Goal: Task Accomplishment & Management: Manage account settings

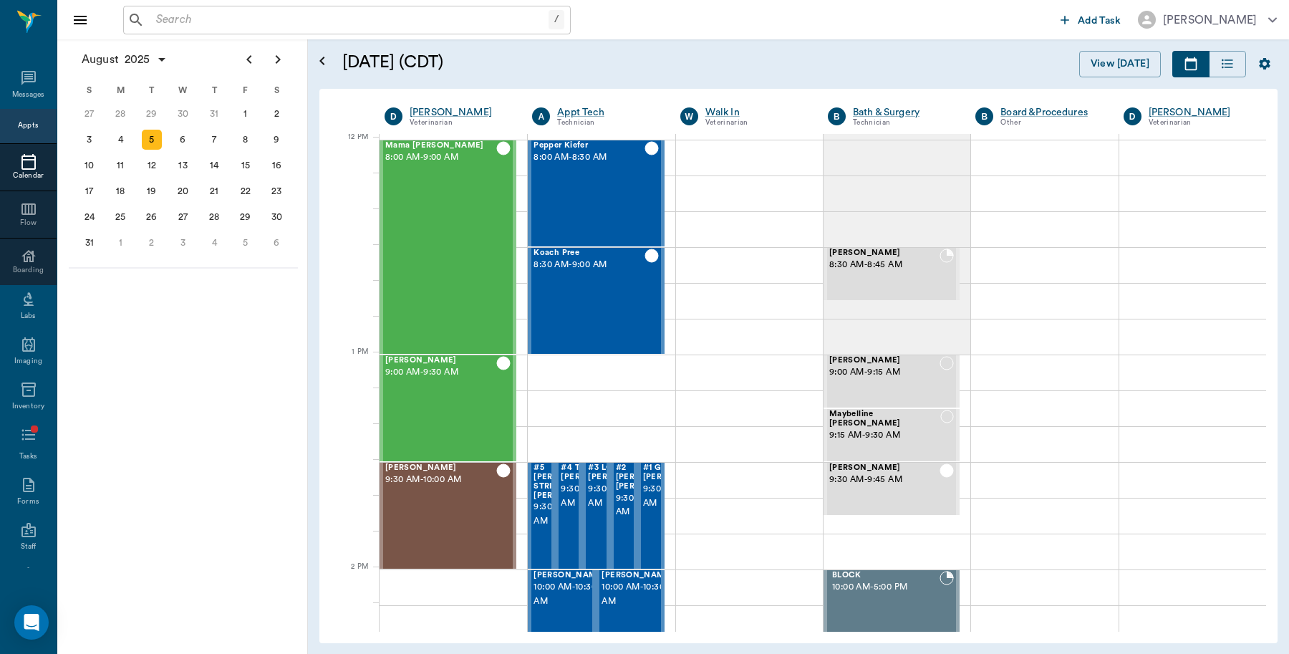
scroll to position [861, 0]
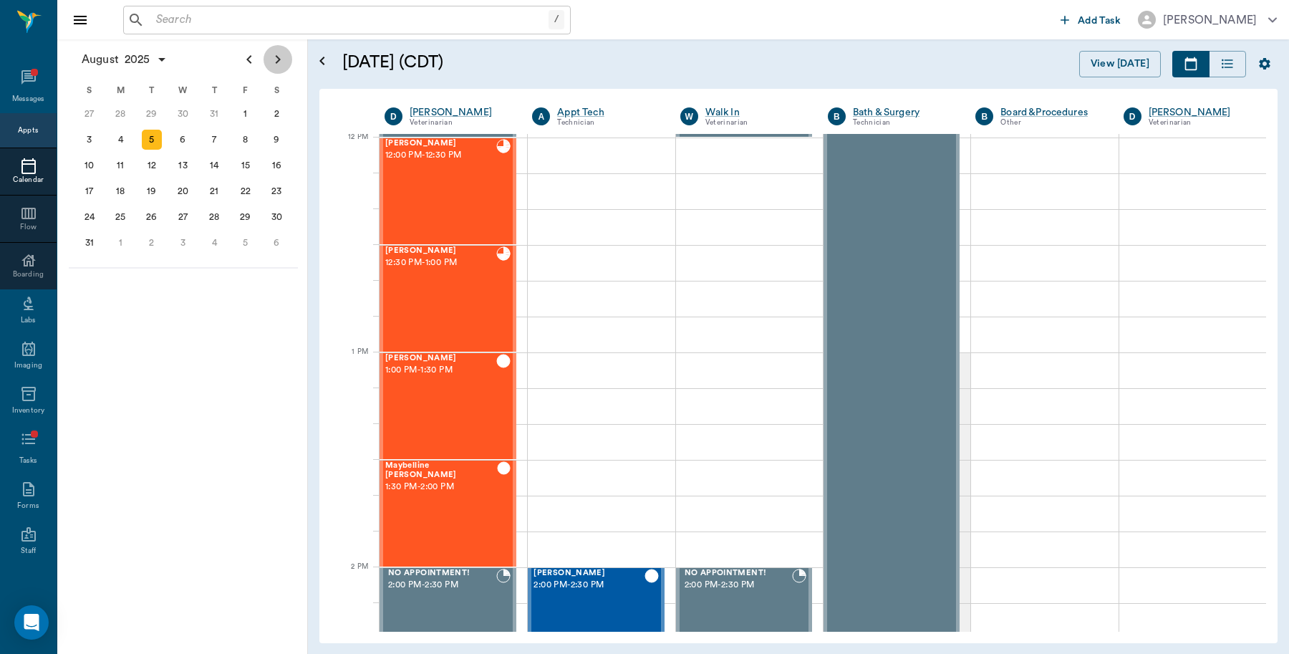
click at [274, 55] on icon "Next page" at bounding box center [277, 59] width 17 height 17
click at [122, 131] on div "8" at bounding box center [120, 140] width 20 height 20
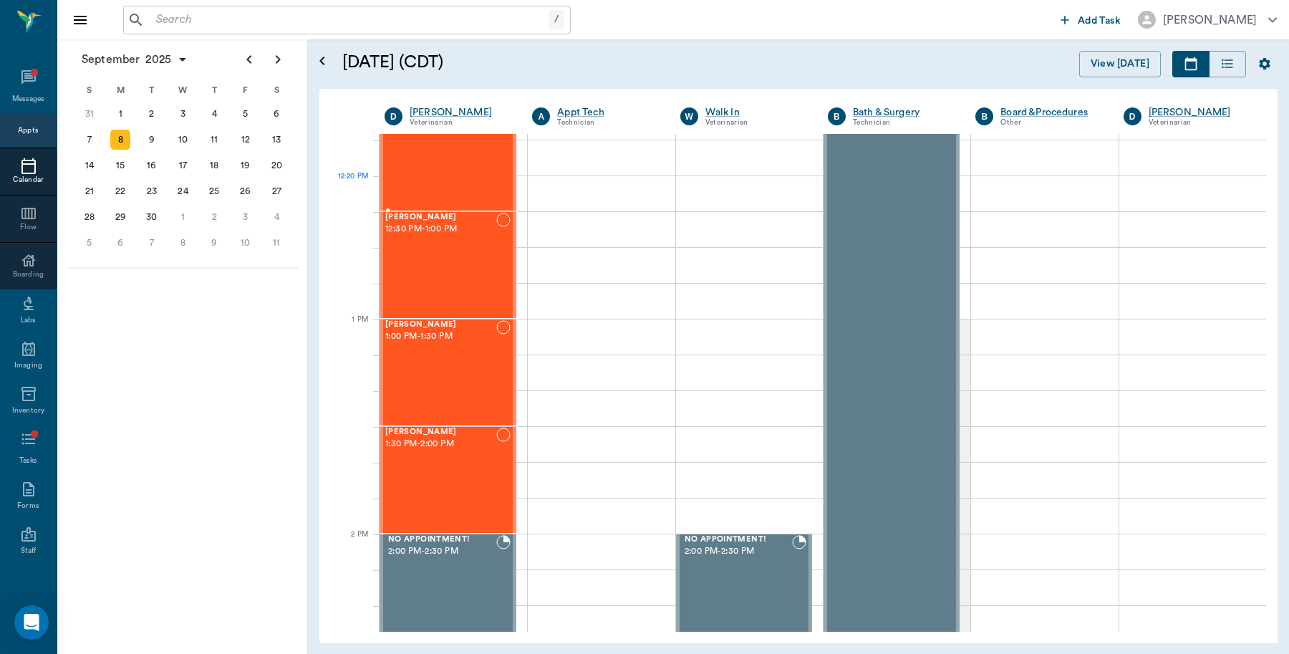
scroll to position [806, 0]
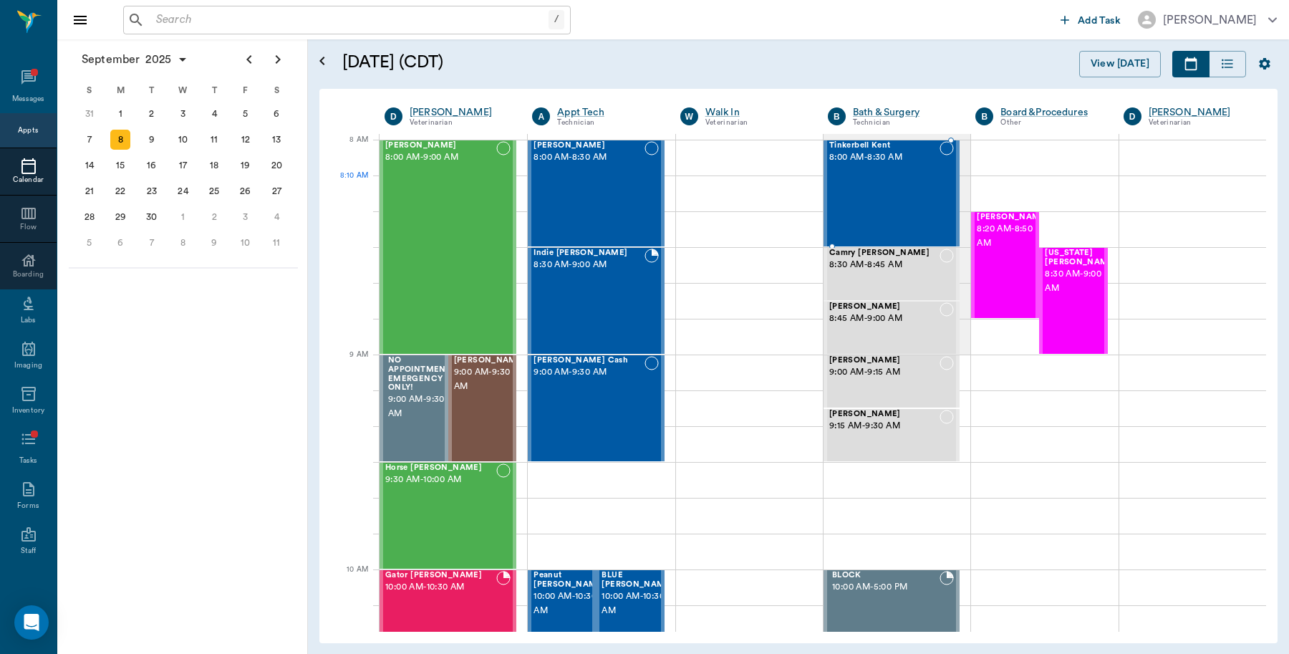
click at [849, 187] on div "Tinkerbell Kent 8:00 AM - 8:30 AM" at bounding box center [884, 193] width 110 height 105
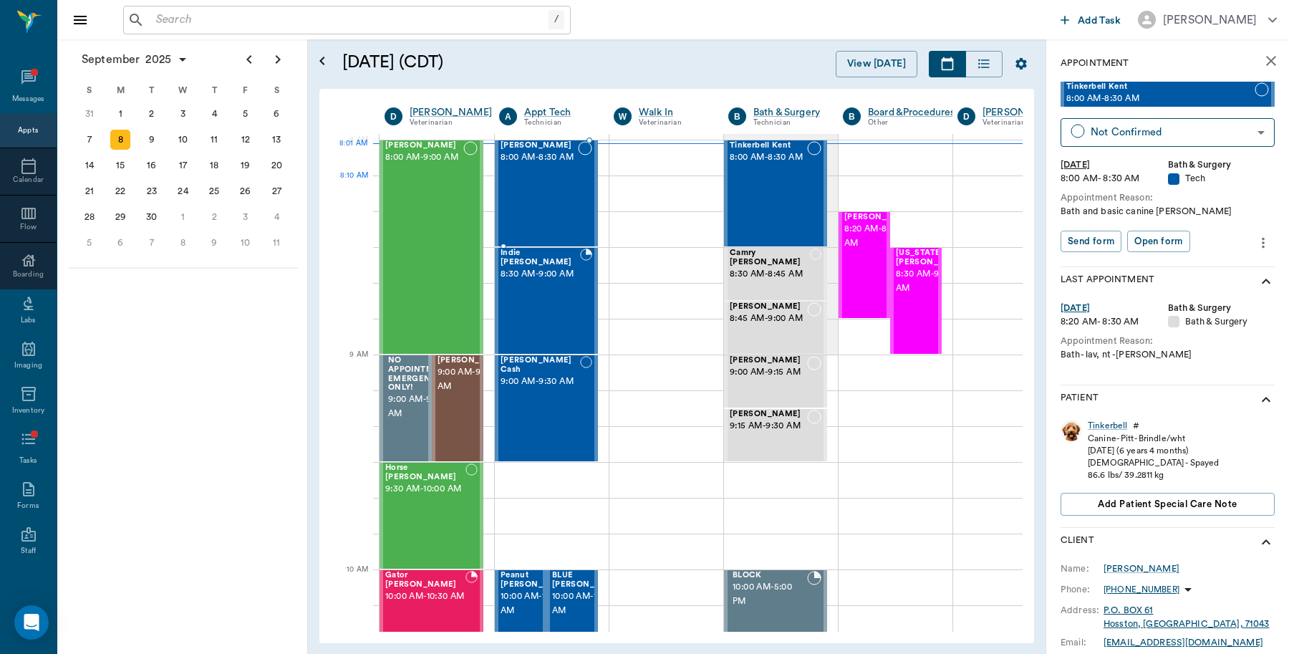
click at [525, 199] on div "Bitsy Ussery 8:00 AM - 8:30 AM" at bounding box center [539, 193] width 77 height 105
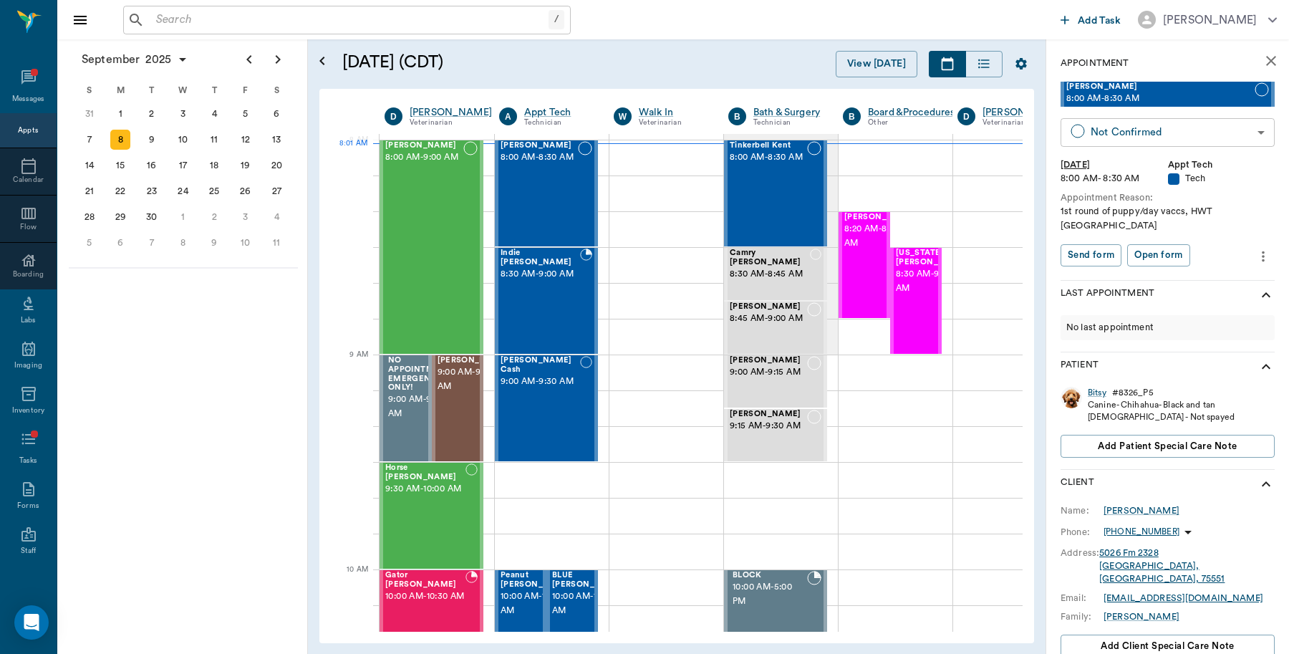
click at [1166, 129] on body "/ ​ Add Task Dr. Bert Ellsworth Nectar Messages Appts Calendar Flow Boarding La…" at bounding box center [644, 327] width 1289 height 654
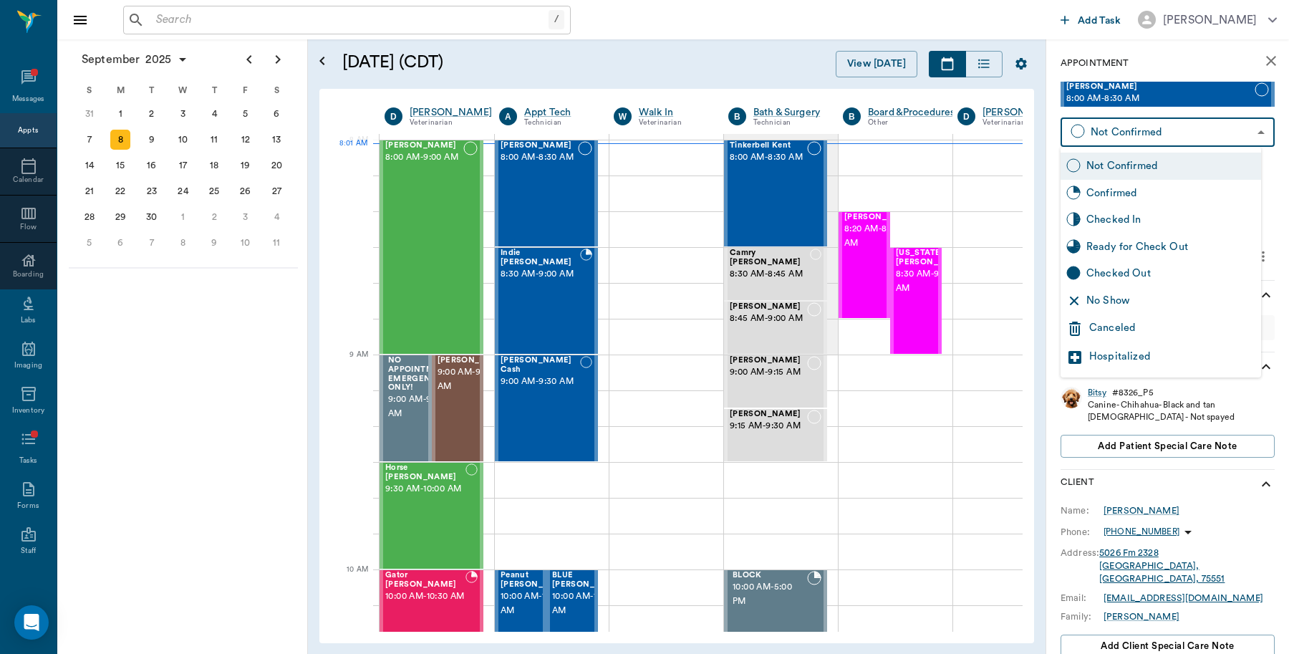
click at [1121, 222] on div "Checked In" at bounding box center [1170, 220] width 169 height 16
type input "CHECKED_IN"
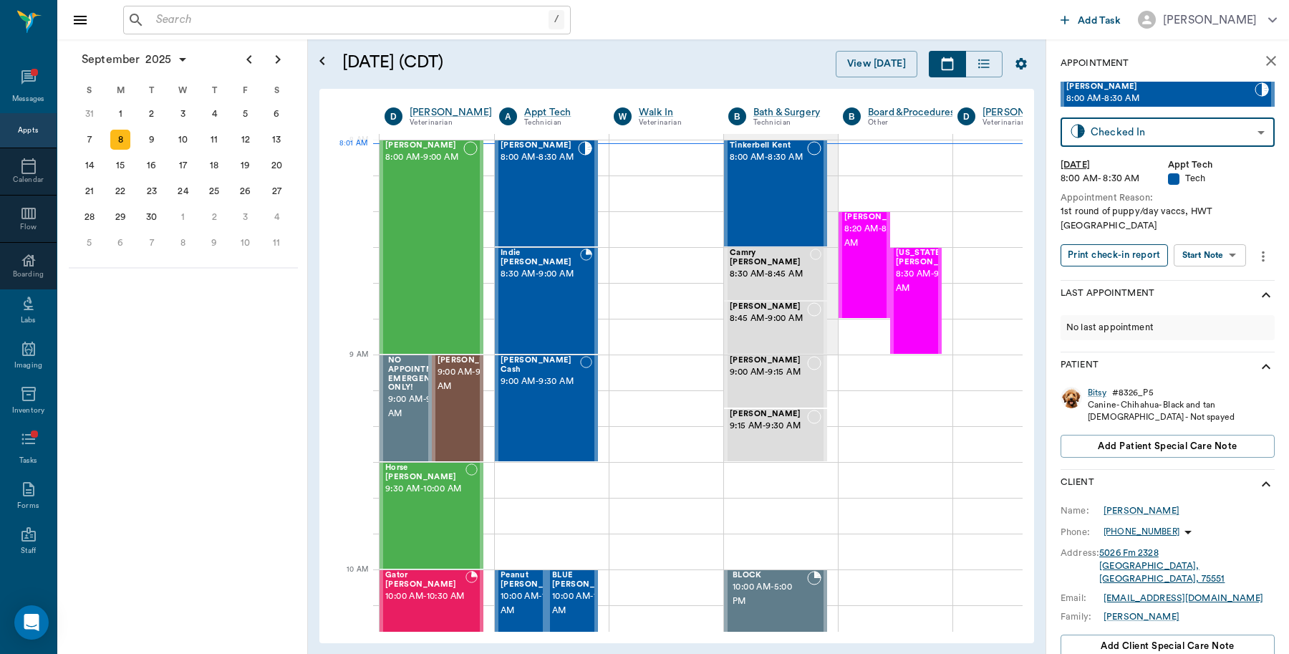
click at [1121, 244] on button "Print check-in report" at bounding box center [1114, 255] width 107 height 22
click at [217, 137] on div "11" at bounding box center [214, 140] width 20 height 20
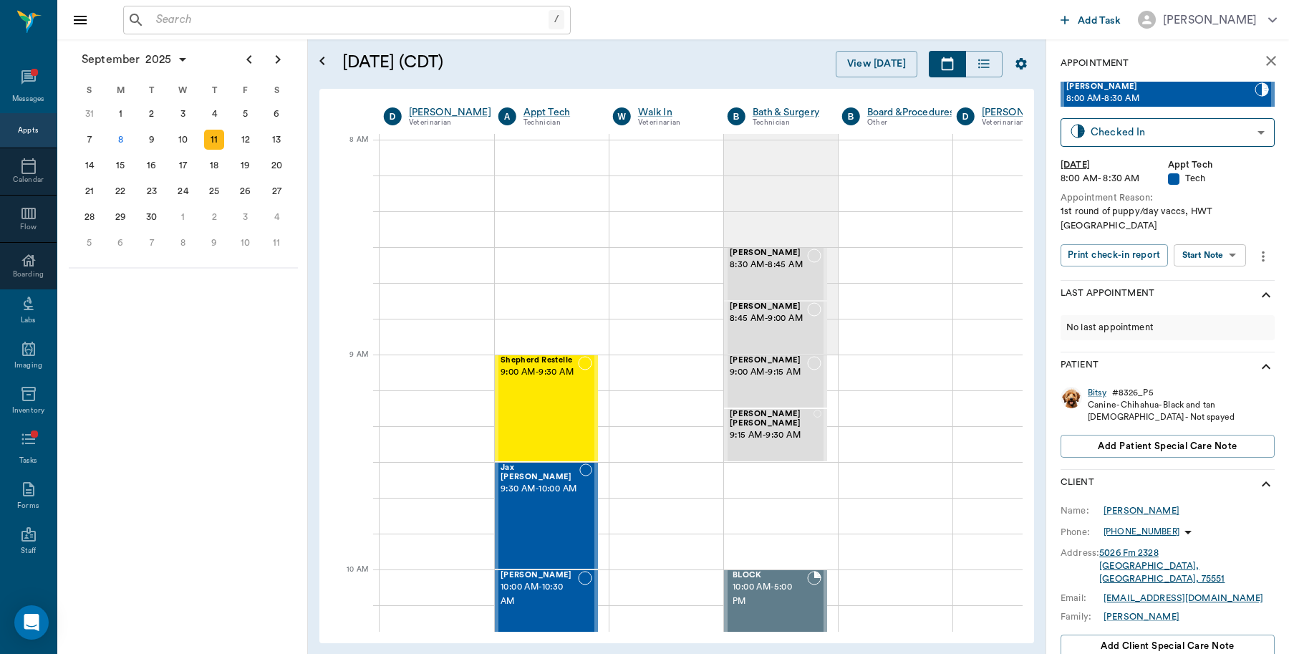
scroll to position [0, 1]
click at [120, 143] on div "8" at bounding box center [120, 140] width 20 height 20
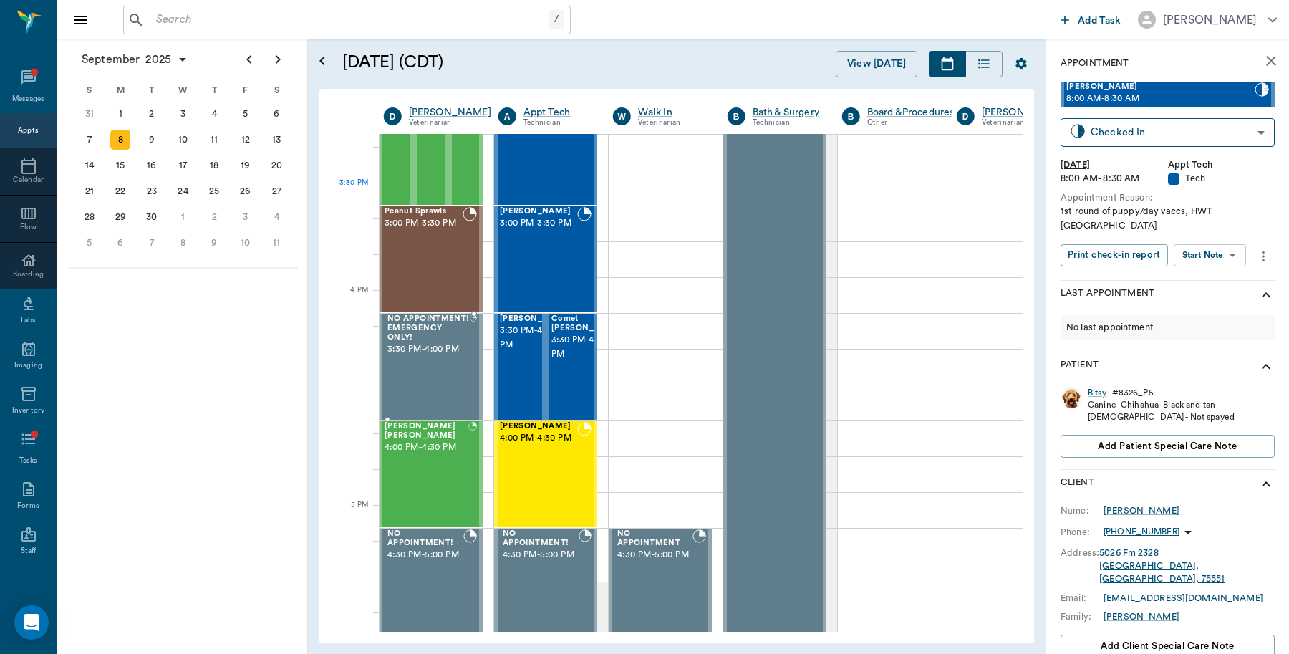
scroll to position [1343, 1]
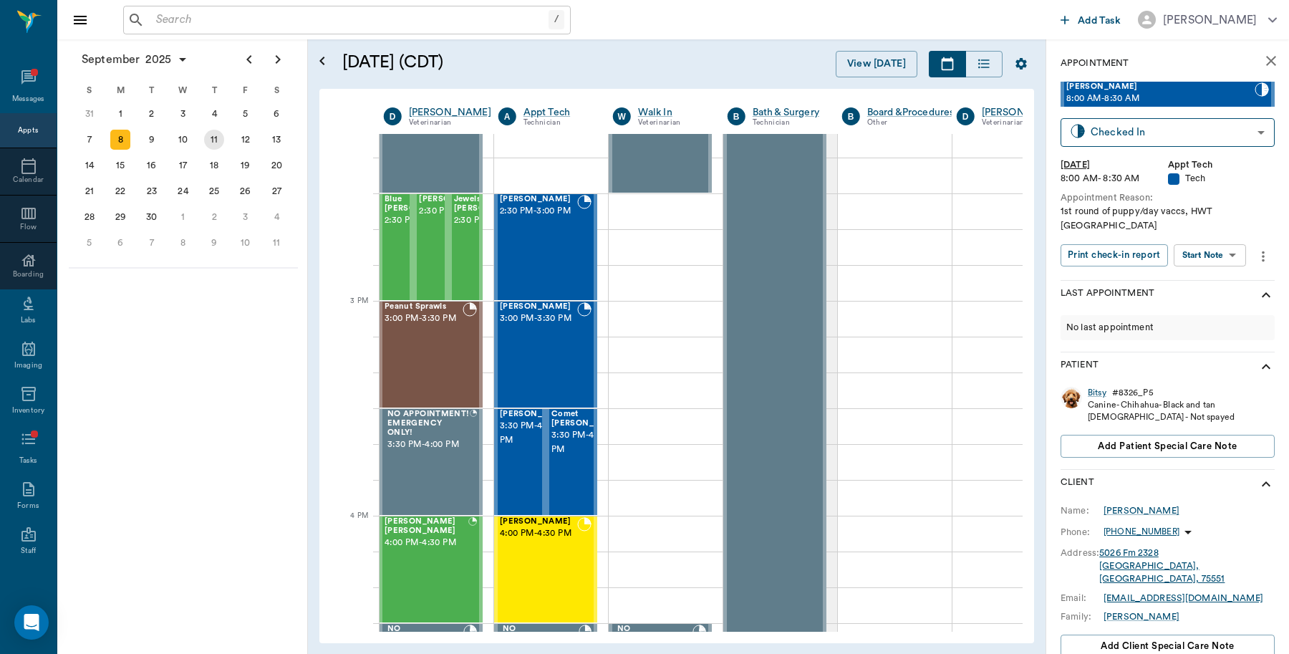
click at [216, 140] on div "11" at bounding box center [214, 140] width 20 height 20
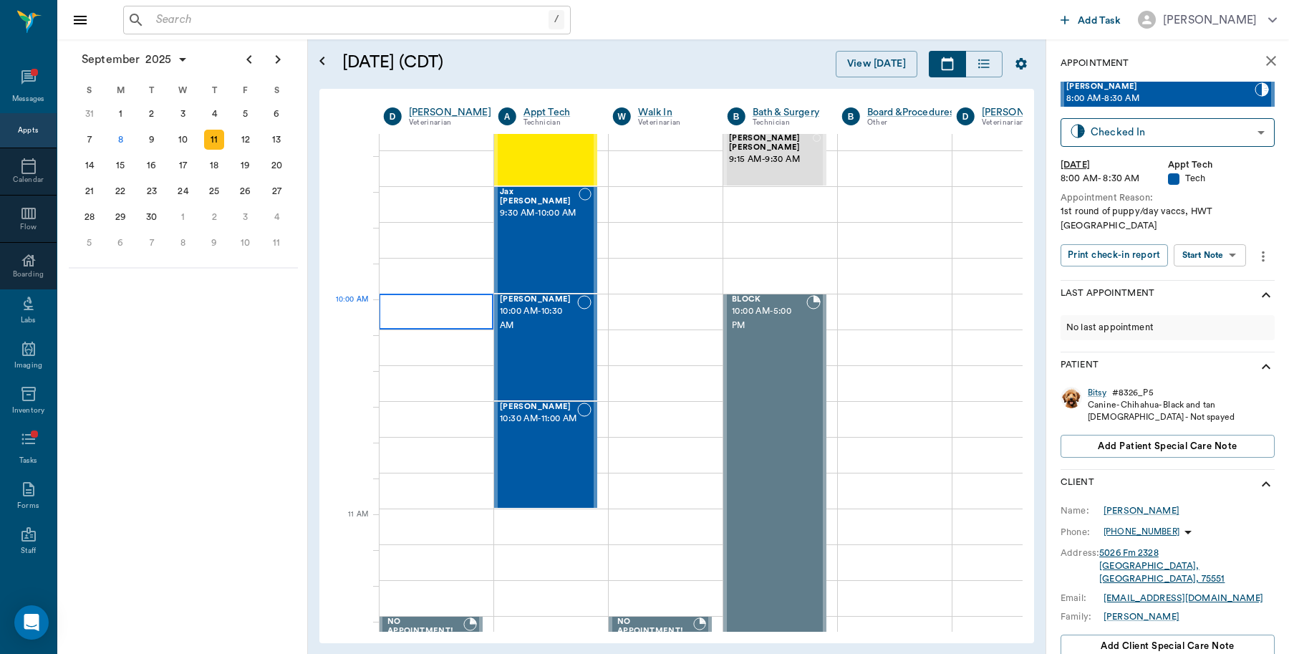
scroll to position [269, 1]
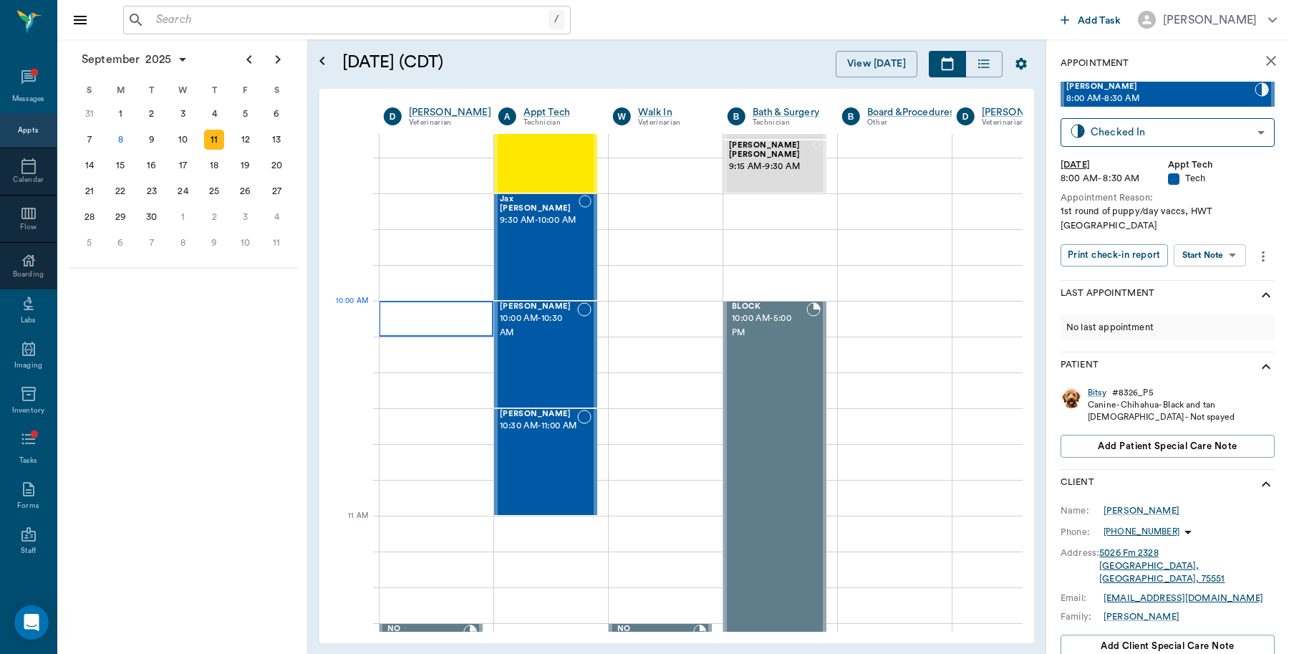
click at [435, 317] on div at bounding box center [436, 319] width 115 height 36
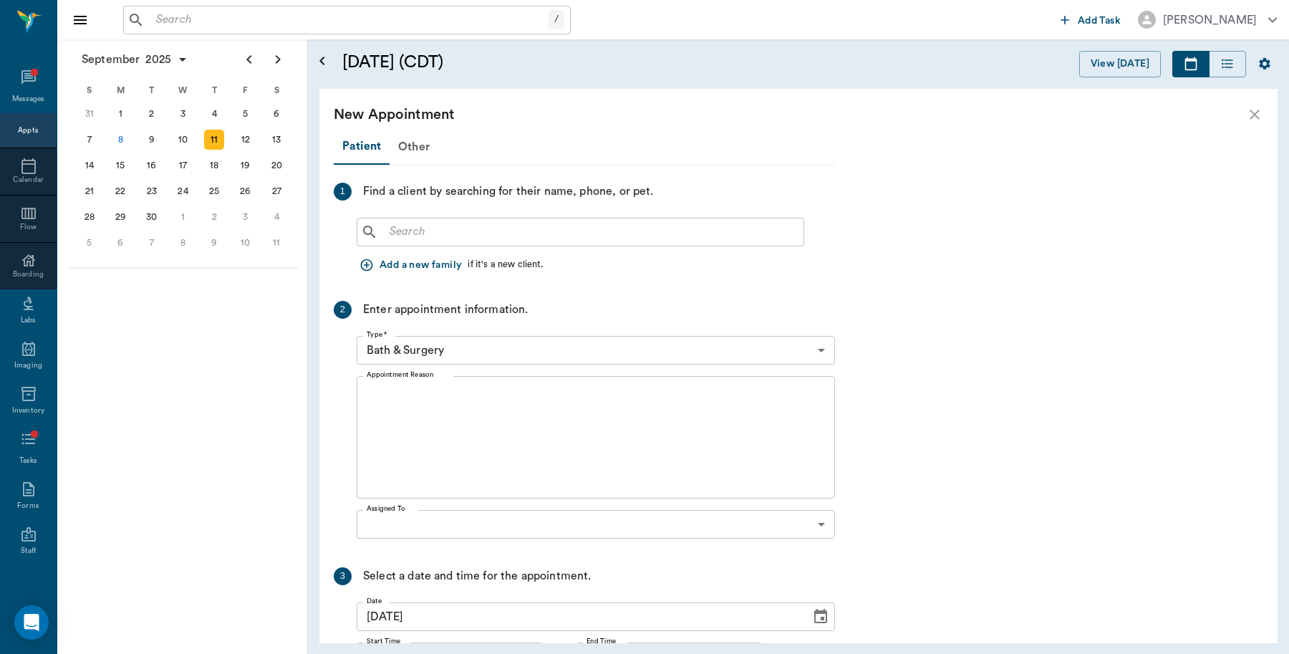
scroll to position [269, 0]
click at [614, 226] on input "text" at bounding box center [591, 232] width 414 height 20
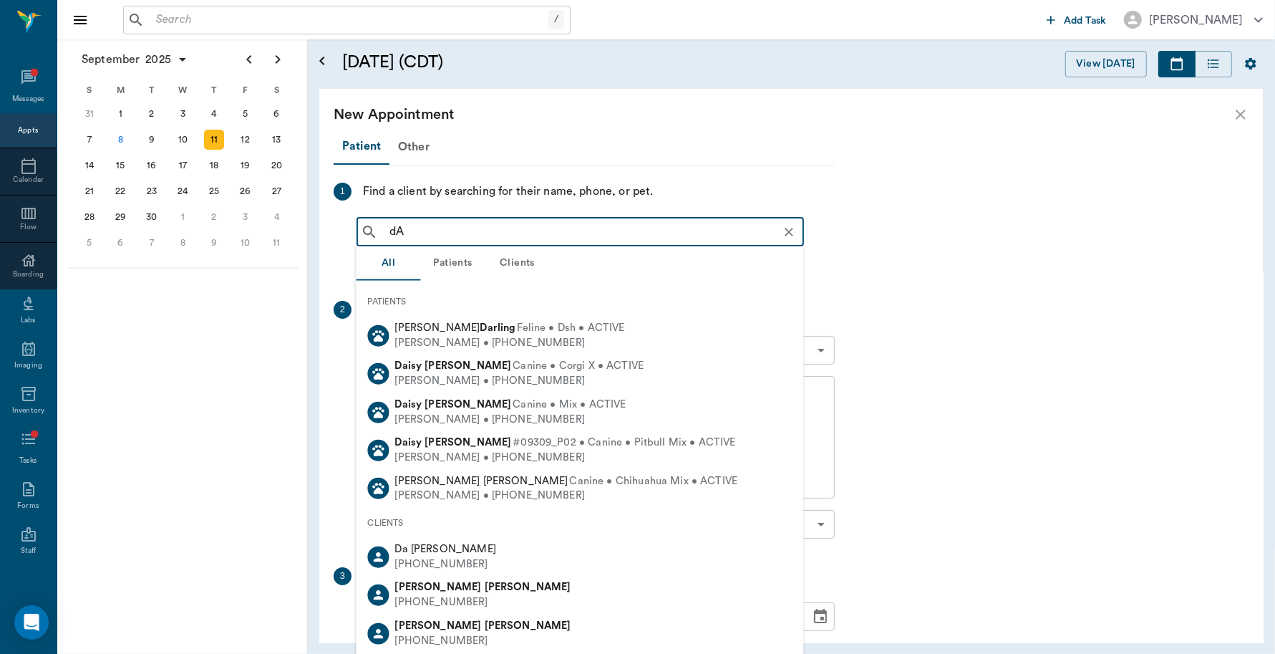
type input "d"
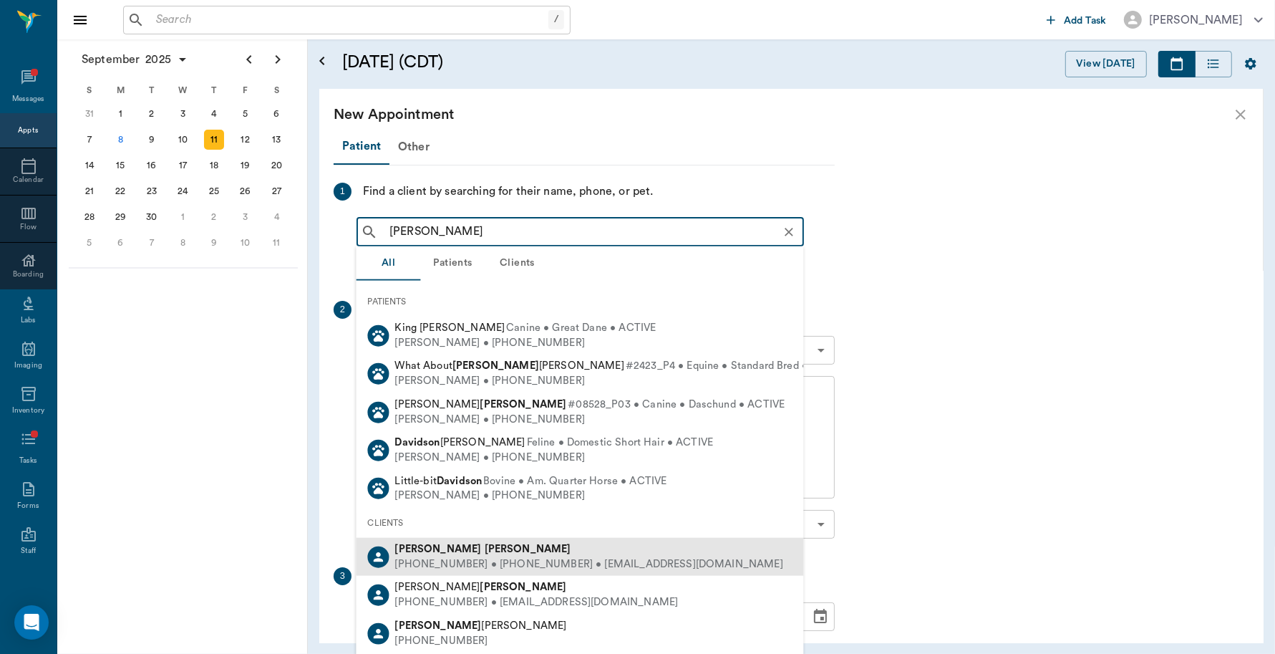
click at [457, 556] on div "(903) 424-2819 • (903) 424-2818 • davidtwitty55@gmail.com" at bounding box center [589, 563] width 388 height 15
type input "David Twitty"
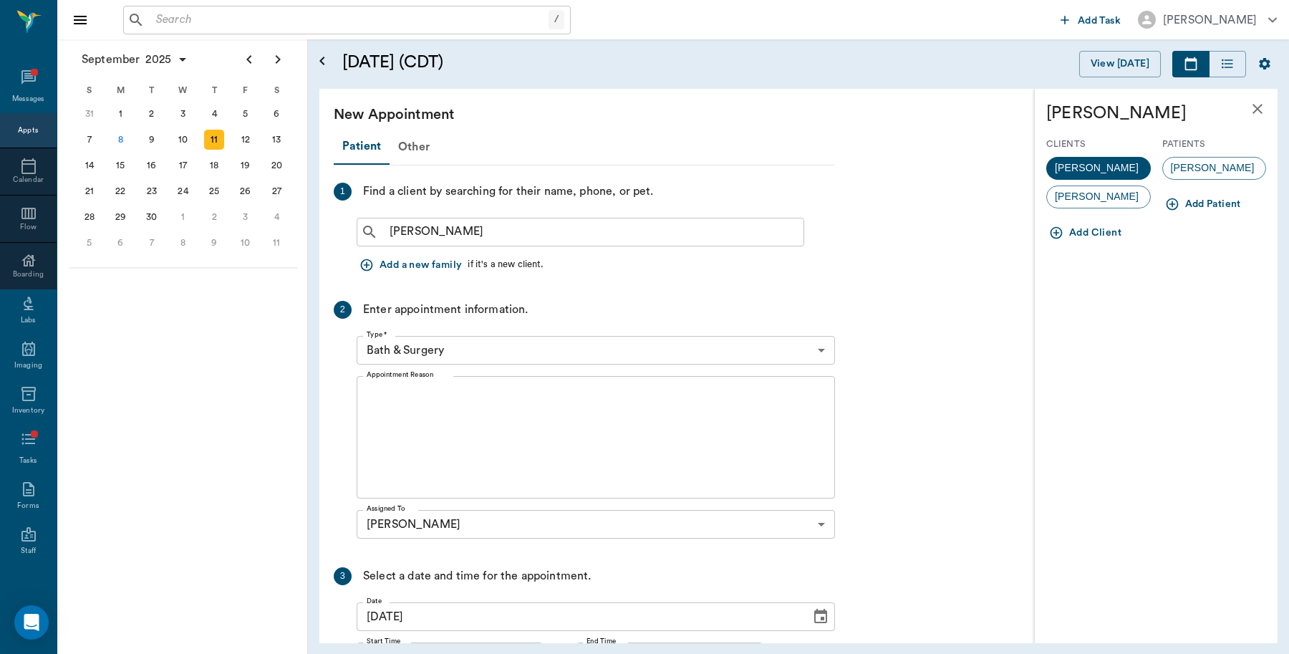
click at [1204, 153] on ul "Maddie" at bounding box center [1214, 171] width 105 height 40
click at [1205, 165] on span "Maddie" at bounding box center [1213, 167] width 100 height 15
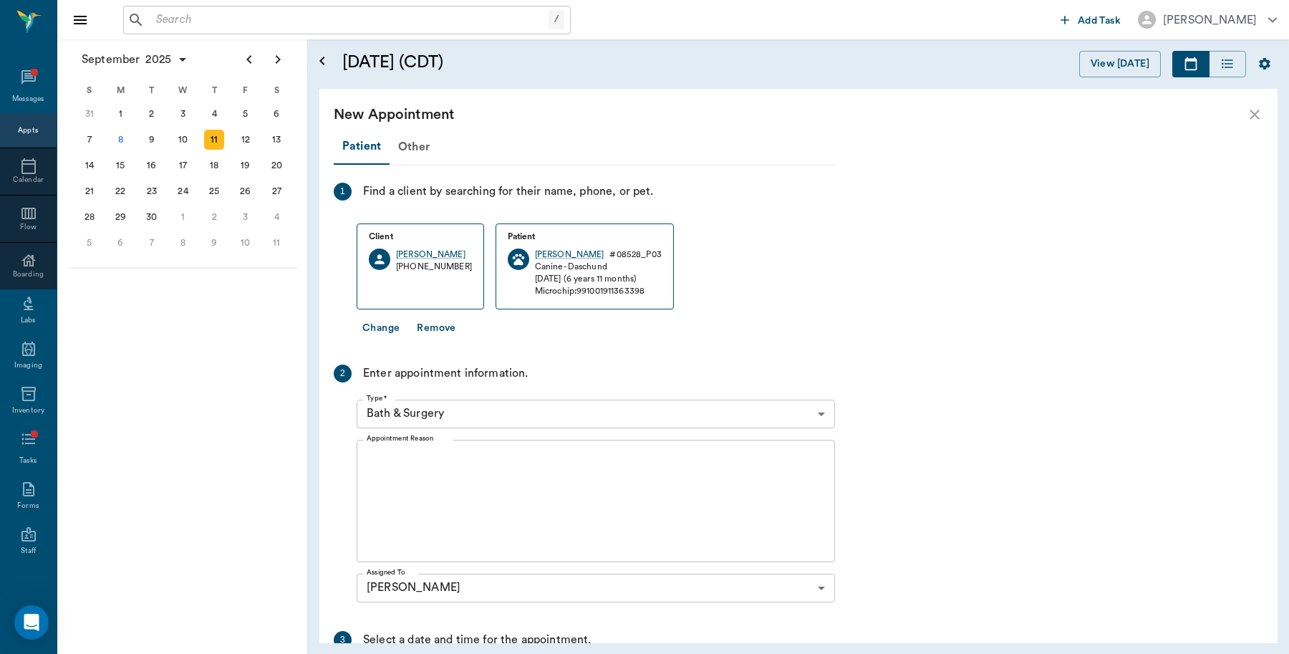
click at [501, 420] on body "/ ​ Add Task Dr. Bert Ellsworth Nectar Messages Appts Calendar Flow Boarding La…" at bounding box center [644, 327] width 1289 height 654
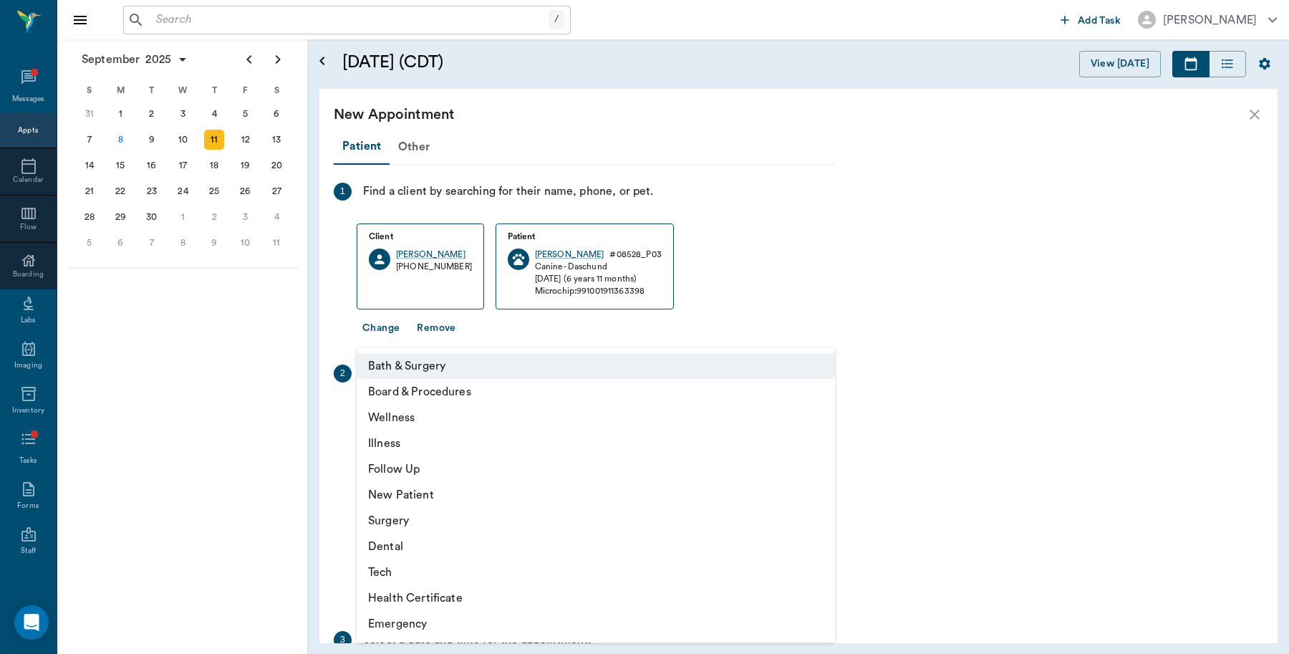
click at [405, 410] on li "Wellness" at bounding box center [596, 418] width 478 height 26
type input "65d2be4f46e3a538d89b8c14"
type input "10:30 AM"
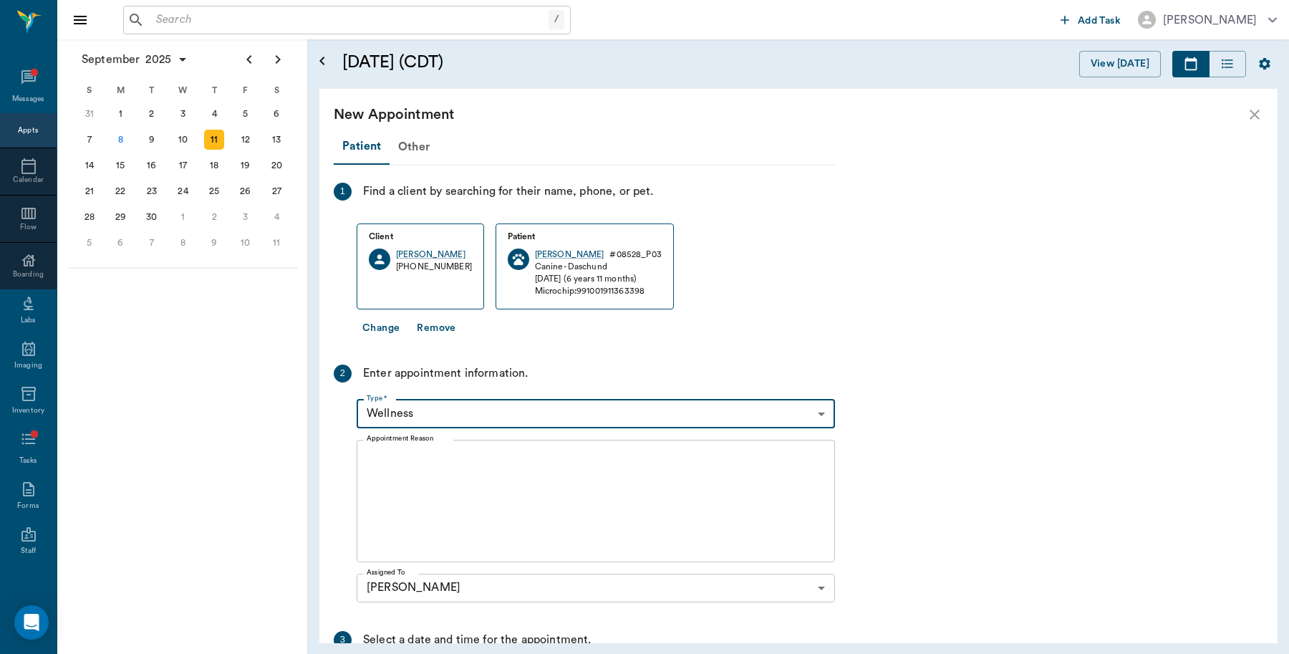
click at [437, 493] on textarea "Appointment Reason" at bounding box center [596, 500] width 458 height 99
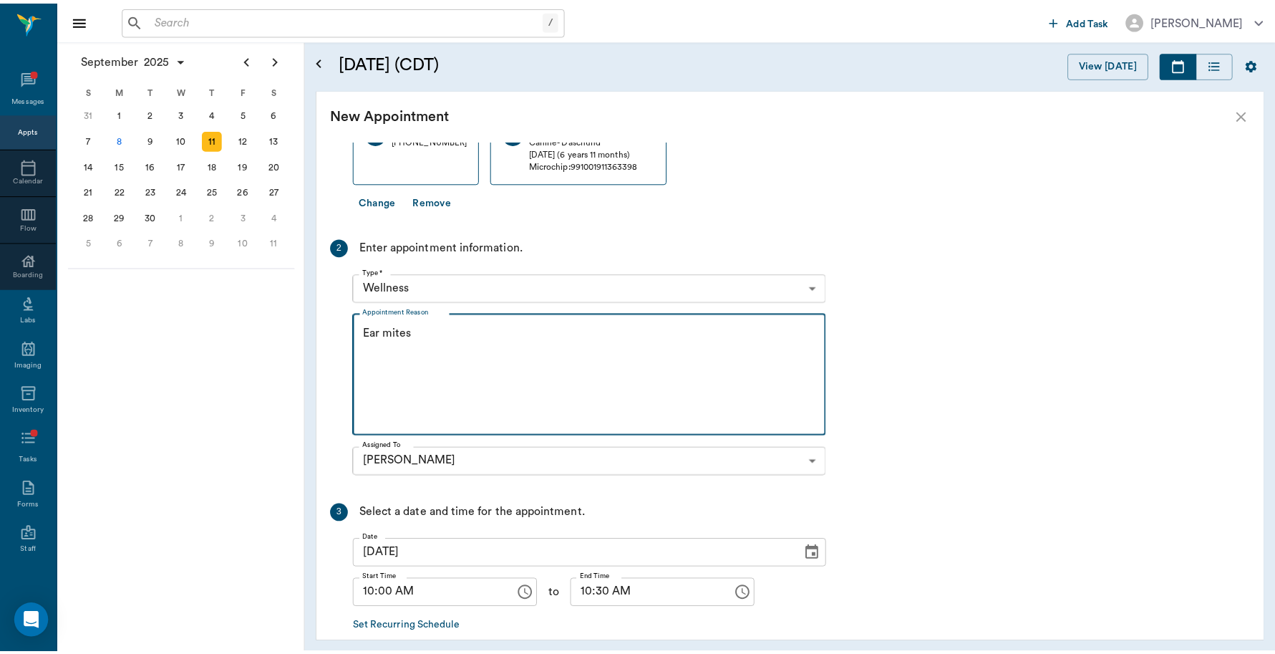
scroll to position [198, 0]
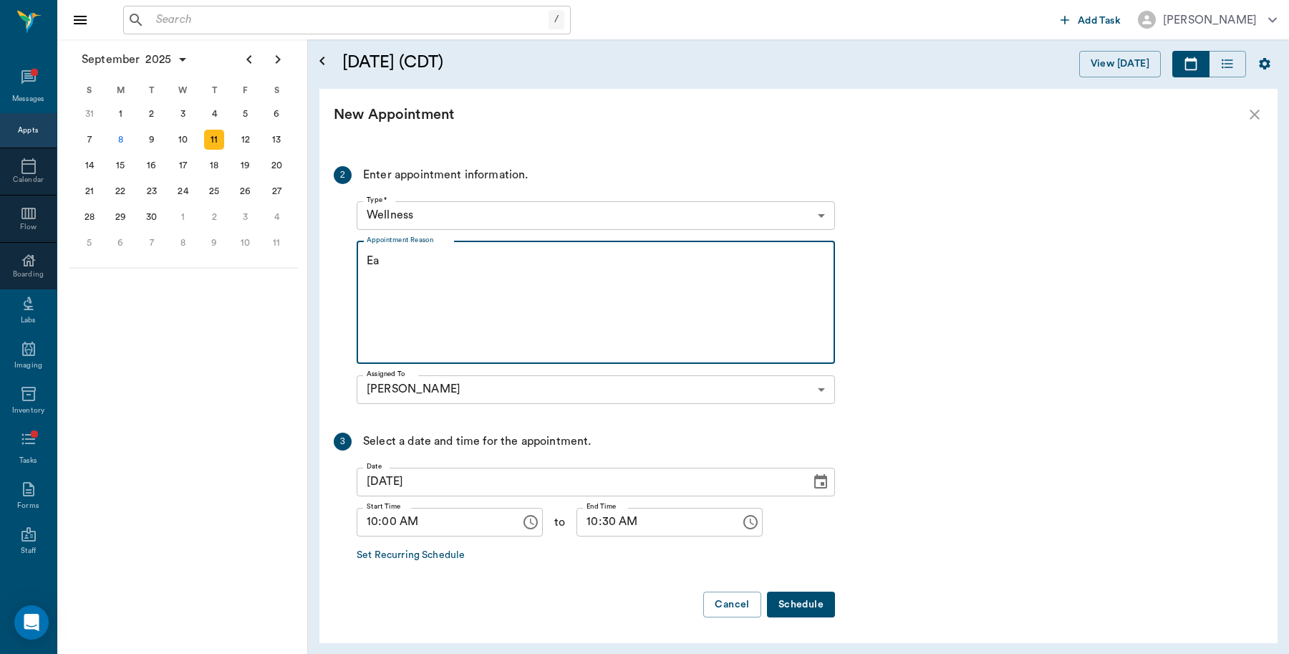
type textarea "E"
type textarea "Possible ear mites Caryn"
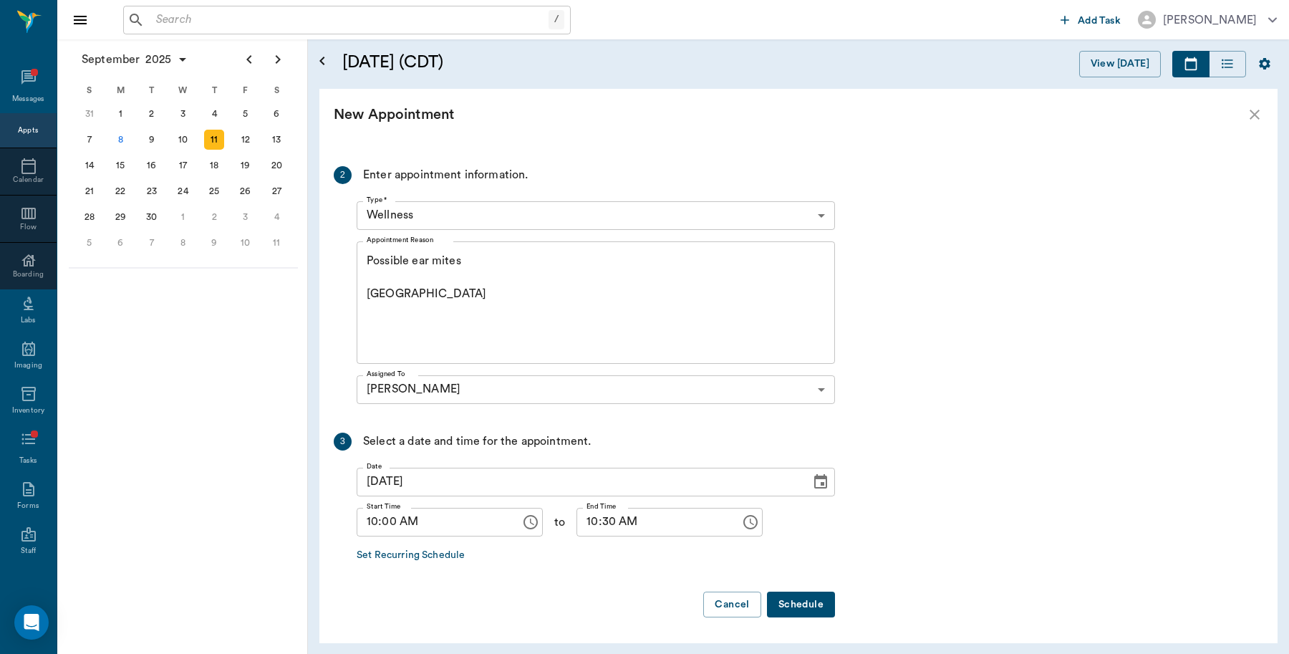
click at [814, 605] on button "Schedule" at bounding box center [801, 605] width 68 height 26
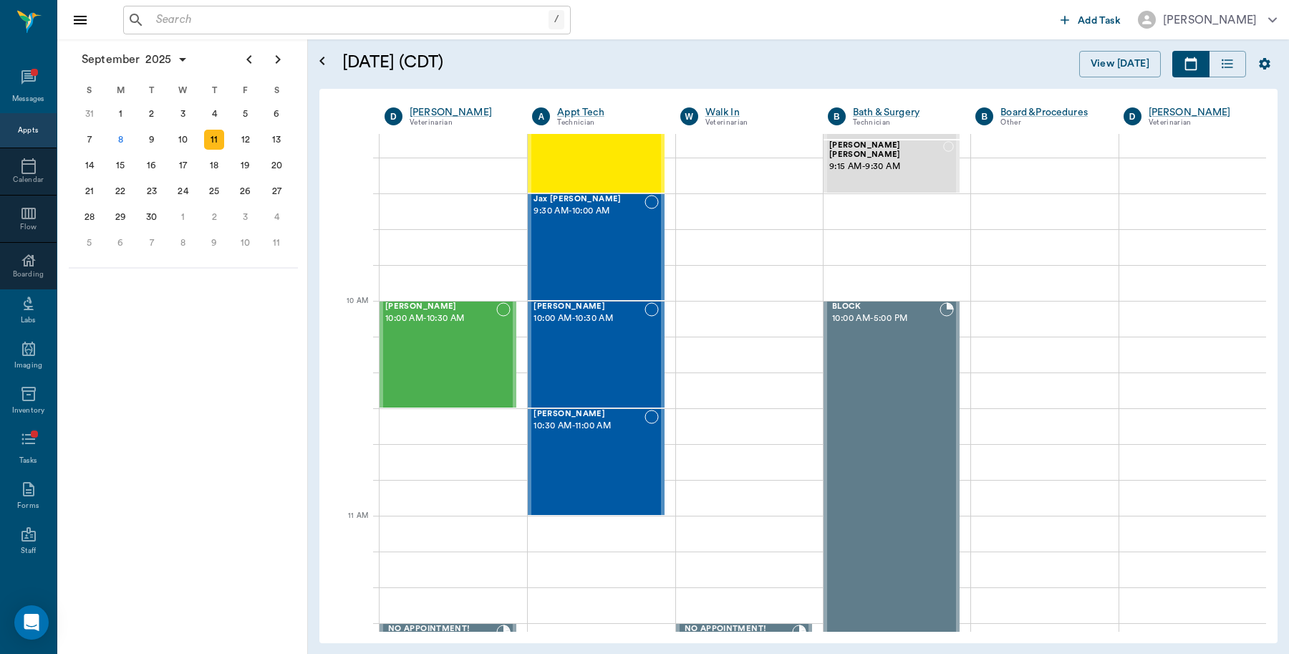
click at [256, 32] on div "/ ​" at bounding box center [347, 20] width 448 height 29
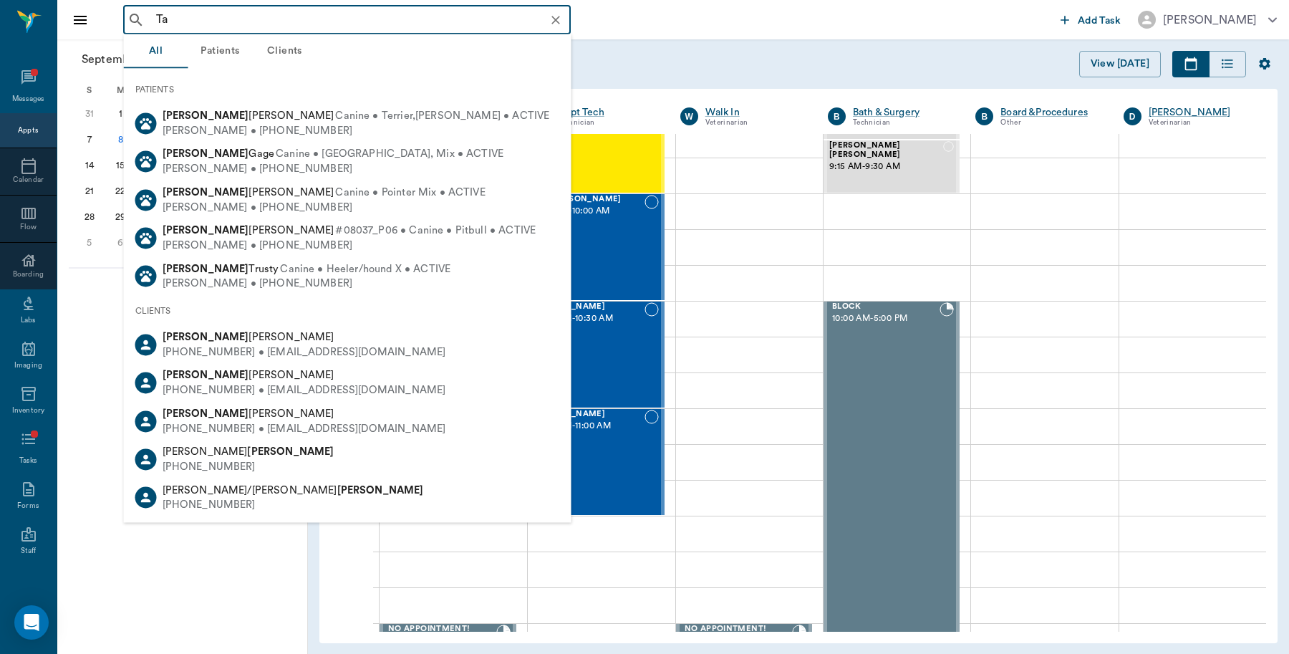
type input "T"
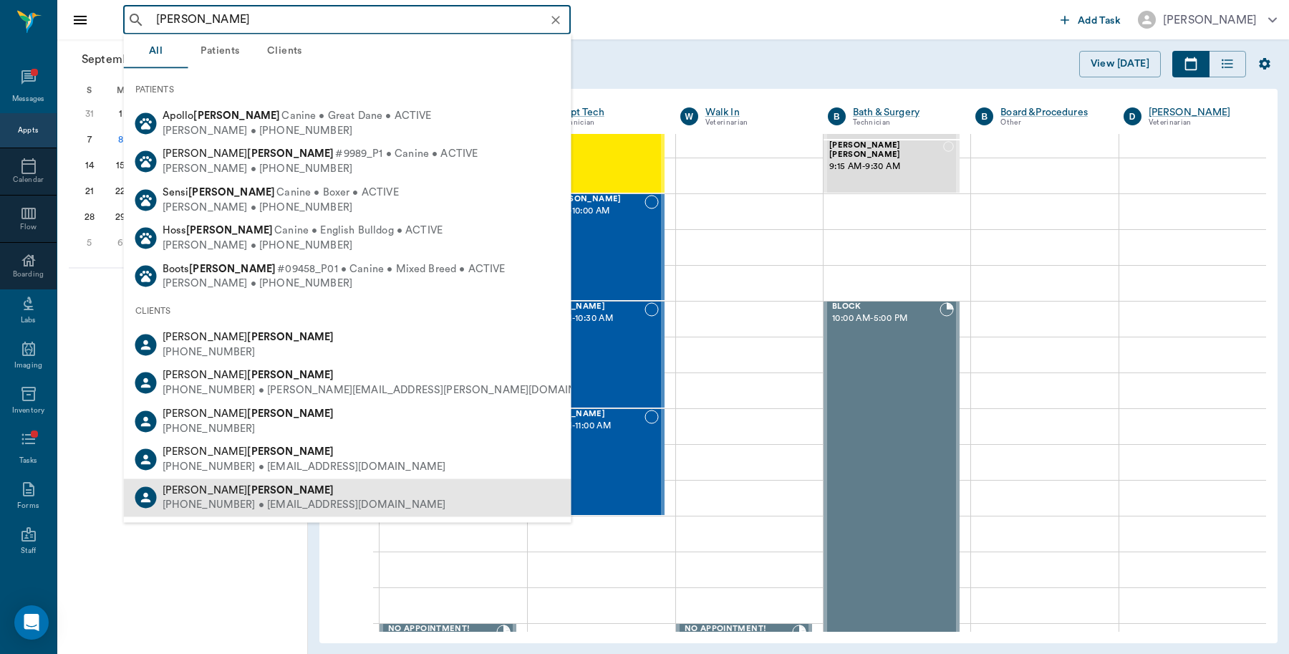
click at [247, 487] on b "Strickland" at bounding box center [290, 489] width 87 height 11
type input "Strickland"
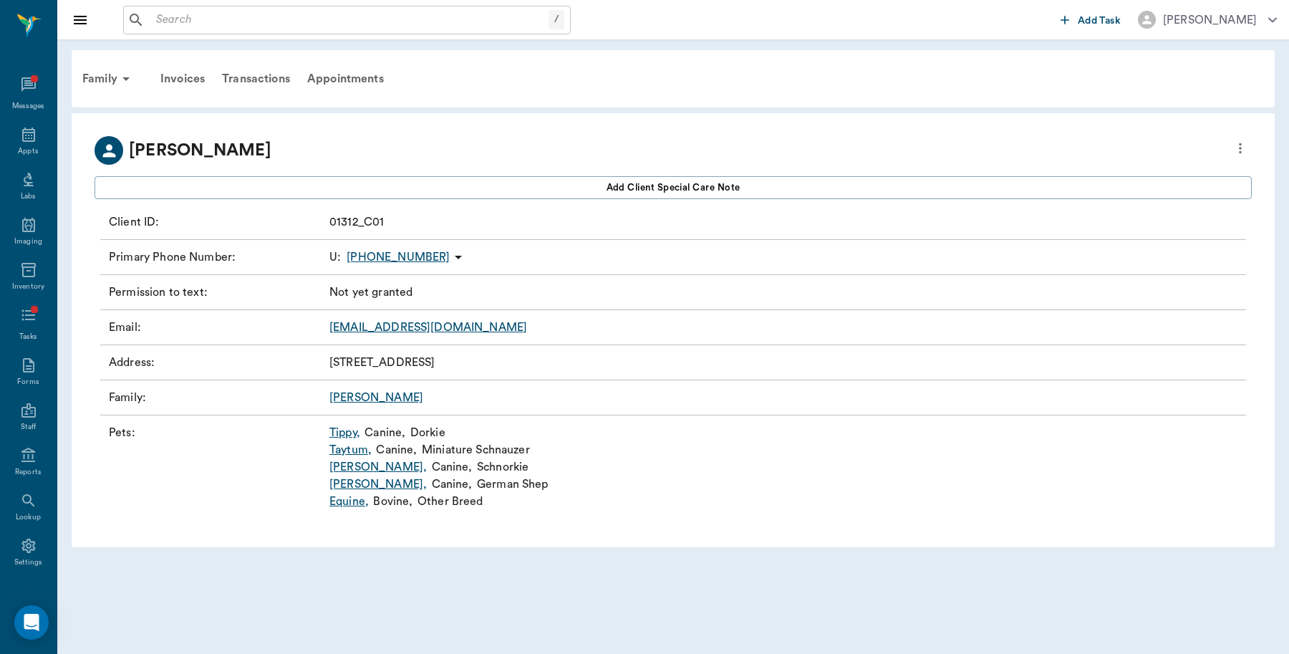
click at [348, 467] on link "Tanner ," at bounding box center [377, 466] width 97 height 17
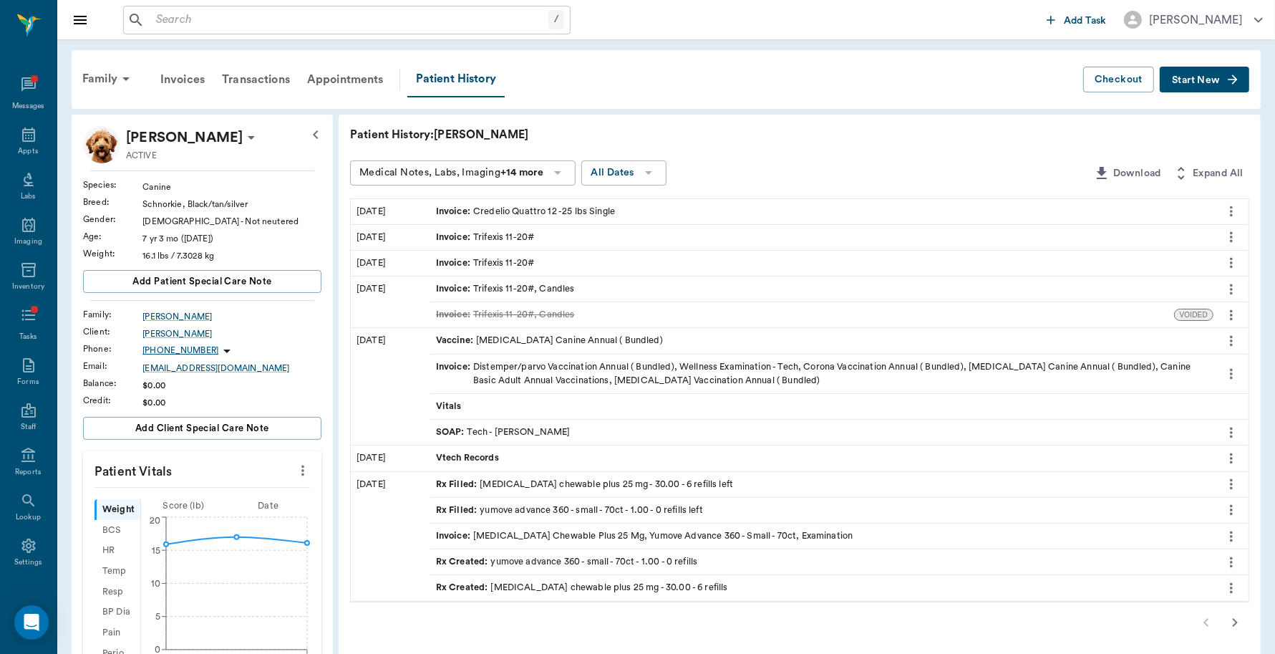
click at [1212, 70] on button "Start New" at bounding box center [1205, 80] width 90 height 26
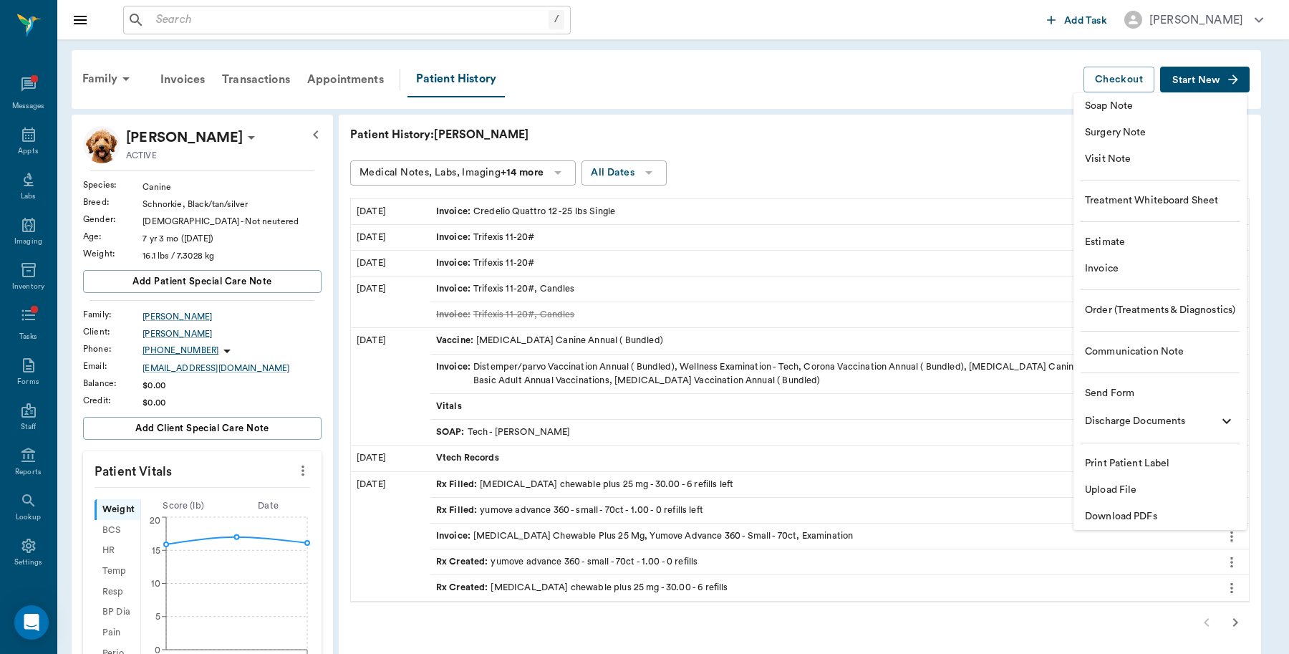
click at [1106, 269] on span "Invoice" at bounding box center [1160, 268] width 150 height 15
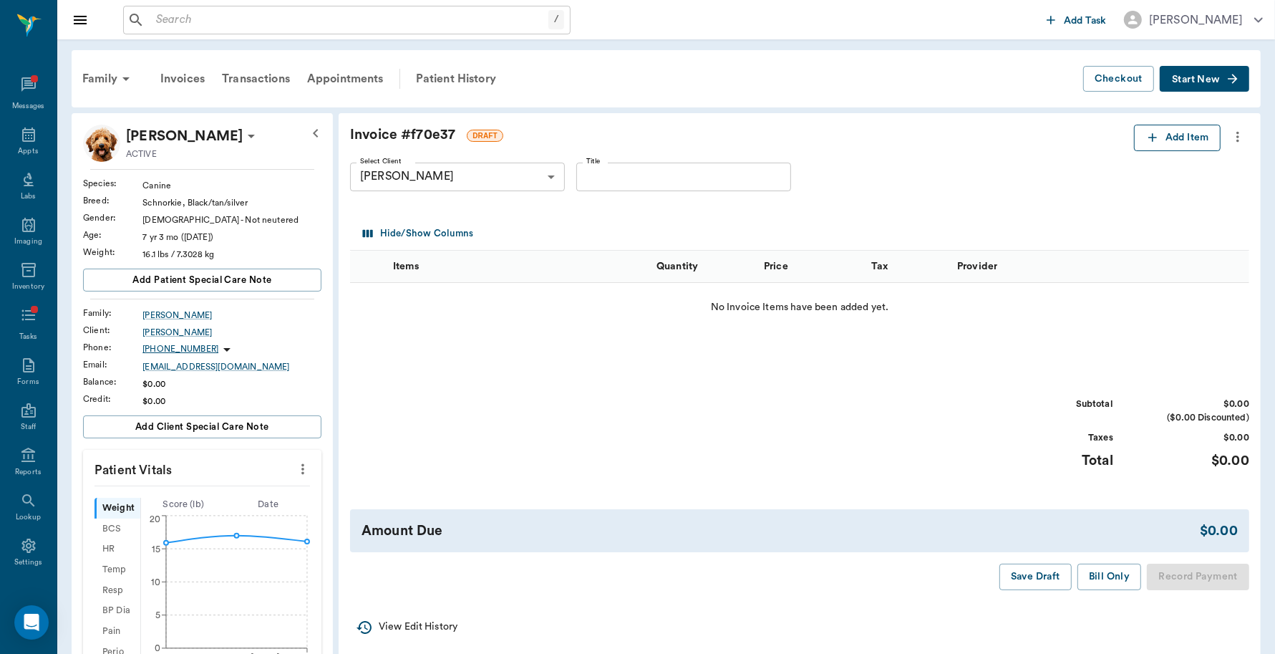
click at [1177, 143] on button "Add Item" at bounding box center [1177, 138] width 87 height 26
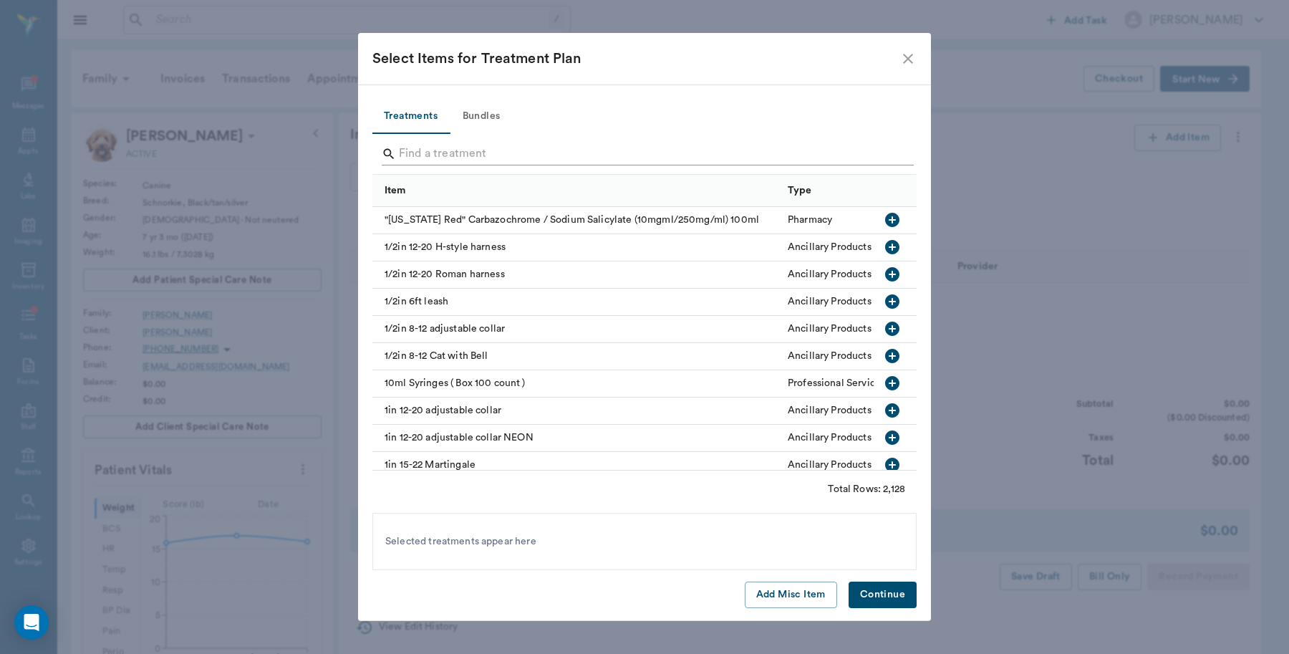
click at [498, 153] on input "Search" at bounding box center [645, 154] width 493 height 23
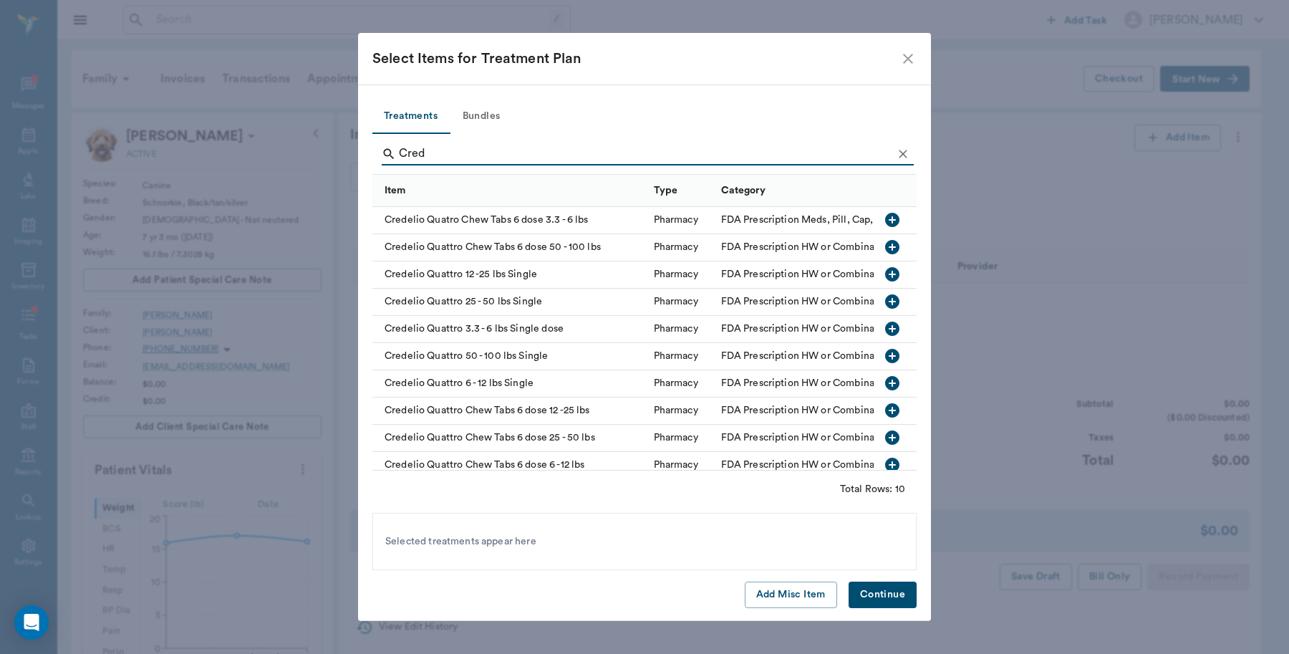
type input "Cred"
click at [884, 274] on icon "button" at bounding box center [892, 274] width 17 height 17
click at [881, 591] on button "Continue" at bounding box center [883, 594] width 68 height 26
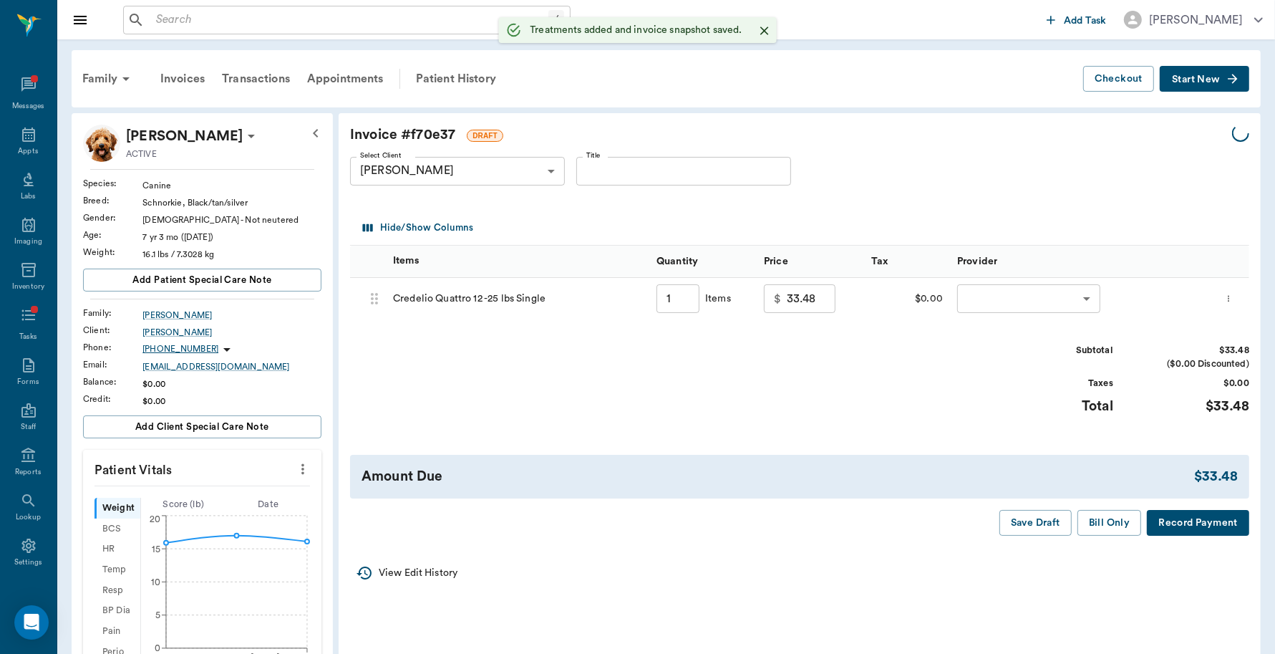
type input "1.00"
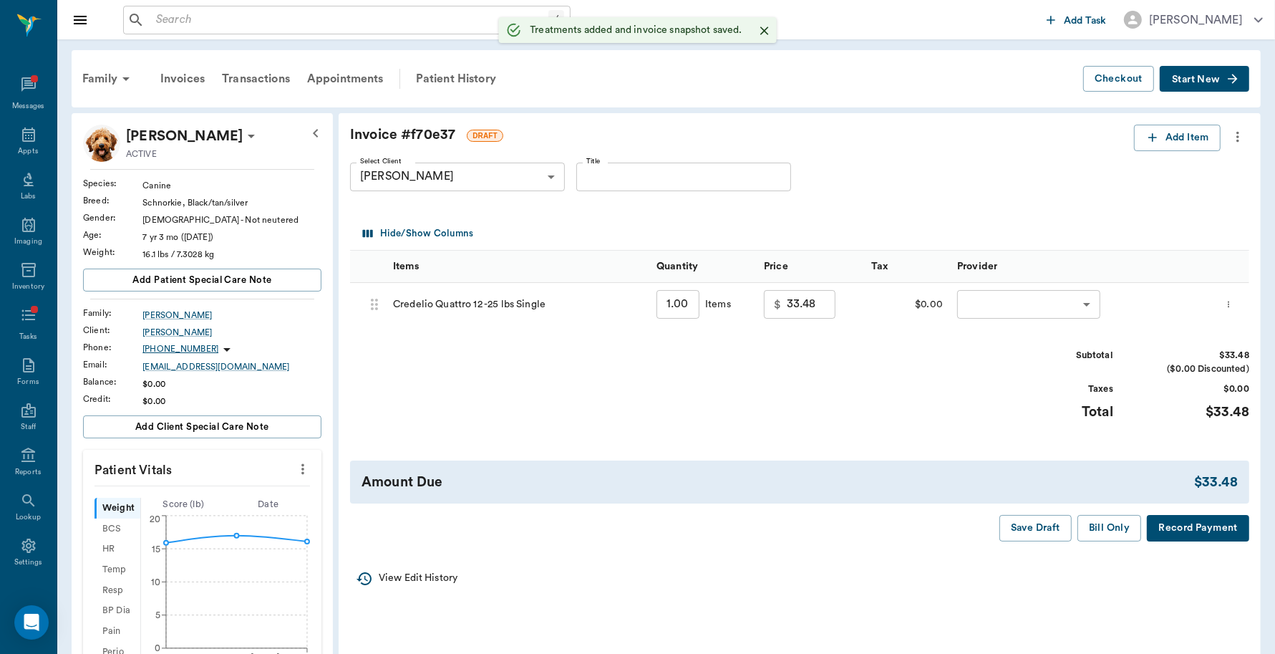
click at [1026, 301] on body "/ ​ Add Task Dr. Bert Ellsworth Nectar Messages Appts Labs Imaging Inventory Ta…" at bounding box center [637, 560] width 1275 height 1120
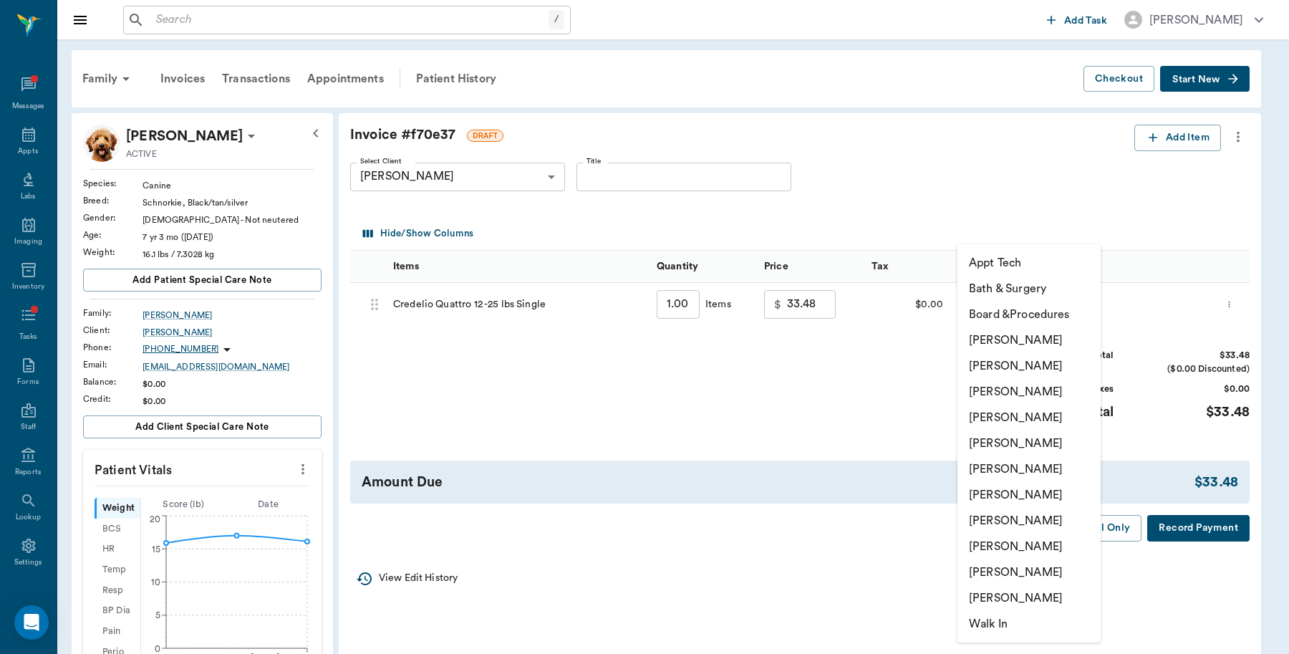
click at [1023, 332] on li "[PERSON_NAME]" at bounding box center [1028, 340] width 143 height 26
type input "none-6899ea08ed37b777db10de45"
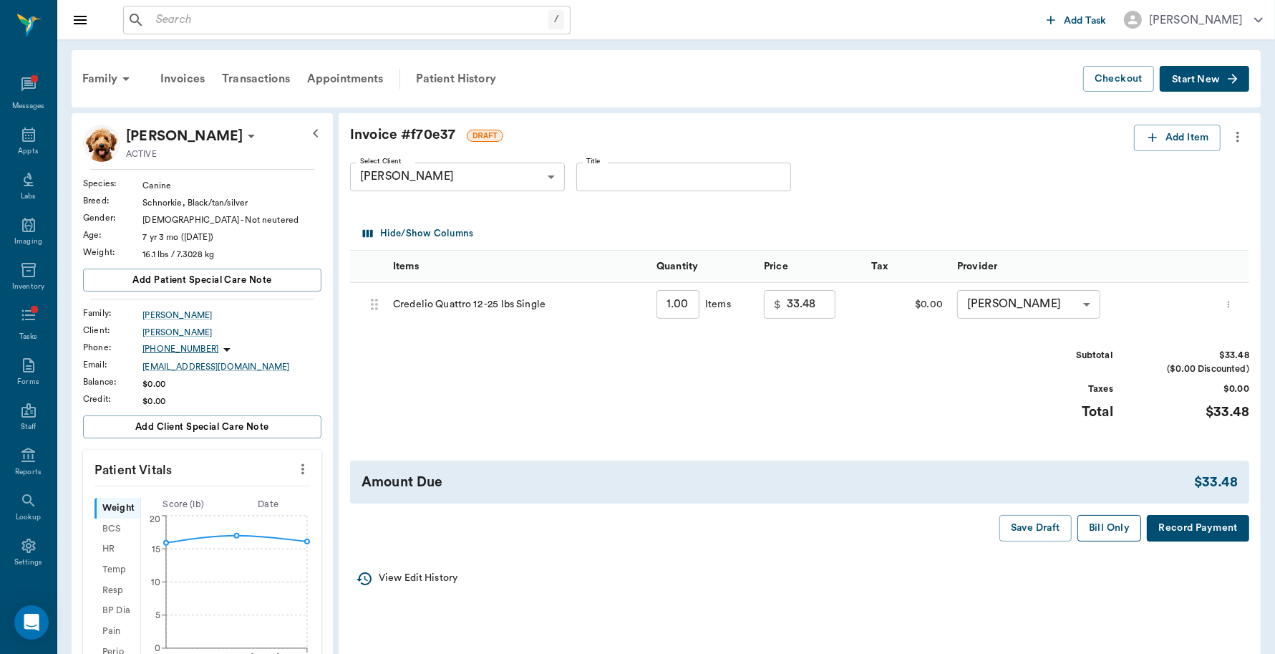
click at [1115, 531] on button "Bill Only" at bounding box center [1110, 528] width 64 height 26
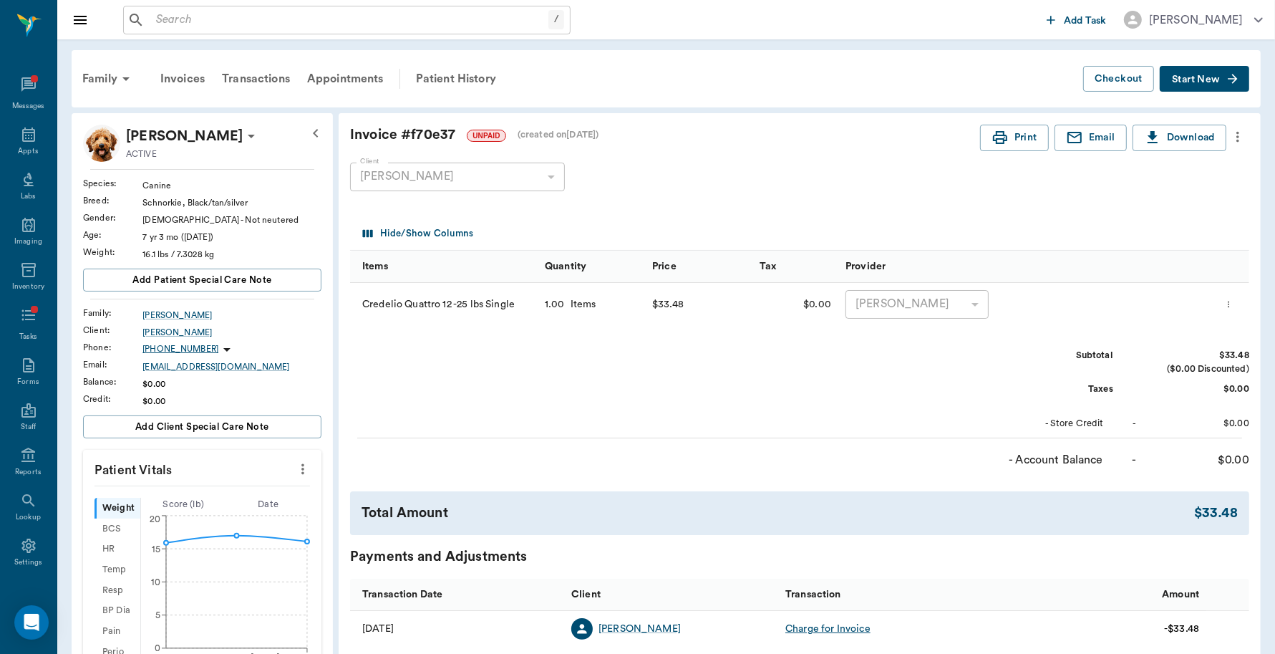
click at [102, 85] on div "Family" at bounding box center [108, 79] width 69 height 34
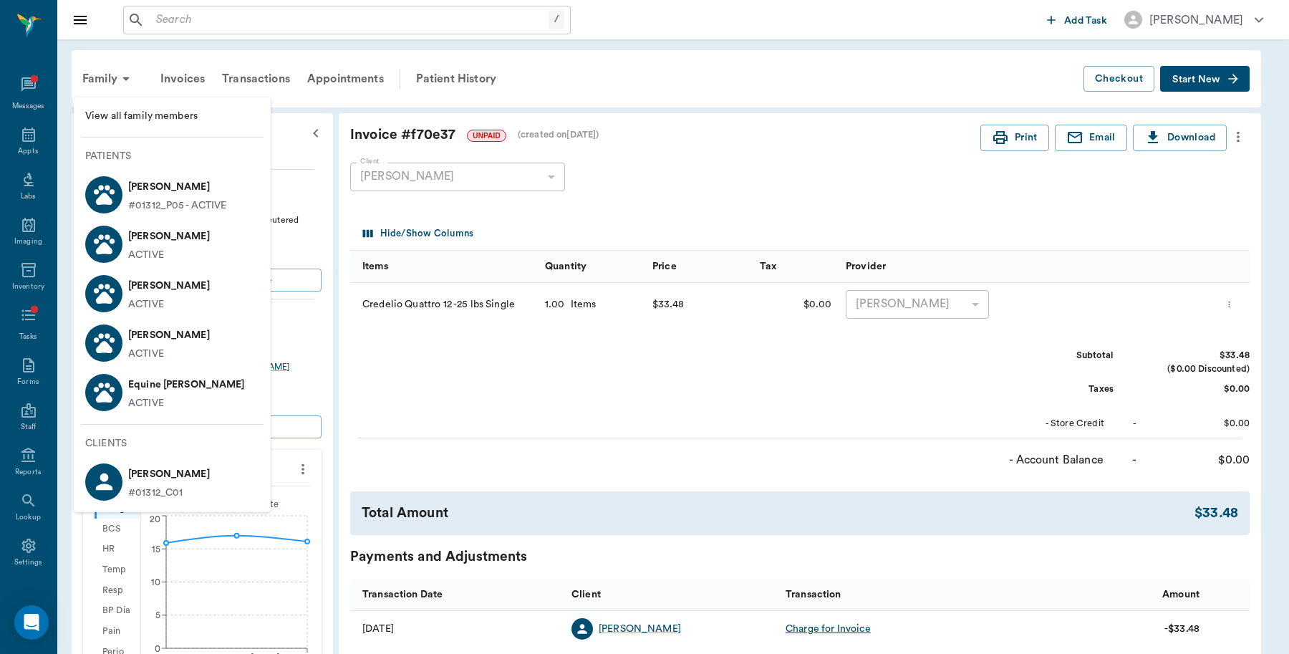
click at [108, 248] on icon at bounding box center [103, 248] width 16 height 12
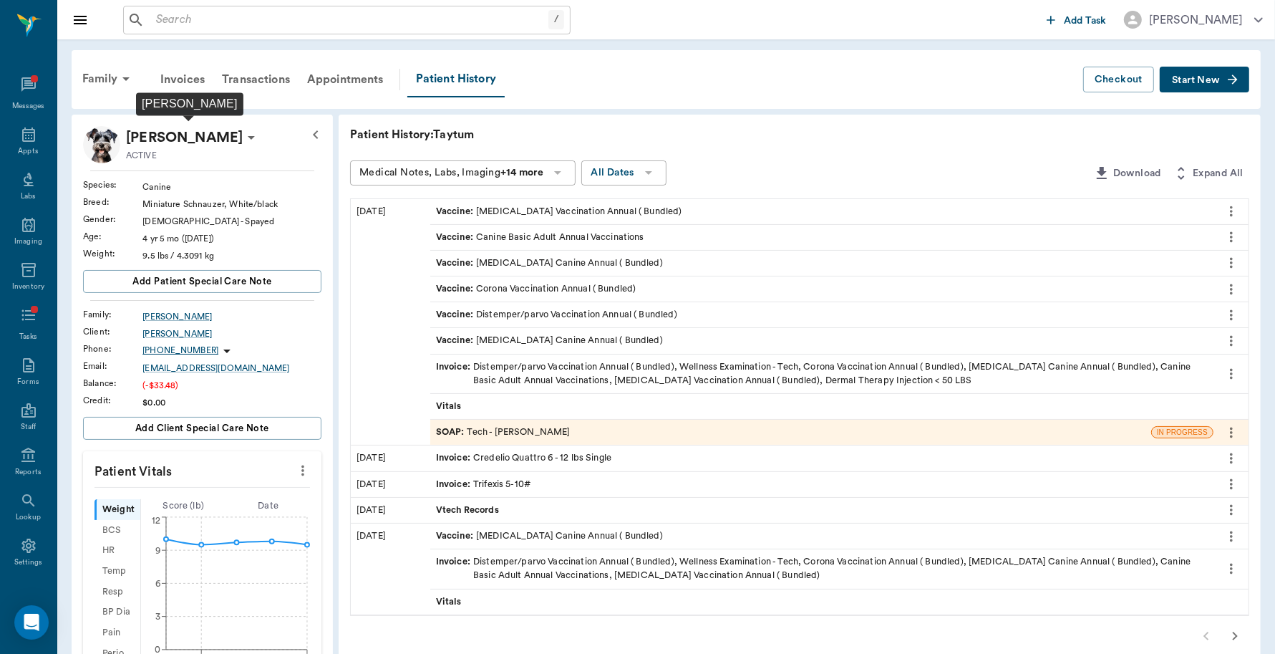
click at [234, 140] on p "Taytum Strickland" at bounding box center [184, 137] width 117 height 23
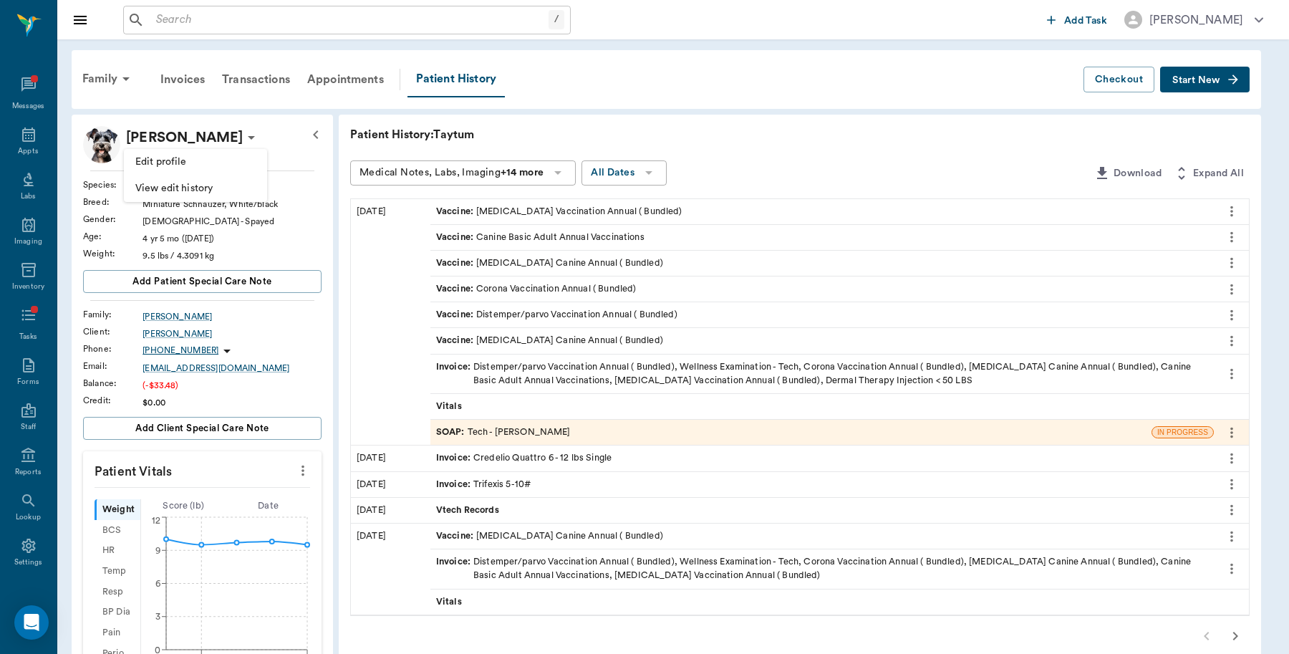
click at [181, 158] on span "Edit profile" at bounding box center [195, 162] width 120 height 15
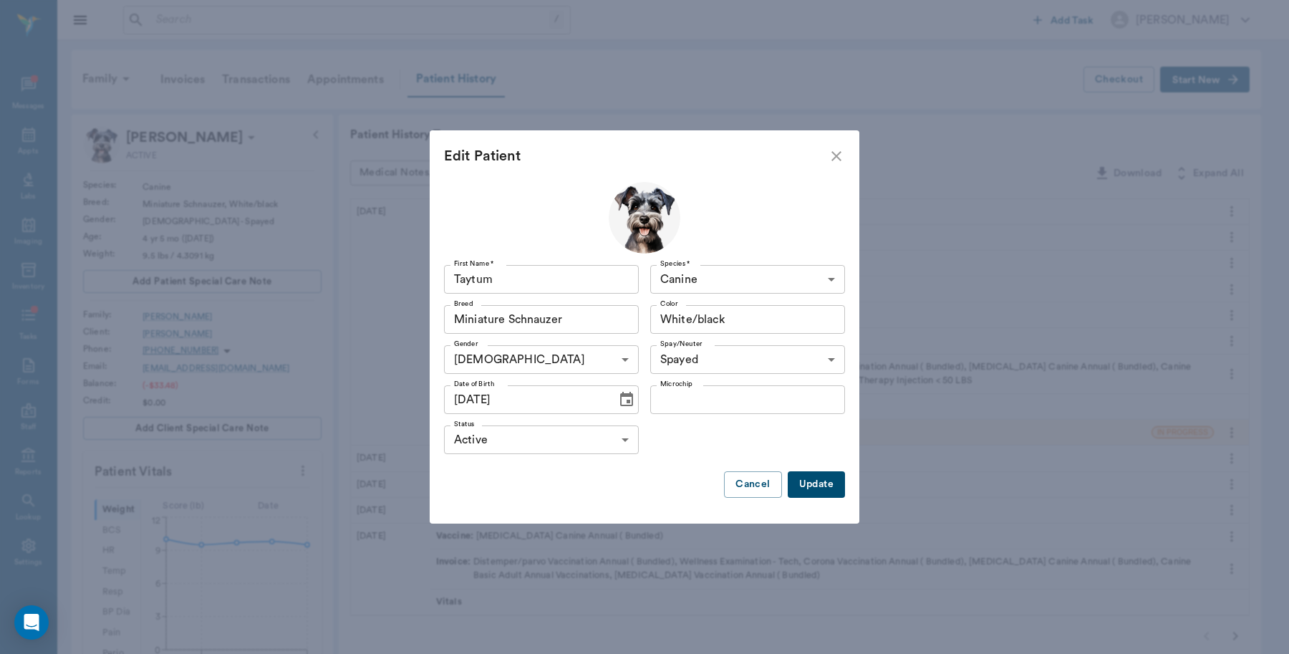
click at [736, 320] on input "White/black" at bounding box center [727, 319] width 144 height 20
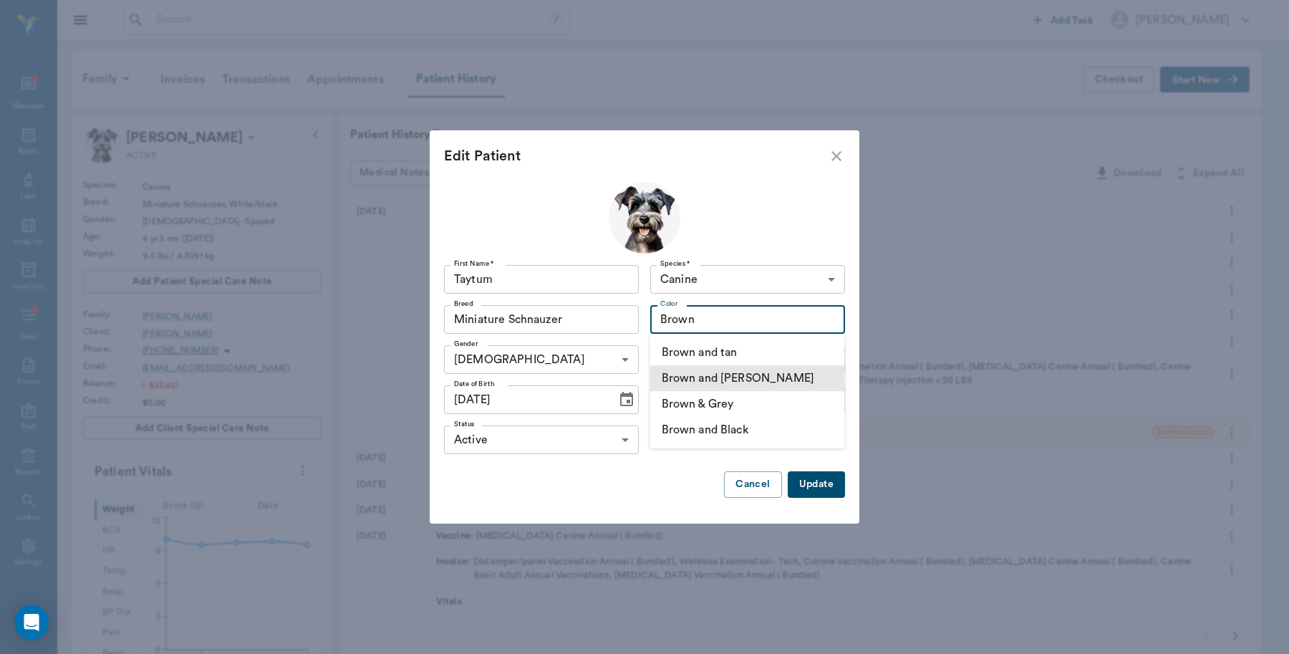
click at [760, 377] on li "Brown and White" at bounding box center [747, 378] width 195 height 26
type input "Brown and White"
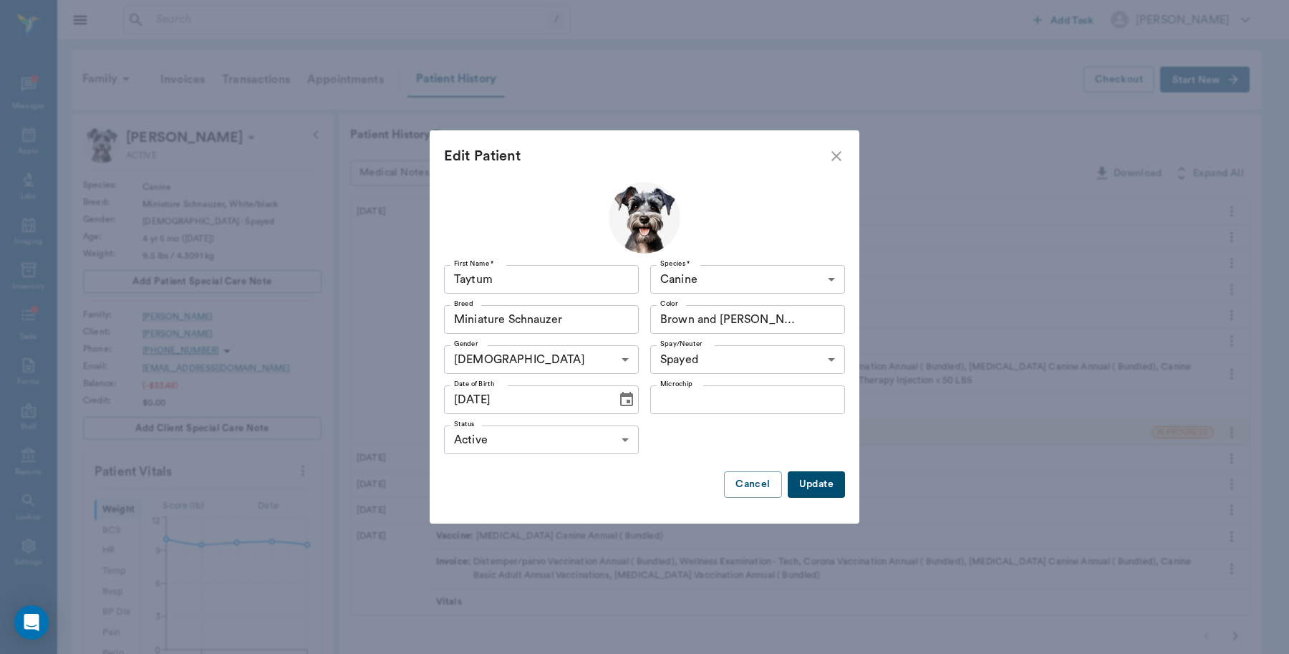
click at [824, 478] on button "Update" at bounding box center [816, 484] width 57 height 26
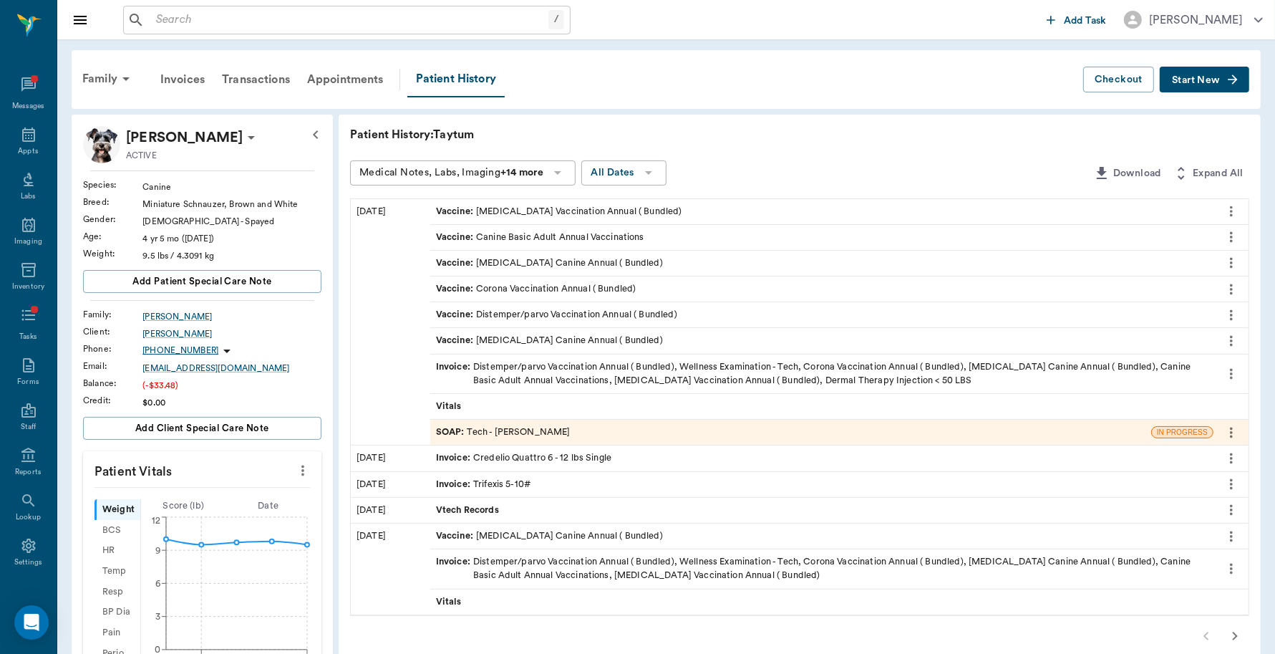
click at [1203, 80] on span "Start New" at bounding box center [1196, 80] width 48 height 0
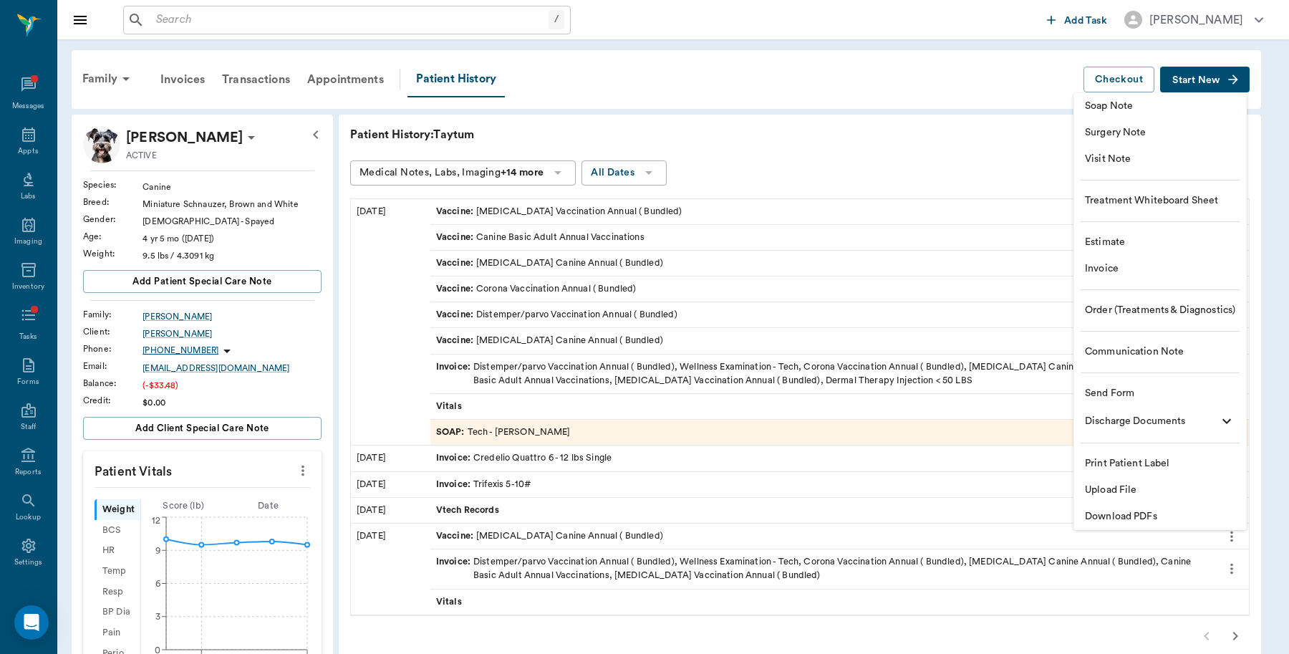
click at [1093, 266] on span "Invoice" at bounding box center [1160, 268] width 150 height 15
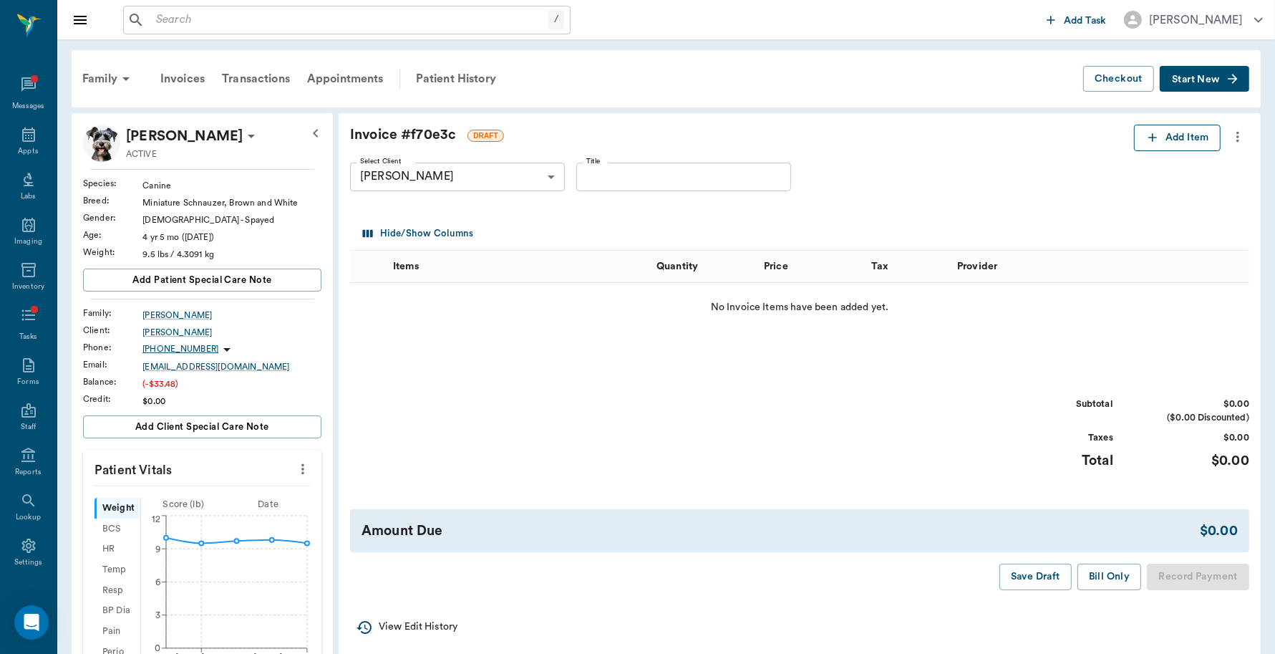
click at [1159, 143] on button "Add Item" at bounding box center [1177, 138] width 87 height 26
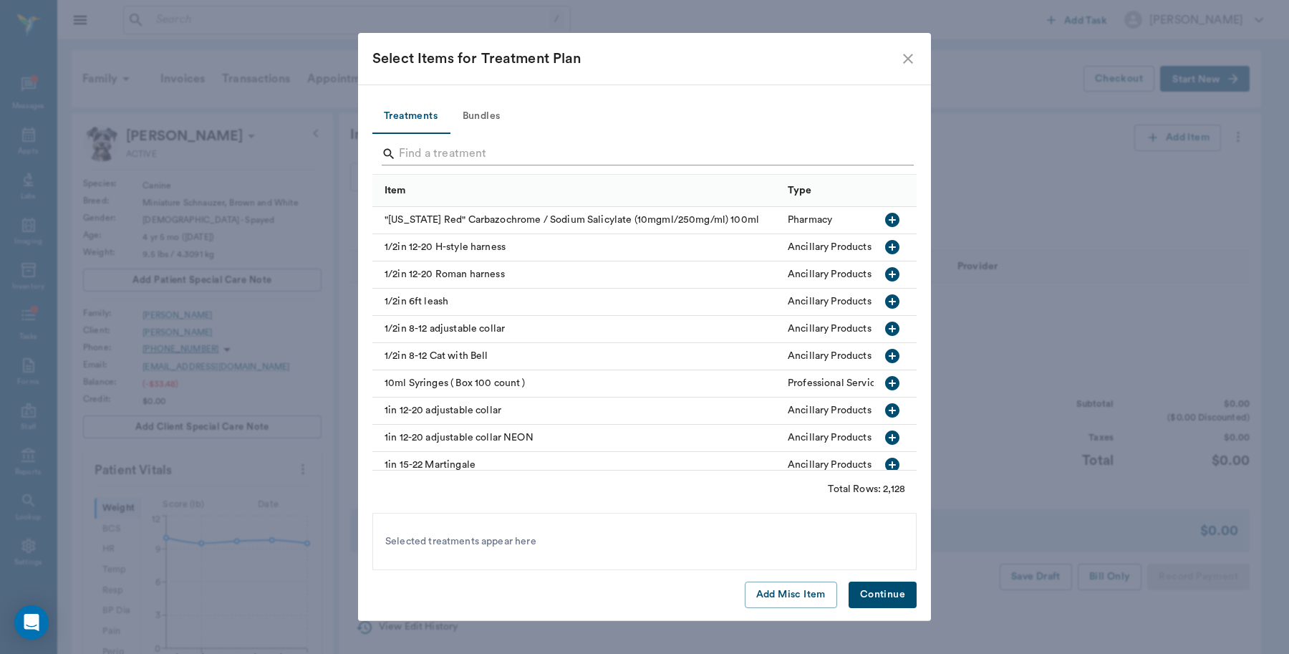
click at [599, 152] on input "Search" at bounding box center [645, 154] width 493 height 23
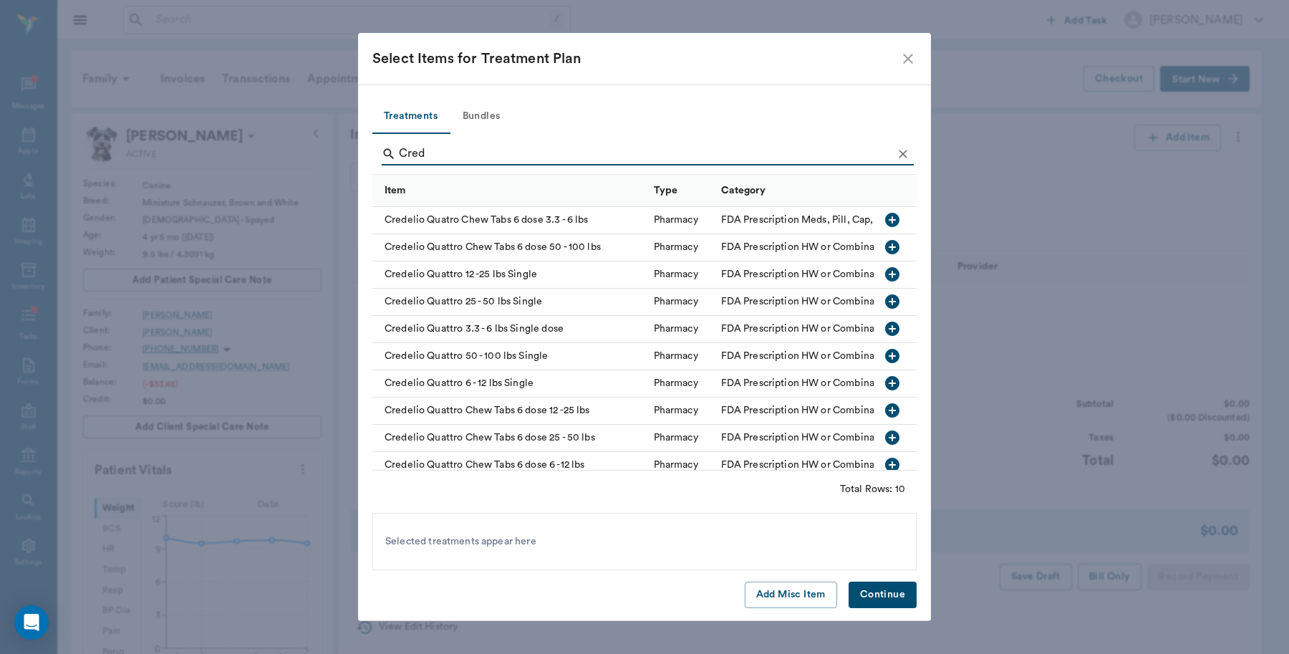
type input "Cred"
click at [885, 385] on icon "button" at bounding box center [892, 383] width 14 height 14
click at [883, 597] on button "Continue" at bounding box center [883, 594] width 68 height 26
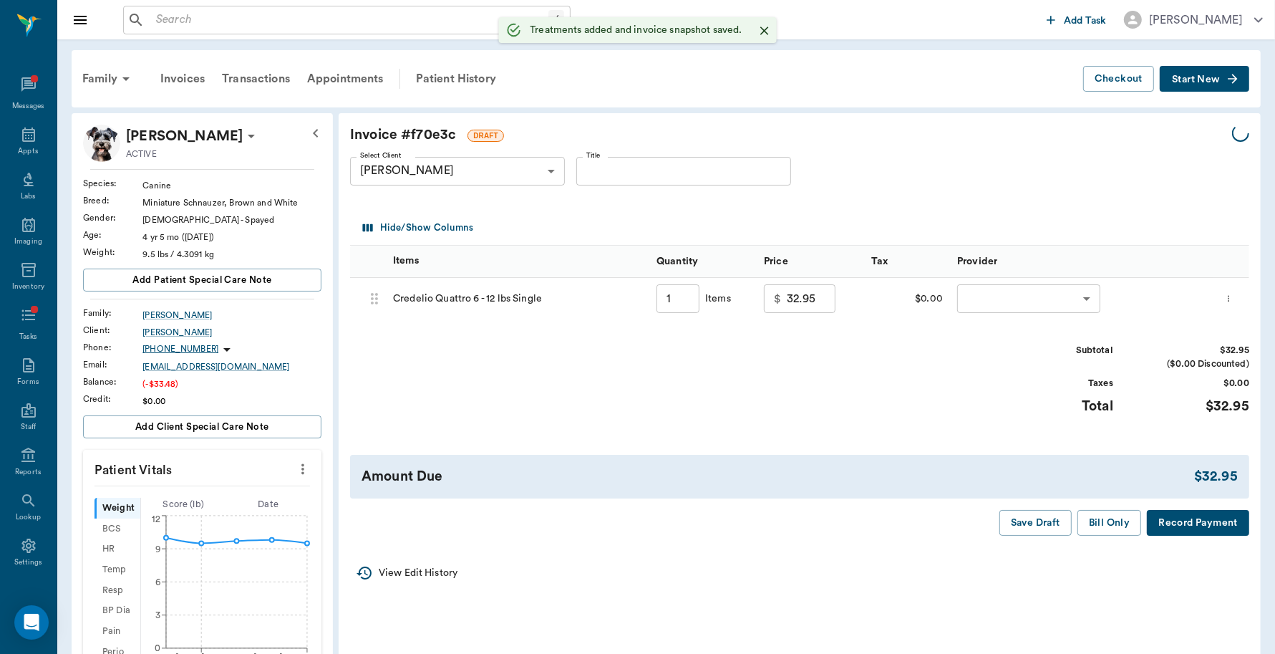
type input "1.00"
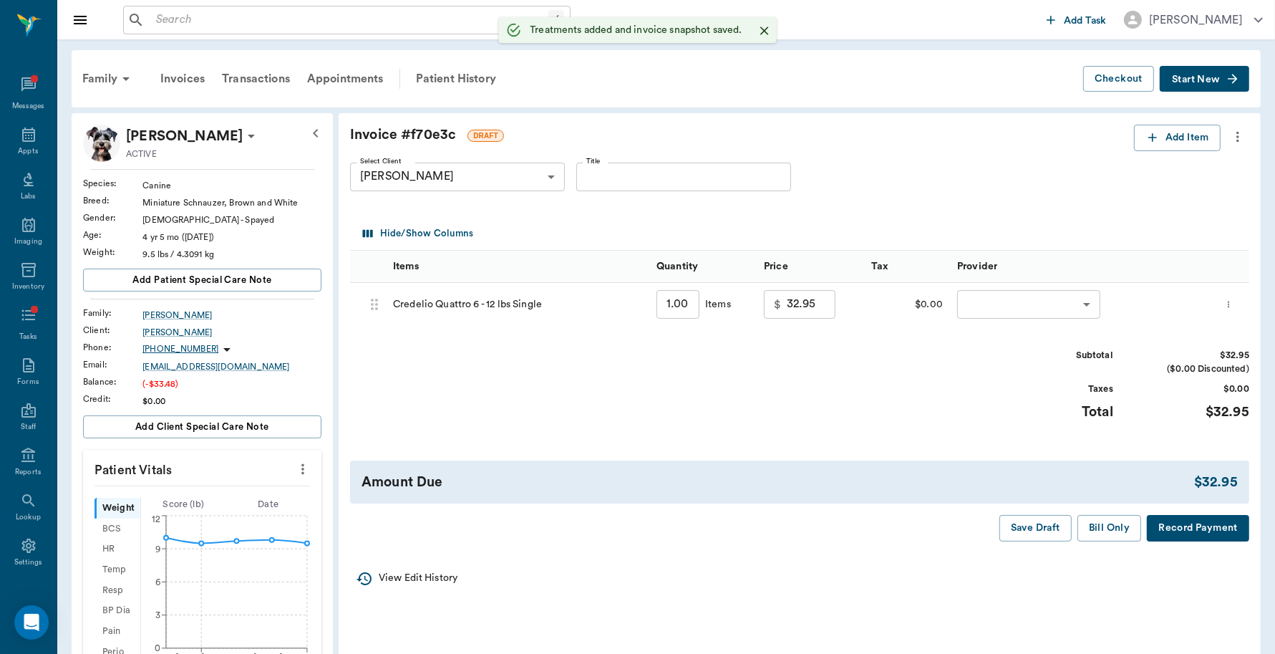
click at [994, 307] on body "/ ​ Add Task Dr. Bert Ellsworth Nectar Messages Appts Labs Imaging Inventory Ta…" at bounding box center [637, 534] width 1275 height 1068
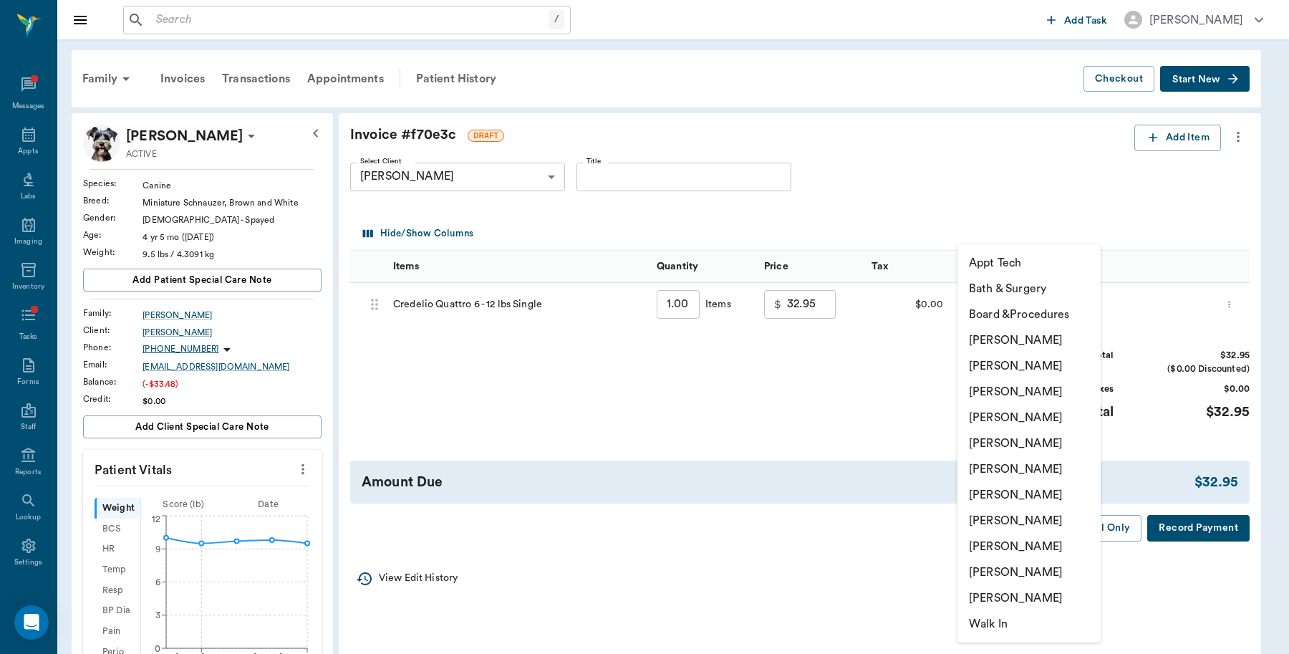
click at [1003, 339] on li "[PERSON_NAME]" at bounding box center [1028, 340] width 143 height 26
type input "none-6899ea08ed37b777db10de45"
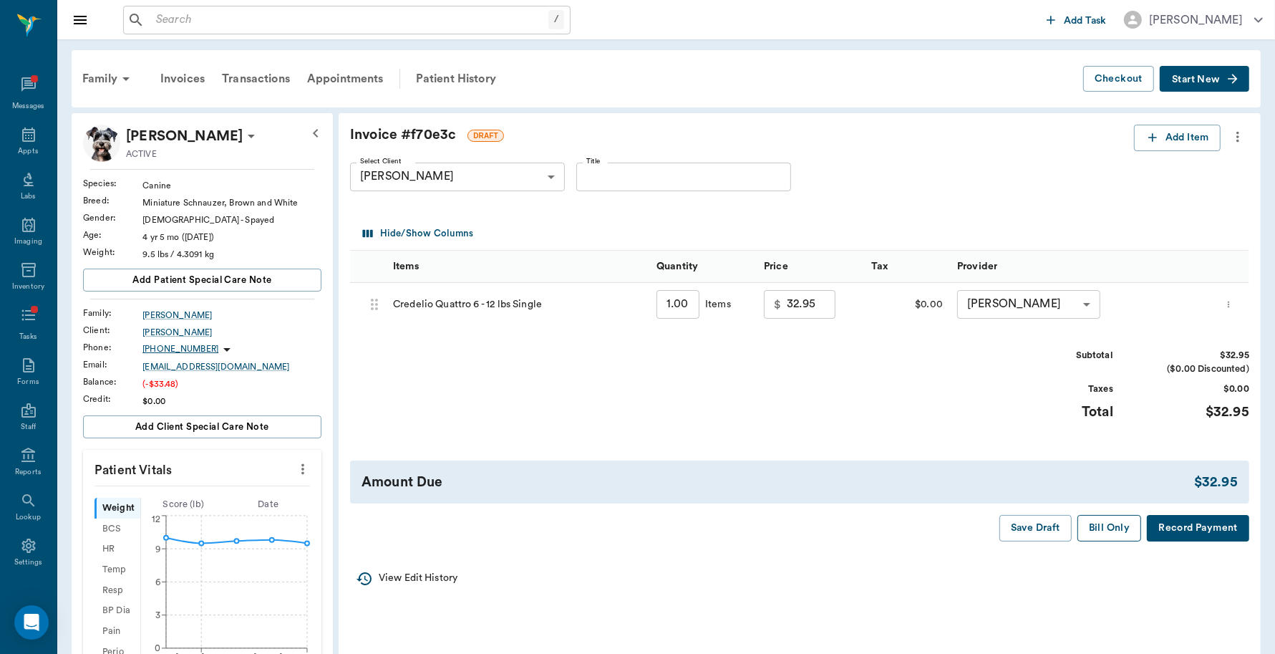
click at [1099, 531] on button "Bill Only" at bounding box center [1110, 528] width 64 height 26
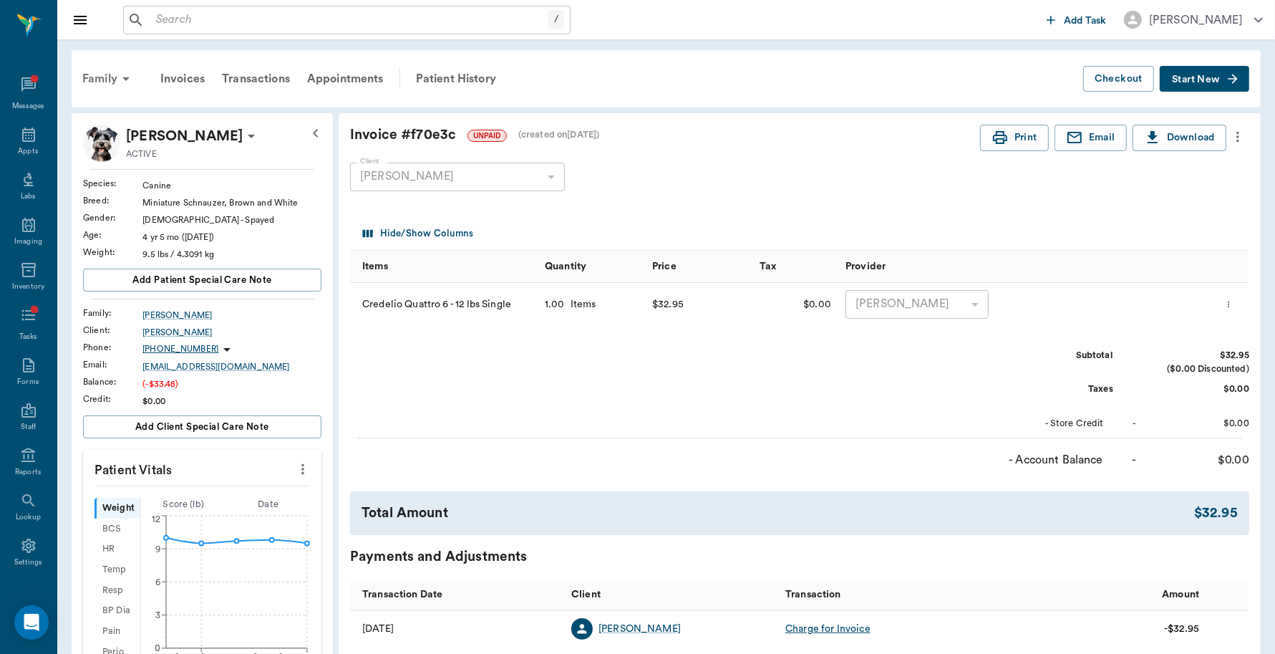
click at [115, 75] on div "Family" at bounding box center [108, 79] width 69 height 34
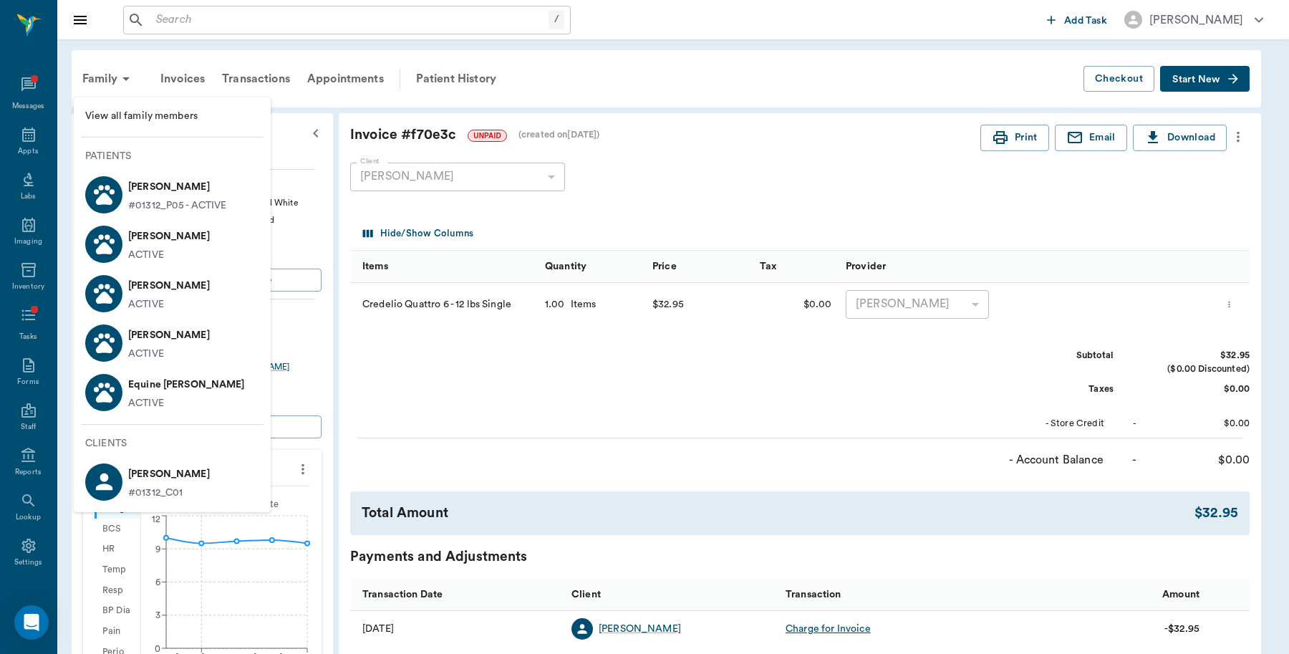
click at [236, 11] on div at bounding box center [644, 327] width 1289 height 654
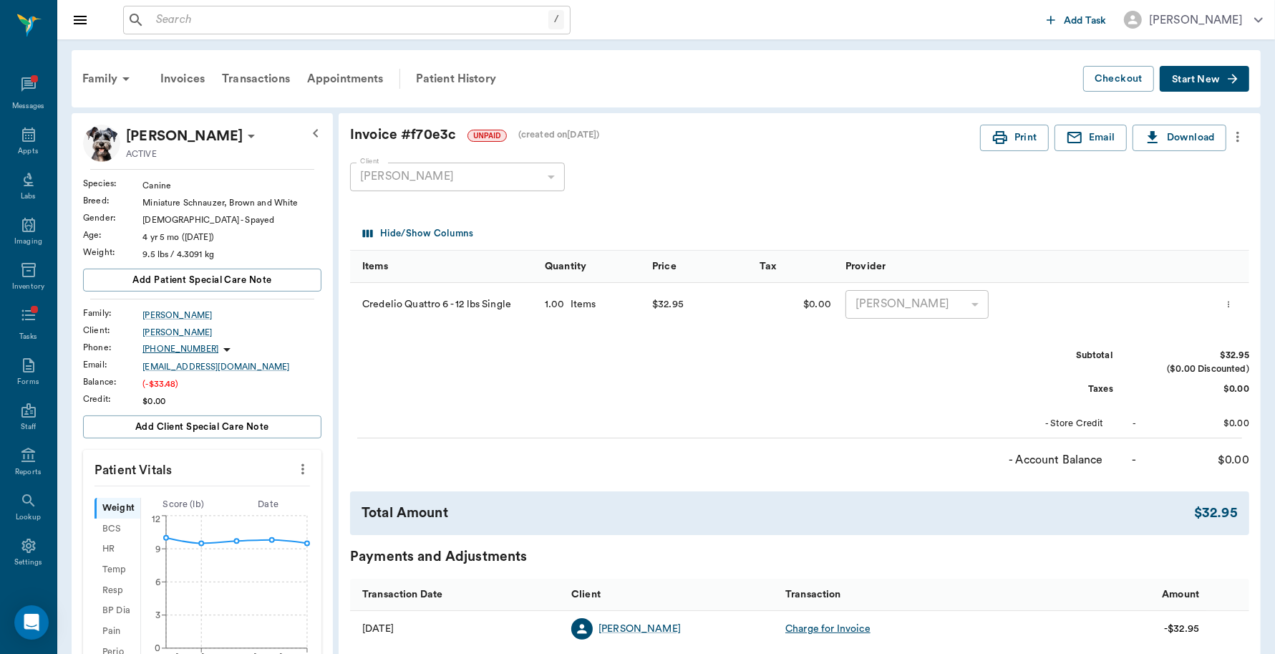
click at [222, 16] on input "text" at bounding box center [349, 20] width 398 height 20
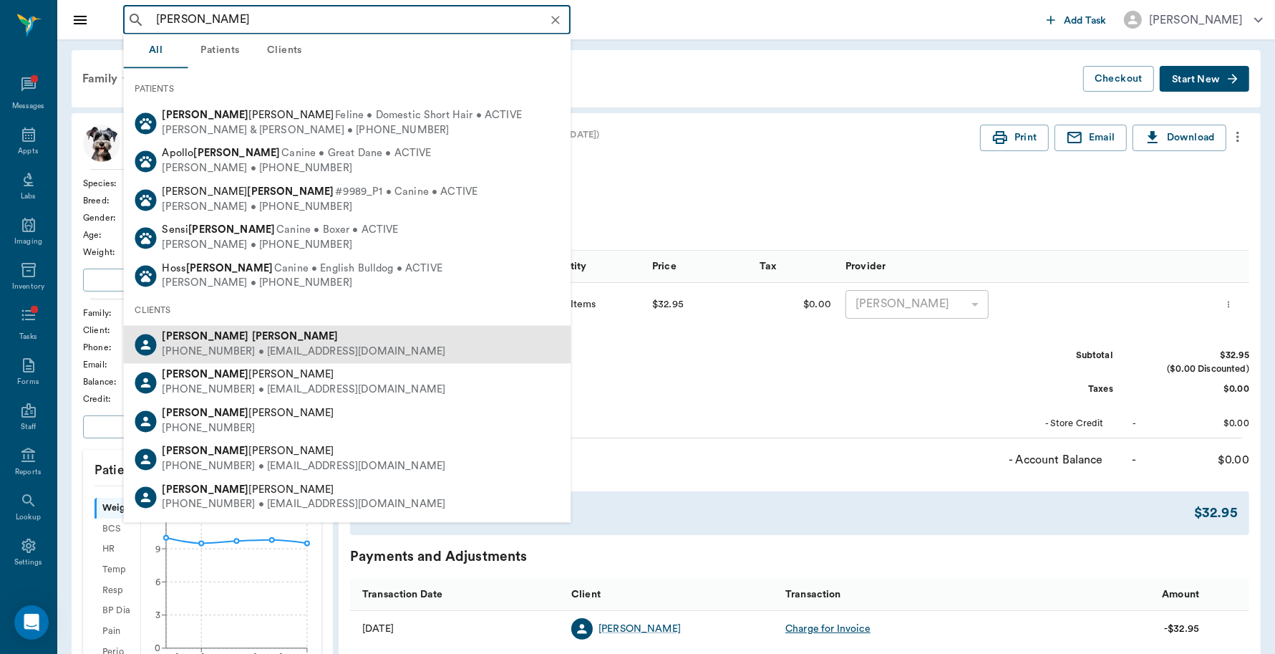
click at [216, 348] on div "(903) 244-7685 • shellystrickland63@gmail.com" at bounding box center [305, 351] width 284 height 15
type input "Shelly Strickland"
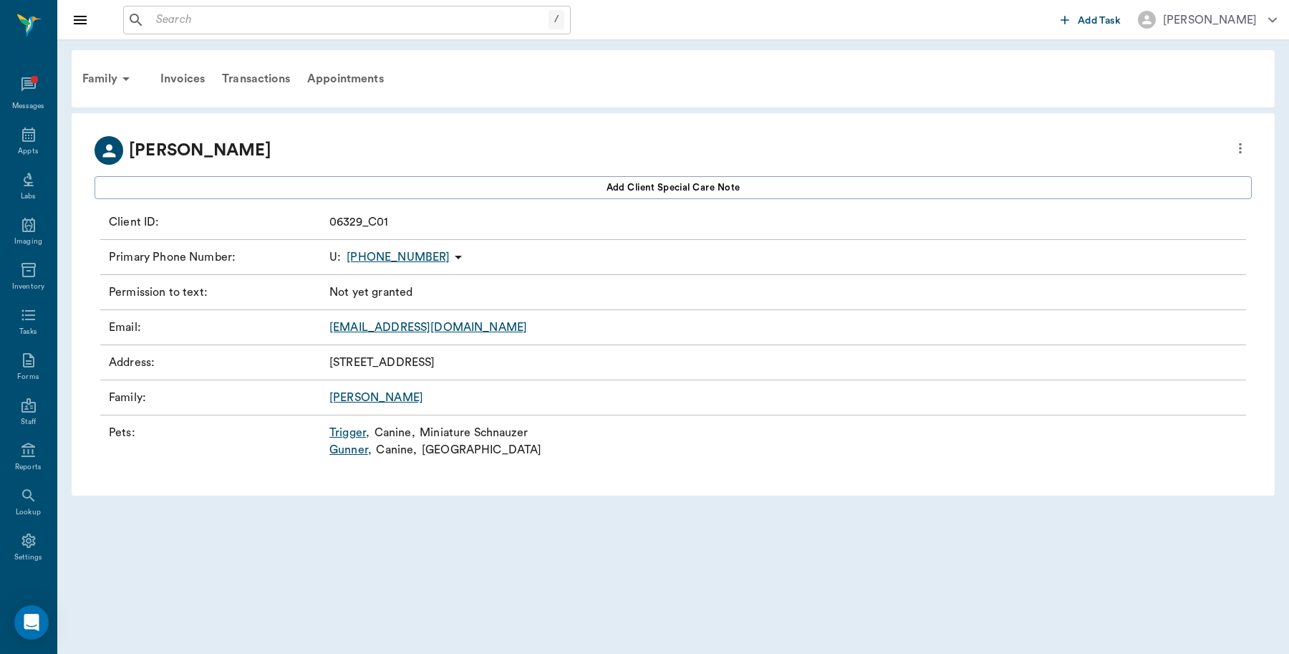
click at [341, 431] on link "Trigger ," at bounding box center [349, 432] width 40 height 17
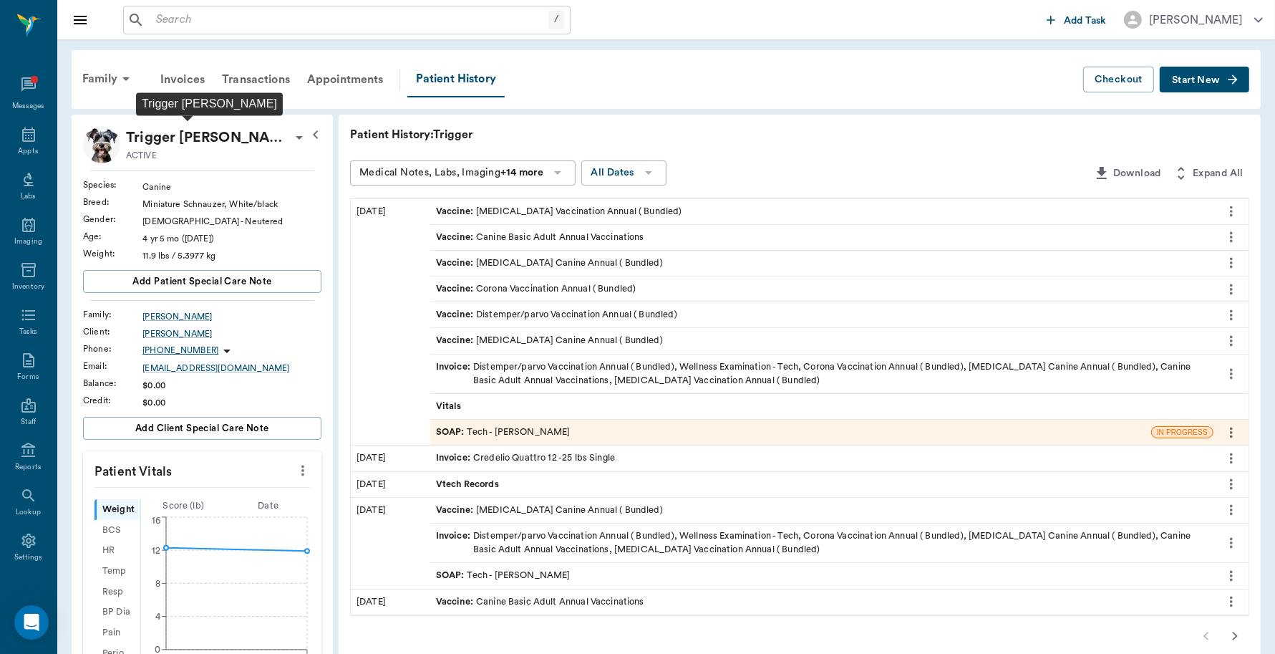
click at [183, 135] on p "Trigger Strickland" at bounding box center [208, 137] width 165 height 23
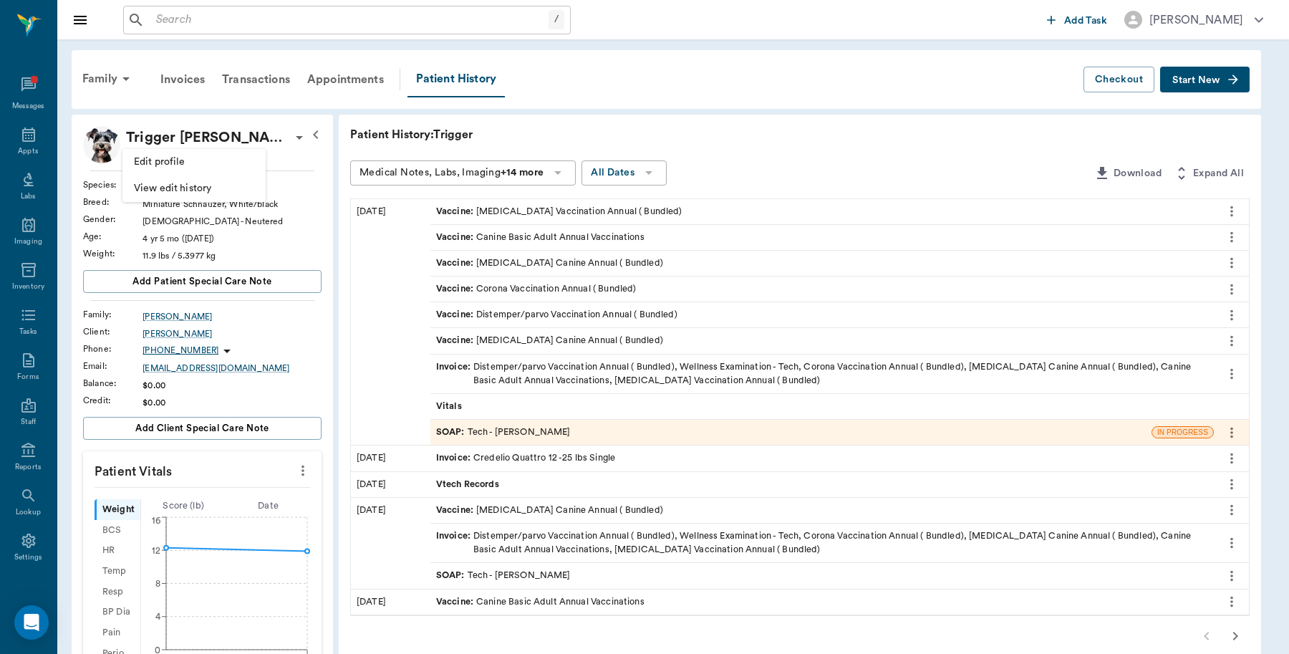
click at [178, 162] on span "Edit profile" at bounding box center [194, 162] width 120 height 15
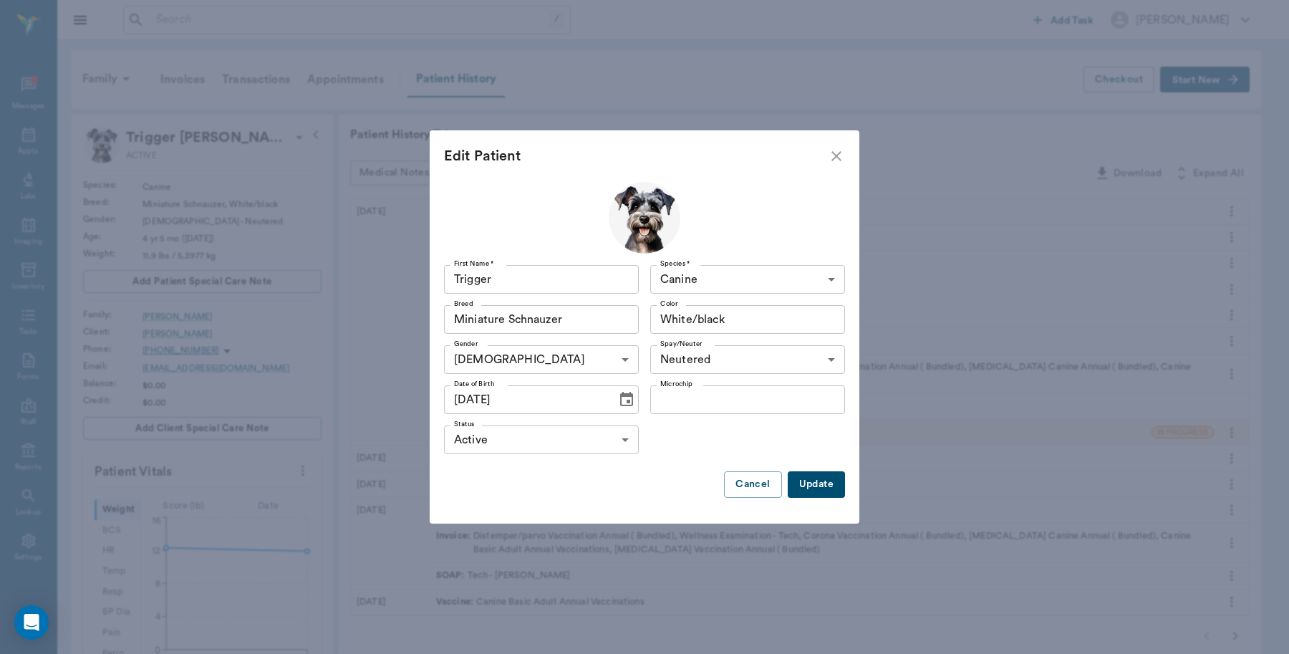
click at [723, 359] on body "/ ​ Add Task Dr. Bert Ellsworth Nectar Messages Appts Labs Imaging Inventory Ta…" at bounding box center [644, 534] width 1289 height 1069
click at [696, 417] on li "Not neutered" at bounding box center [747, 418] width 195 height 26
type input "false"
click at [817, 488] on button "Update" at bounding box center [816, 484] width 57 height 26
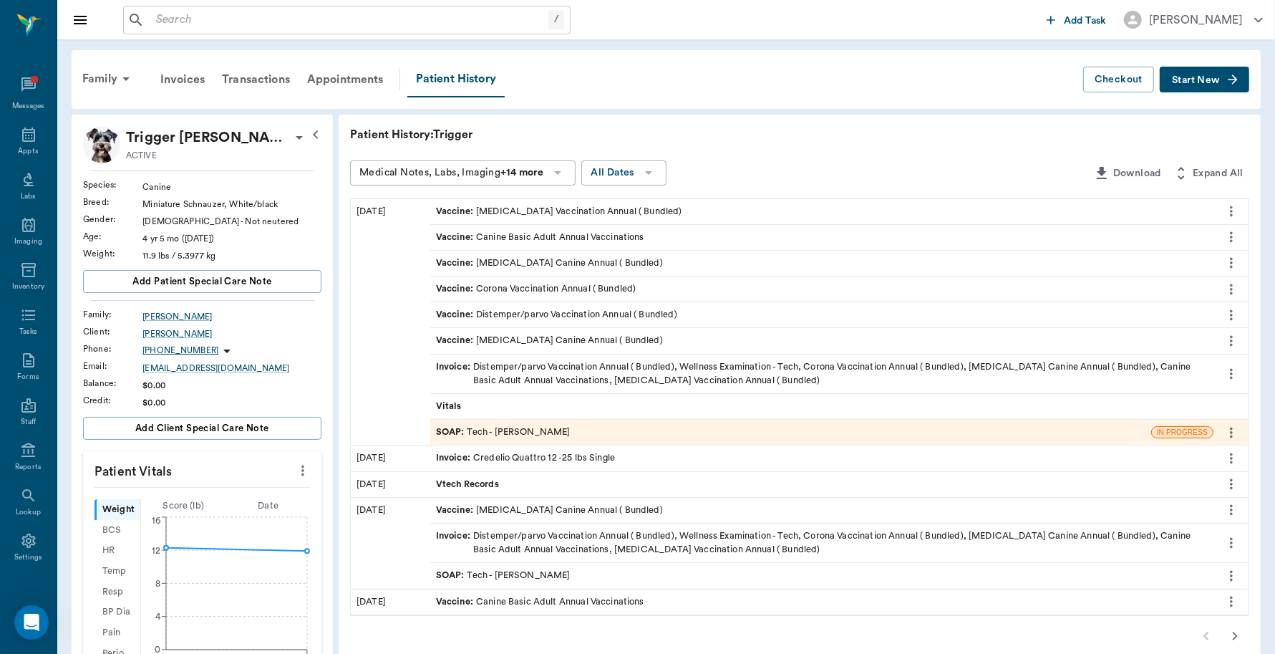
click at [1209, 80] on span "Start New" at bounding box center [1196, 80] width 48 height 0
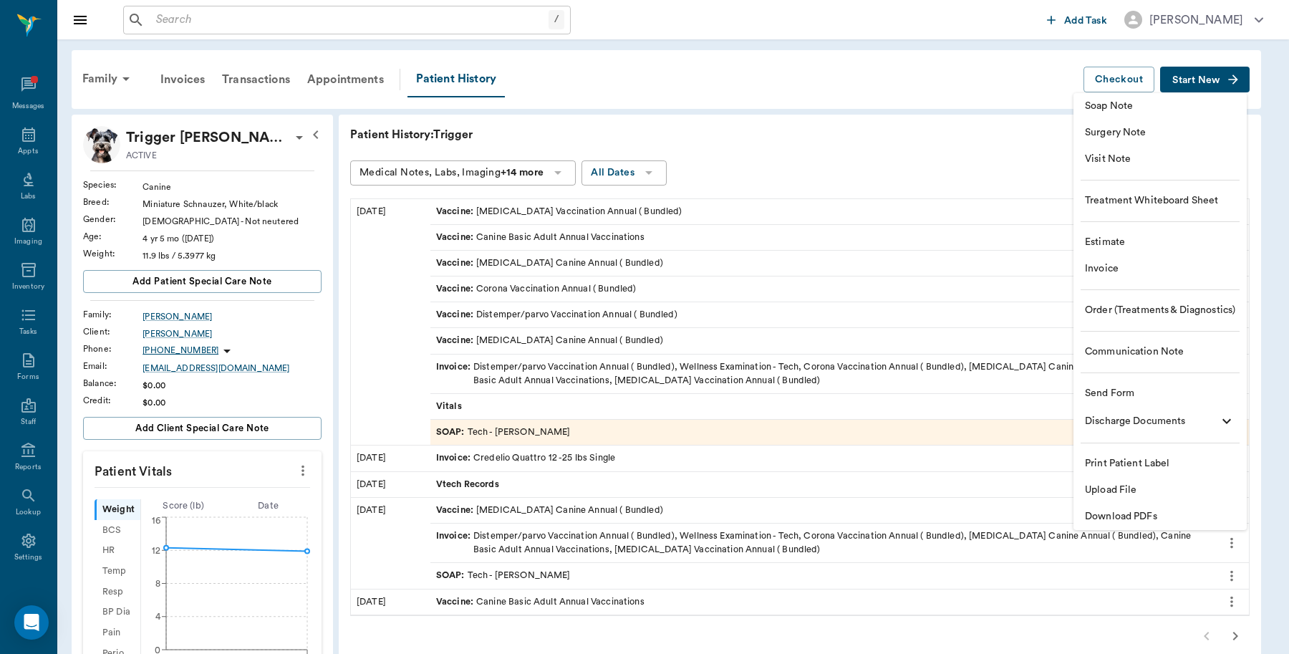
click at [1110, 272] on span "Invoice" at bounding box center [1160, 268] width 150 height 15
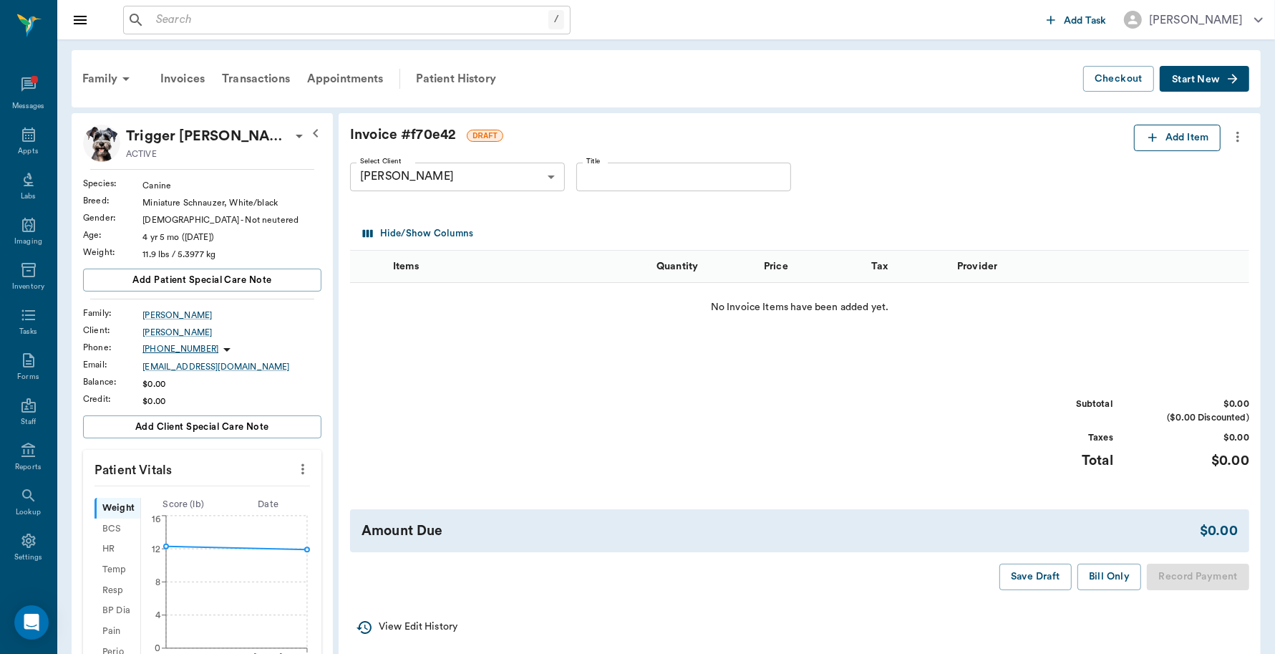
click at [1175, 137] on button "Add Item" at bounding box center [1177, 138] width 87 height 26
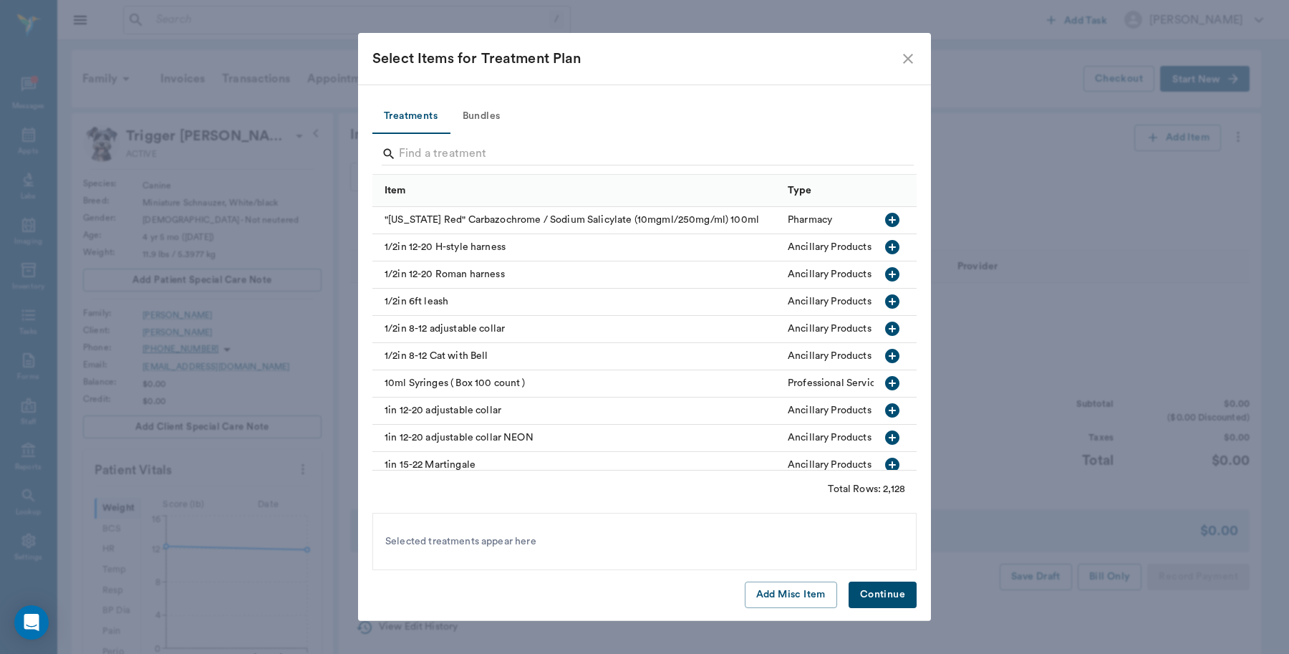
click at [499, 140] on div at bounding box center [648, 155] width 532 height 37
click at [503, 145] on input "Search" at bounding box center [645, 154] width 493 height 23
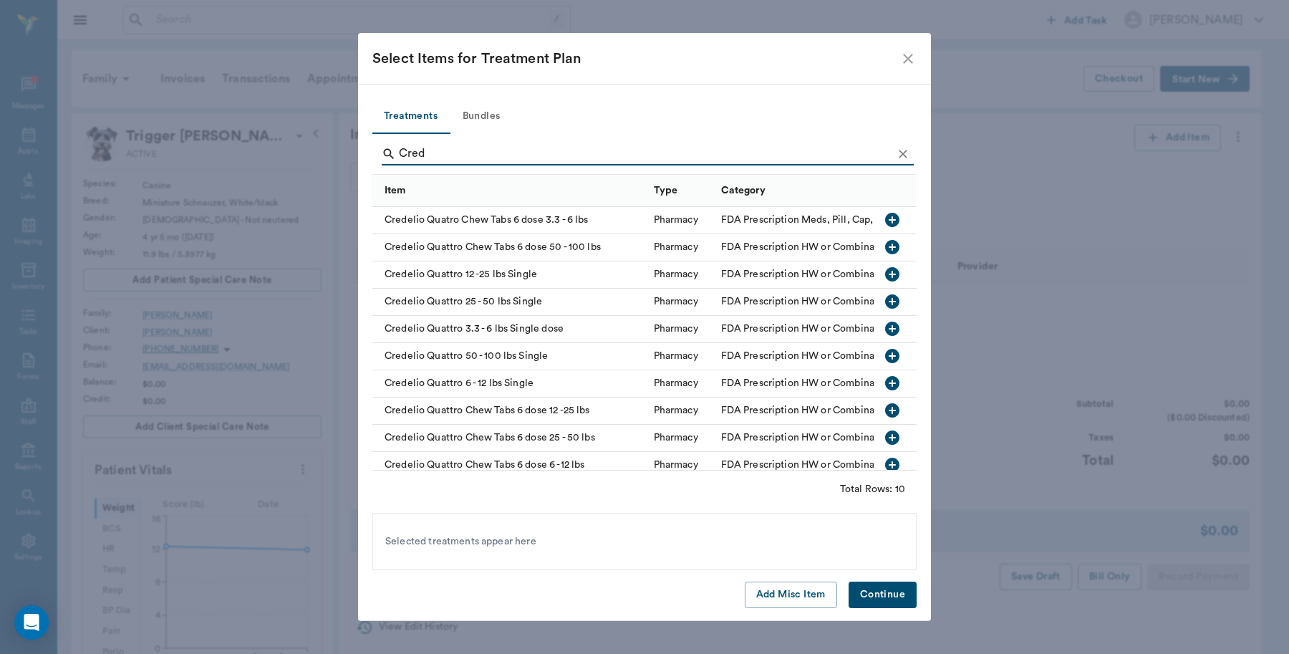
type input "Cred"
click at [885, 272] on icon "button" at bounding box center [892, 274] width 14 height 14
click at [899, 589] on button "Continue" at bounding box center [883, 594] width 68 height 26
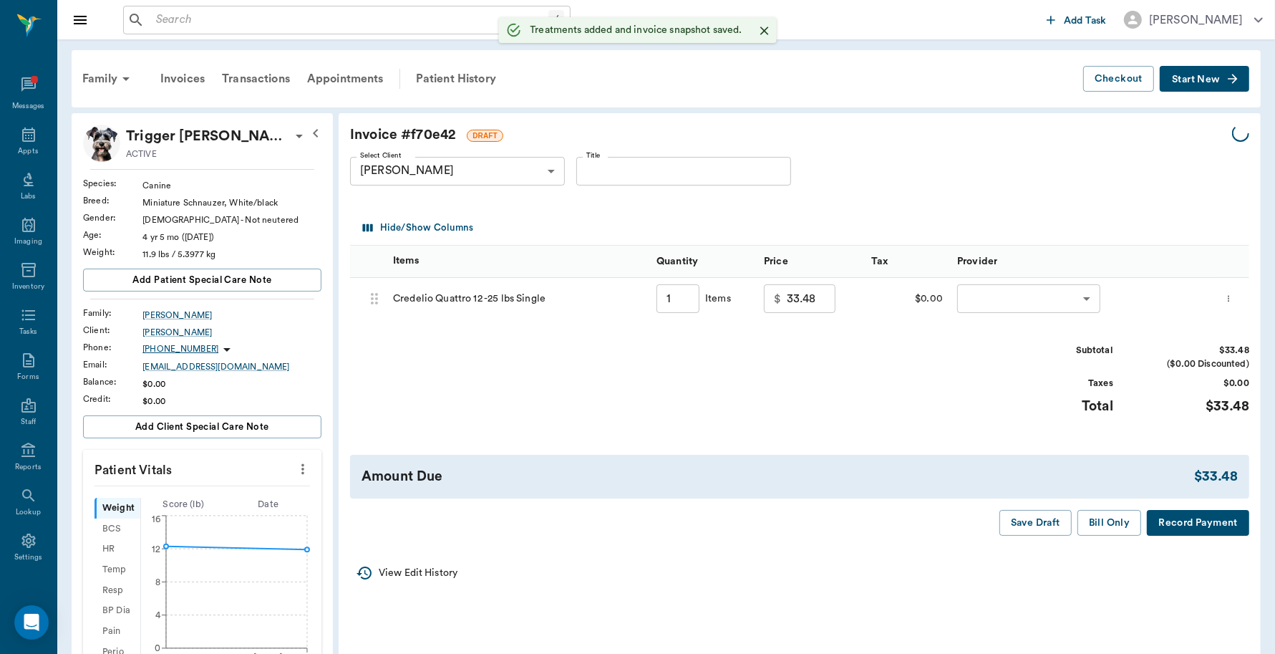
type input "1.00"
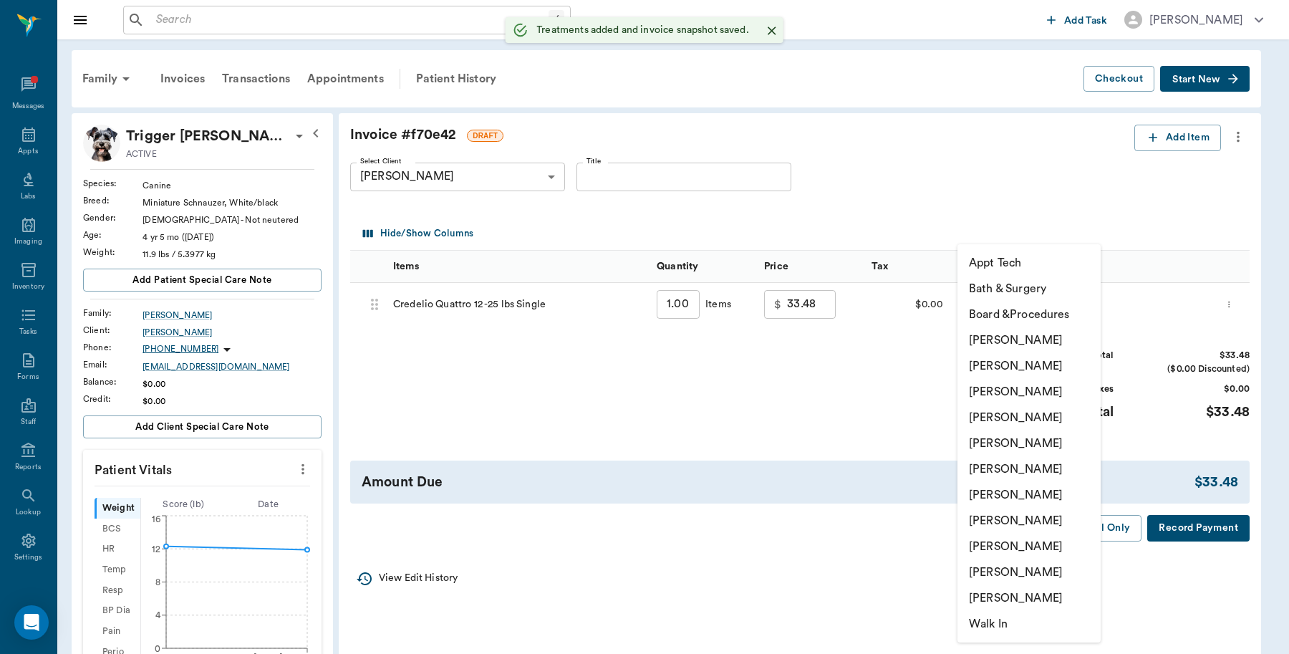
click at [1026, 299] on body "/ ​ Add Task Dr. Bert Ellsworth Nectar Messages Appts Labs Imaging Inventory Ta…" at bounding box center [644, 534] width 1289 height 1068
click at [1010, 342] on li "[PERSON_NAME]" at bounding box center [1028, 340] width 143 height 26
type input "none-6899ea08ed37b777db10de45"
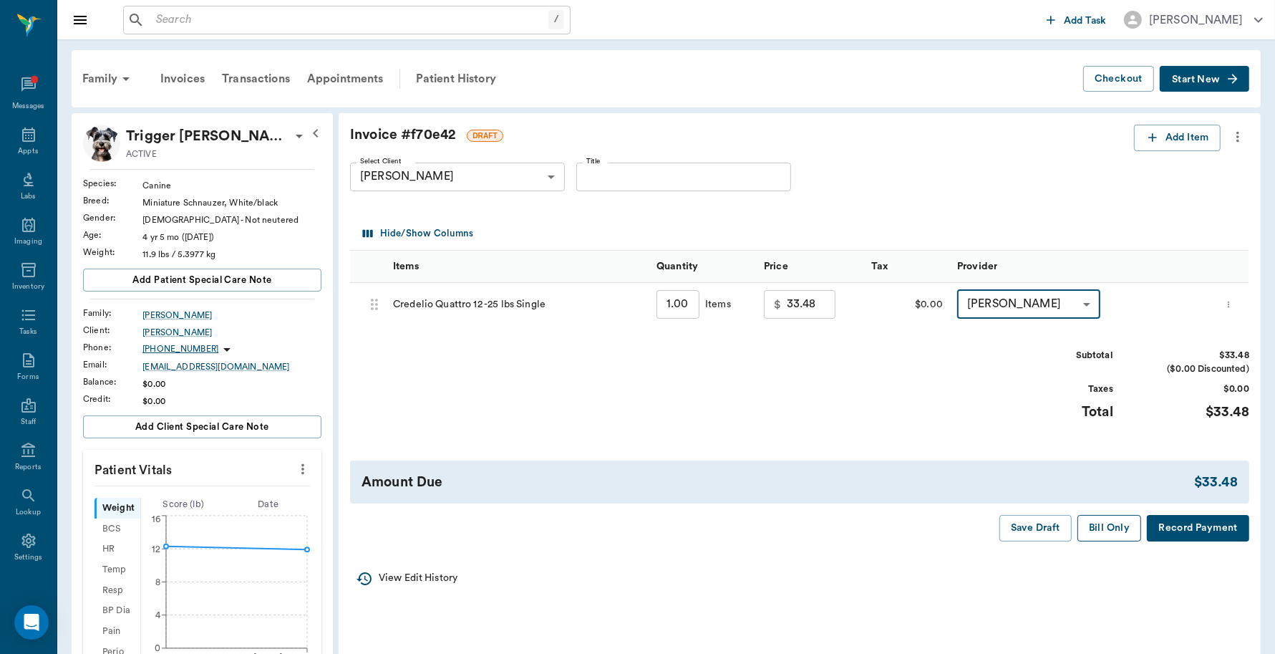
click at [1114, 538] on button "Bill Only" at bounding box center [1110, 528] width 64 height 26
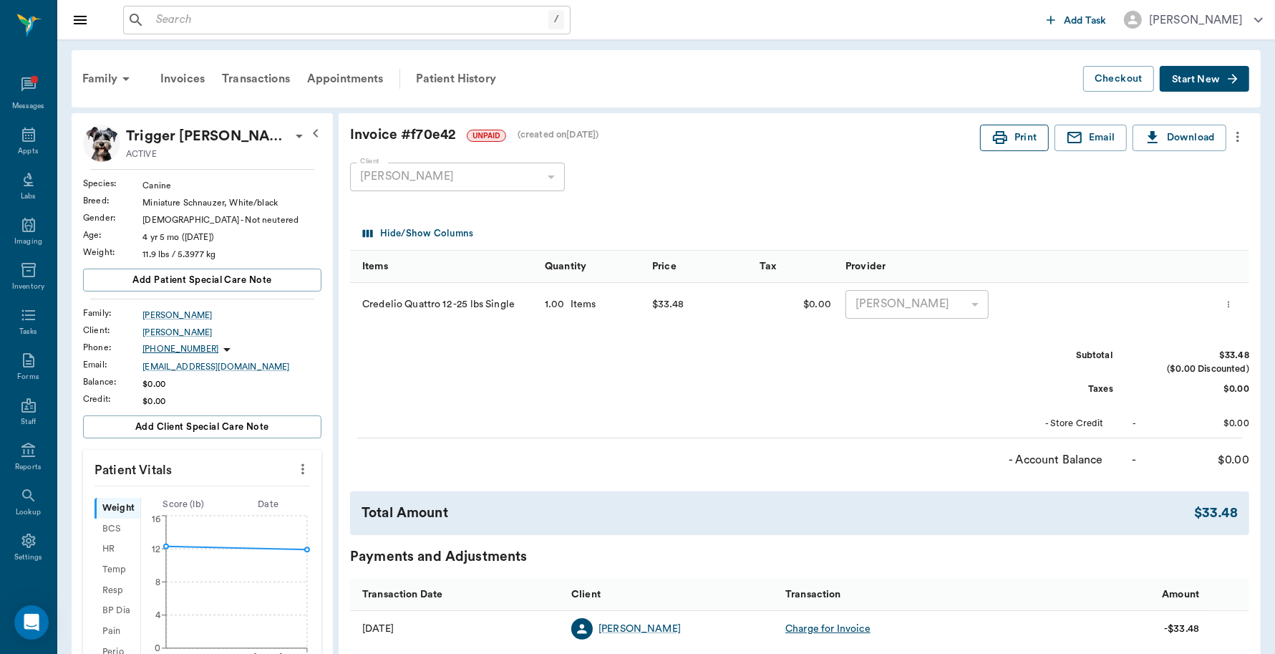
click at [1003, 144] on icon "button" at bounding box center [1000, 137] width 17 height 17
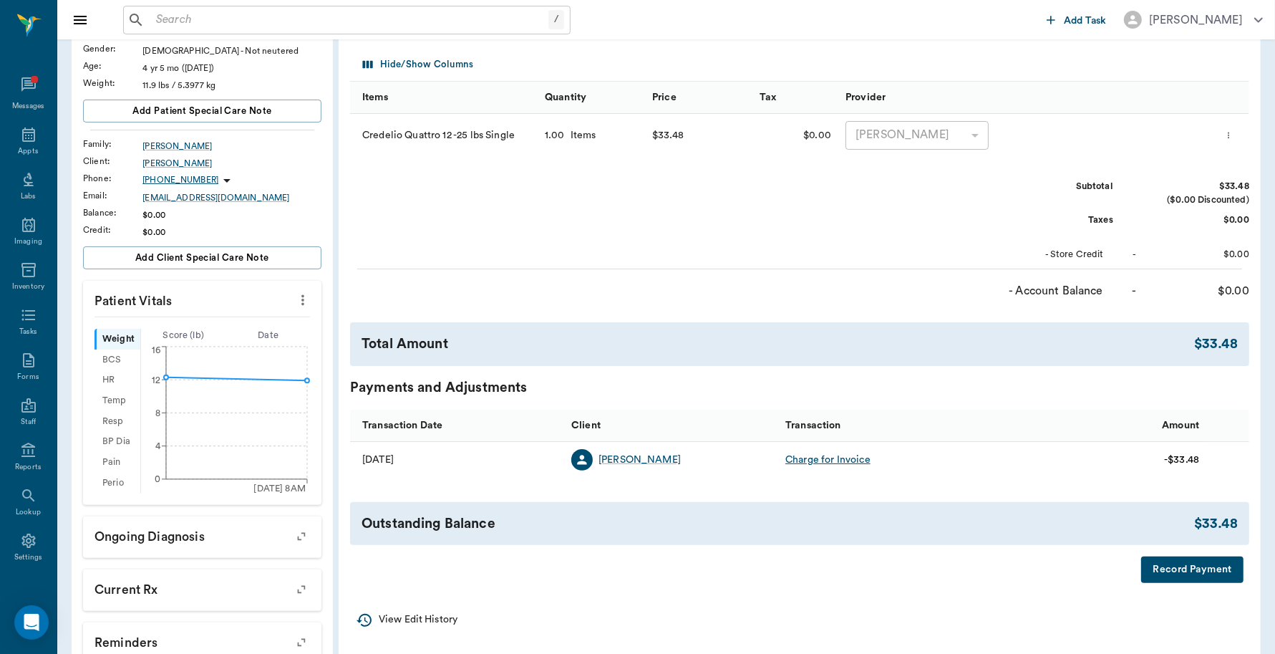
scroll to position [415, 0]
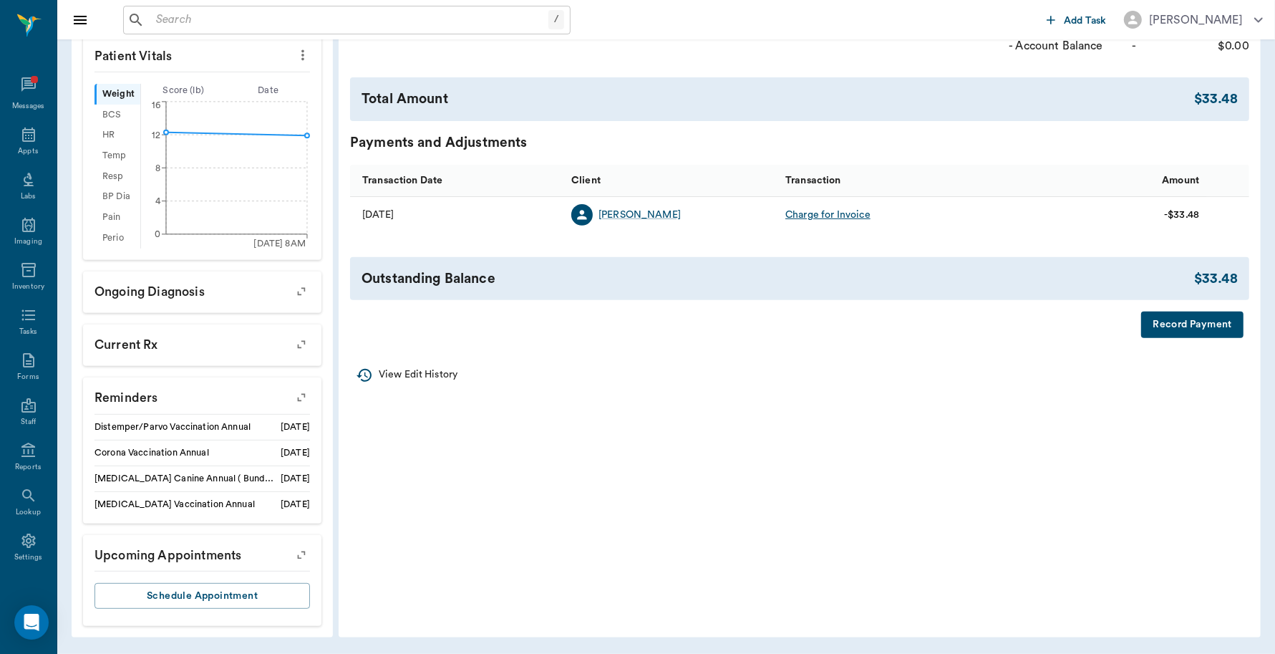
click at [1191, 320] on button "Record Payment" at bounding box center [1193, 325] width 102 height 26
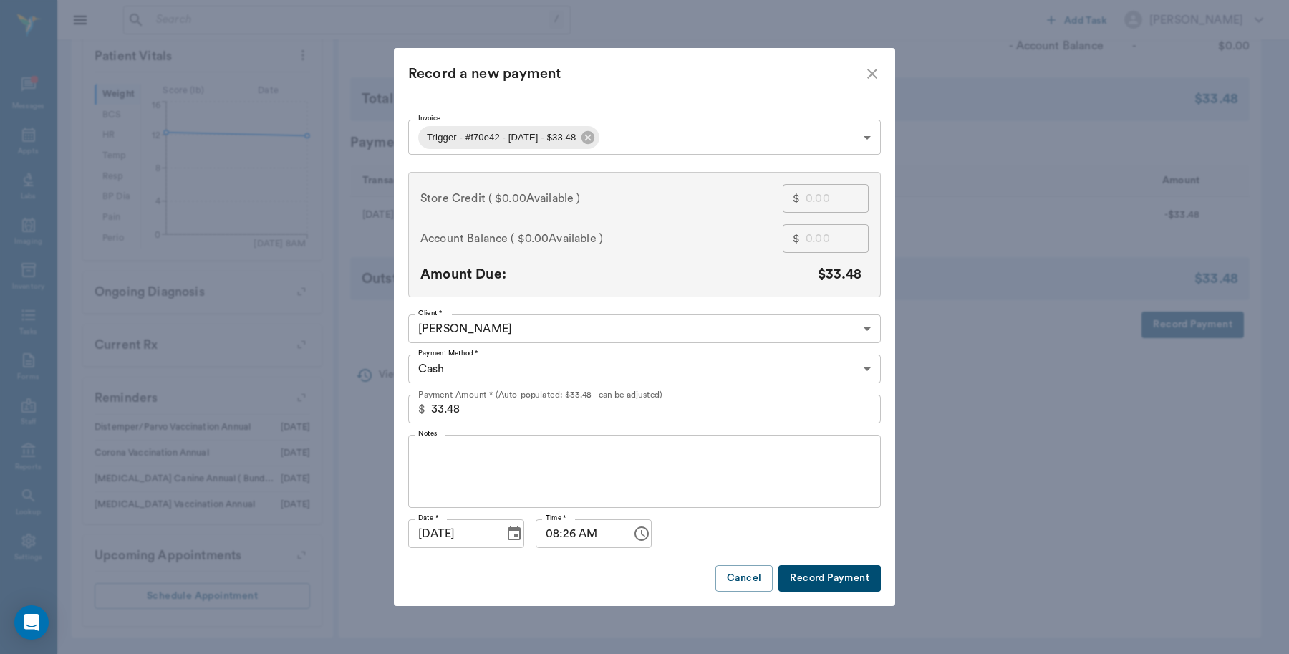
click at [803, 580] on button "Record Payment" at bounding box center [829, 578] width 102 height 26
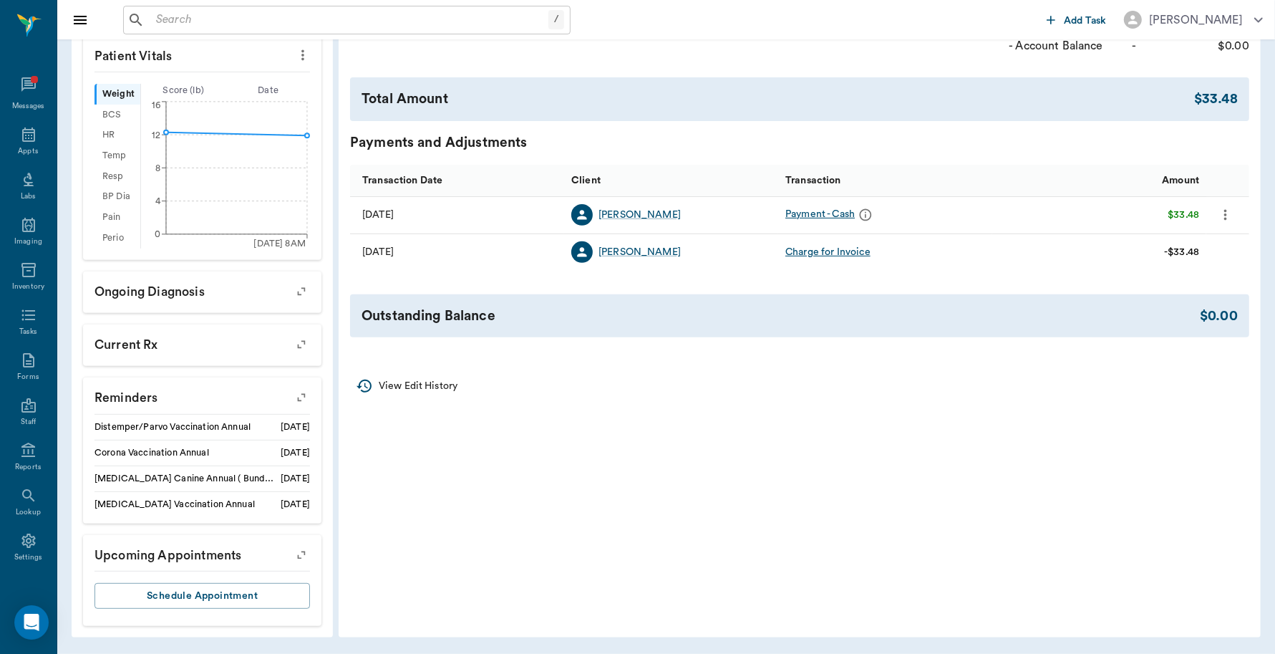
click at [236, 29] on input "text" at bounding box center [349, 20] width 398 height 20
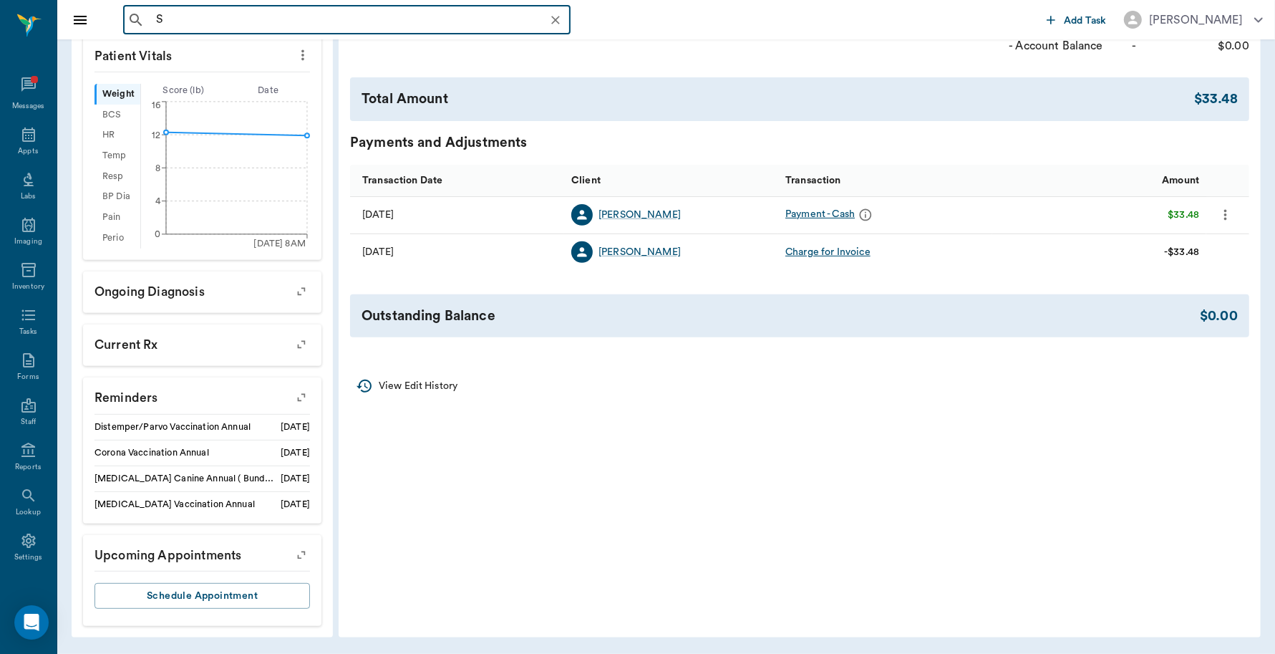
type input "ST"
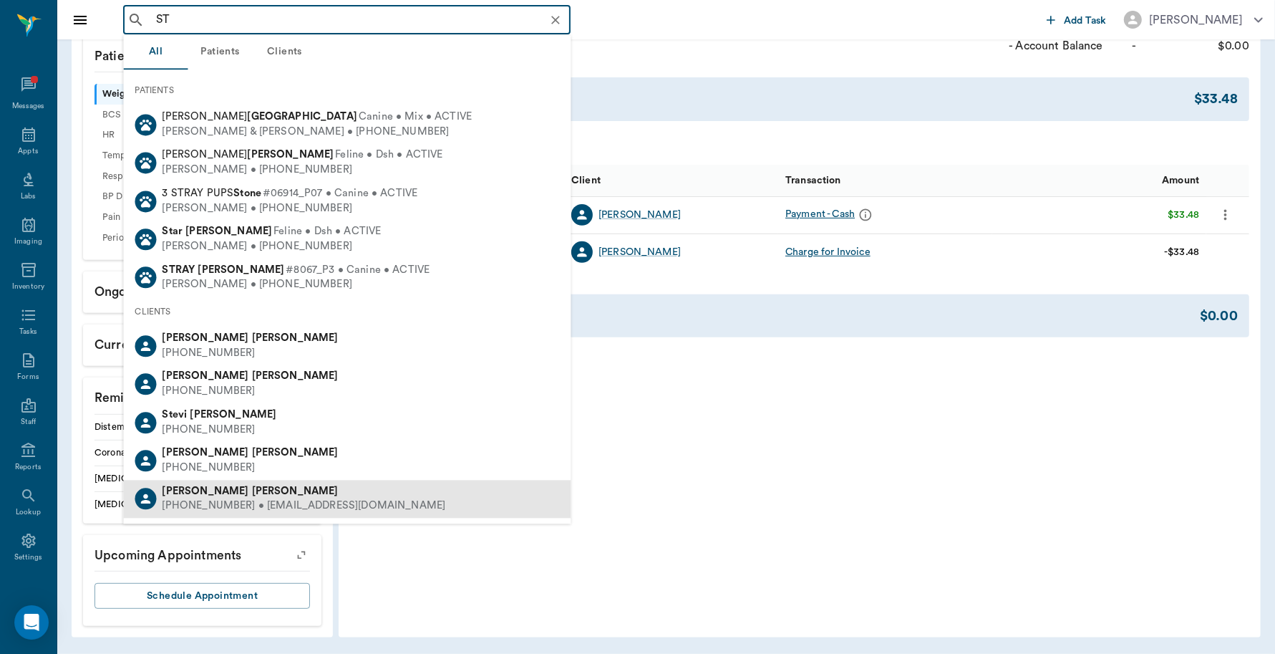
click at [252, 492] on b "Strickland" at bounding box center [295, 491] width 87 height 11
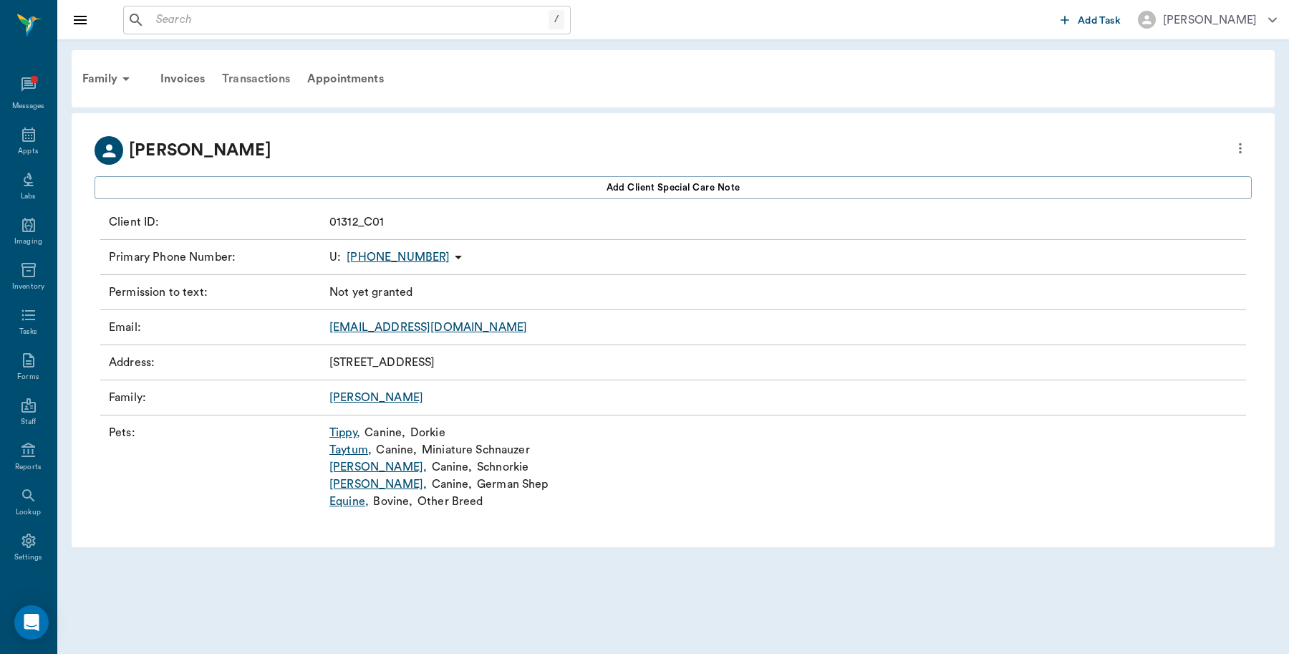
click at [248, 81] on div "Transactions" at bounding box center [255, 79] width 85 height 34
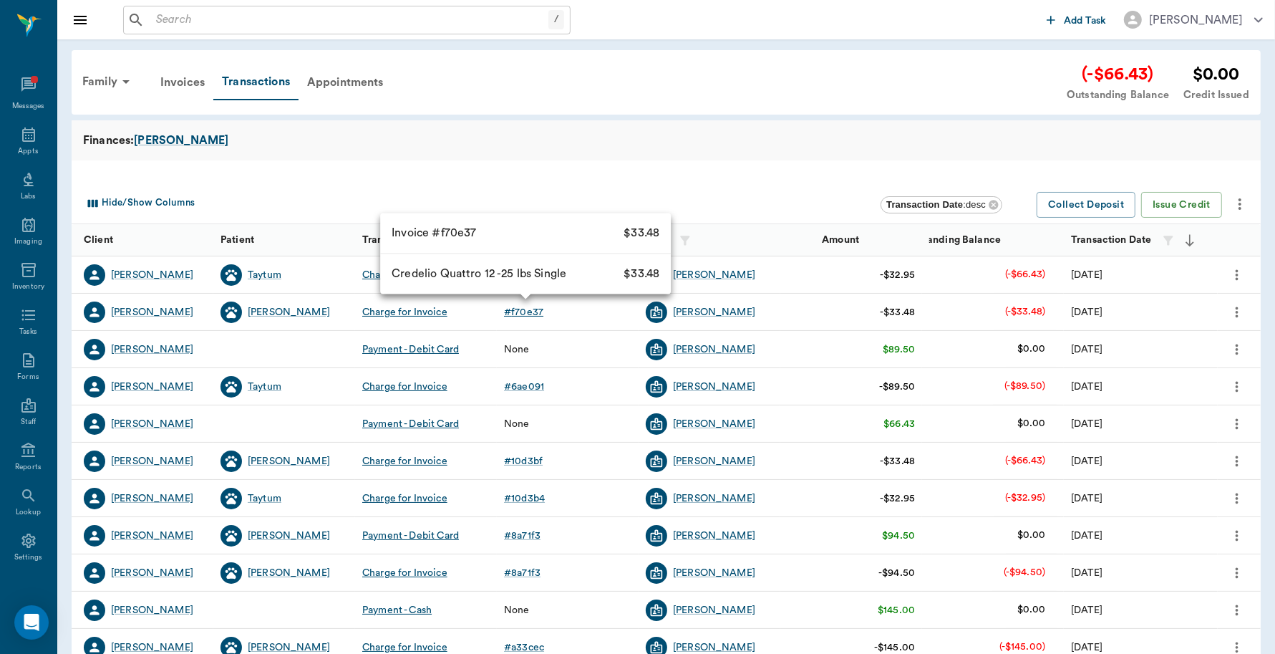
click at [530, 317] on div "# f70e37" at bounding box center [523, 312] width 39 height 14
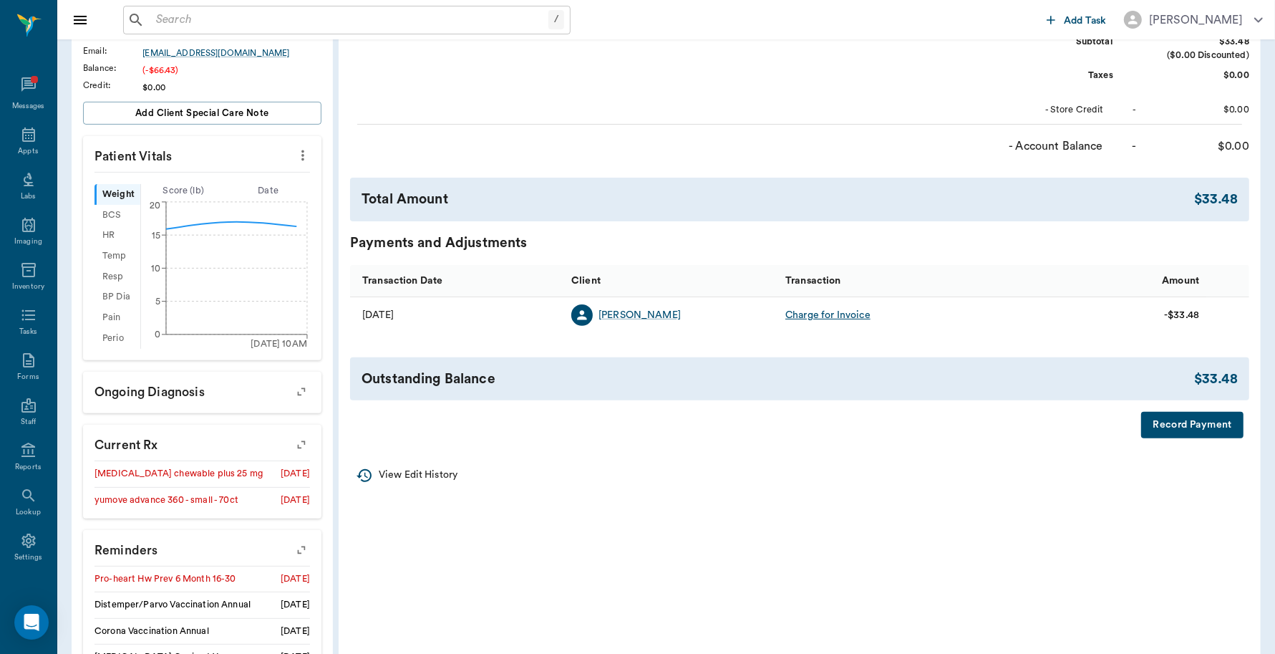
scroll to position [468, 0]
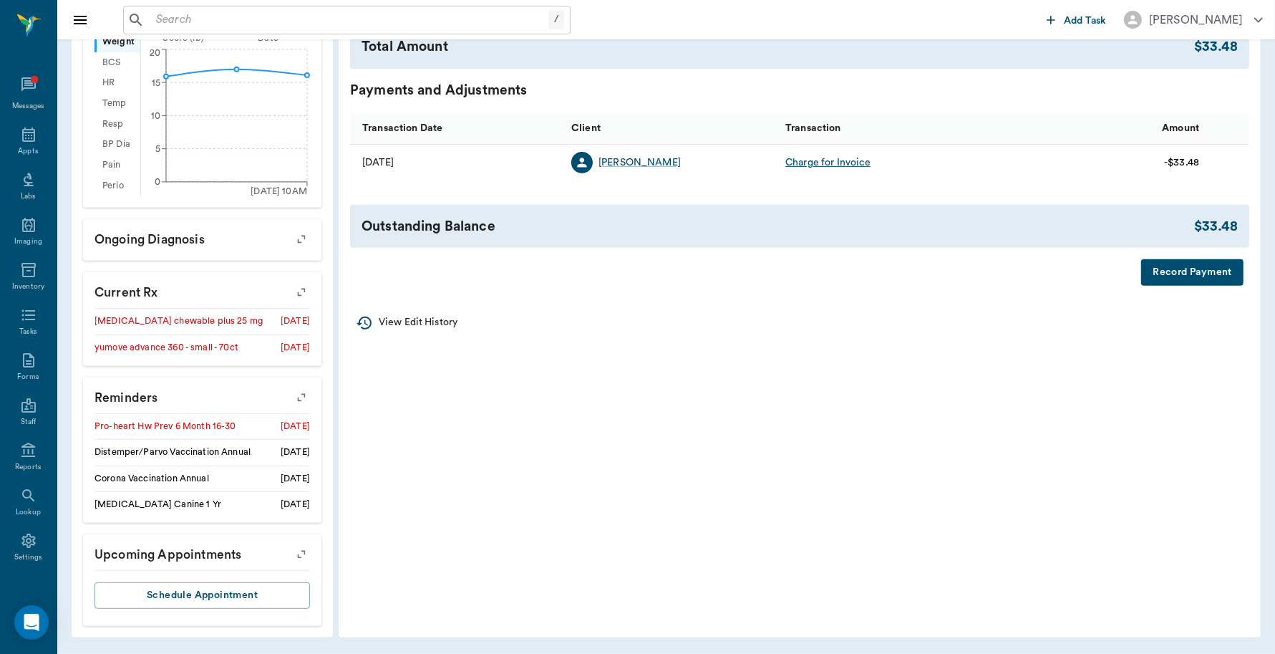
click at [1175, 262] on button "Record Payment" at bounding box center [1193, 272] width 102 height 26
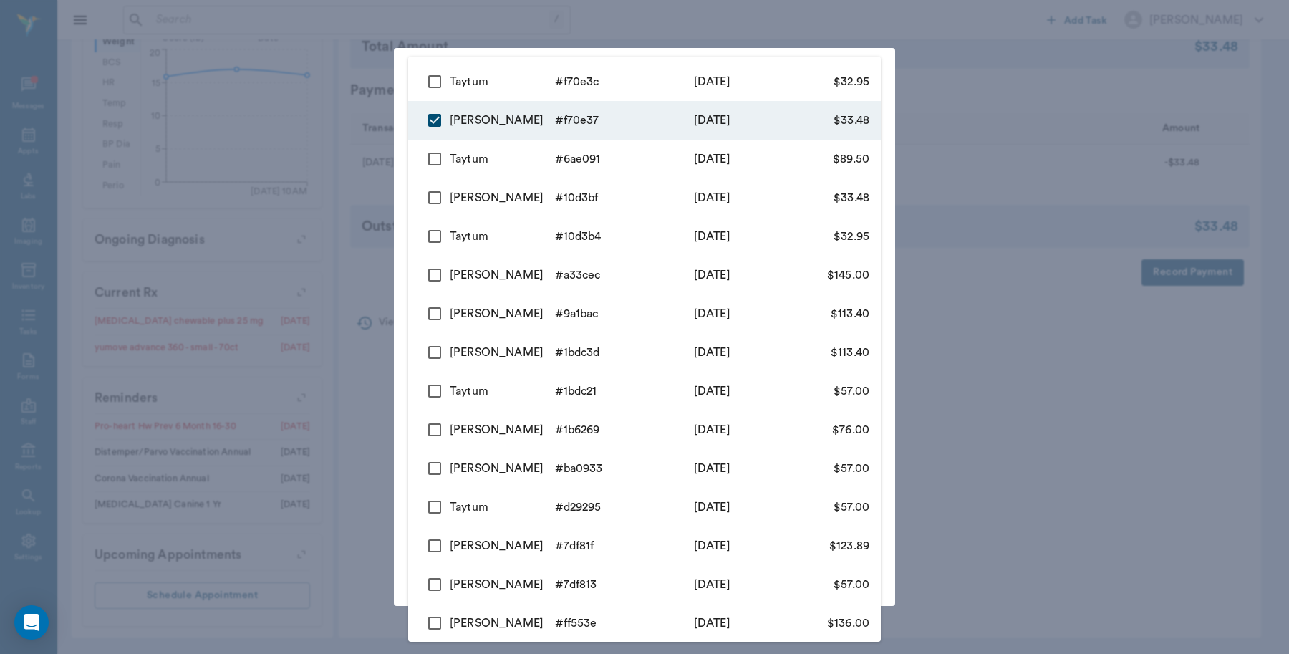
click at [640, 138] on body "/ ​ Add Task Dr. Bert Ellsworth Nectar Messages Appts Labs Imaging Inventory Ta…" at bounding box center [644, 94] width 1289 height 1120
click at [435, 79] on input "checkbox" at bounding box center [435, 82] width 30 height 30
checkbox input "true"
type input "68bed81eddad57f4dff70e37,68bed88addad57f4dff70e3c"
type input "66.43"
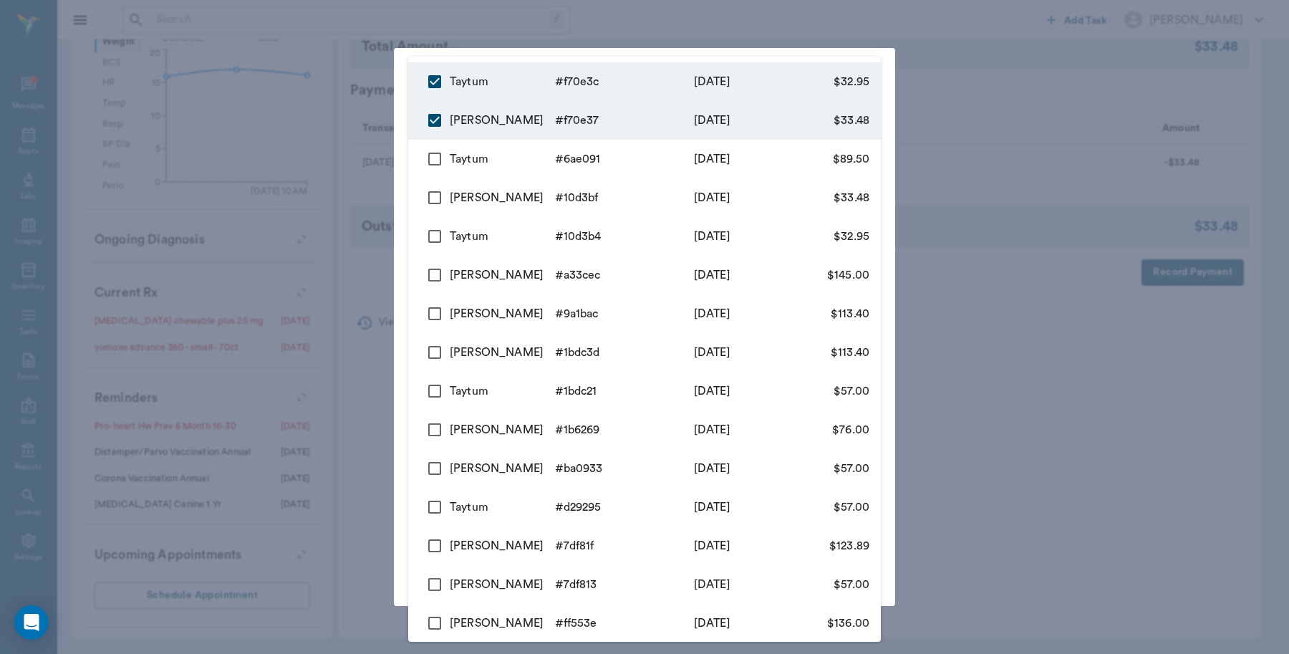
click at [599, 19] on div at bounding box center [644, 327] width 1289 height 654
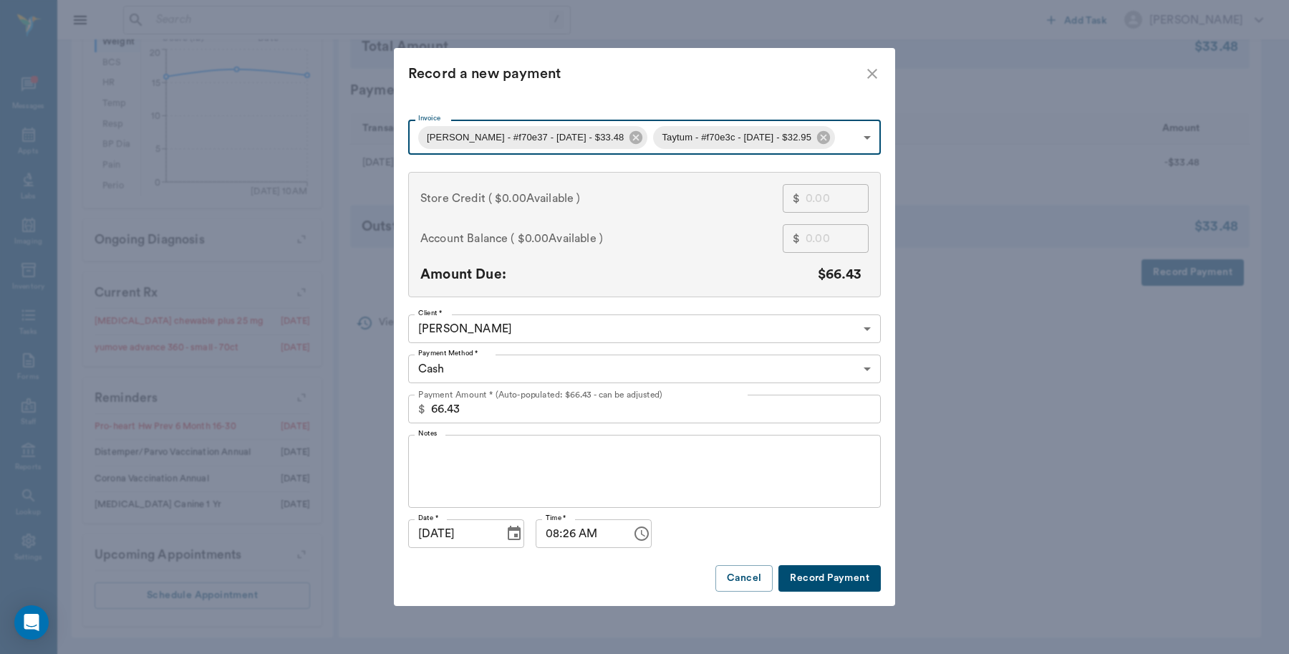
type input "68bed81eddad57f4dff70e37"
type input "33.48"
click at [564, 364] on body "/ ​ Add Task Dr. Bert Ellsworth Nectar Messages Appts Labs Imaging Inventory Ta…" at bounding box center [644, 94] width 1289 height 1120
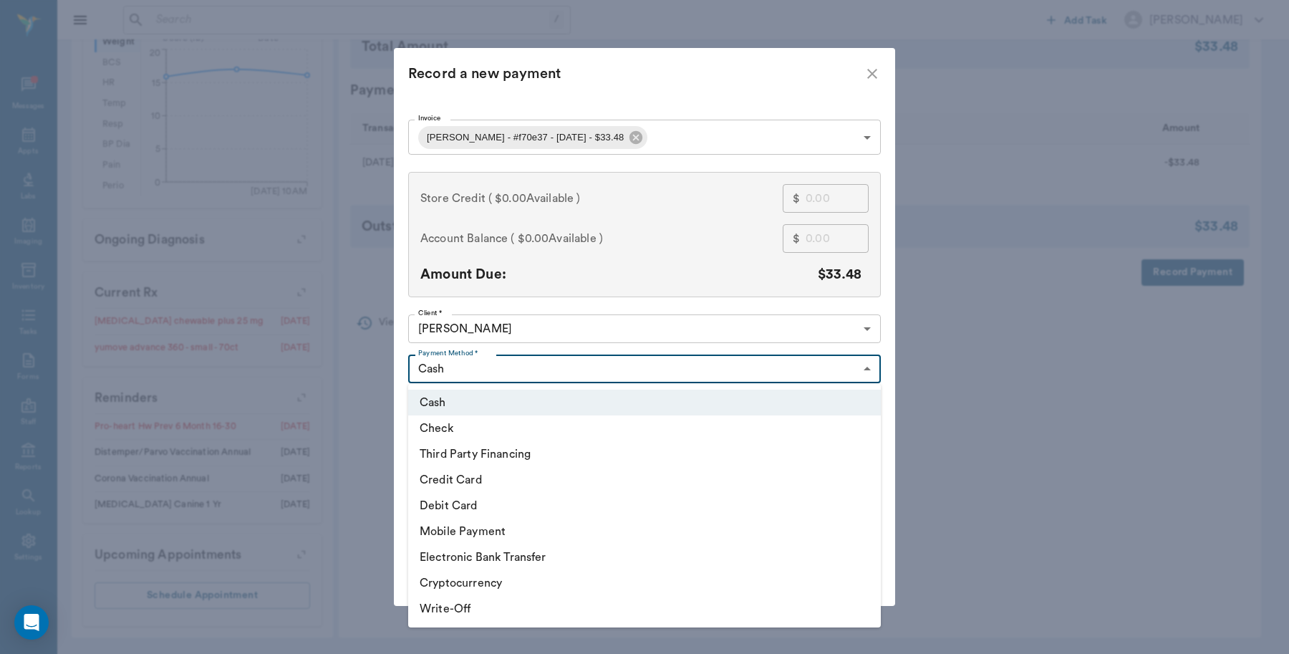
click at [459, 501] on li "Debit Card" at bounding box center [644, 506] width 473 height 26
type input "DEBIT_CARD"
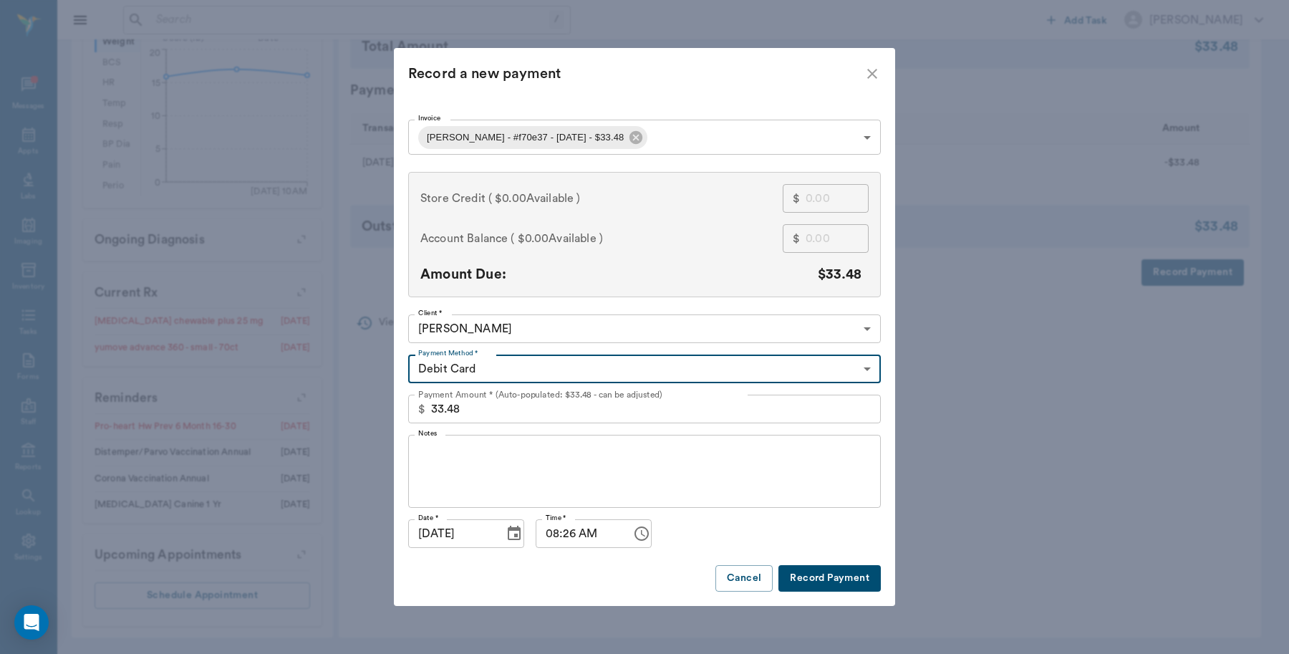
click at [645, 137] on body "/ ​ Add Task Dr. Bert Ellsworth Nectar Messages Appts Labs Imaging Inventory Ta…" at bounding box center [644, 94] width 1289 height 1120
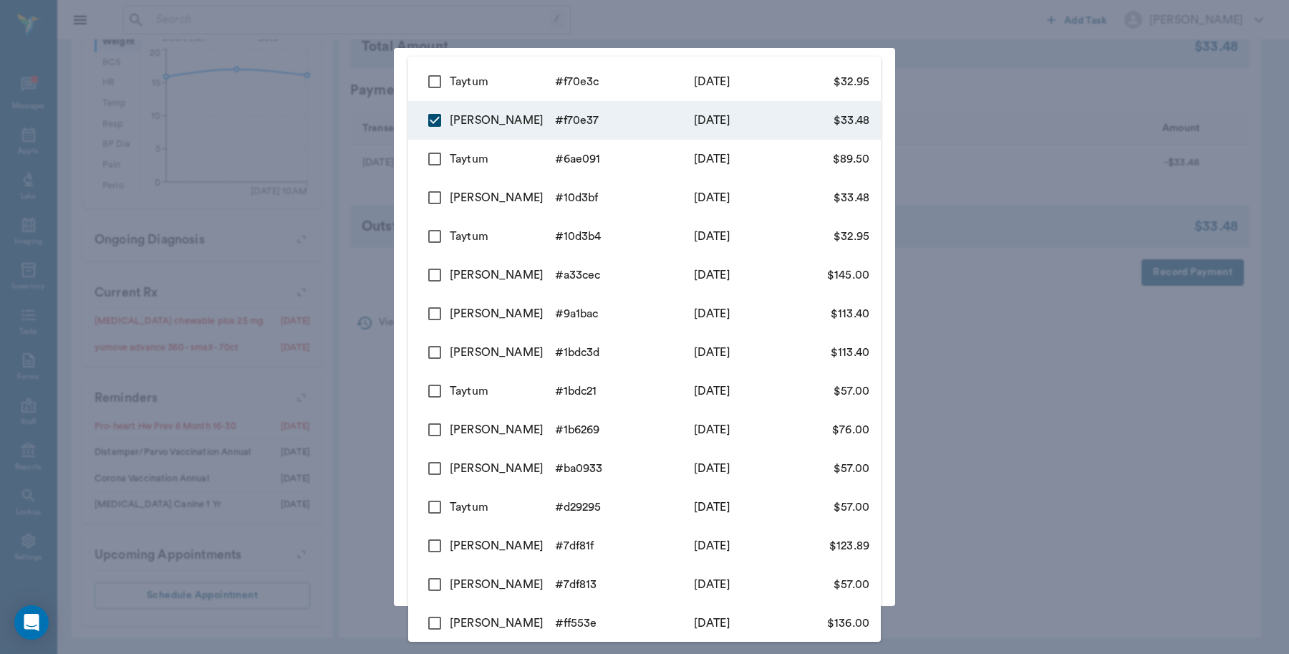
click at [435, 85] on input "checkbox" at bounding box center [435, 82] width 30 height 30
checkbox input "true"
type input "68bed81eddad57f4dff70e37,68bed88addad57f4dff70e3c"
type input "66.43"
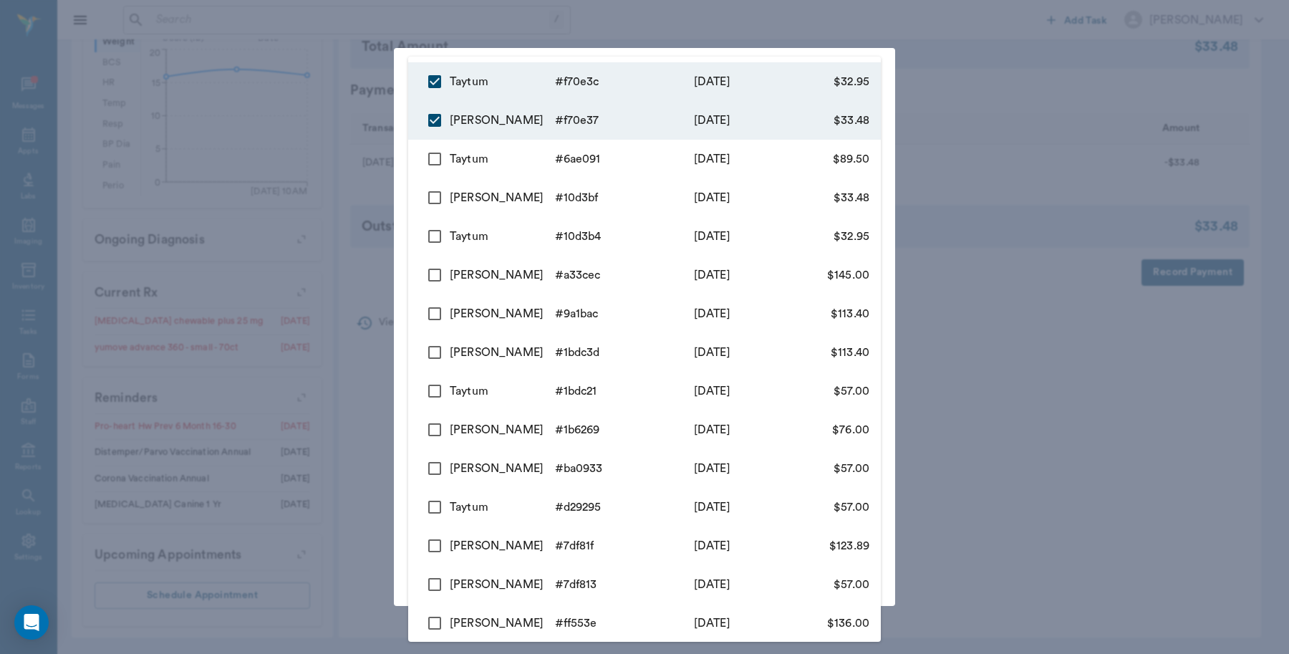
click at [1092, 144] on div at bounding box center [644, 327] width 1289 height 654
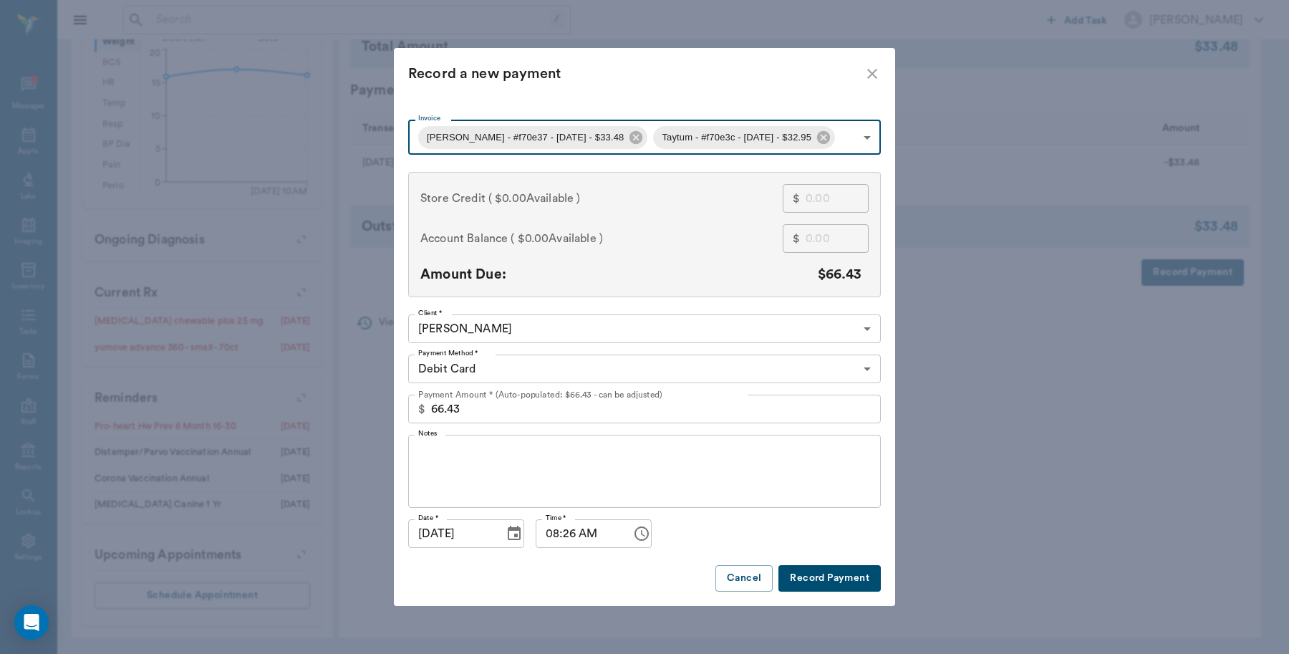
click at [831, 576] on button "Record Payment" at bounding box center [829, 578] width 102 height 26
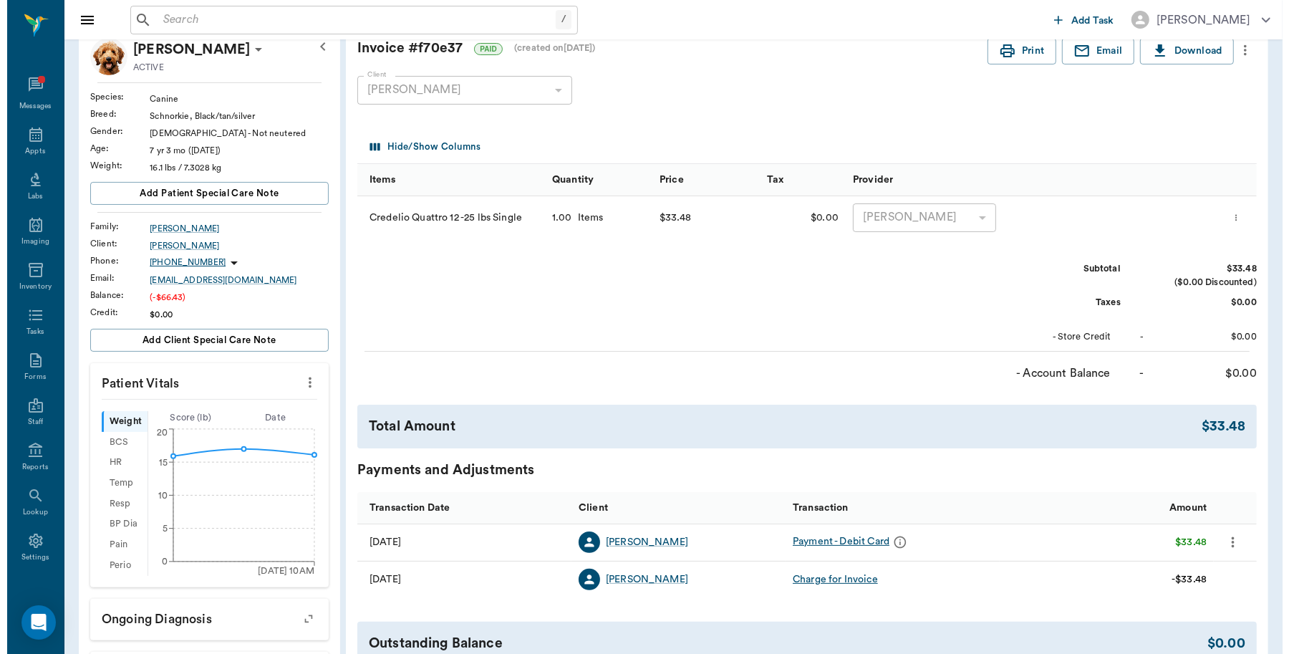
scroll to position [0, 0]
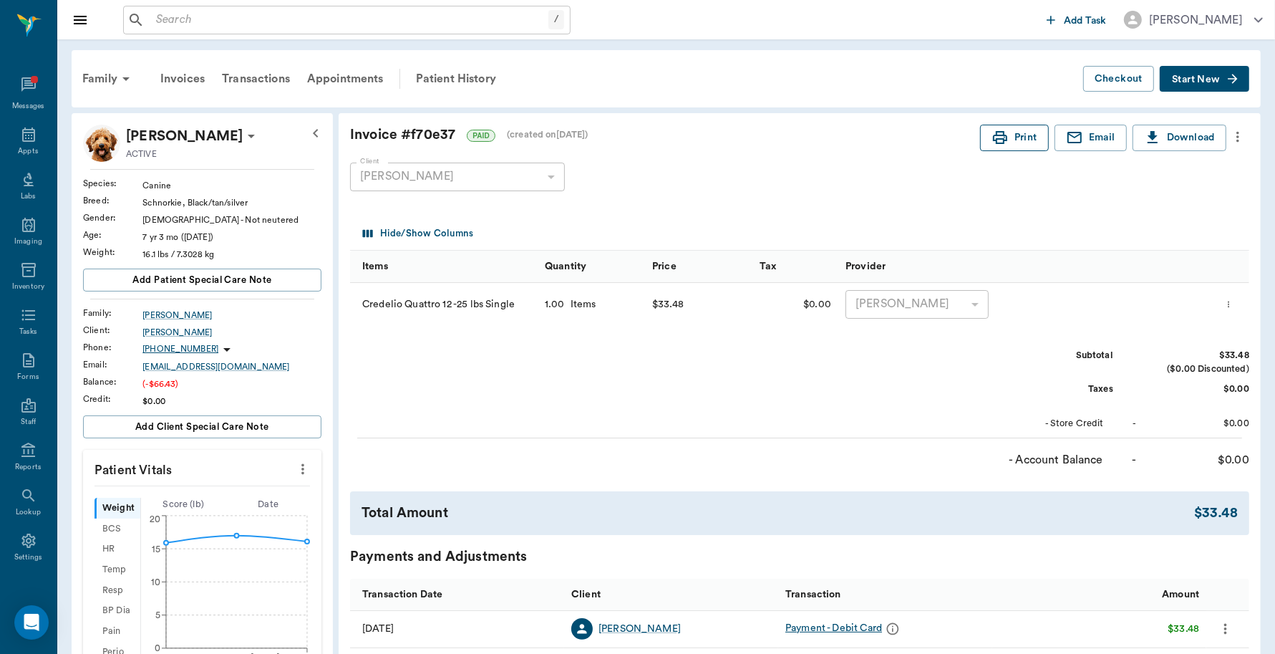
click at [1008, 136] on button "Print" at bounding box center [1014, 138] width 69 height 26
click at [108, 83] on div "Family" at bounding box center [108, 79] width 69 height 34
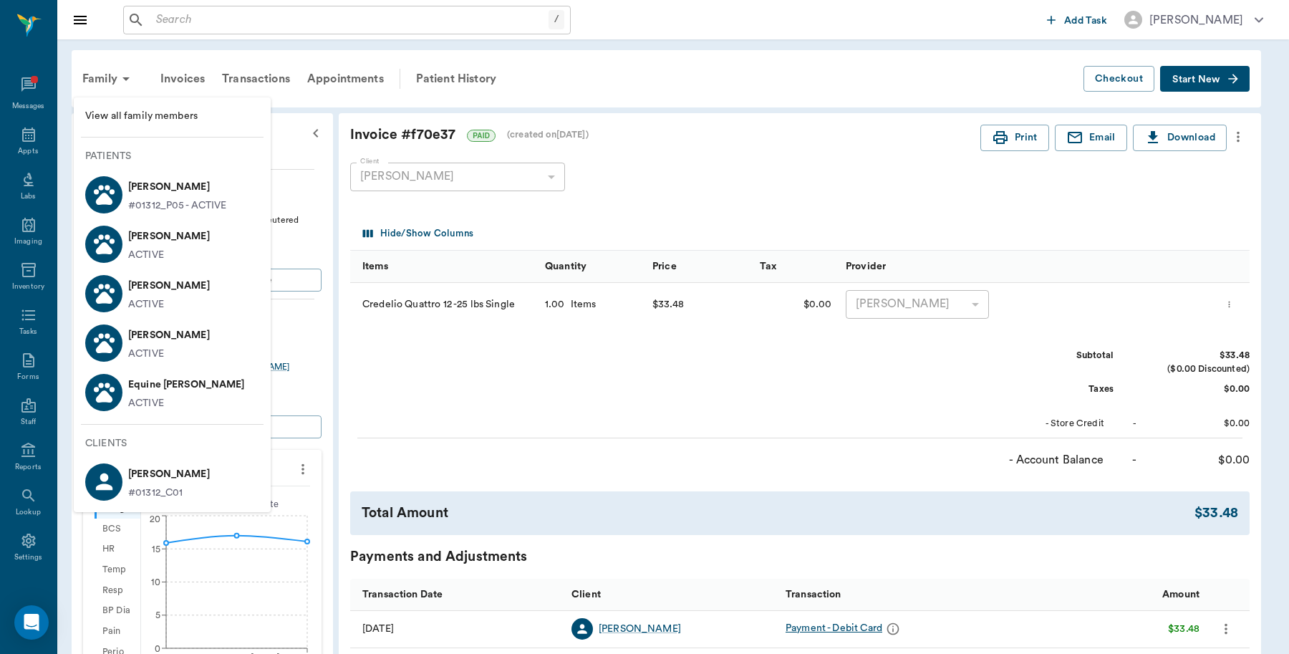
click at [155, 245] on p "Taytum Strickland" at bounding box center [169, 236] width 82 height 23
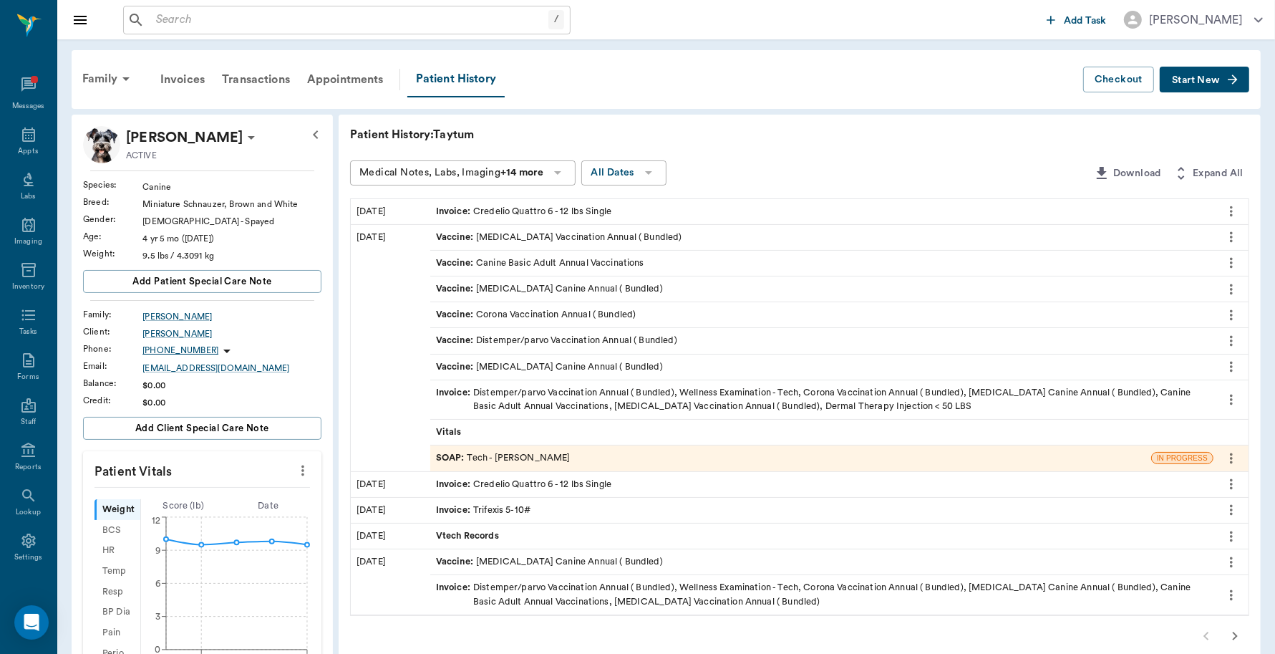
click at [541, 205] on div "Invoice : Credelio Quattro 6 - 12 lbs Single" at bounding box center [523, 212] width 175 height 14
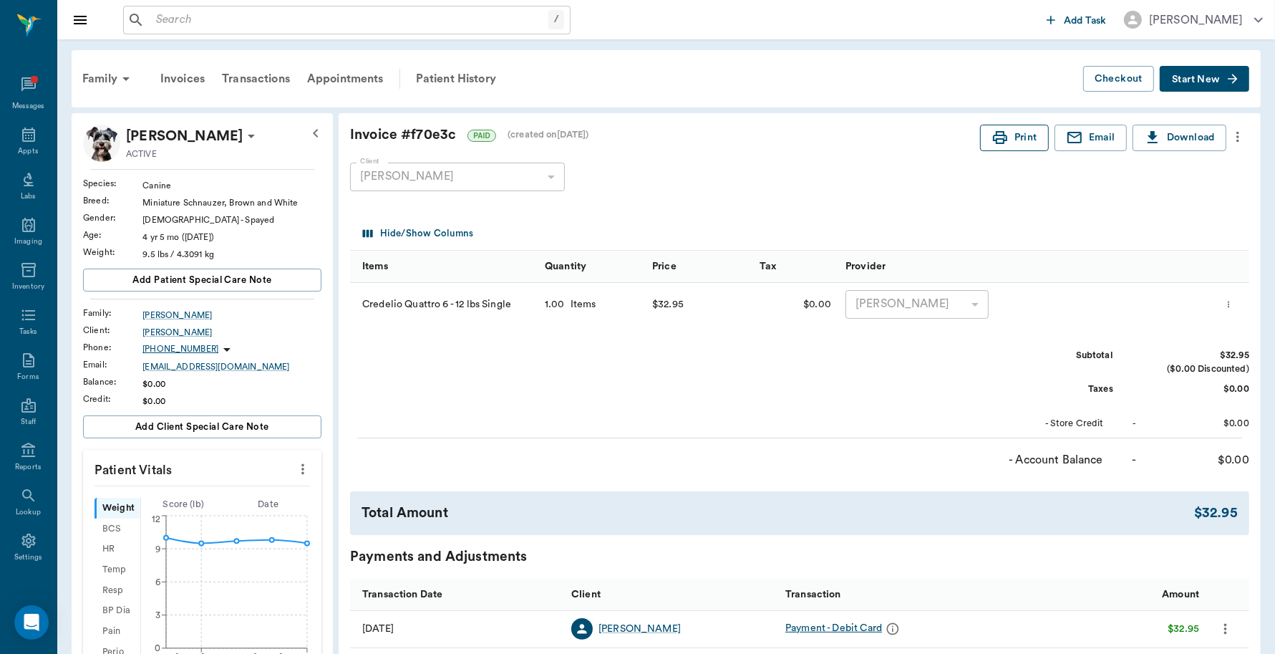
click at [1006, 129] on icon "button" at bounding box center [1000, 137] width 17 height 17
click at [29, 137] on icon at bounding box center [28, 134] width 17 height 17
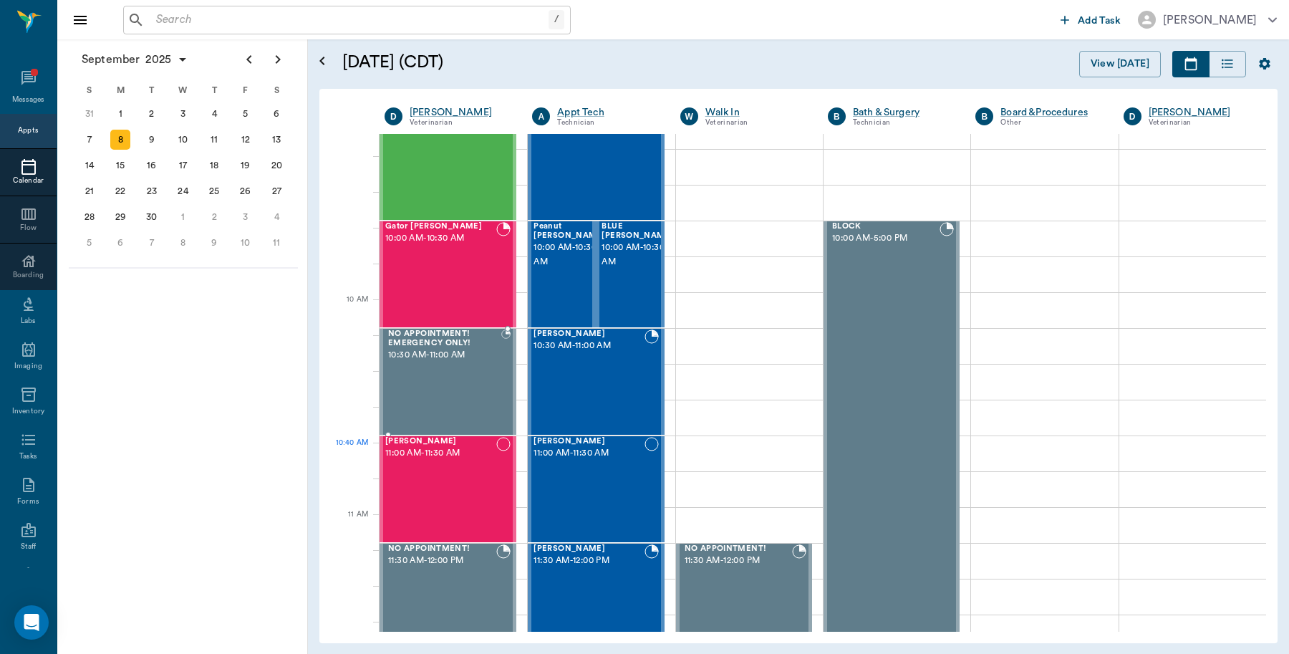
scroll to position [537, 0]
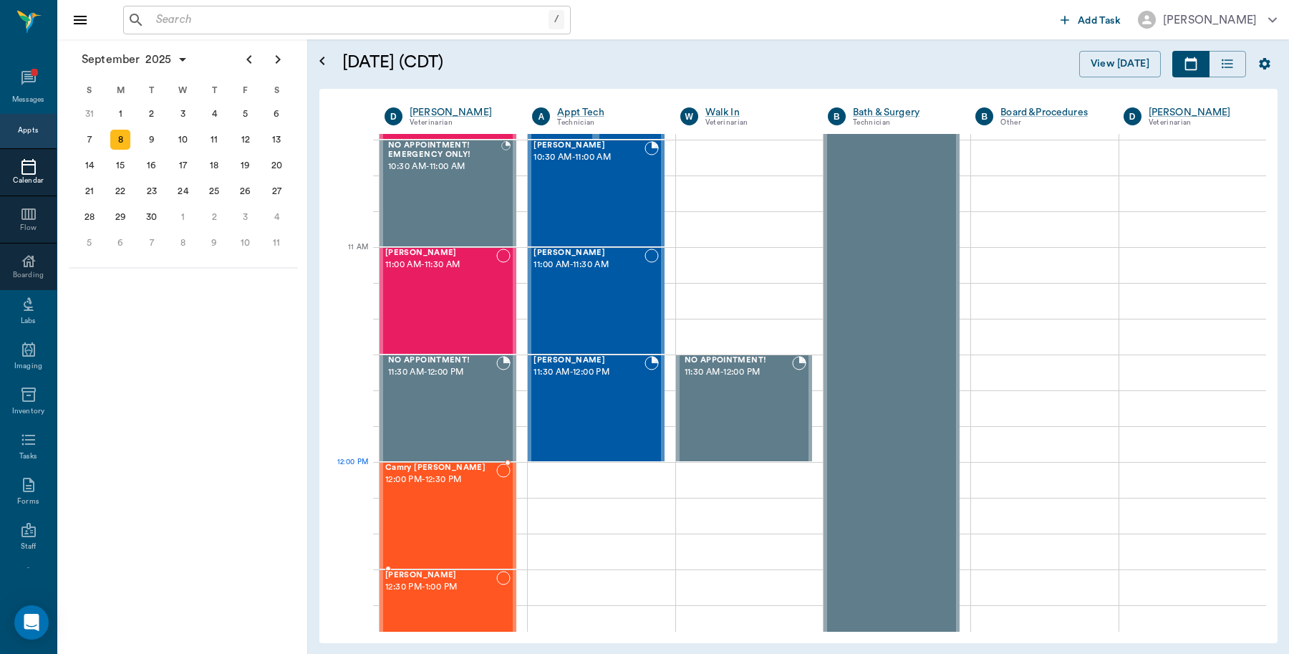
click at [425, 491] on div "Camry Spilker 12:00 PM - 12:30 PM" at bounding box center [440, 515] width 111 height 105
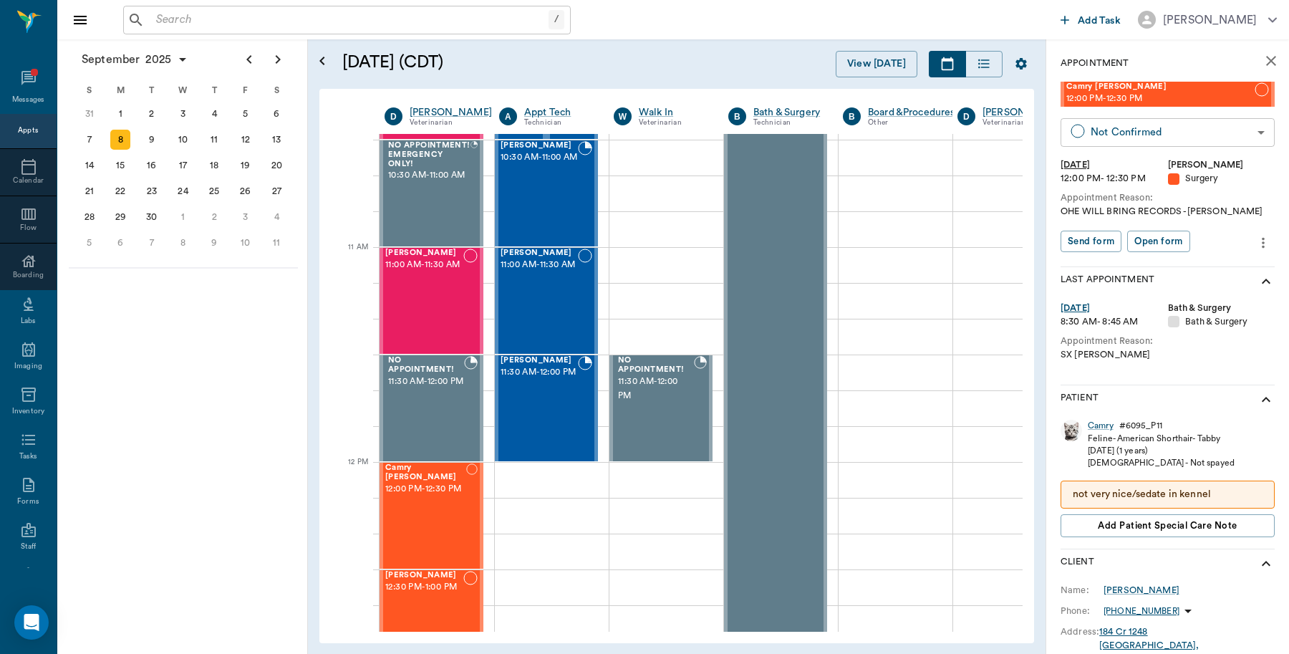
click at [1147, 131] on body "/ ​ Add Task Dr. Bert Ellsworth Nectar Messages Appts Calendar Flow Boarding La…" at bounding box center [644, 327] width 1289 height 654
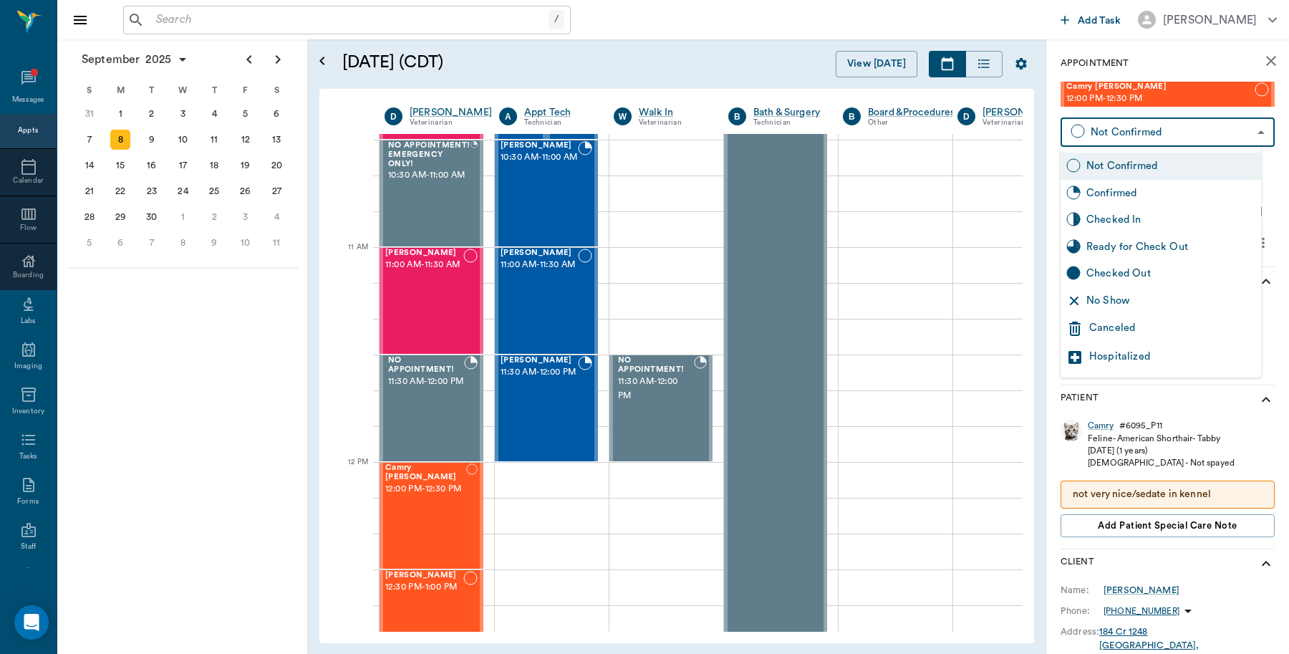
click at [1123, 216] on div "Checked In" at bounding box center [1170, 220] width 169 height 16
type input "CHECKED_IN"
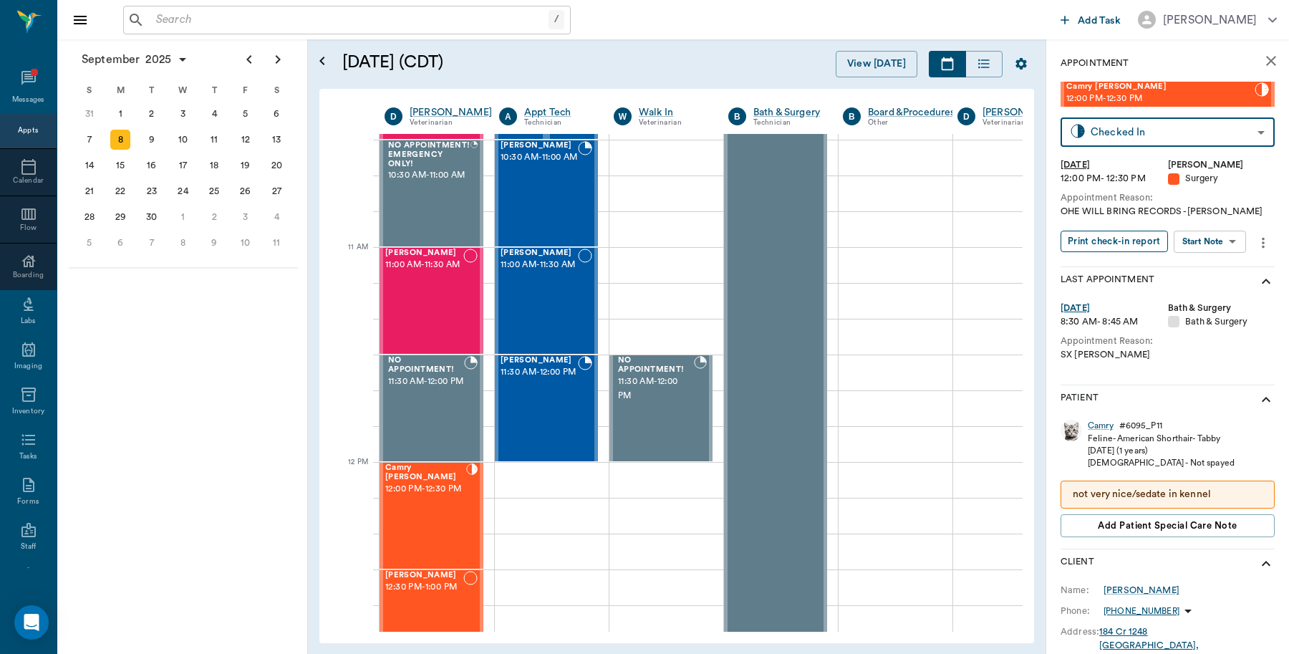
click at [1141, 247] on button "Print check-in report" at bounding box center [1114, 242] width 107 height 22
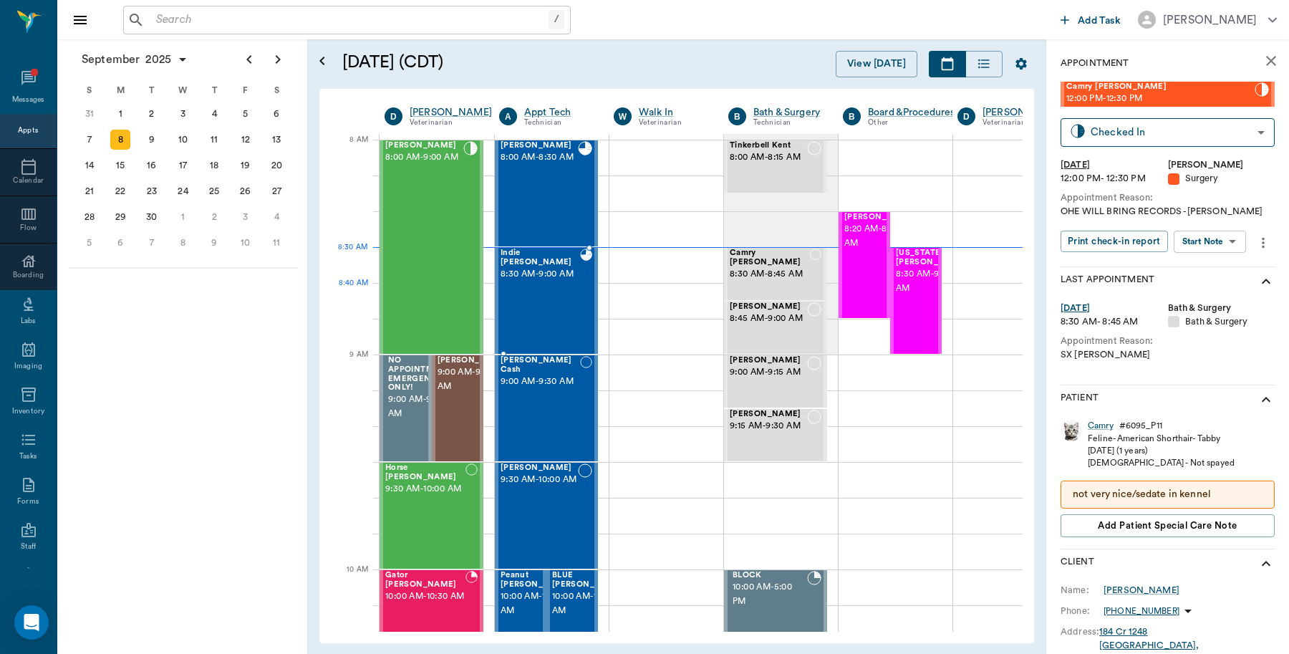
click at [546, 294] on div "Indie Stiger 8:30 AM - 9:00 AM" at bounding box center [540, 300] width 79 height 105
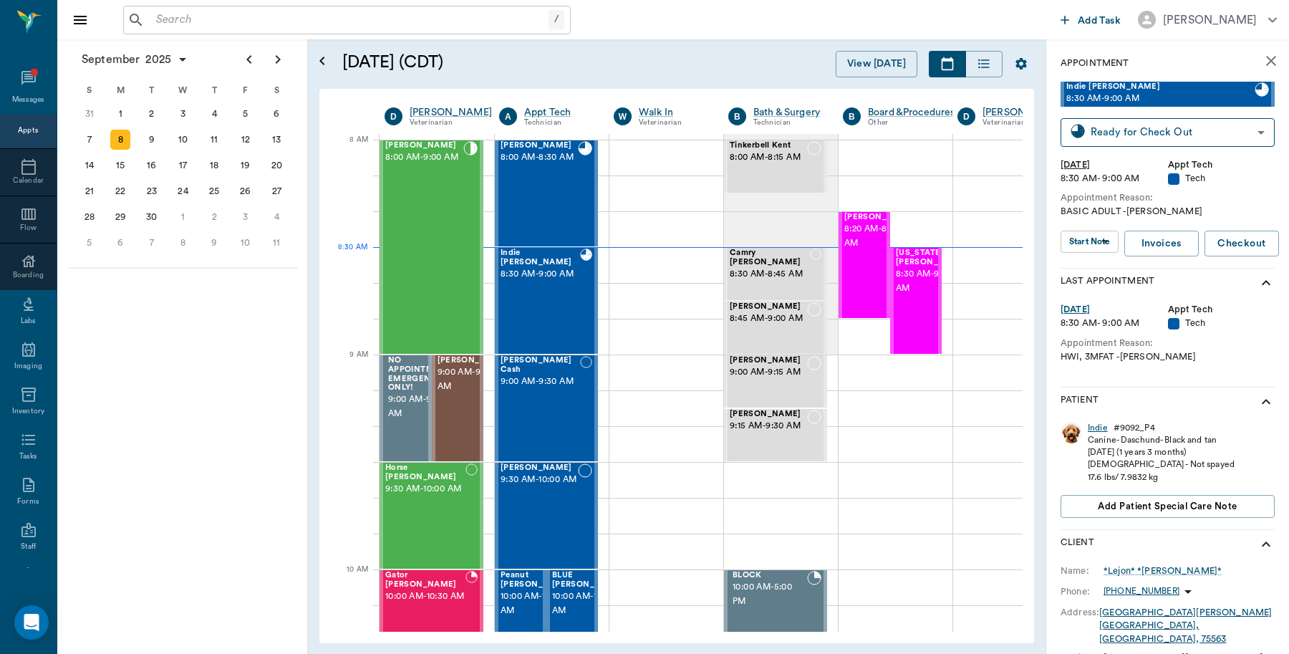
click at [1101, 426] on div "Indie" at bounding box center [1098, 428] width 20 height 12
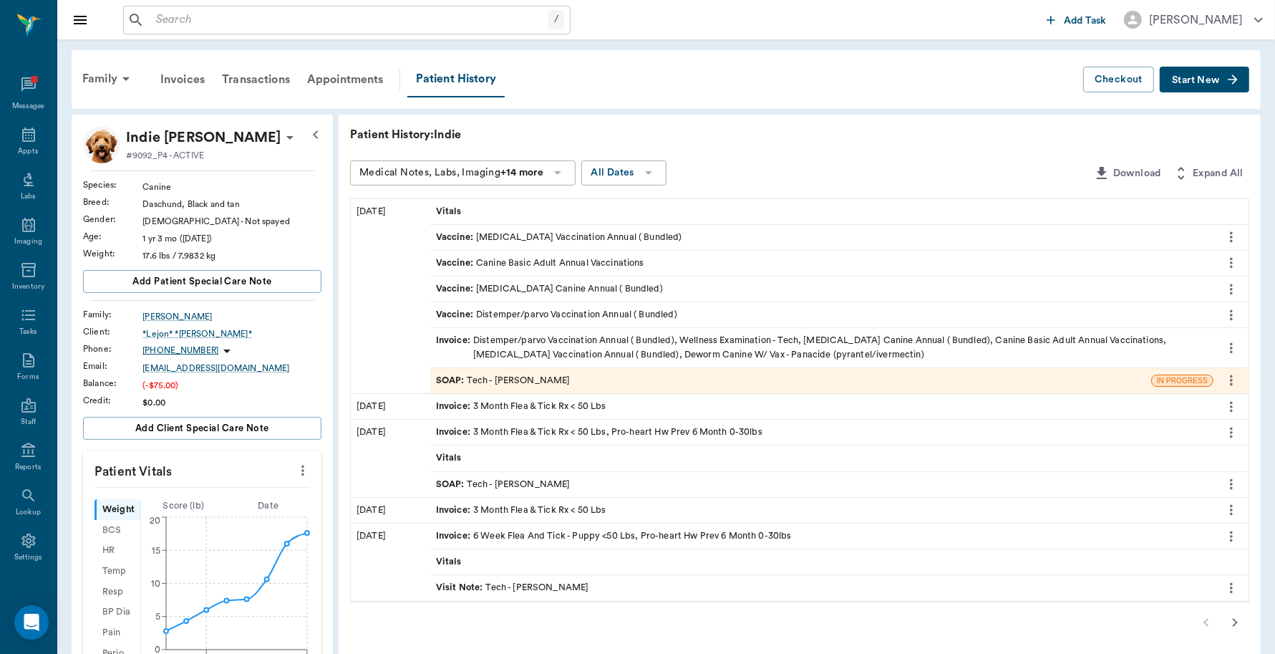
click at [589, 378] on div "SOAP : Tech - [PERSON_NAME]" at bounding box center [790, 380] width 721 height 25
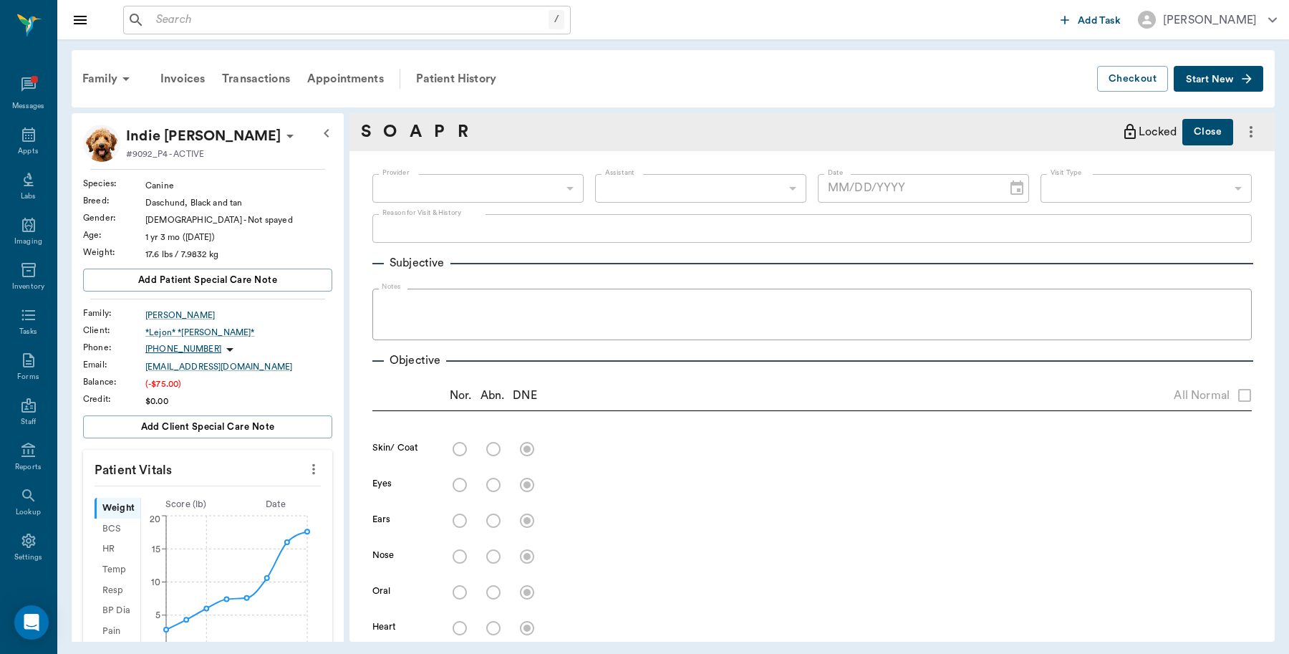
type input "682b670d8bdc6f7f8feef3db"
type input "63ec2f075fda476ae8351a4c"
type input "65d2be4f46e3a538d89b8c1a"
type textarea "BASIC ADULT -LORY"
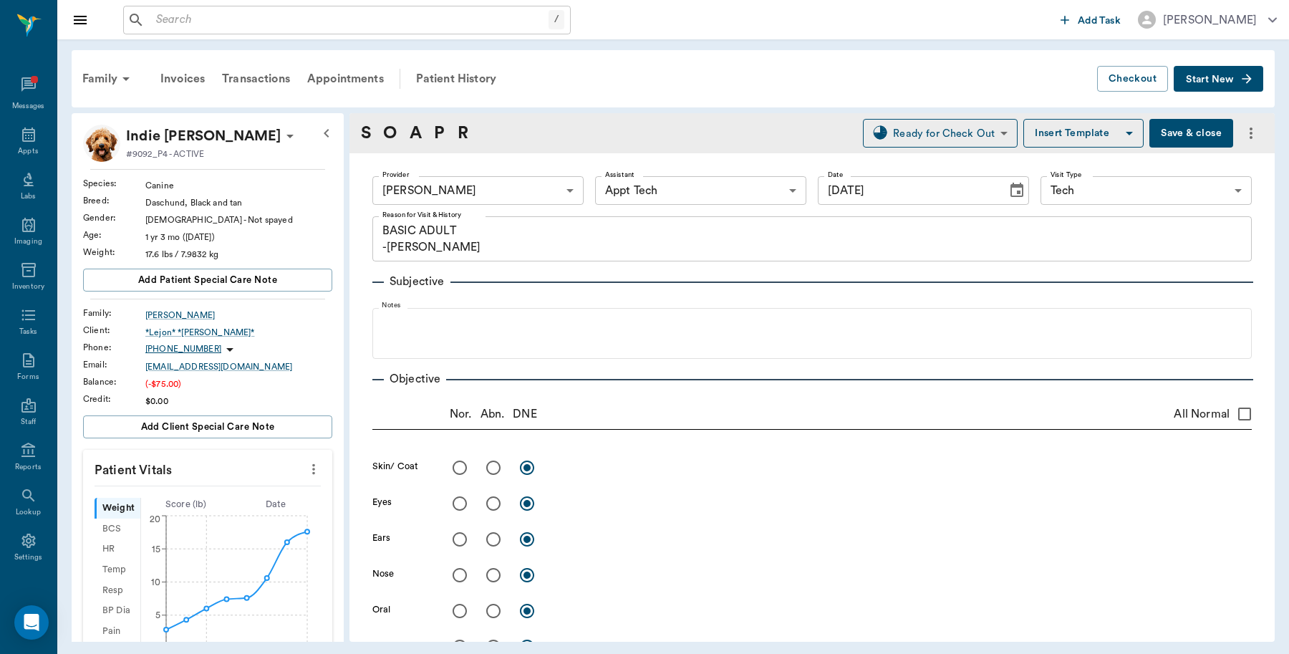
type input "[DATE]"
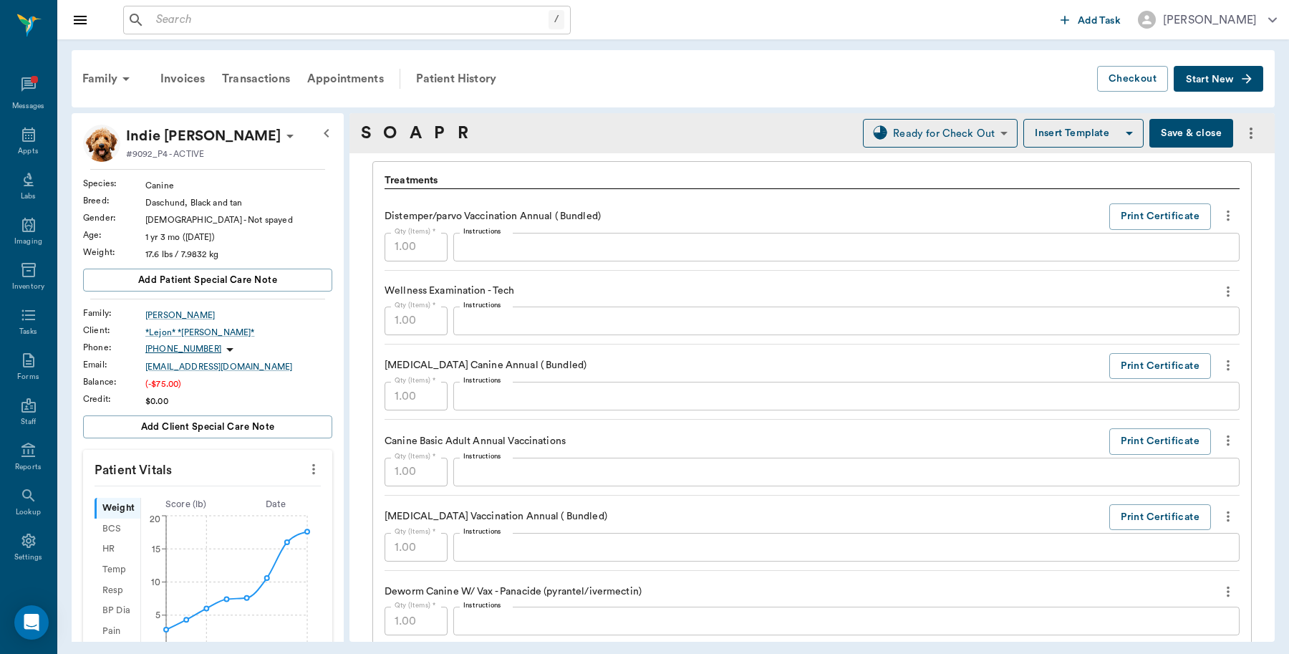
scroll to position [985, 0]
click at [1121, 362] on button "Print Certificate" at bounding box center [1160, 362] width 102 height 26
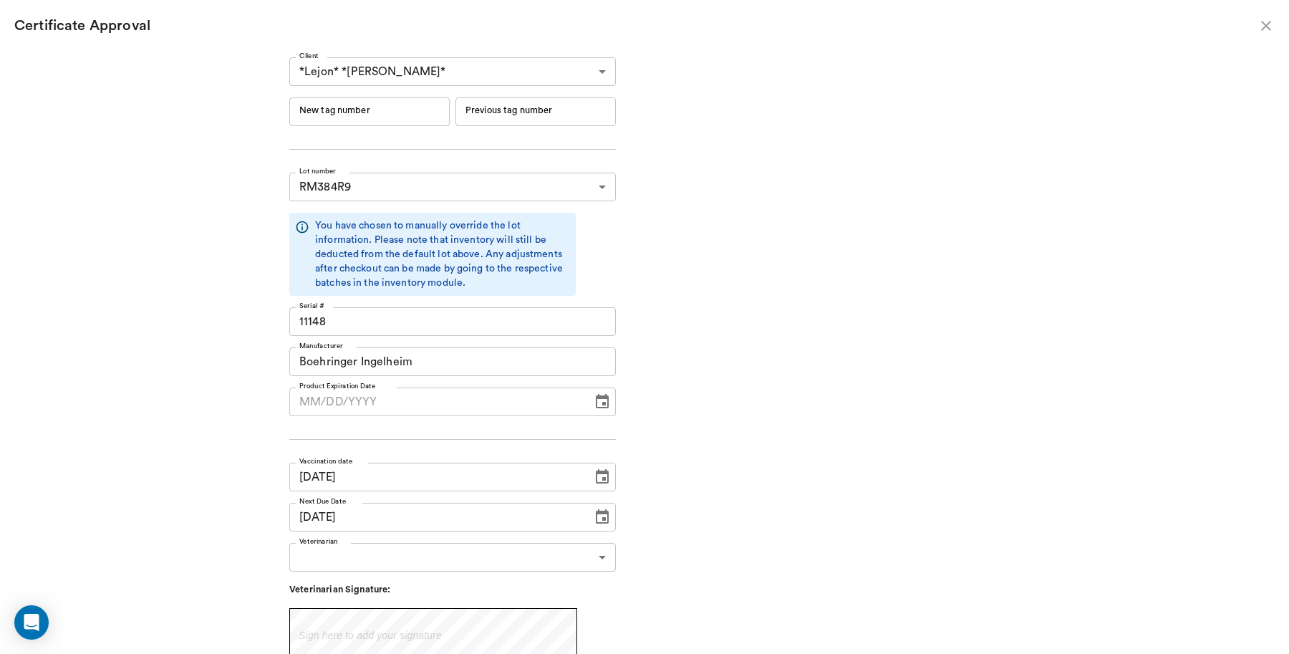
type input "06/19/2026"
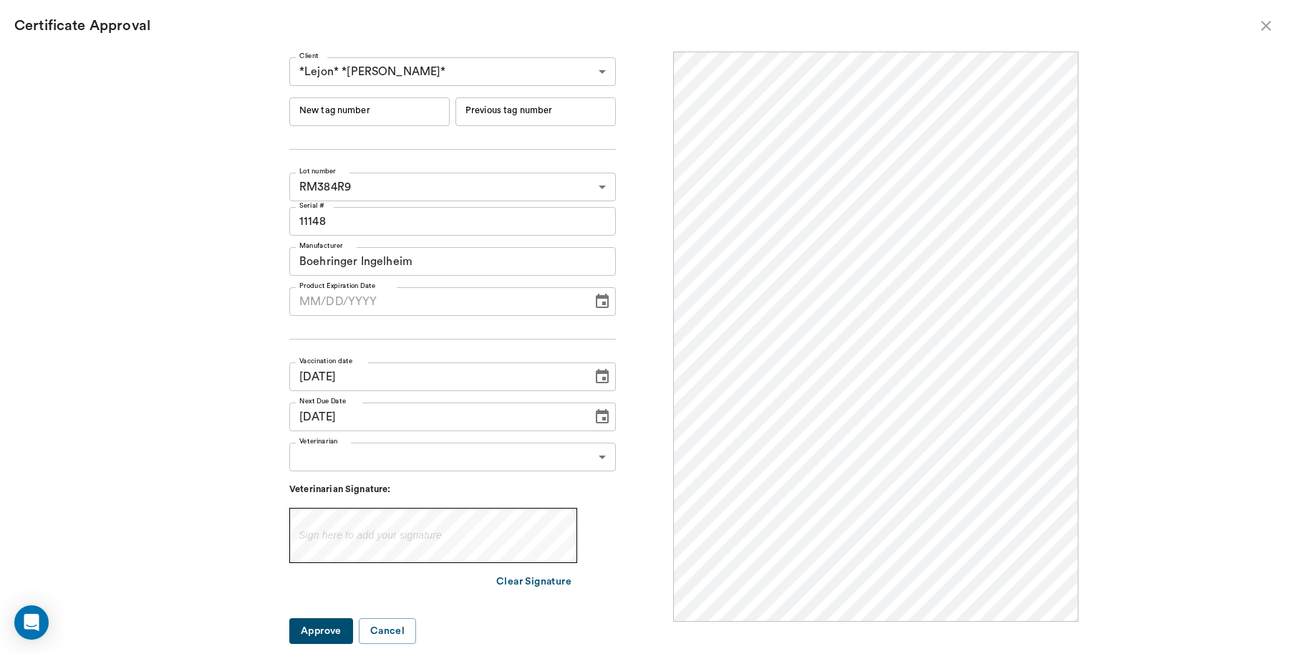
scroll to position [0, 0]
click at [403, 102] on input "New tag number" at bounding box center [369, 111] width 160 height 29
type input "251076"
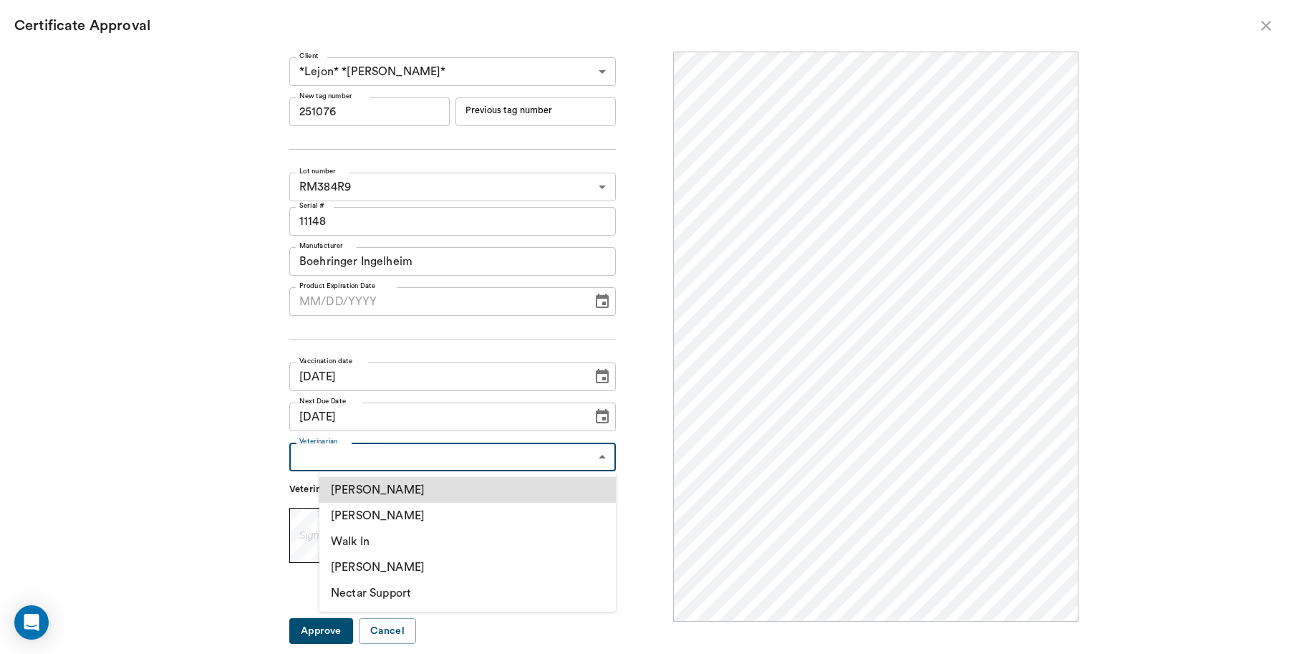
click at [489, 451] on body "/ ​ Add Task Dr. Bert Ellsworth Nectar Messages Appts Labs Imaging Inventory Ta…" at bounding box center [644, 327] width 1289 height 654
click at [438, 512] on li "[PERSON_NAME]" at bounding box center [467, 516] width 296 height 26
type input "63ec2f075fda476ae8351a4d"
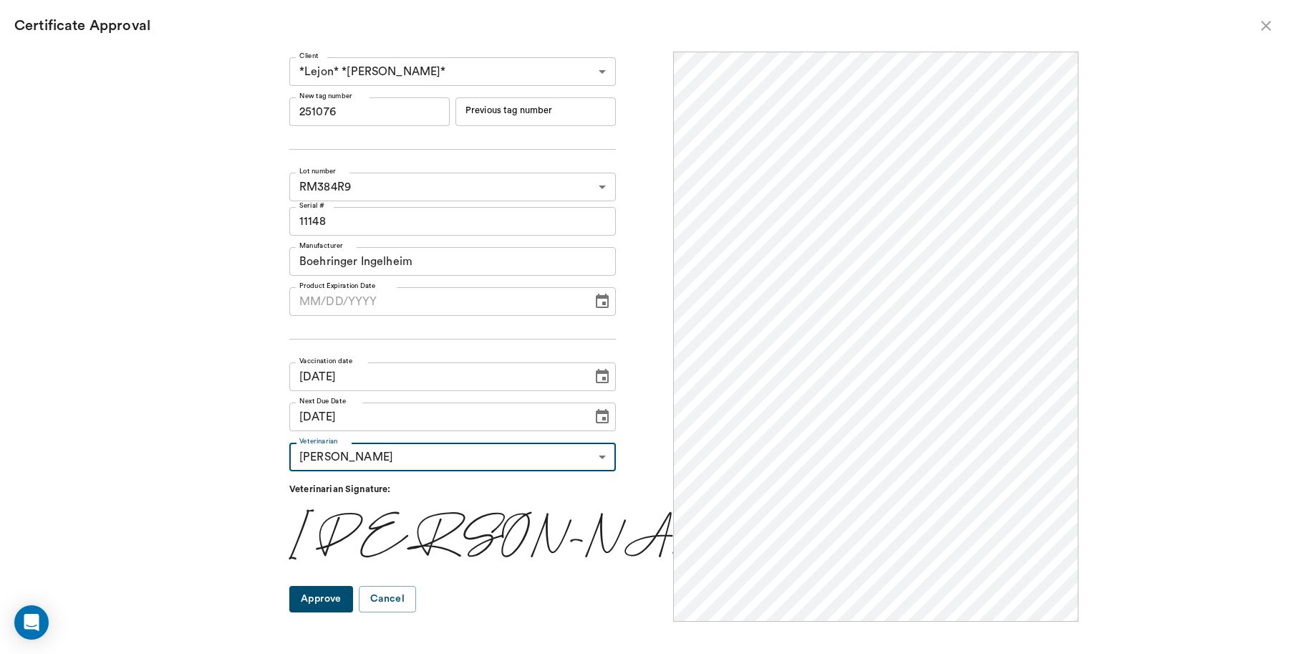
click at [351, 593] on button "Approve" at bounding box center [321, 599] width 64 height 26
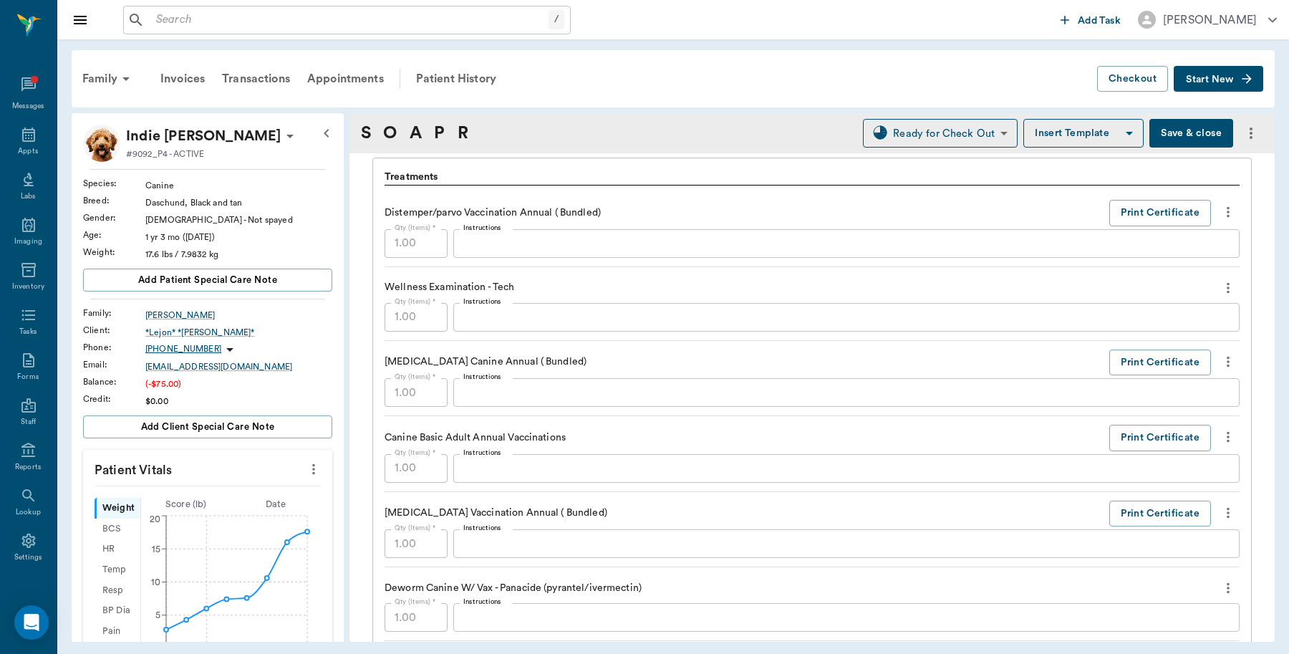
click at [1200, 132] on button "Save & close" at bounding box center [1191, 133] width 84 height 29
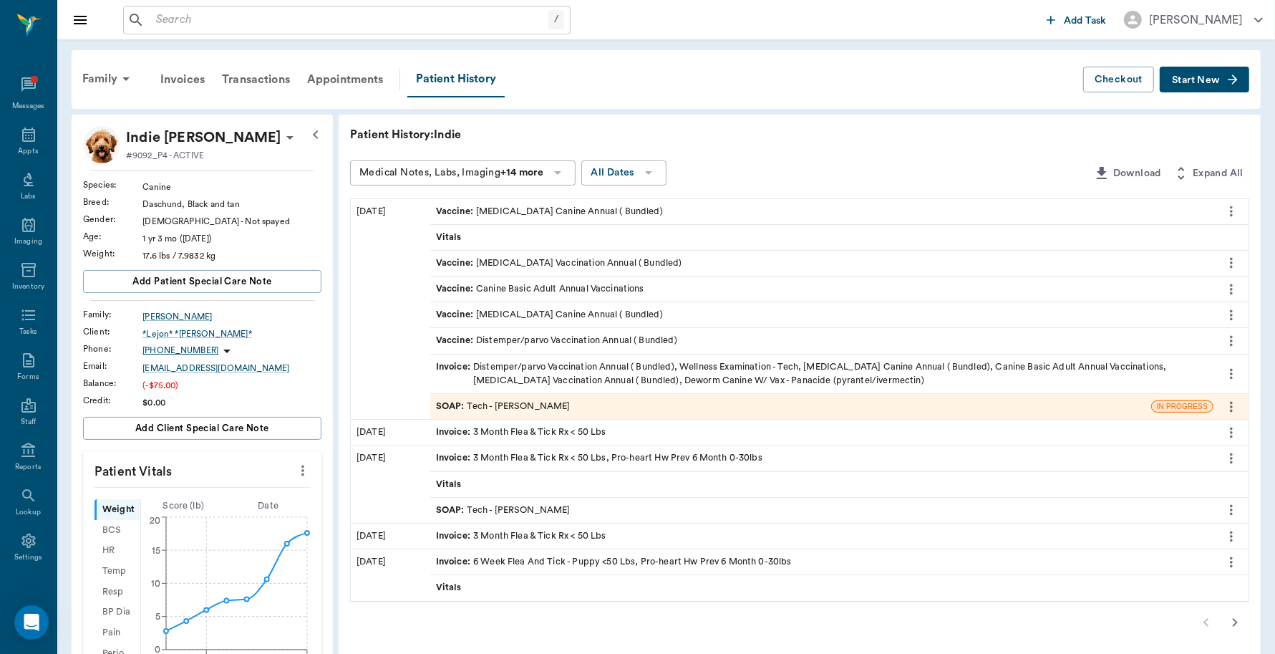
click at [487, 372] on div "Invoice : Distemper/parvo Vaccination Annual ( Bundled), Wellness Examination -…" at bounding box center [822, 373] width 772 height 27
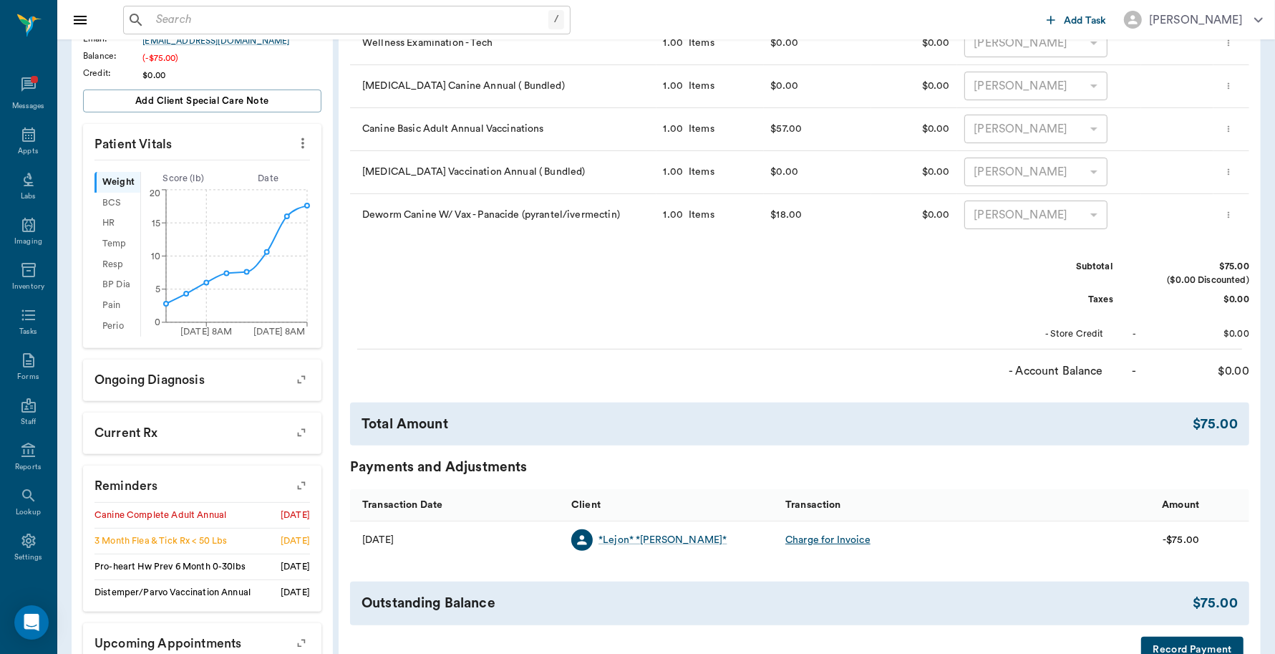
scroll to position [415, 0]
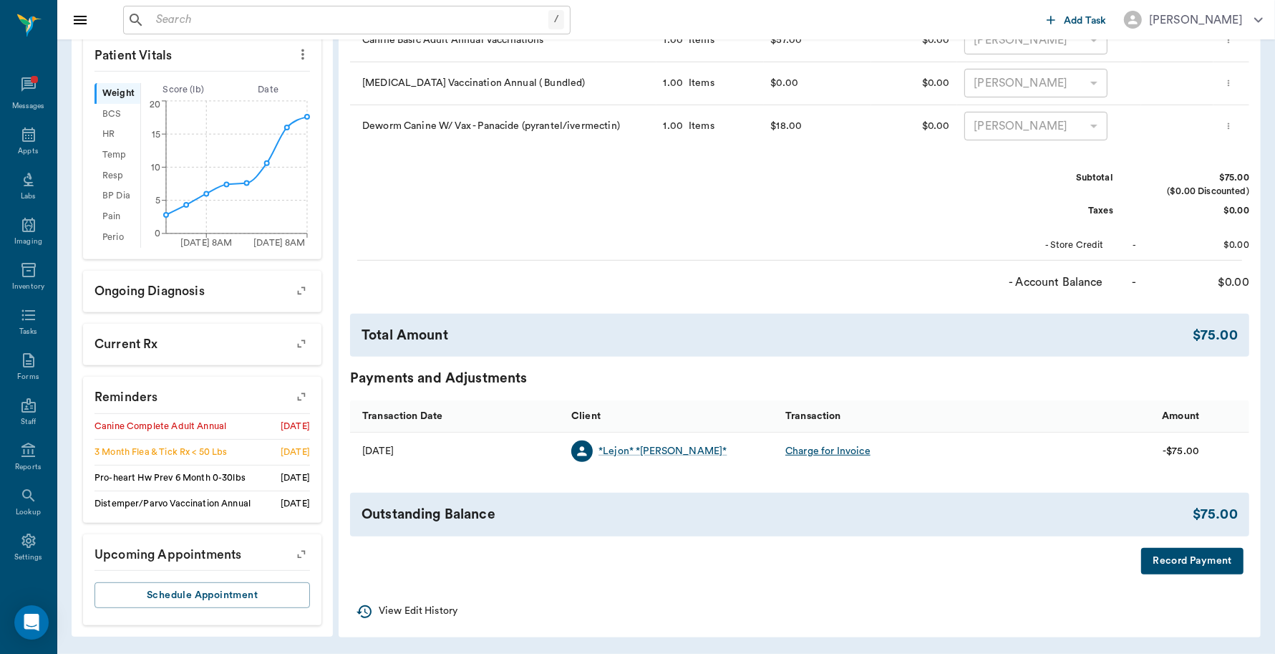
click at [1200, 556] on button "Record Payment" at bounding box center [1193, 561] width 102 height 26
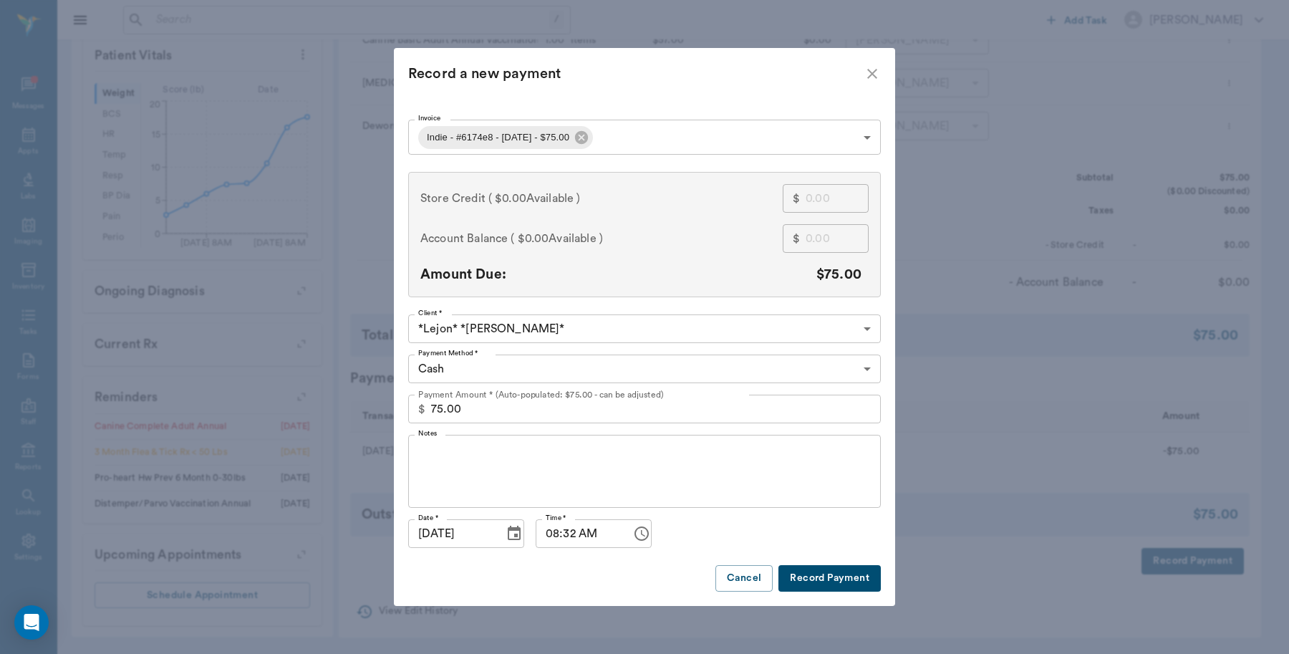
click at [548, 362] on body "/ ​ Add Task Dr. Bert Ellsworth Nectar Messages Appts Labs Imaging Inventory Ta…" at bounding box center [644, 119] width 1289 height 1068
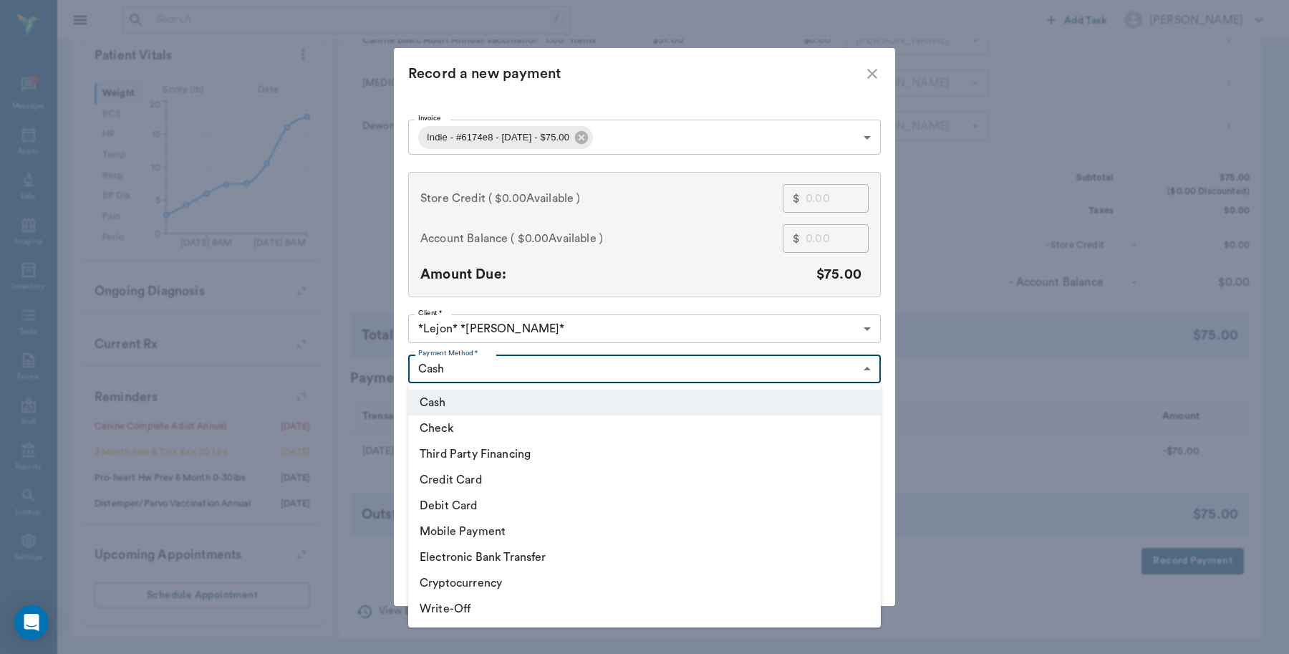
click at [466, 503] on li "Debit Card" at bounding box center [644, 506] width 473 height 26
type input "DEBIT_CARD"
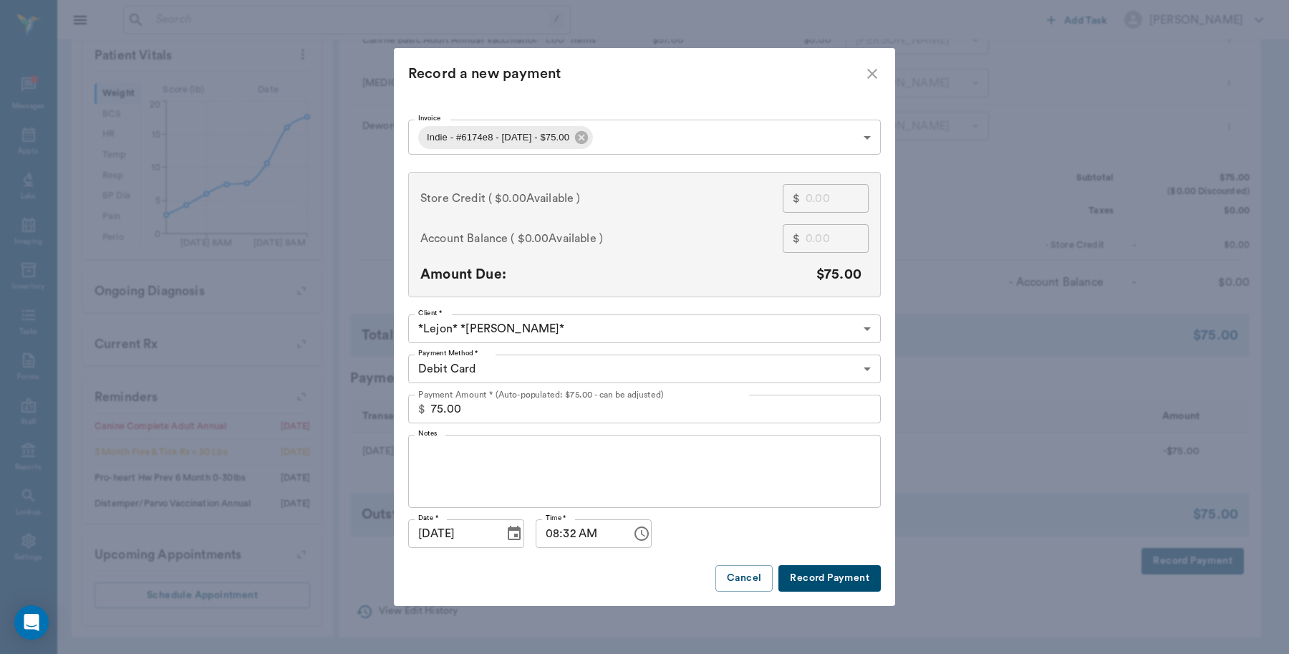
click at [820, 578] on button "Record Payment" at bounding box center [829, 578] width 102 height 26
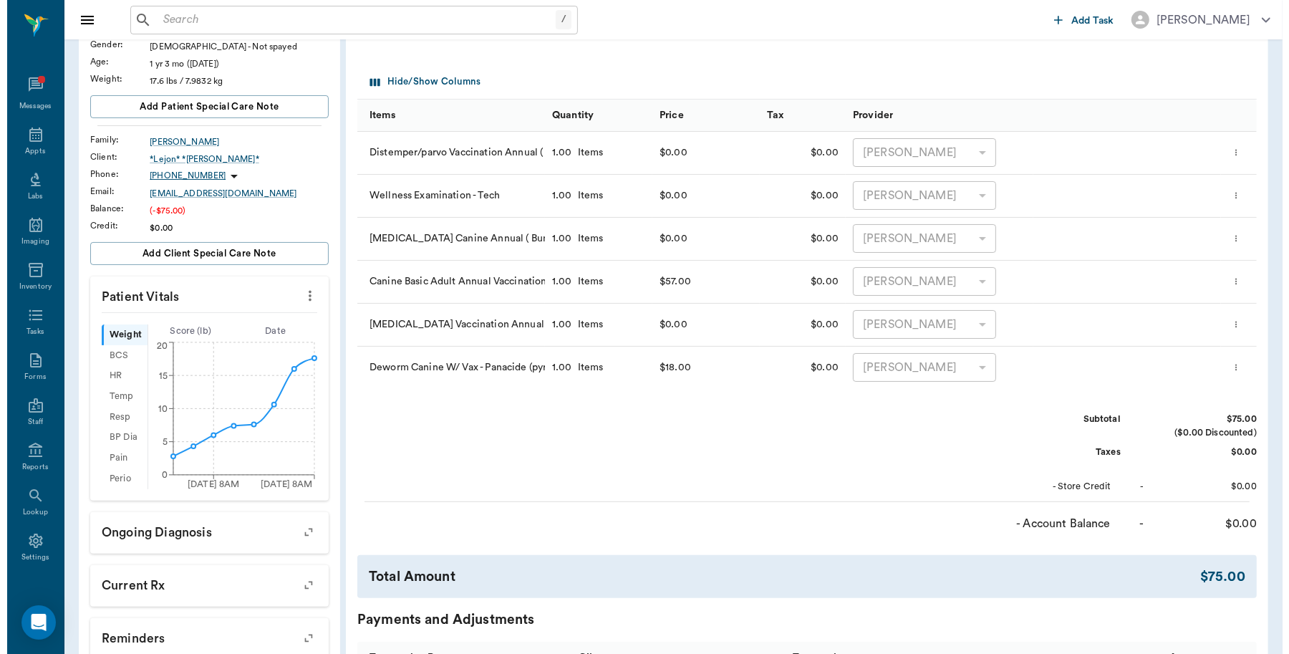
scroll to position [0, 0]
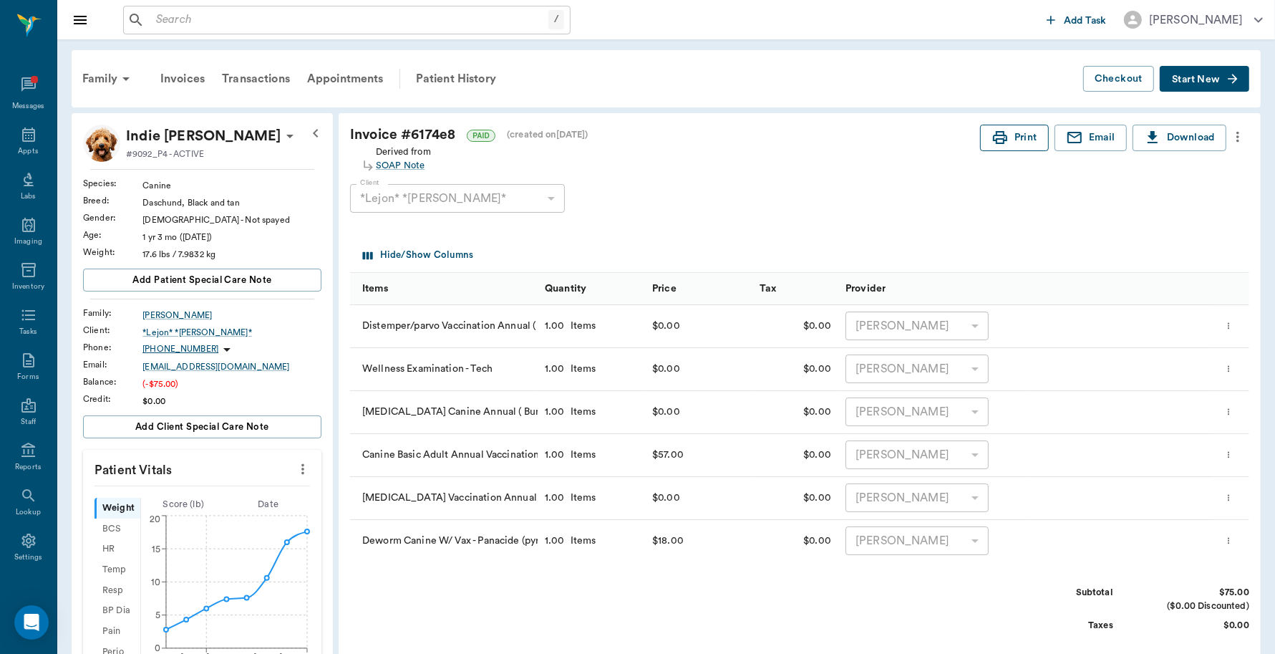
click at [1006, 145] on icon "button" at bounding box center [1000, 137] width 17 height 17
click at [13, 144] on div "Appts" at bounding box center [28, 142] width 57 height 45
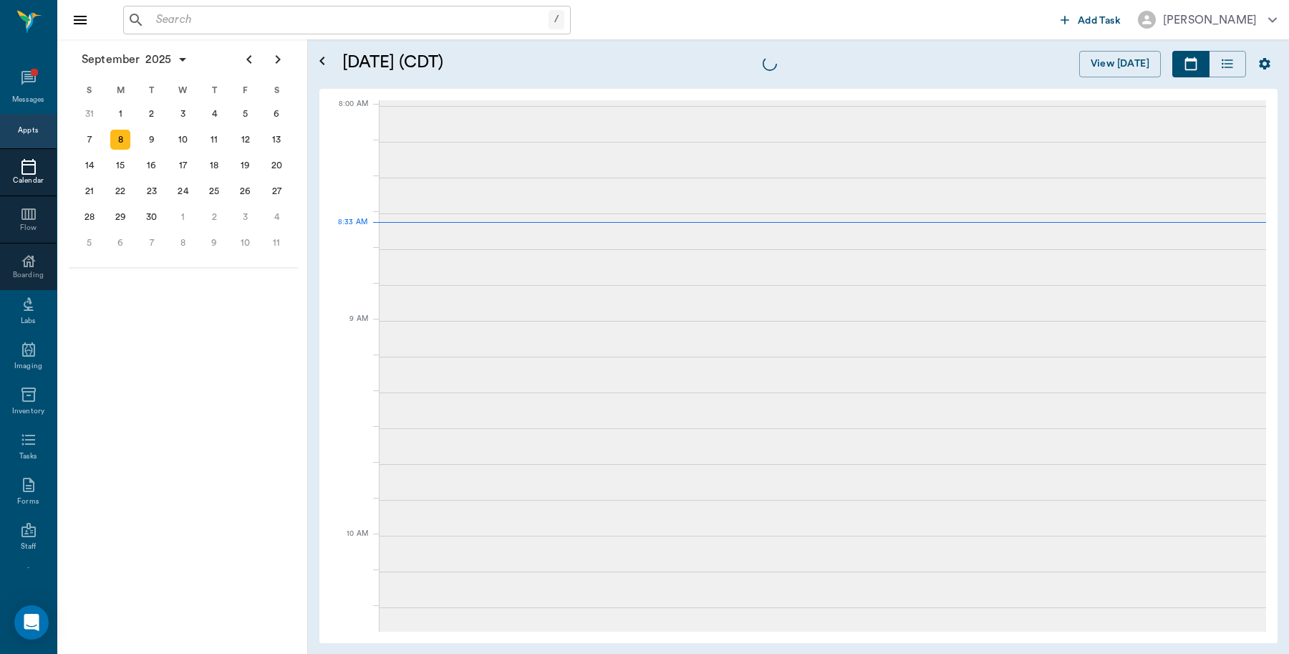
scroll to position [1, 0]
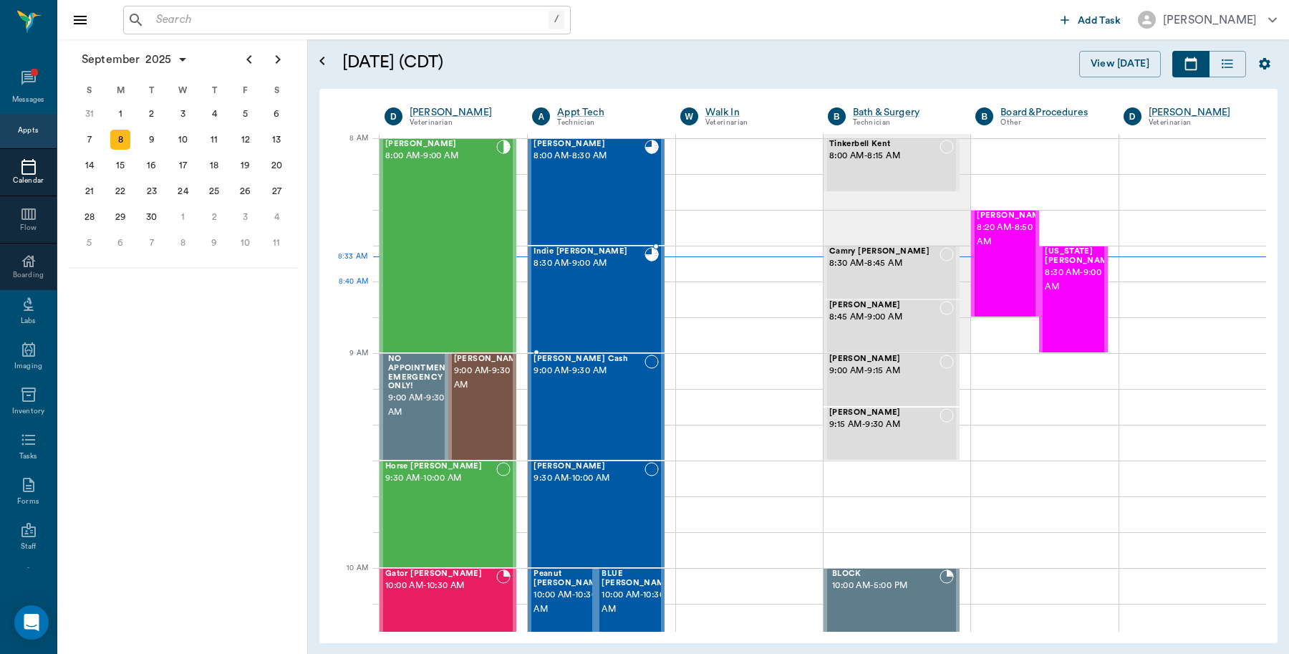
click at [585, 283] on div "Indie Stiger 8:30 AM - 9:00 AM" at bounding box center [589, 299] width 110 height 105
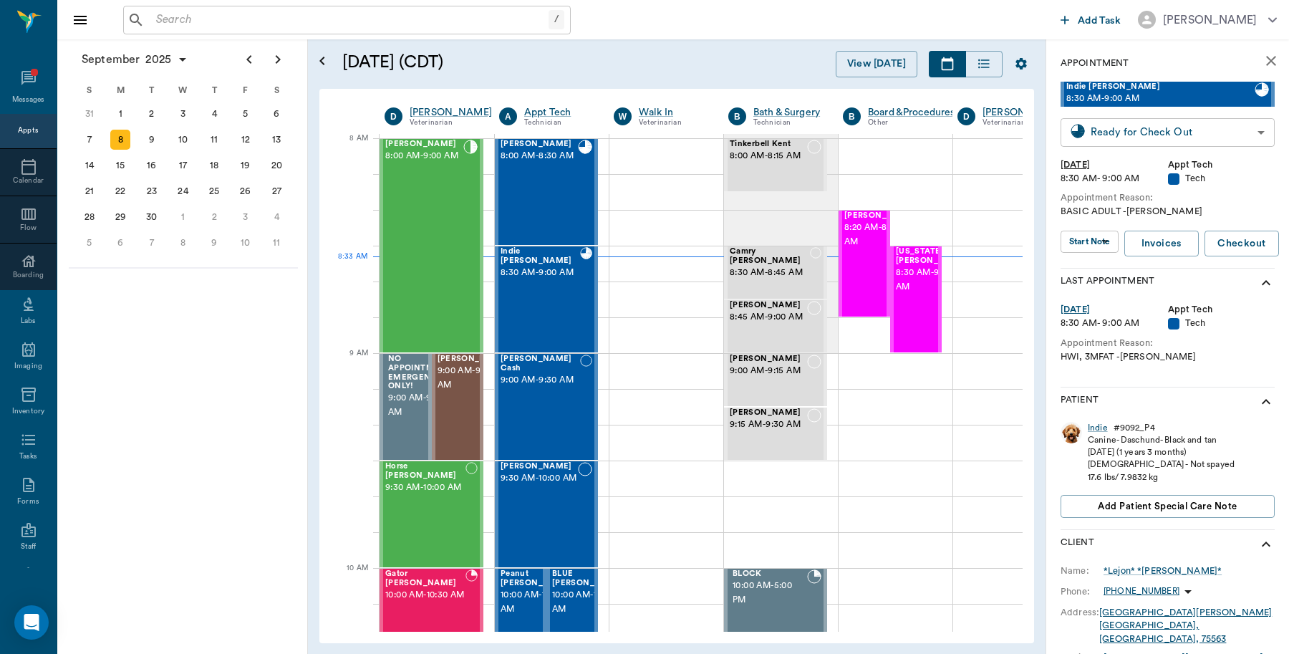
click at [1155, 135] on body "/ ​ Add Task Dr. Bert Ellsworth Nectar Messages Appts Calendar Flow Boarding La…" at bounding box center [644, 327] width 1289 height 654
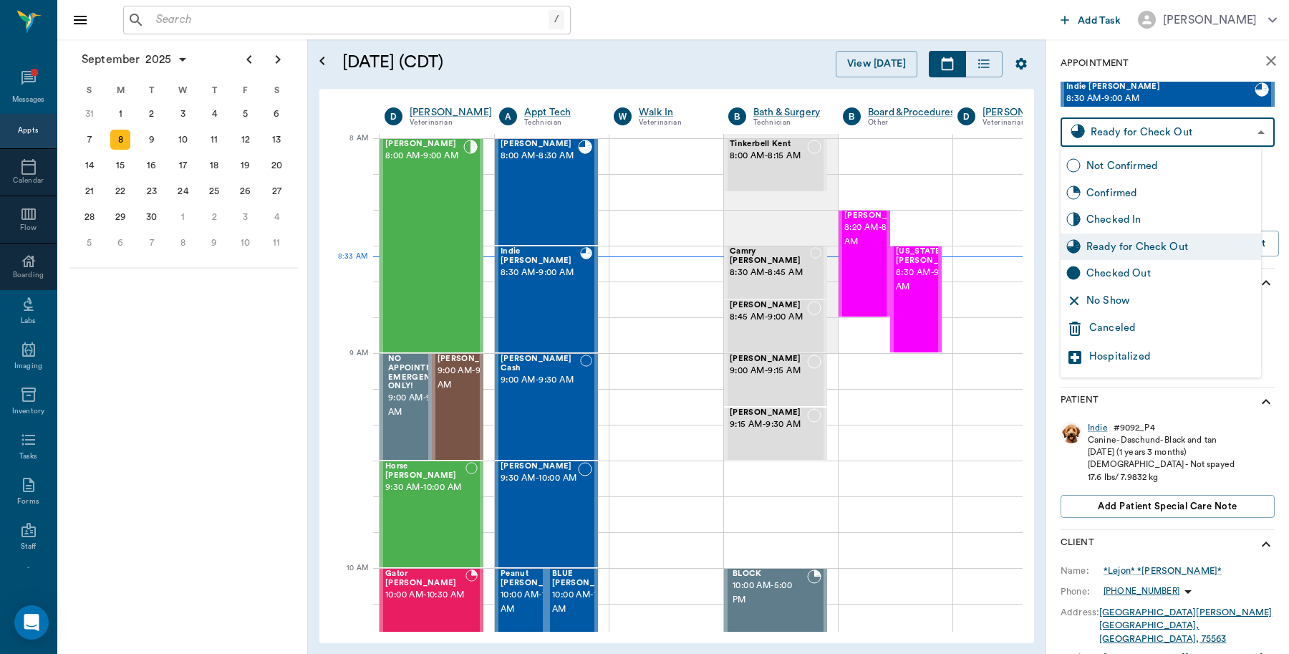
click at [1108, 274] on div "Checked Out" at bounding box center [1170, 274] width 169 height 16
type input "CHECKED_OUT"
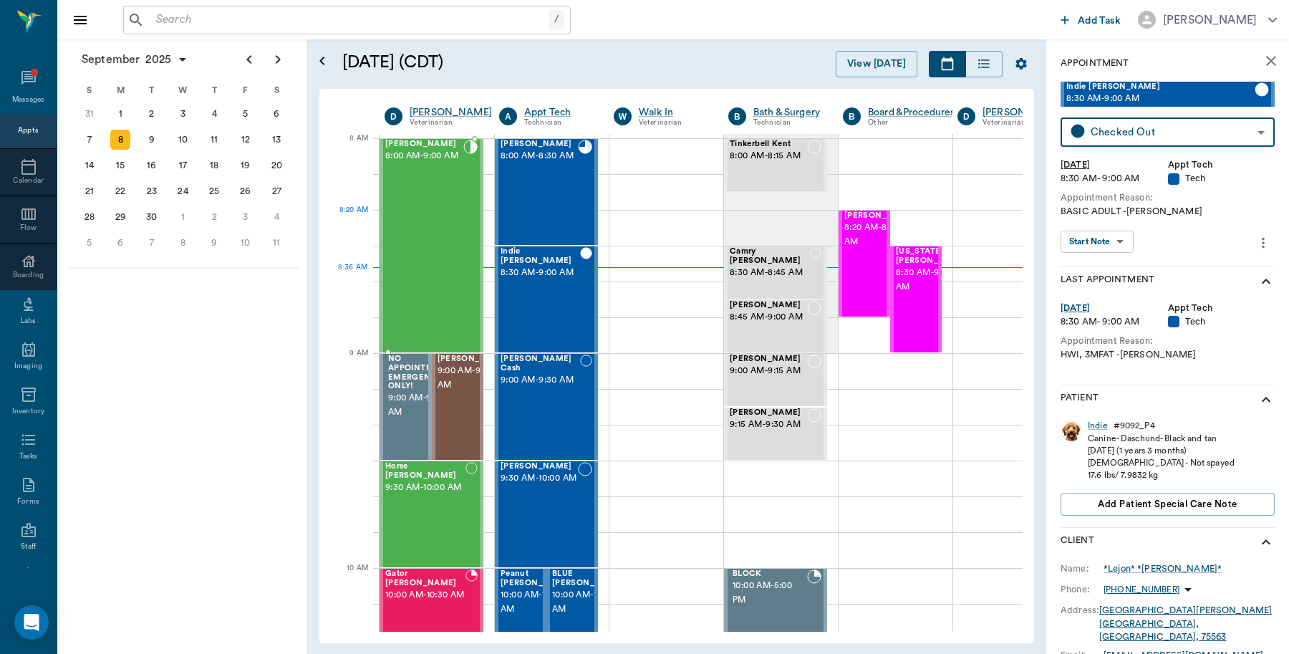
click at [420, 216] on div "Bovine Campbell 8:00 AM - 9:00 AM" at bounding box center [424, 246] width 78 height 212
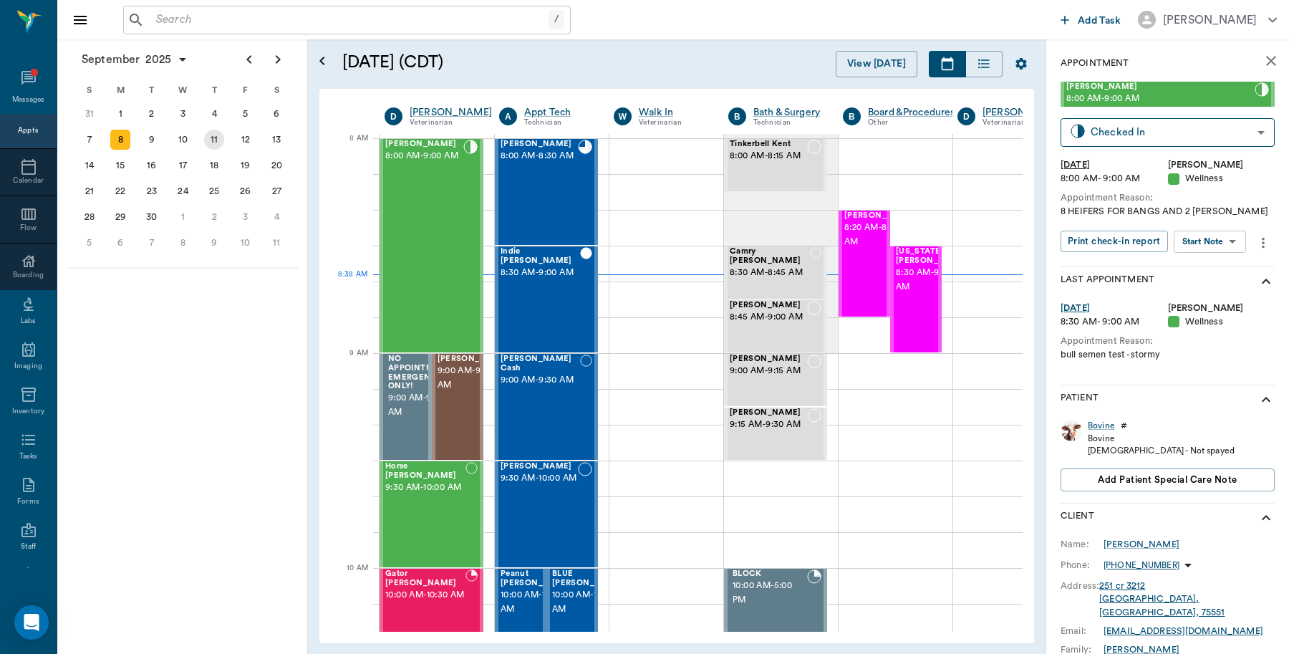
click at [216, 140] on div "11" at bounding box center [214, 140] width 20 height 20
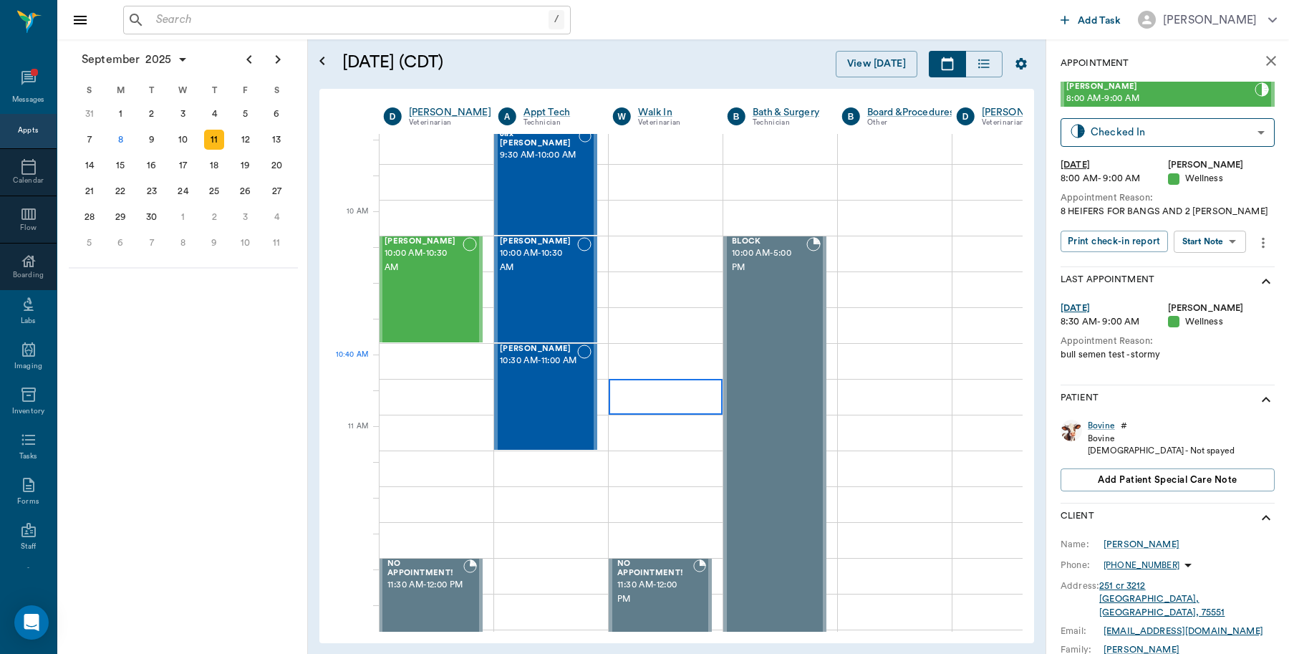
scroll to position [358, 1]
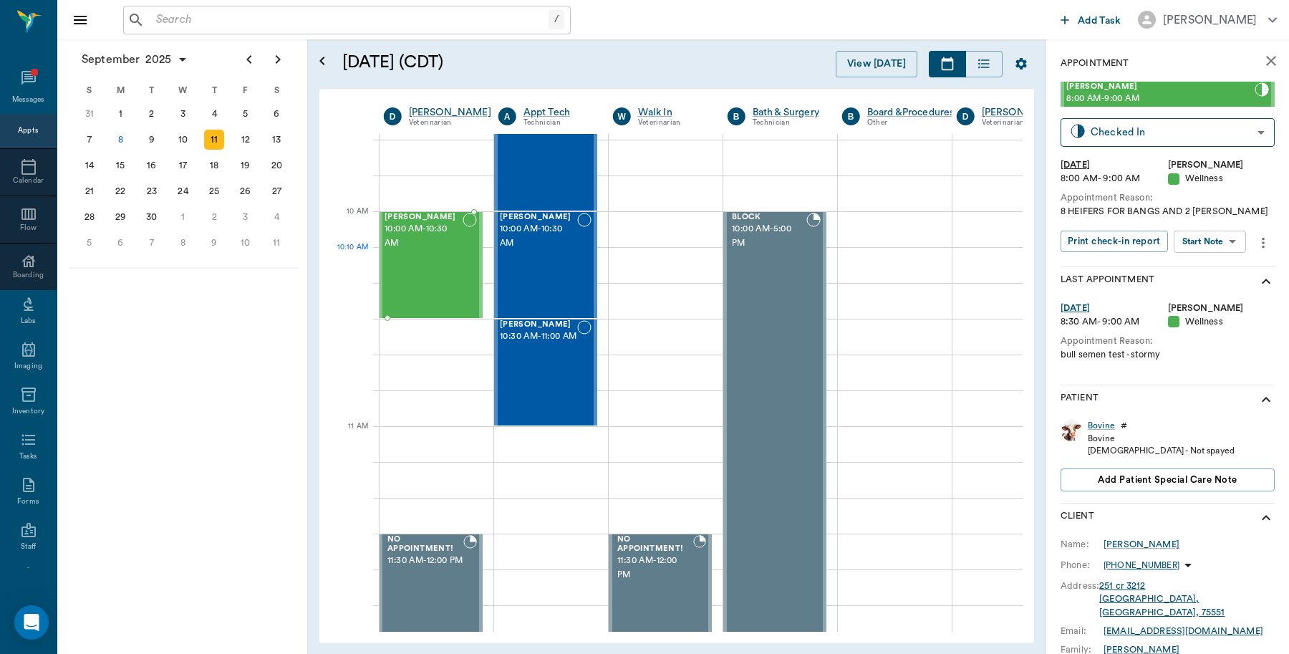
click at [443, 263] on div "Maddie Twitty 10:00 AM - 10:30 AM" at bounding box center [424, 265] width 78 height 105
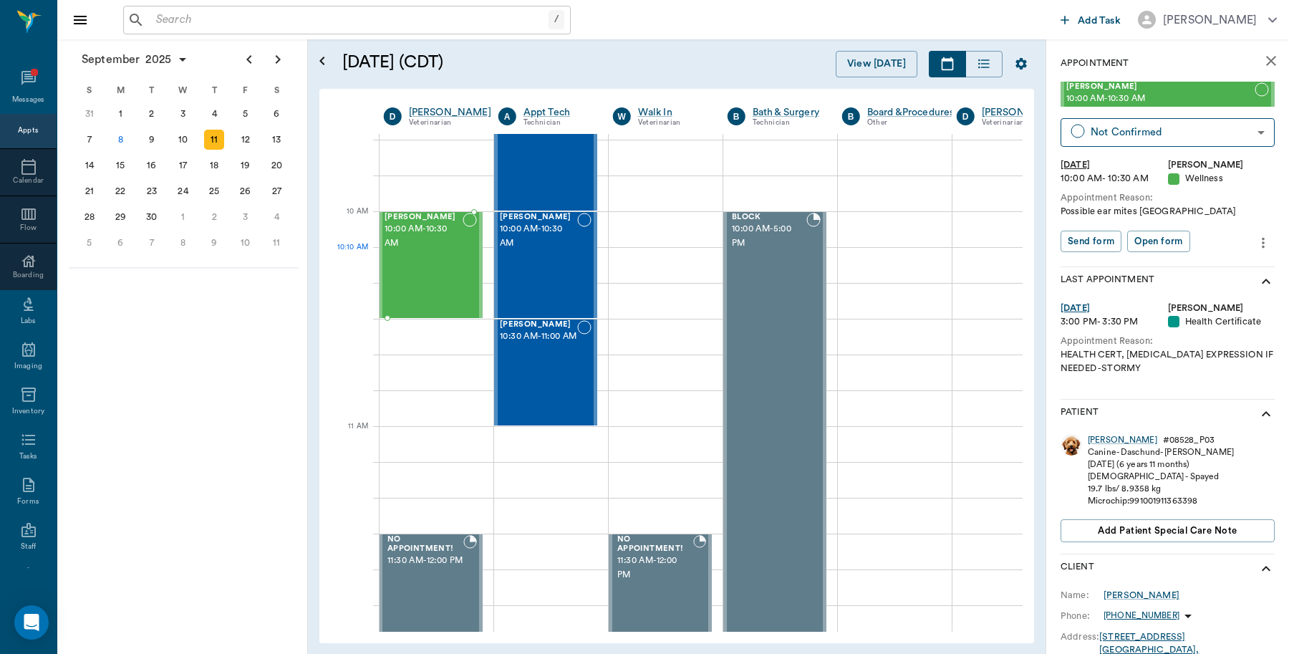
drag, startPoint x: 443, startPoint y: 263, endPoint x: 463, endPoint y: 198, distance: 67.7
click at [452, 229] on div "Maddie Twitty 10:00 AM - 10:30 AM" at bounding box center [424, 265] width 78 height 105
click at [439, 254] on div "Maddie Twitty 10:00 AM - 10:30 AM" at bounding box center [424, 265] width 78 height 105
click at [1255, 238] on icon "more" at bounding box center [1263, 242] width 16 height 17
click at [1194, 261] on span "Edit appointment" at bounding box center [1189, 267] width 120 height 15
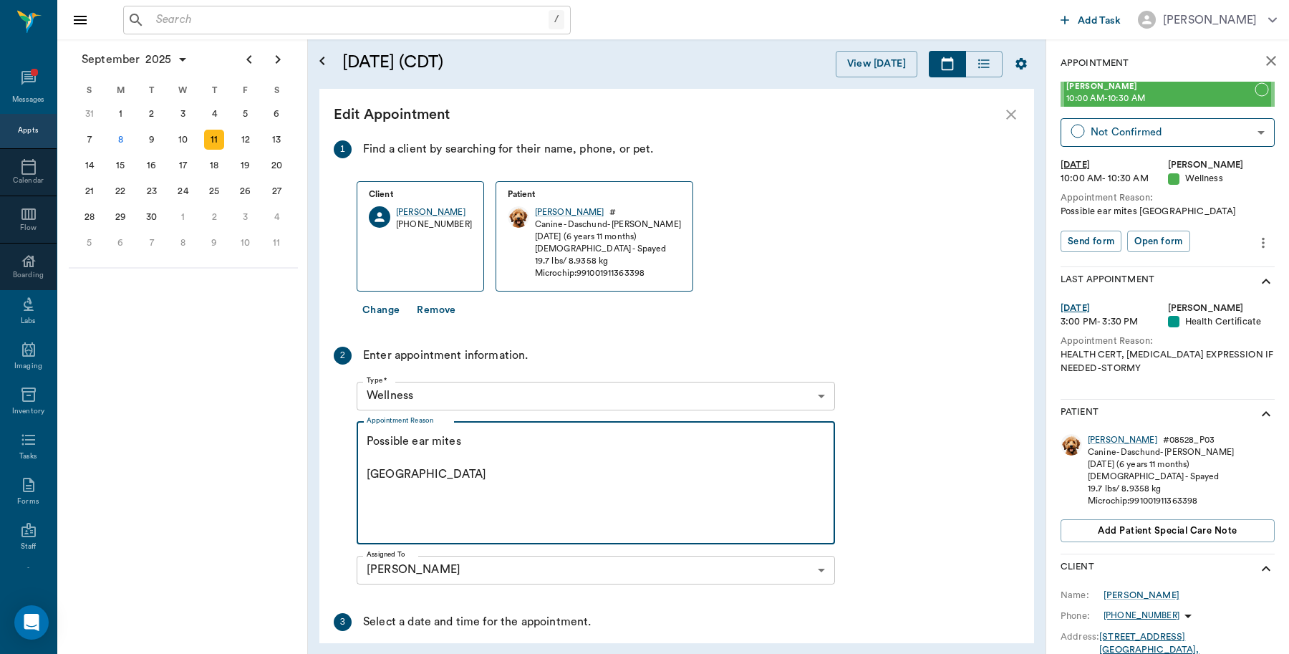
click at [487, 448] on textarea "Possible ear mites Caryn" at bounding box center [596, 482] width 458 height 99
click at [460, 440] on textarea "Possible ear mites- Just got back from Alaska, recovering from high temp Caryn" at bounding box center [596, 482] width 458 height 99
click at [800, 445] on textarea "Possible ear mites, slugish- Just got back from Alaska, recovering from high te…" at bounding box center [596, 482] width 458 height 99
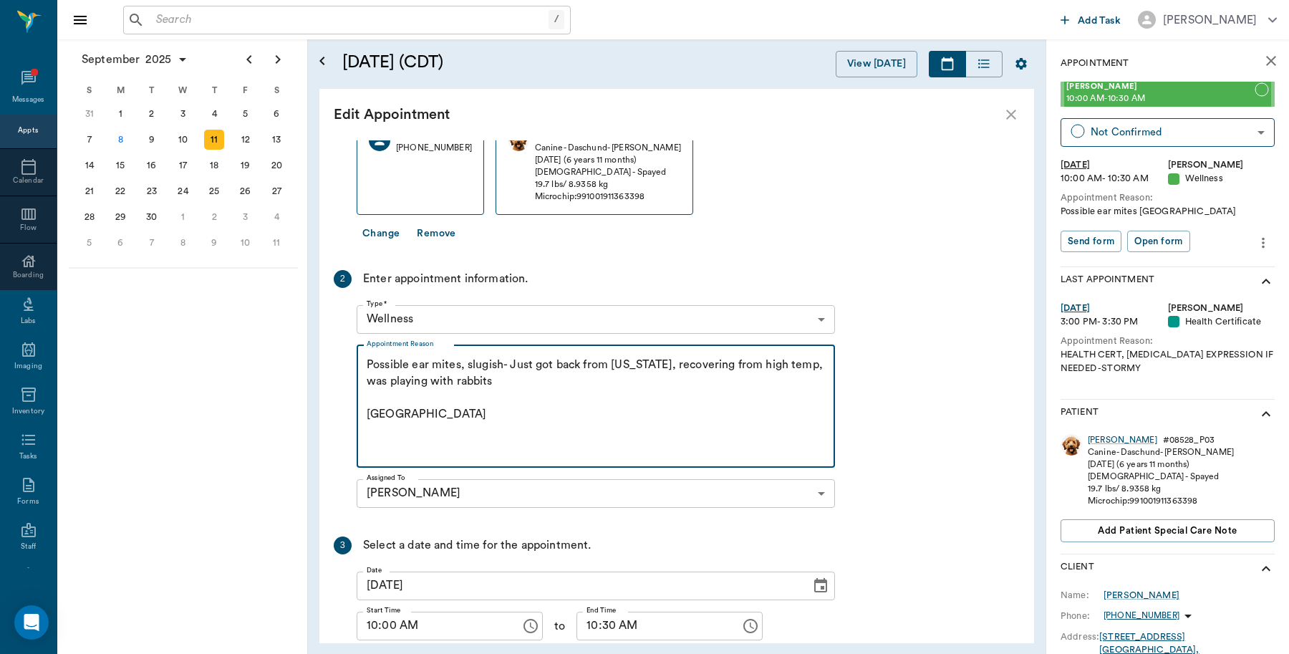
scroll to position [155, 0]
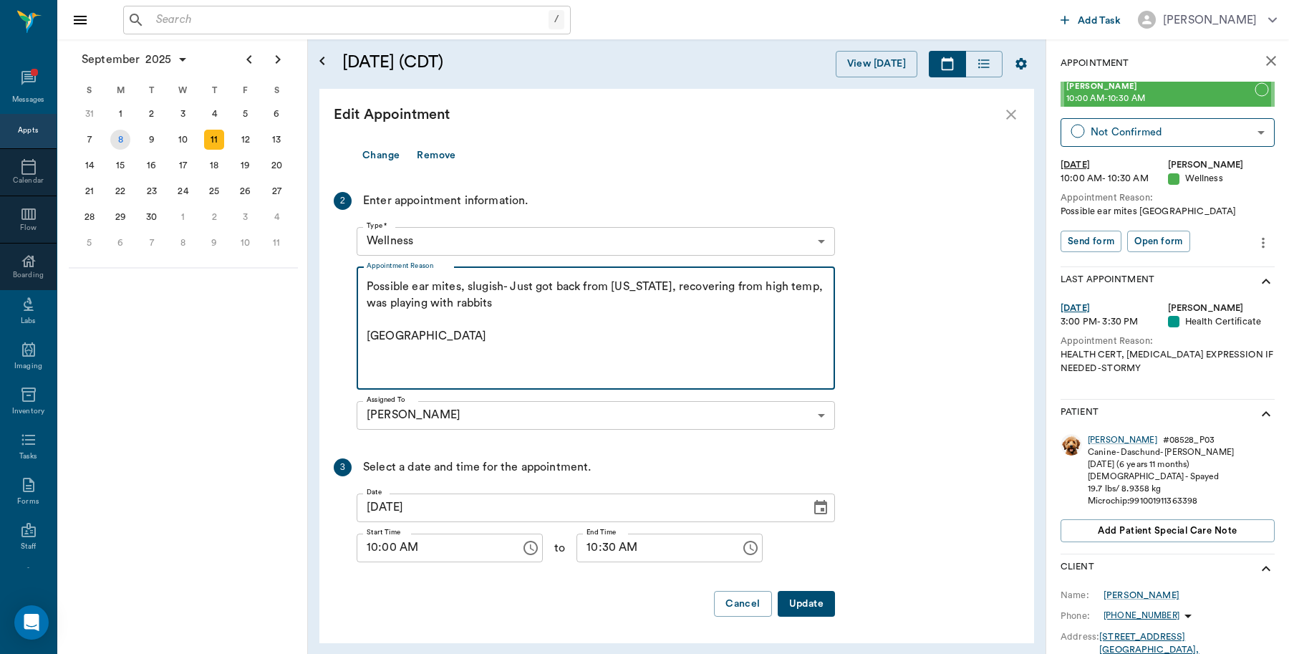
type textarea "Possible ear mites, slugish- Just got back from Alaska, recovering from high te…"
click at [122, 140] on div "8" at bounding box center [120, 140] width 20 height 20
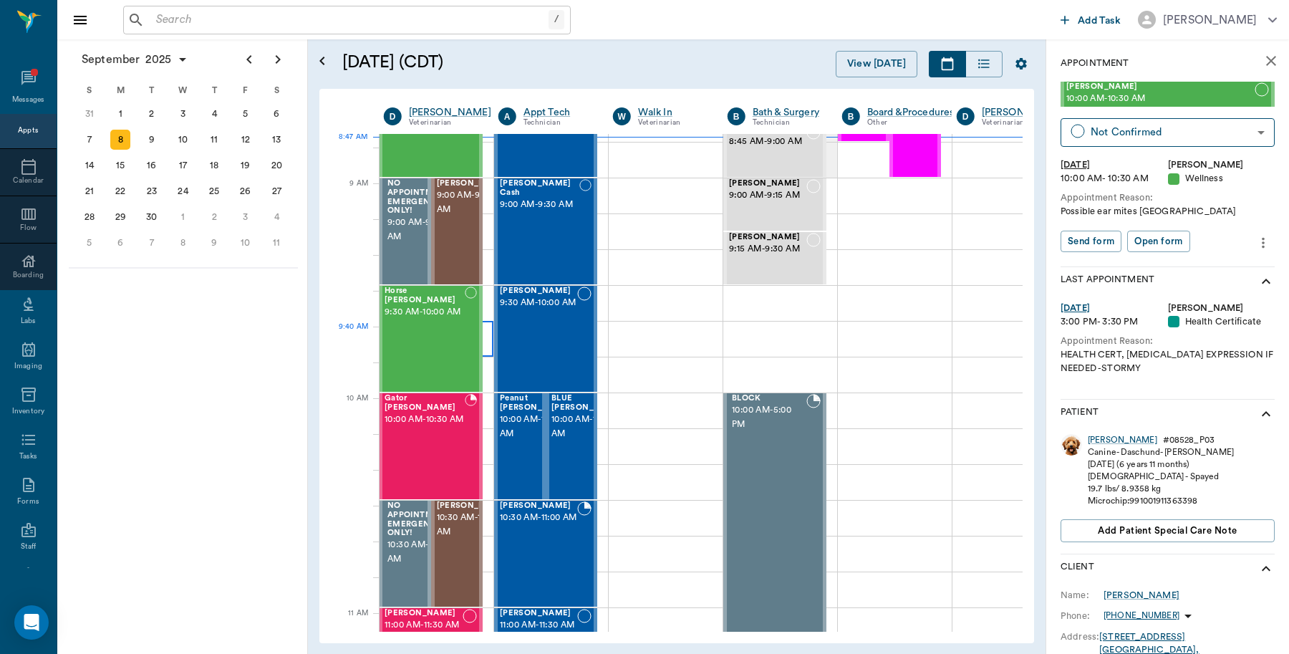
scroll to position [179, 1]
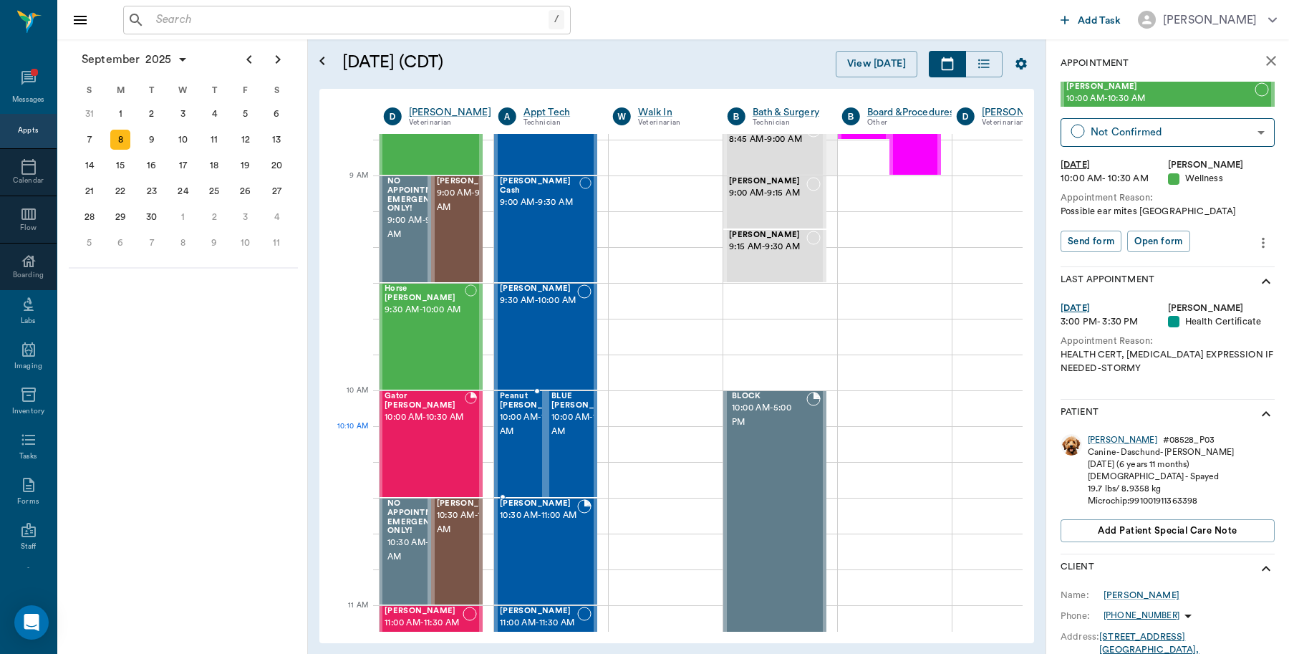
click at [520, 428] on span "10:00 AM - 10:30 AM" at bounding box center [536, 424] width 72 height 29
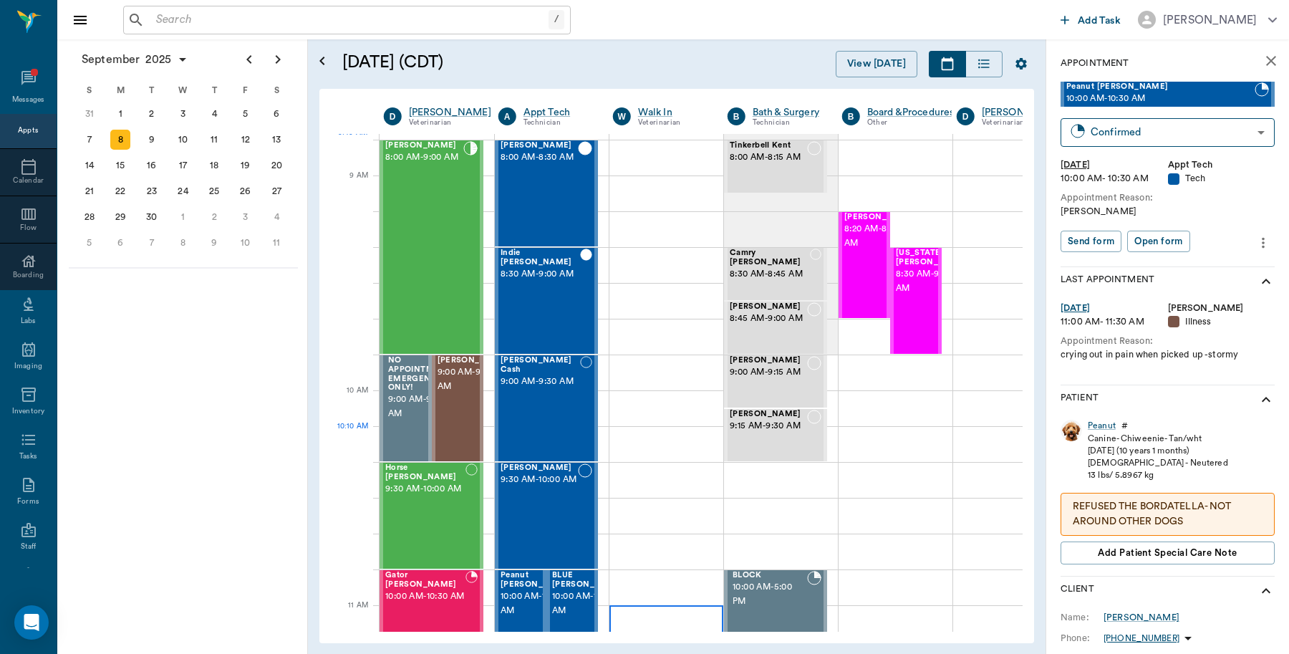
scroll to position [179, 1]
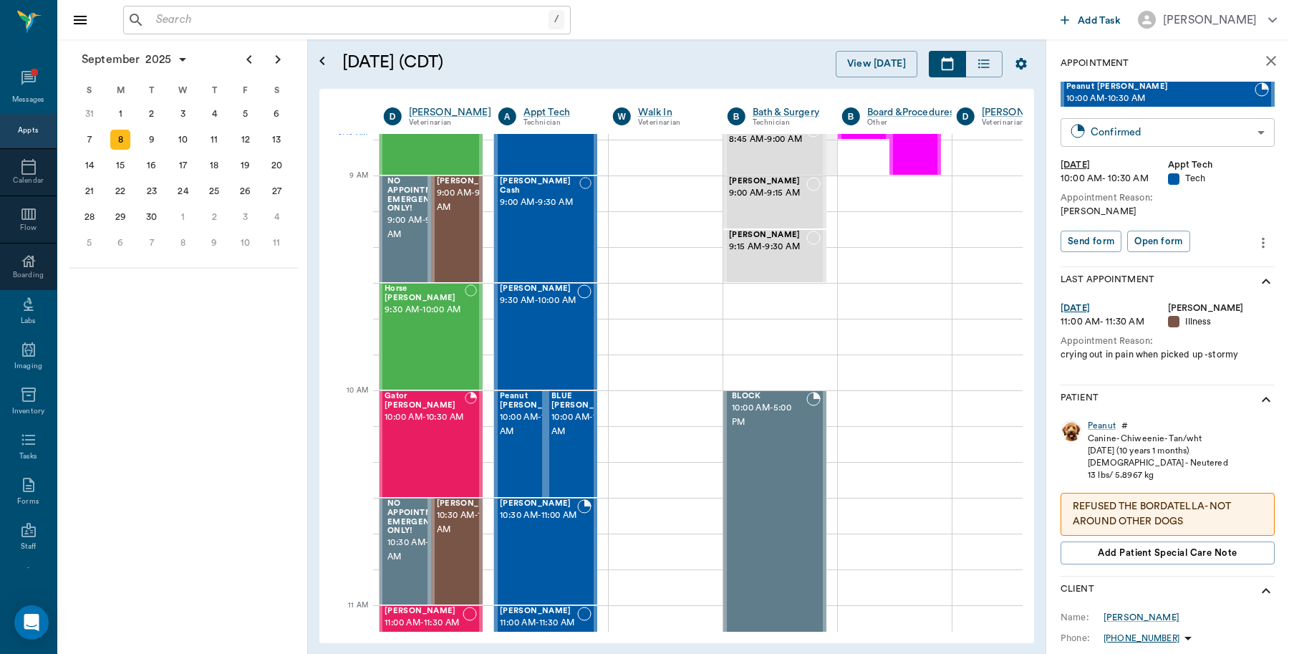
click at [1221, 131] on body "/ ​ Add Task Dr. Bert Ellsworth Nectar Messages Appts Calendar Flow Boarding La…" at bounding box center [644, 327] width 1289 height 654
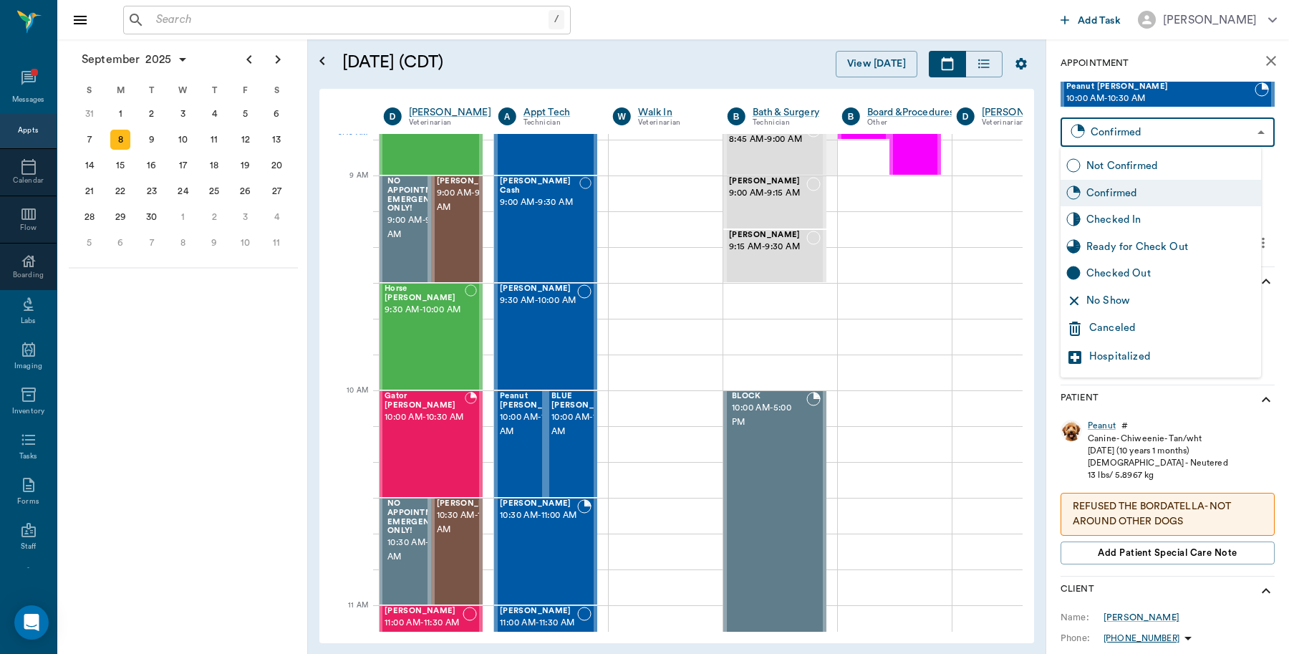
click at [1139, 322] on div "Canceled" at bounding box center [1172, 328] width 166 height 17
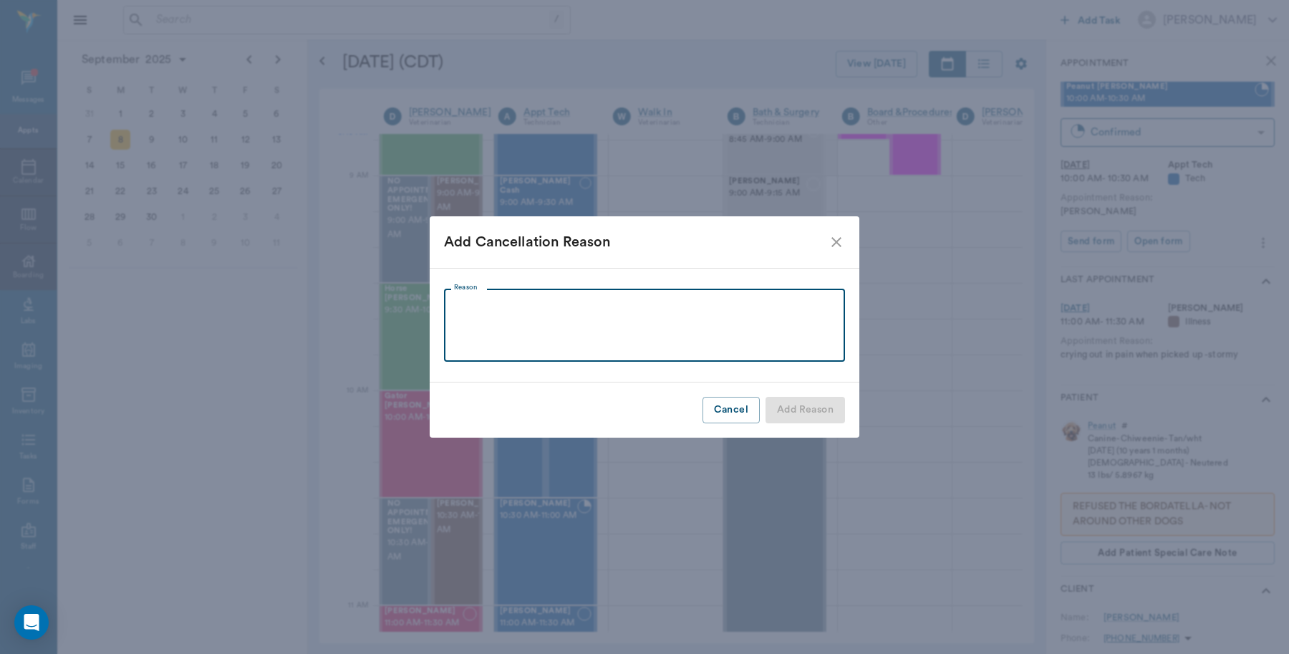
click at [545, 308] on textarea "Reason" at bounding box center [644, 325] width 381 height 49
type textarea "Gave No reason Caryn"
click at [781, 409] on button "Add Reason" at bounding box center [805, 410] width 79 height 26
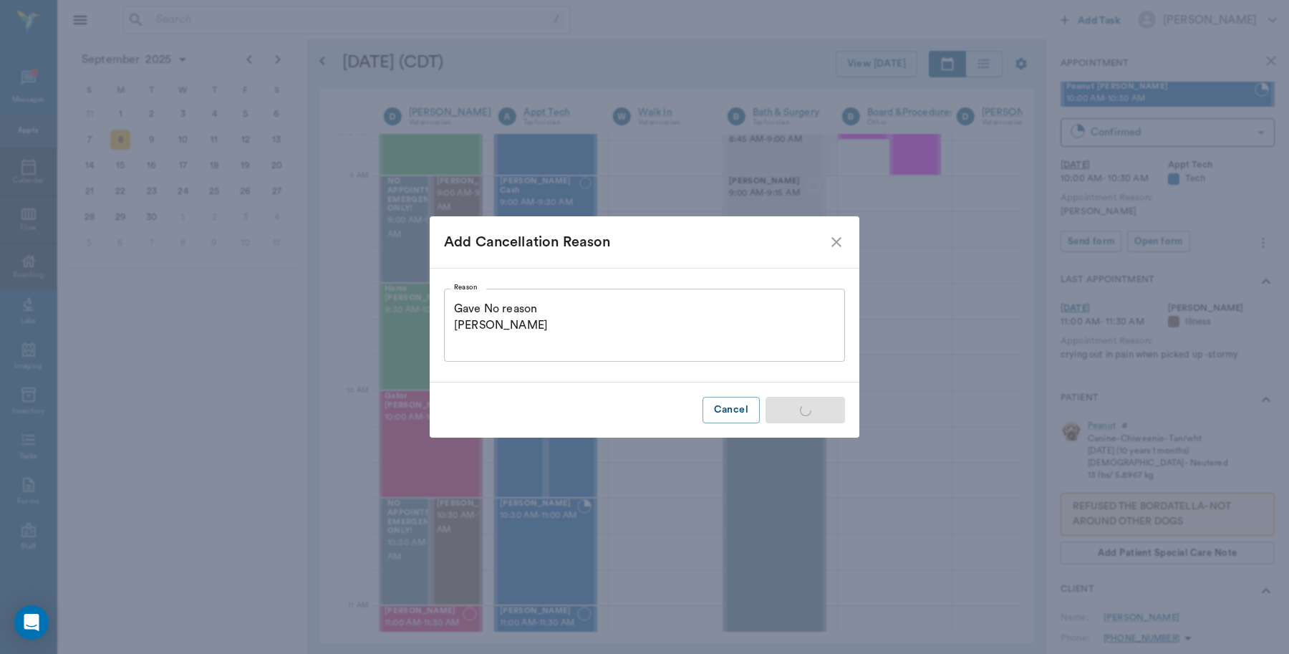
type input "CANCELED"
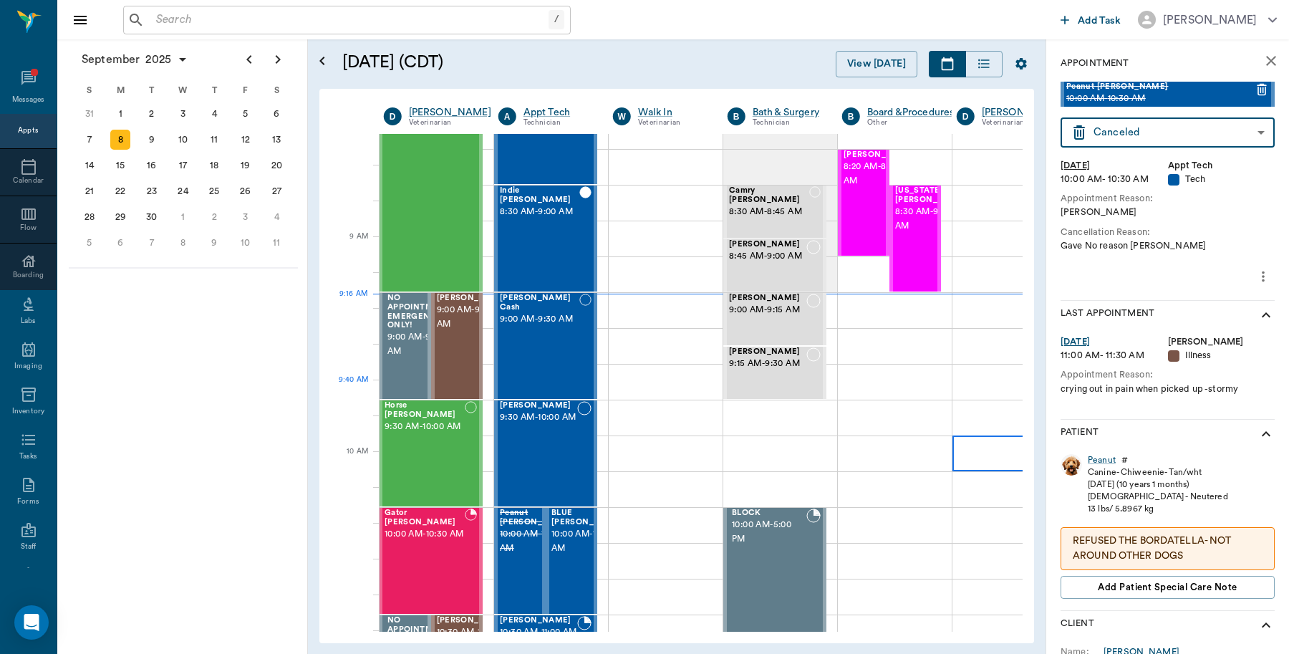
scroll to position [0, 1]
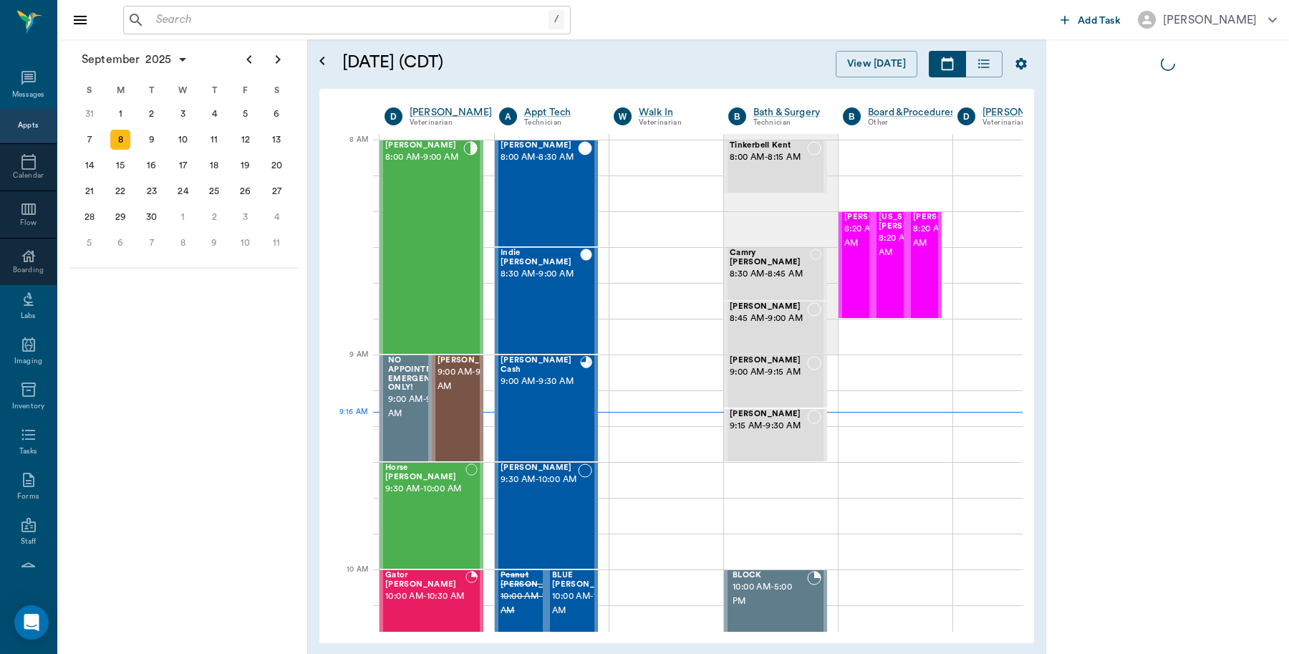
scroll to position [0, 1]
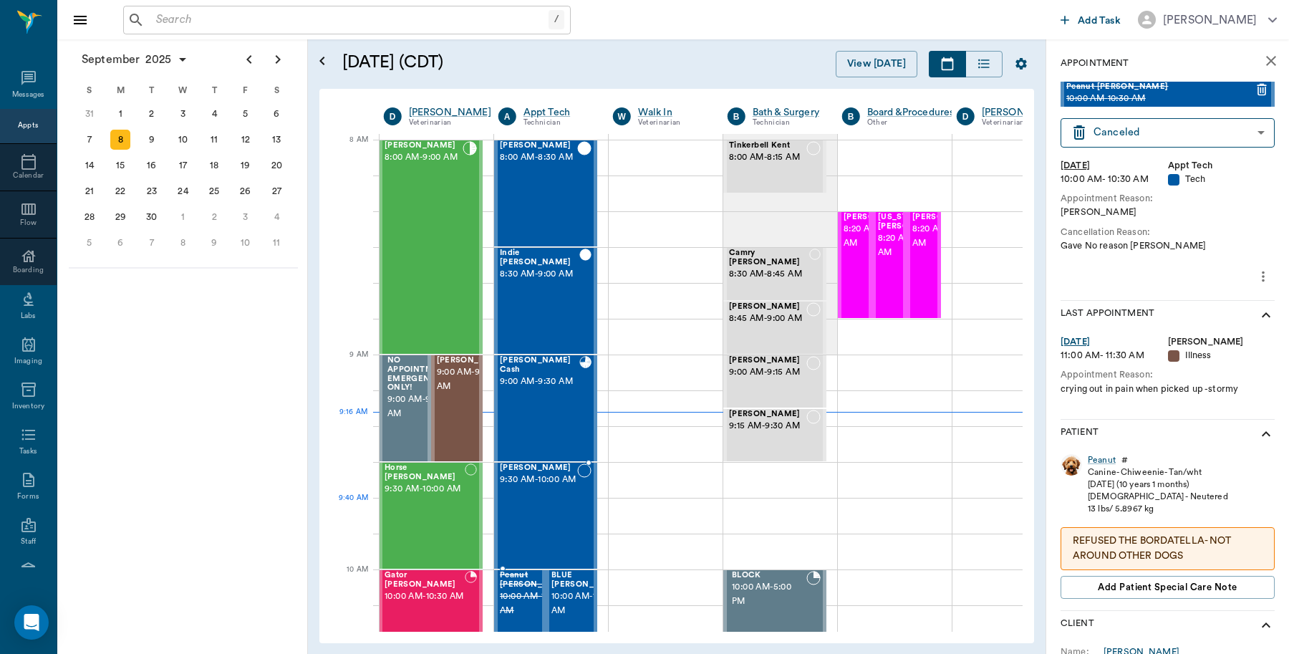
click at [538, 511] on div "Lola Moore 9:30 AM - 10:00 AM" at bounding box center [538, 515] width 77 height 105
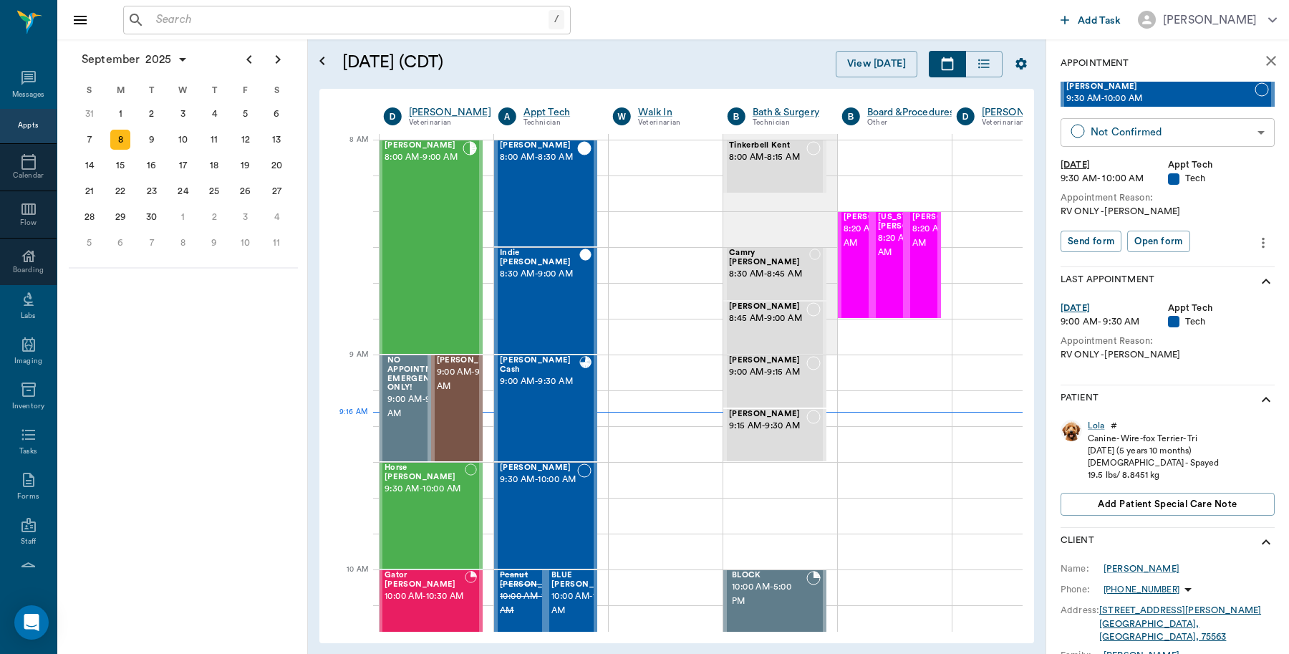
click at [1149, 127] on body "/ ​ Add Task Dr. Bert Ellsworth Nectar Messages Appts Calendar Flow Boarding La…" at bounding box center [644, 327] width 1289 height 654
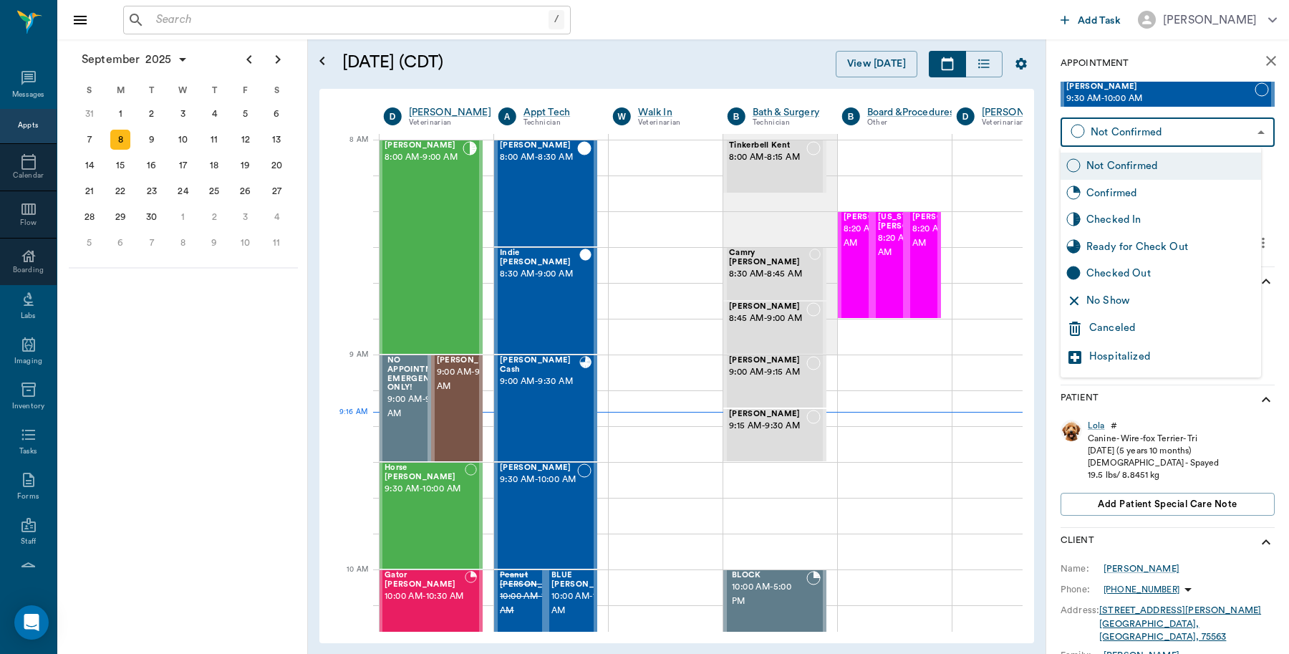
click at [1114, 222] on div "Checked In" at bounding box center [1170, 220] width 169 height 16
type input "CHECKED_IN"
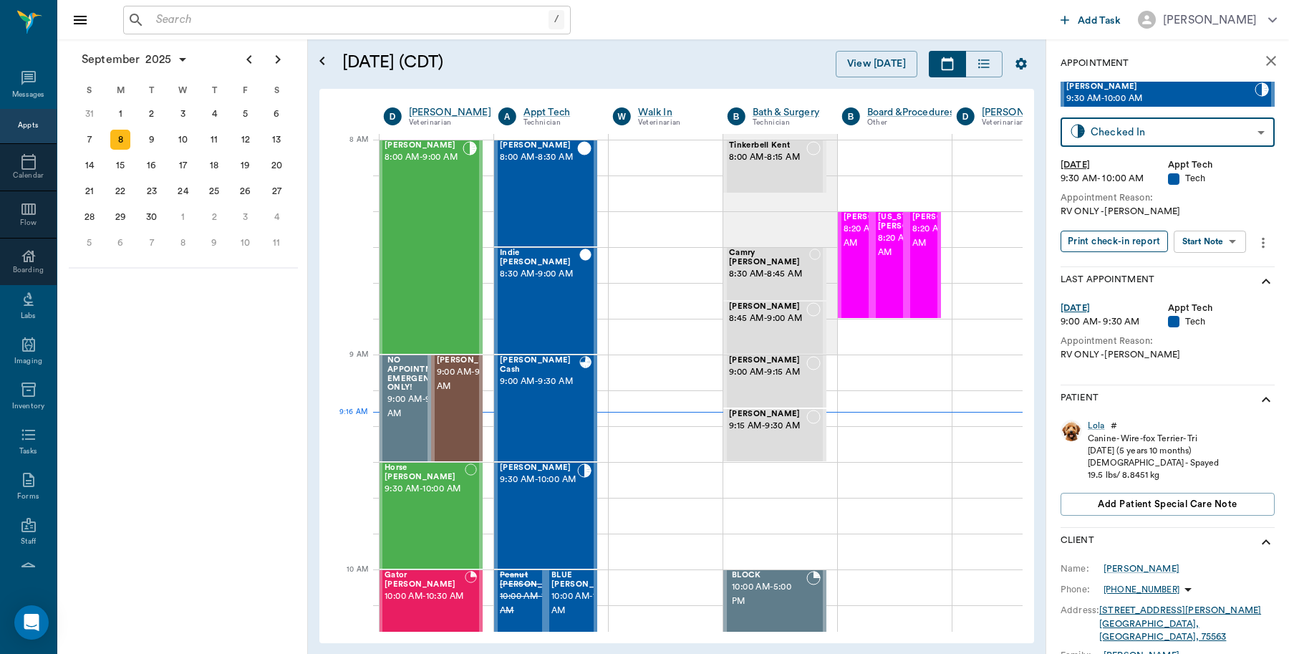
click at [1112, 246] on button "Print check-in report" at bounding box center [1114, 242] width 107 height 22
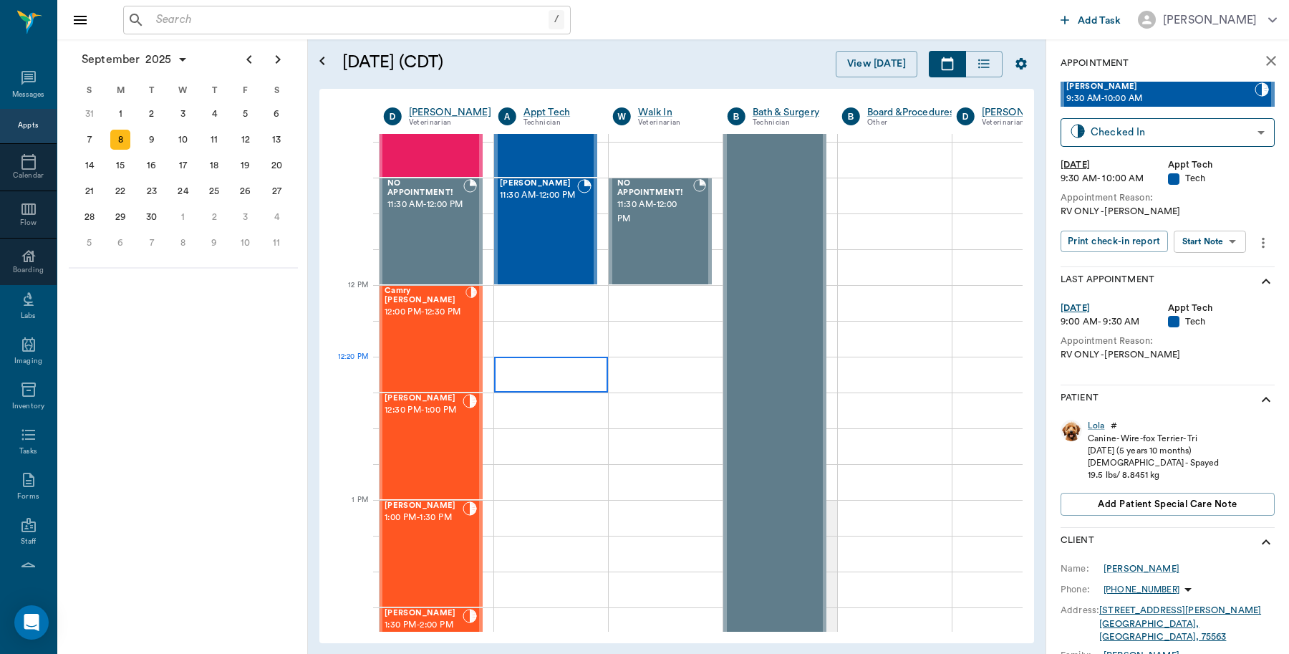
scroll to position [716, 1]
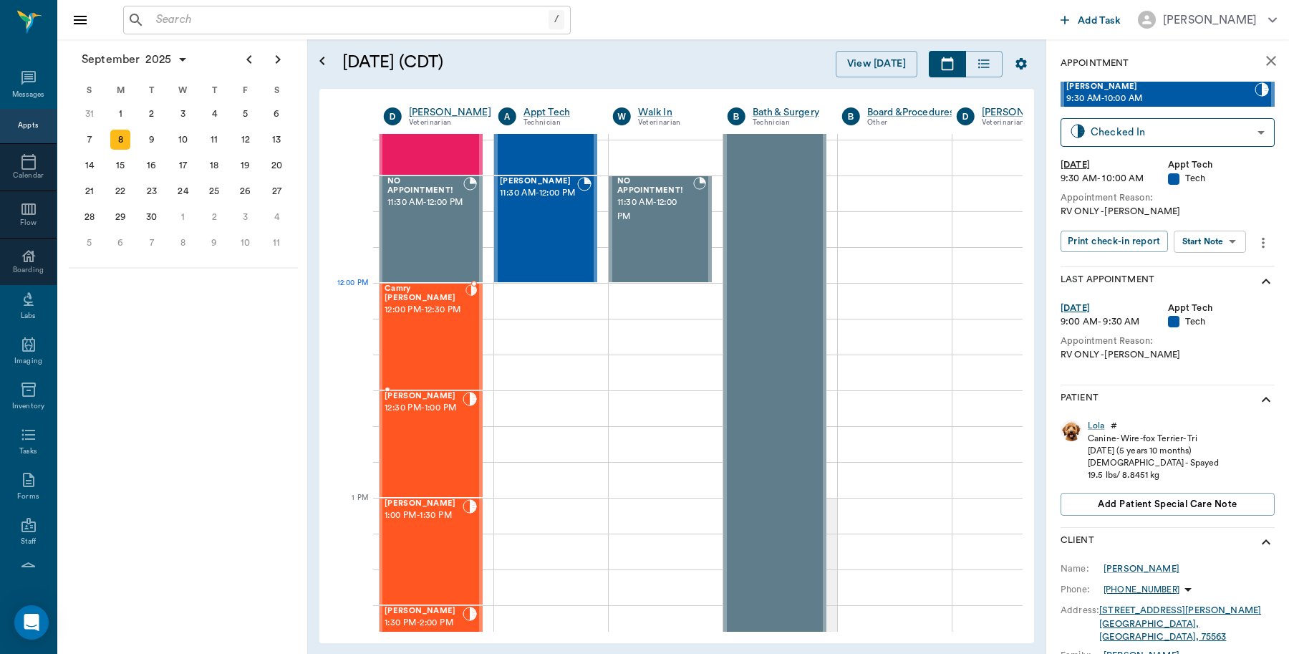
click at [434, 316] on span "12:00 PM - 12:30 PM" at bounding box center [425, 310] width 81 height 14
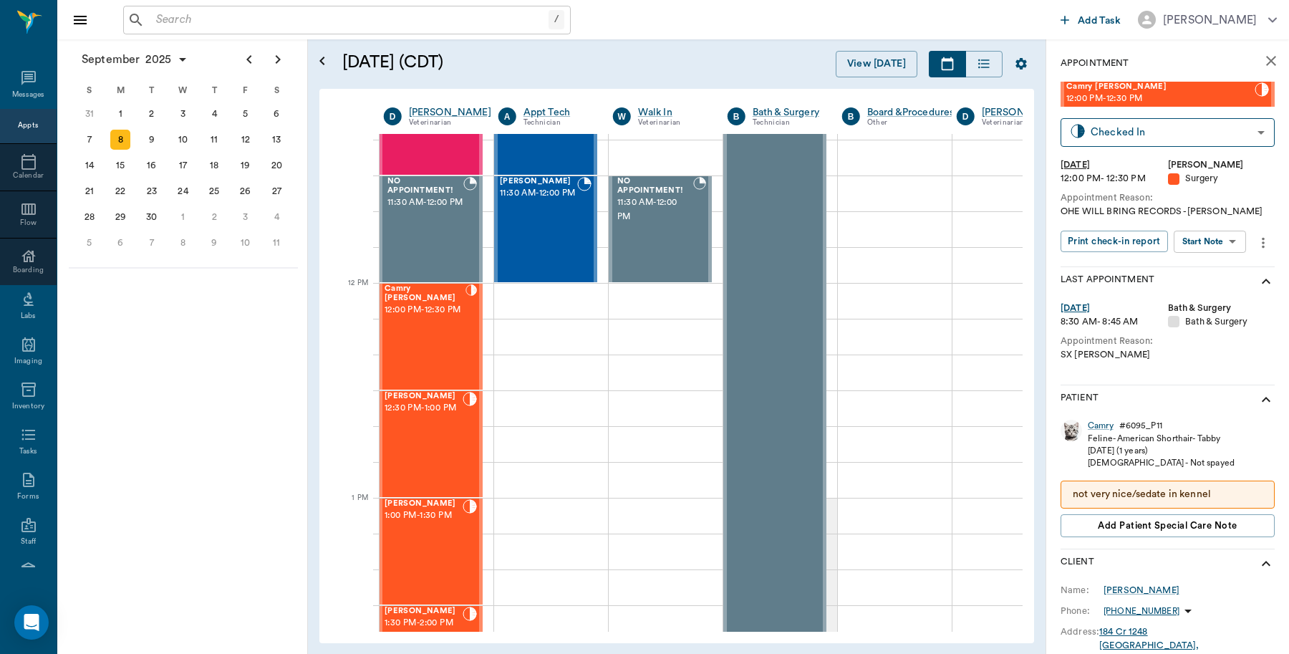
click at [306, 26] on input "text" at bounding box center [349, 20] width 398 height 20
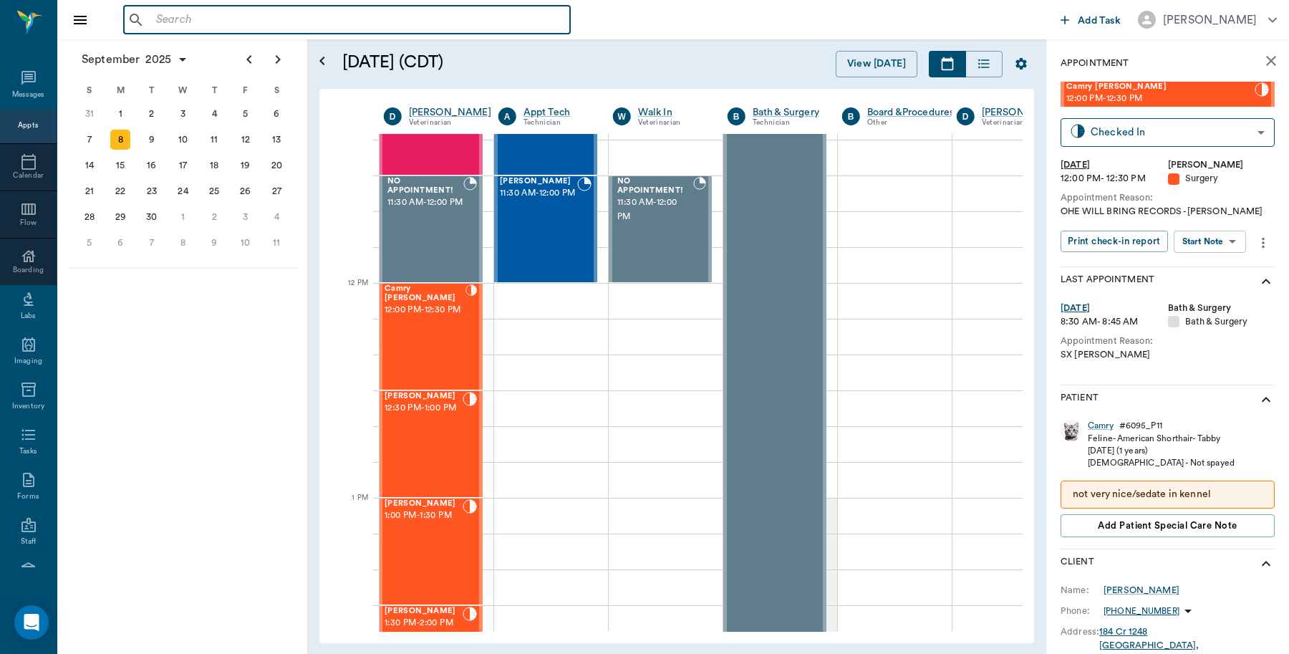
click at [253, 23] on input "text" at bounding box center [357, 20] width 414 height 20
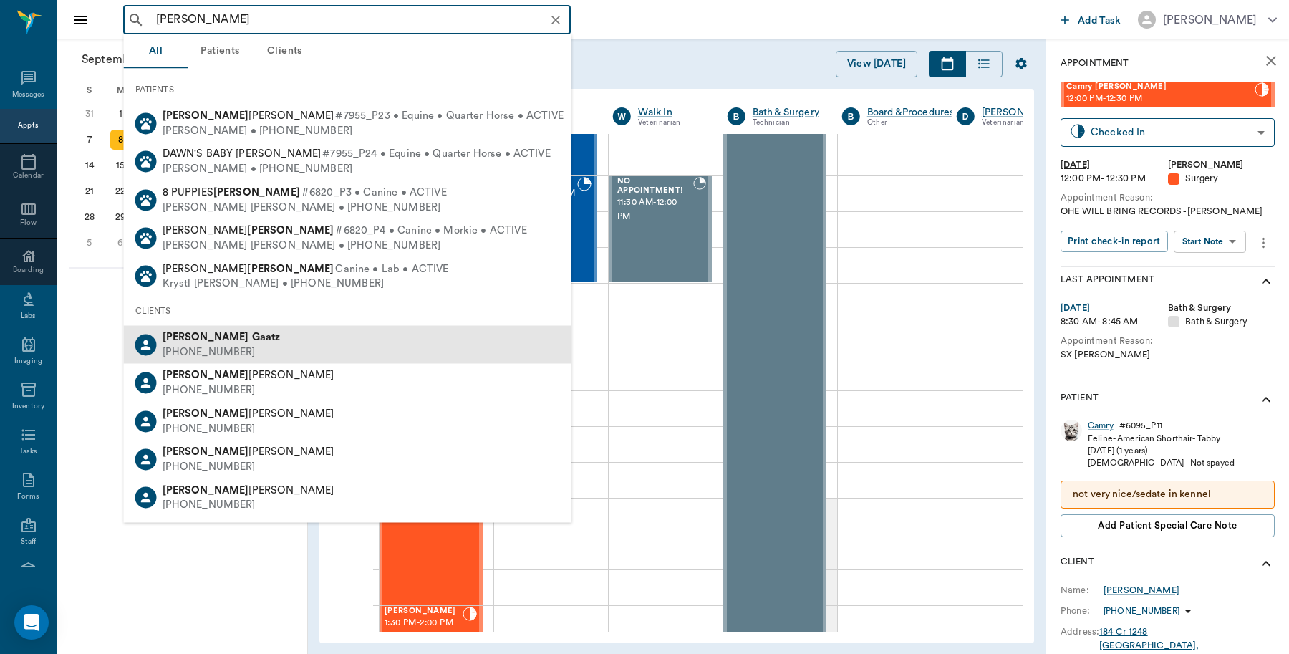
click at [203, 362] on ul "Dawn Gaatz (262) 490-7956 Dawn Robison (903) 799-0841 Dawn Koons (903) 278-0520…" at bounding box center [348, 421] width 448 height 191
click at [206, 355] on div "(262) 490-7956" at bounding box center [222, 351] width 118 height 15
type input "DAwn Gaatz"
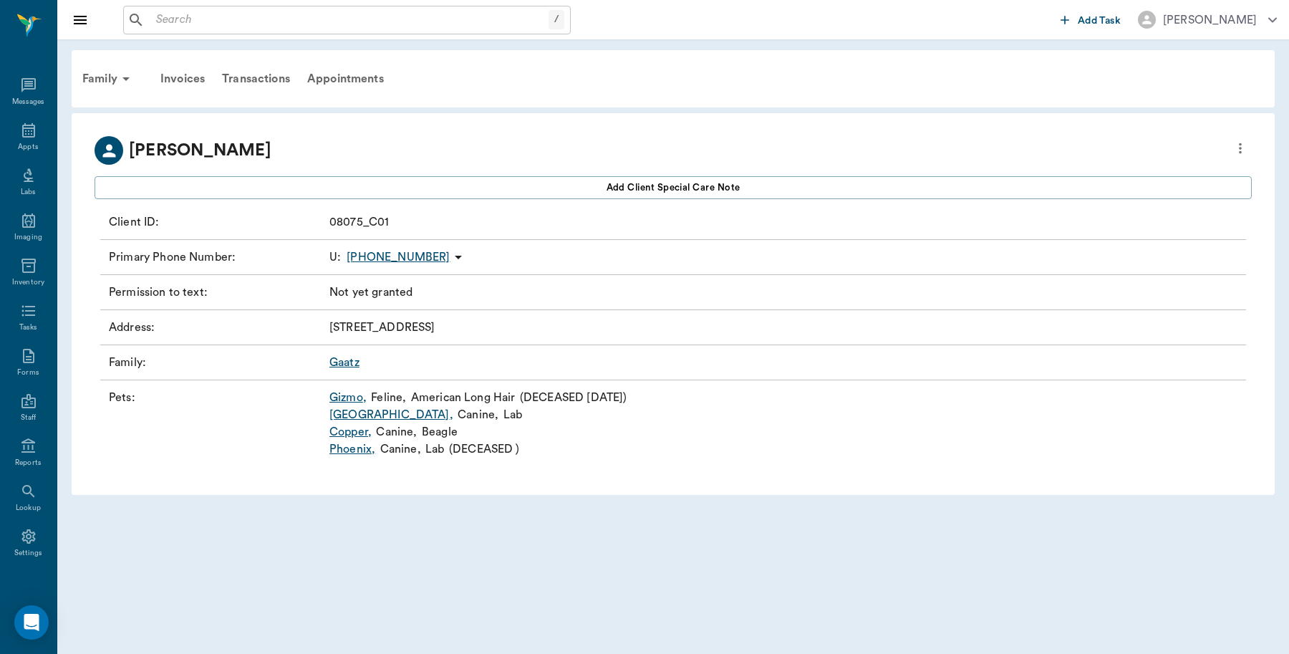
click at [356, 412] on link "Houston ," at bounding box center [391, 414] width 124 height 17
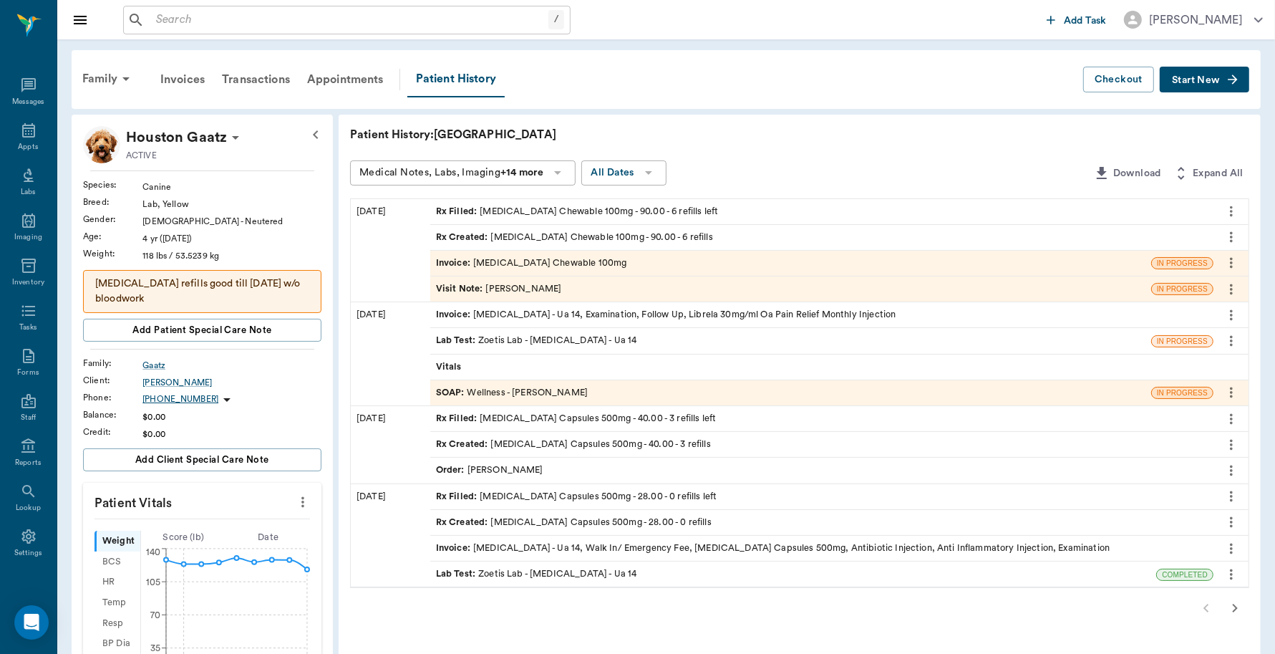
click at [550, 261] on div "Invoice : Carprofen Chewable 100mg" at bounding box center [531, 263] width 191 height 14
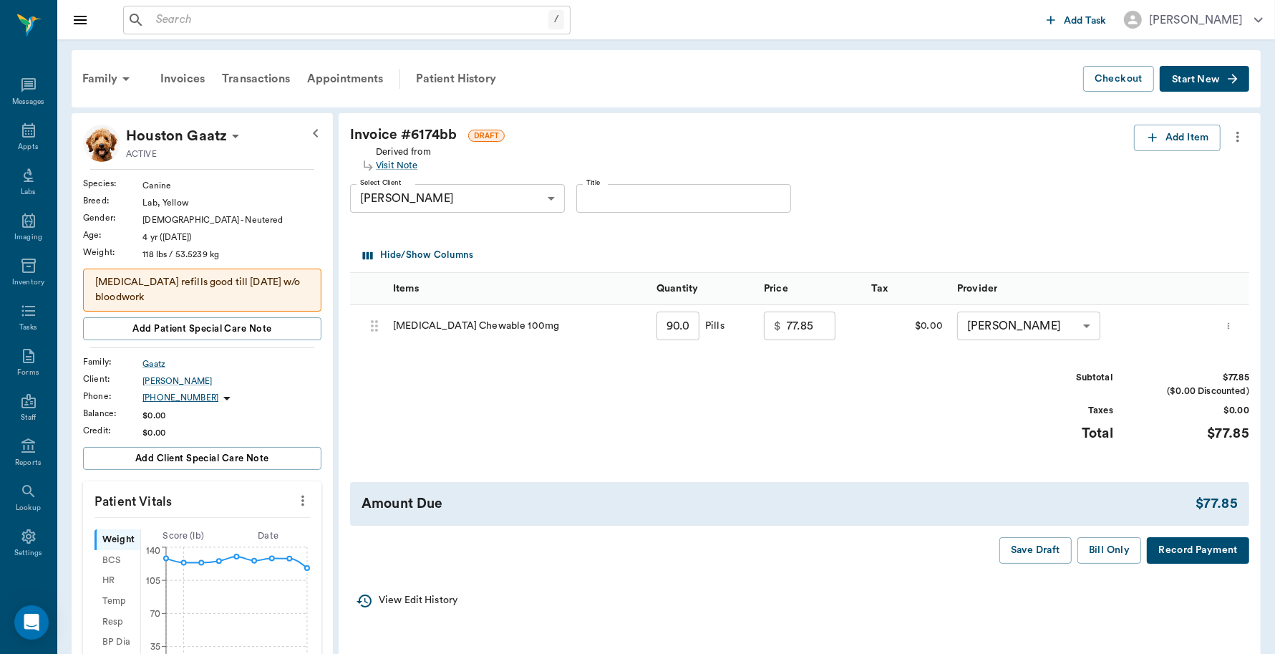
click at [1222, 552] on button "Record Payment" at bounding box center [1198, 550] width 102 height 26
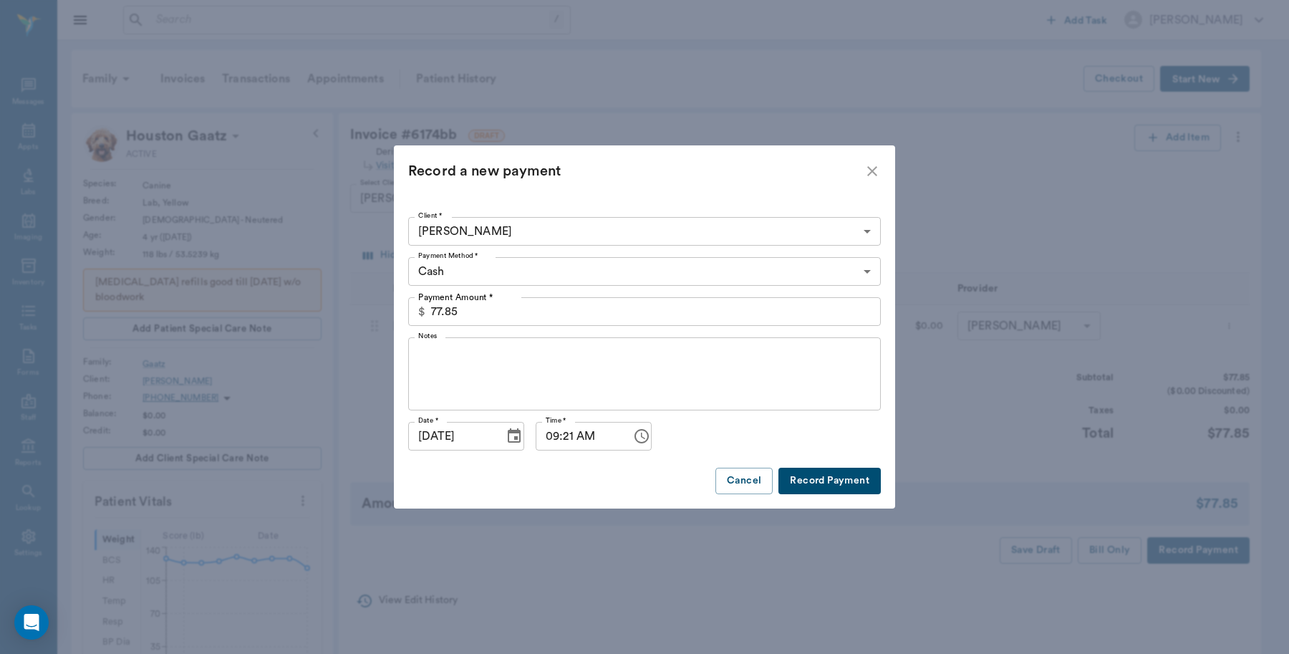
click at [634, 274] on body "/ ​ Add Task Dr. Bert Ellsworth Nectar Messages Appts Labs Imaging Inventory Ta…" at bounding box center [644, 588] width 1289 height 1177
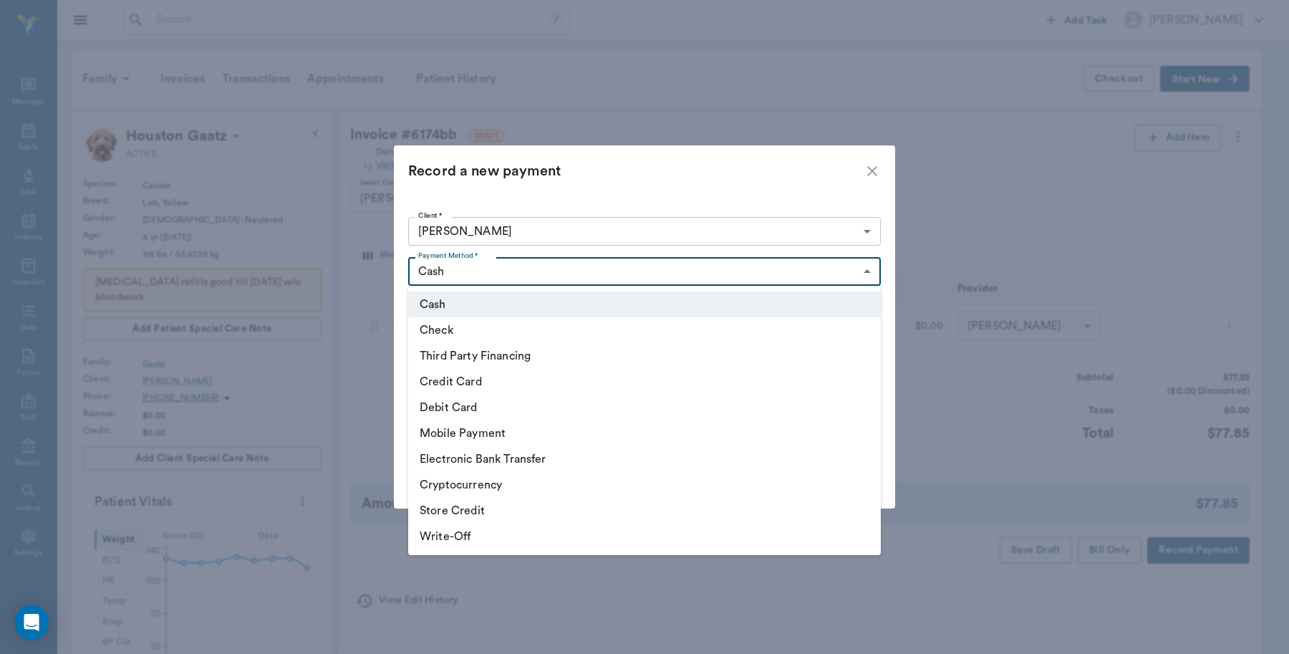
click at [519, 415] on li "Debit Card" at bounding box center [644, 408] width 473 height 26
type input "DEBIT_CARD"
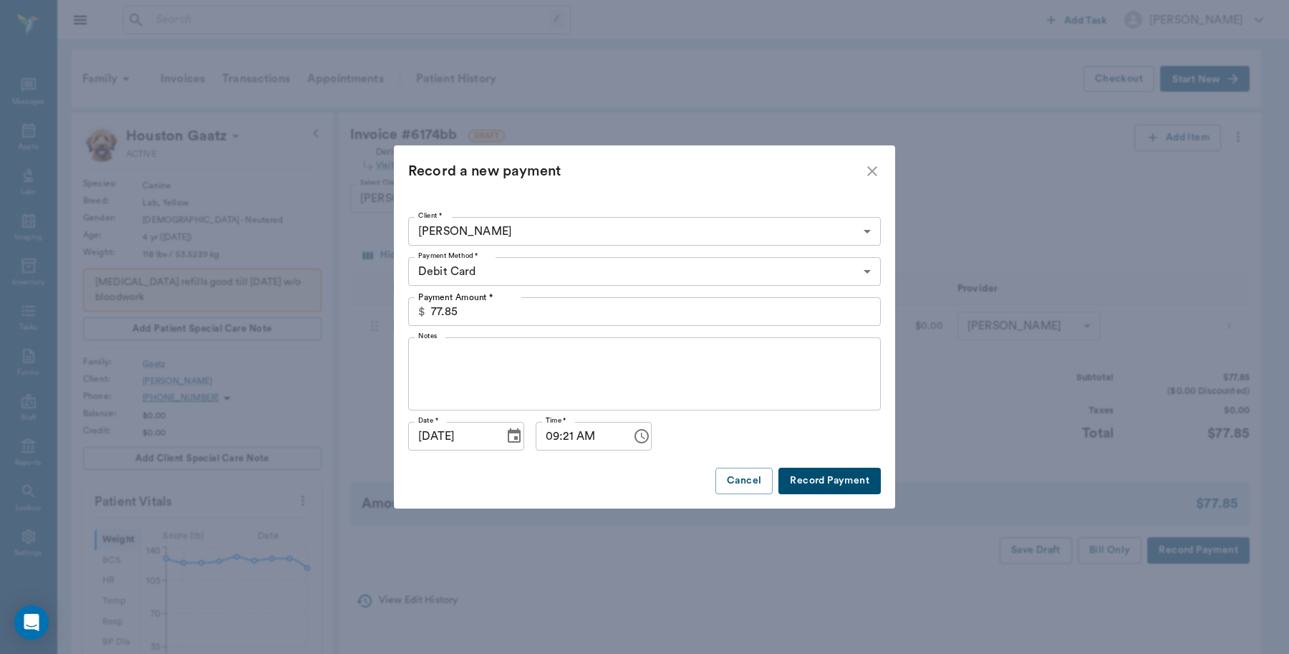
click at [836, 477] on button "Record Payment" at bounding box center [829, 481] width 102 height 26
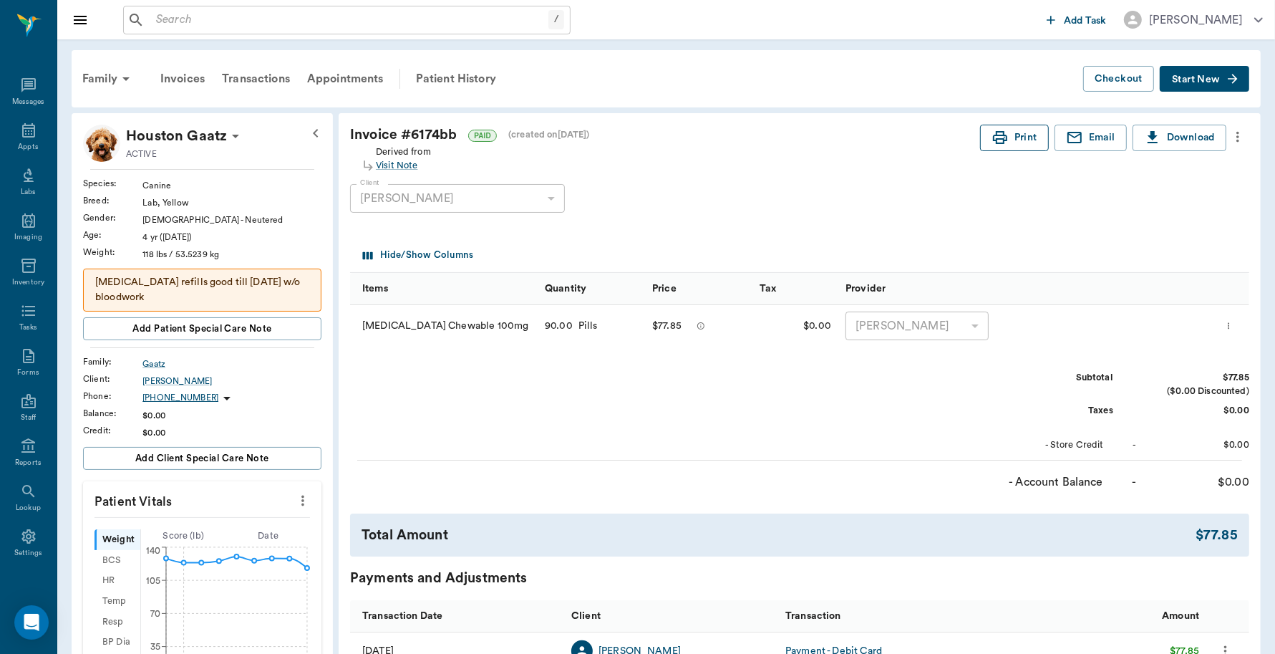
click at [1018, 141] on button "Print" at bounding box center [1014, 138] width 69 height 26
click at [20, 135] on icon at bounding box center [28, 130] width 17 height 17
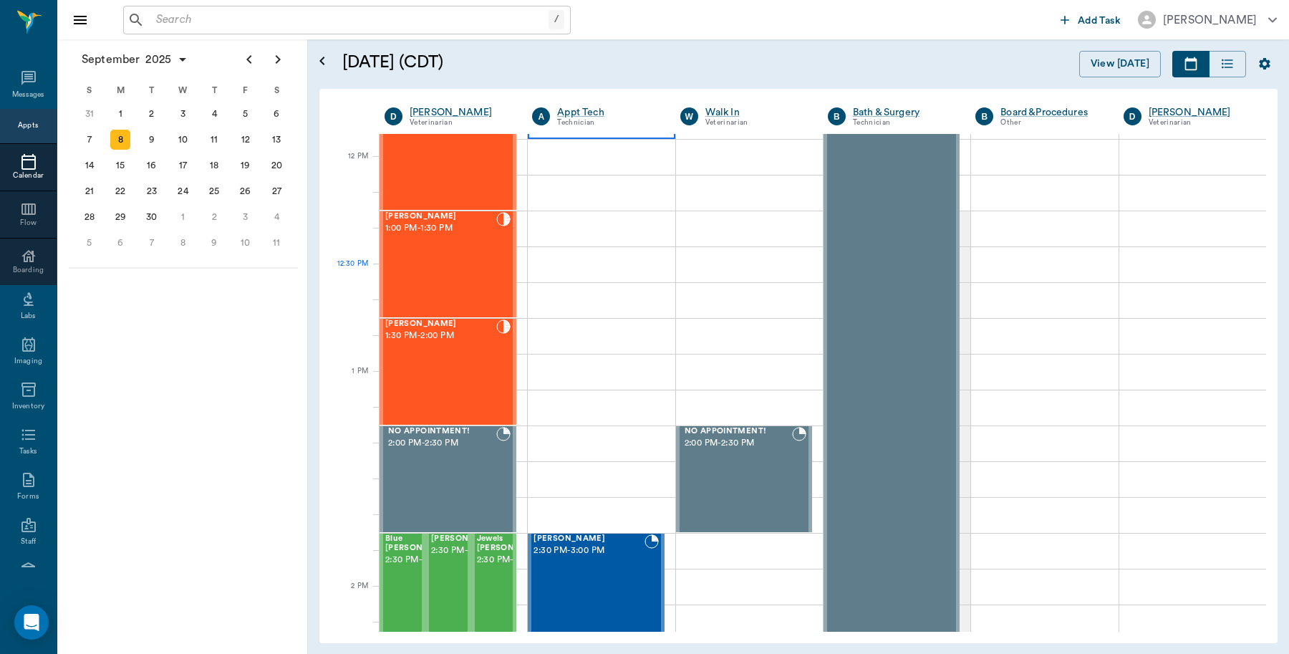
scroll to position [1202, 0]
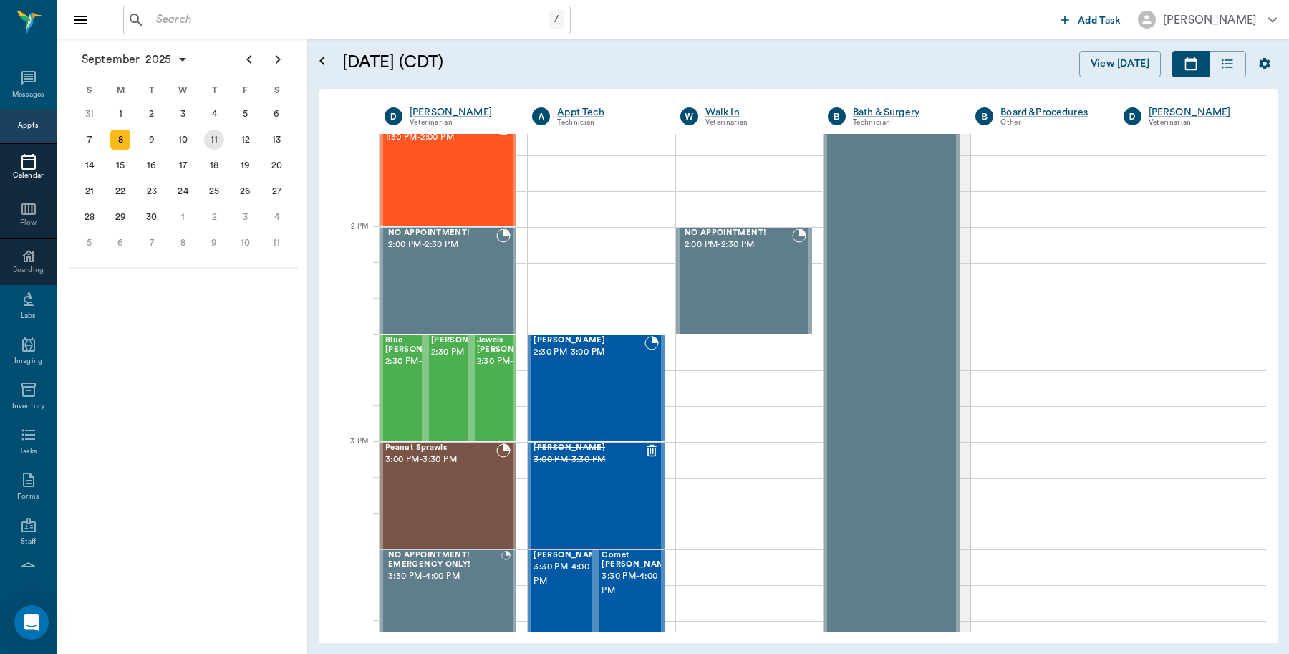
click at [212, 136] on div "11" at bounding box center [214, 140] width 20 height 20
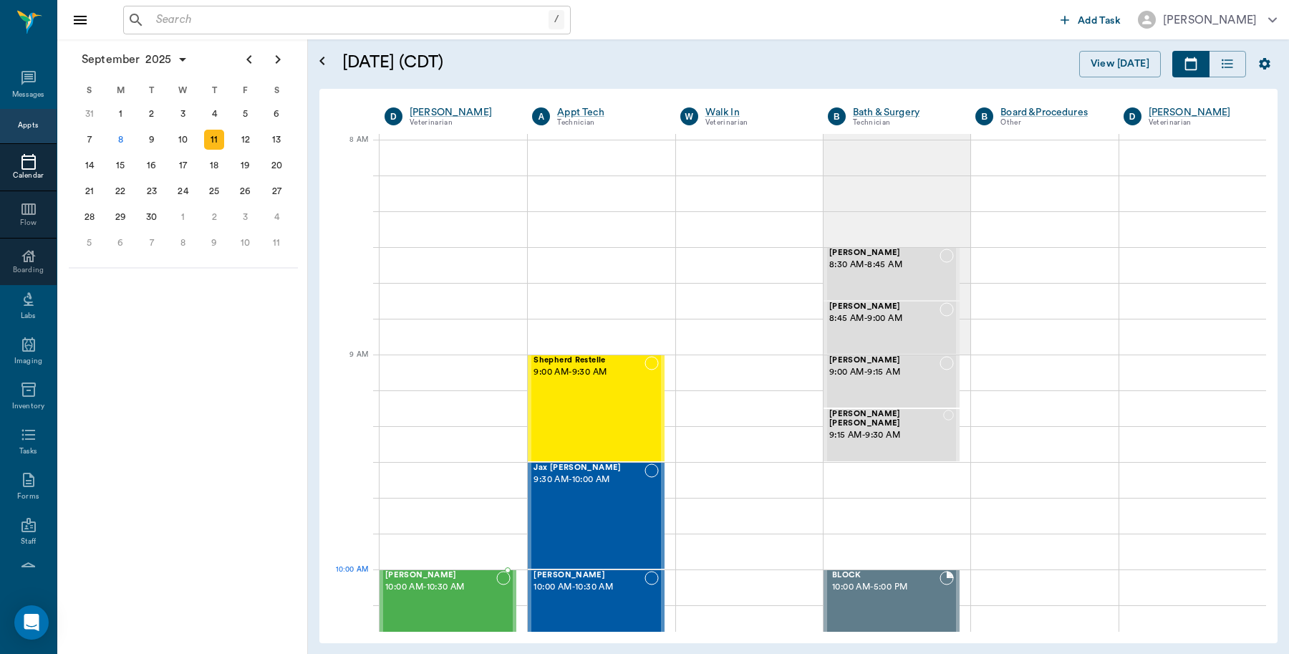
click at [413, 599] on div "Maddie Twitty 10:00 AM - 10:30 AM" at bounding box center [440, 623] width 111 height 105
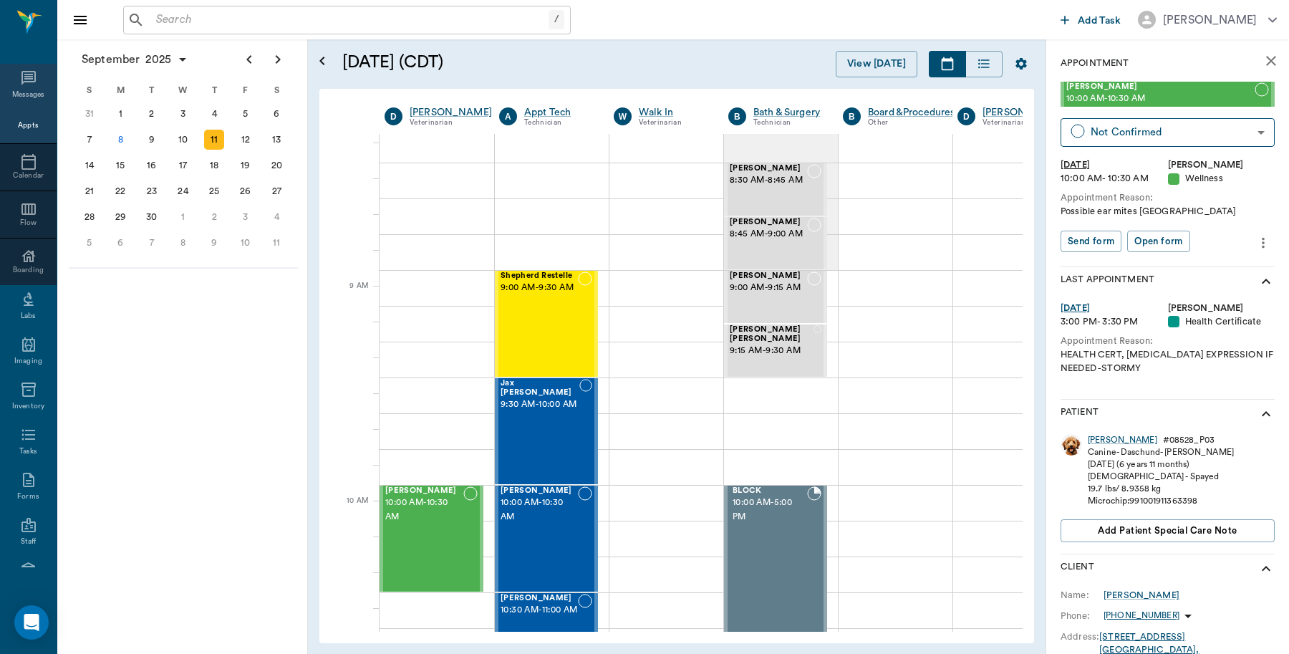
scroll to position [90, 0]
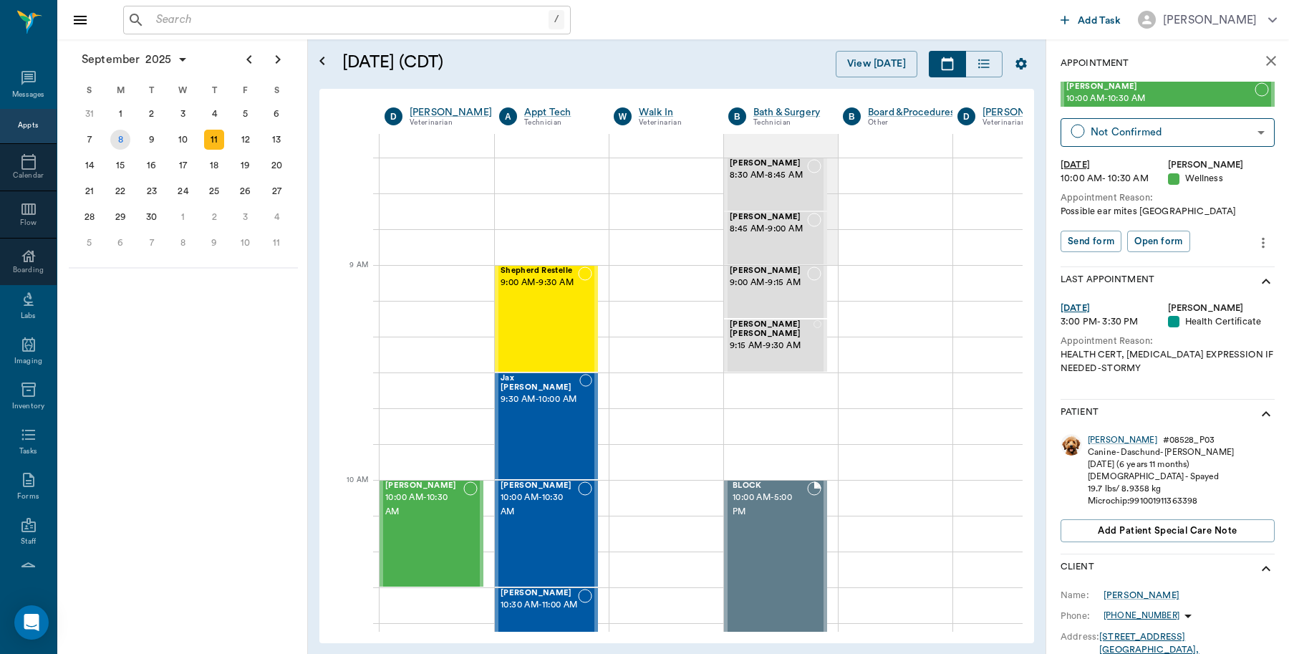
click at [122, 140] on div "8" at bounding box center [120, 140] width 20 height 20
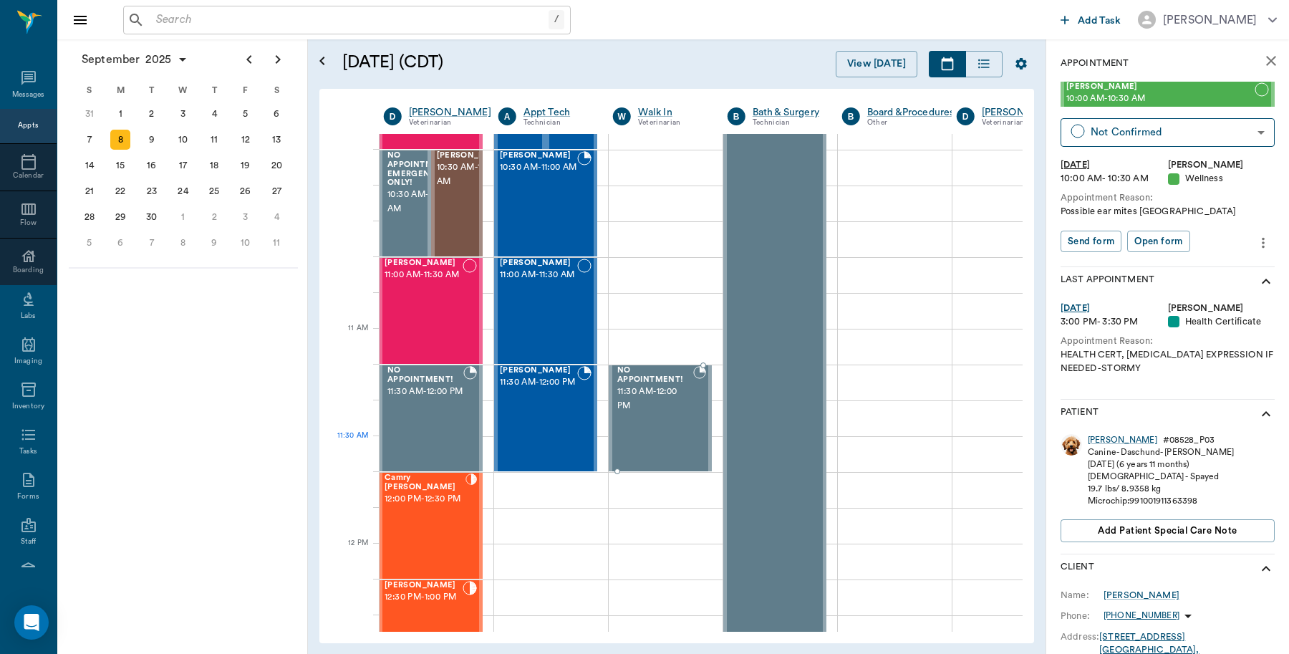
scroll to position [537, 1]
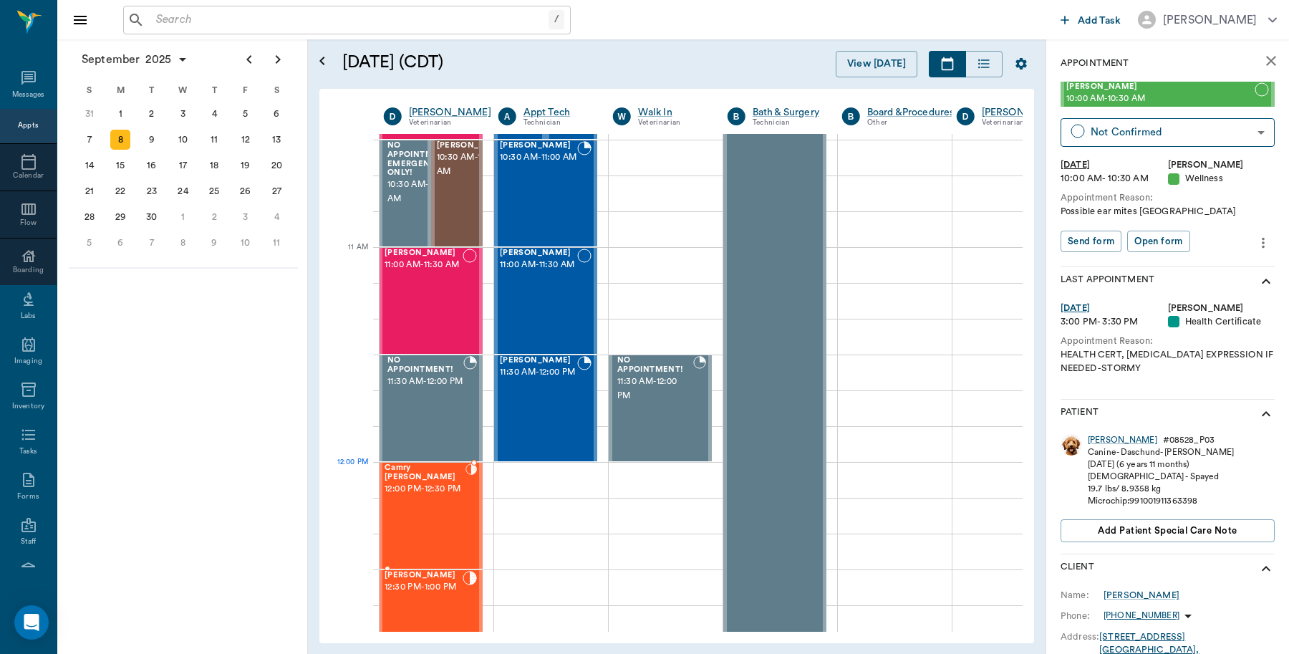
click at [406, 482] on span "12:00 PM - 12:30 PM" at bounding box center [425, 489] width 81 height 14
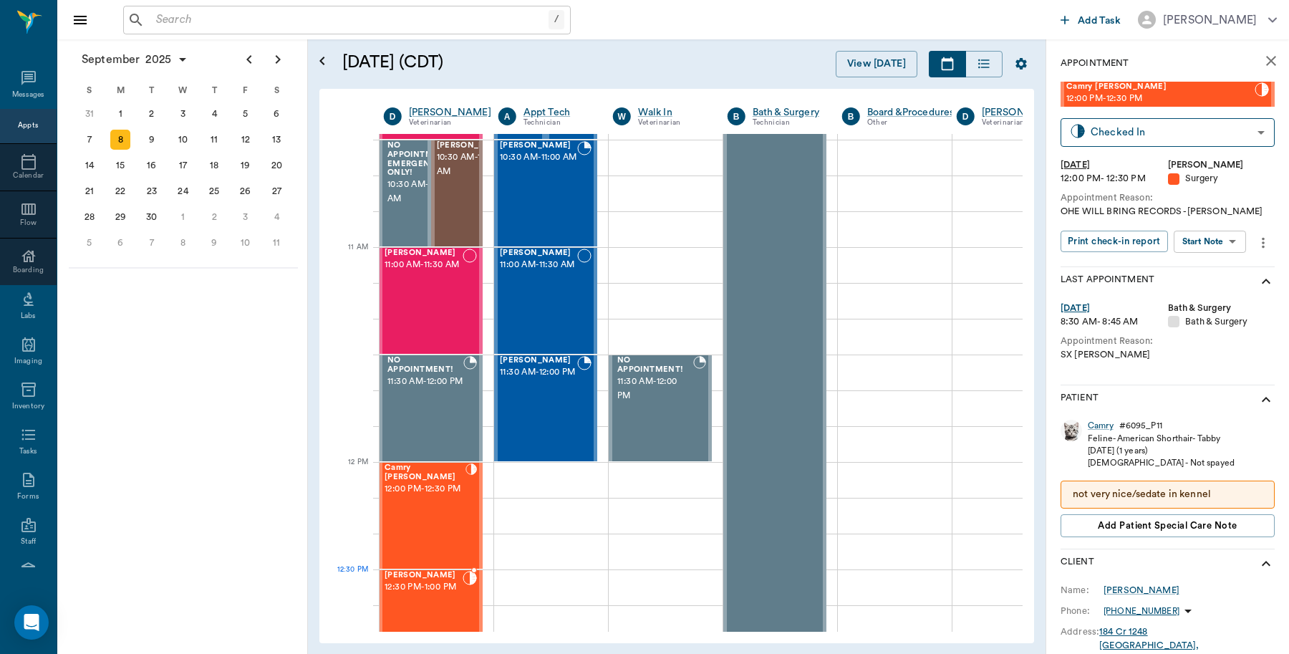
click at [455, 589] on span "12:30 PM - 1:00 PM" at bounding box center [424, 587] width 78 height 14
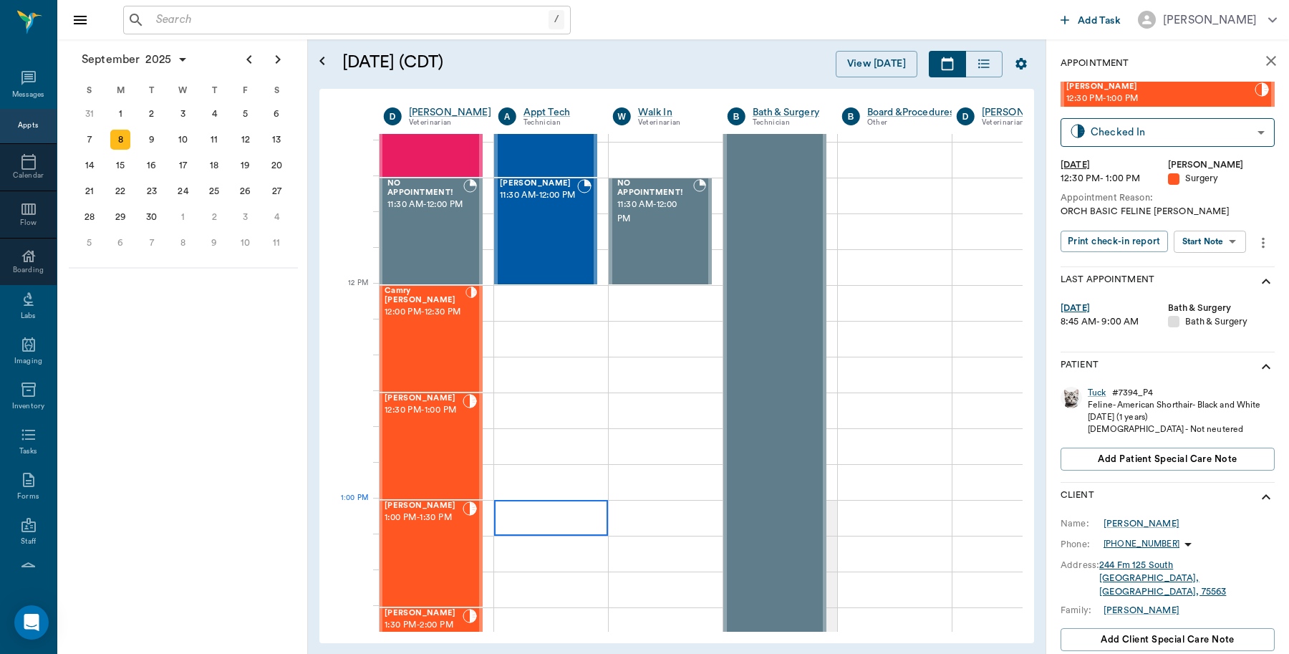
scroll to position [716, 1]
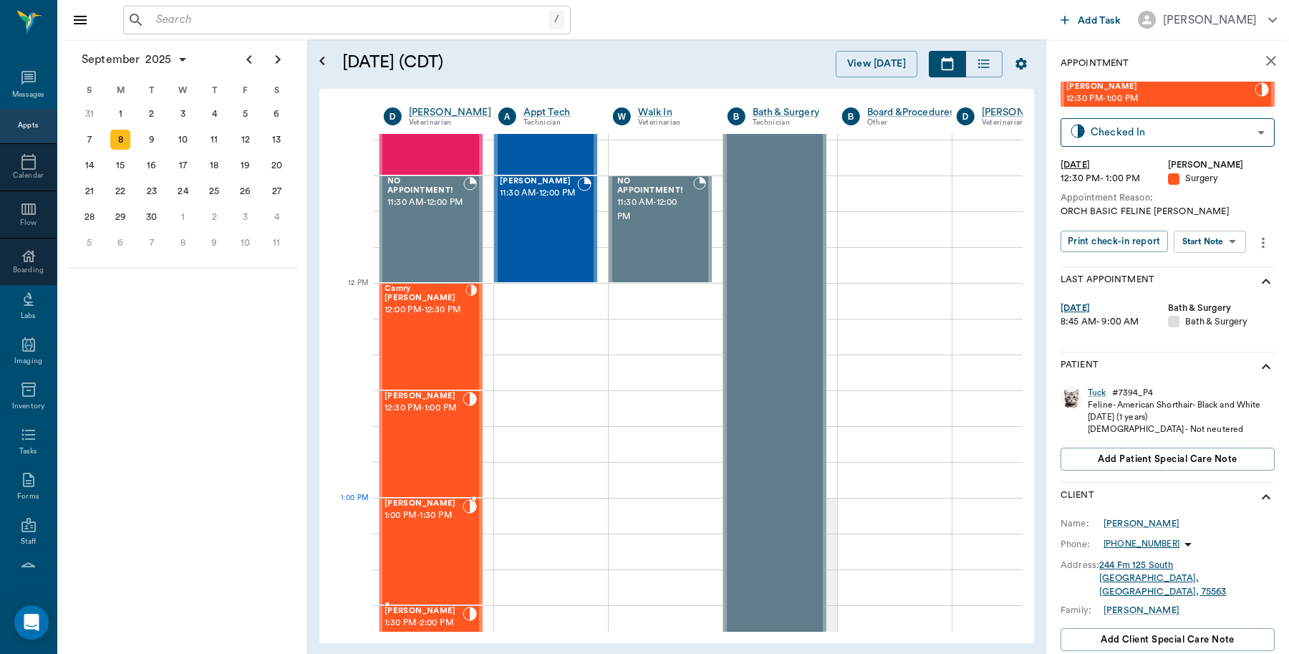
click at [410, 512] on span "1:00 PM - 1:30 PM" at bounding box center [424, 515] width 78 height 14
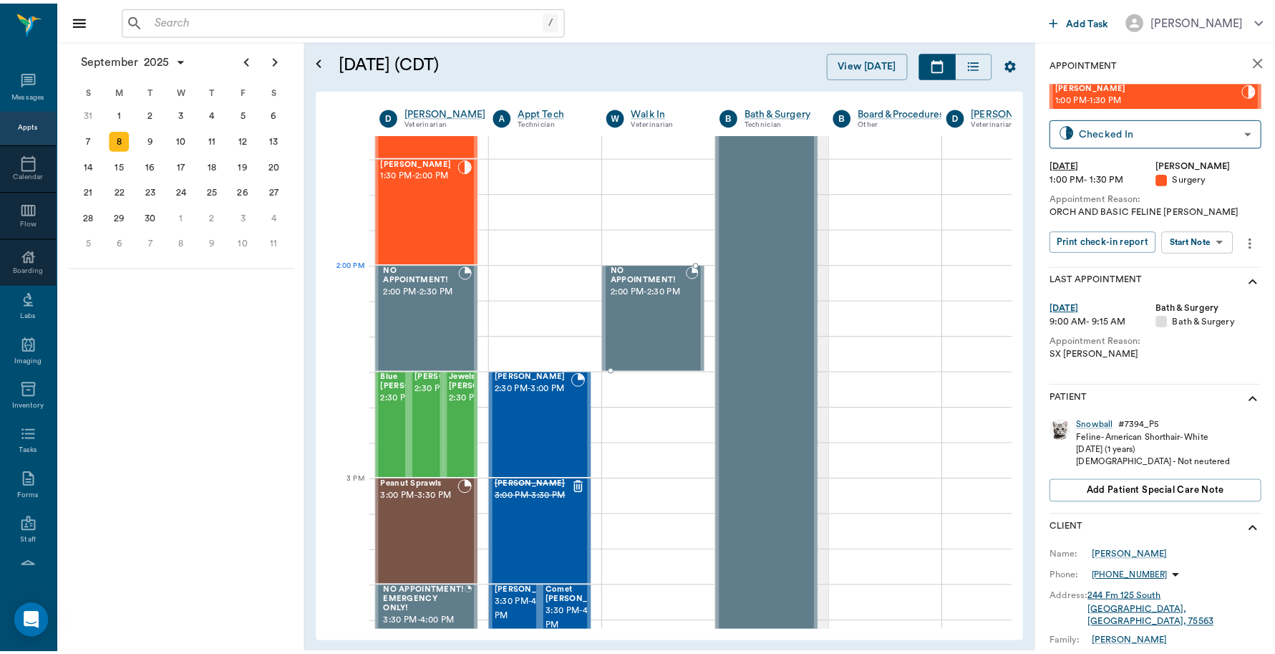
scroll to position [1164, 1]
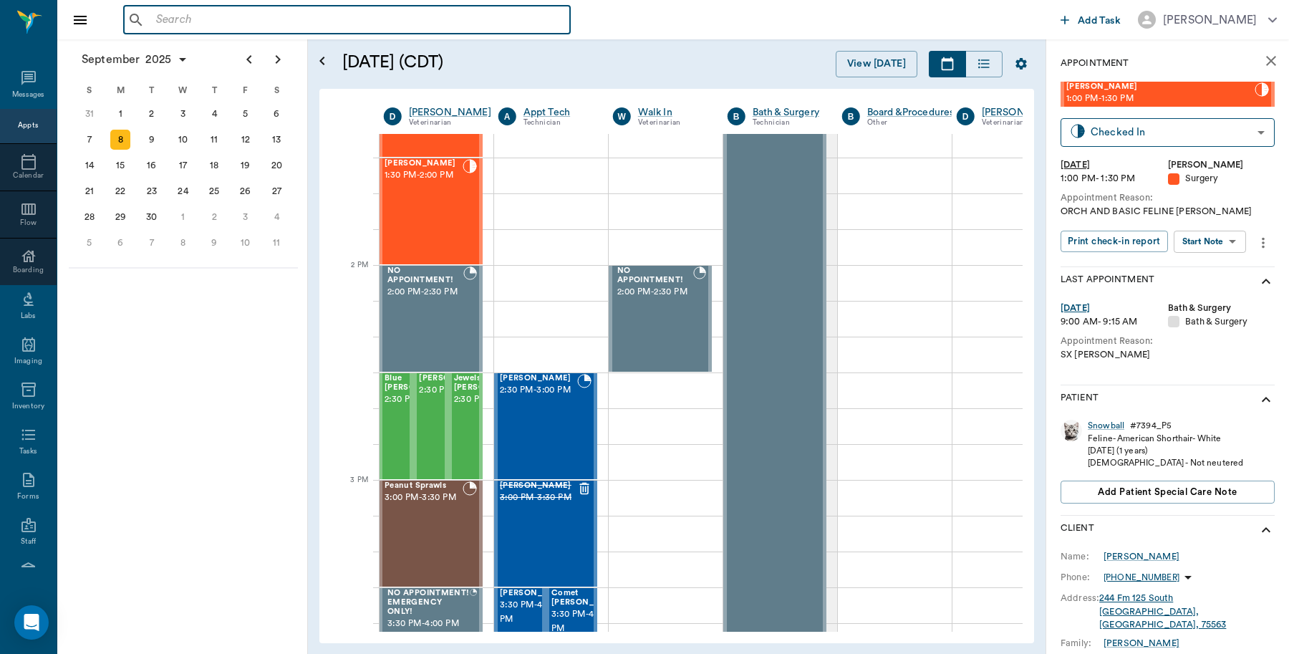
click at [262, 13] on input "text" at bounding box center [357, 20] width 414 height 20
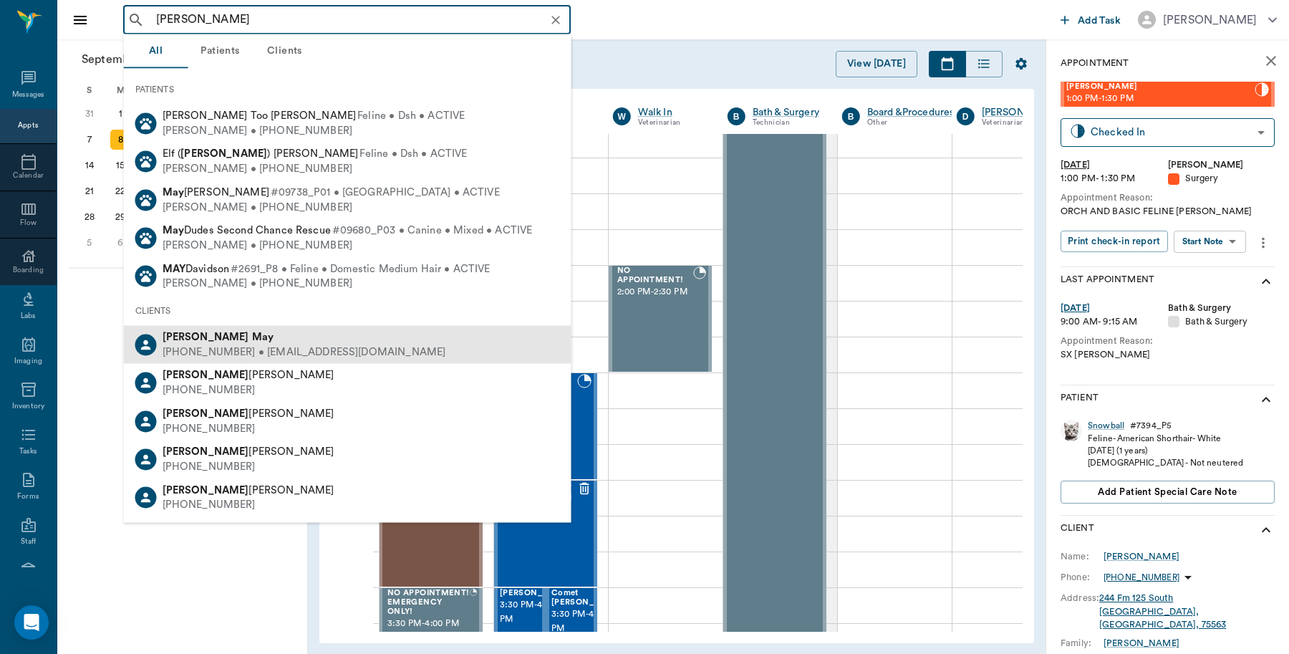
click at [223, 351] on div "(205) 902-2101 • WEMAY@gmail.com" at bounding box center [305, 351] width 284 height 15
type input "William May"
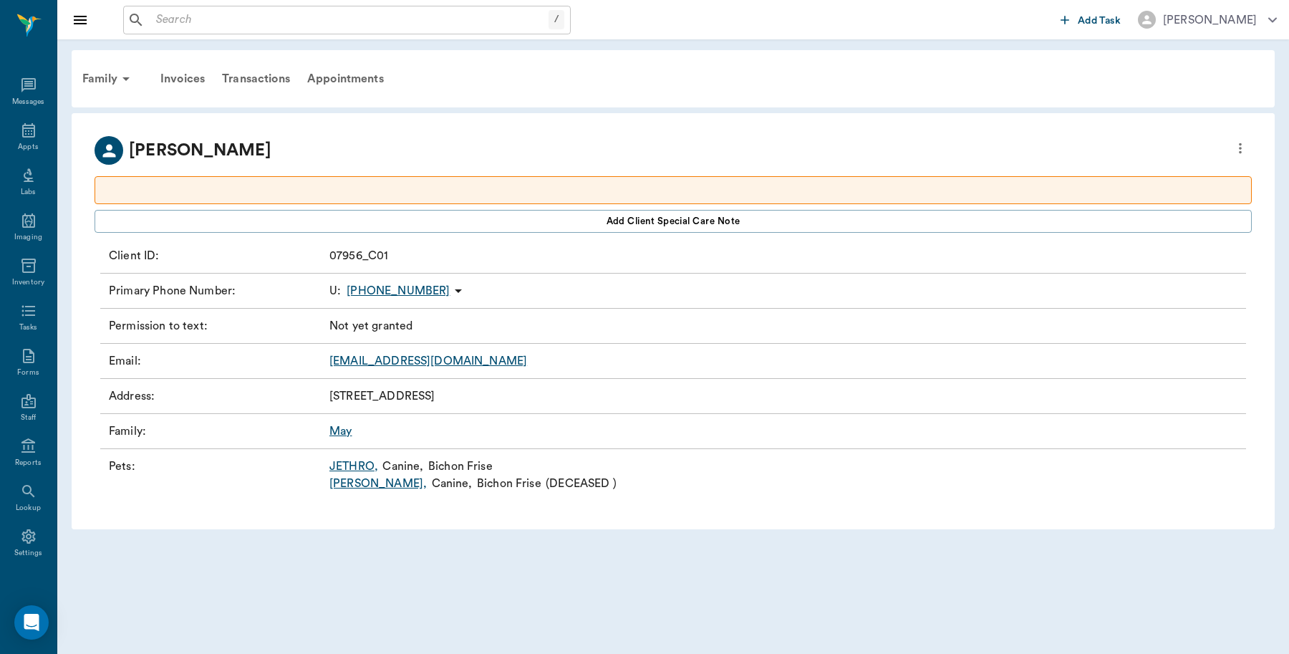
click at [360, 460] on link "JETHRO ," at bounding box center [353, 466] width 49 height 17
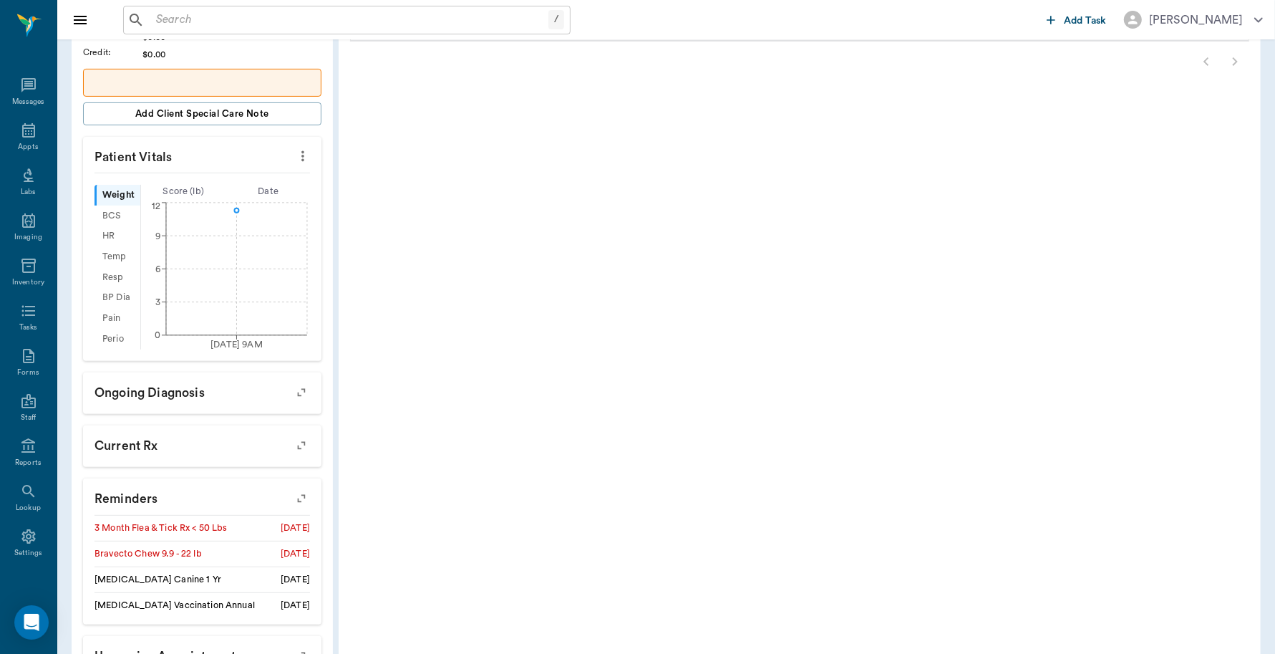
scroll to position [448, 0]
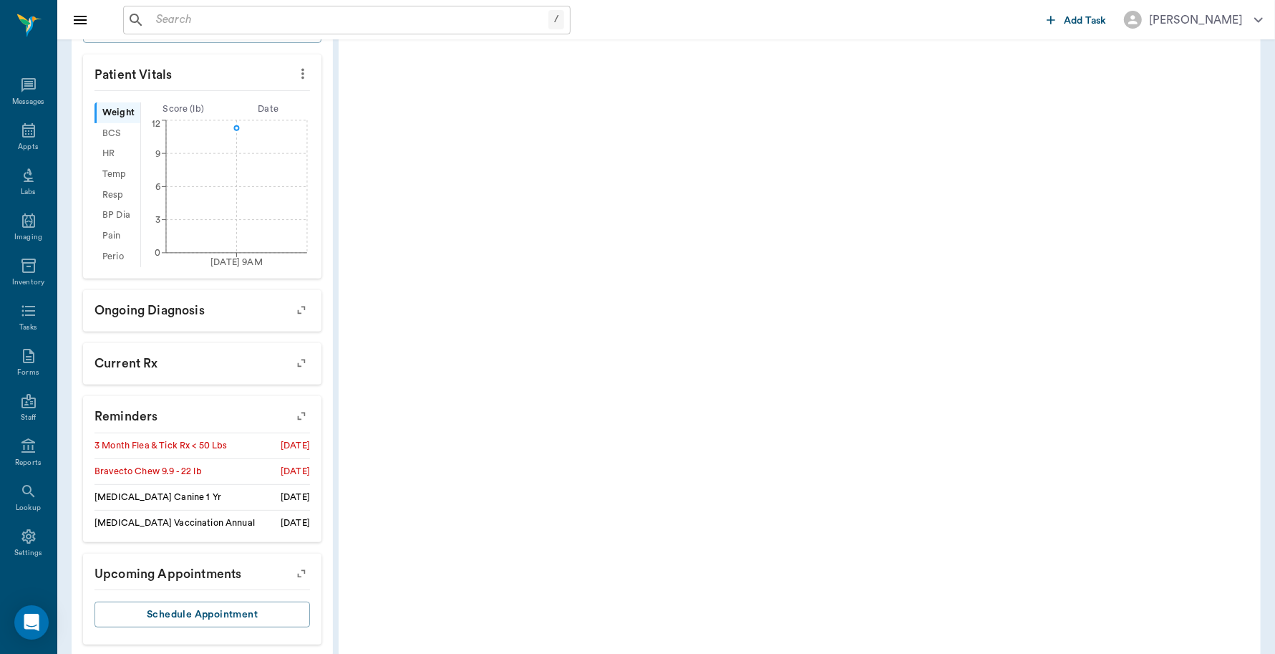
click at [301, 419] on icon "button" at bounding box center [301, 416] width 20 height 20
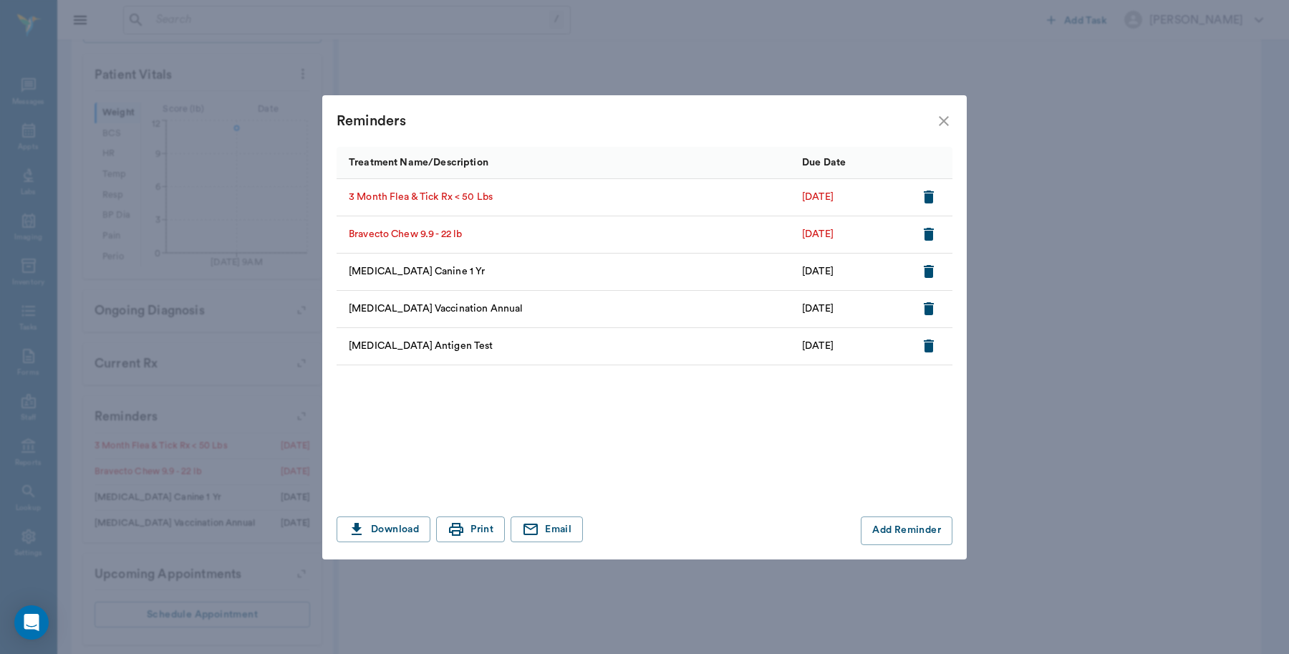
click at [957, 115] on div "Reminders" at bounding box center [644, 121] width 645 height 52
click at [950, 120] on icon "close" at bounding box center [943, 120] width 17 height 17
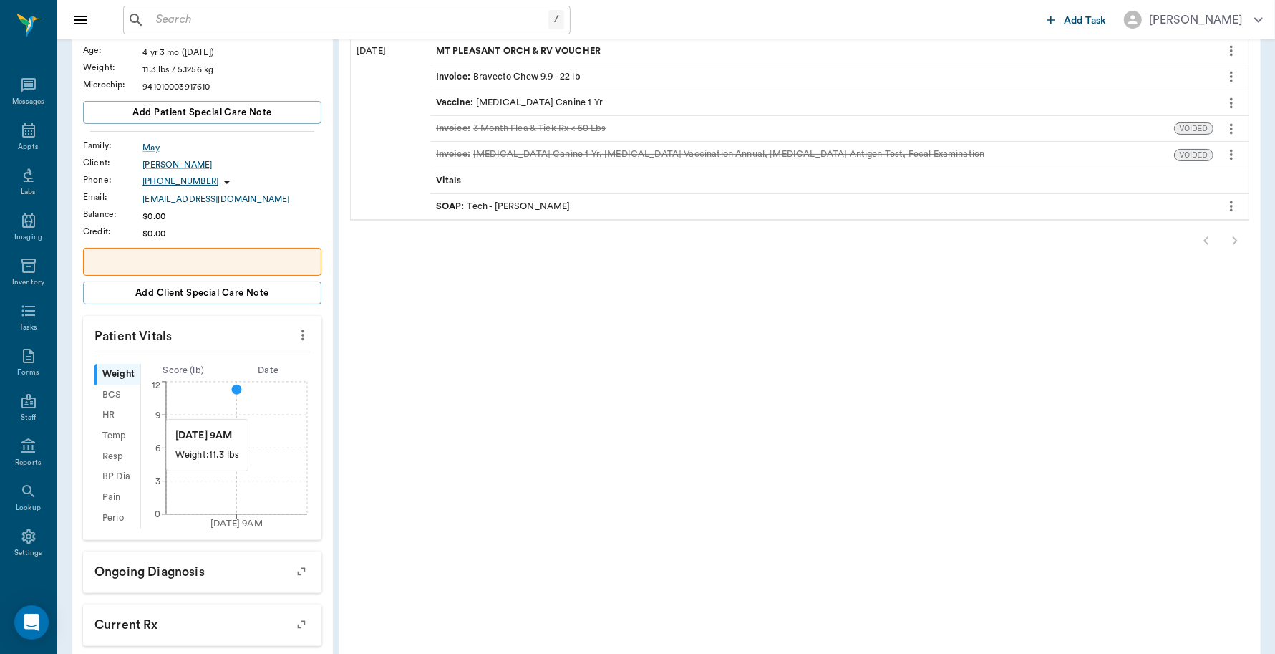
scroll to position [90, 0]
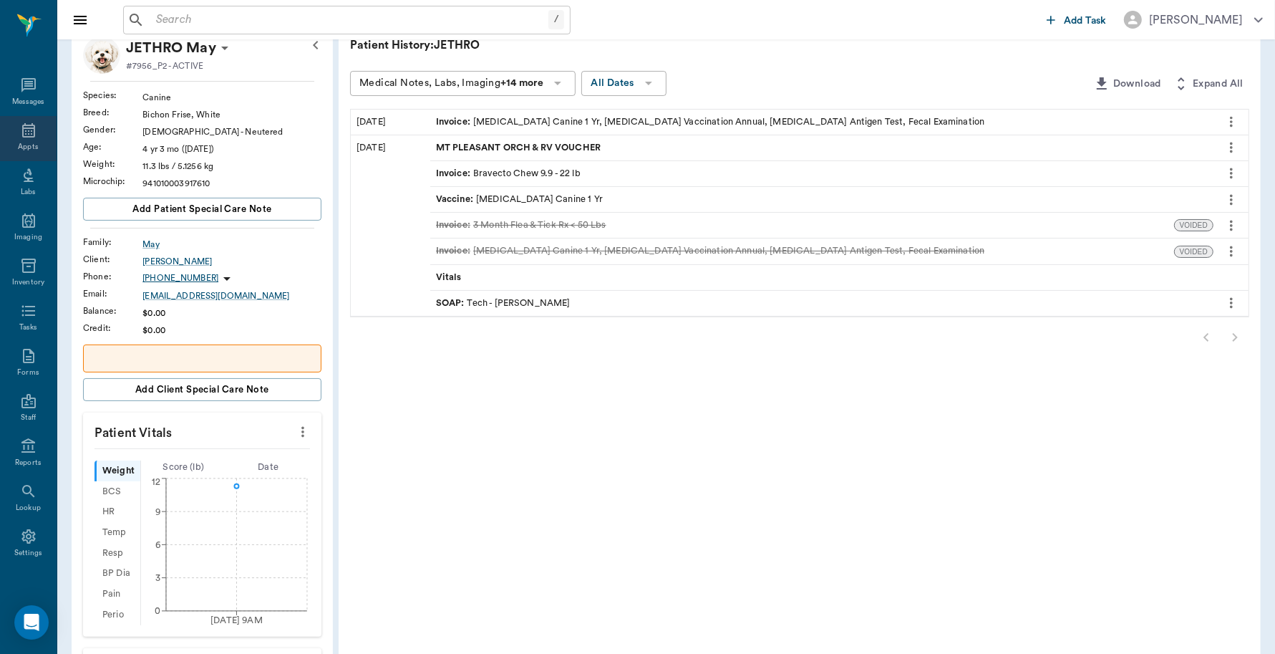
click at [23, 143] on div "Appts" at bounding box center [28, 147] width 20 height 11
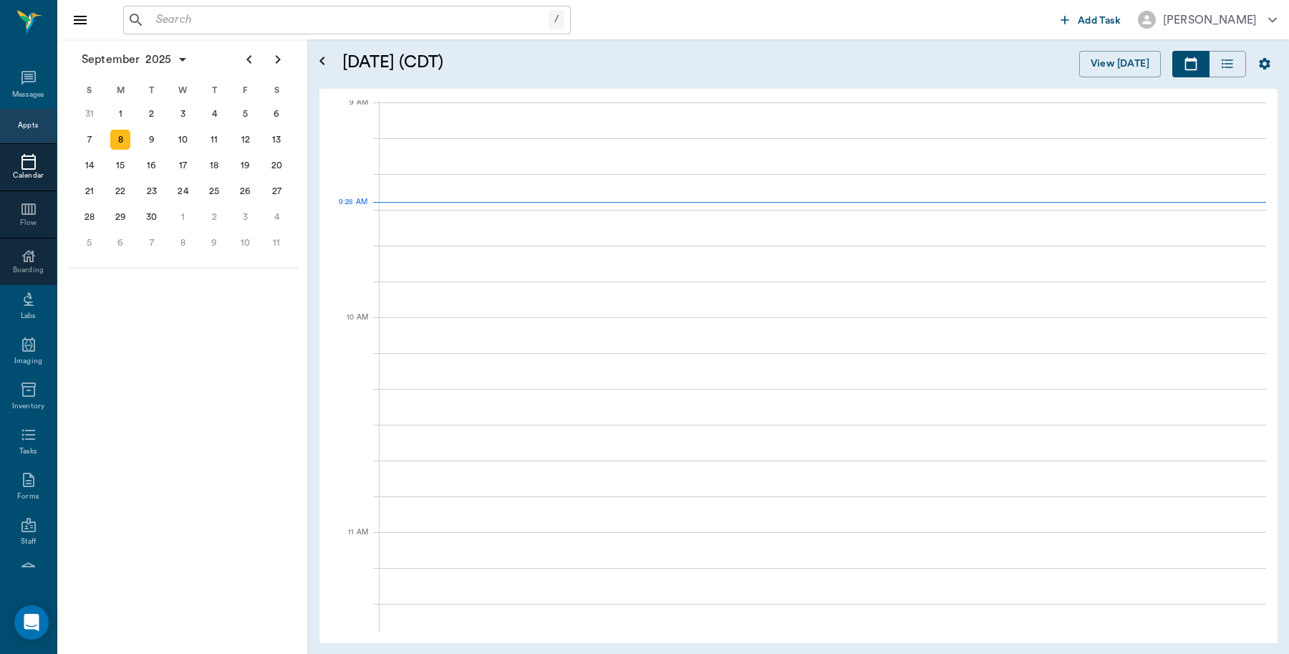
scroll to position [217, 0]
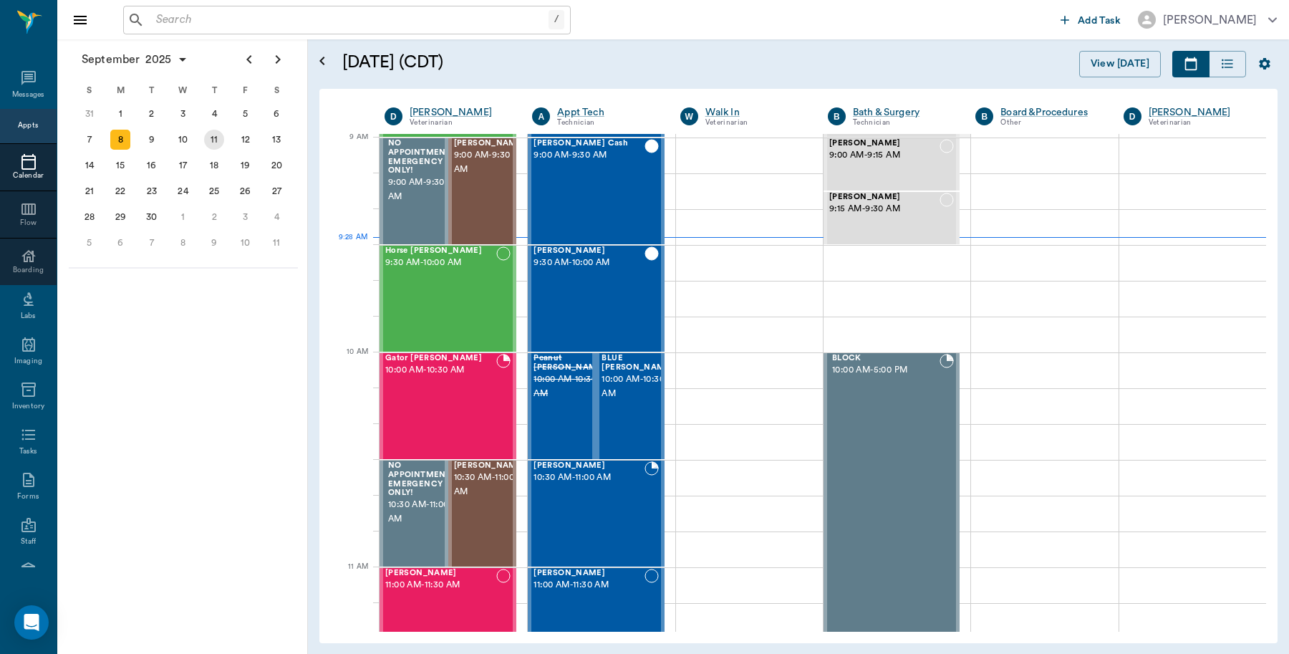
click at [216, 140] on div "11" at bounding box center [214, 140] width 20 height 20
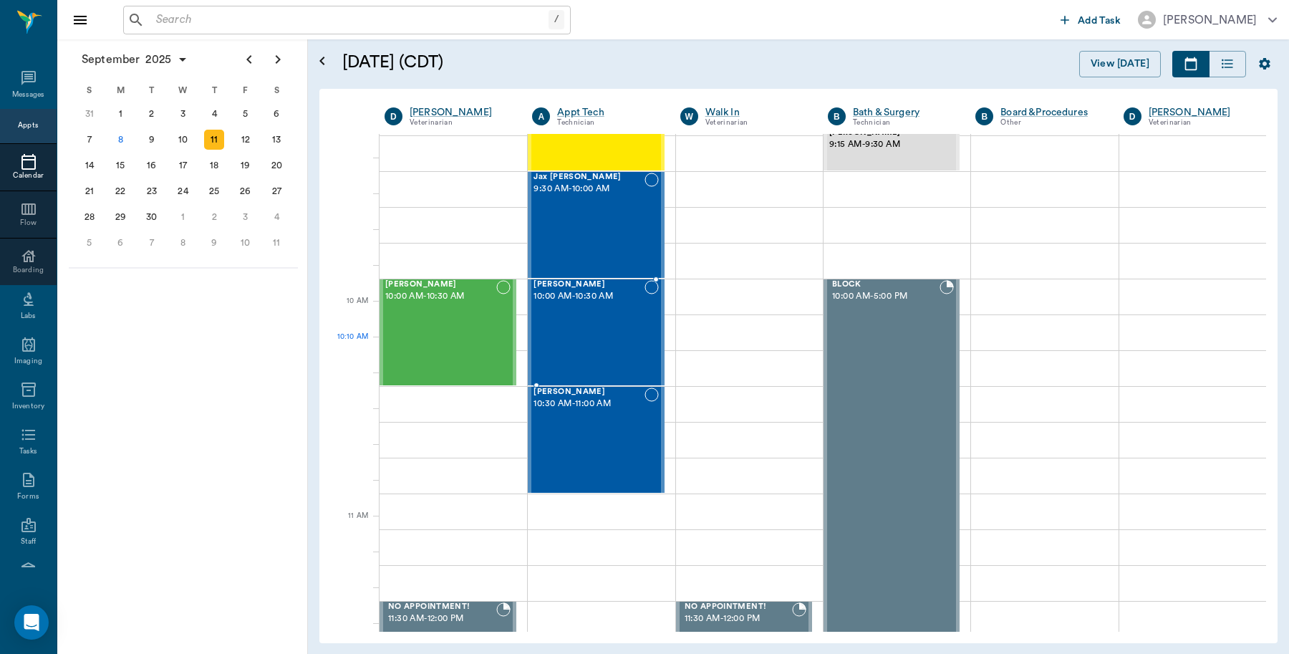
scroll to position [269, 0]
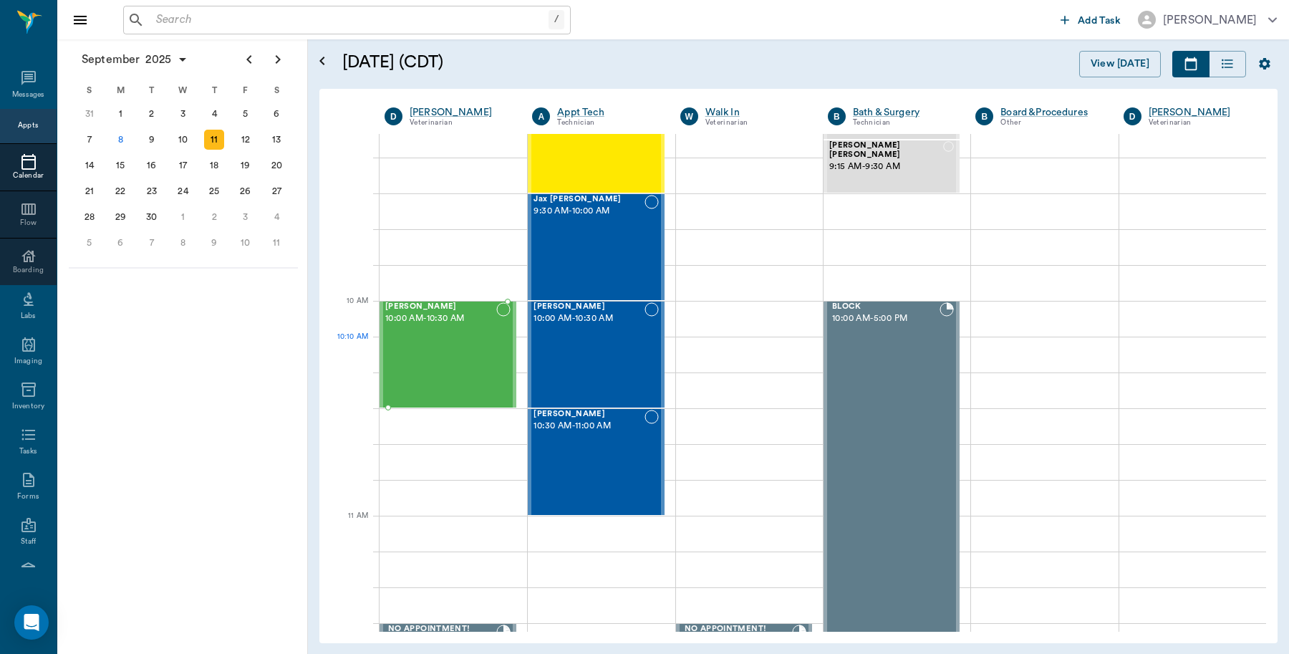
click at [458, 340] on div "Maddie Twitty 10:00 AM - 10:30 AM" at bounding box center [440, 354] width 111 height 105
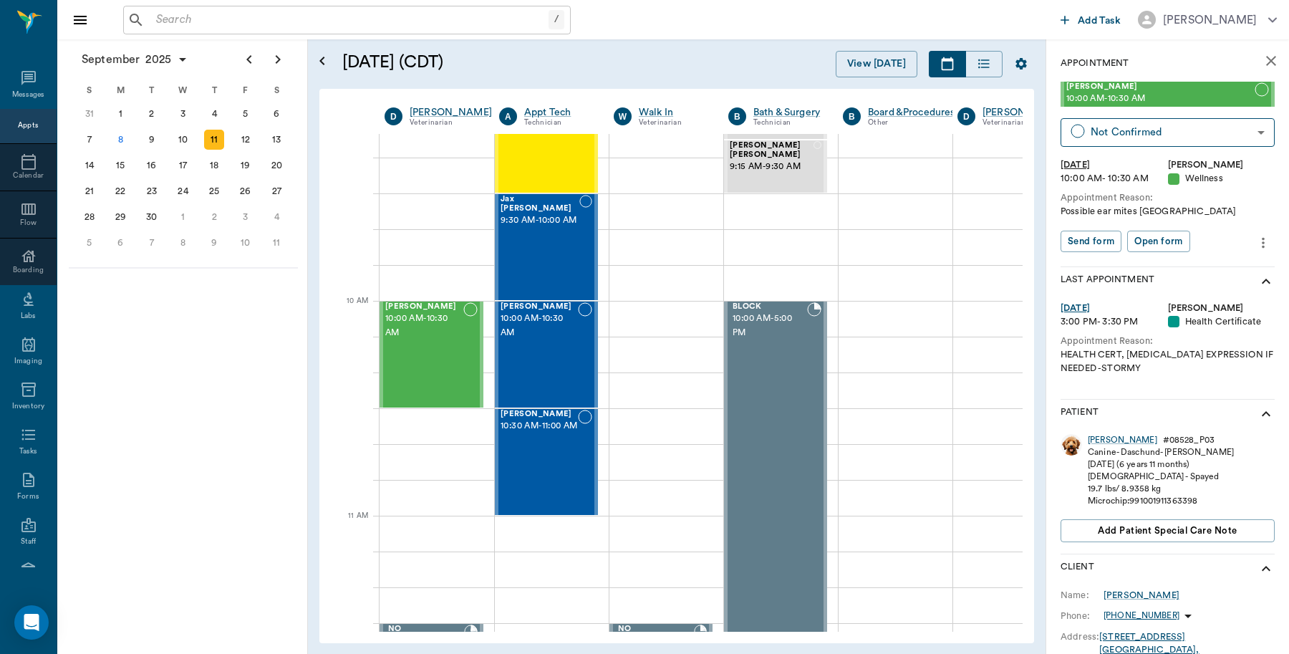
click at [1255, 241] on icon "more" at bounding box center [1263, 242] width 16 height 17
click at [1217, 267] on span "Edit appointment" at bounding box center [1189, 267] width 120 height 15
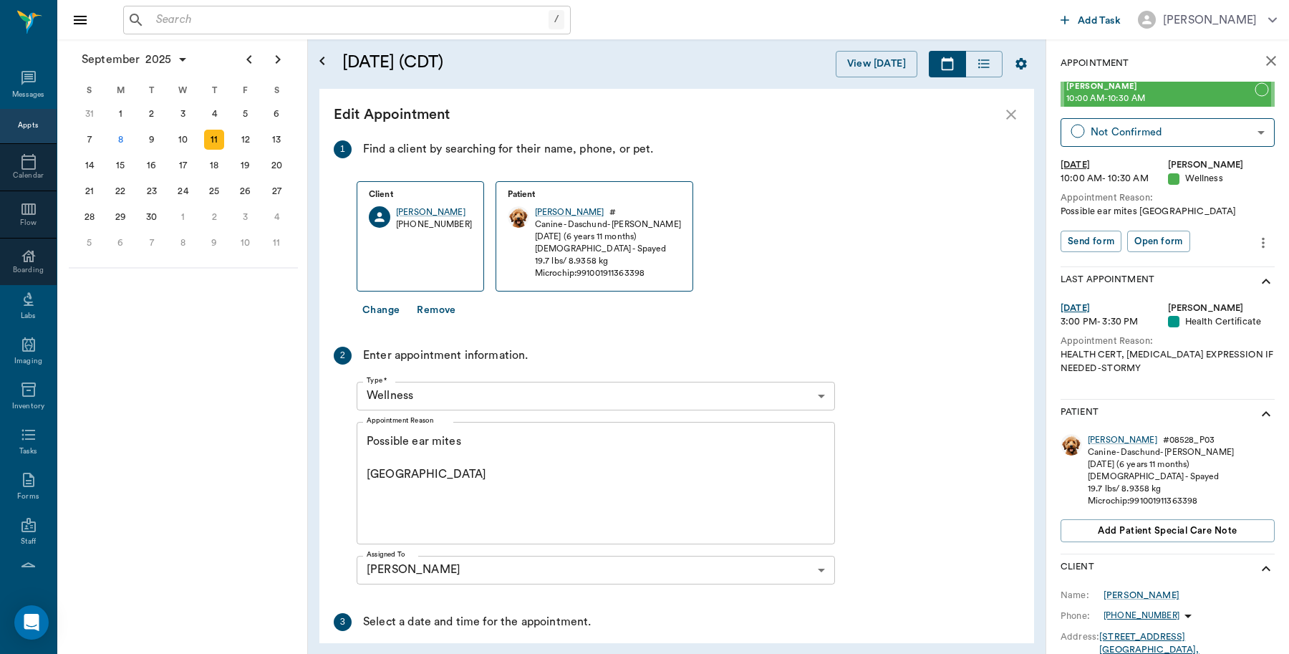
click at [521, 441] on textarea "Possible ear mites Caryn" at bounding box center [596, 482] width 458 height 99
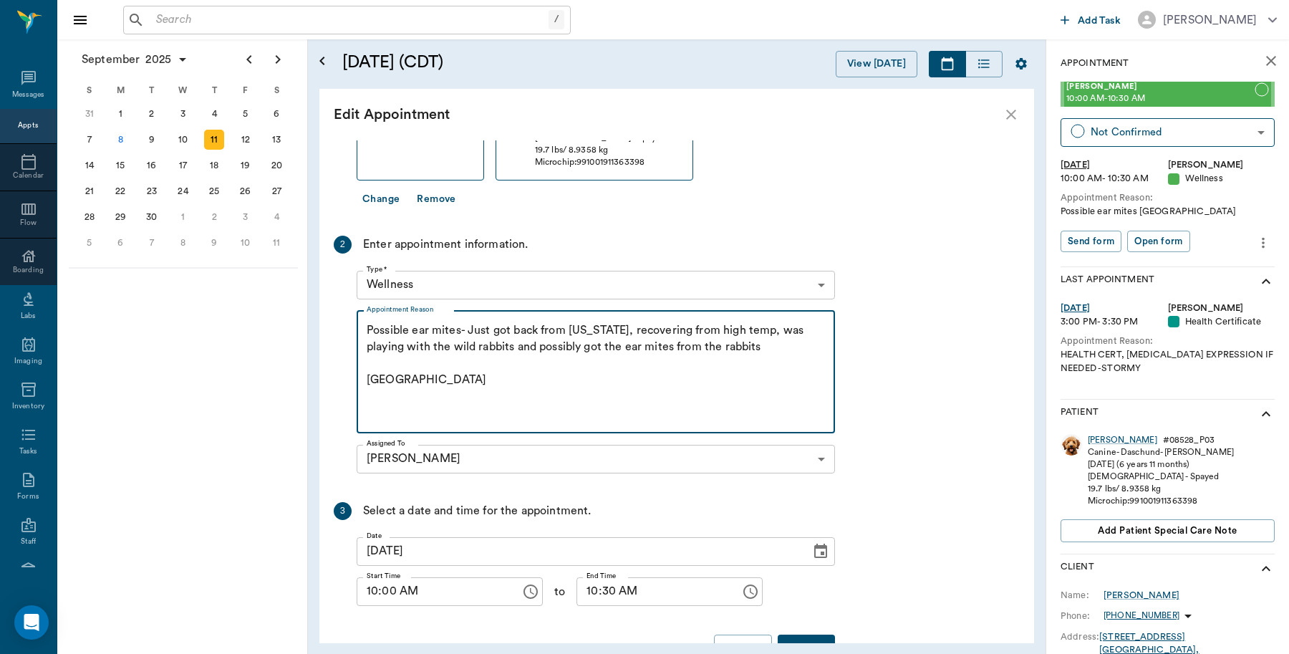
scroll to position [155, 0]
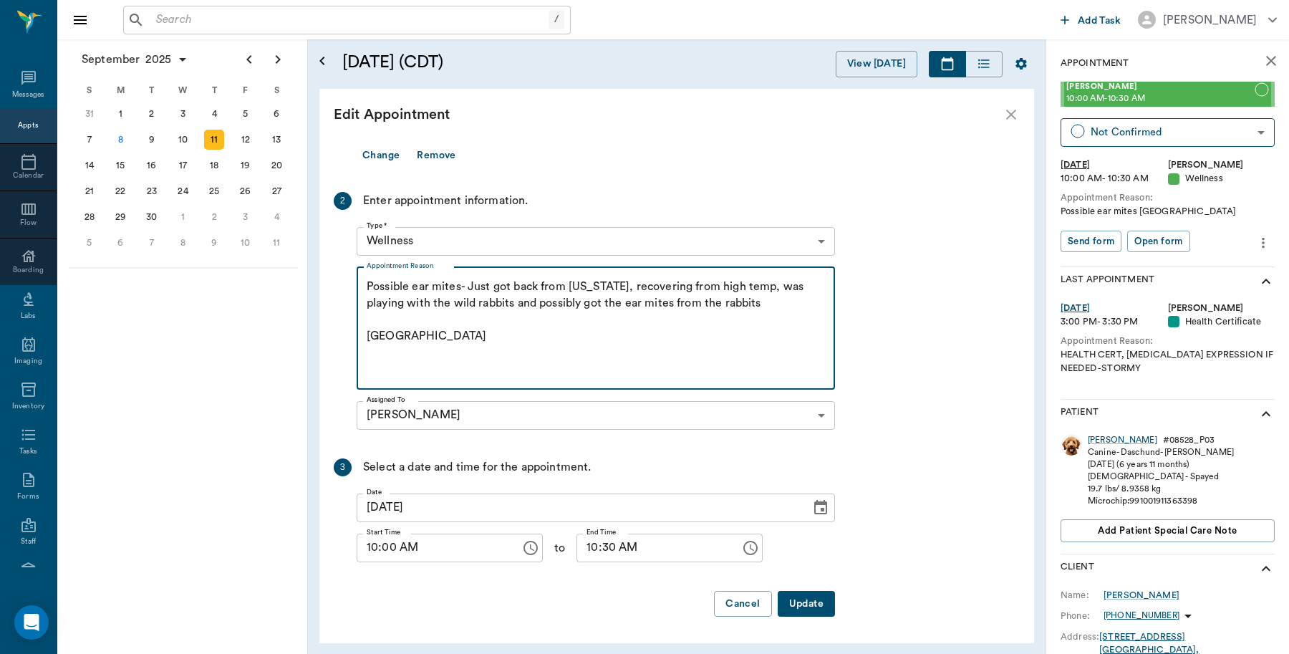
type textarea "Possible ear mites- Just got back from Alaska, recovering from high temp, was p…"
click at [817, 599] on button "Update" at bounding box center [806, 604] width 57 height 26
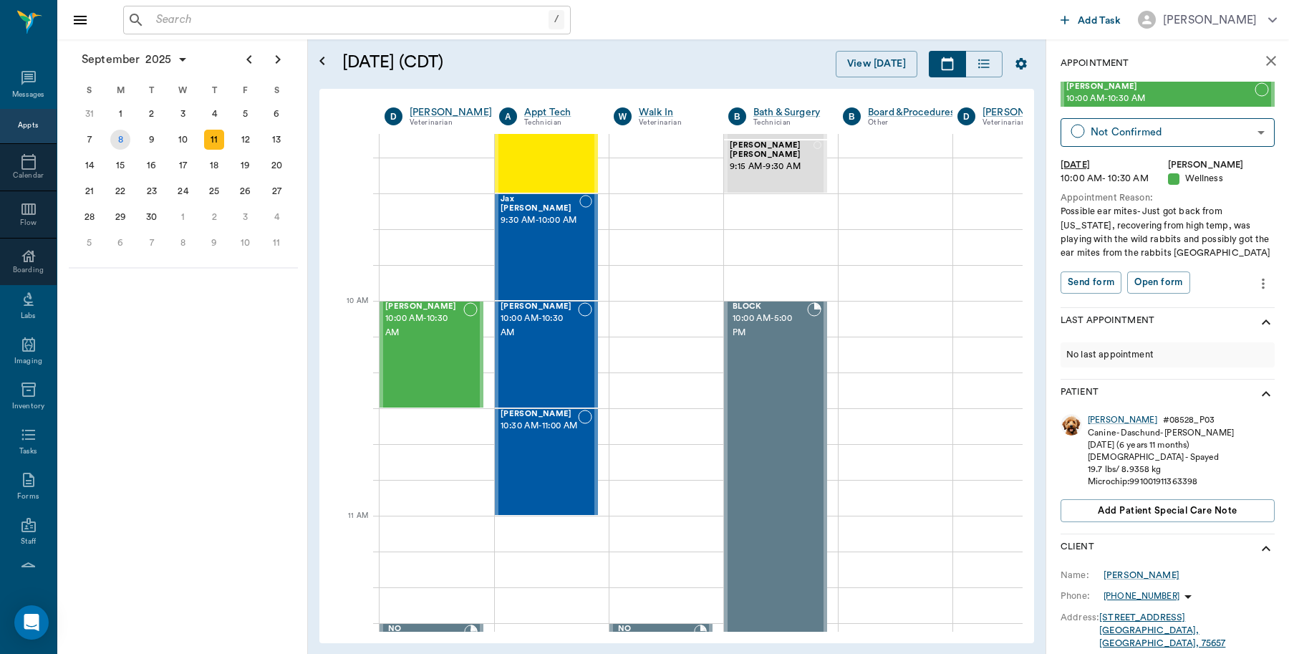
click at [119, 136] on div "8" at bounding box center [120, 140] width 20 height 20
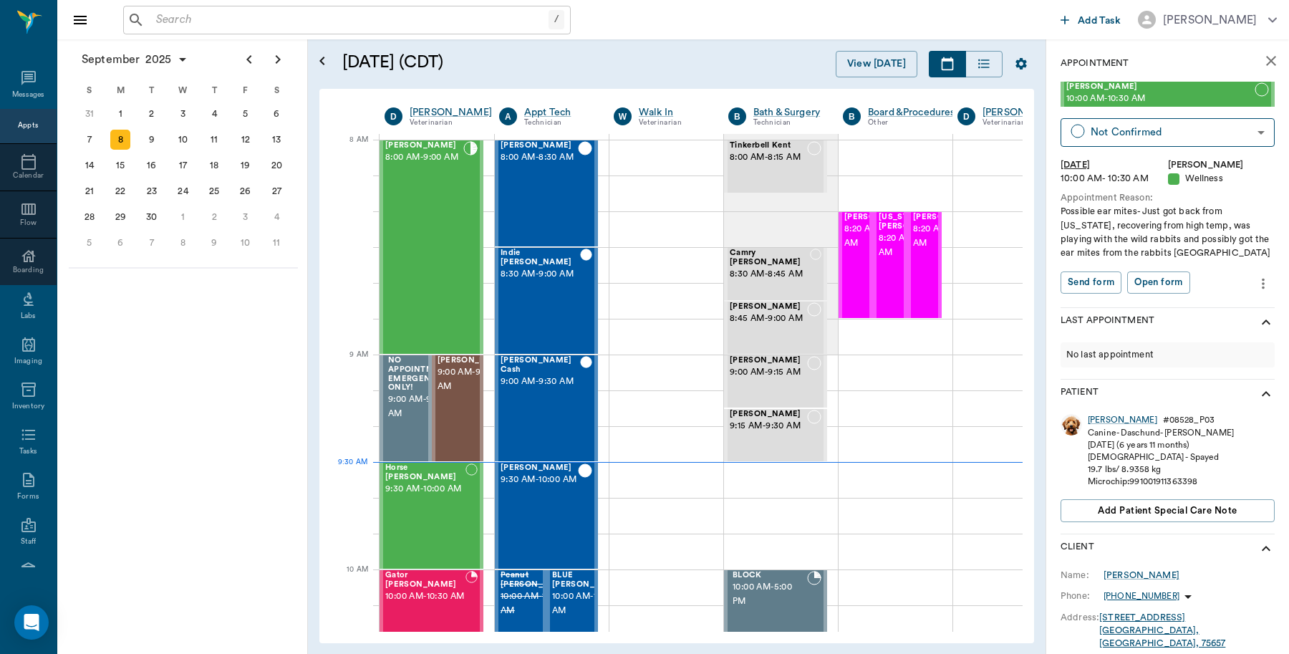
scroll to position [0, 1]
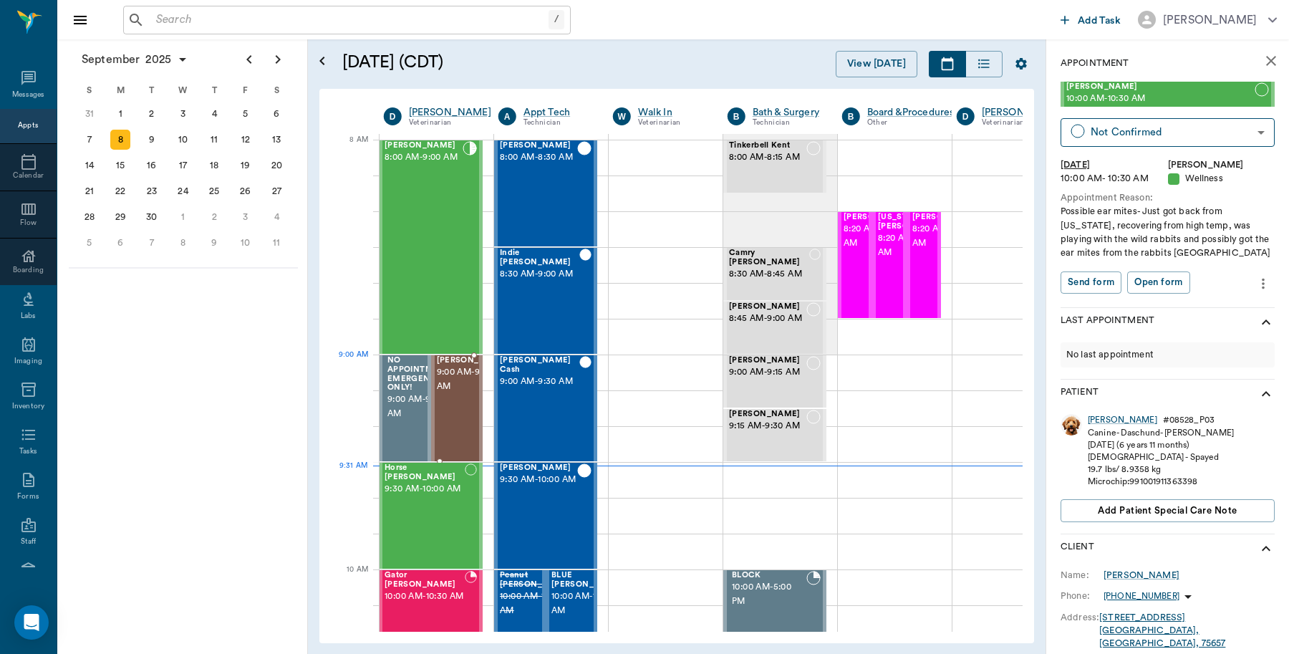
click at [462, 390] on span "9:00 AM - 9:30 AM" at bounding box center [473, 379] width 72 height 29
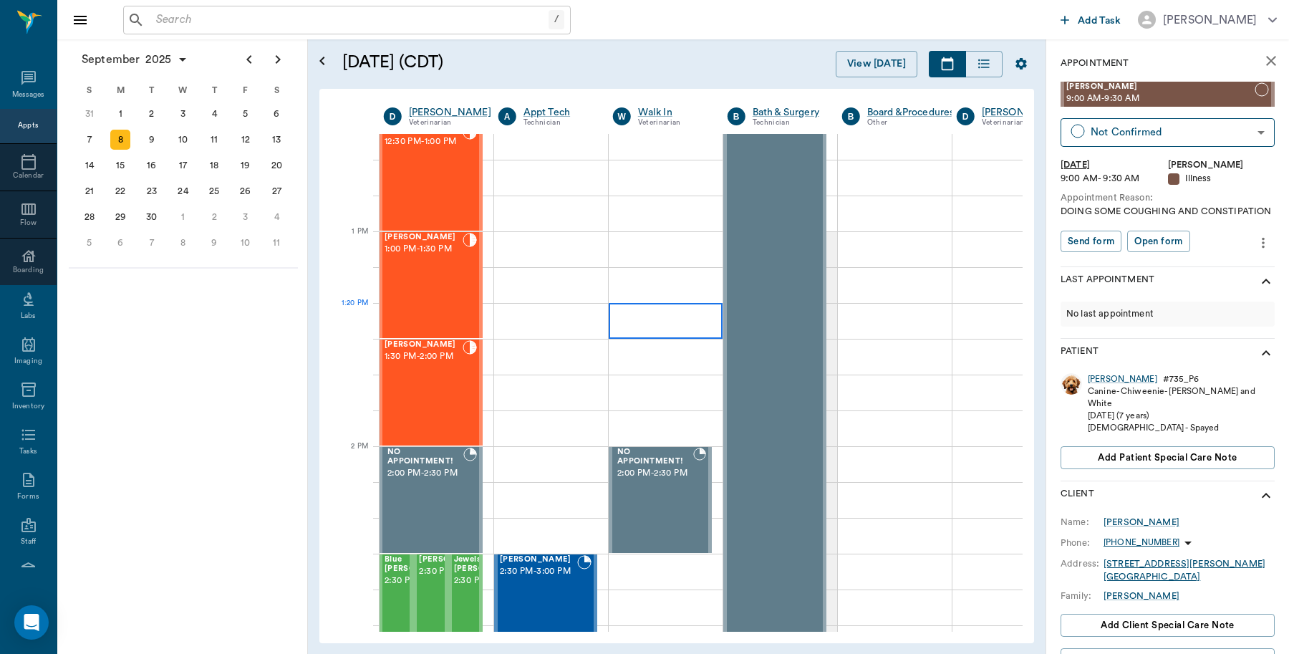
scroll to position [985, 1]
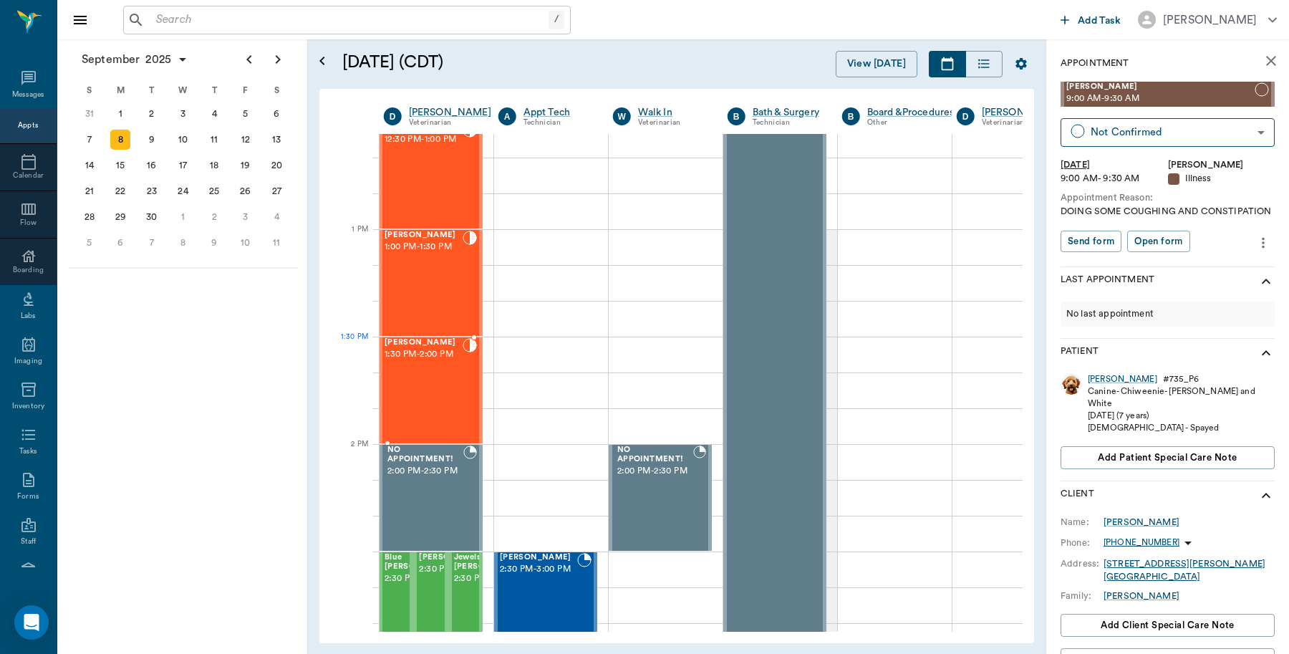
click at [420, 370] on div "Joey Gutierrez 1:30 PM - 2:00 PM" at bounding box center [424, 390] width 78 height 105
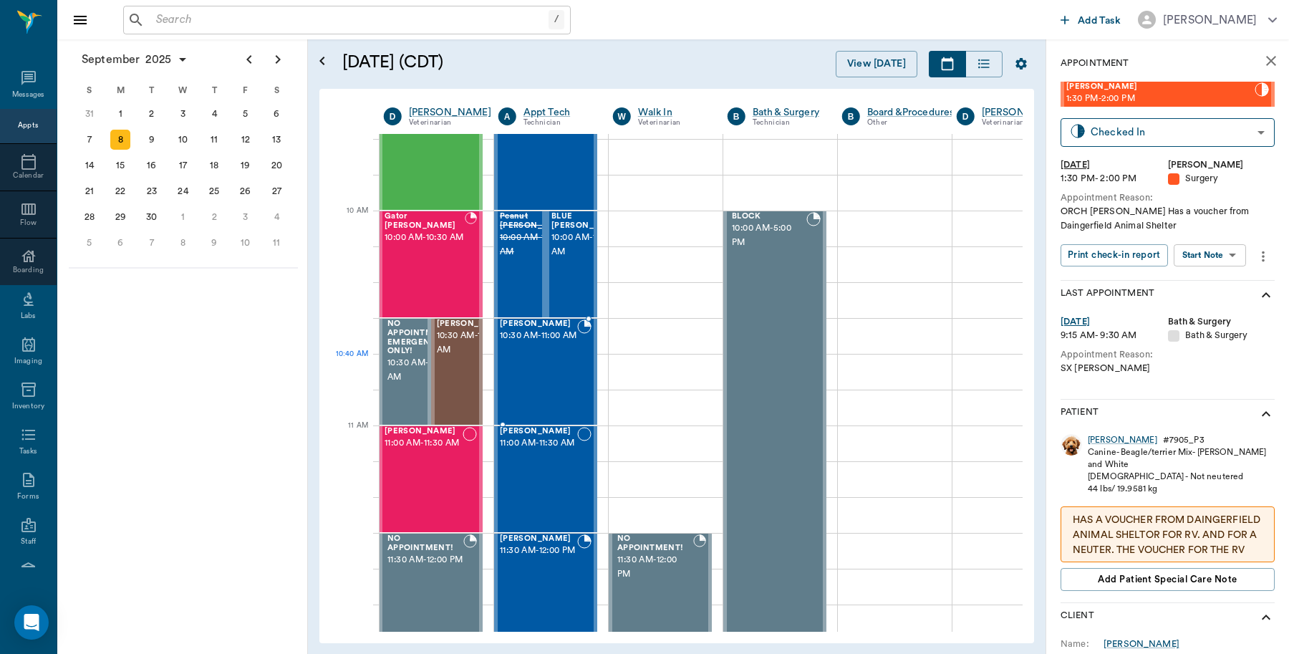
scroll to position [358, 1]
click at [412, 449] on span "11:00 AM - 11:30 AM" at bounding box center [424, 444] width 78 height 14
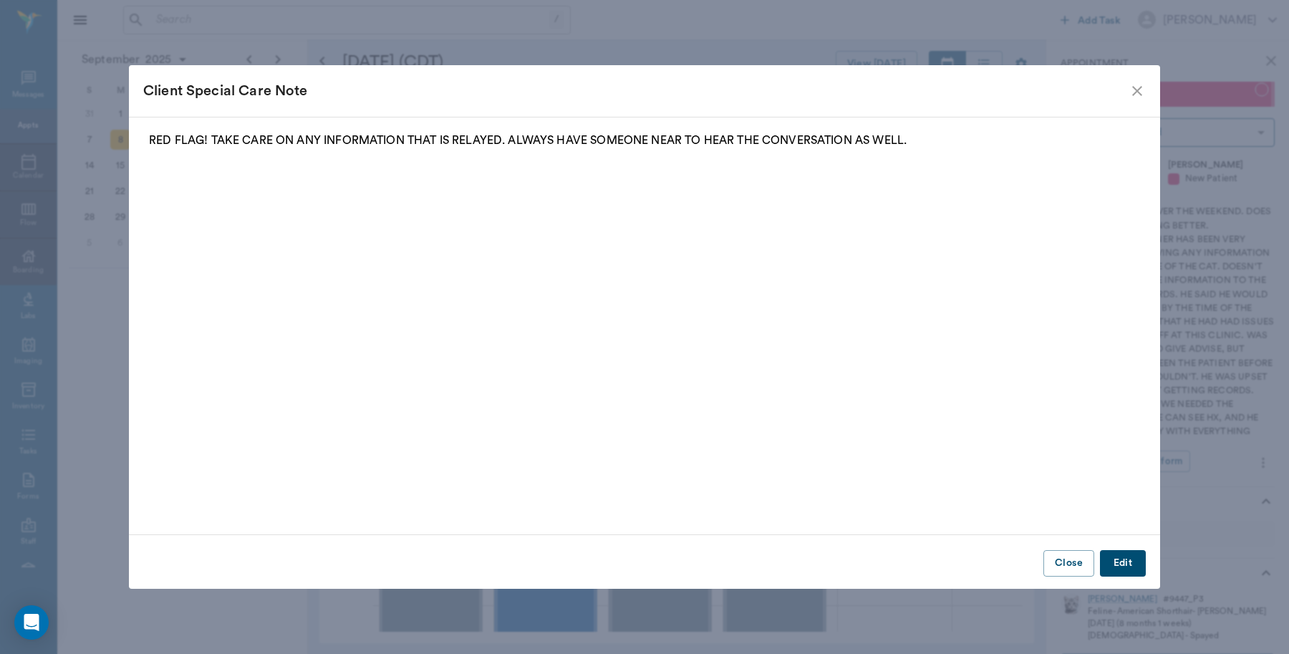
click at [1136, 93] on icon "close" at bounding box center [1137, 90] width 17 height 17
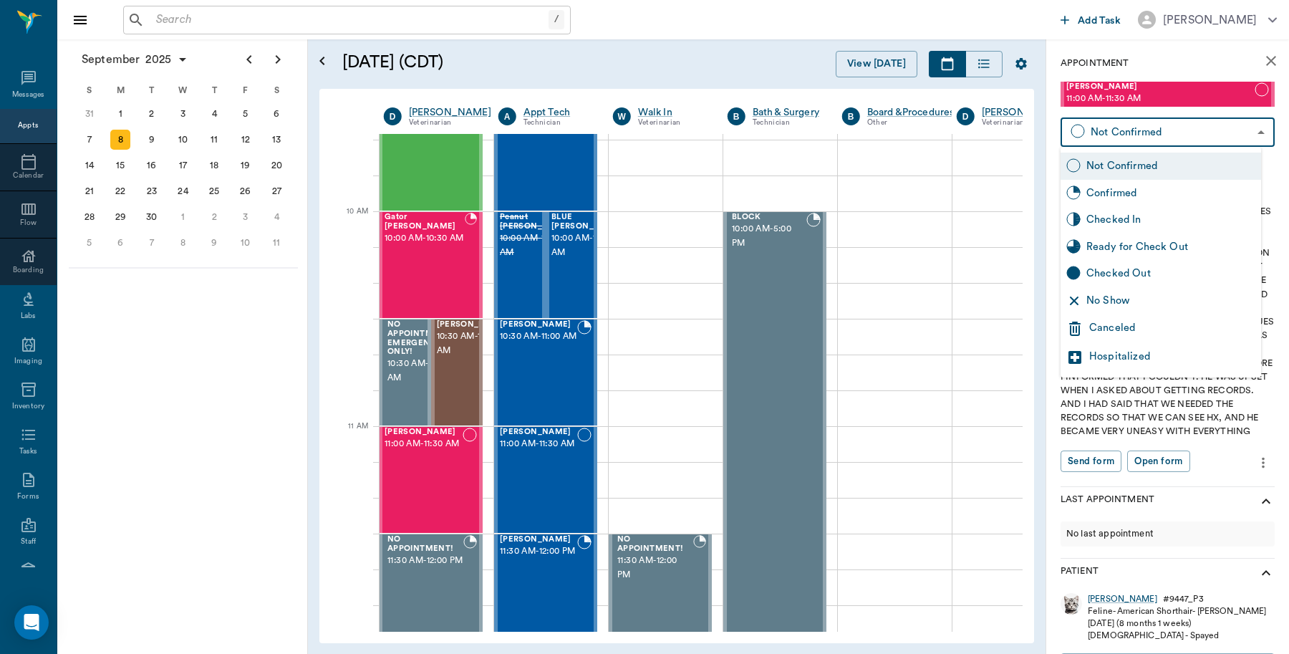
click at [1198, 136] on body "/ ​ Add Task Dr. Bert Ellsworth Nectar Messages Appts Calendar Flow Boarding La…" at bounding box center [644, 327] width 1289 height 654
click at [1139, 326] on div "Canceled" at bounding box center [1172, 328] width 166 height 17
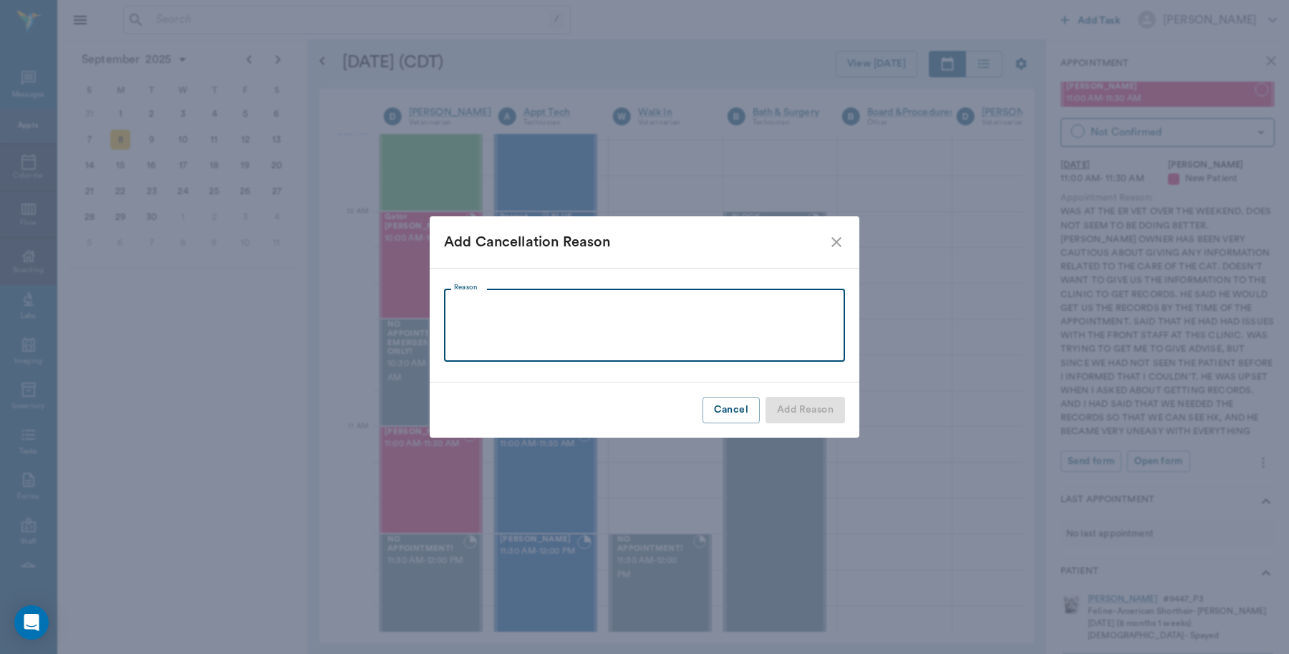
click at [506, 302] on textarea "Reason" at bounding box center [644, 325] width 381 height 49
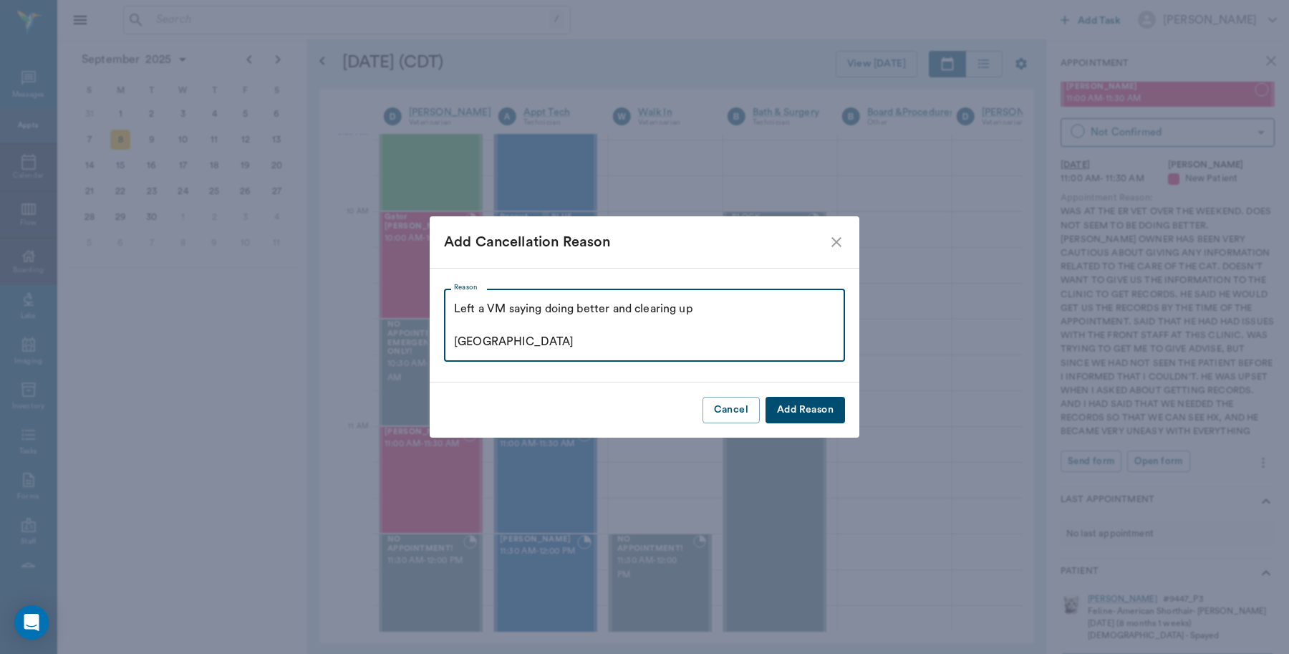
type textarea "Left a VM saying doing better and clearing up Caryn"
click at [800, 402] on button "Add Reason" at bounding box center [805, 410] width 79 height 26
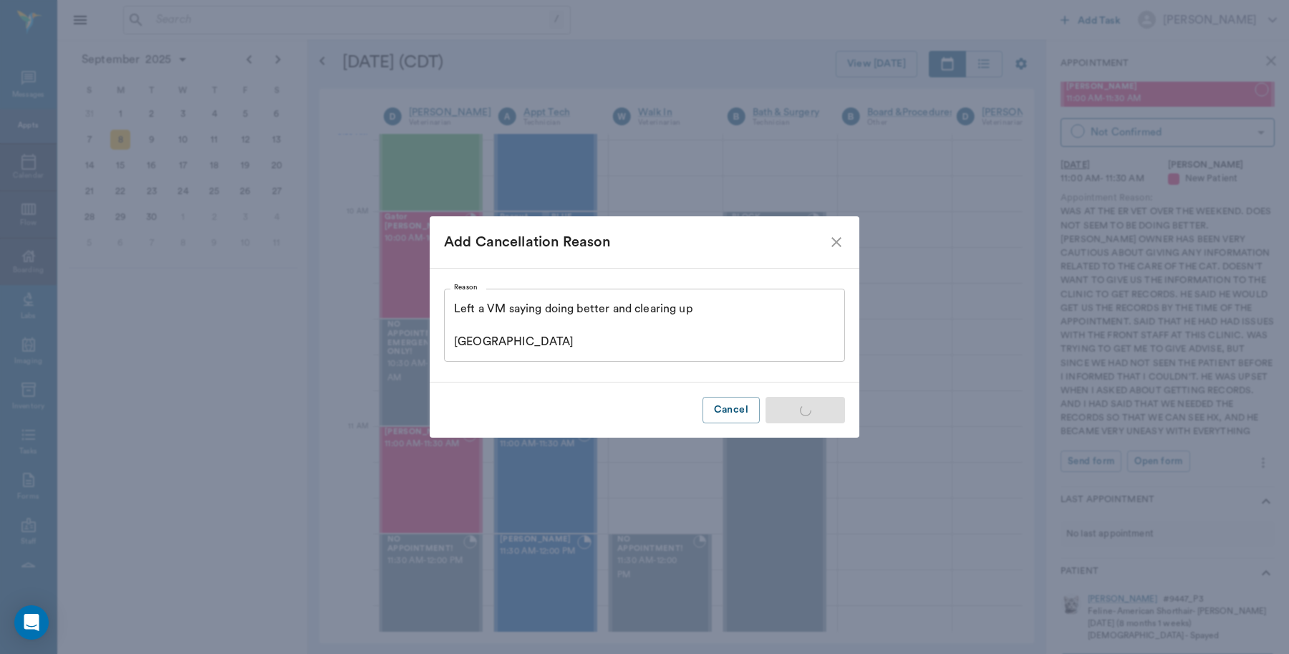
type input "CANCELED"
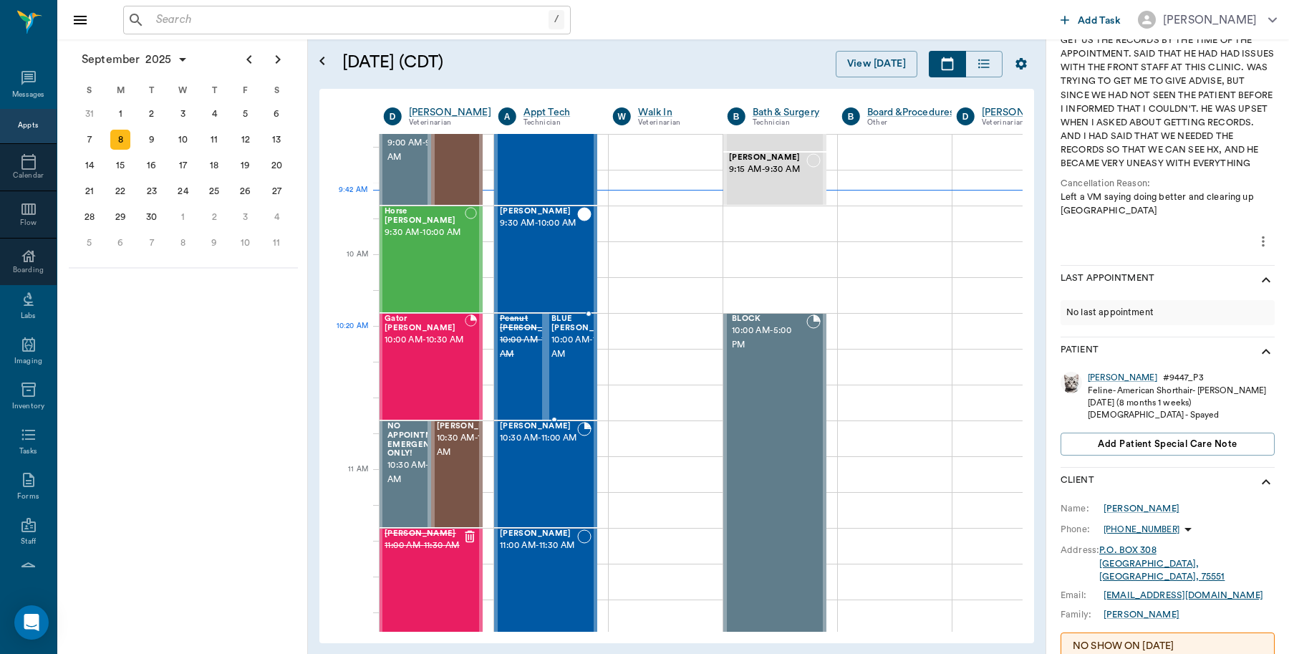
scroll to position [90, 1]
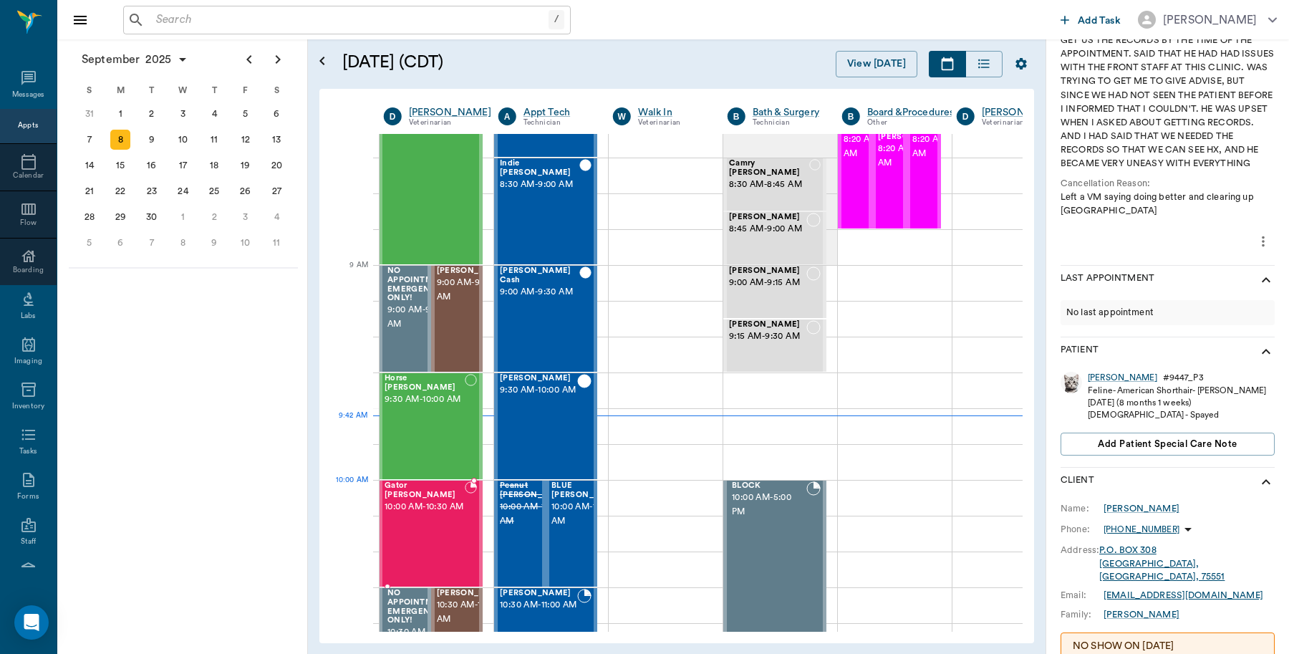
click at [445, 514] on span "10:00 AM - 10:30 AM" at bounding box center [425, 507] width 80 height 14
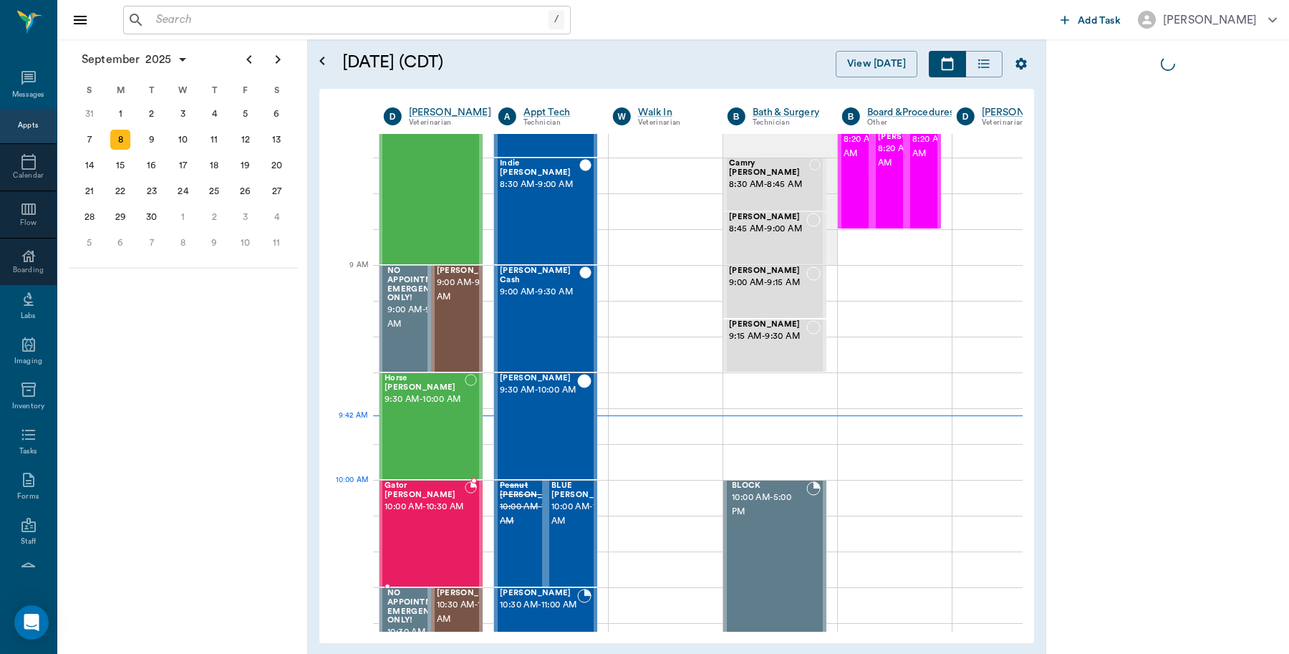
scroll to position [0, 0]
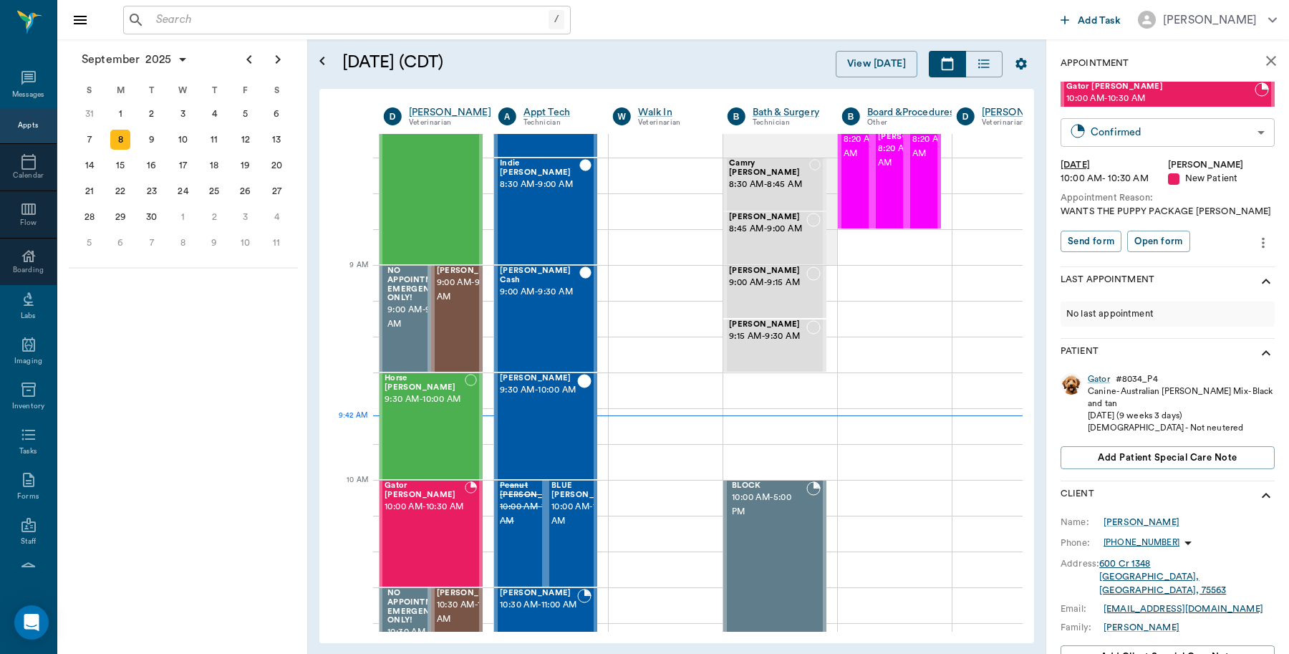
click at [1171, 135] on body "/ ​ Add Task Dr. Bert Ellsworth Nectar Messages Appts Calendar Flow Boarding La…" at bounding box center [644, 327] width 1289 height 654
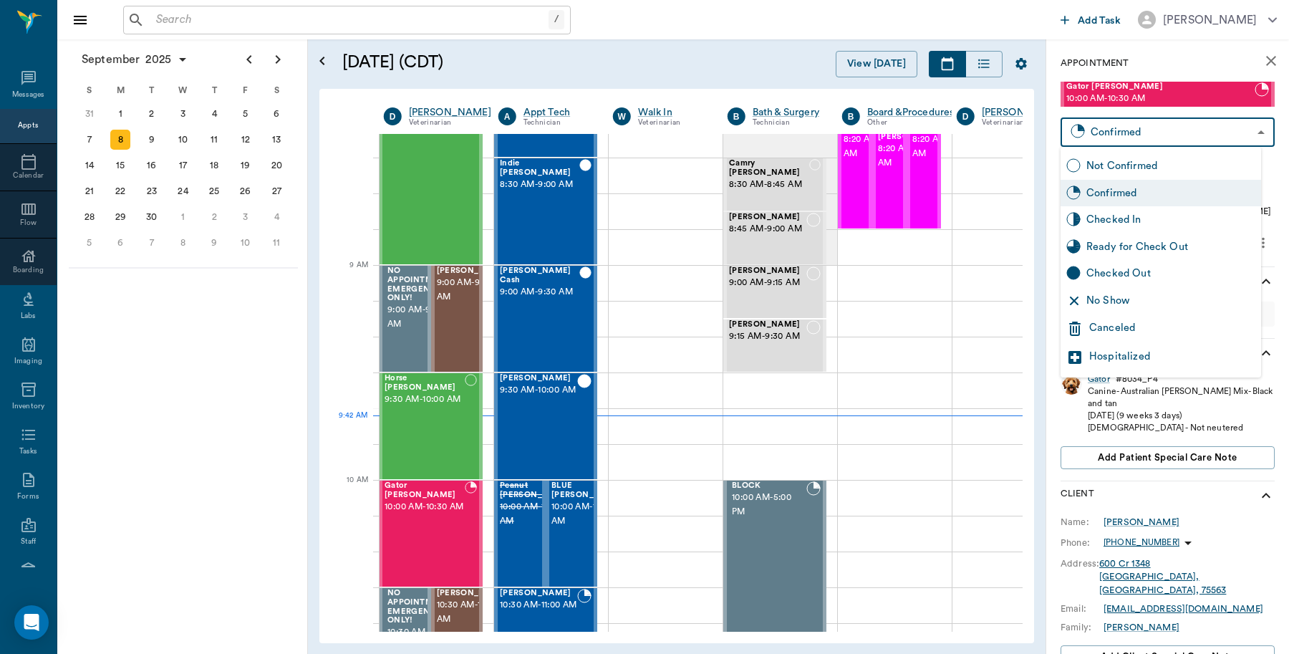
click at [1111, 212] on div "Checked In" at bounding box center [1170, 220] width 169 height 16
type input "CHECKED_IN"
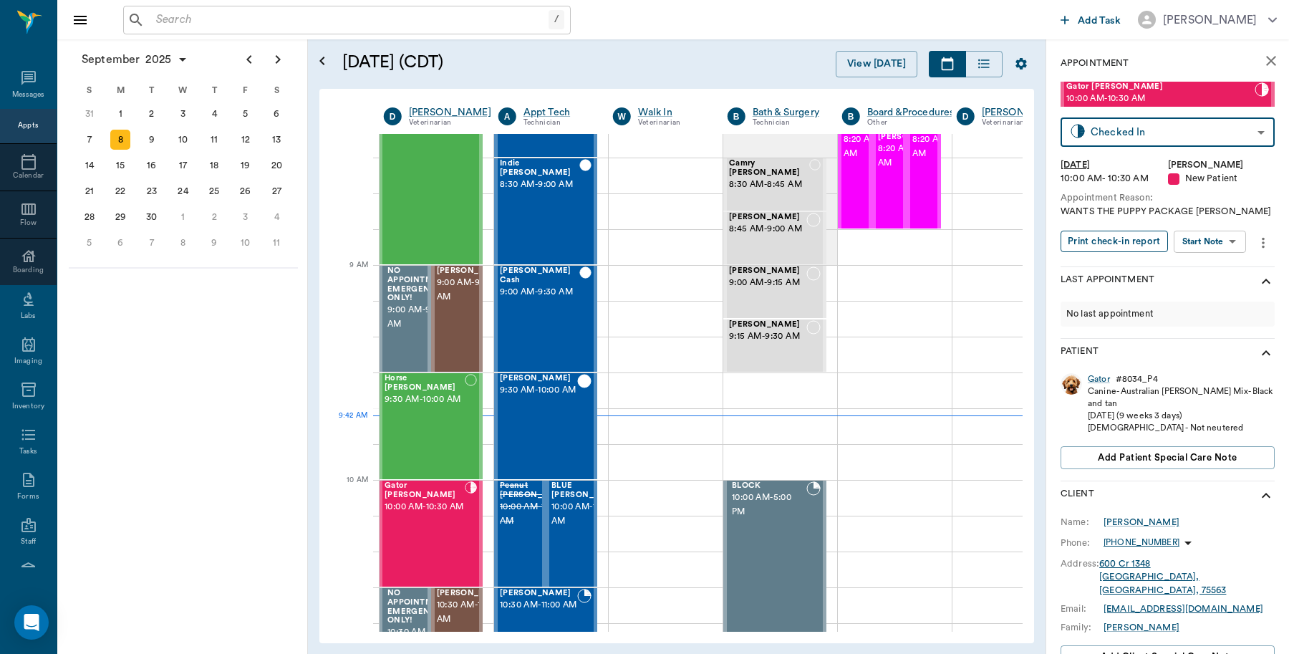
click at [1116, 242] on button "Print check-in report" at bounding box center [1114, 242] width 107 height 22
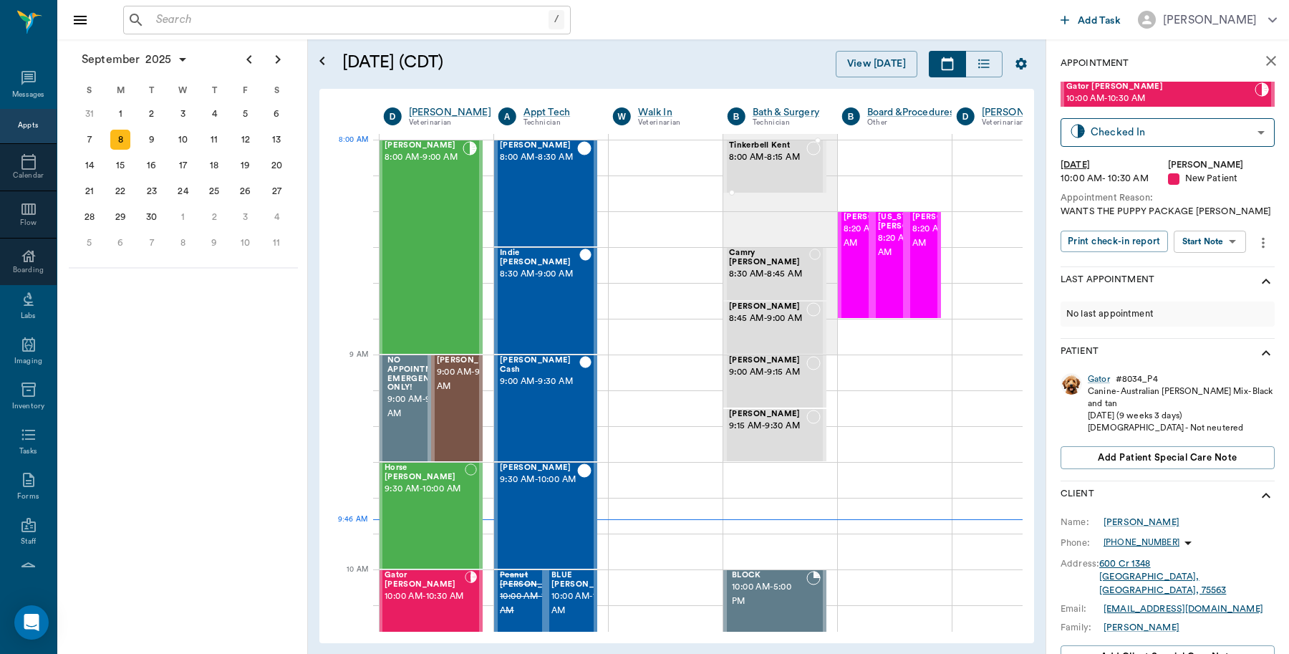
click at [800, 163] on span "8:00 AM - 8:15 AM" at bounding box center [767, 157] width 77 height 14
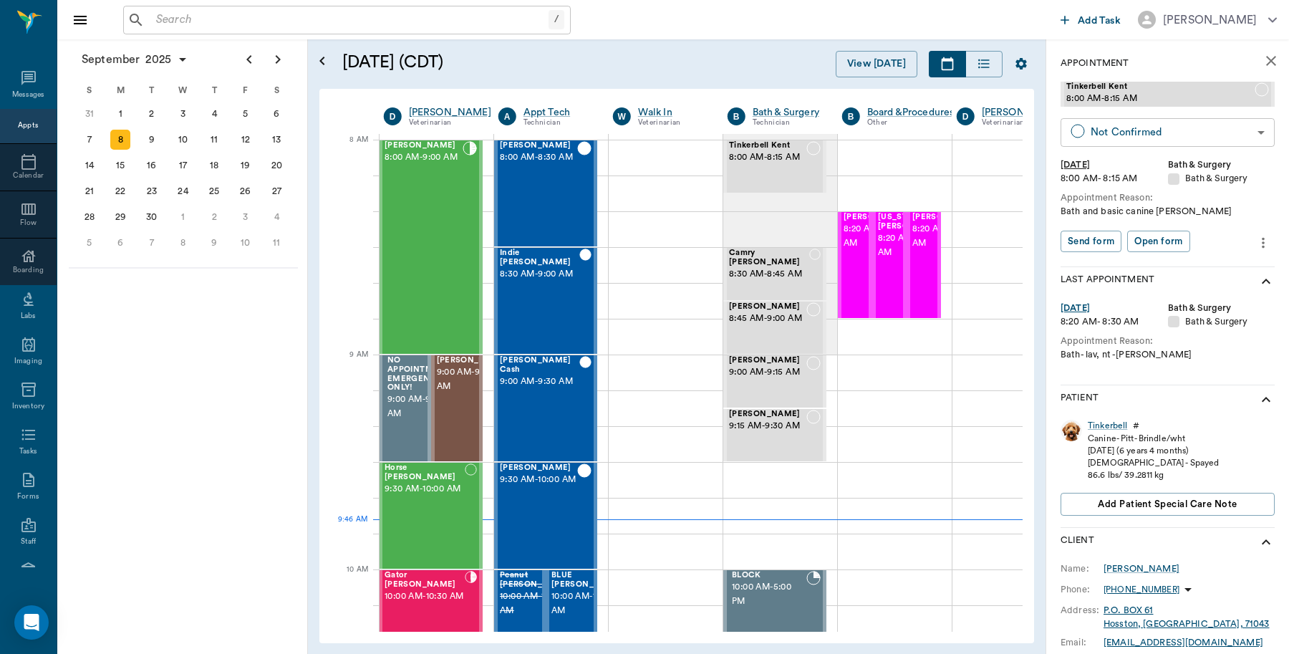
click at [1129, 132] on body "/ ​ Add Task Dr. Bert Ellsworth Nectar Messages Appts Calendar Flow Boarding La…" at bounding box center [644, 327] width 1289 height 654
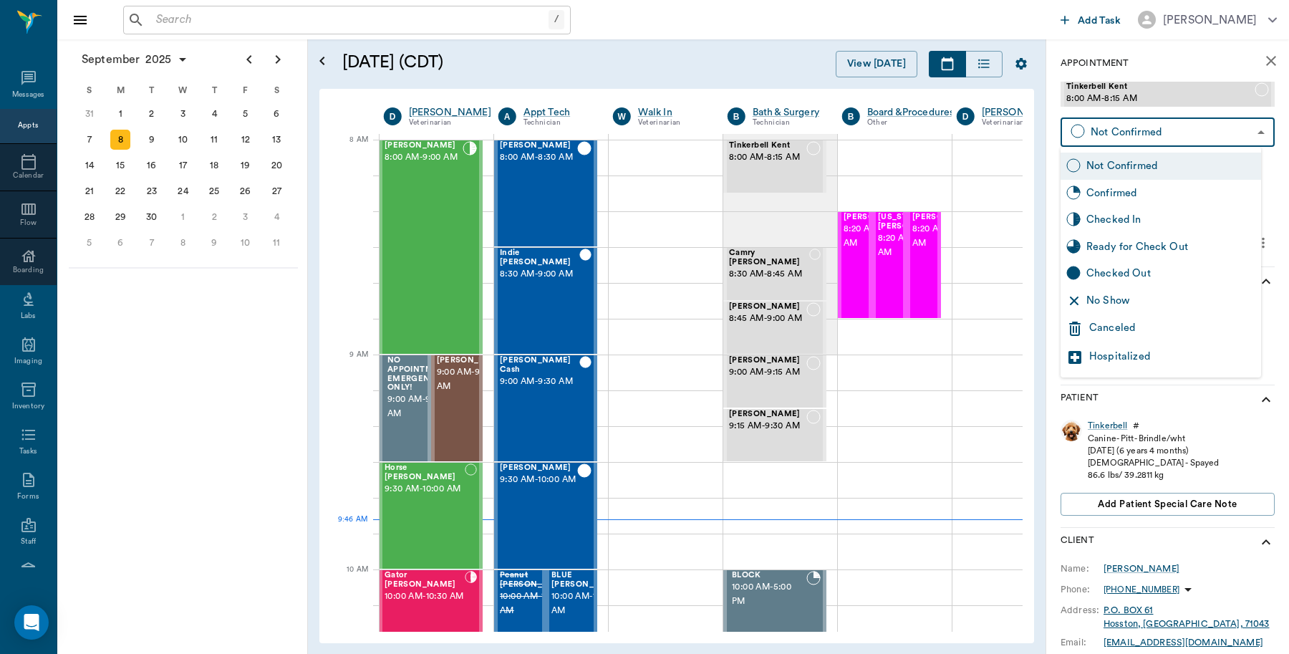
click at [1131, 218] on div "Checked In" at bounding box center [1170, 220] width 169 height 16
type input "CHECKED_IN"
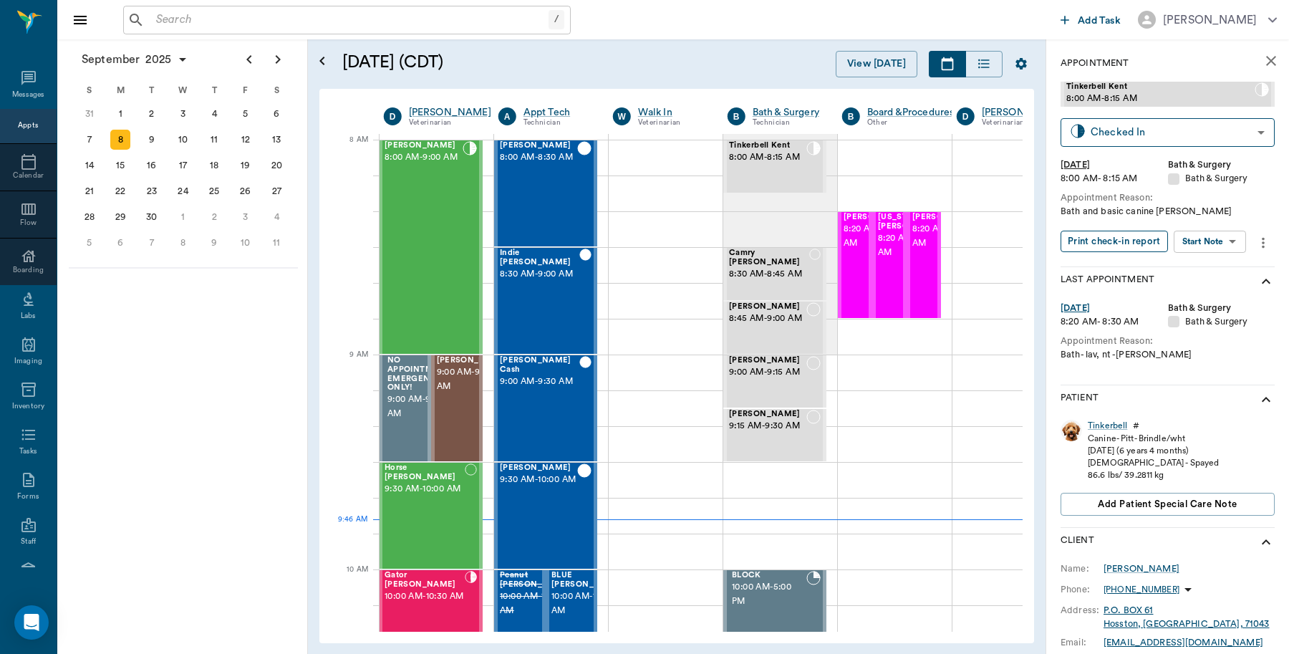
click at [1093, 244] on button "Print check-in report" at bounding box center [1114, 242] width 107 height 22
click at [251, 14] on input "text" at bounding box center [349, 20] width 398 height 20
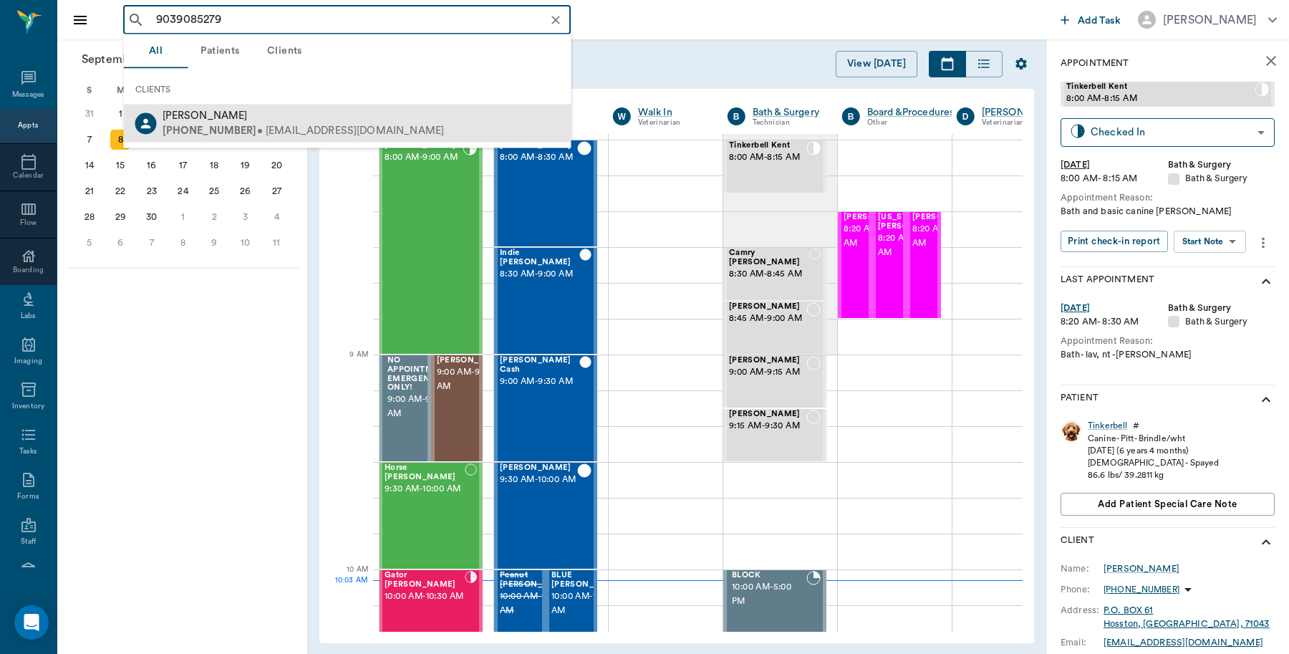
click at [294, 136] on div "(903) 908-5279 • thomesac@yahoo.com" at bounding box center [304, 130] width 282 height 15
type input "9039085279"
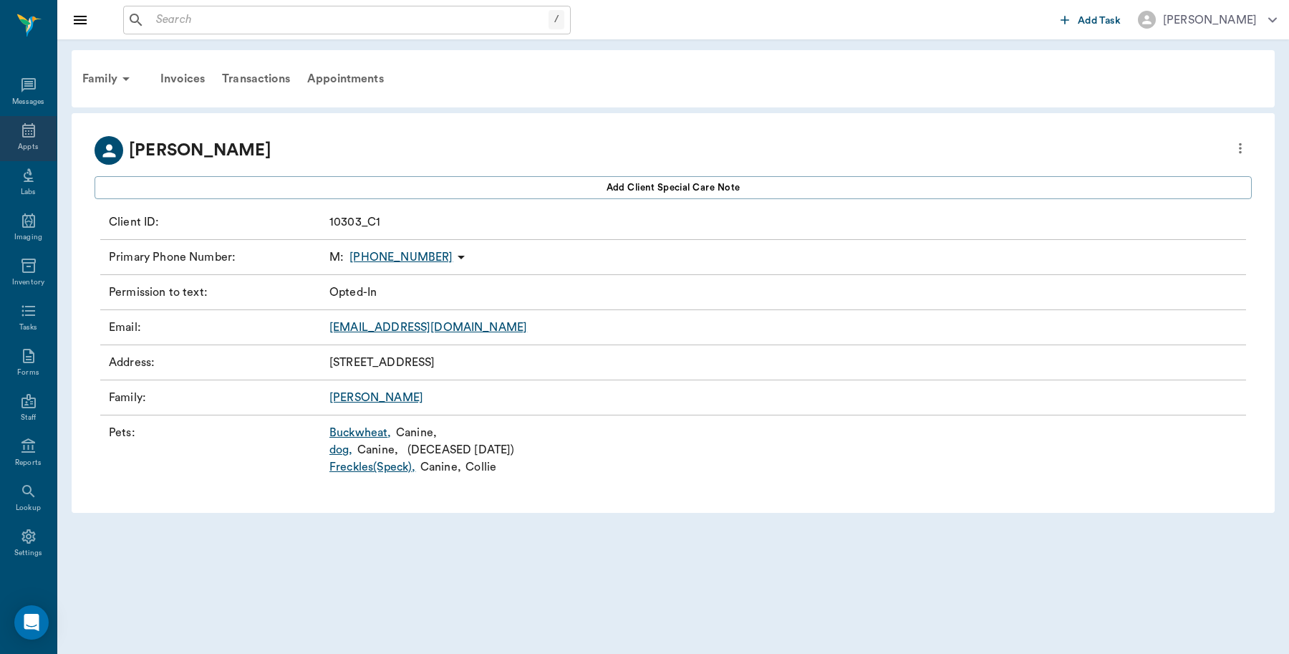
click at [21, 140] on div "Appts" at bounding box center [28, 138] width 57 height 45
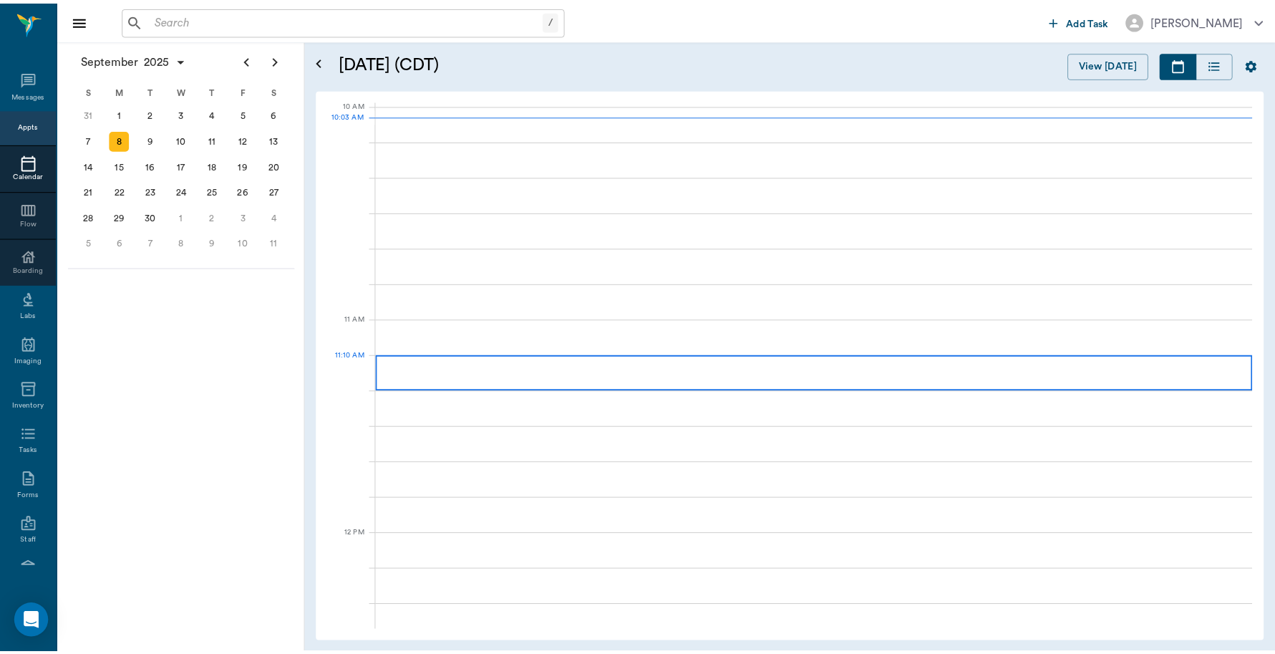
scroll to position [430, 0]
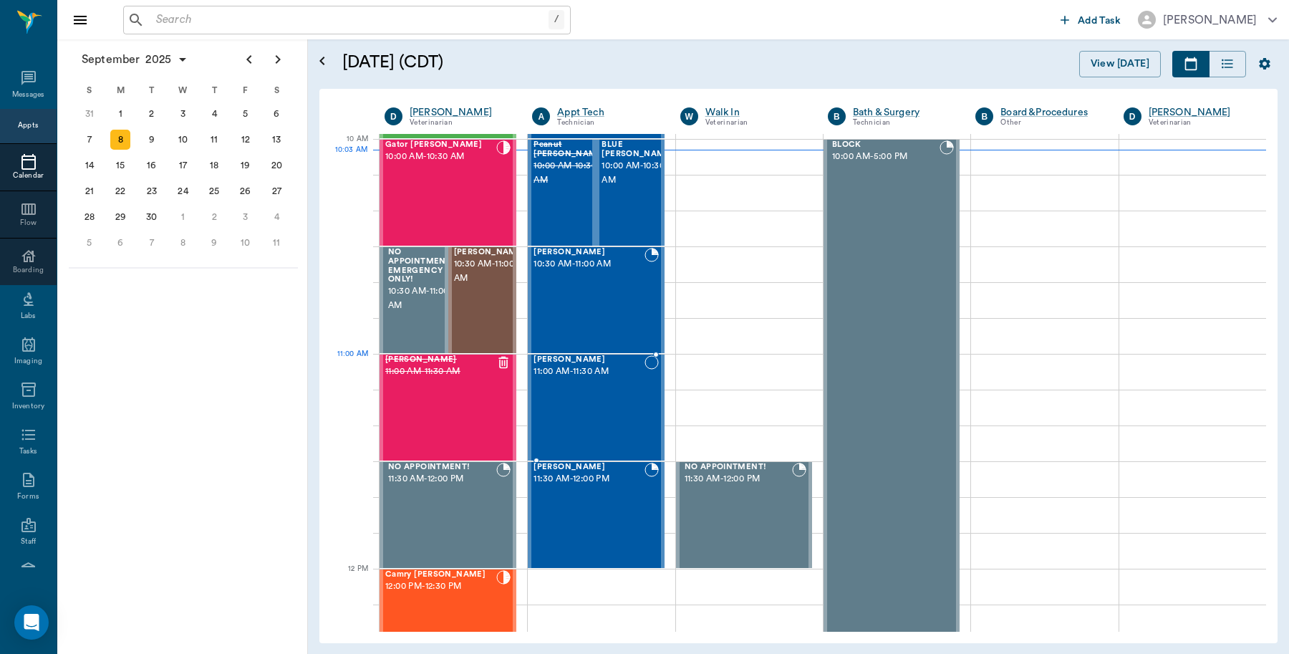
click at [568, 387] on div "Buckwheat Grider 11:00 AM - 11:30 AM" at bounding box center [589, 407] width 110 height 105
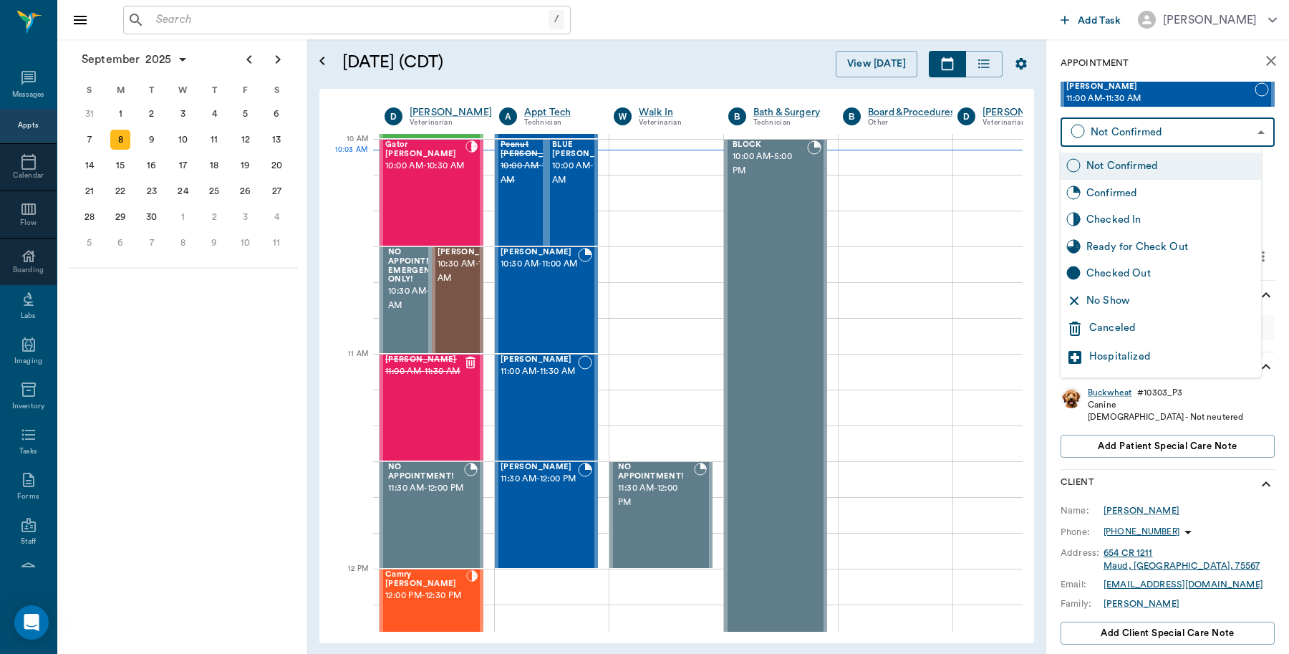
click at [1130, 133] on body "/ ​ Add Task Dr. Bert Ellsworth Nectar Messages Appts Calendar Flow Boarding La…" at bounding box center [644, 327] width 1289 height 654
click at [1119, 330] on div "Canceled" at bounding box center [1172, 328] width 166 height 17
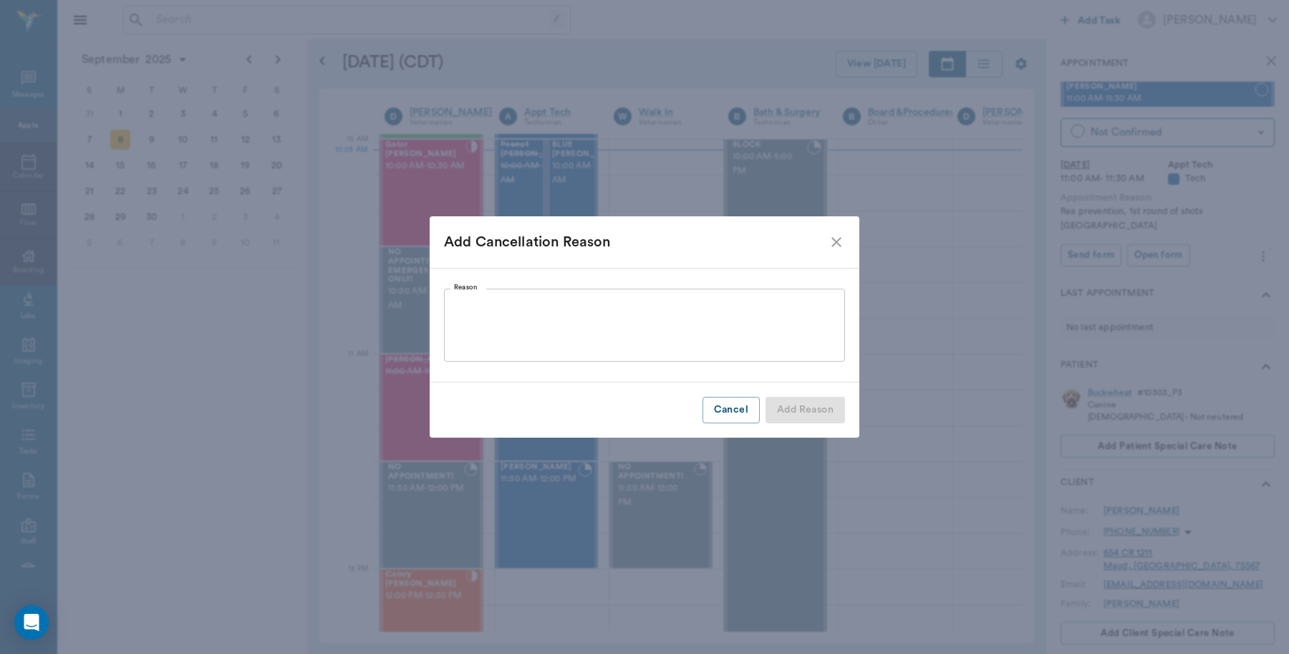
click at [542, 312] on textarea "Reason" at bounding box center [644, 325] width 381 height 49
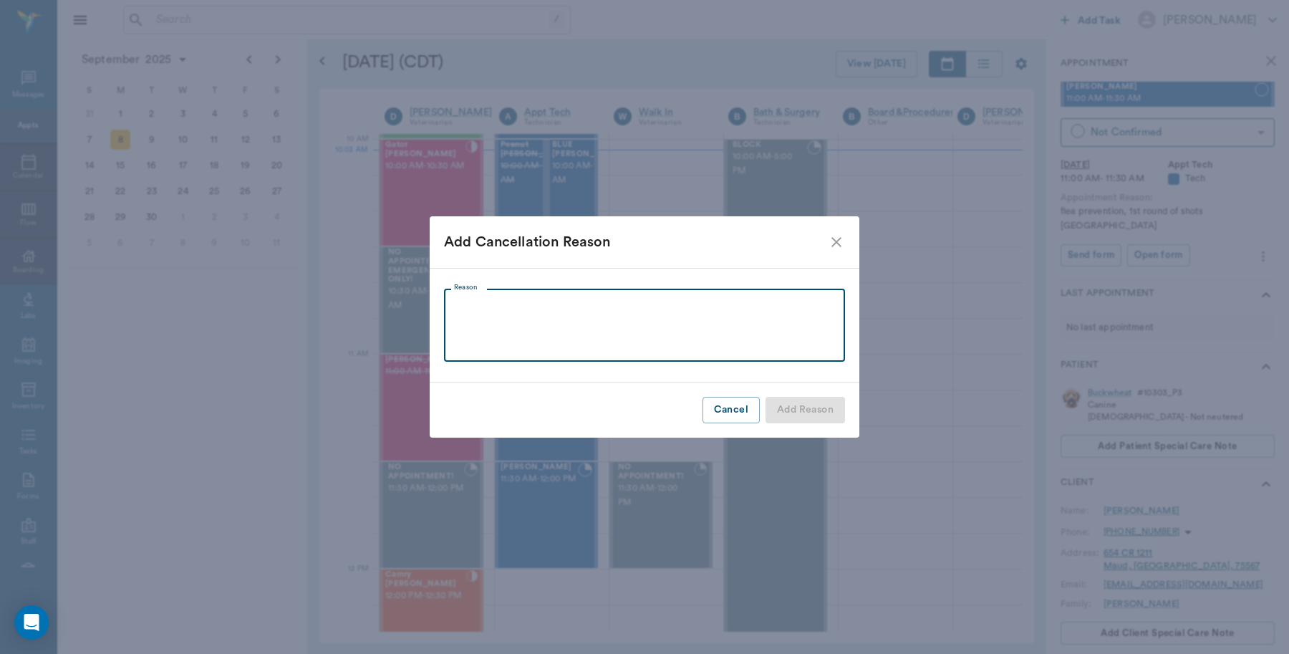
type textarea "F"
type textarea "s"
type textarea "Schedule Conflict, will need to reschedule Caryn"
click at [822, 406] on button "Add Reason" at bounding box center [805, 410] width 79 height 26
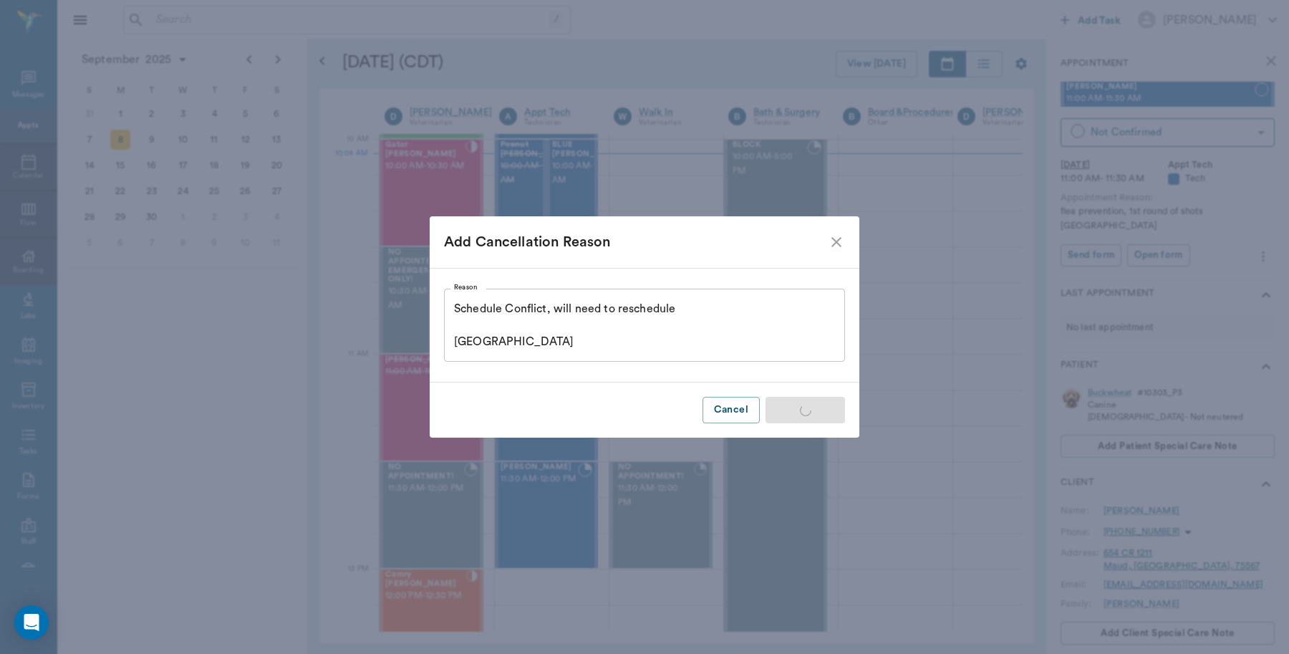
type input "CANCELED"
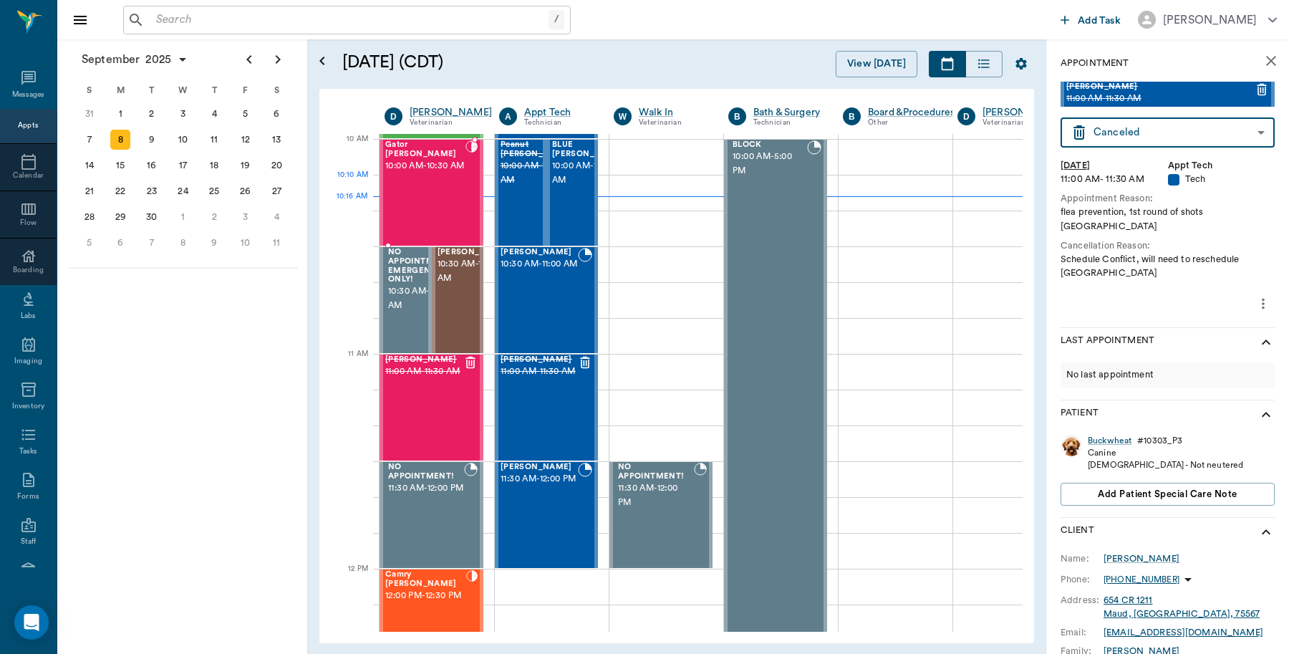
click at [423, 183] on div "Gator Odom 10:00 AM - 10:30 AM" at bounding box center [425, 192] width 80 height 105
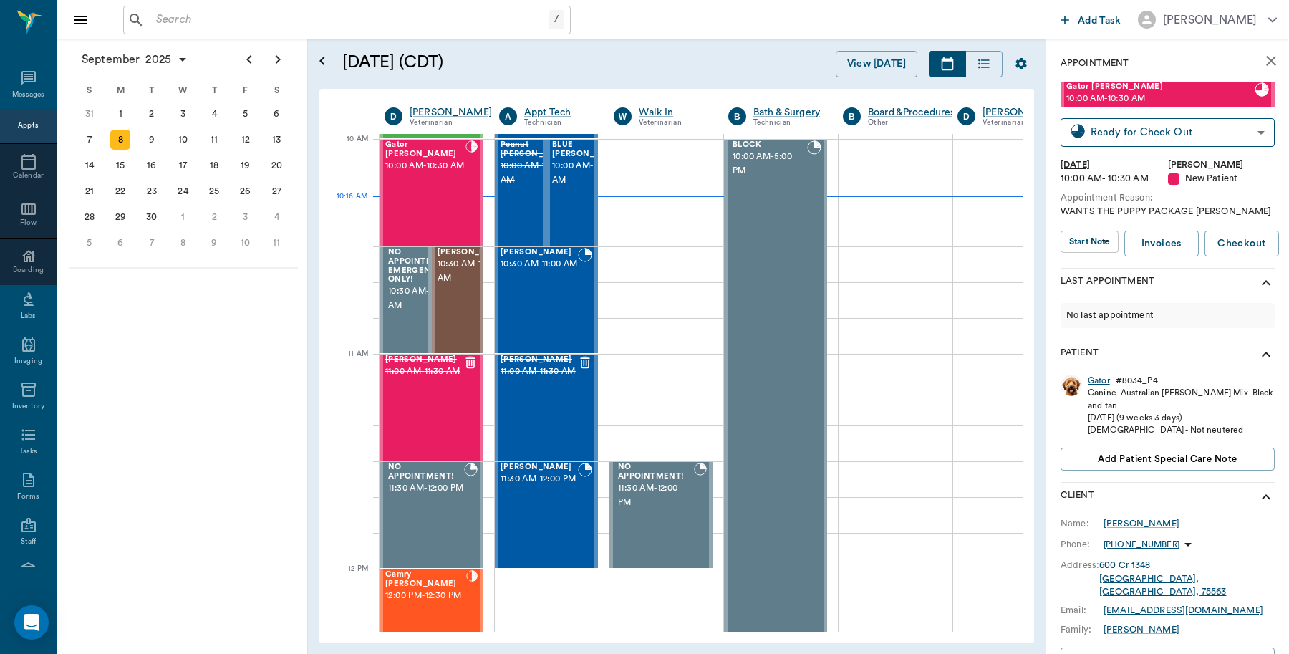
click at [1101, 385] on div "Gator" at bounding box center [1099, 381] width 22 height 12
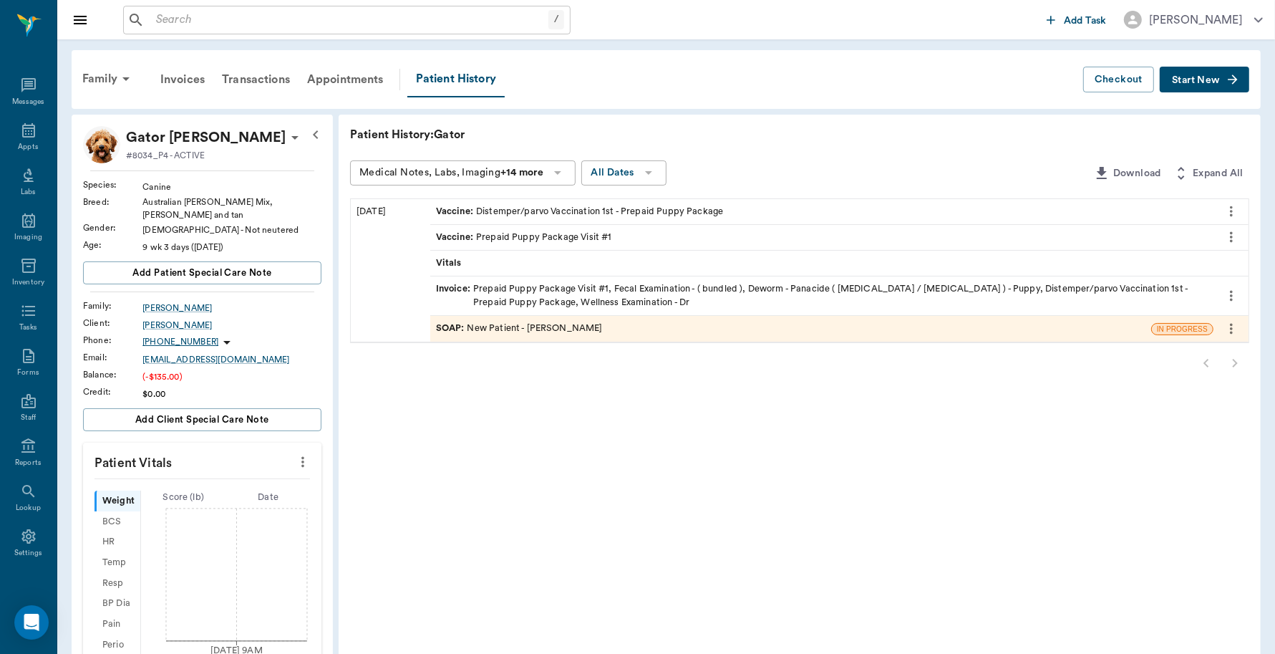
click at [561, 289] on div "Invoice : Prepaid Puppy Package Visit #1, Fecal Examination - ( bundled ), Dewo…" at bounding box center [822, 295] width 772 height 27
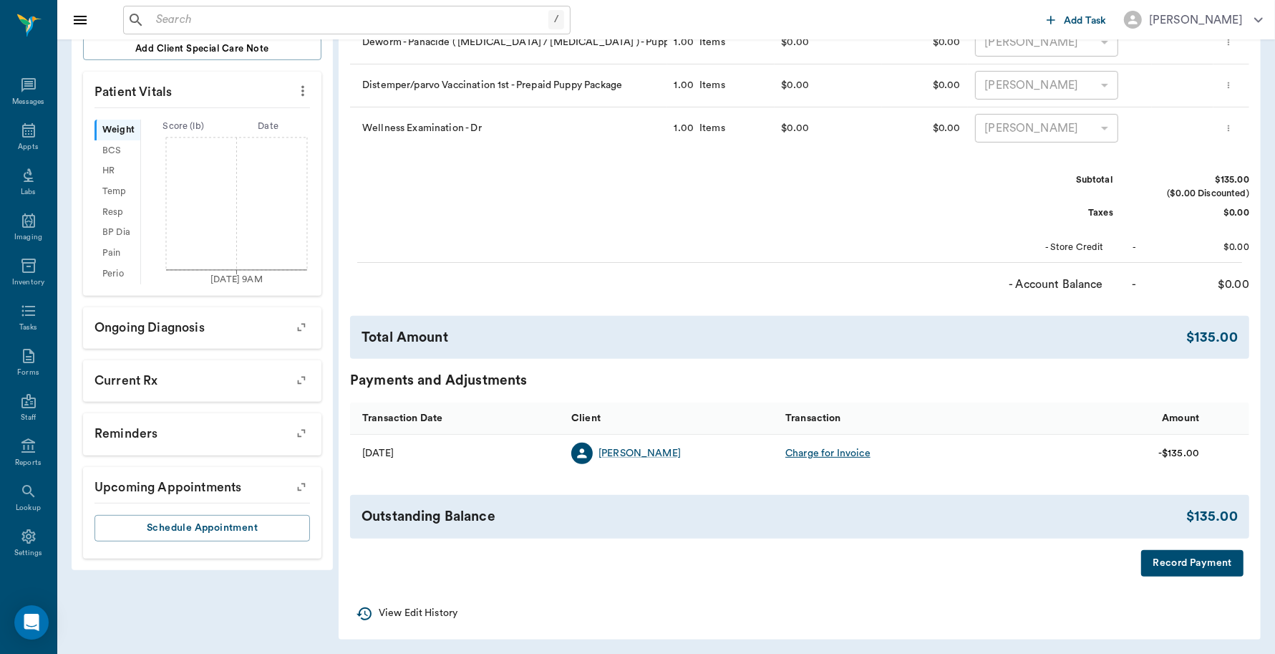
scroll to position [371, 0]
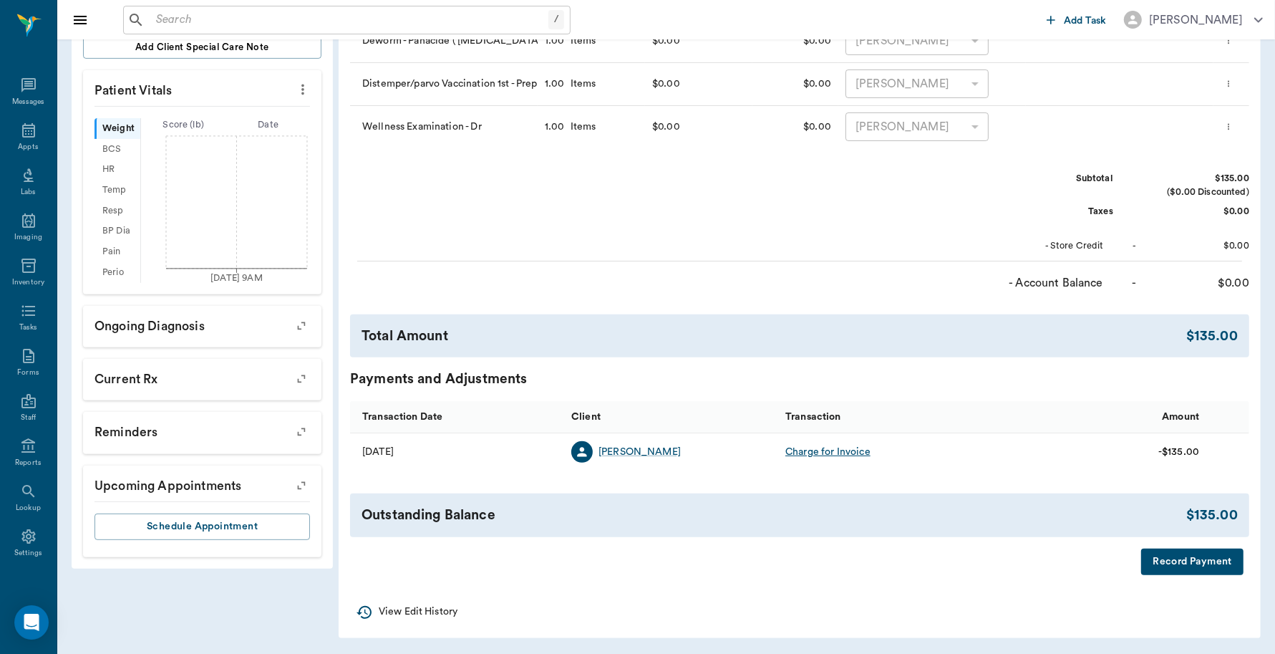
click at [1193, 562] on button "Record Payment" at bounding box center [1193, 562] width 102 height 26
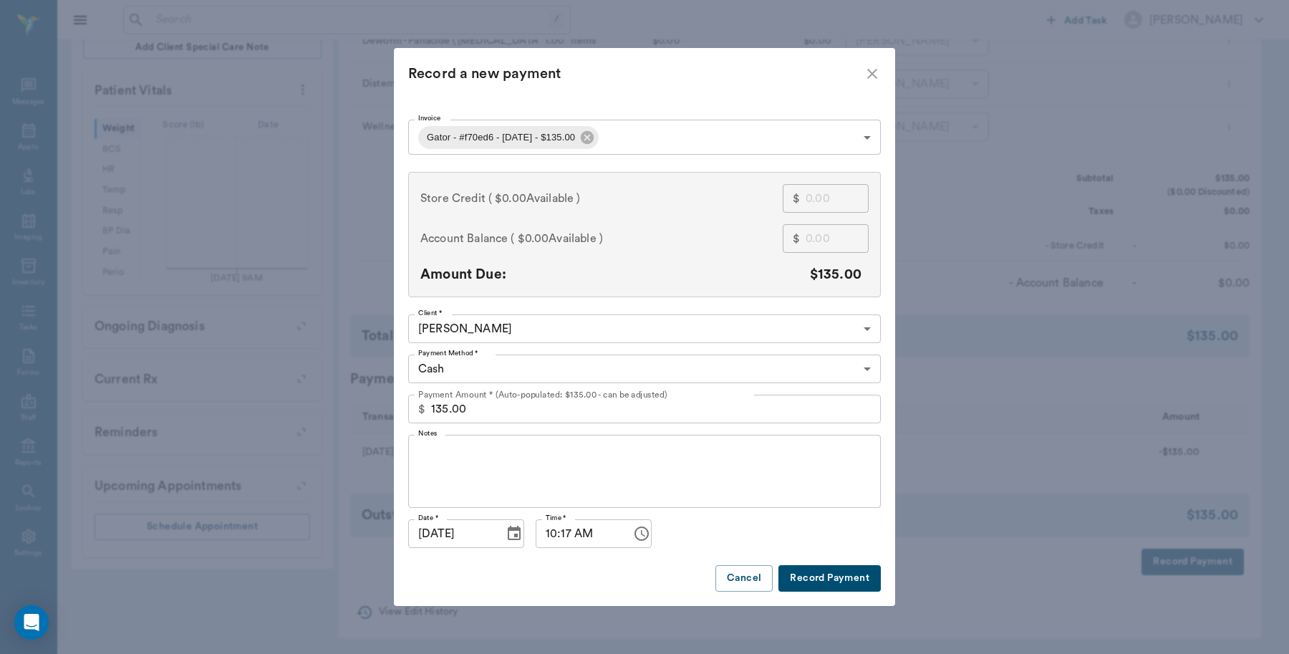
click at [838, 576] on button "Record Payment" at bounding box center [829, 578] width 102 height 26
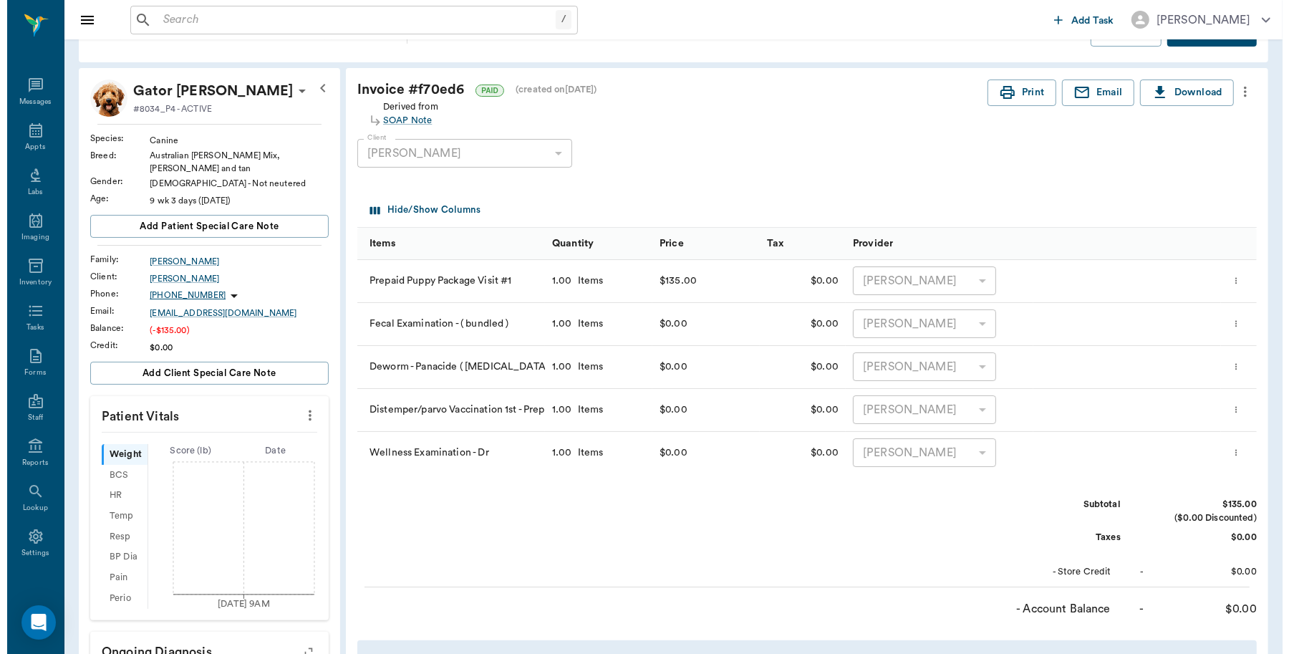
scroll to position [0, 0]
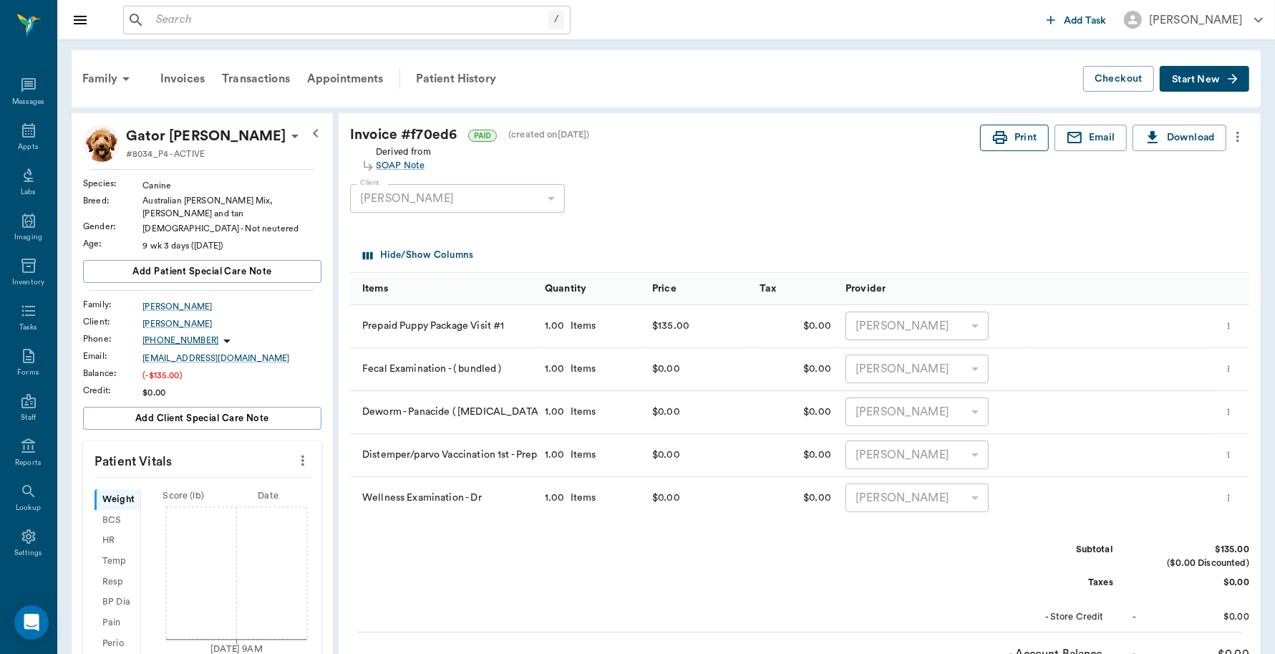
click at [1030, 140] on button "Print" at bounding box center [1014, 138] width 69 height 26
click at [11, 127] on div "Appts" at bounding box center [28, 138] width 57 height 45
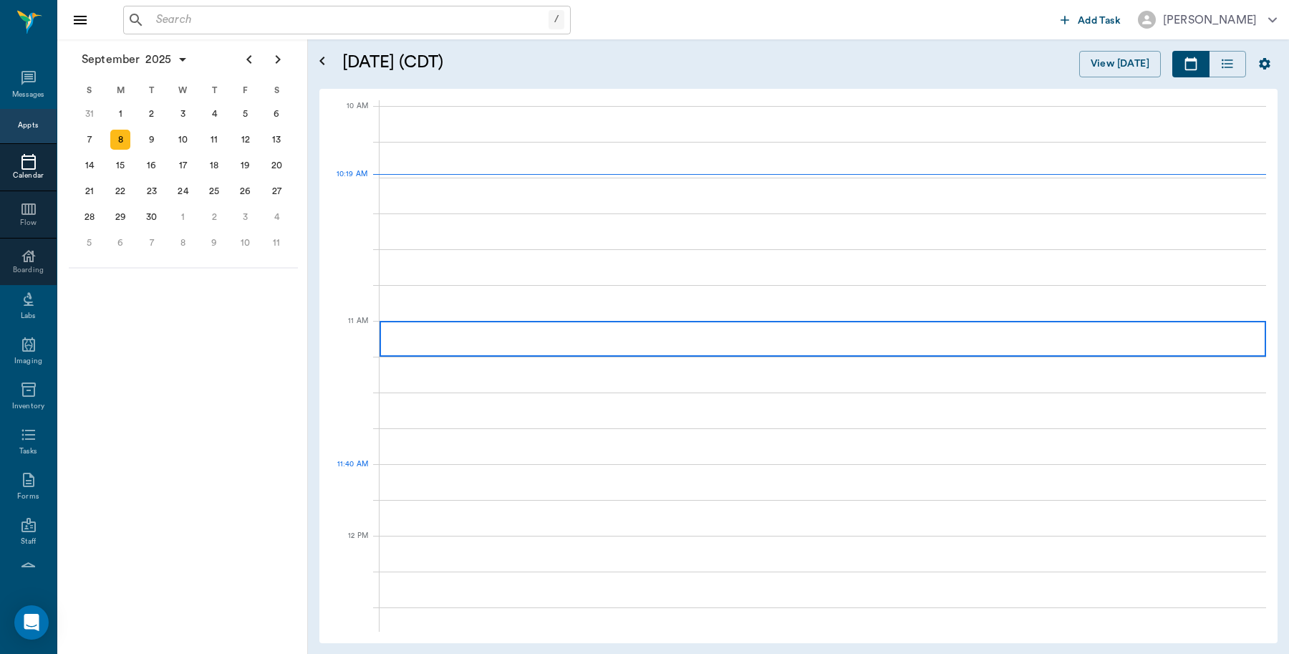
scroll to position [430, 0]
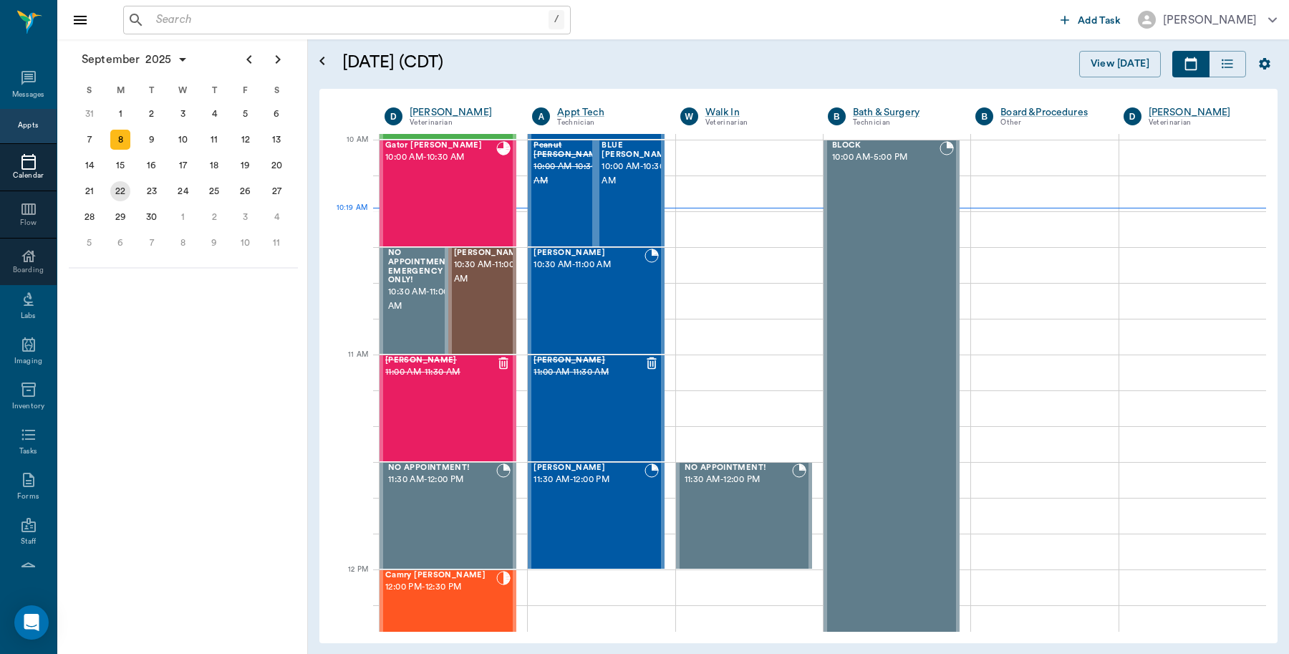
click at [129, 188] on div "22" at bounding box center [120, 191] width 20 height 20
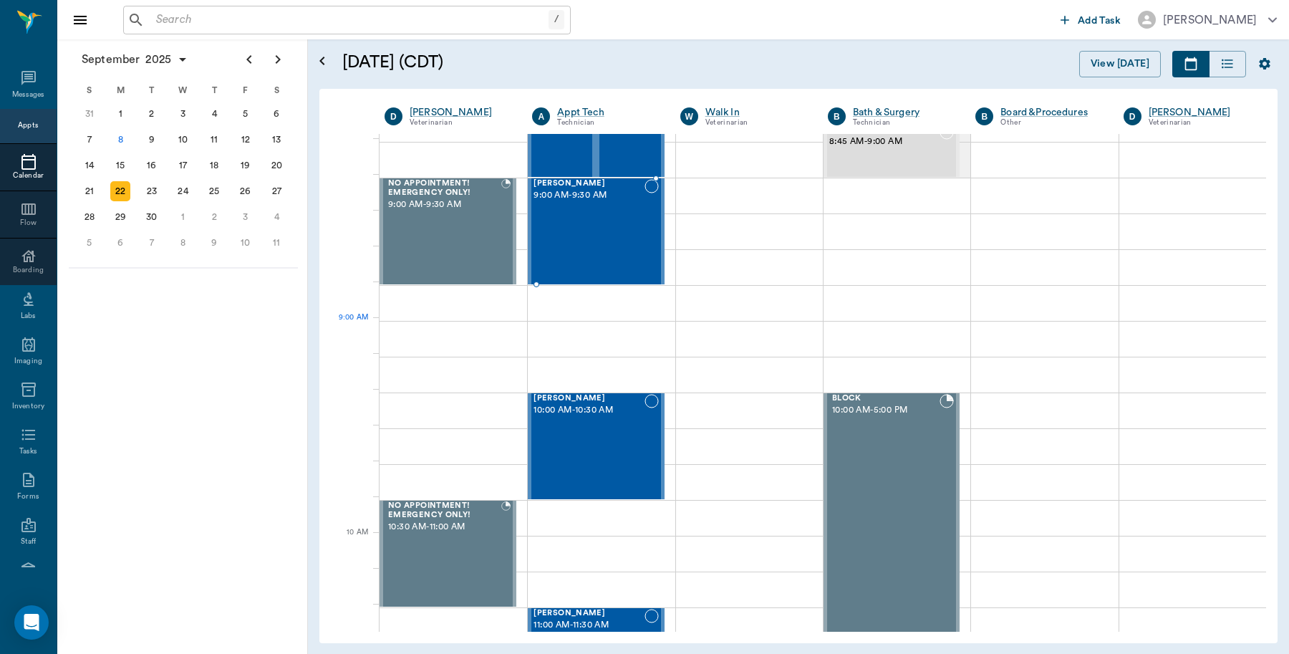
scroll to position [179, 0]
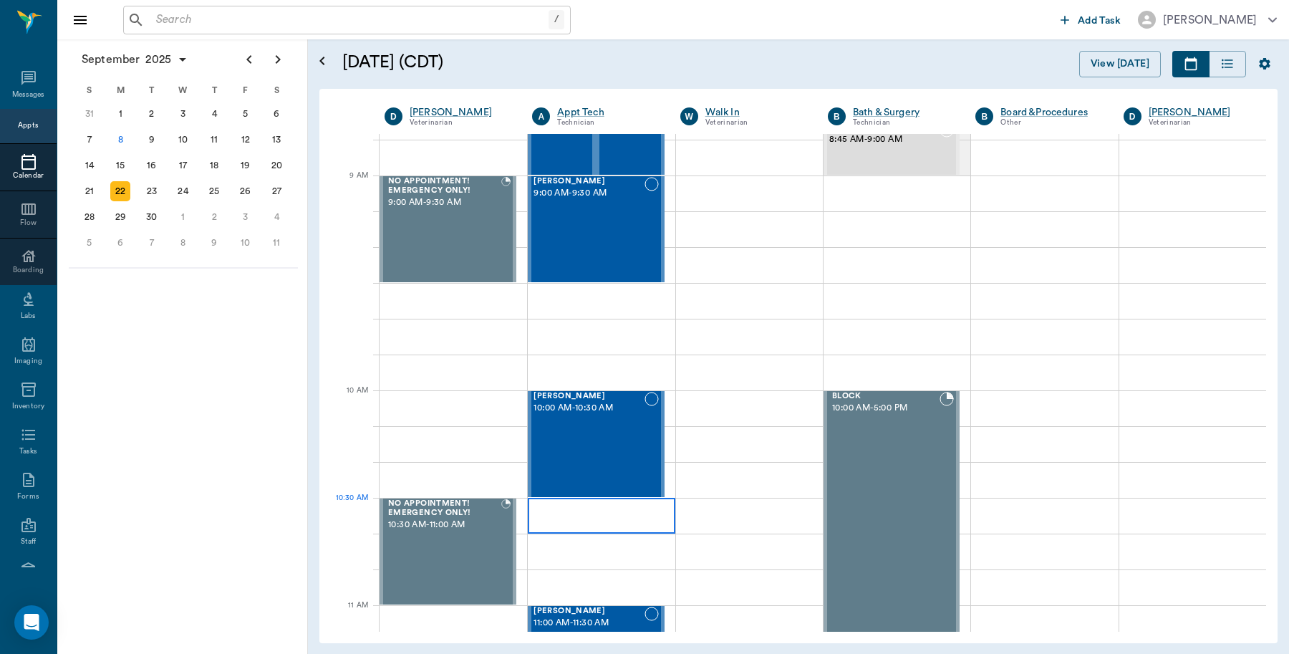
click at [620, 518] on div at bounding box center [601, 516] width 147 height 36
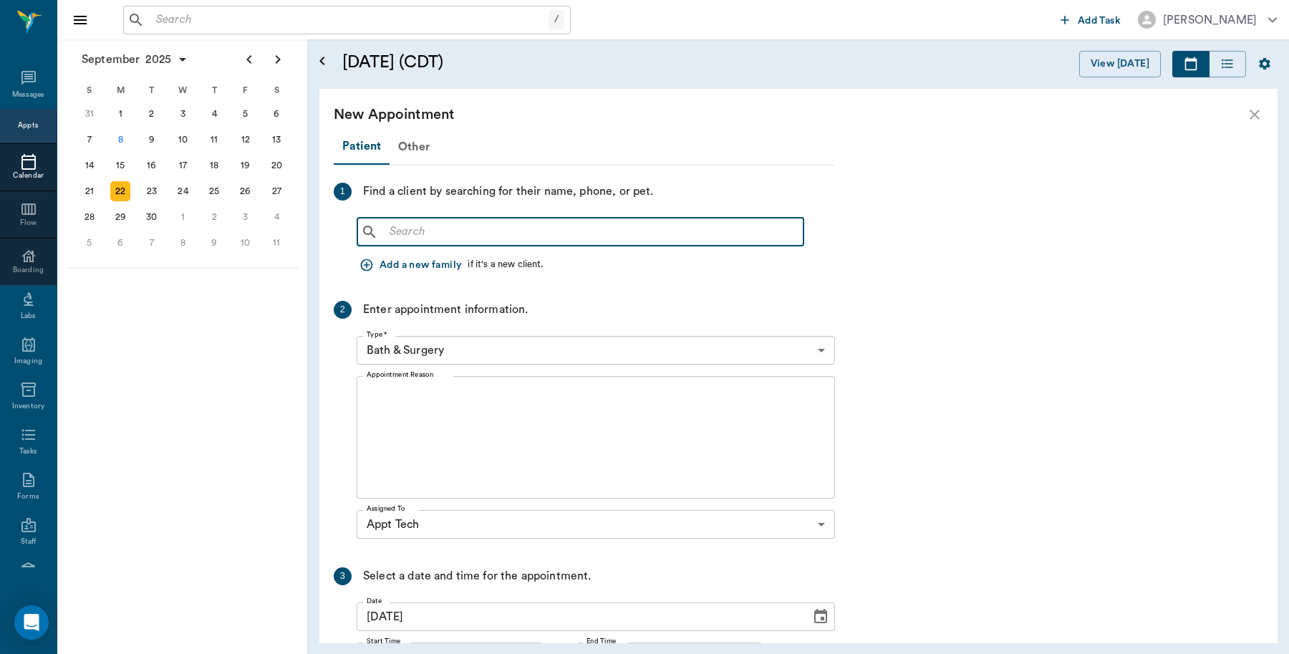
click at [506, 224] on input "text" at bounding box center [591, 232] width 414 height 20
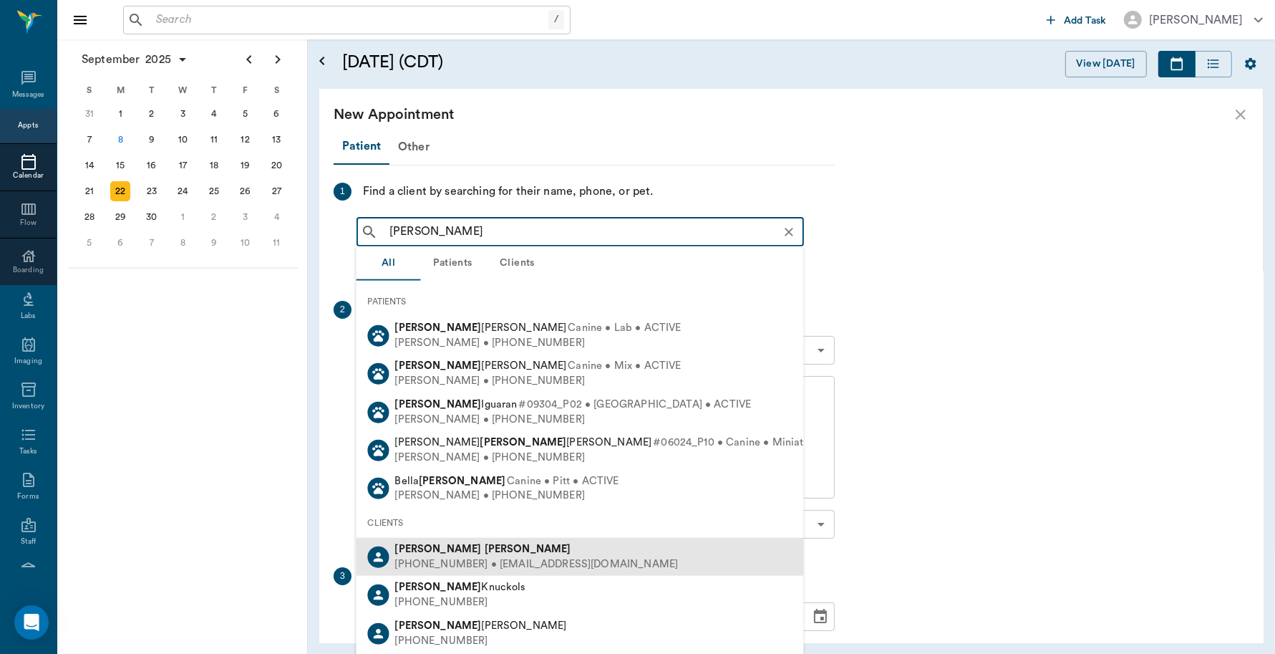
click at [473, 551] on div "Jacob Odom" at bounding box center [537, 549] width 284 height 15
type input "Jacob Odom"
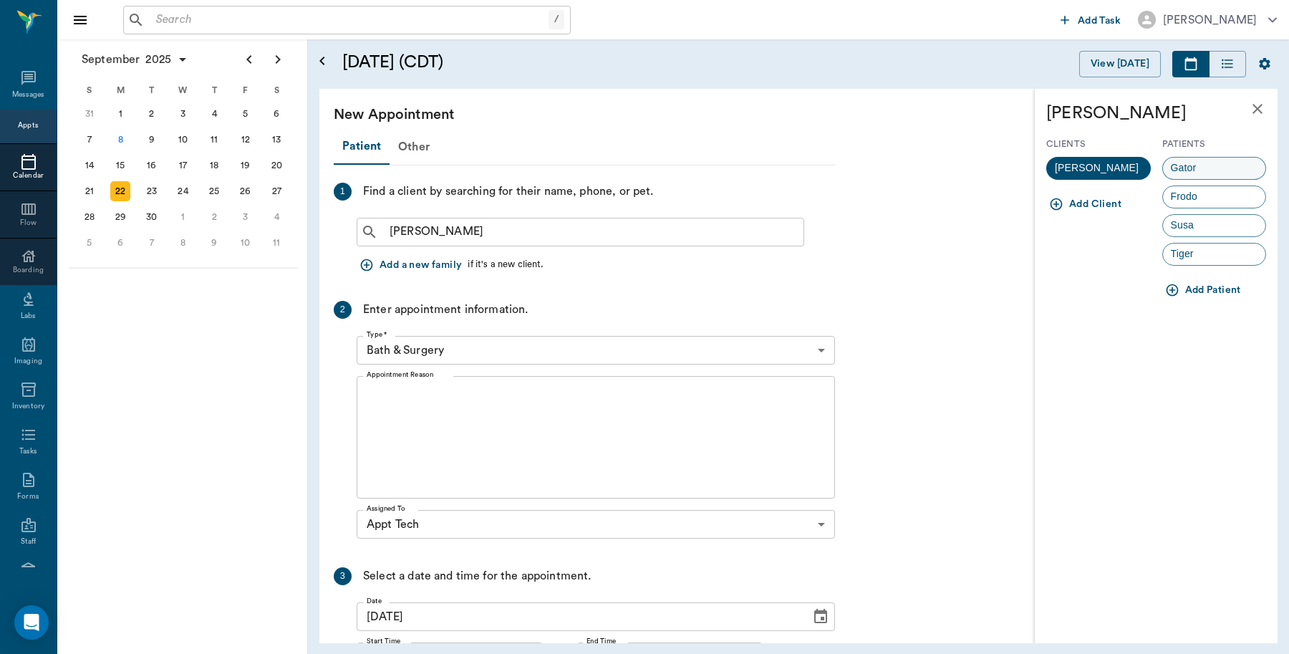
click at [1210, 163] on div "Gator" at bounding box center [1214, 168] width 105 height 23
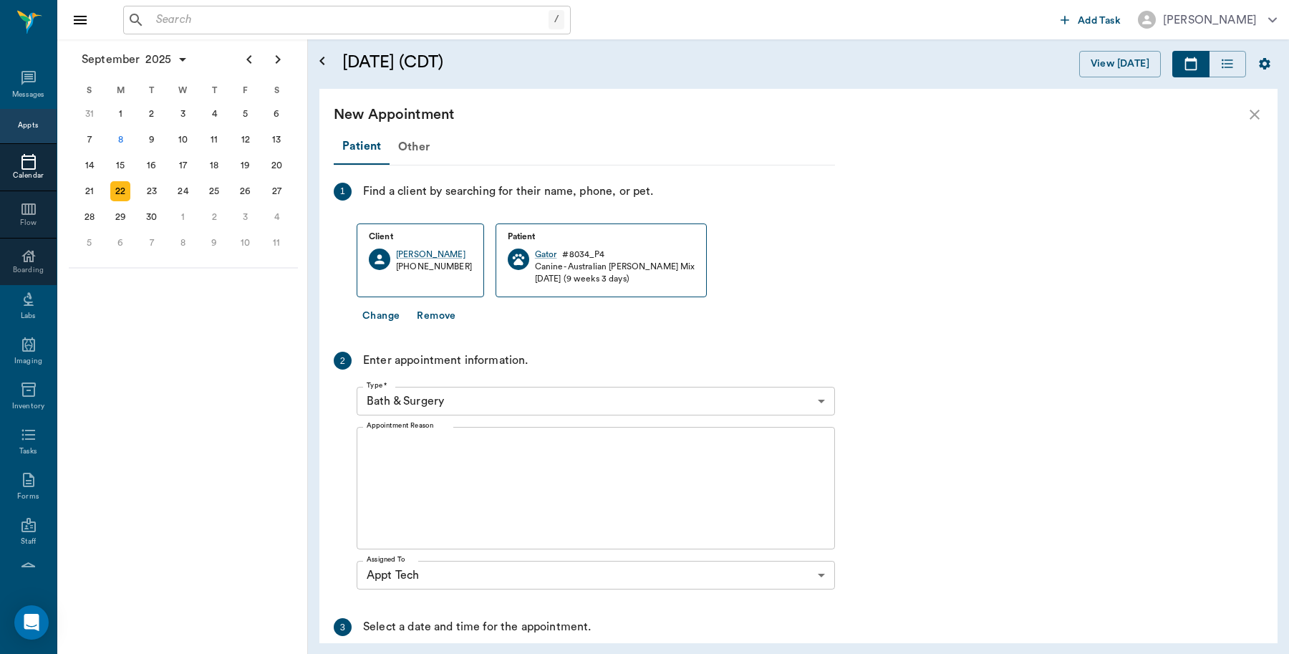
click at [444, 395] on body "/ ​ Add Task Dr. Bert Ellsworth Nectar Messages Appts Calendar Flow Boarding La…" at bounding box center [644, 327] width 1289 height 654
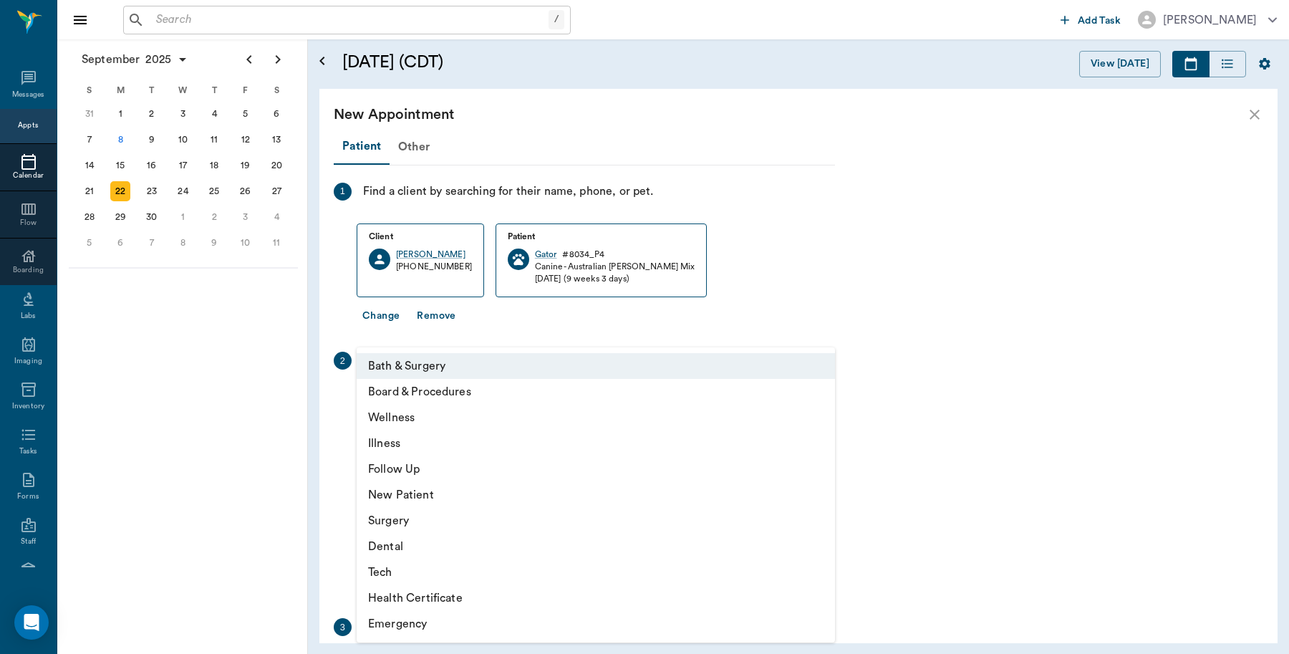
click at [398, 566] on li "Tech" at bounding box center [596, 572] width 478 height 26
type input "65d2be4f46e3a538d89b8c1a"
type input "11:00 AM"
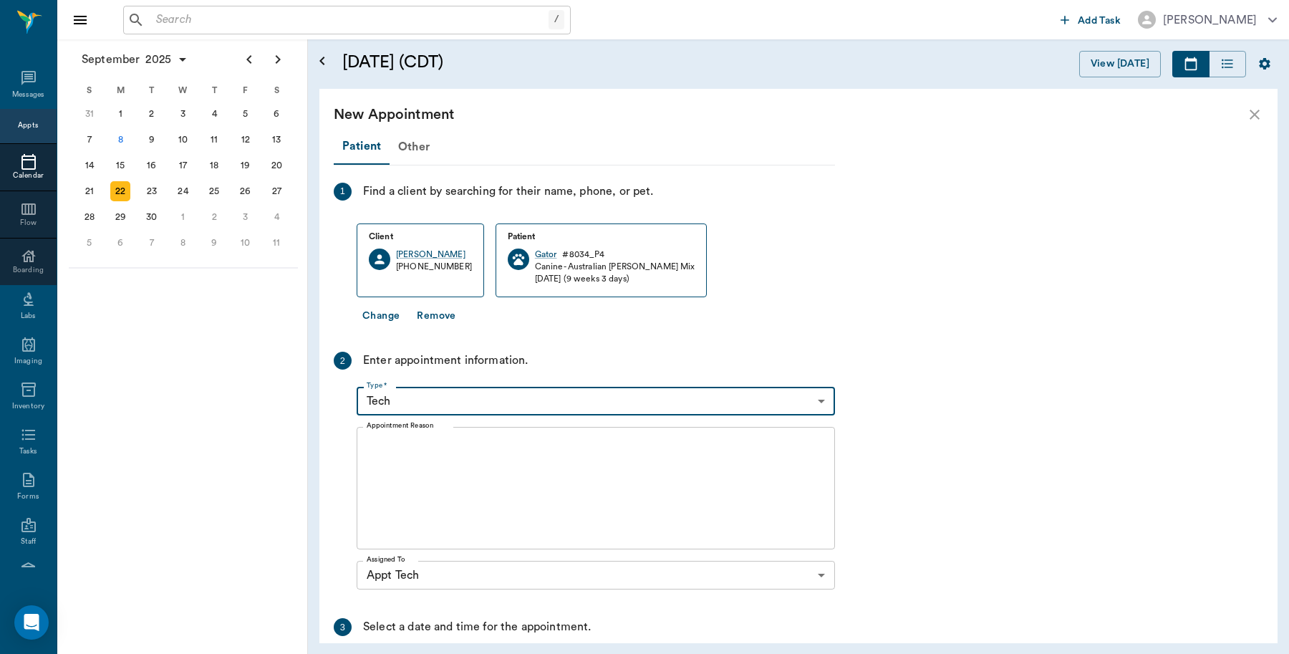
click at [486, 465] on textarea "Appointment Reason" at bounding box center [596, 488] width 458 height 99
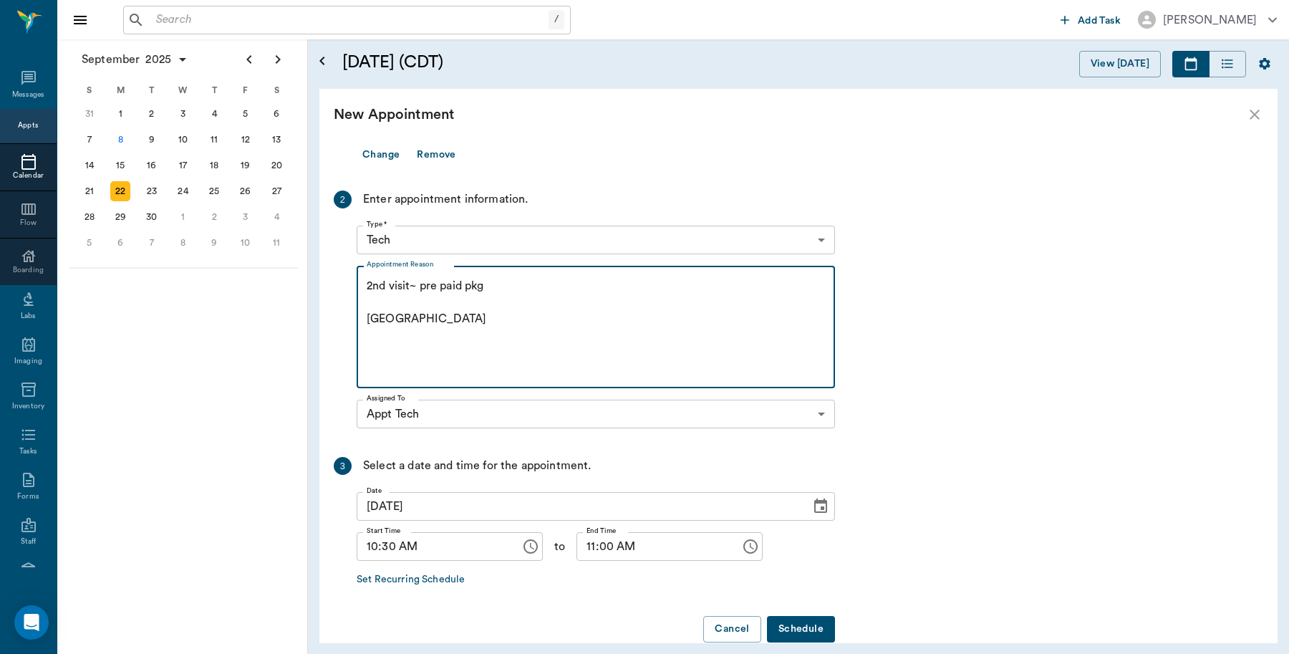
scroll to position [186, 0]
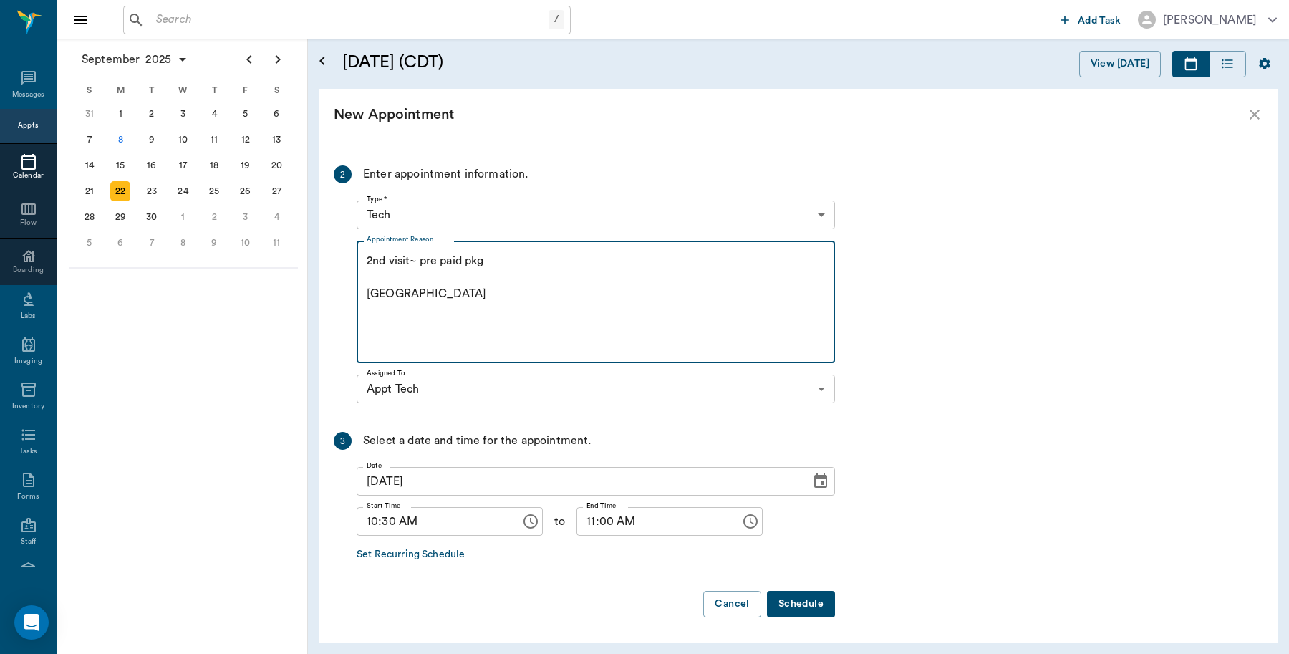
type textarea "2nd visit~ pre paid pkg Caryn"
click at [822, 606] on button "Schedule" at bounding box center [801, 604] width 68 height 26
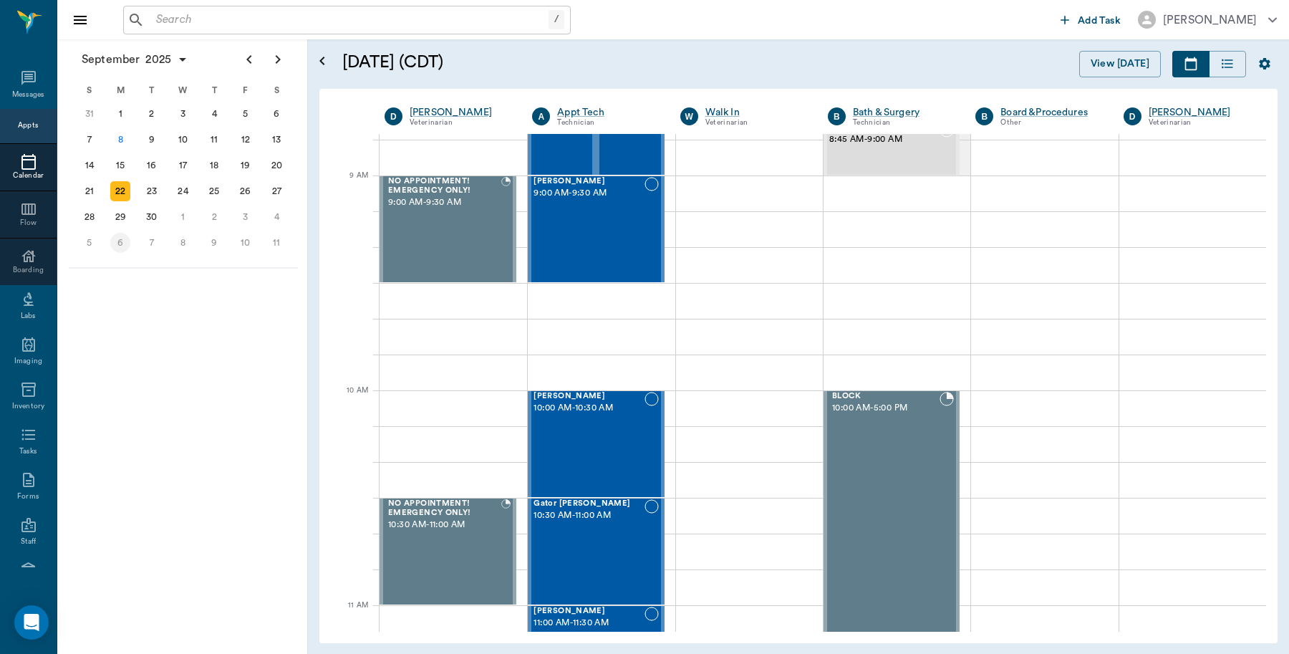
click at [123, 241] on div "6" at bounding box center [120, 243] width 20 height 20
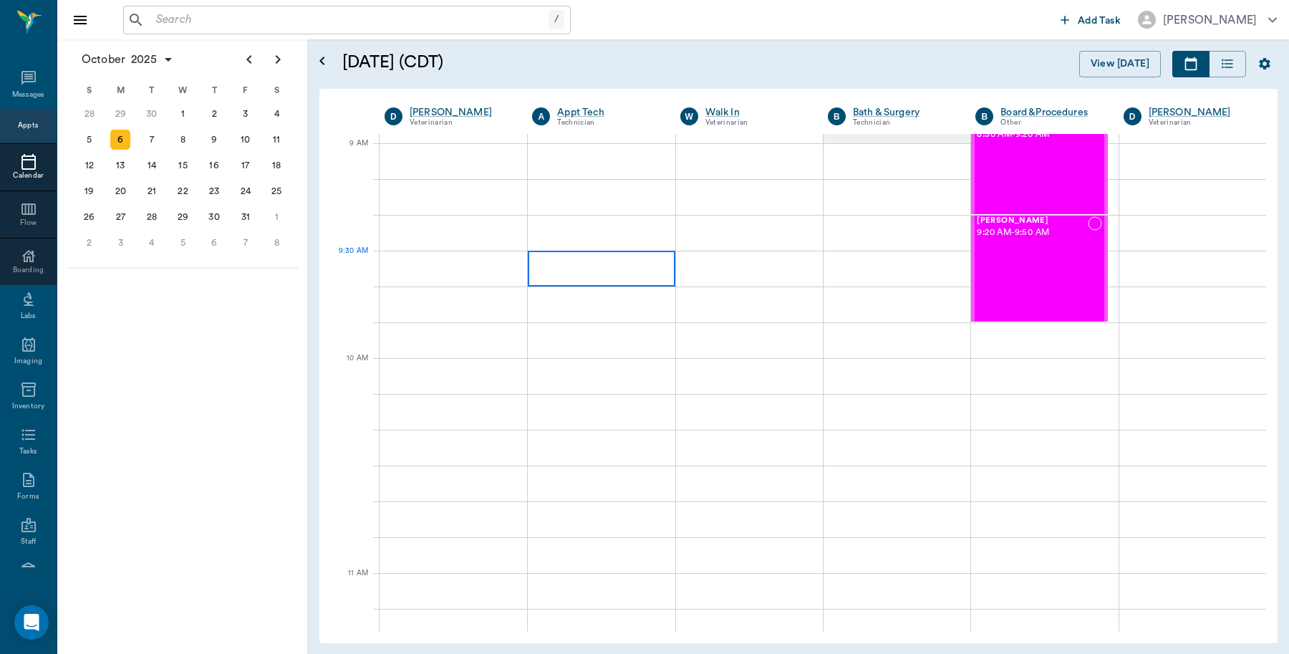
scroll to position [269, 0]
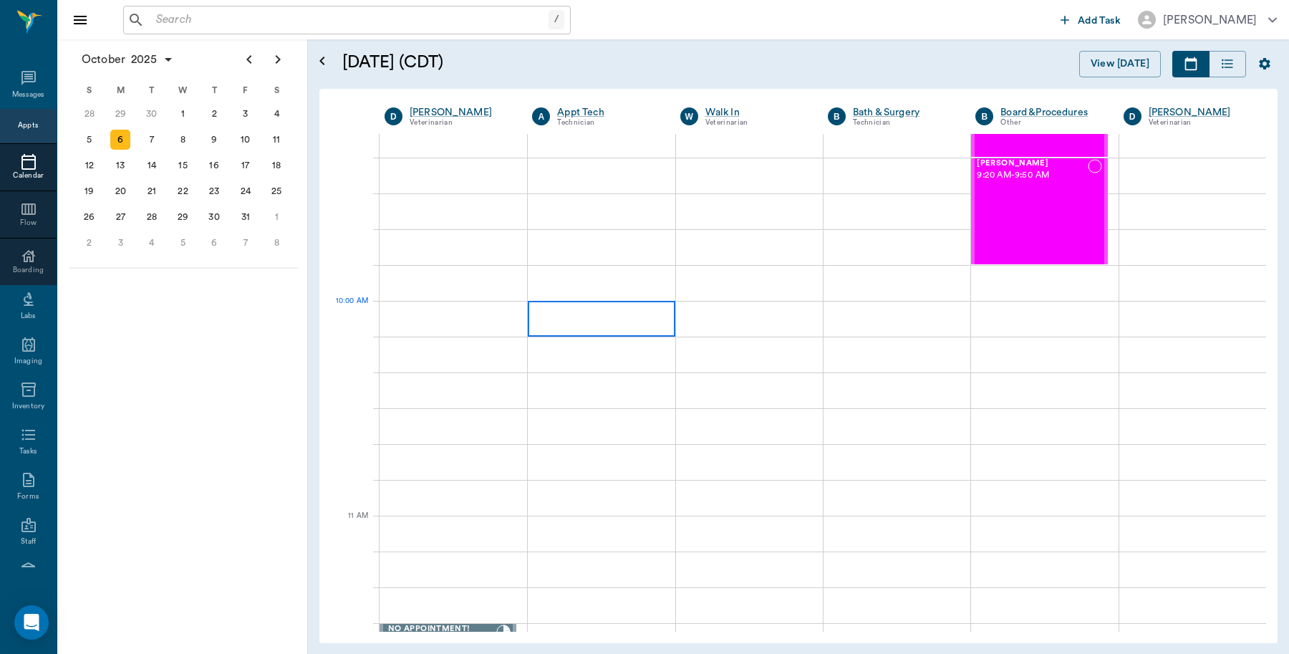
click at [632, 308] on div at bounding box center [601, 319] width 147 height 36
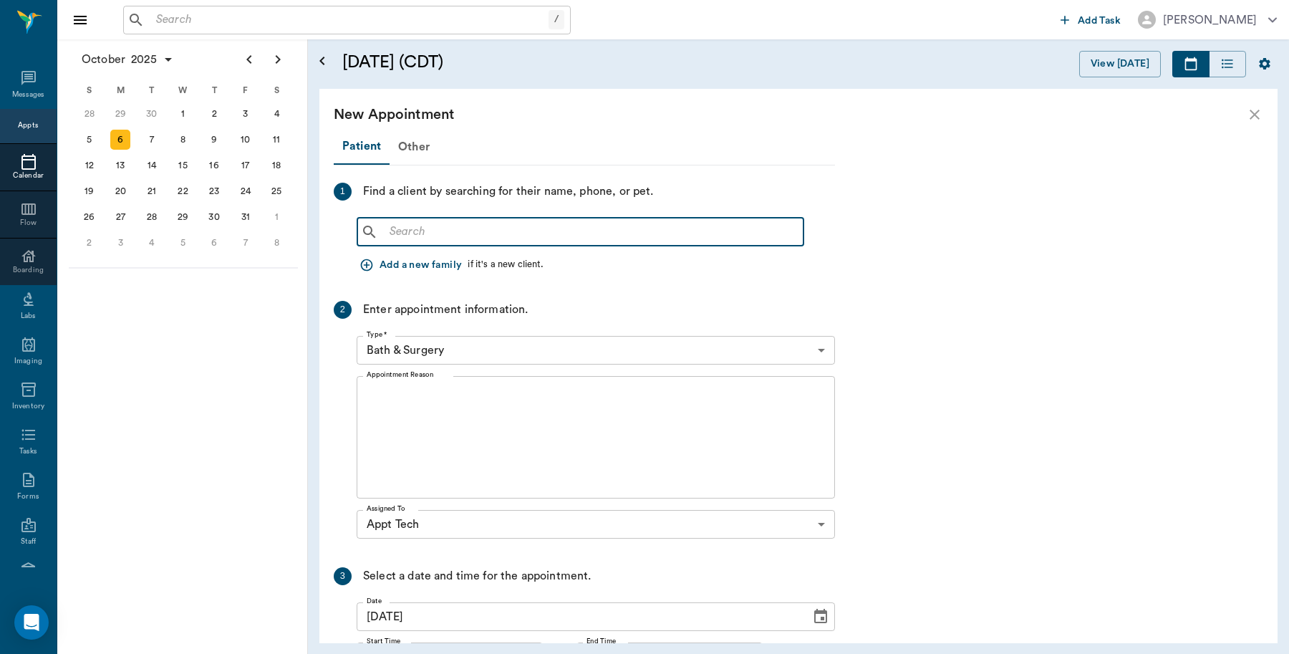
click at [478, 235] on input "text" at bounding box center [591, 232] width 414 height 20
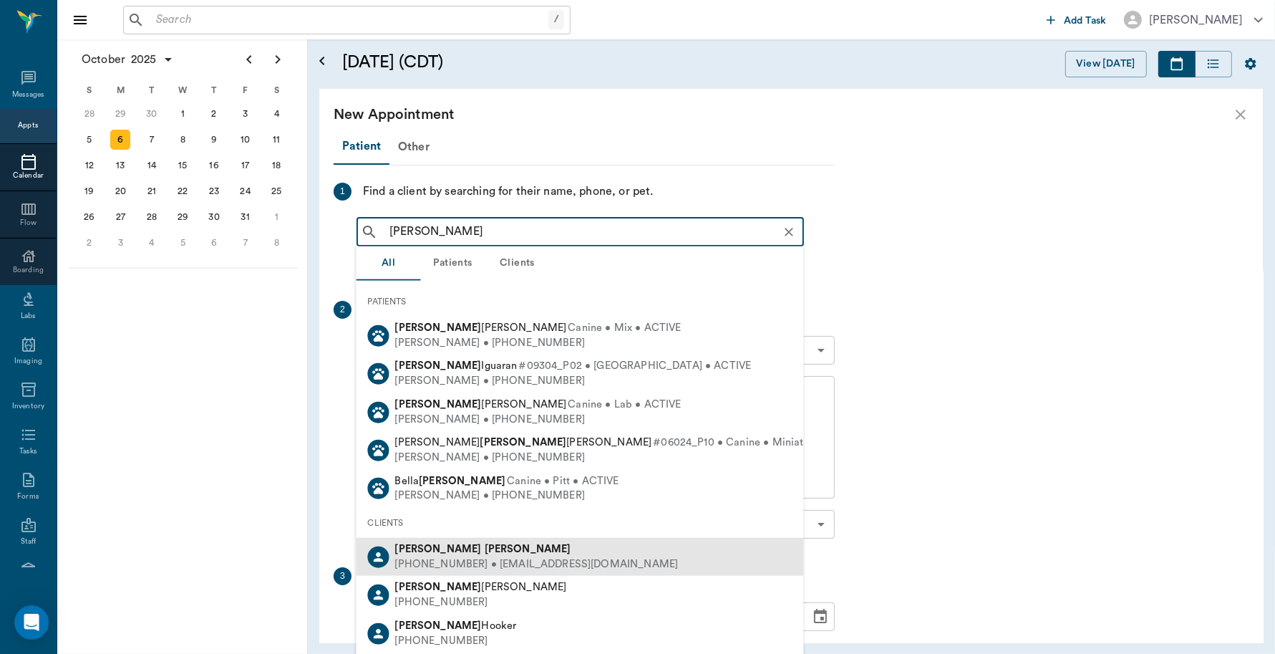
click at [466, 560] on div "(903) 650-0279 • ashleat2@gmail.com" at bounding box center [537, 563] width 284 height 15
type input "Jacob Odom"
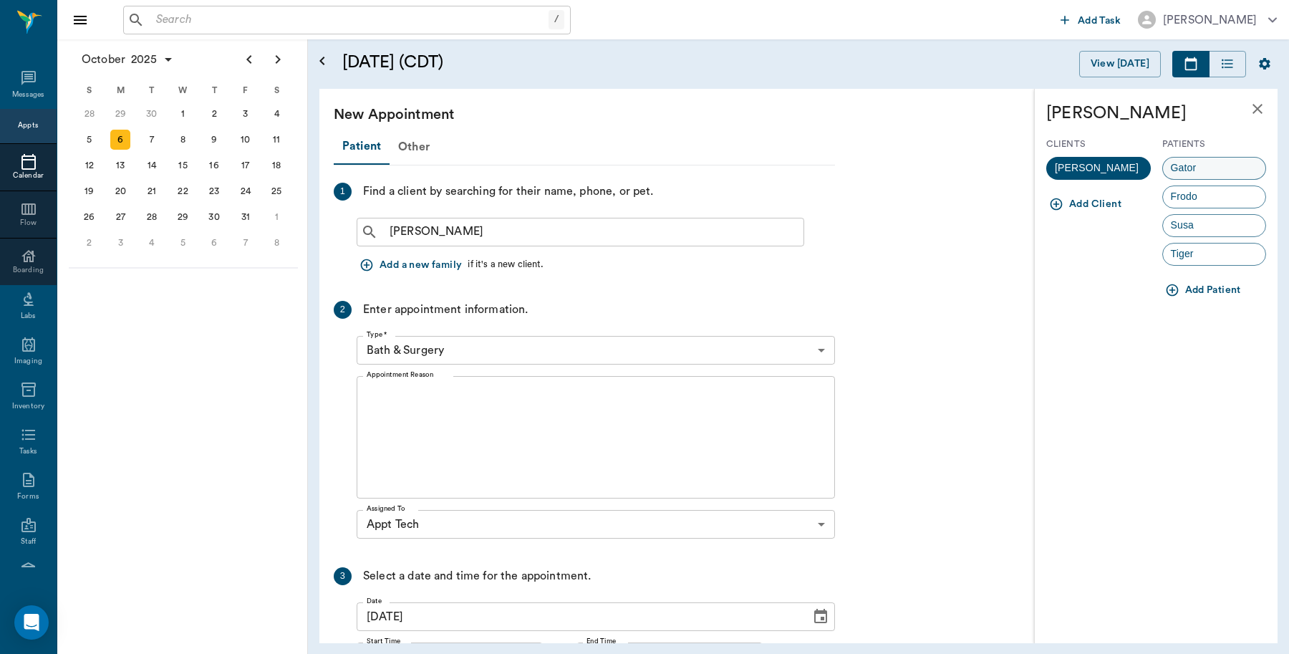
click at [1221, 163] on div "Gator" at bounding box center [1214, 168] width 105 height 23
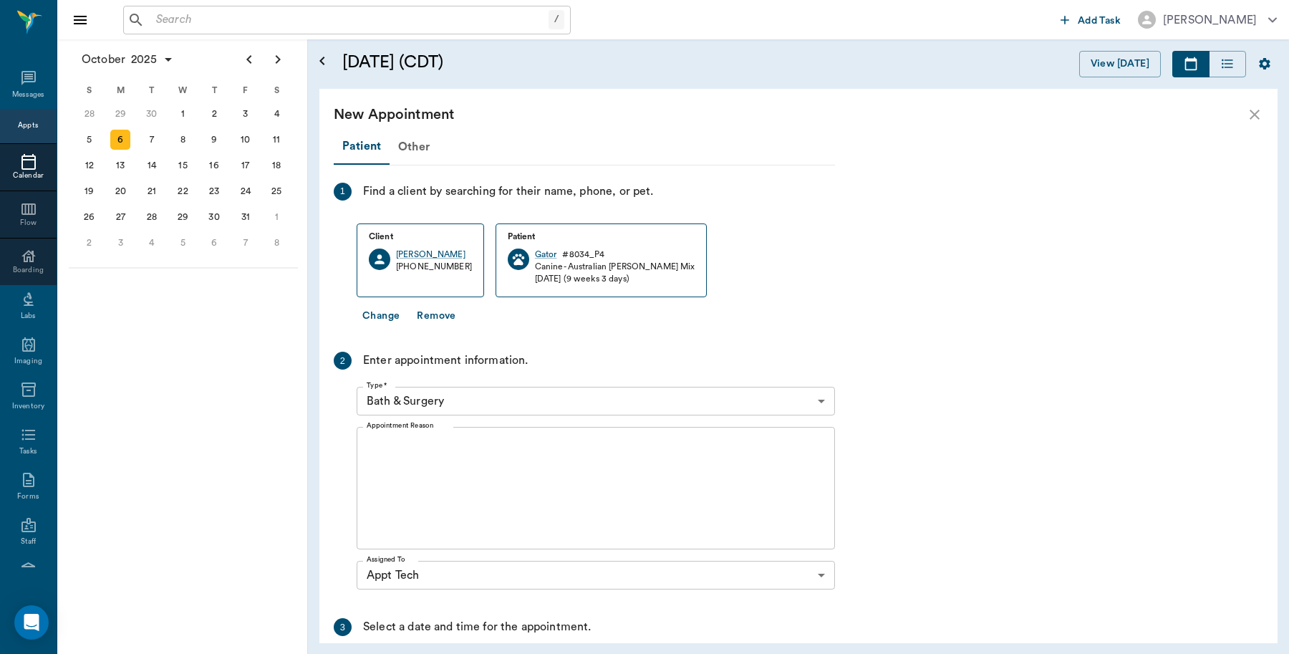
click at [433, 402] on body "/ ​ Add Task Dr. Bert Ellsworth Nectar Messages Appts Calendar Flow Boarding La…" at bounding box center [644, 327] width 1289 height 654
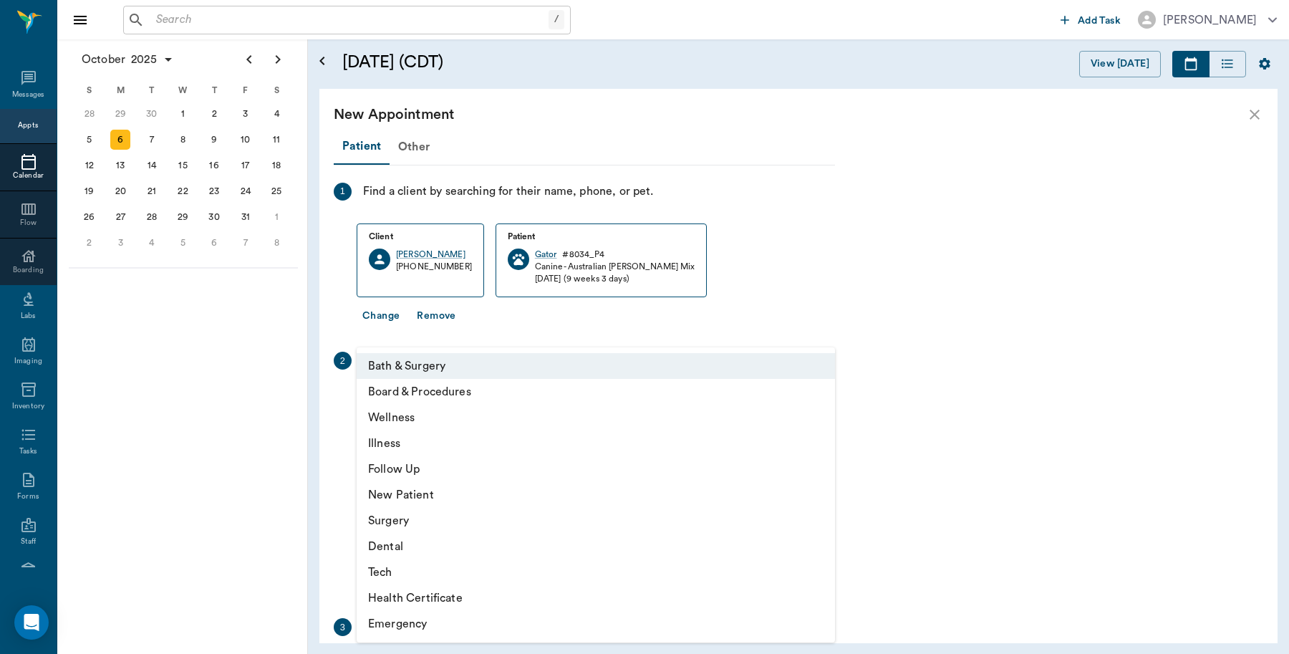
click at [402, 576] on li "Tech" at bounding box center [596, 572] width 478 height 26
type input "65d2be4f46e3a538d89b8c1a"
type input "10:30 AM"
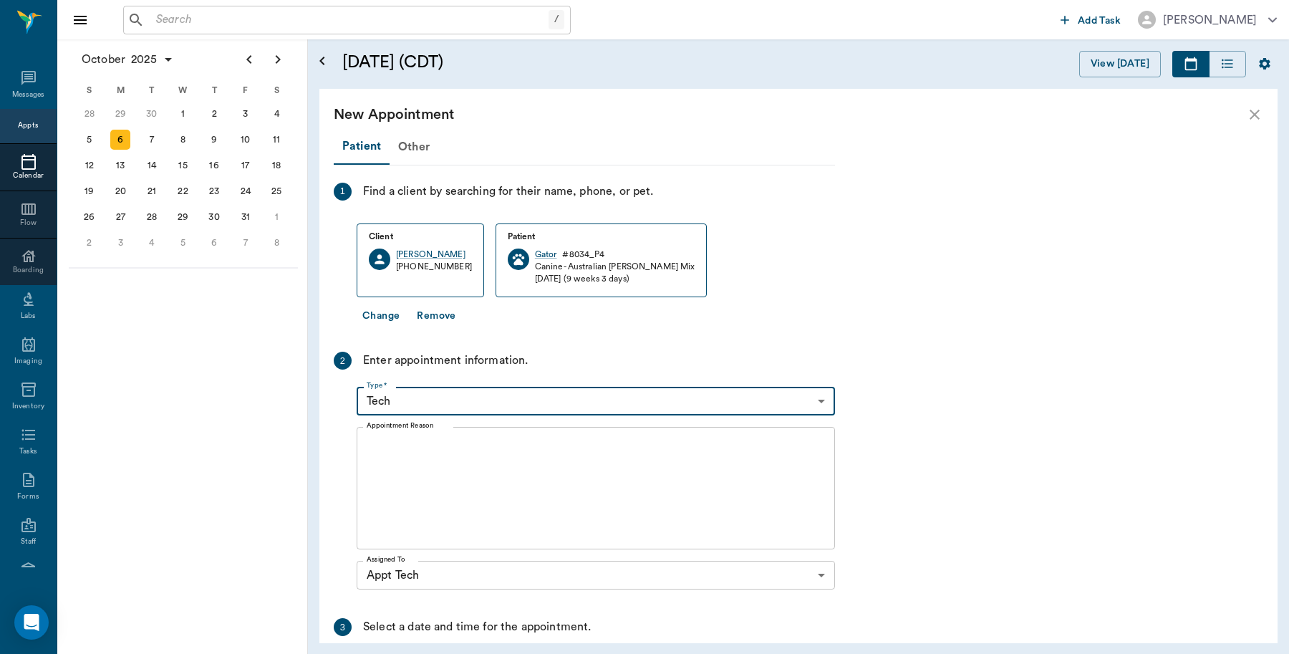
click at [435, 460] on textarea "Appointment Reason" at bounding box center [596, 488] width 458 height 99
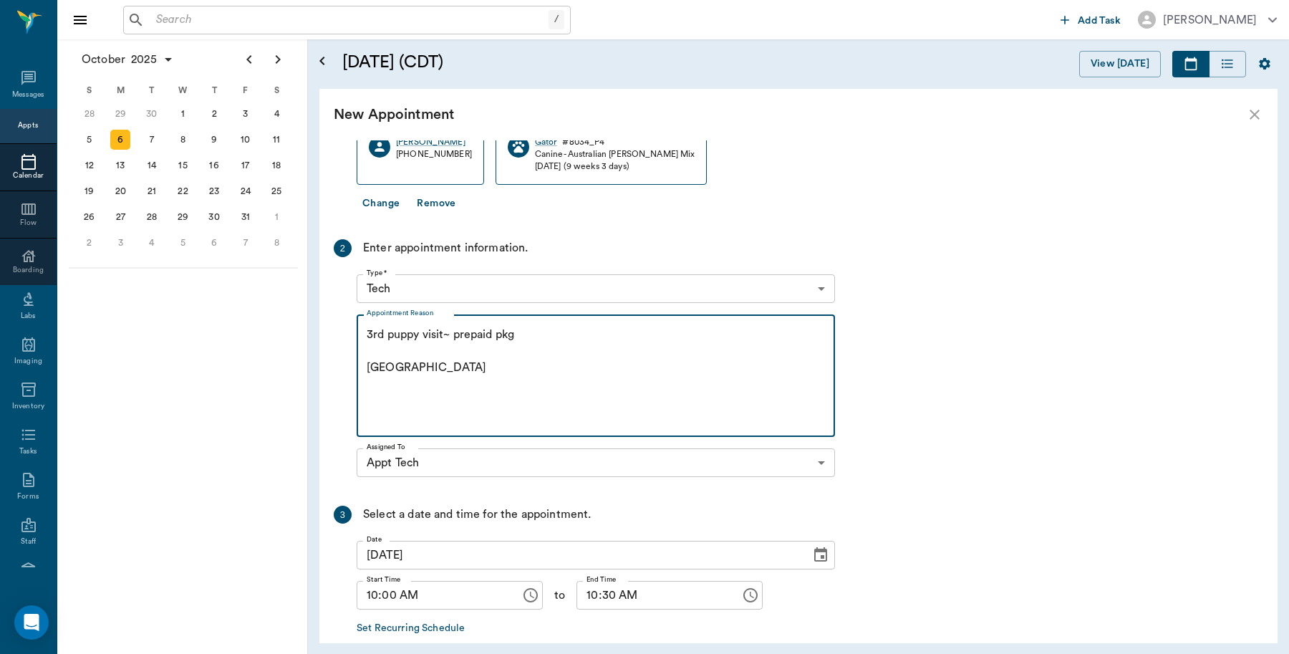
scroll to position [186, 0]
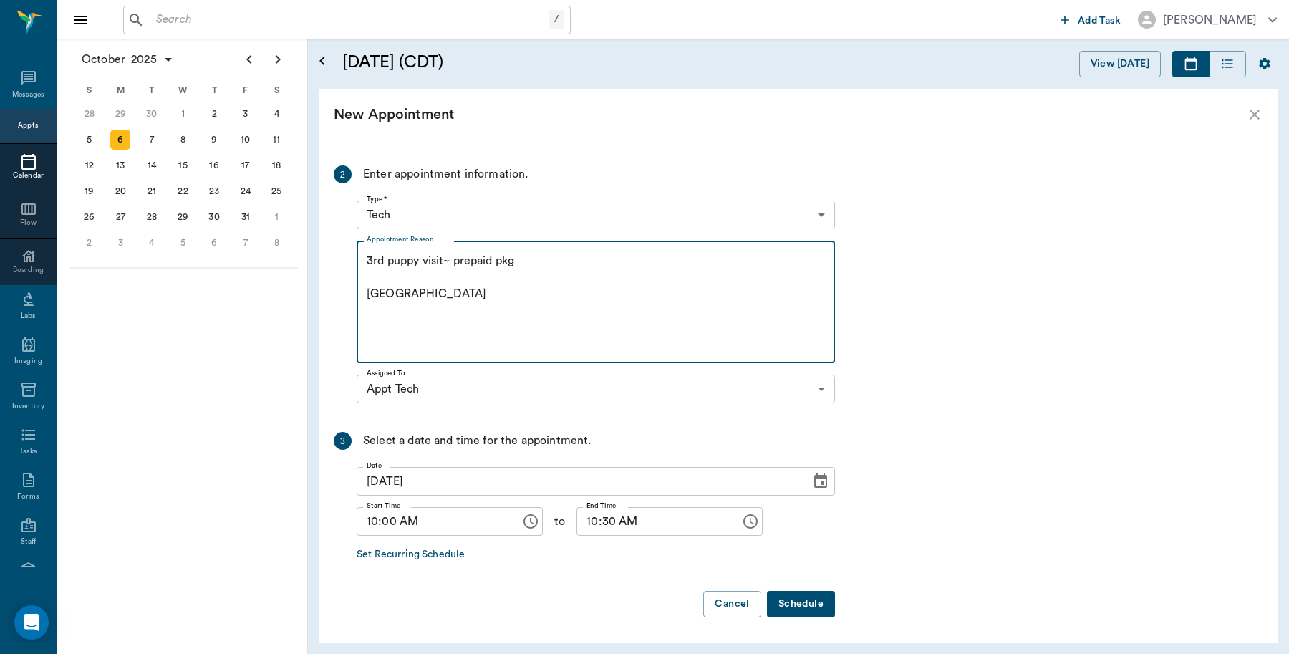
type textarea "3rd puppy visit~ prepaid pkg Caryn"
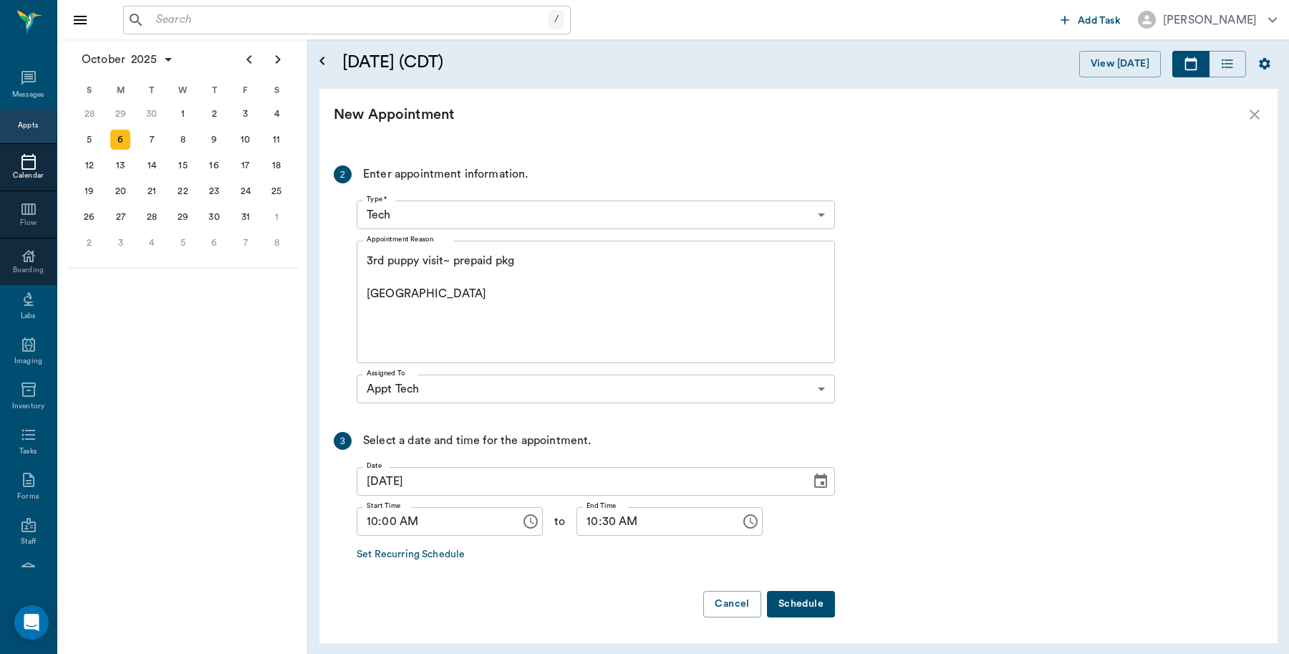
click at [817, 606] on button "Schedule" at bounding box center [801, 604] width 68 height 26
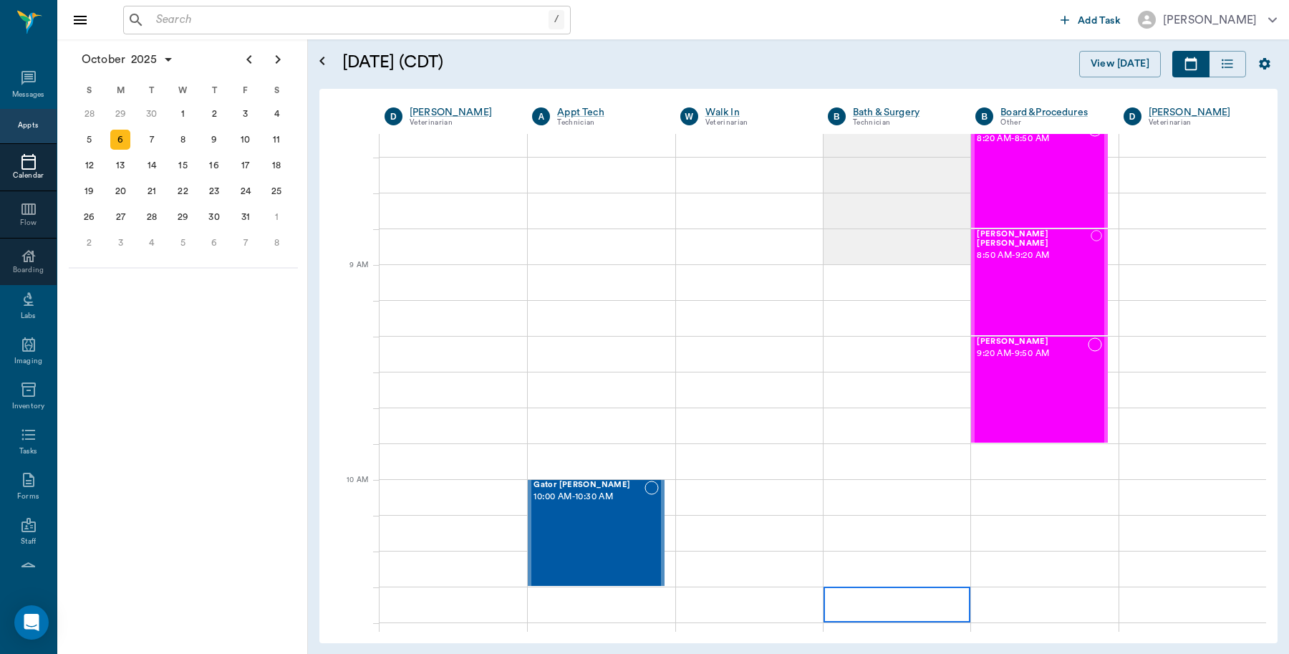
scroll to position [90, 0]
click at [122, 185] on div "20" at bounding box center [120, 191] width 20 height 20
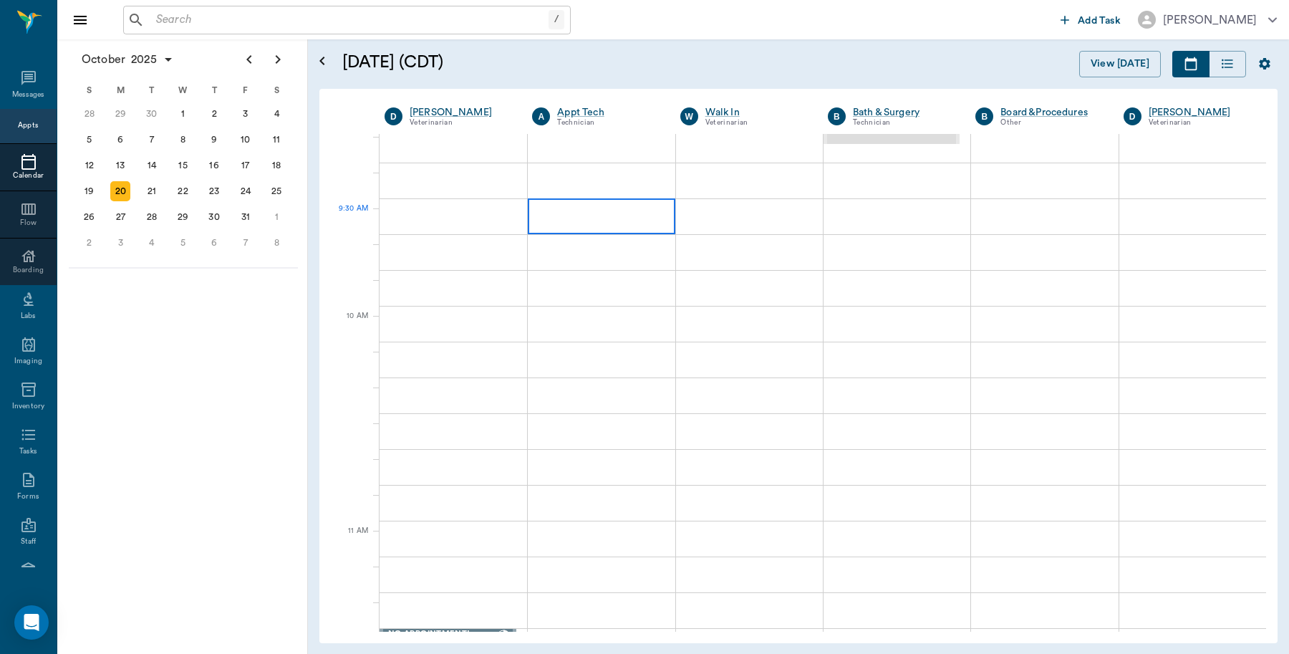
scroll to position [269, 0]
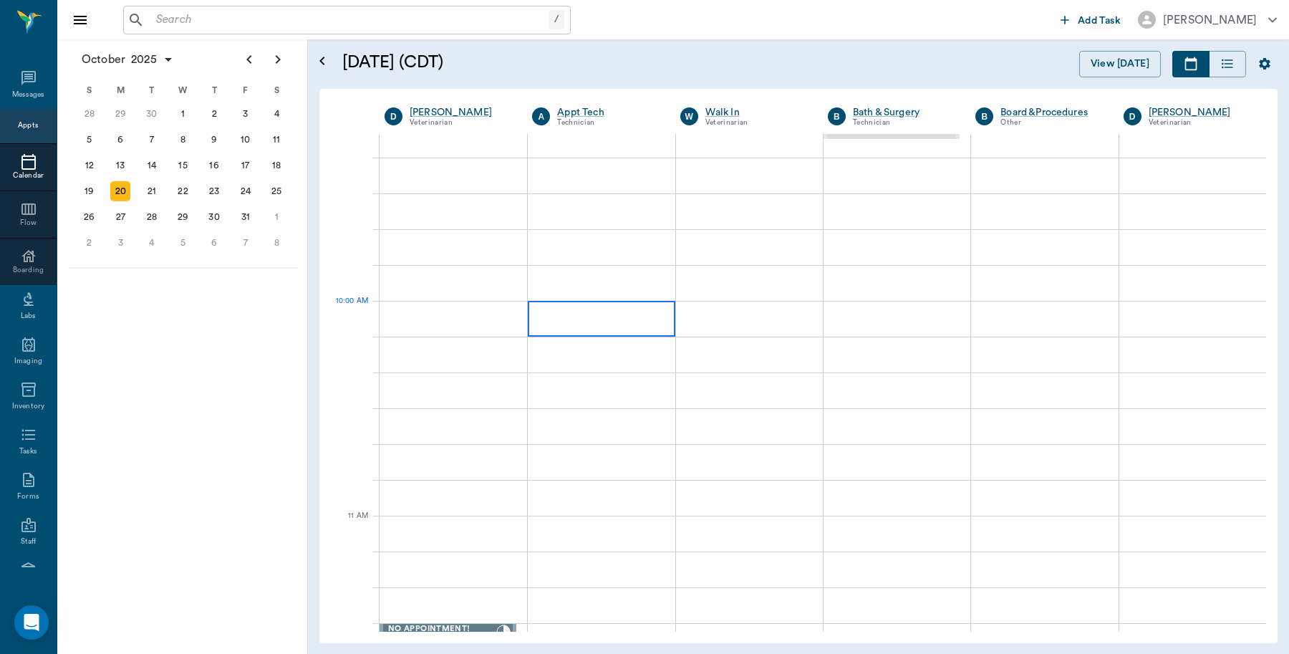
click at [637, 328] on div at bounding box center [601, 319] width 147 height 36
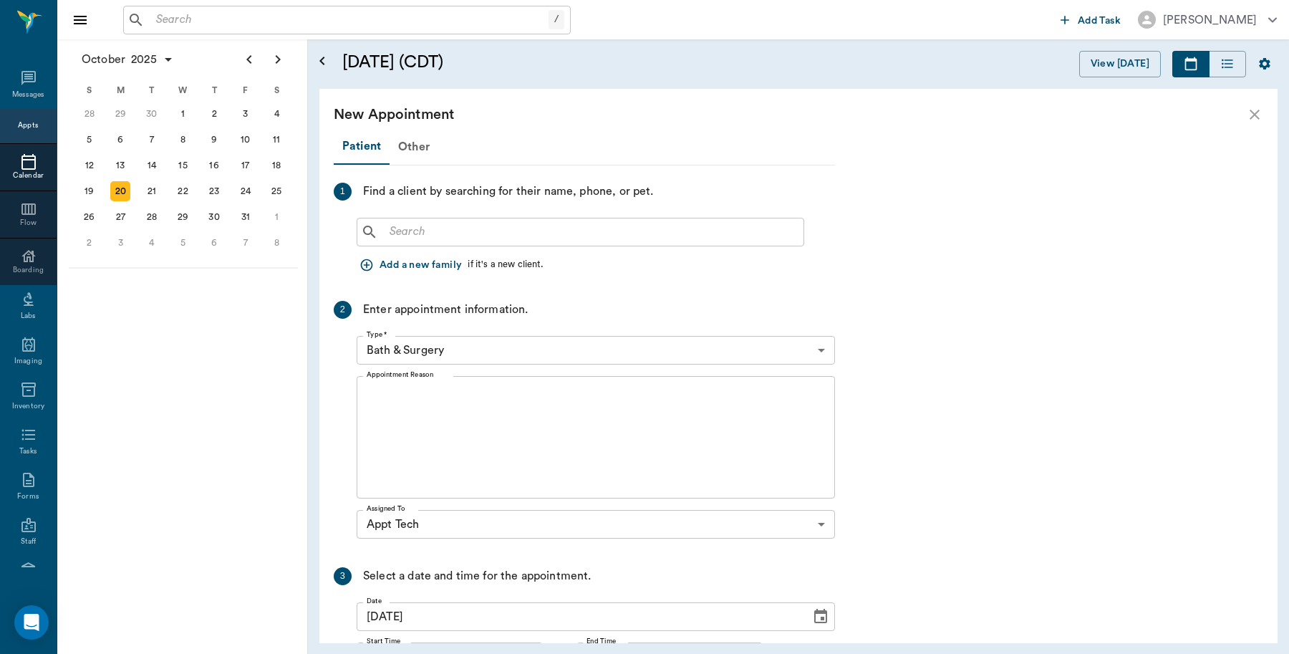
click at [556, 233] on input "text" at bounding box center [591, 232] width 414 height 20
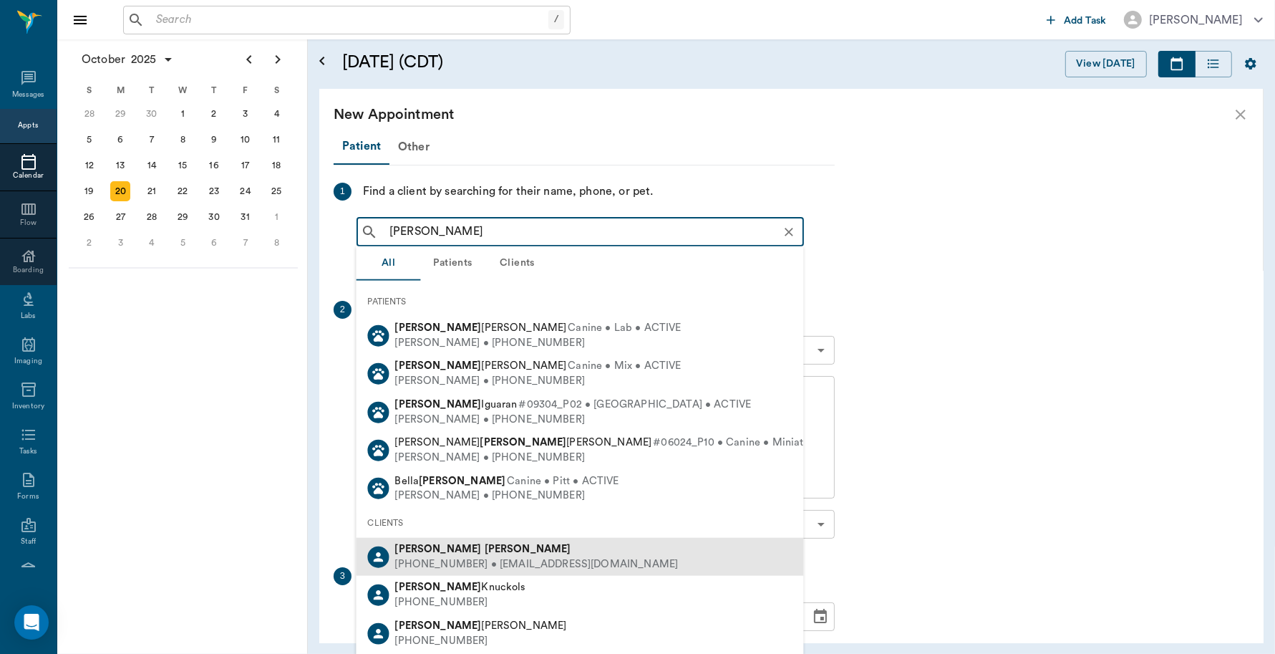
click at [423, 559] on div "(903) 650-0279 • ashleat2@gmail.com" at bounding box center [537, 563] width 284 height 15
type input "Jacob Odom"
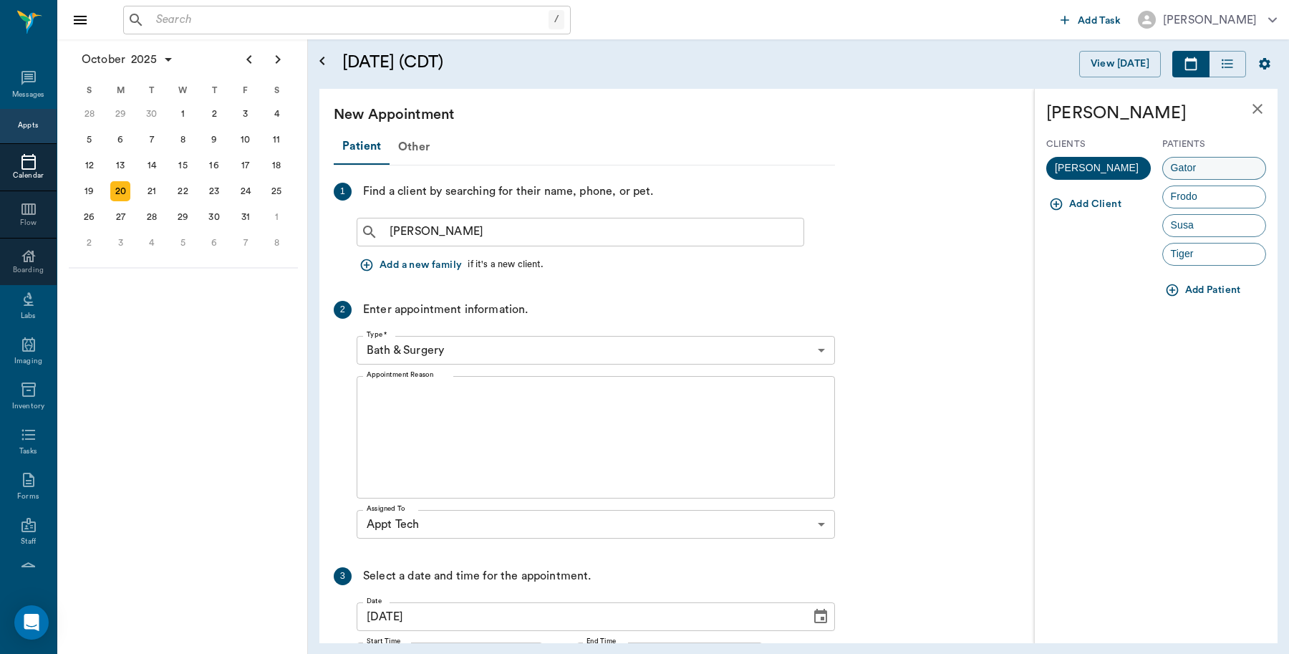
click at [1191, 167] on span "Gator" at bounding box center [1184, 167] width 42 height 15
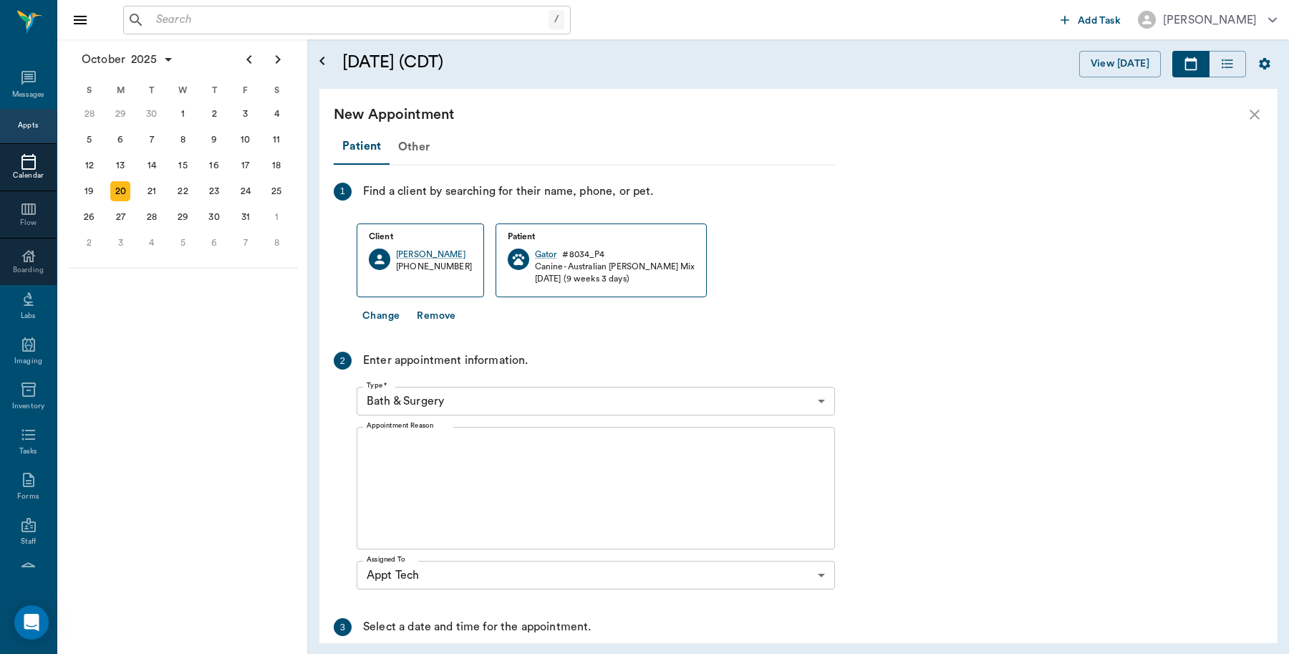
click at [489, 396] on body "/ ​ Add Task Dr. Bert Ellsworth Nectar Messages Appts Calendar Flow Boarding La…" at bounding box center [644, 327] width 1289 height 654
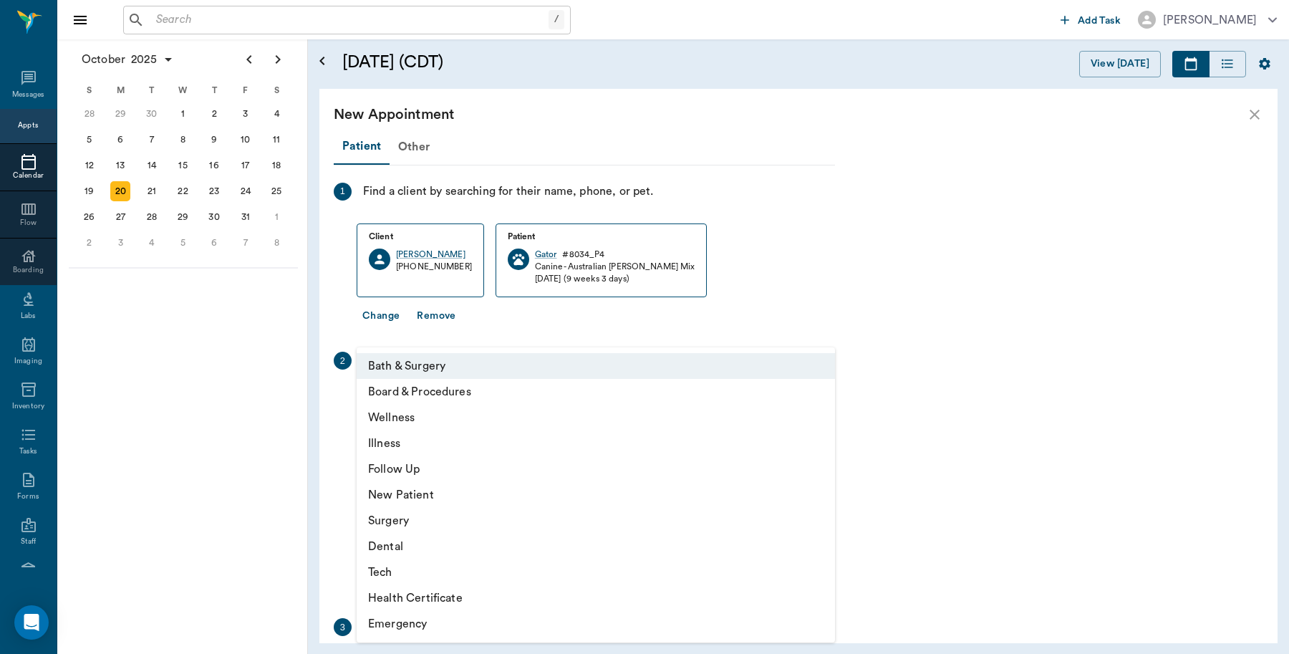
click at [397, 569] on li "Tech" at bounding box center [596, 572] width 478 height 26
type input "65d2be4f46e3a538d89b8c1a"
type input "10:30 AM"
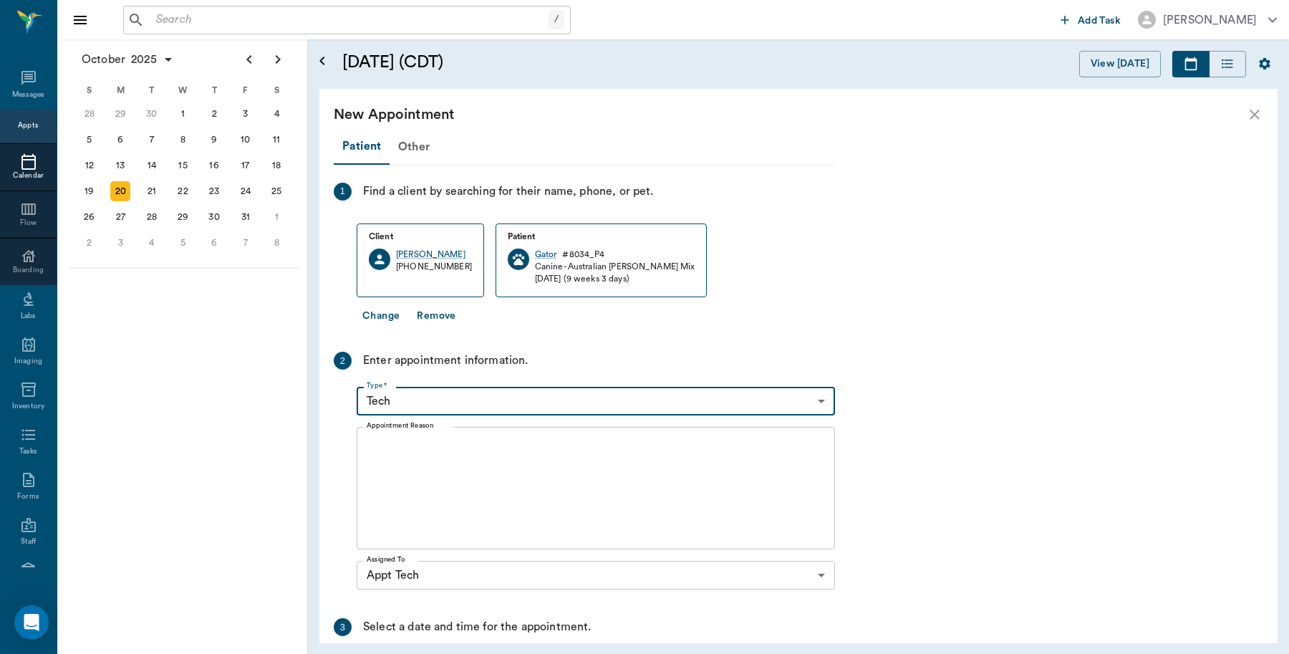
click at [449, 473] on textarea "Appointment Reason" at bounding box center [596, 488] width 458 height 99
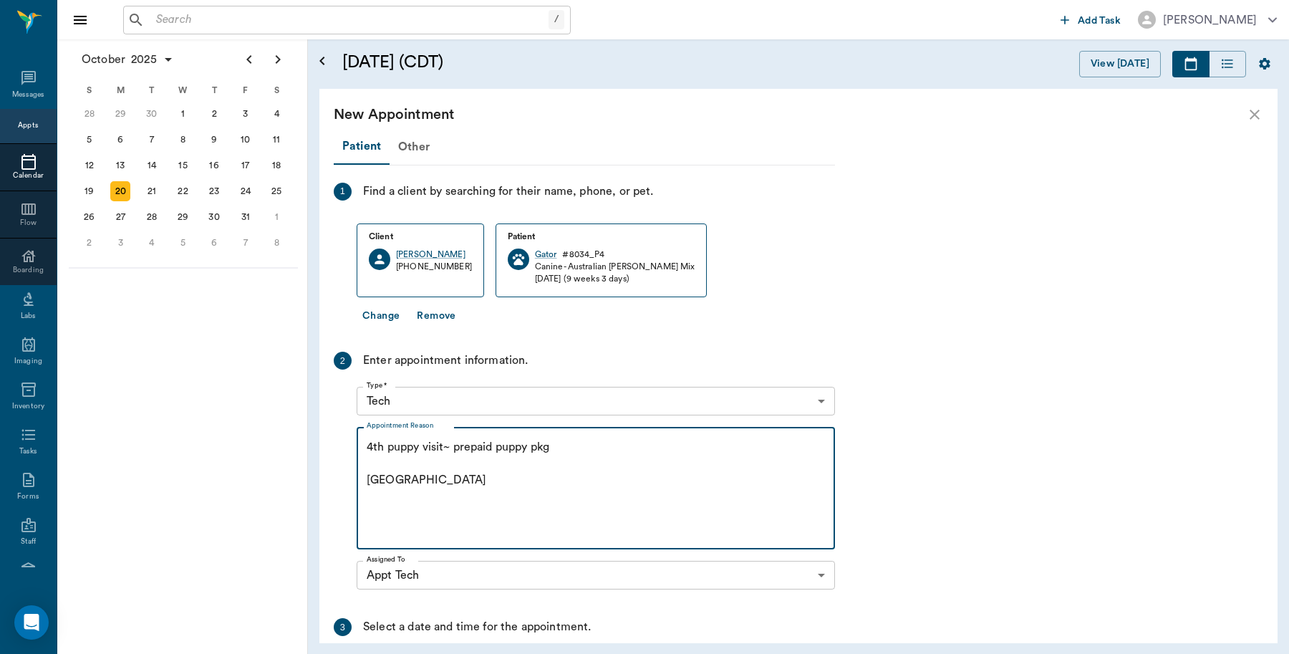
scroll to position [186, 0]
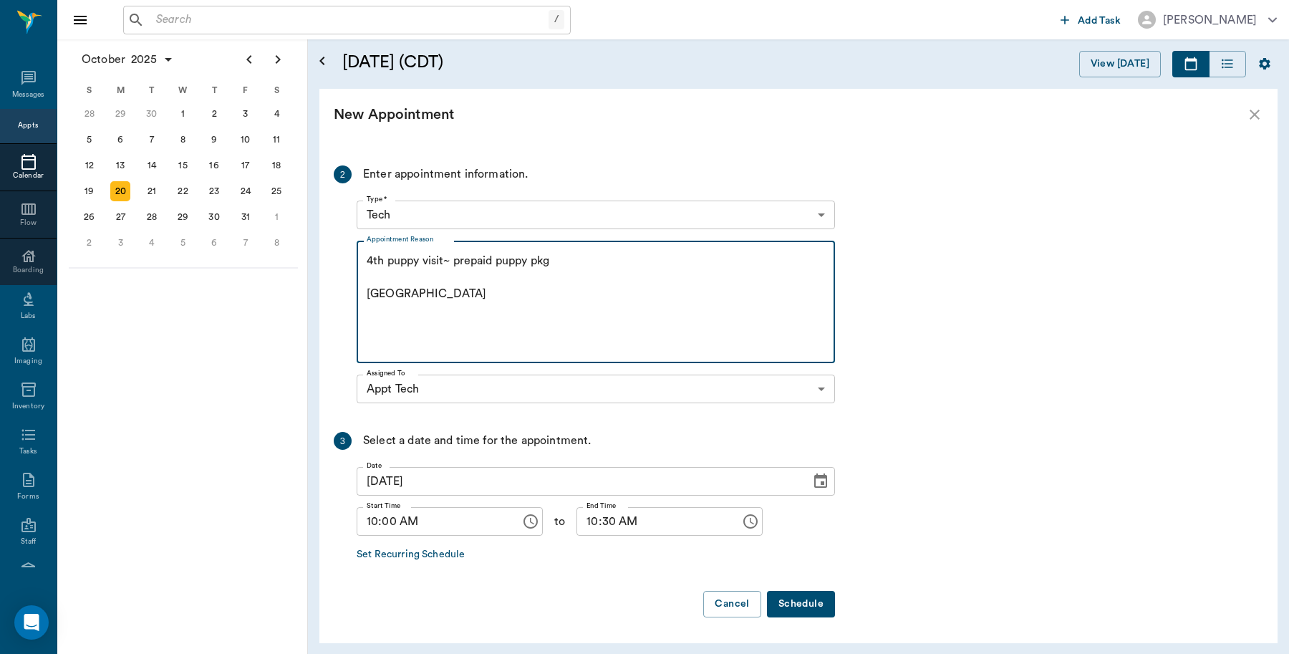
type textarea "4th puppy visit~ prepaid puppy pkg Caryn"
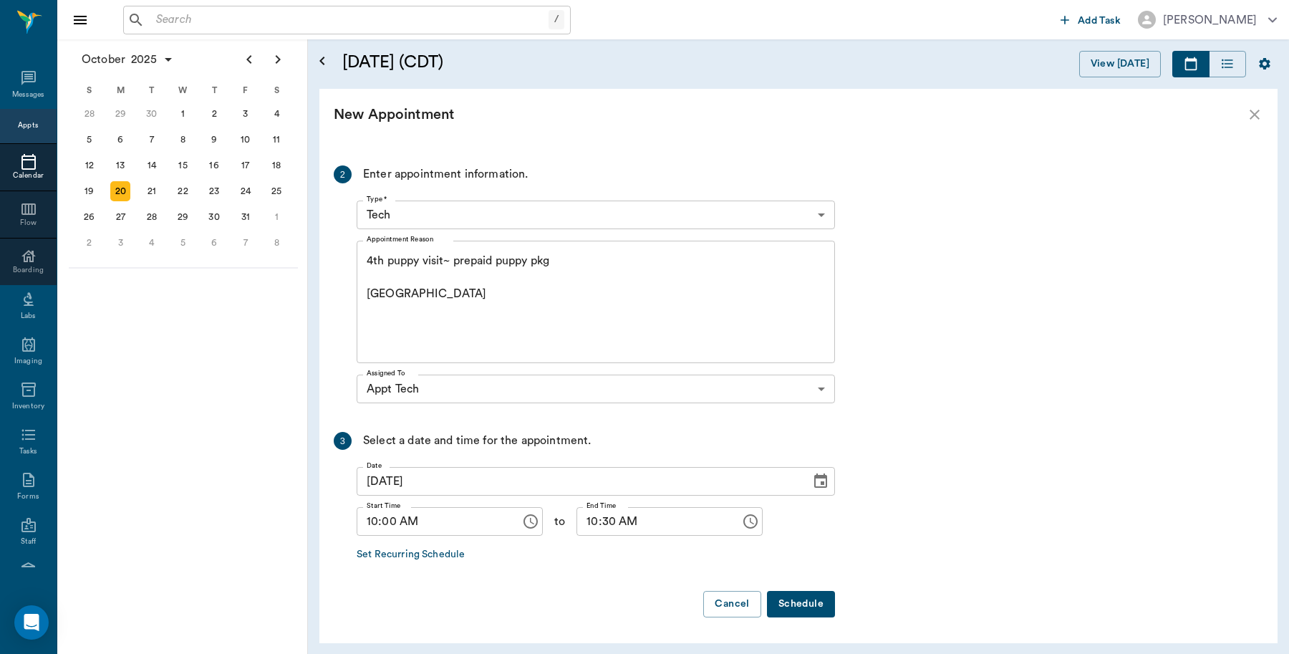
click at [817, 599] on button "Schedule" at bounding box center [801, 604] width 68 height 26
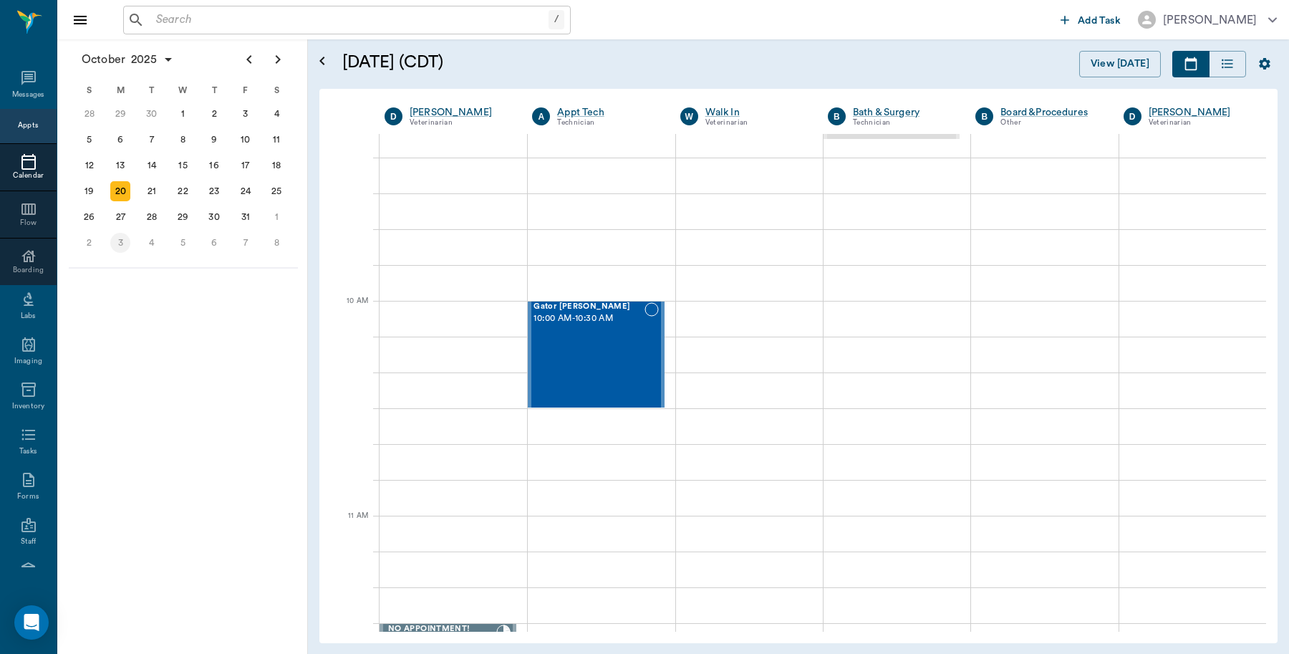
click at [122, 236] on div "3" at bounding box center [120, 243] width 20 height 20
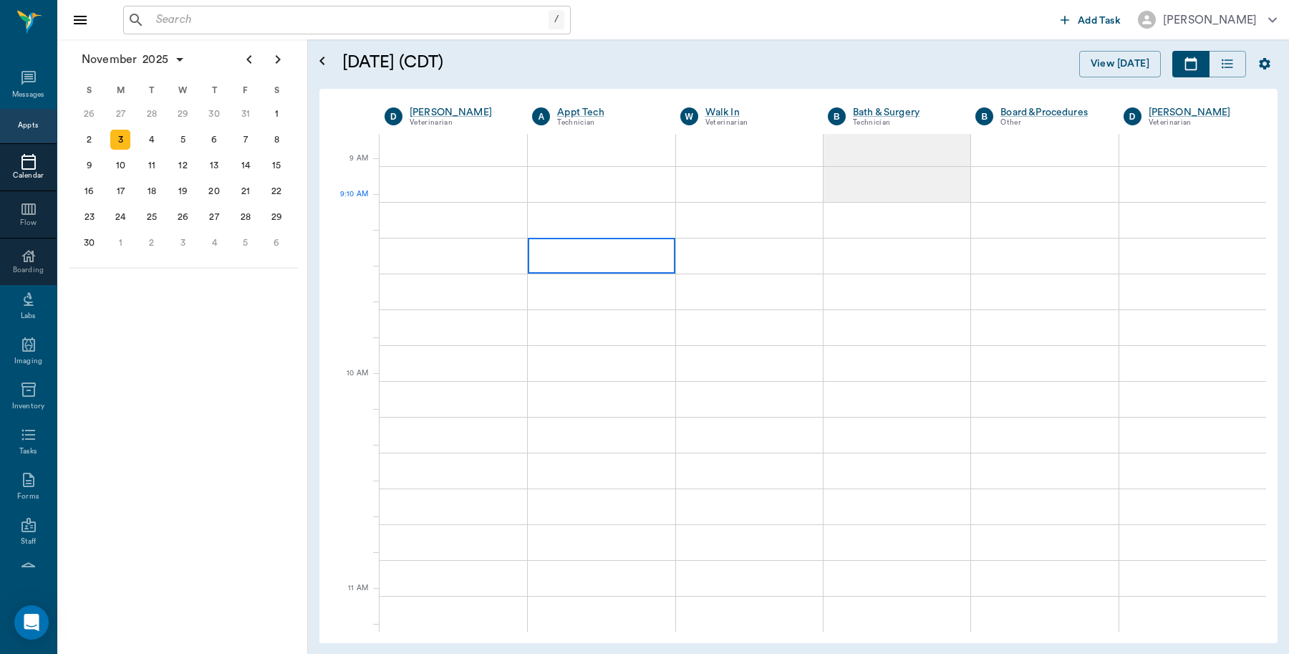
scroll to position [269, 0]
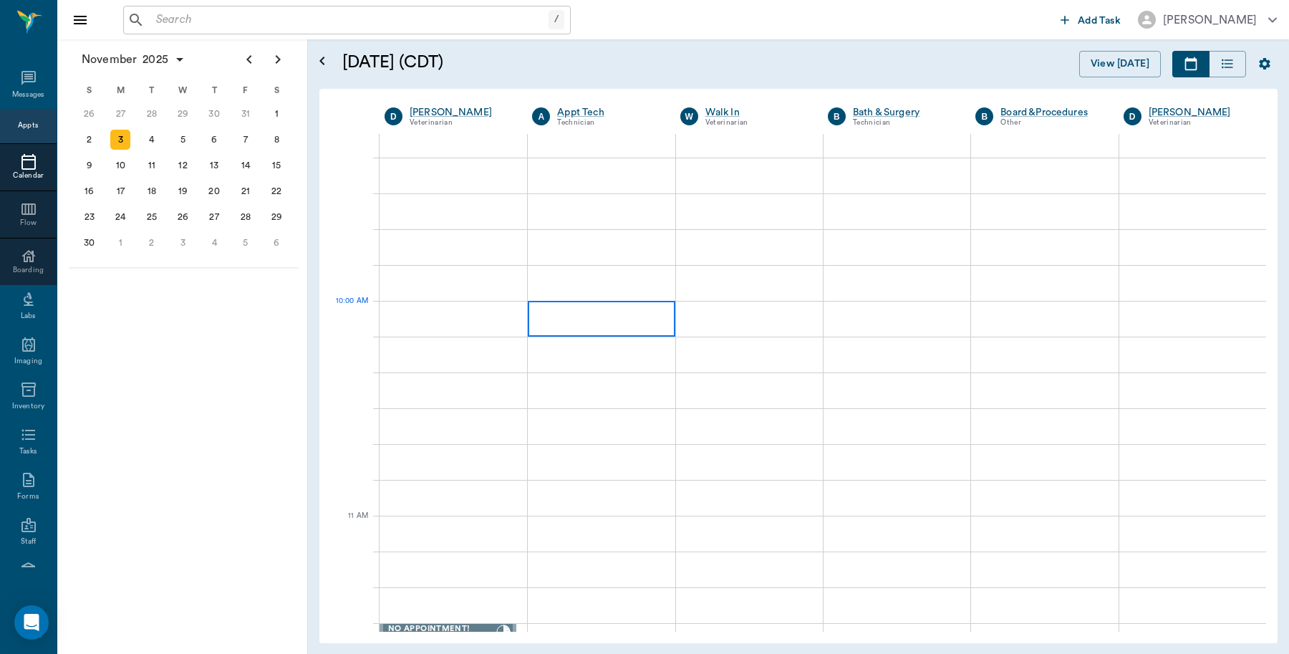
click at [613, 319] on div at bounding box center [601, 319] width 147 height 36
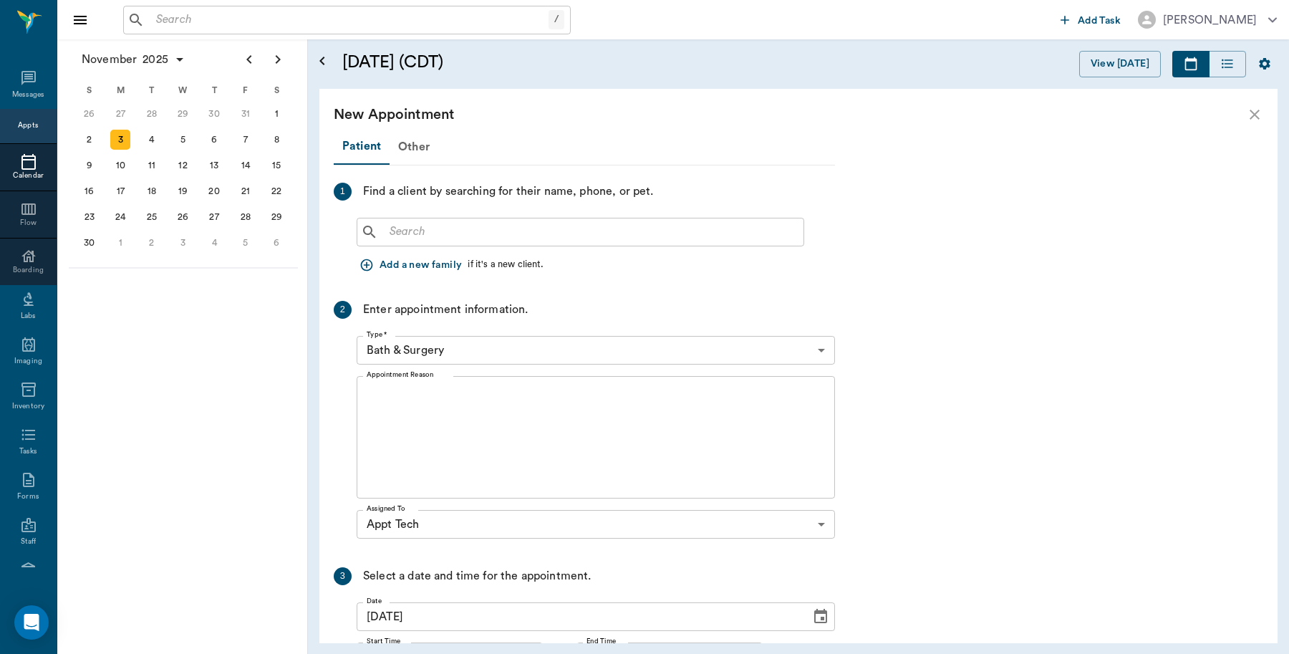
click at [489, 220] on div "​" at bounding box center [581, 232] width 448 height 29
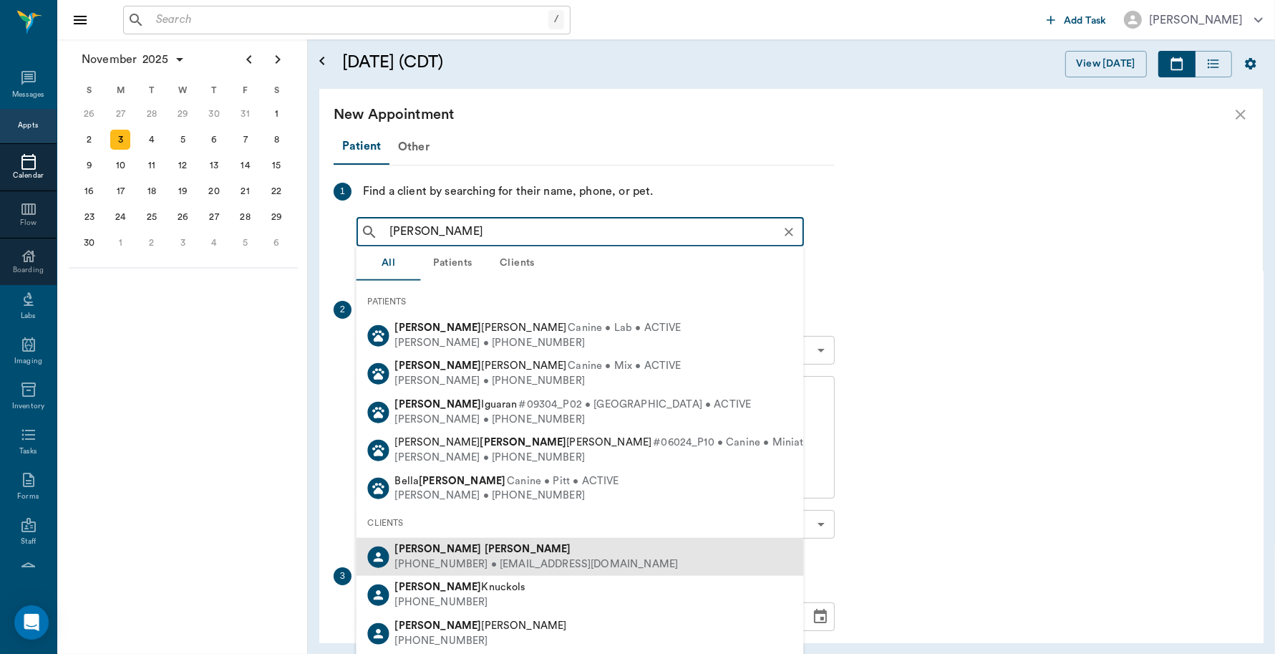
click at [496, 551] on div "Jacob Odom" at bounding box center [537, 549] width 284 height 15
type input "Jacob Odom"
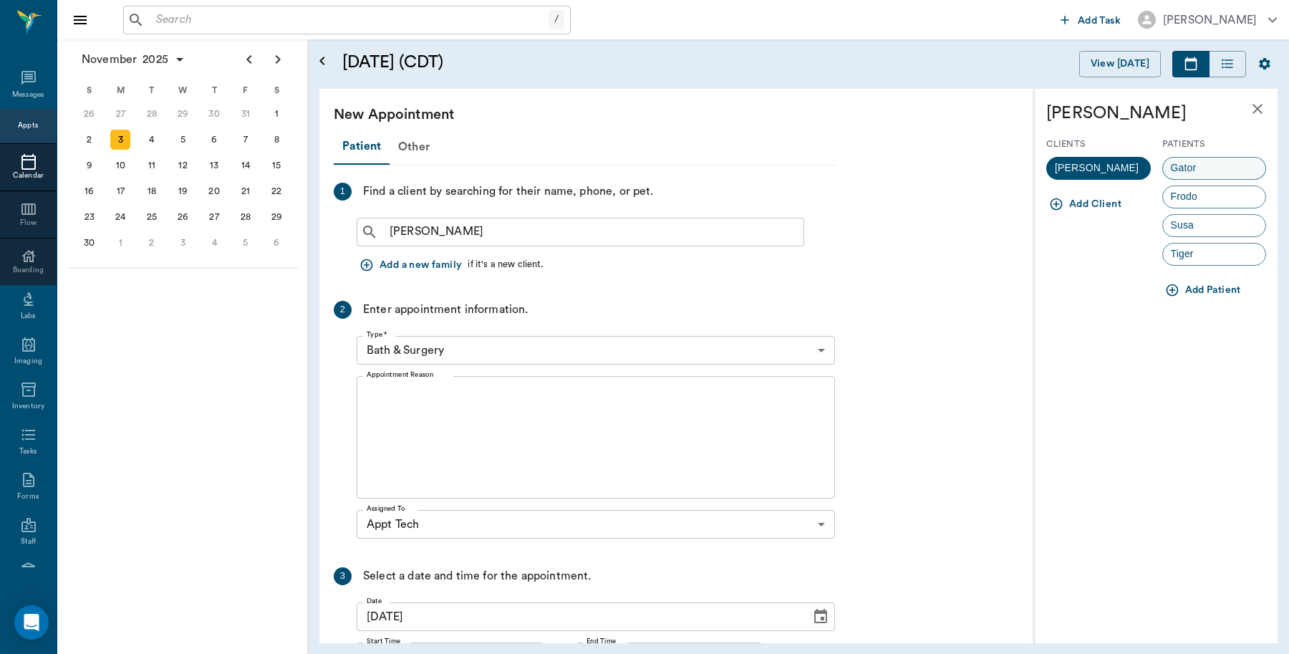
click at [1228, 167] on div "Gator" at bounding box center [1214, 168] width 105 height 23
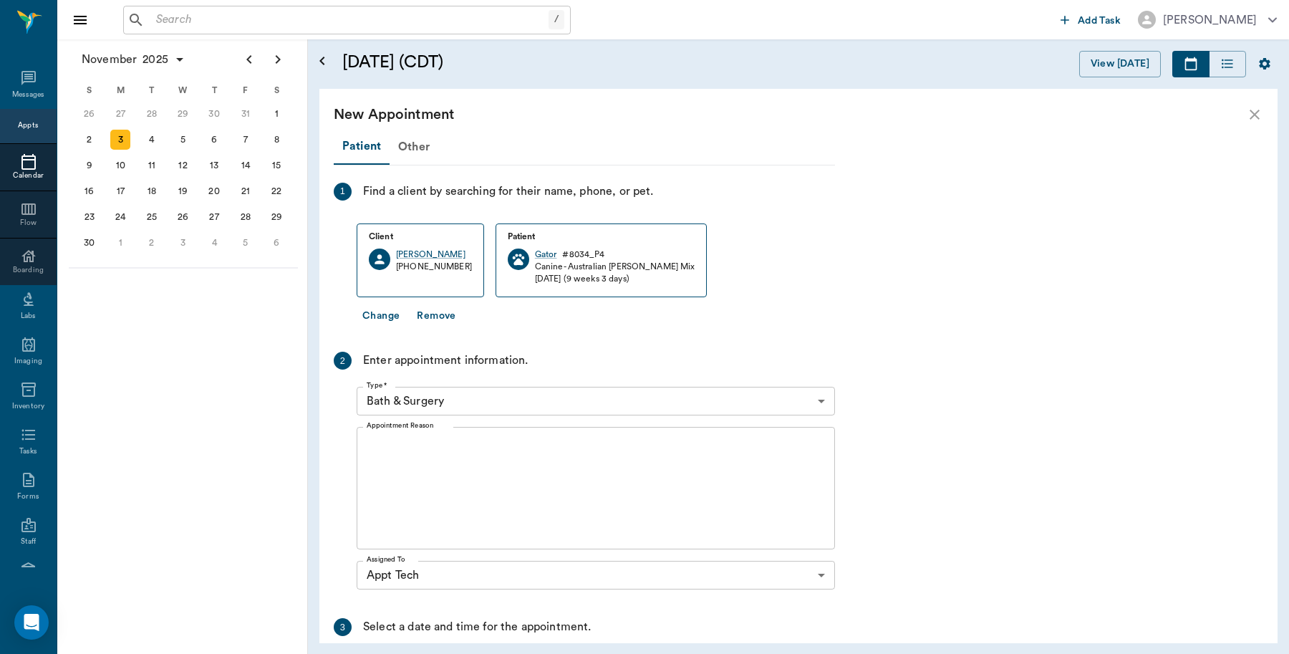
click at [553, 395] on body "/ ​ Add Task Dr. Bert Ellsworth Nectar Messages Appts Calendar Flow Boarding La…" at bounding box center [644, 327] width 1289 height 654
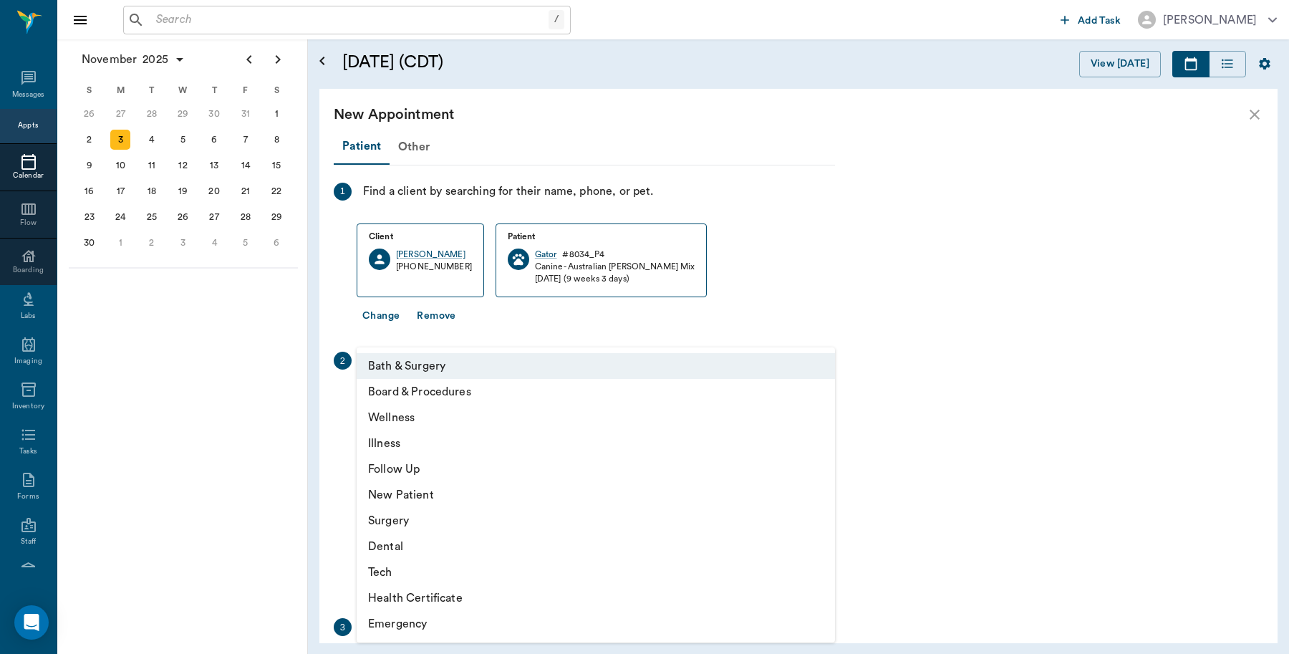
click at [403, 571] on li "Tech" at bounding box center [596, 572] width 478 height 26
type input "65d2be4f46e3a538d89b8c1a"
type input "10:30 AM"
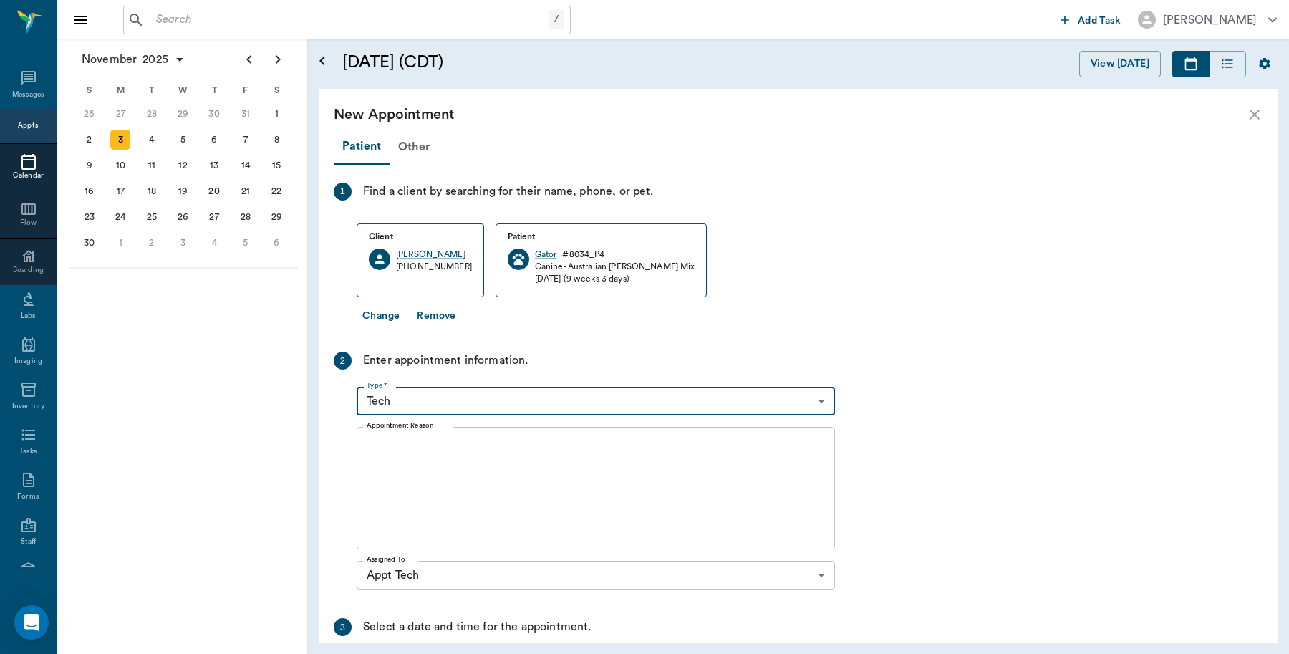
click at [431, 453] on textarea "Appointment Reason" at bounding box center [596, 488] width 458 height 99
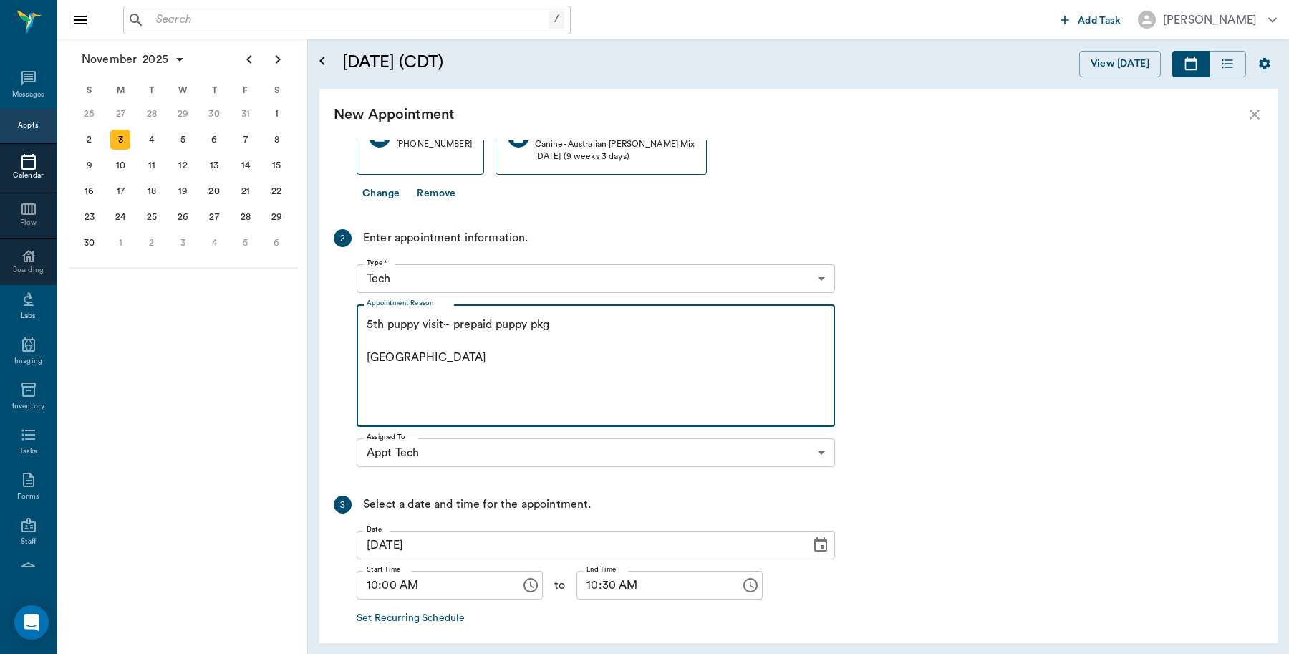
scroll to position [186, 0]
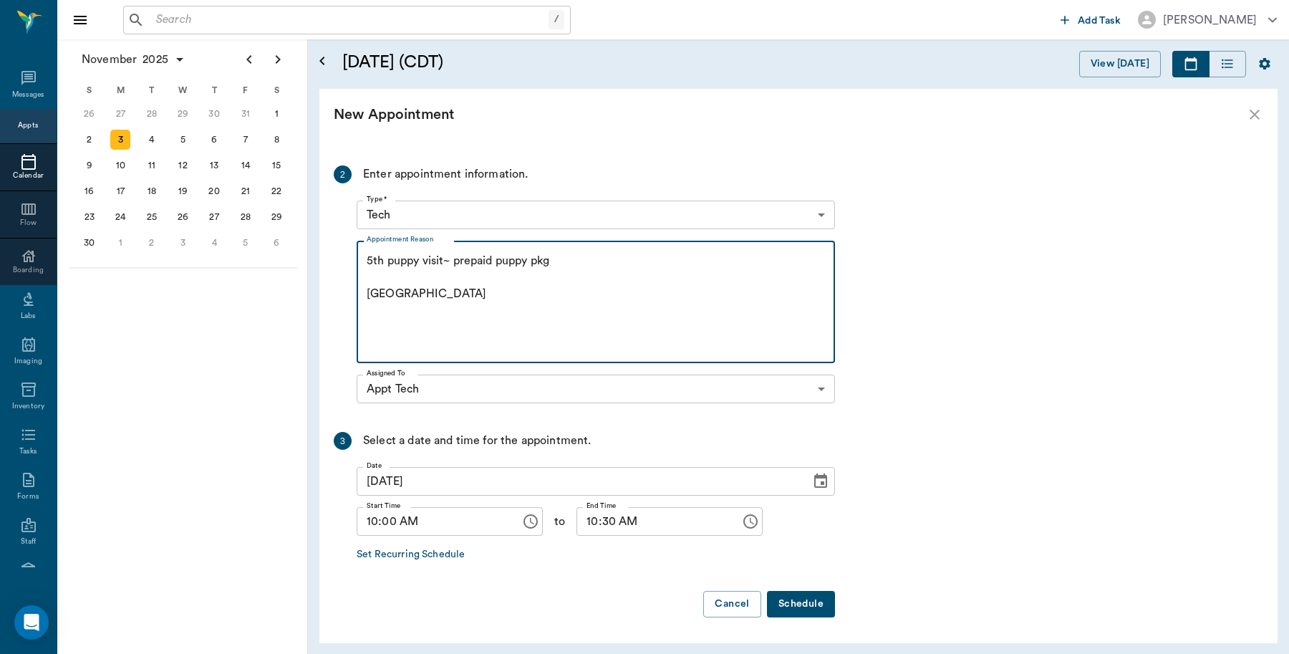
type textarea "5th puppy visit~ prepaid puppy pkg Caryn"
click at [786, 606] on button "Schedule" at bounding box center [801, 604] width 68 height 26
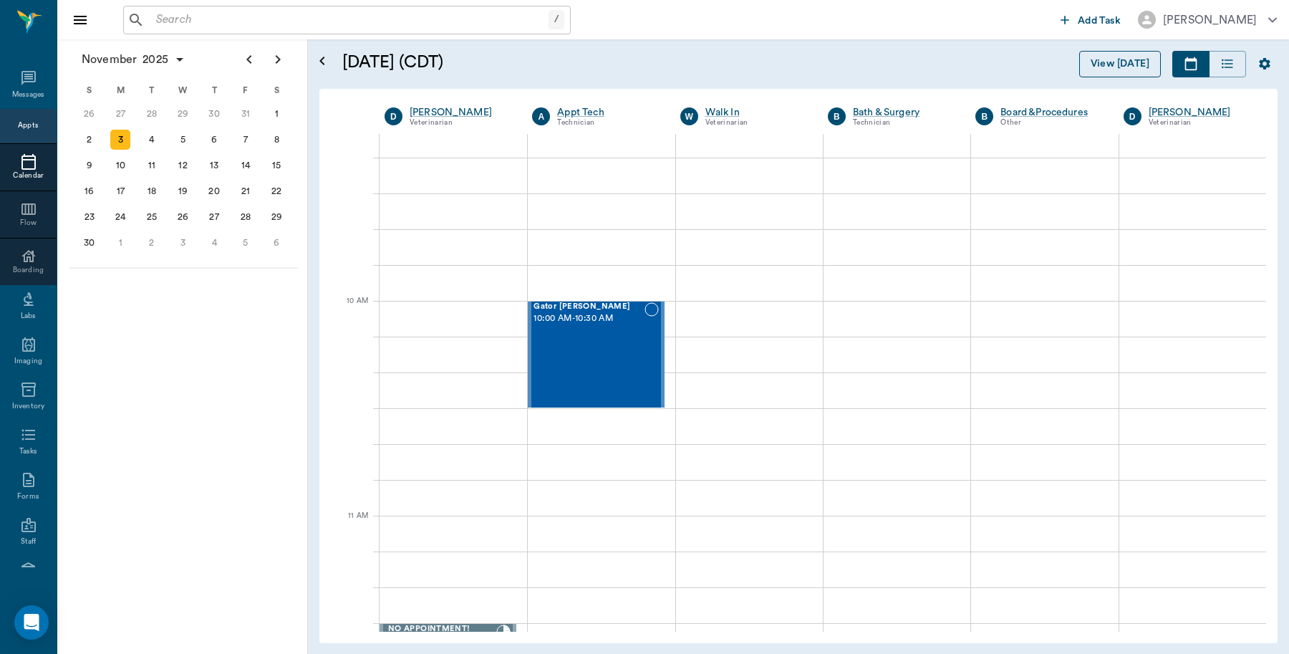
click at [1114, 68] on button "View [DATE]" at bounding box center [1120, 64] width 82 height 26
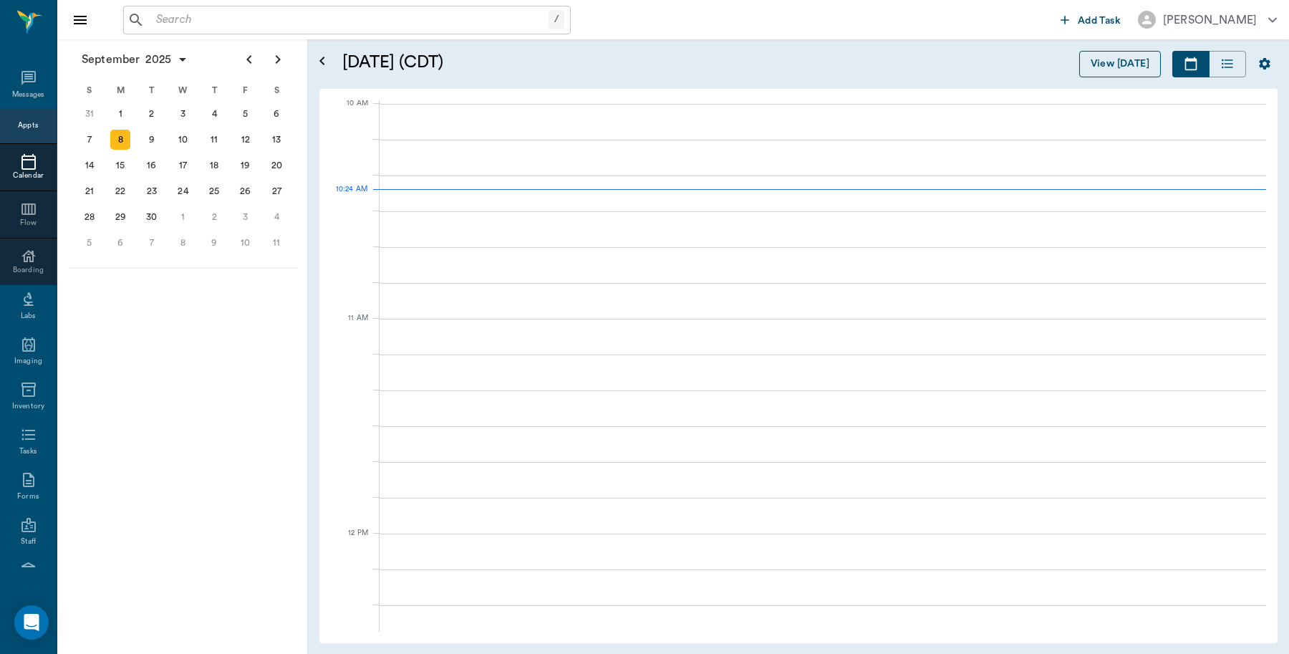
scroll to position [431, 0]
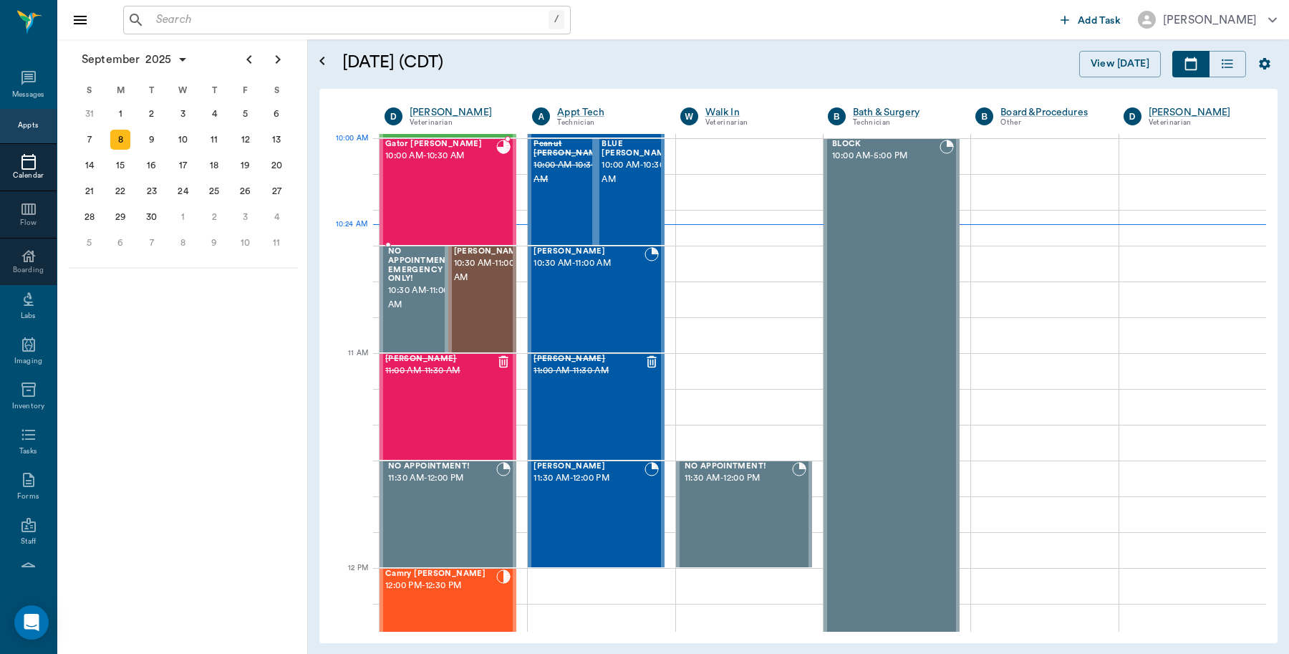
click at [467, 163] on div "Gator Odom 10:00 AM - 10:30 AM" at bounding box center [440, 192] width 111 height 105
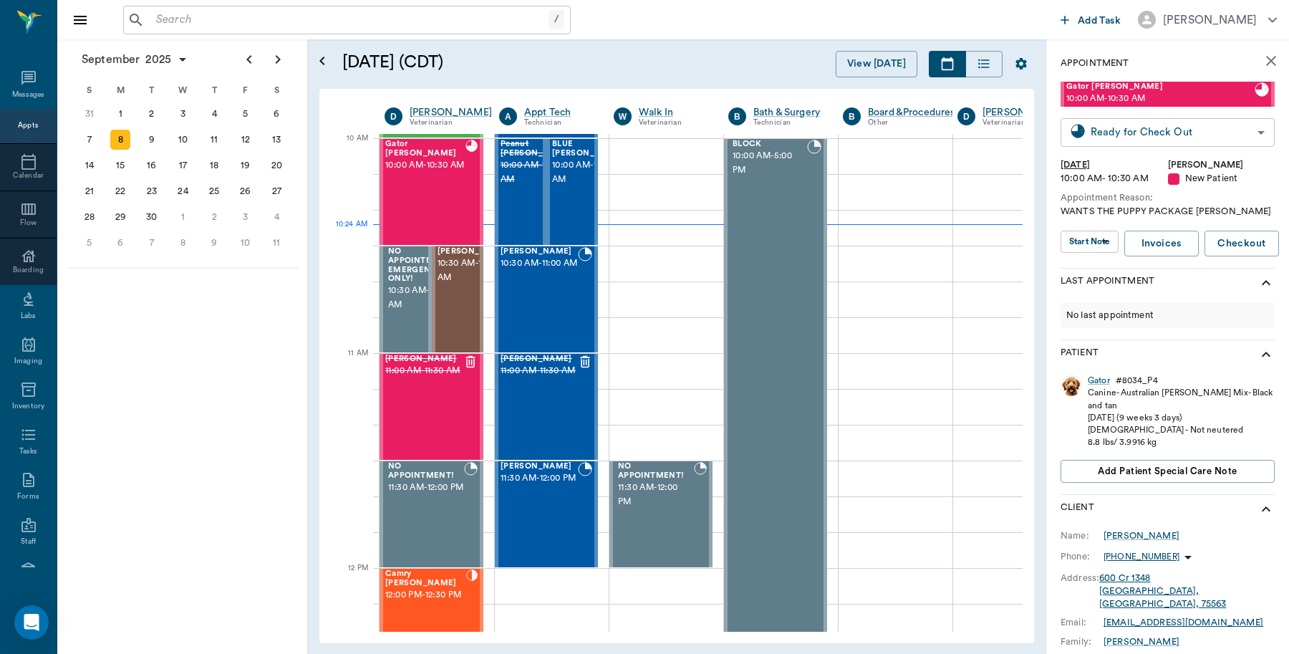
click at [1154, 133] on body "/ ​ Add Task Dr. Bert Ellsworth Nectar Messages Appts Calendar Flow Boarding La…" at bounding box center [644, 327] width 1289 height 654
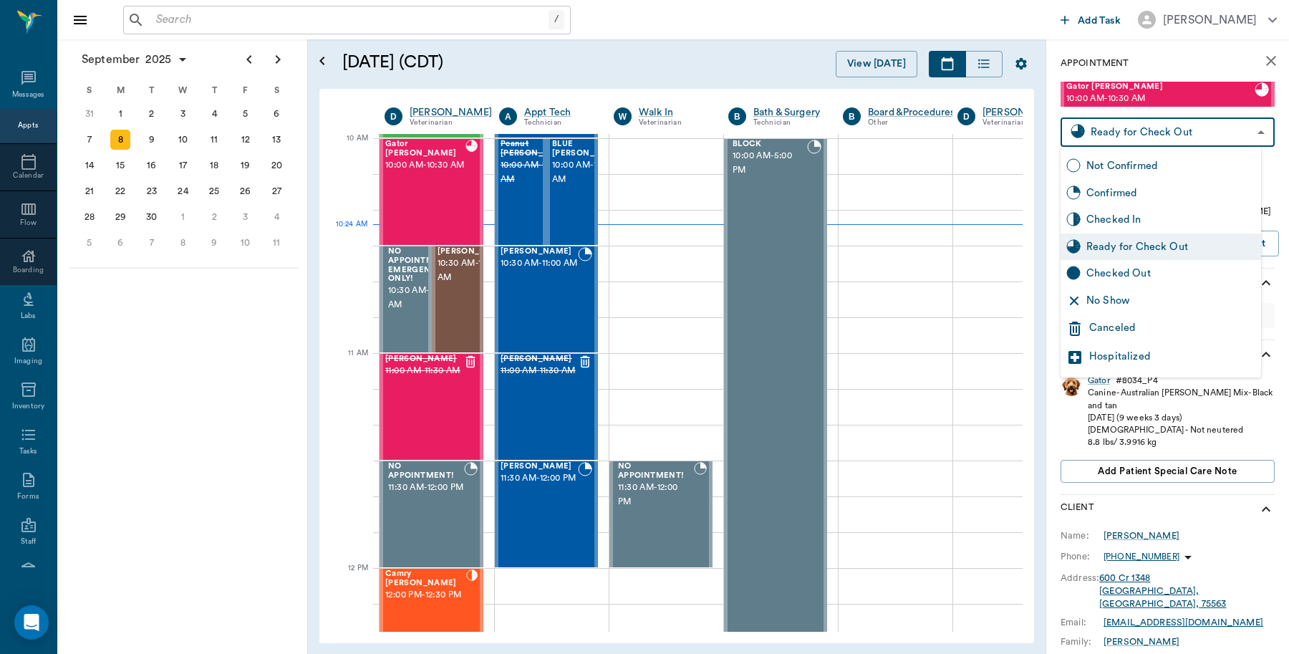
click at [1134, 274] on div "Checked Out" at bounding box center [1170, 274] width 169 height 16
type input "CHECKED_OUT"
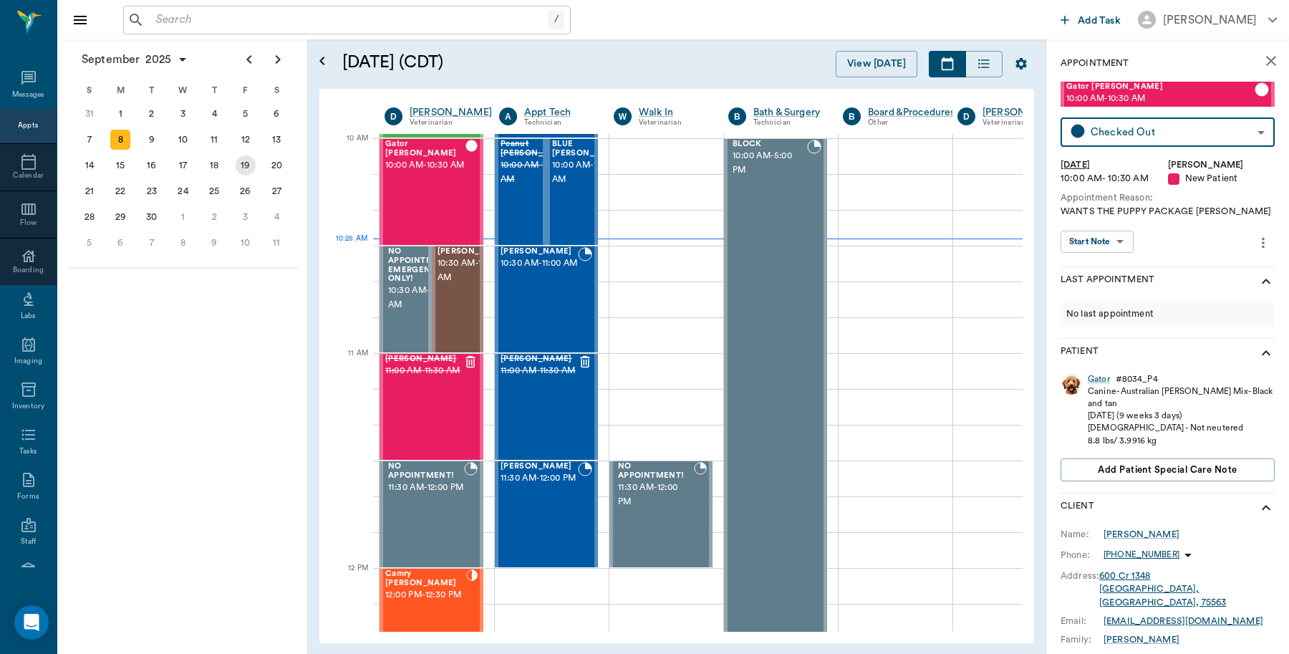
click at [247, 163] on div "19" at bounding box center [246, 165] width 20 height 20
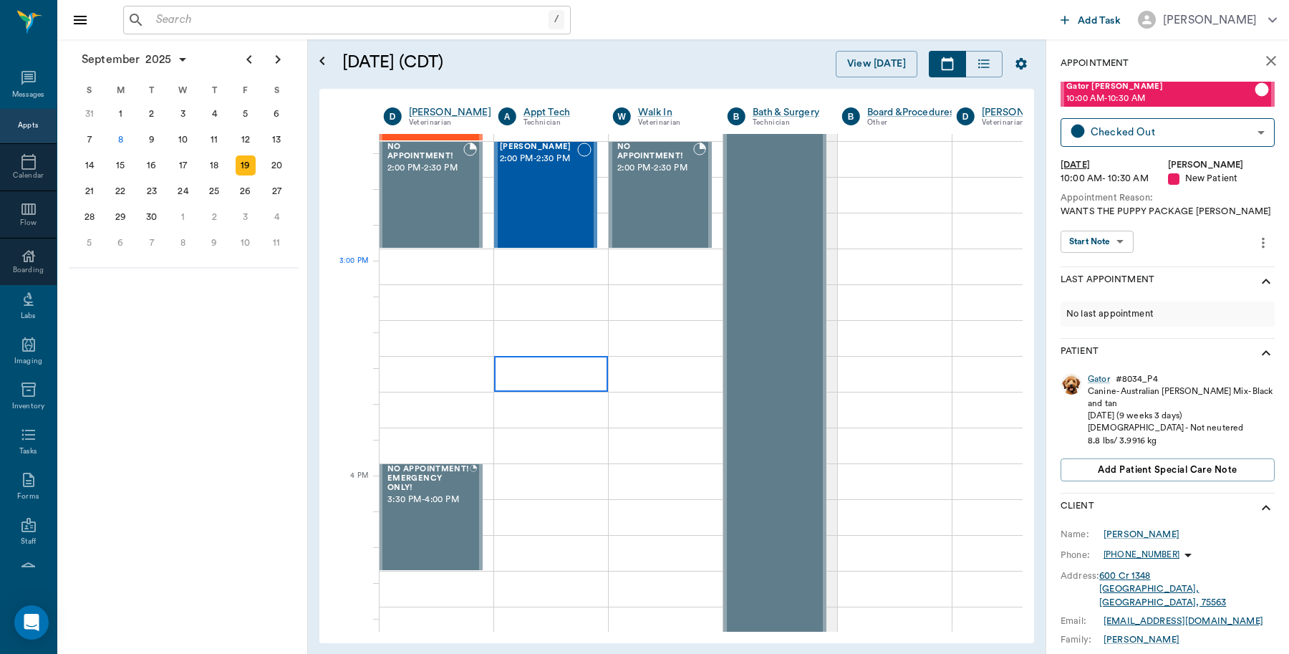
scroll to position [1522, 1]
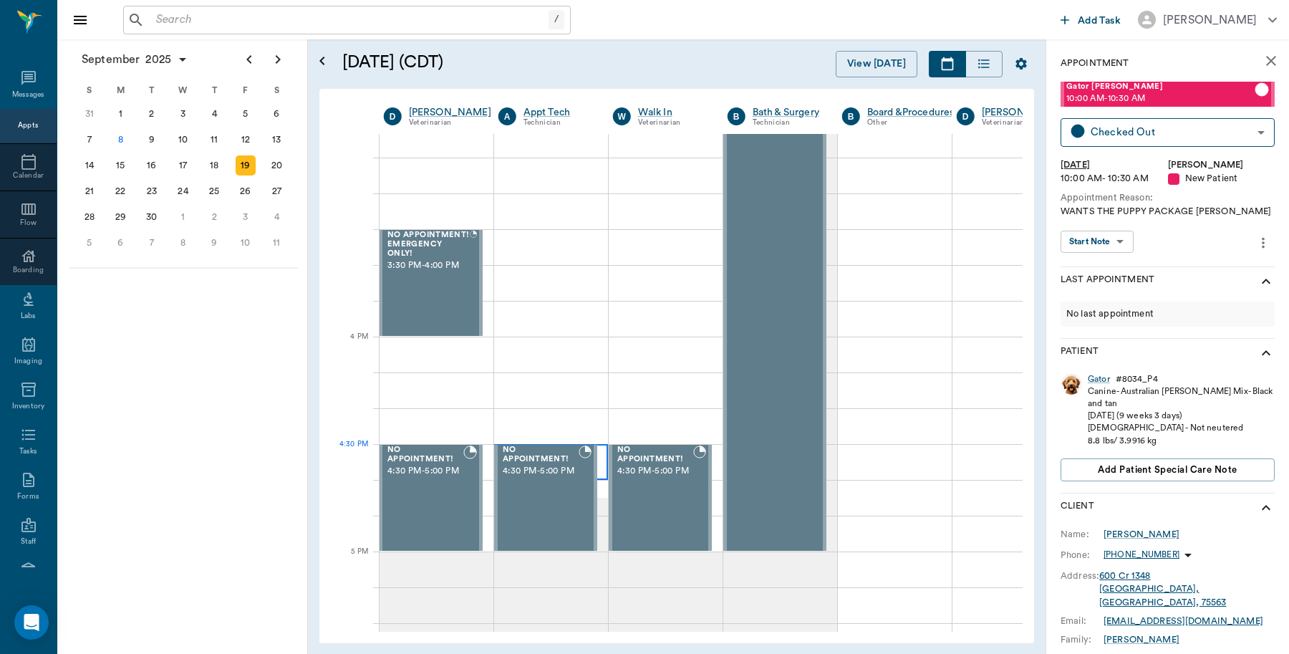
click at [598, 453] on div at bounding box center [551, 462] width 114 height 36
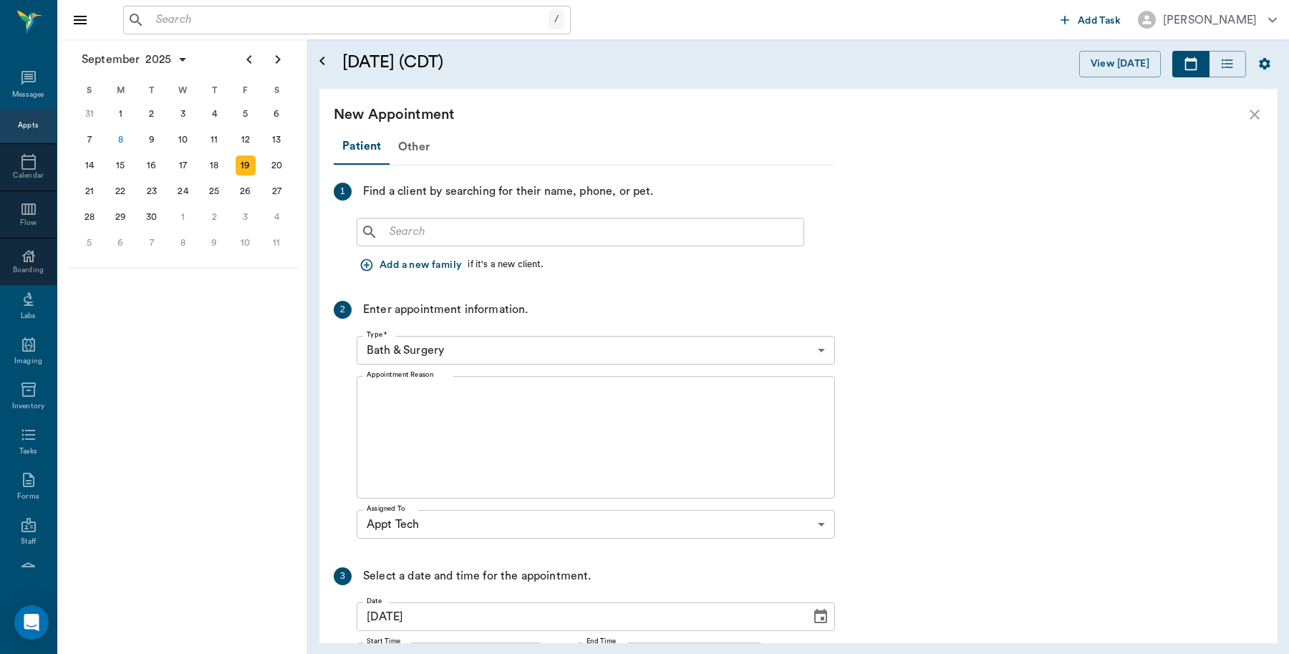
scroll to position [1522, 0]
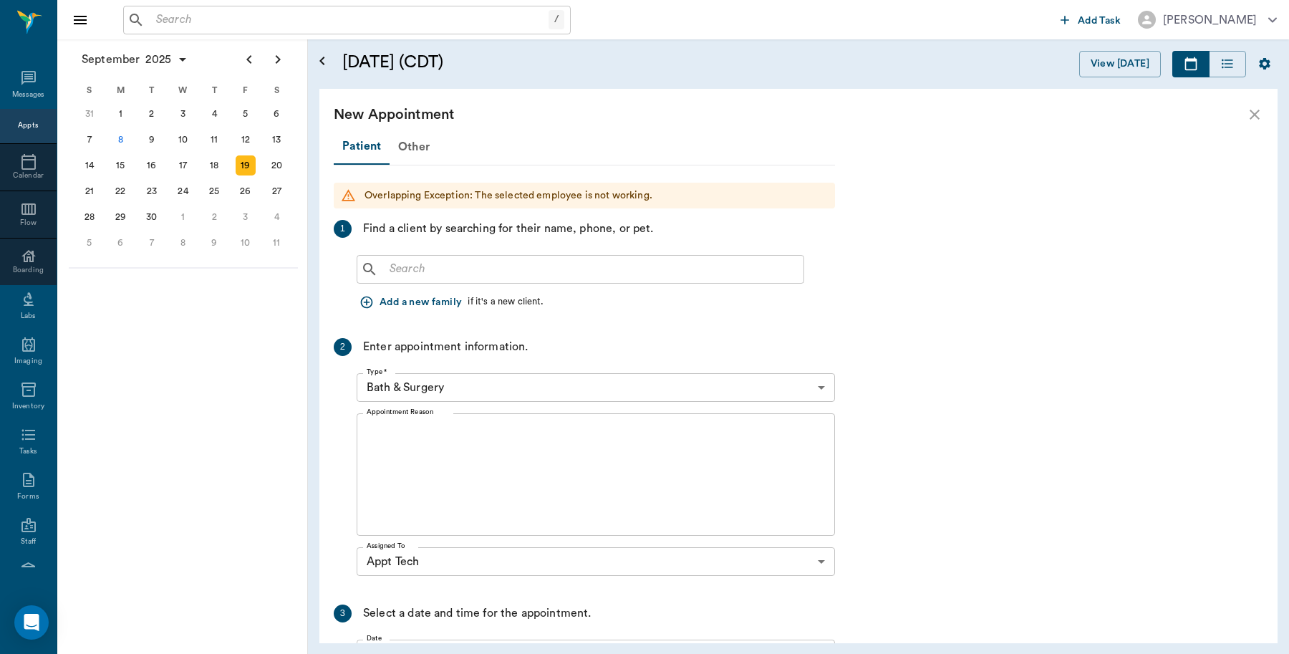
click at [609, 271] on input "text" at bounding box center [591, 269] width 414 height 20
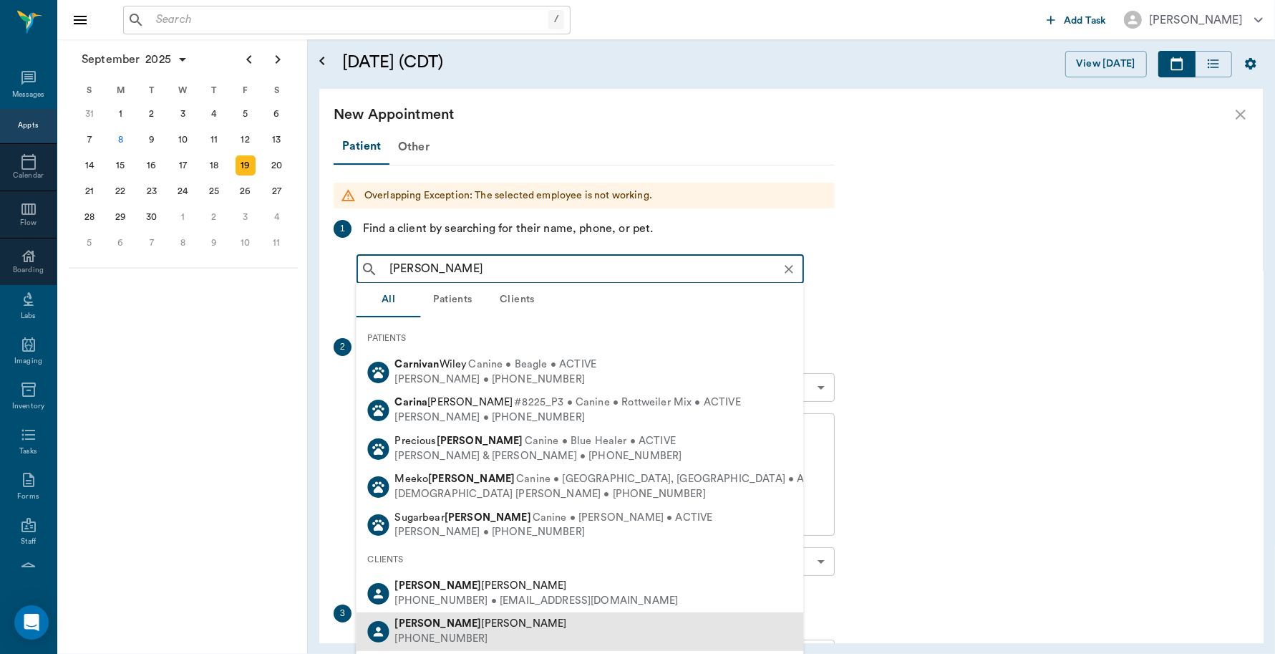
click at [469, 627] on div "Caryn Watson (903) 513-7708" at bounding box center [581, 631] width 448 height 38
type input "Caryn"
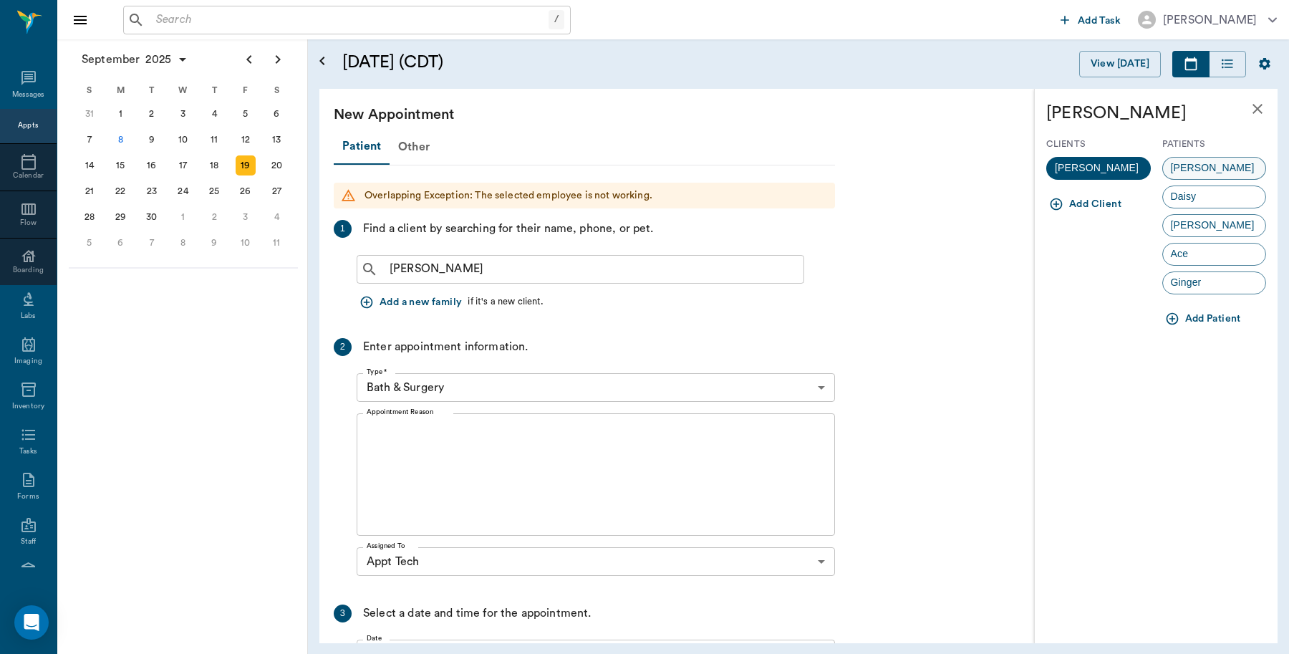
click at [1225, 168] on div "Pugsley" at bounding box center [1214, 168] width 105 height 23
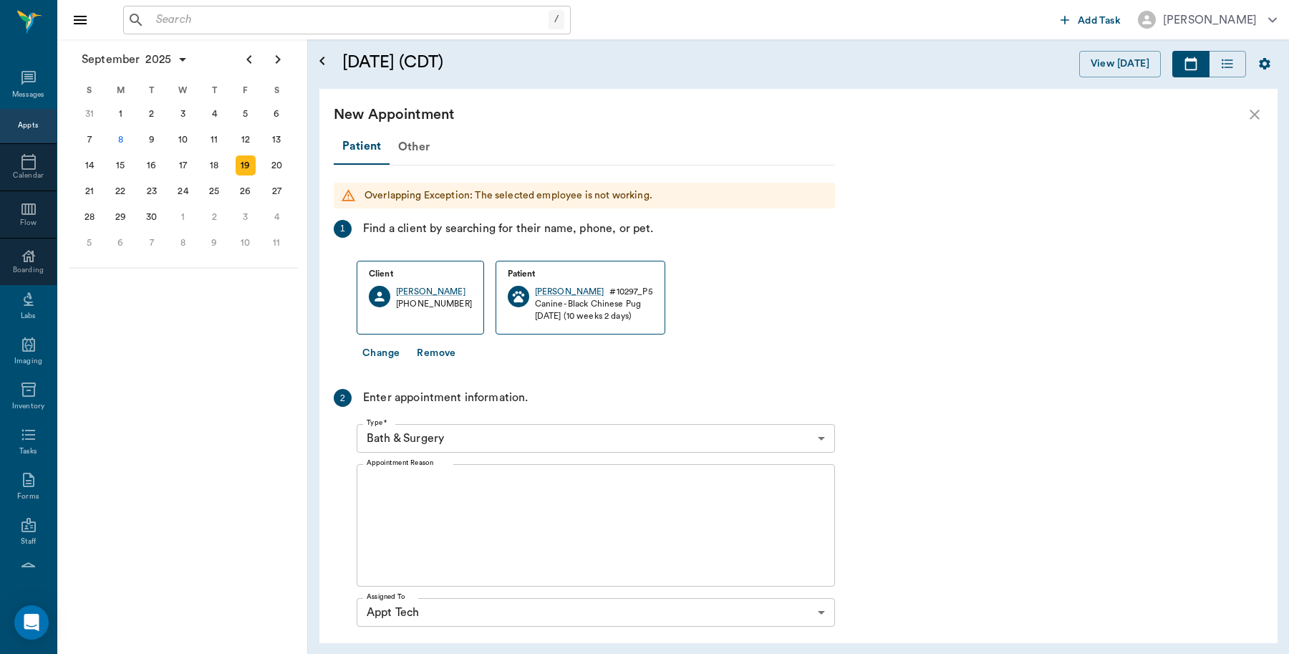
click at [503, 438] on body "/ ​ Add Task Dr. Bert Ellsworth Nectar Messages Appts Calendar Flow Boarding La…" at bounding box center [644, 327] width 1289 height 654
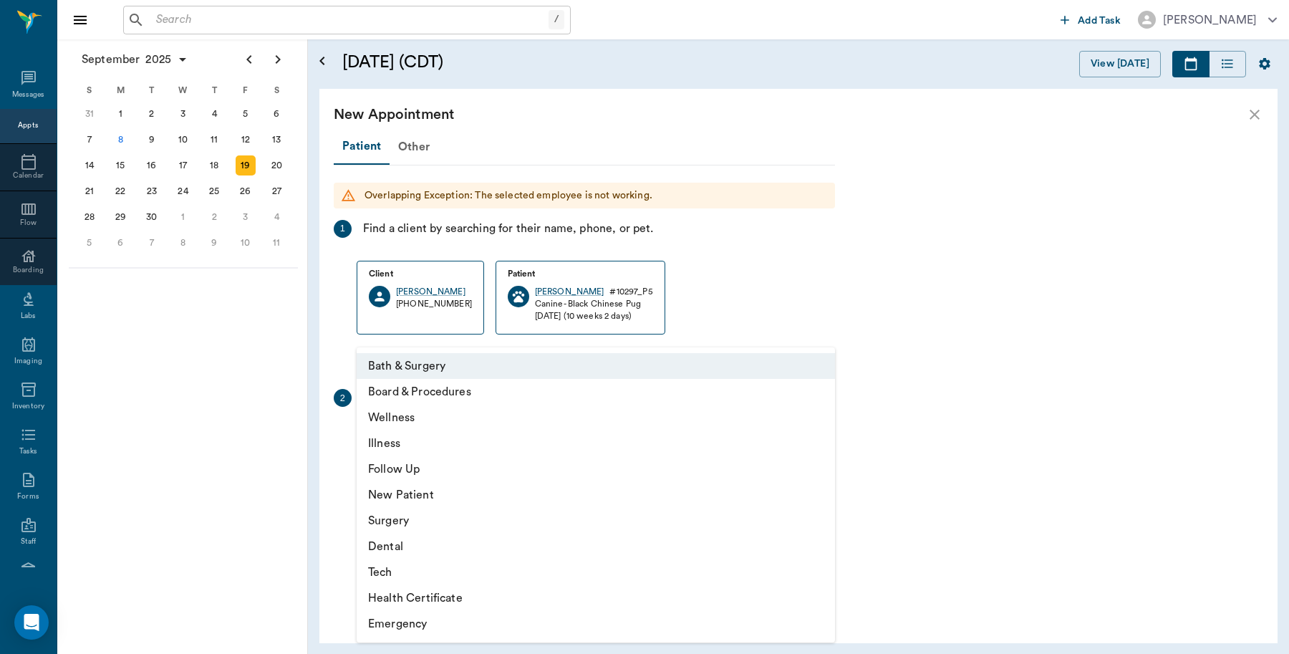
click at [405, 574] on li "Tech" at bounding box center [596, 572] width 478 height 26
type input "65d2be4f46e3a538d89b8c1a"
type input "05:00 PM"
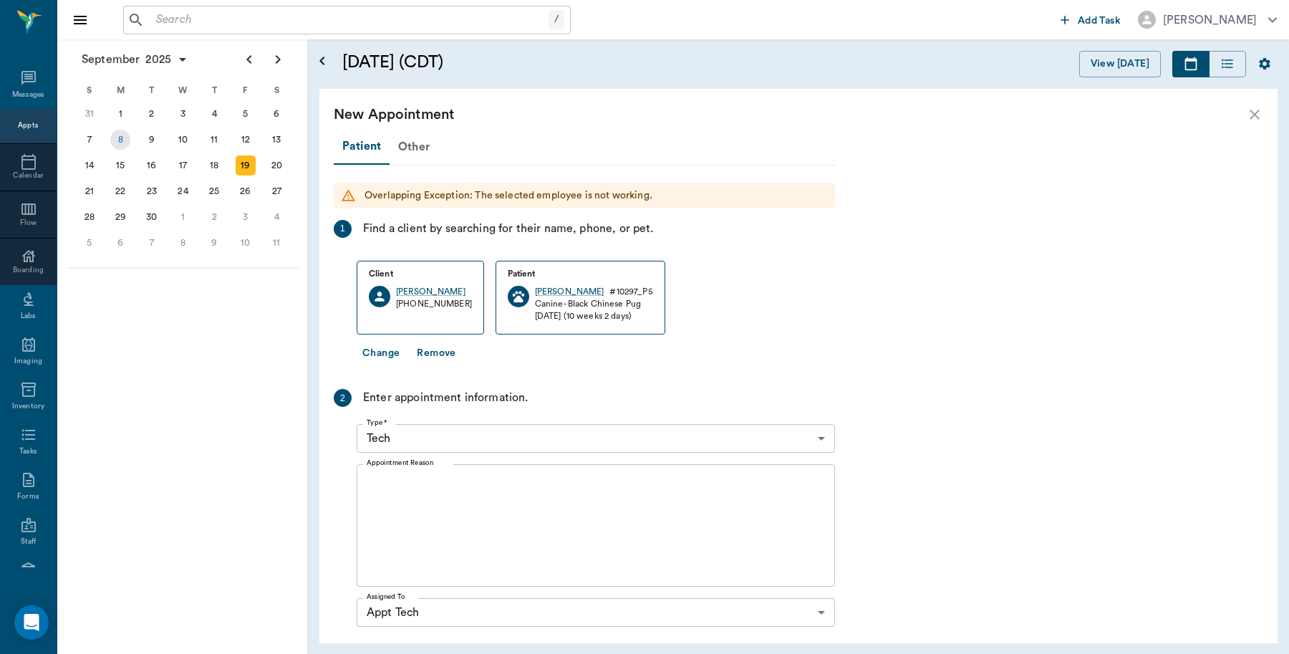
click at [119, 138] on div "8" at bounding box center [120, 140] width 20 height 20
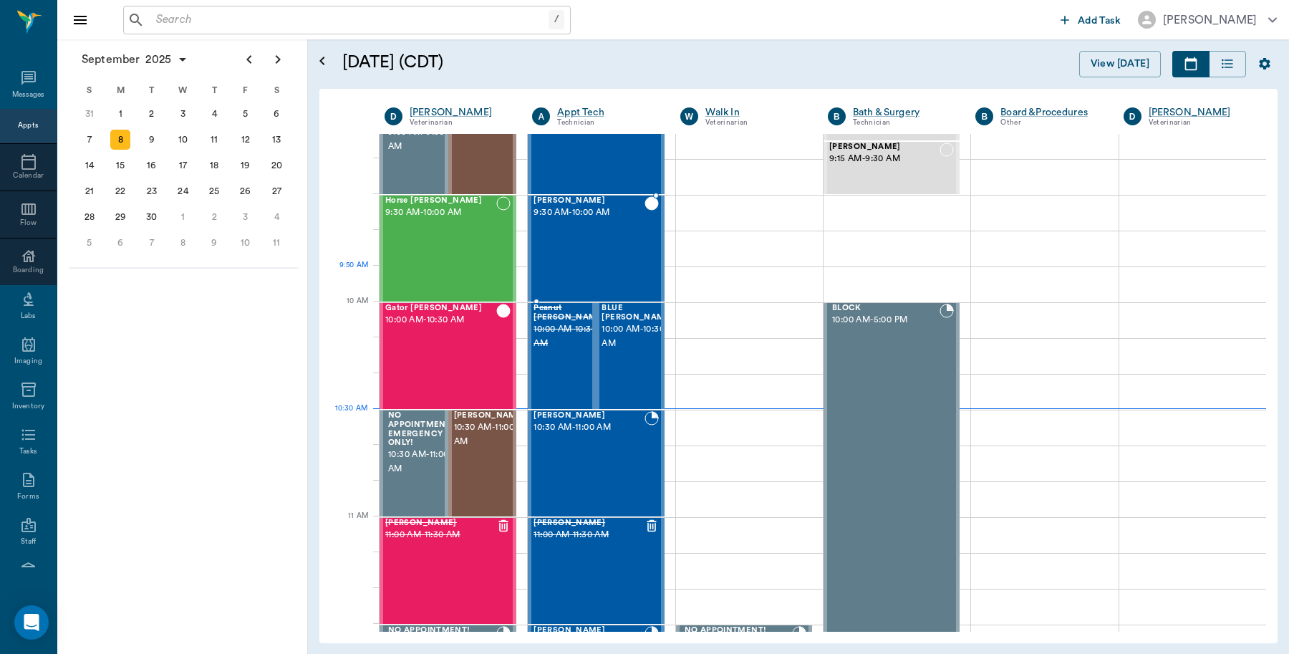
scroll to position [269, 0]
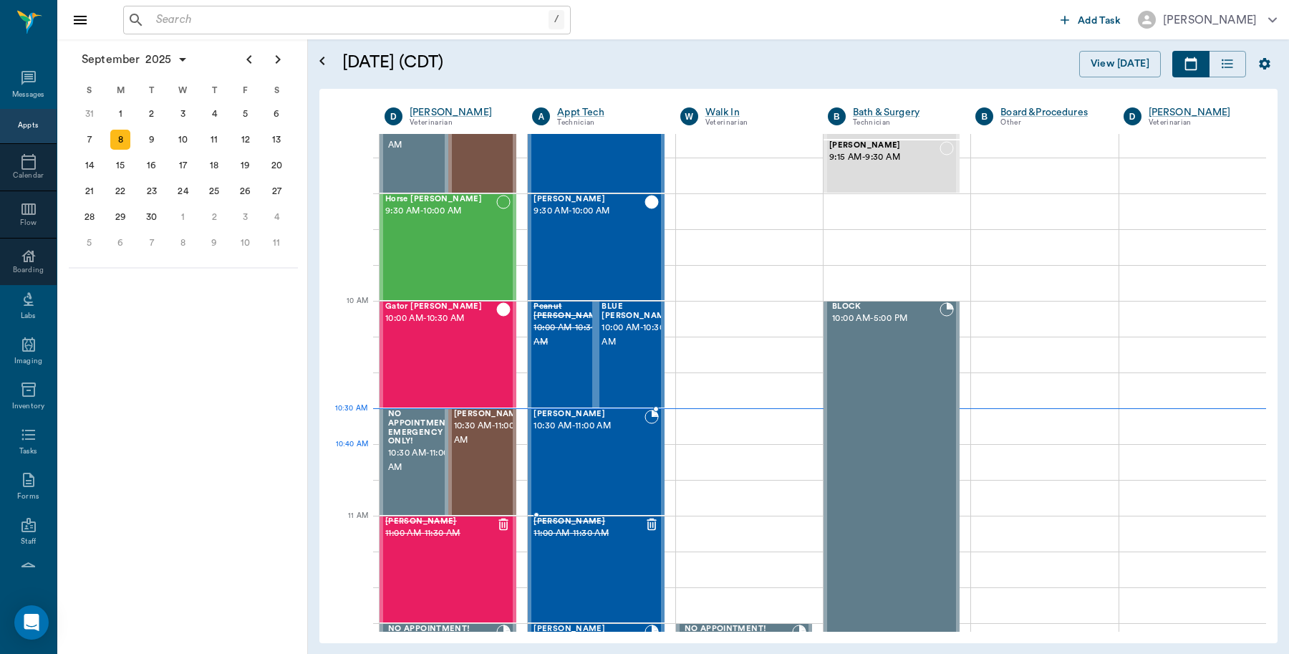
click at [605, 458] on div "Kitty Baugus 10:30 AM - 11:00 AM" at bounding box center [589, 462] width 110 height 105
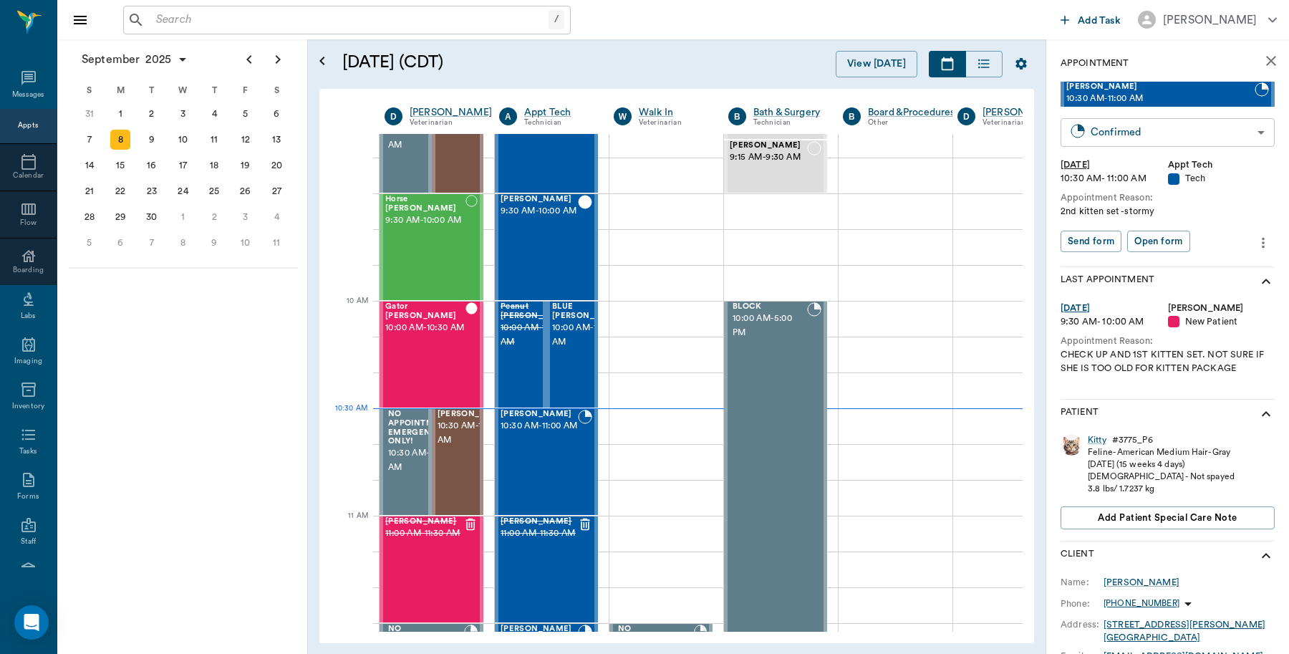
click at [1191, 131] on body "/ ​ Add Task Dr. Bert Ellsworth Nectar Messages Appts Calendar Flow Boarding La…" at bounding box center [644, 327] width 1289 height 654
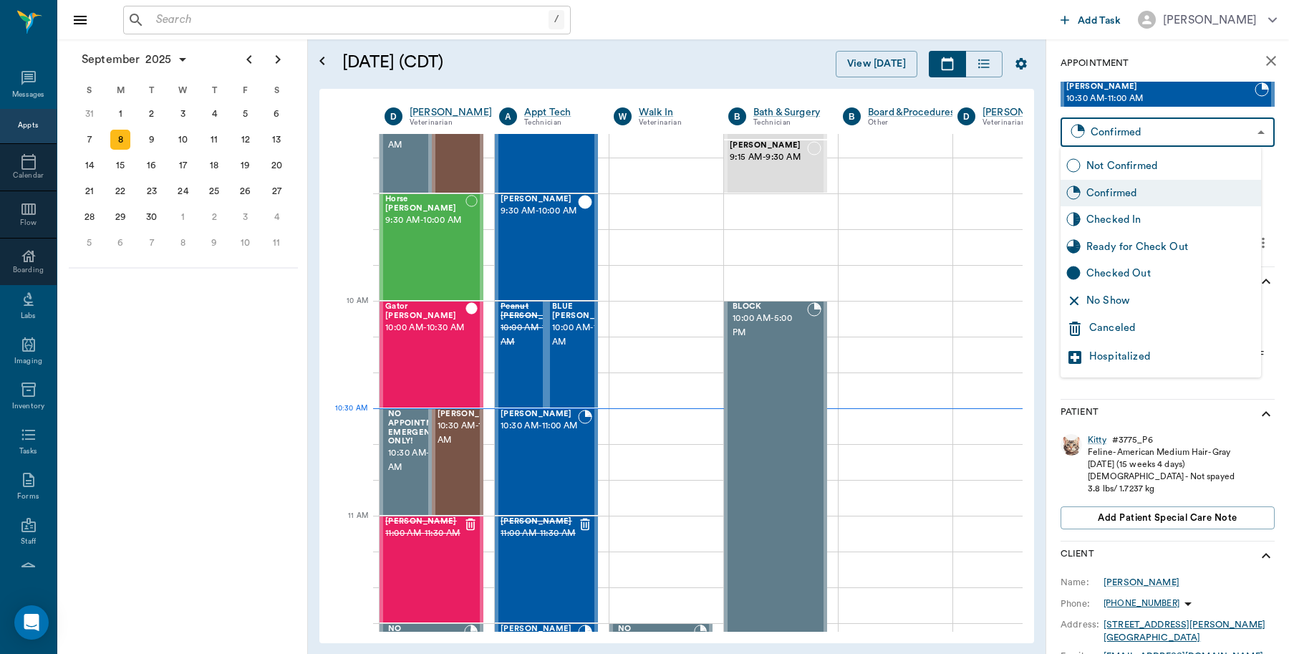
click at [1154, 215] on div "Checked In" at bounding box center [1170, 220] width 169 height 16
type input "CHECKED_IN"
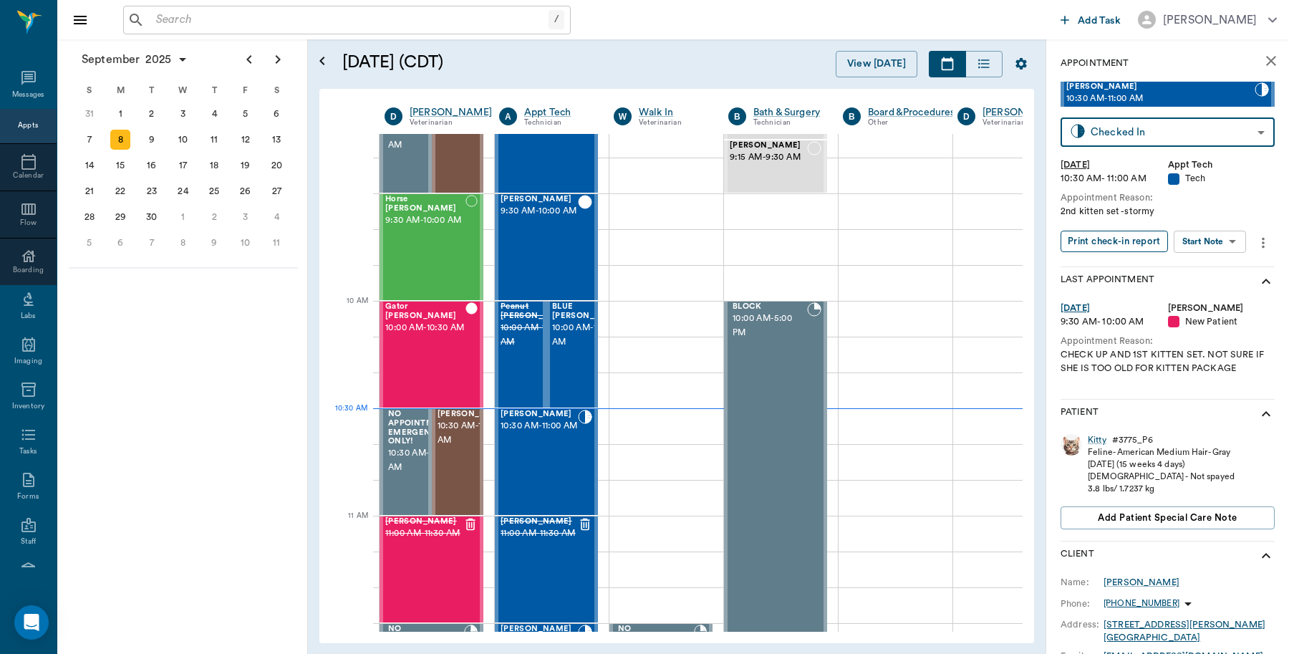
click at [1111, 234] on button "Print check-in report" at bounding box center [1114, 242] width 107 height 22
click at [245, 160] on div "19" at bounding box center [246, 165] width 20 height 20
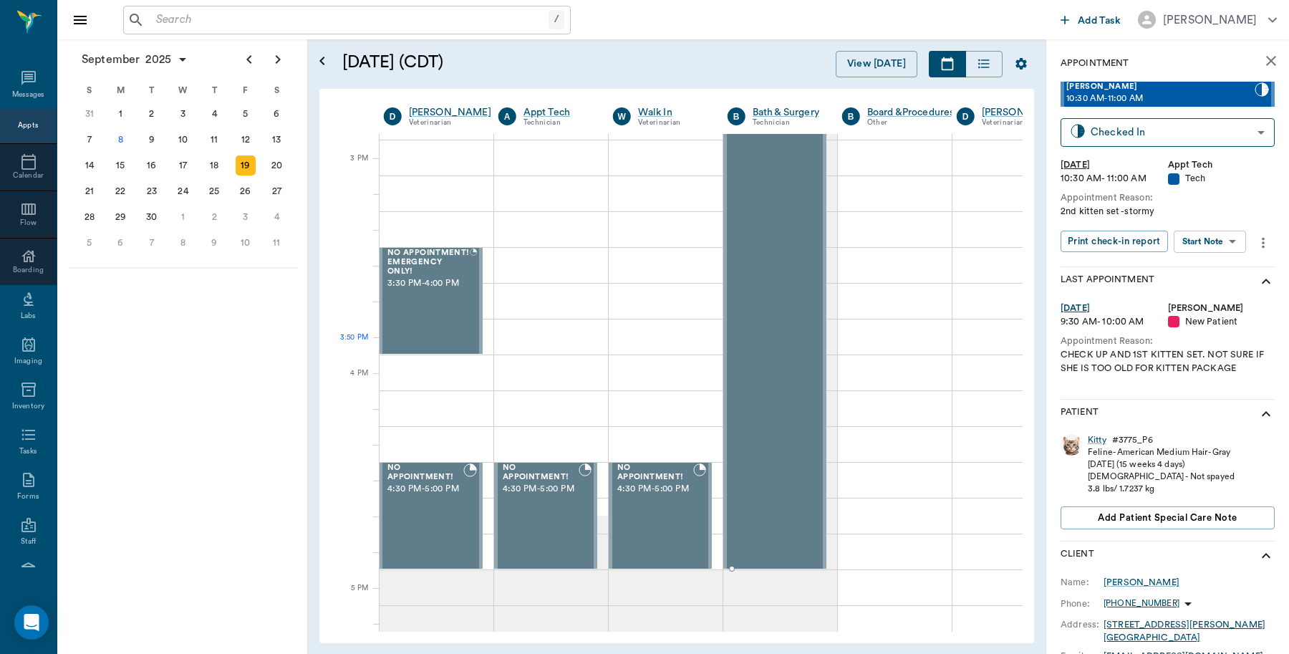
scroll to position [1522, 1]
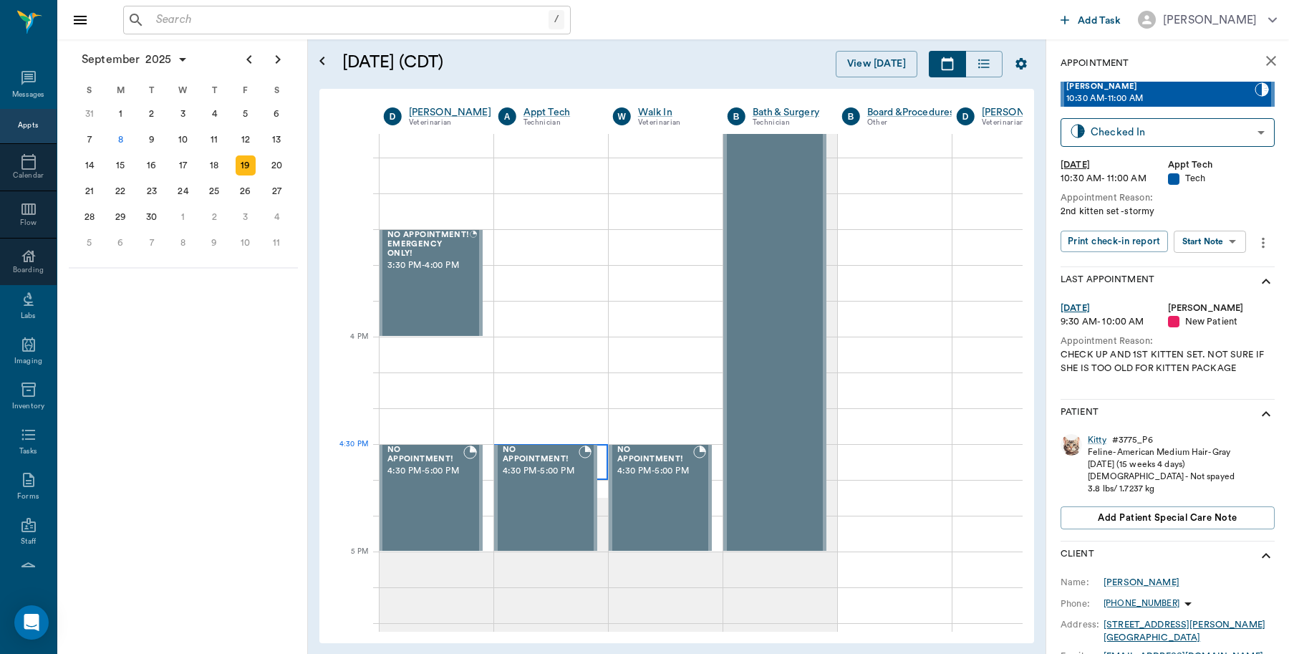
click at [602, 463] on div at bounding box center [551, 462] width 114 height 36
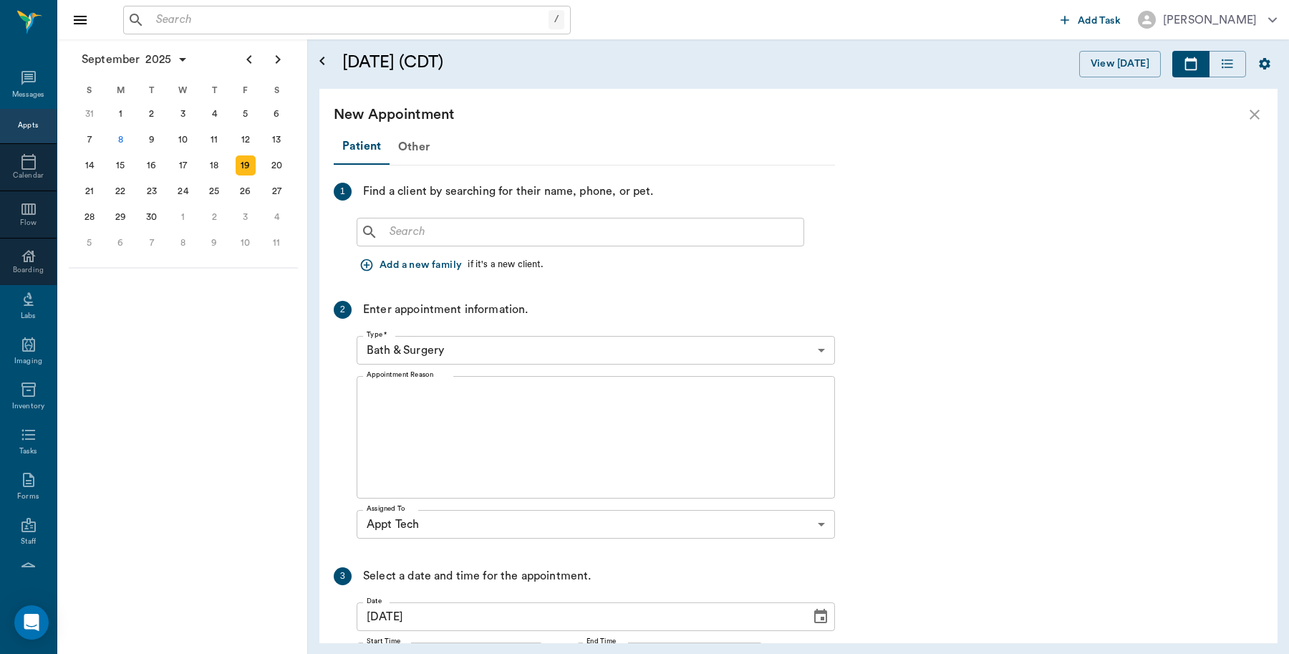
scroll to position [1522, 0]
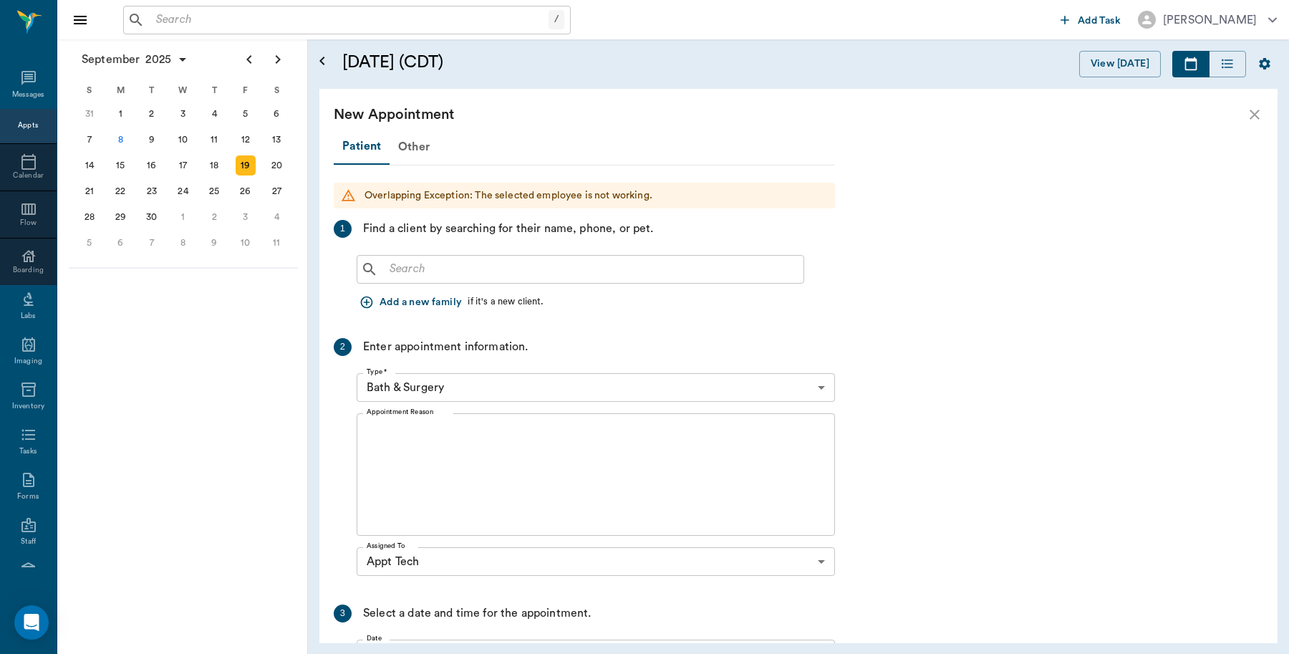
click at [587, 266] on input "text" at bounding box center [591, 269] width 414 height 20
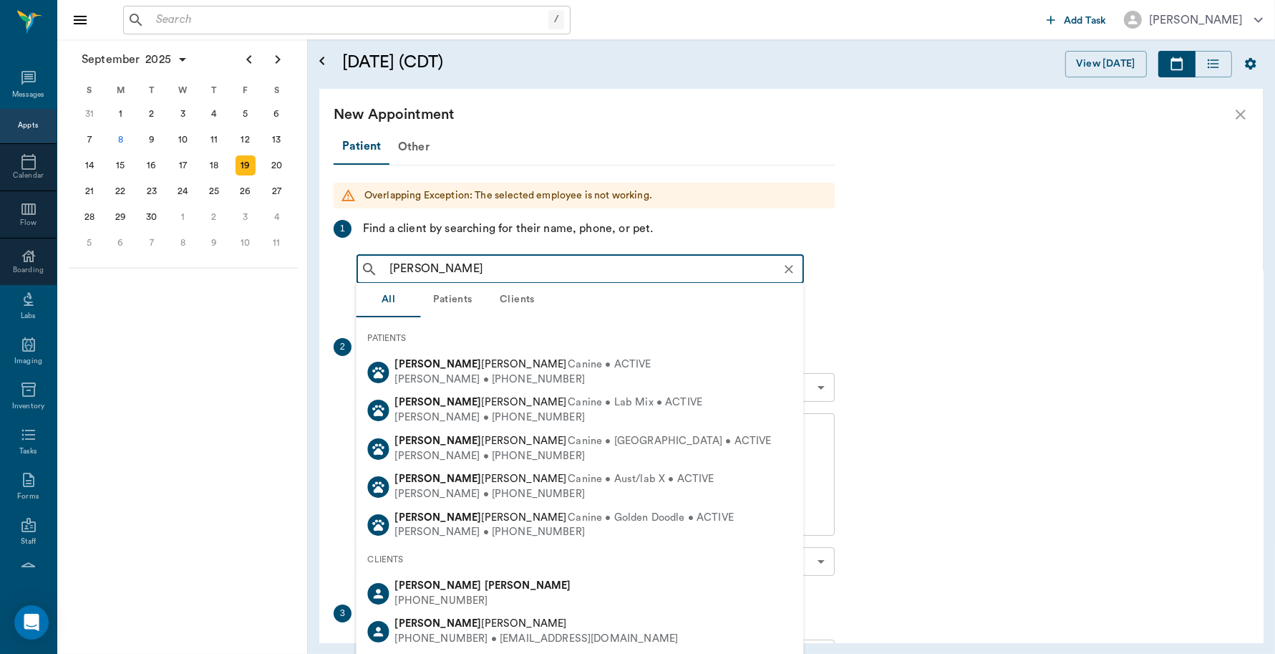
click at [508, 598] on div "Caryn Watson (903) 513-7708" at bounding box center [581, 593] width 448 height 38
type input "Caryn Watson"
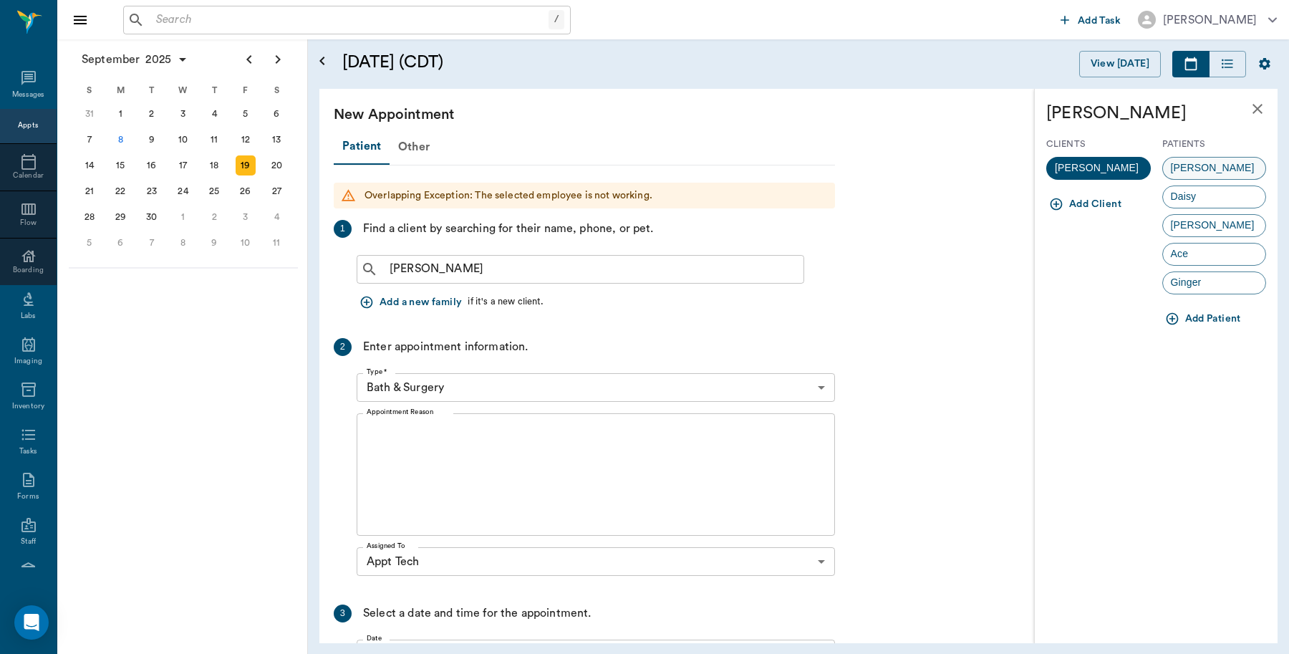
click at [1226, 170] on div "Pugsley" at bounding box center [1214, 168] width 105 height 23
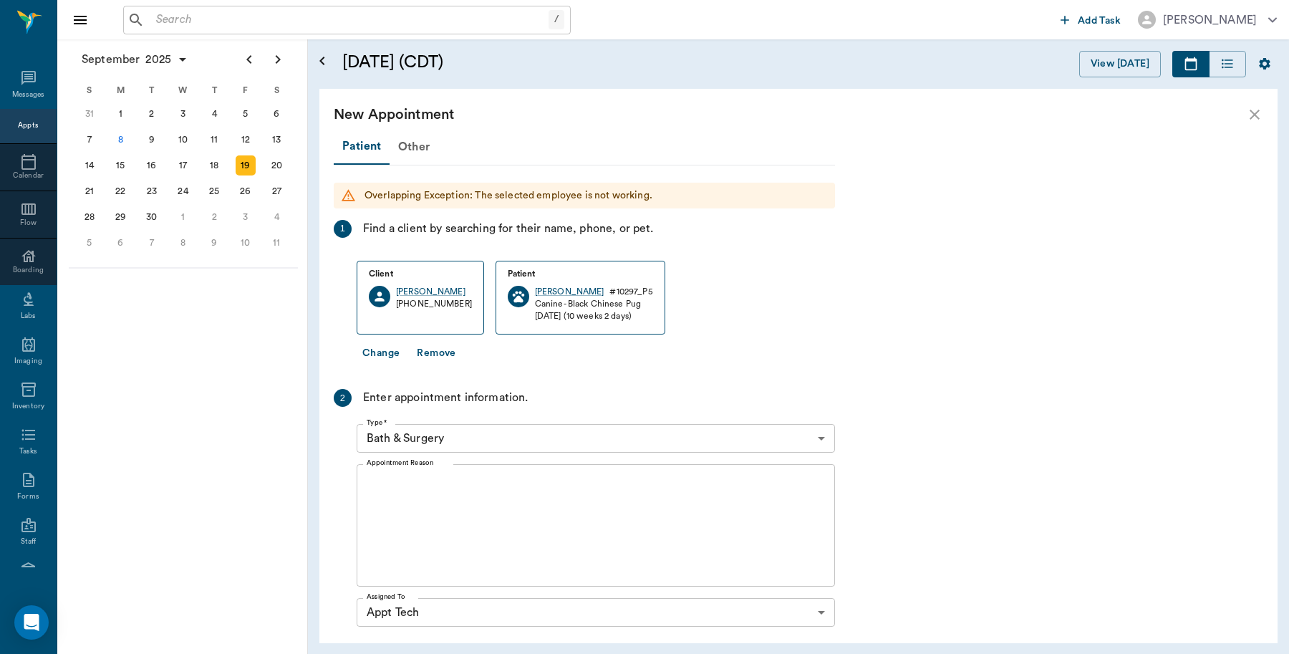
click at [514, 432] on body "/ ​ Add Task Dr. Bert Ellsworth Nectar Messages Appts Calendar Flow Boarding La…" at bounding box center [644, 327] width 1289 height 654
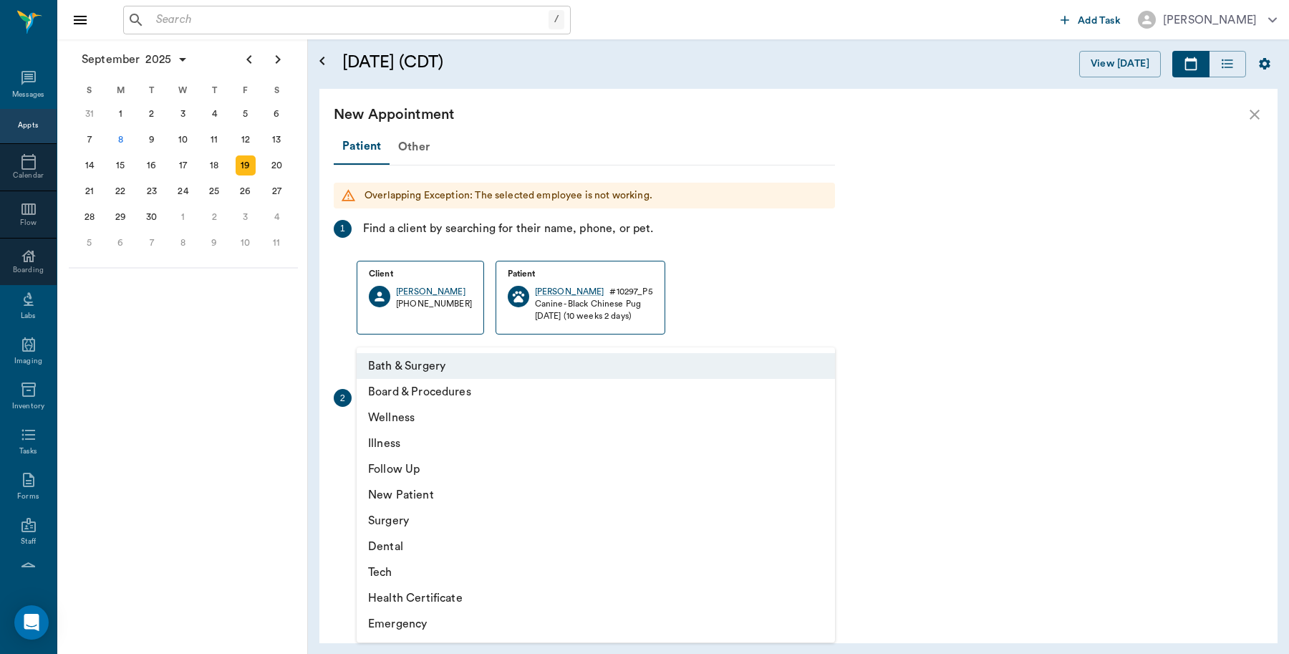
click at [395, 566] on li "Tech" at bounding box center [596, 572] width 478 height 26
type input "65d2be4f46e3a538d89b8c1a"
type input "05:00 PM"
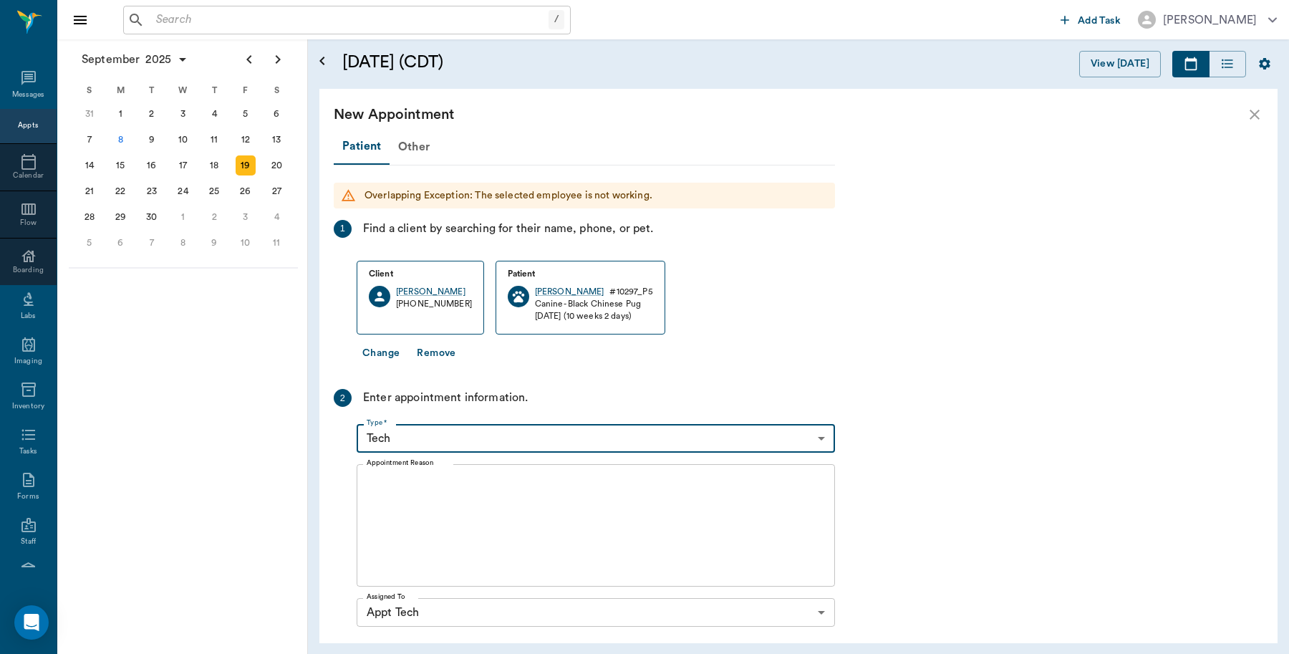
click at [452, 481] on textarea "Appointment Reason" at bounding box center [596, 525] width 458 height 99
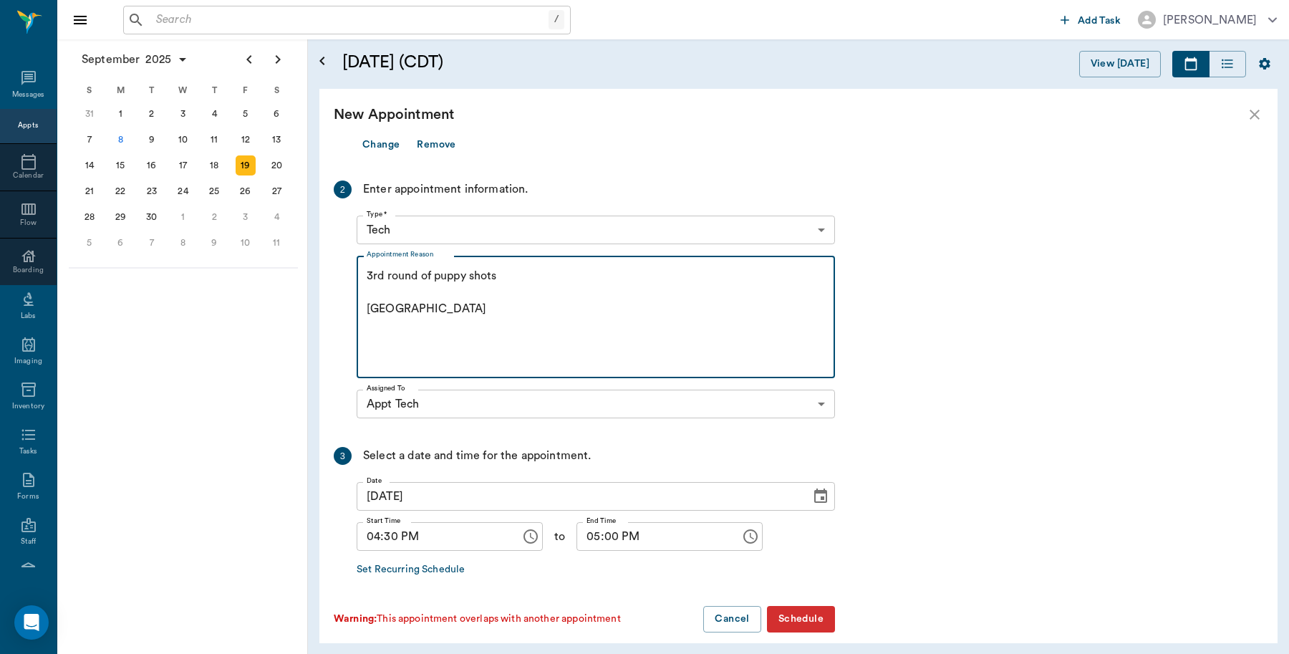
scroll to position [223, 0]
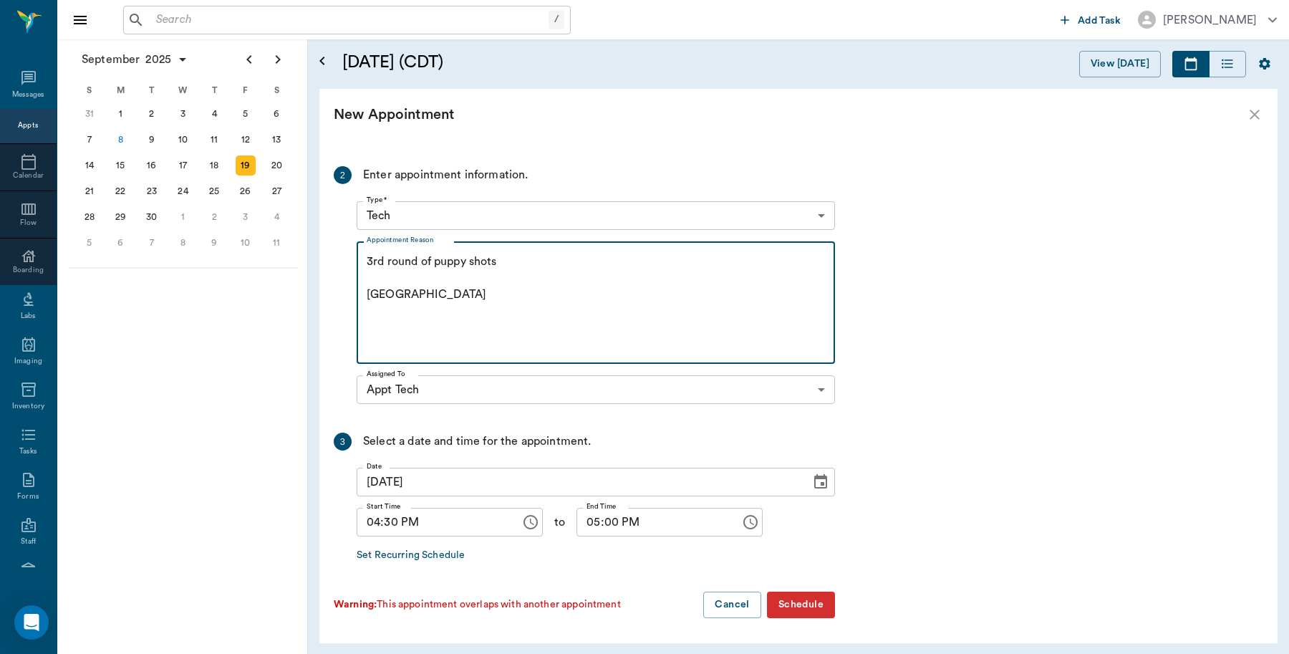
type textarea "3rd round of puppy shots Caryn"
click at [791, 609] on button "Schedule" at bounding box center [801, 605] width 68 height 26
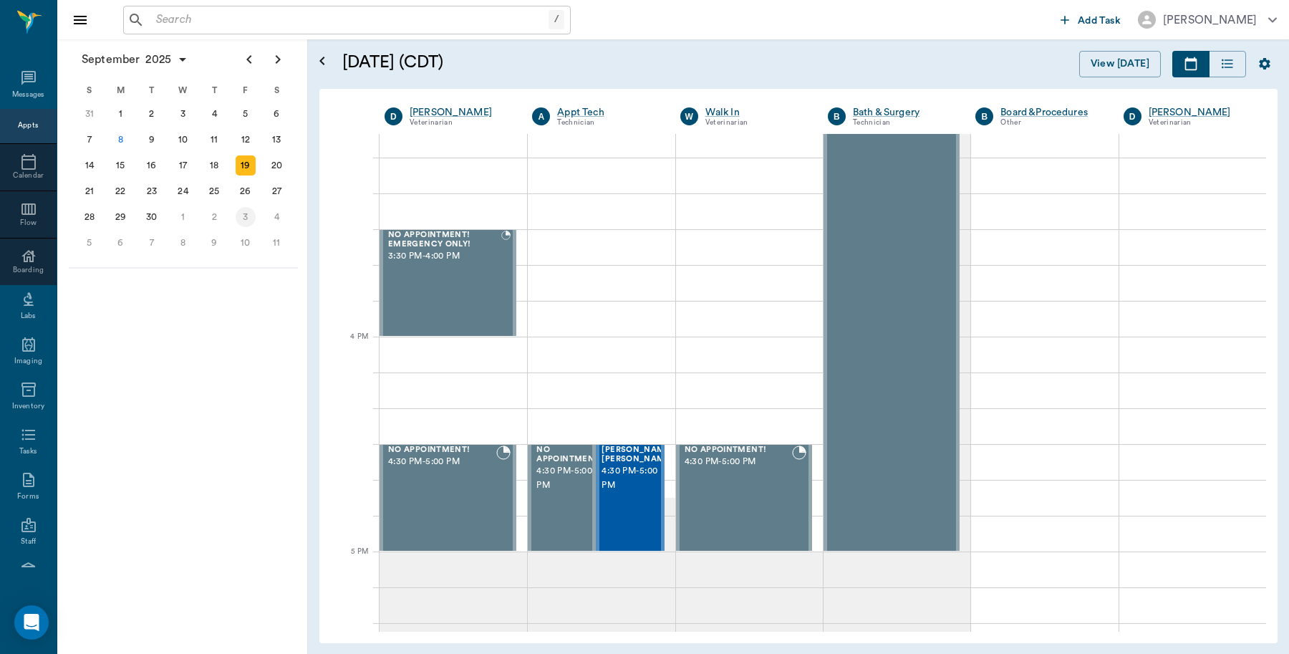
click at [248, 215] on div "3" at bounding box center [246, 217] width 20 height 20
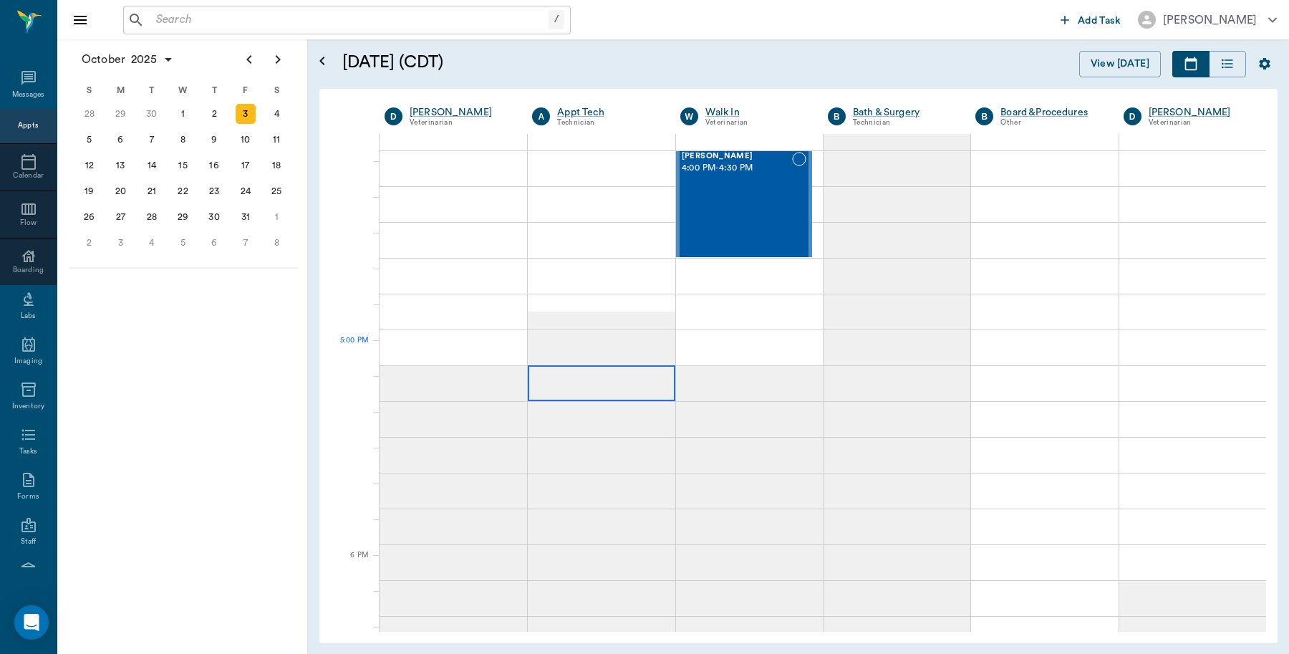
scroll to position [1644, 0]
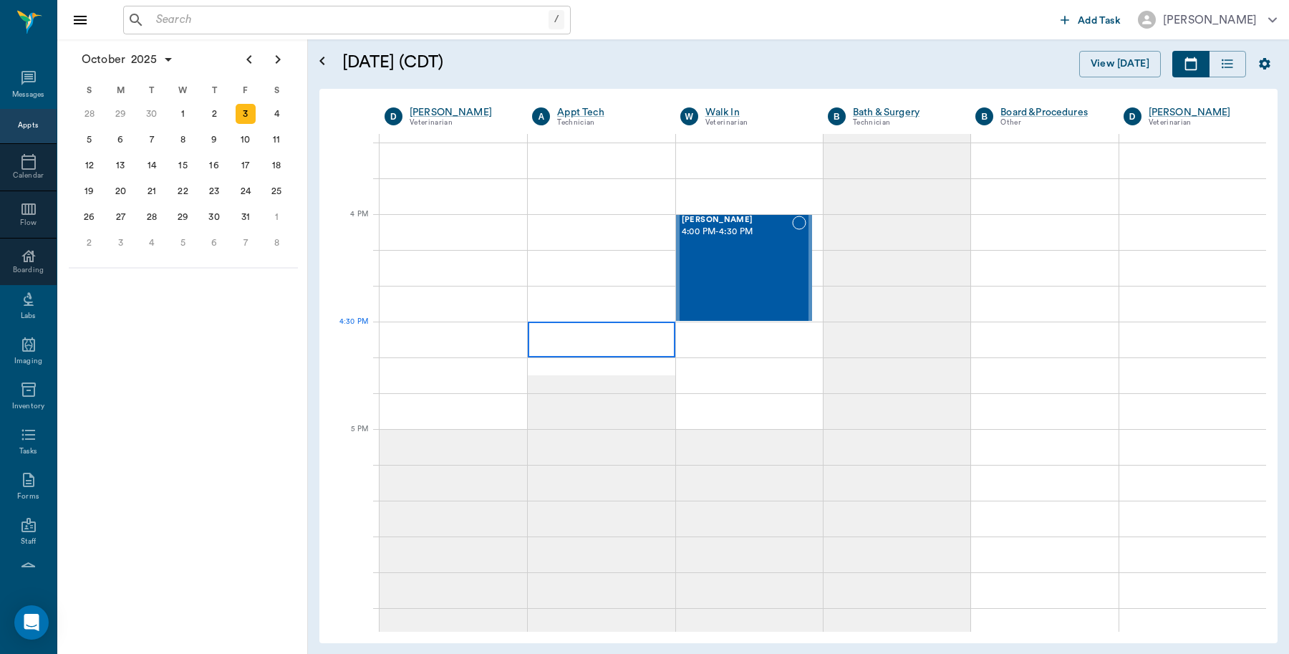
click at [654, 341] on div at bounding box center [601, 340] width 147 height 36
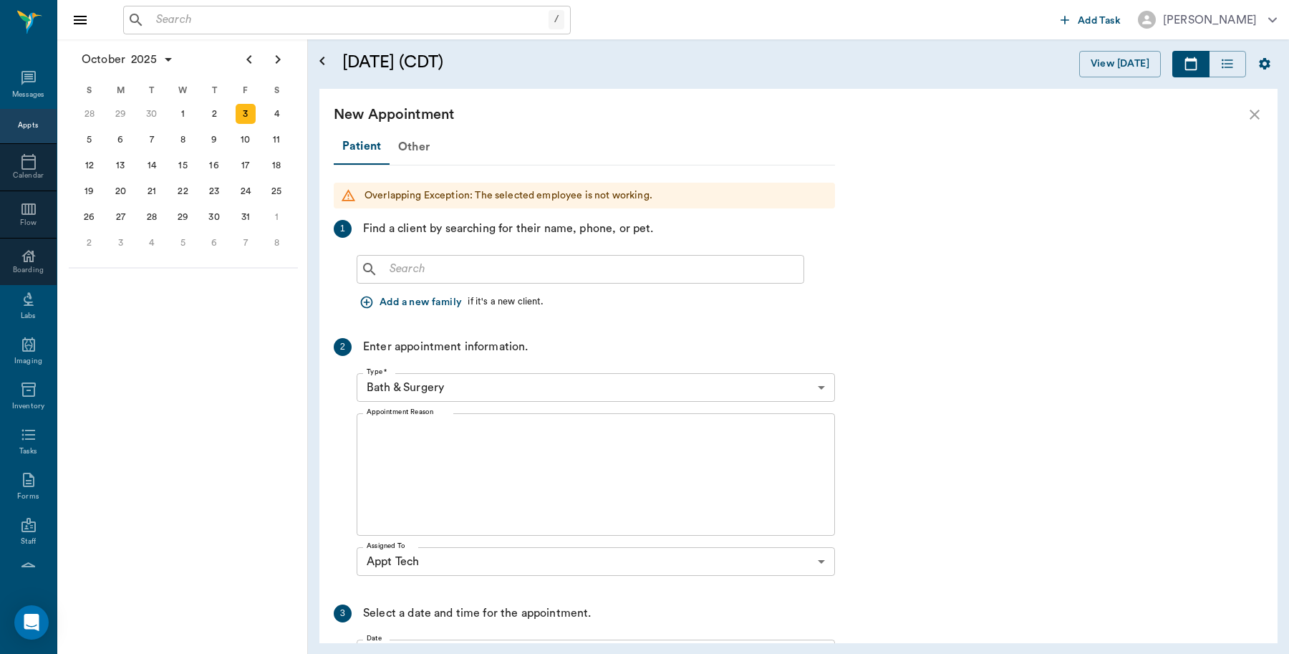
click at [598, 264] on input "text" at bounding box center [591, 269] width 414 height 20
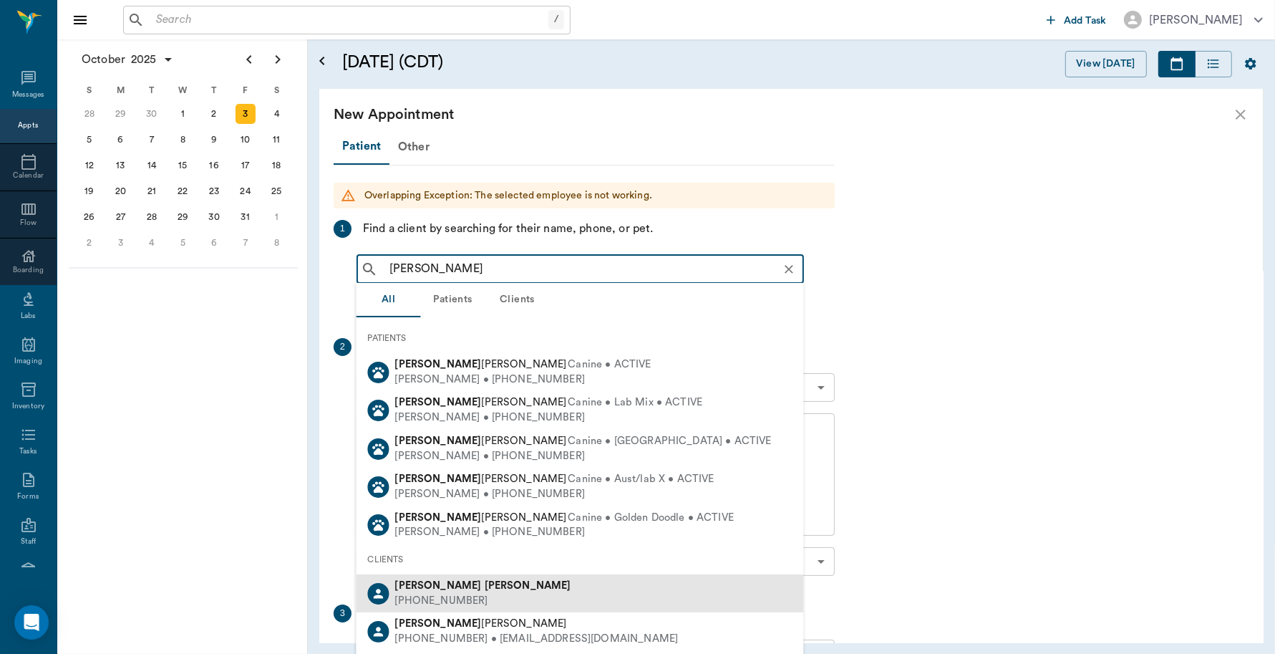
click at [478, 589] on div "Caryn Watson (903) 513-7708" at bounding box center [581, 593] width 448 height 38
type input "Caryn Wat"
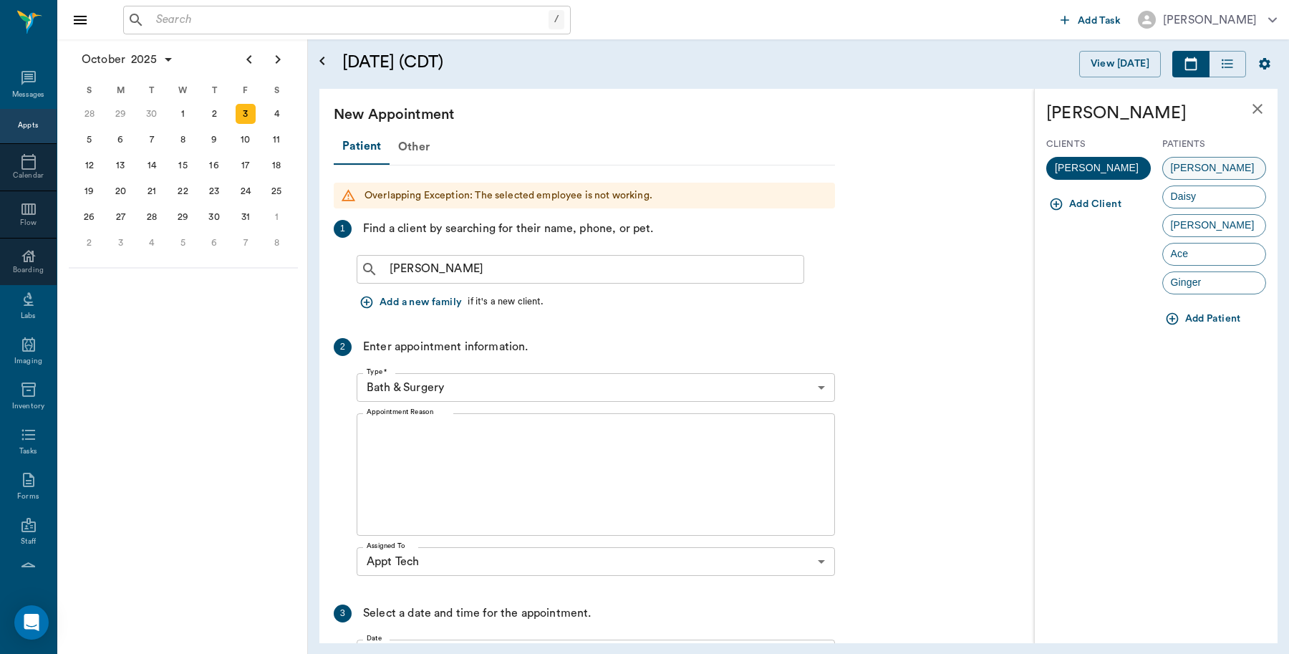
click at [1204, 162] on span "Pugsley" at bounding box center [1213, 167] width 100 height 15
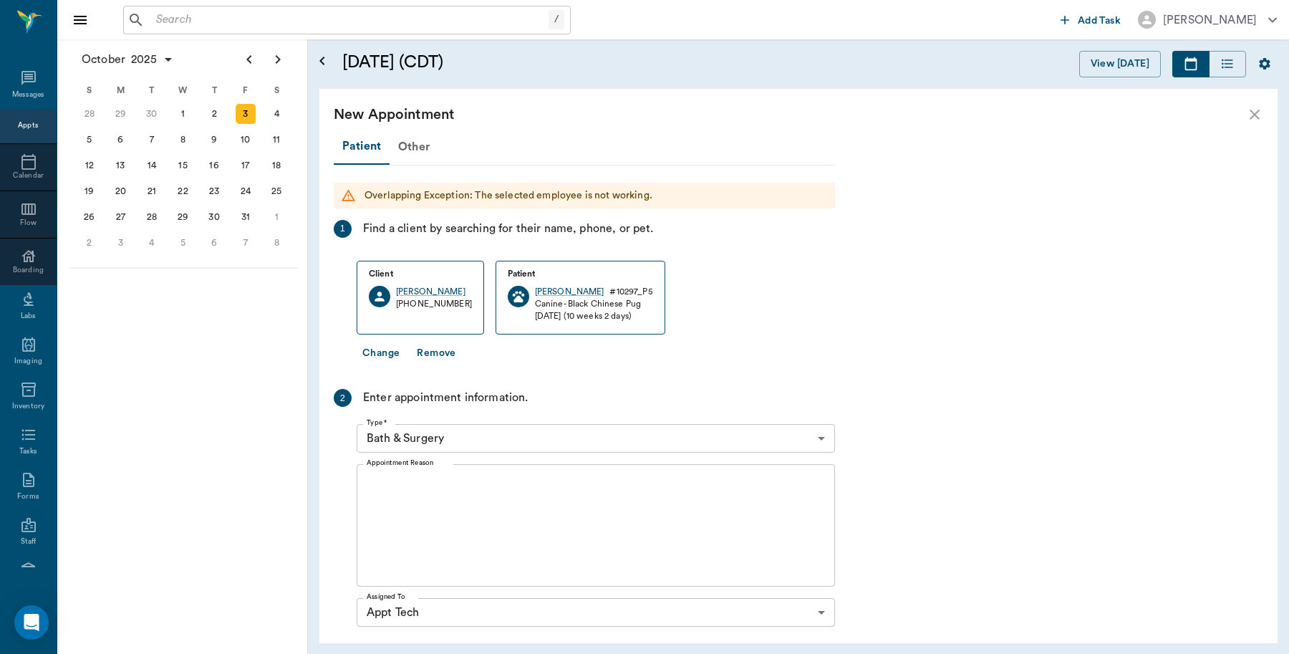
click at [502, 432] on body "/ ​ Add Task Dr. Bert Ellsworth Nectar Messages Appts Calendar Flow Boarding La…" at bounding box center [644, 327] width 1289 height 654
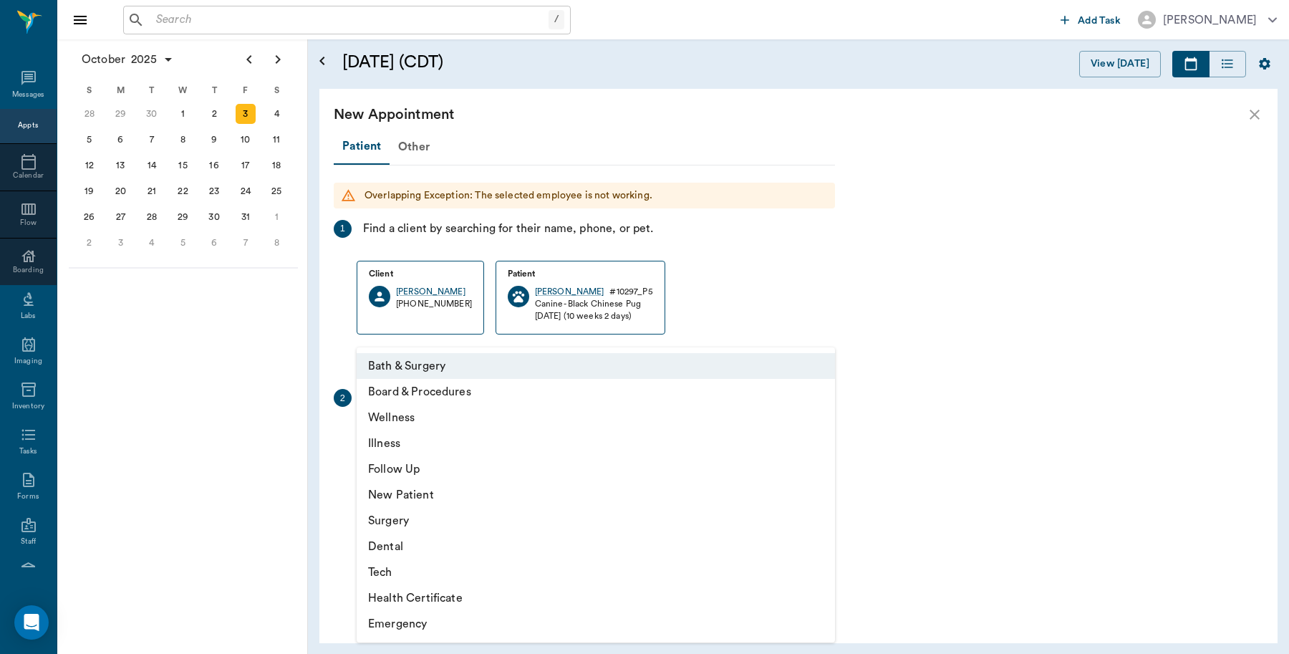
click at [403, 575] on li "Tech" at bounding box center [596, 572] width 478 height 26
type input "65d2be4f46e3a538d89b8c1a"
type input "05:00 PM"
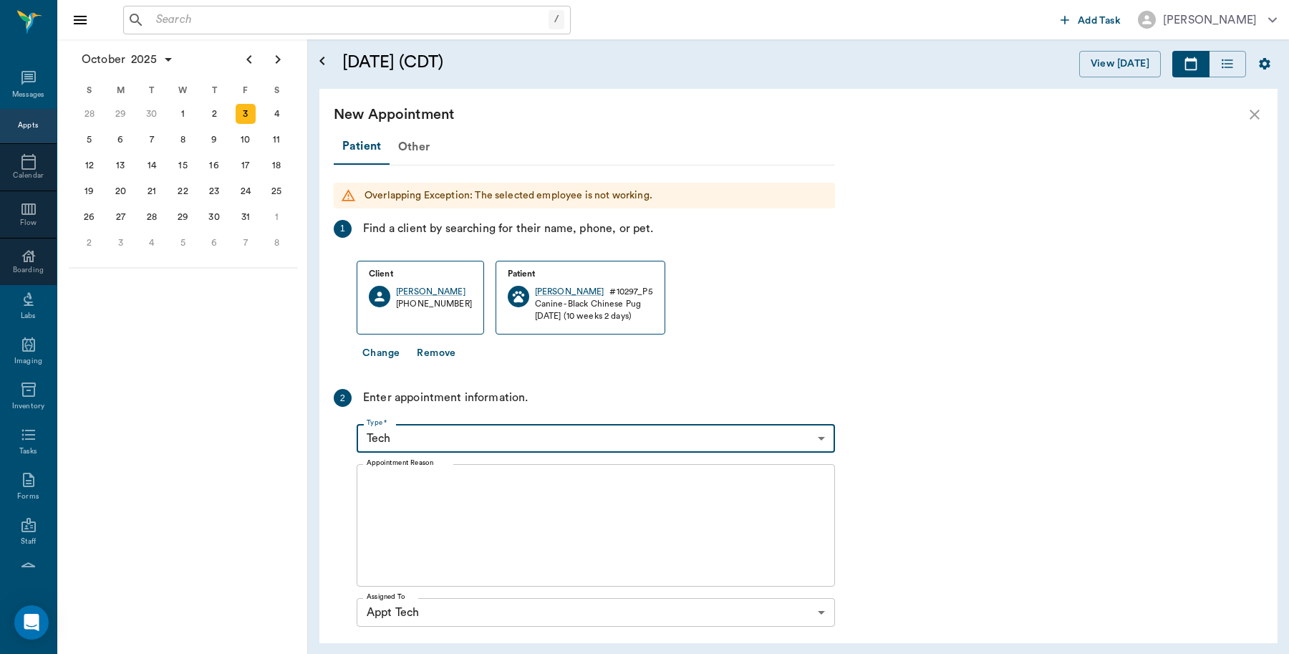
click at [481, 512] on textarea "Appointment Reason" at bounding box center [596, 525] width 458 height 99
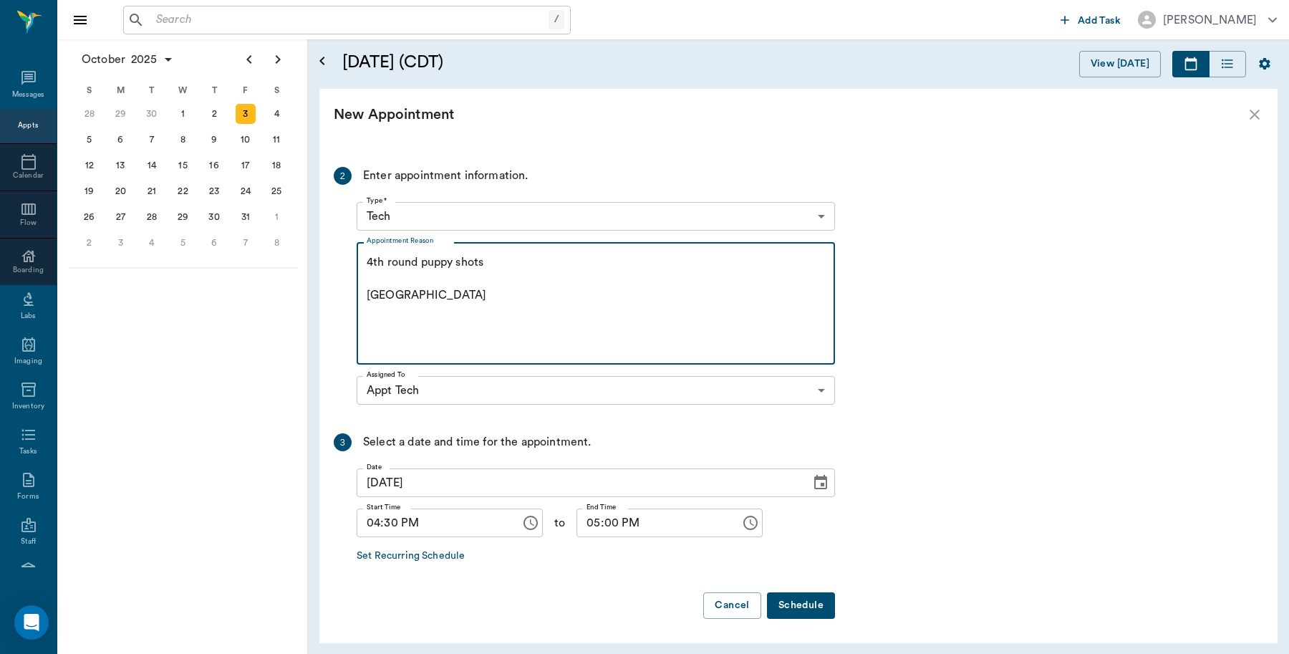
scroll to position [223, 0]
type textarea "4th round puppy shots Caryn"
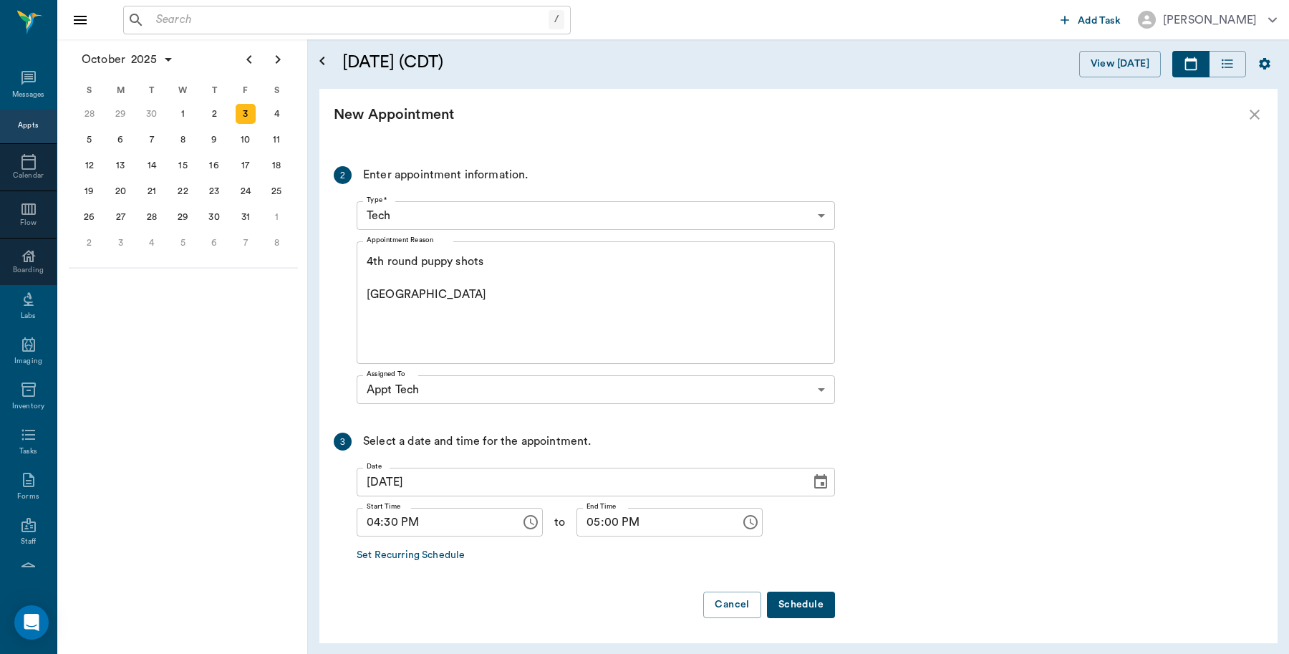
click at [795, 600] on button "Schedule" at bounding box center [801, 605] width 68 height 26
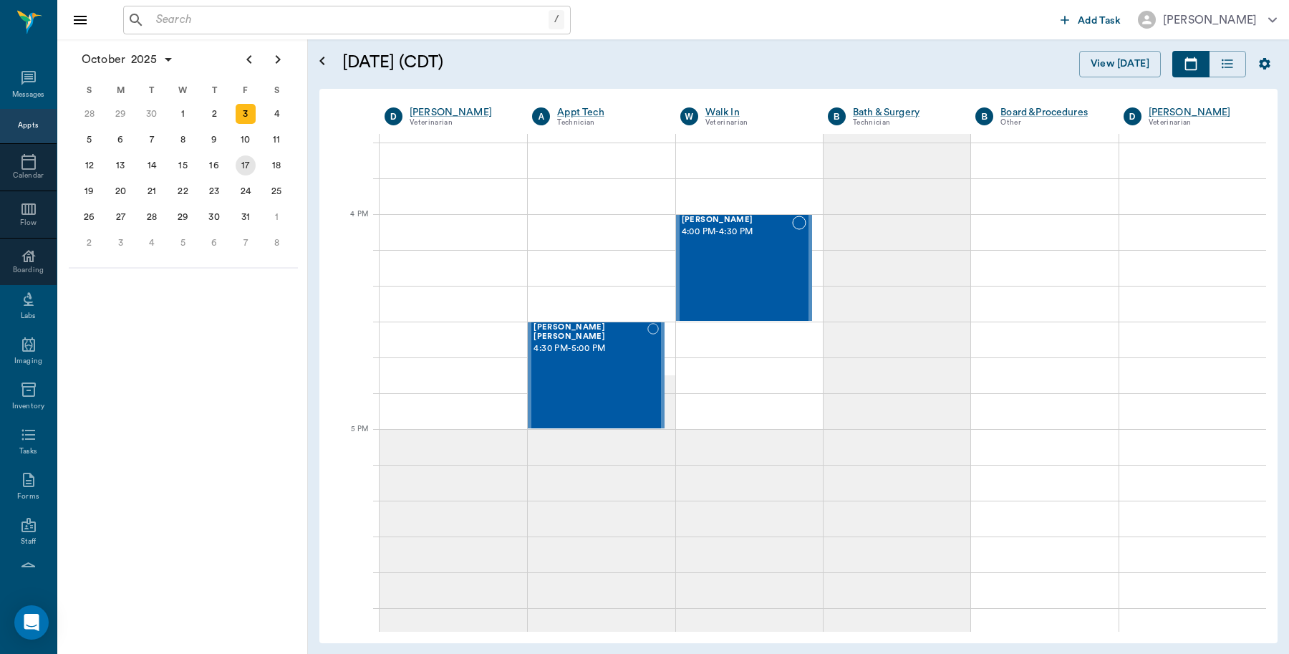
click at [245, 161] on div "17" at bounding box center [246, 165] width 20 height 20
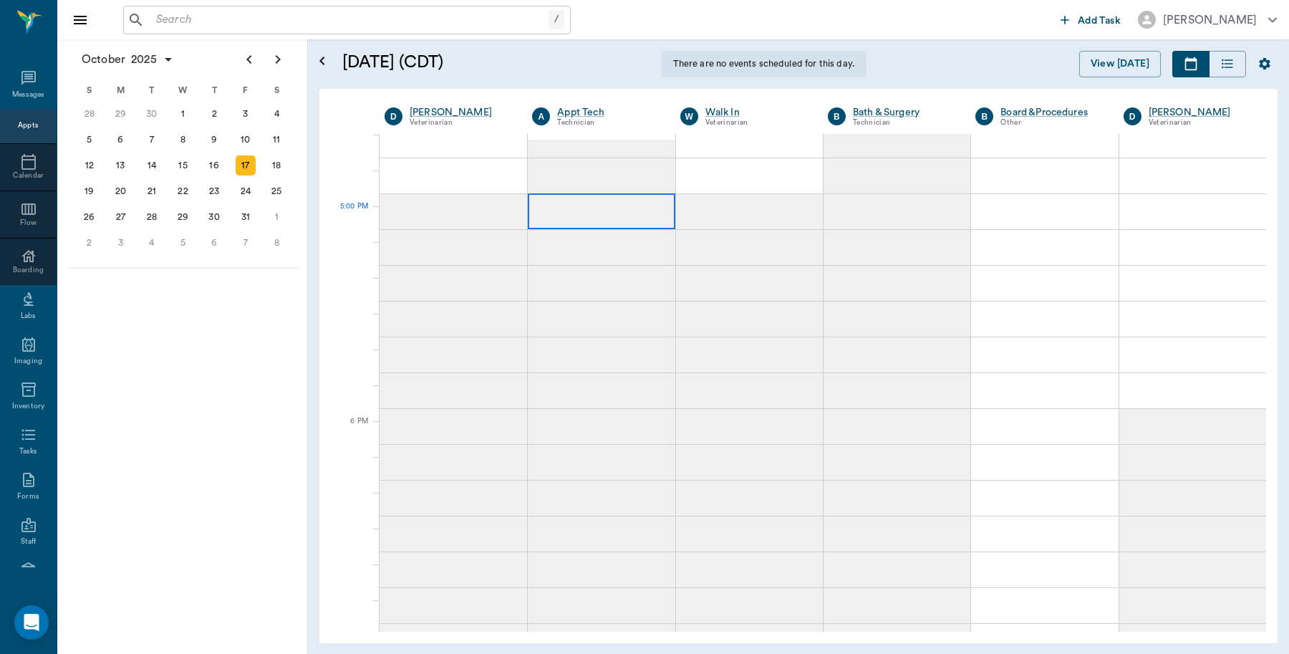
scroll to position [1790, 0]
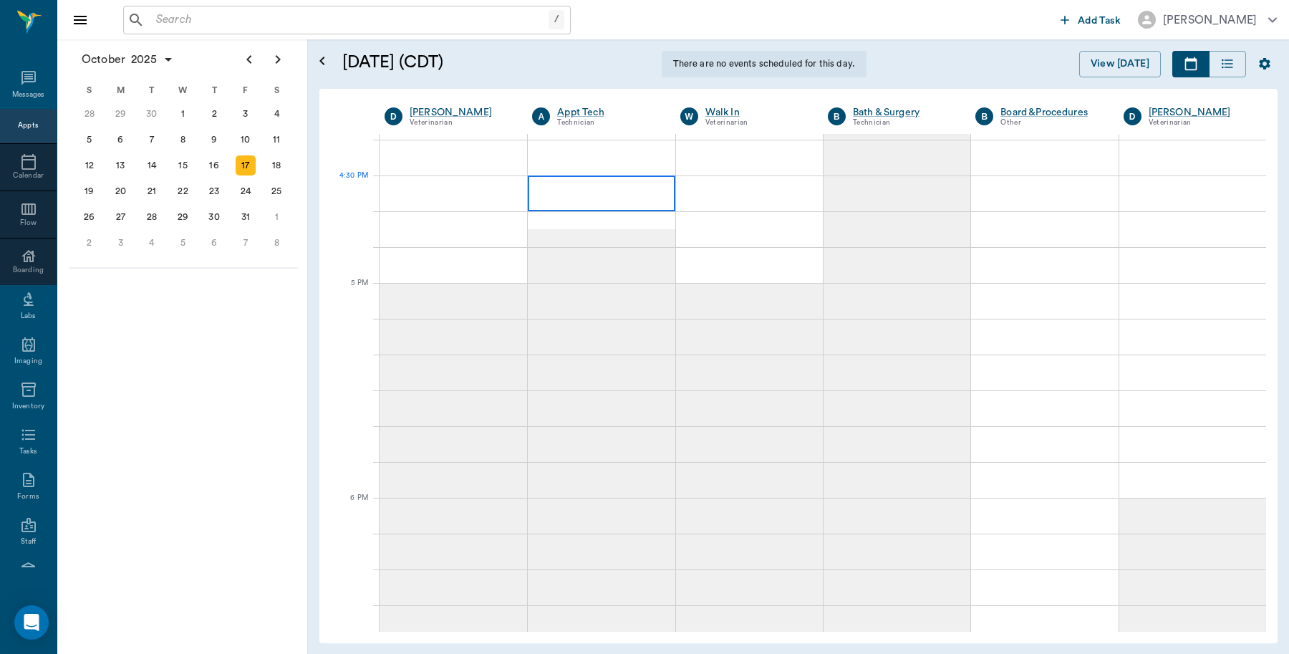
click at [632, 197] on div at bounding box center [601, 193] width 147 height 36
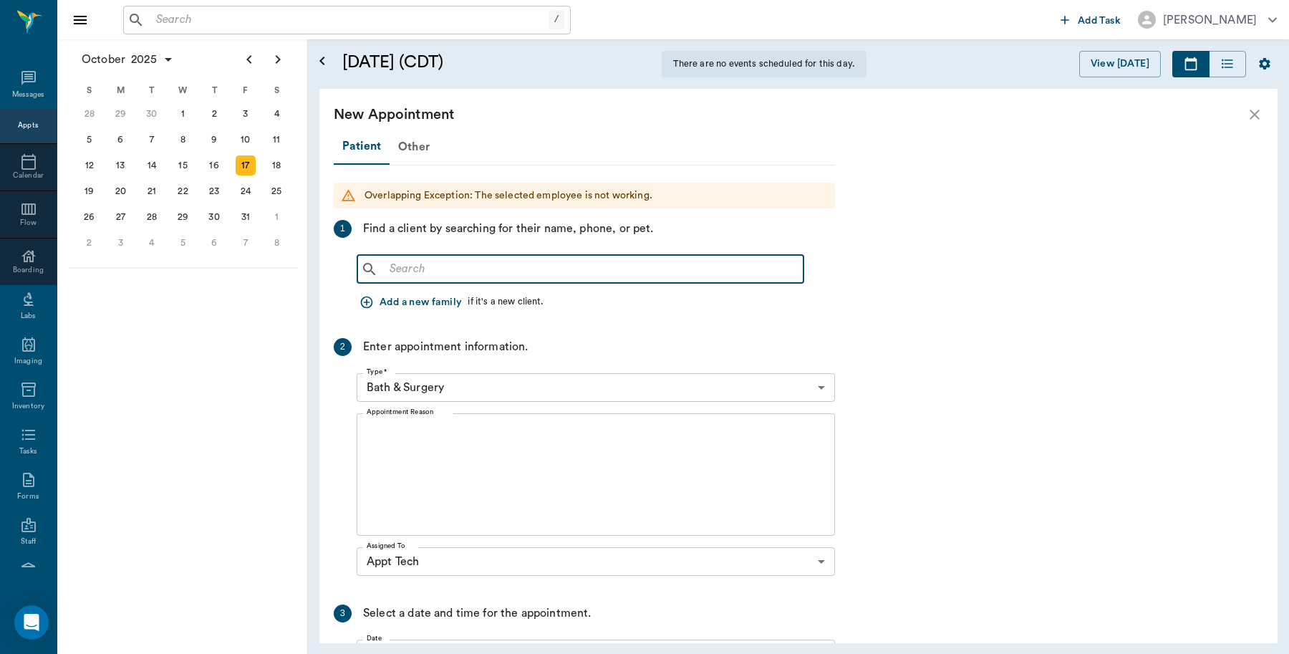
click at [521, 262] on input "text" at bounding box center [591, 269] width 414 height 20
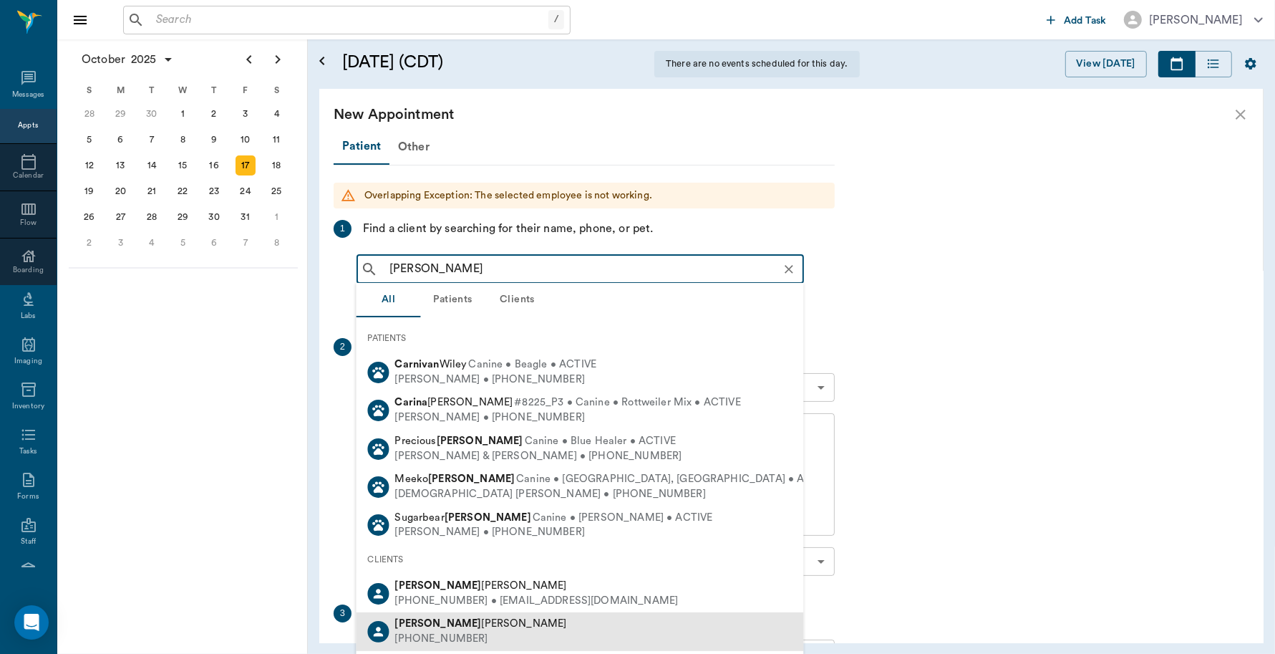
click at [438, 619] on span "Caryn Watson" at bounding box center [481, 623] width 172 height 11
type input "Caryn"
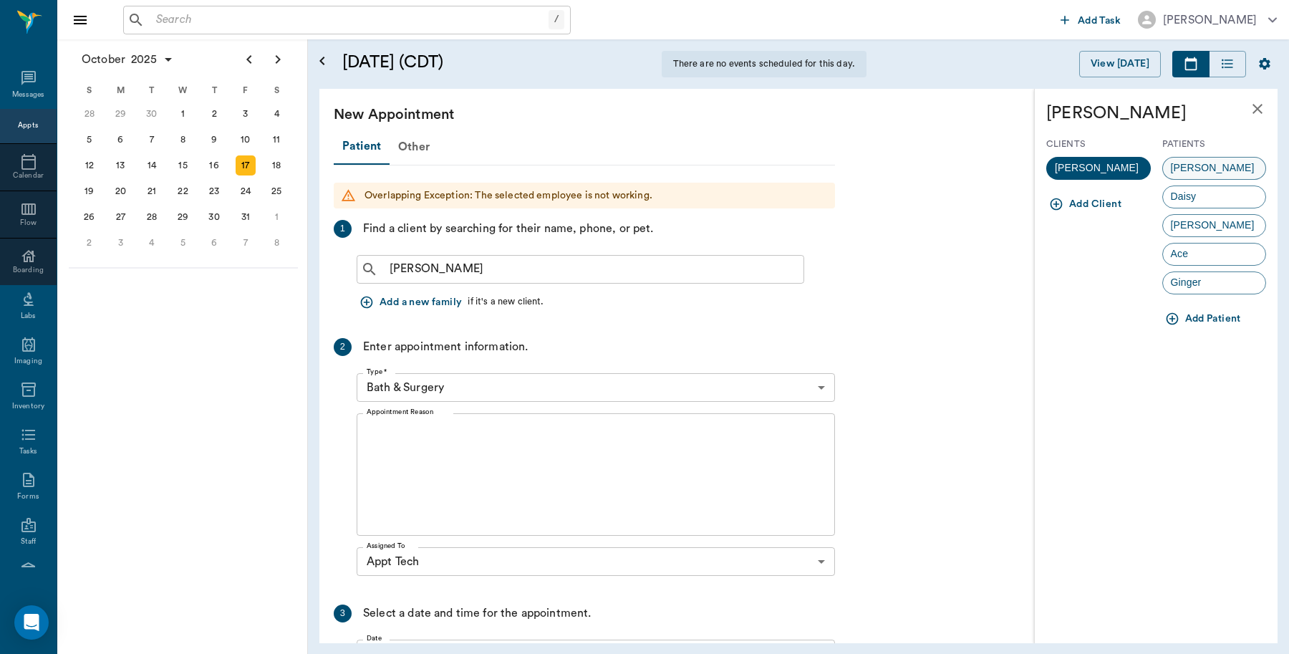
click at [1230, 165] on div "Pugsley" at bounding box center [1214, 168] width 105 height 23
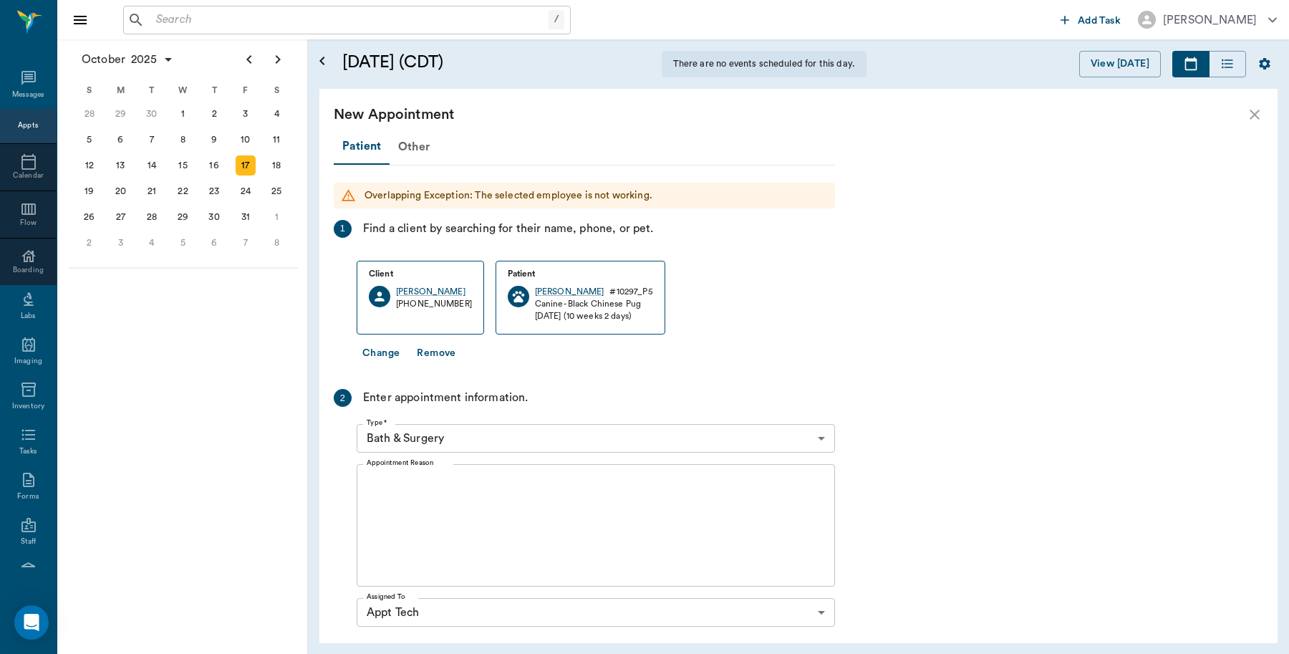
click at [553, 433] on body "/ ​ Add Task Dr. Bert Ellsworth Nectar Messages Appts Calendar Flow Boarding La…" at bounding box center [644, 327] width 1289 height 654
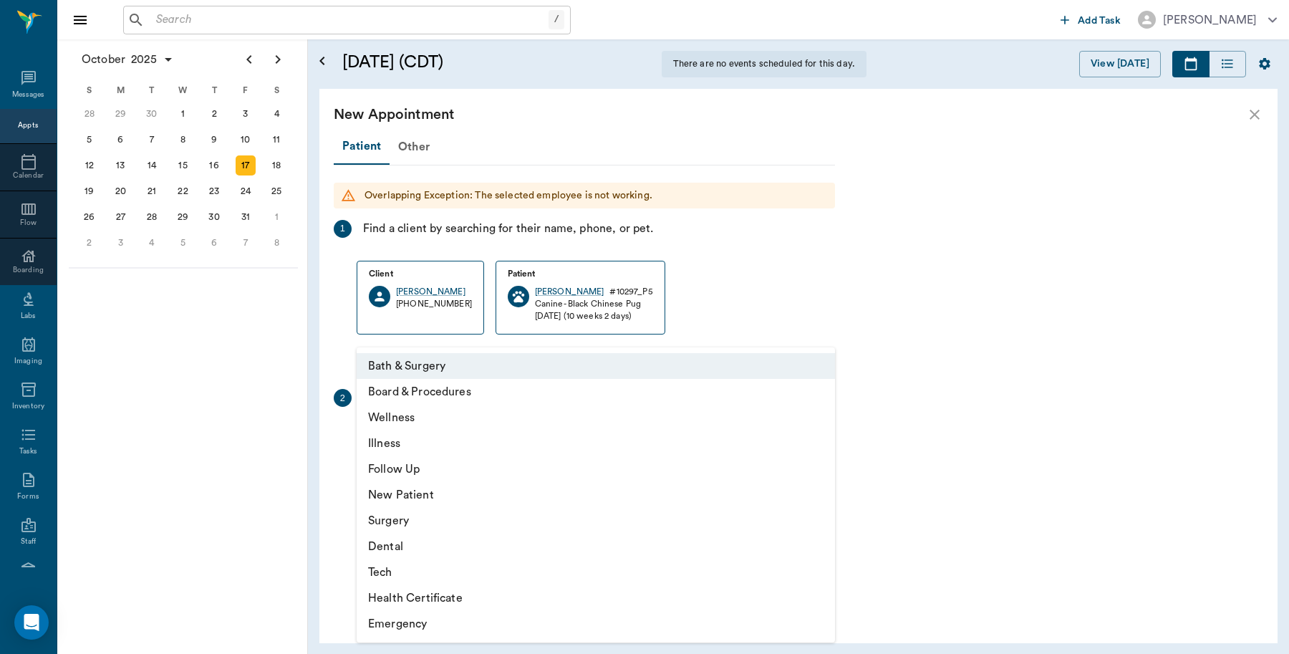
click at [395, 566] on li "Tech" at bounding box center [596, 572] width 478 height 26
type input "65d2be4f46e3a538d89b8c1a"
type input "05:00 PM"
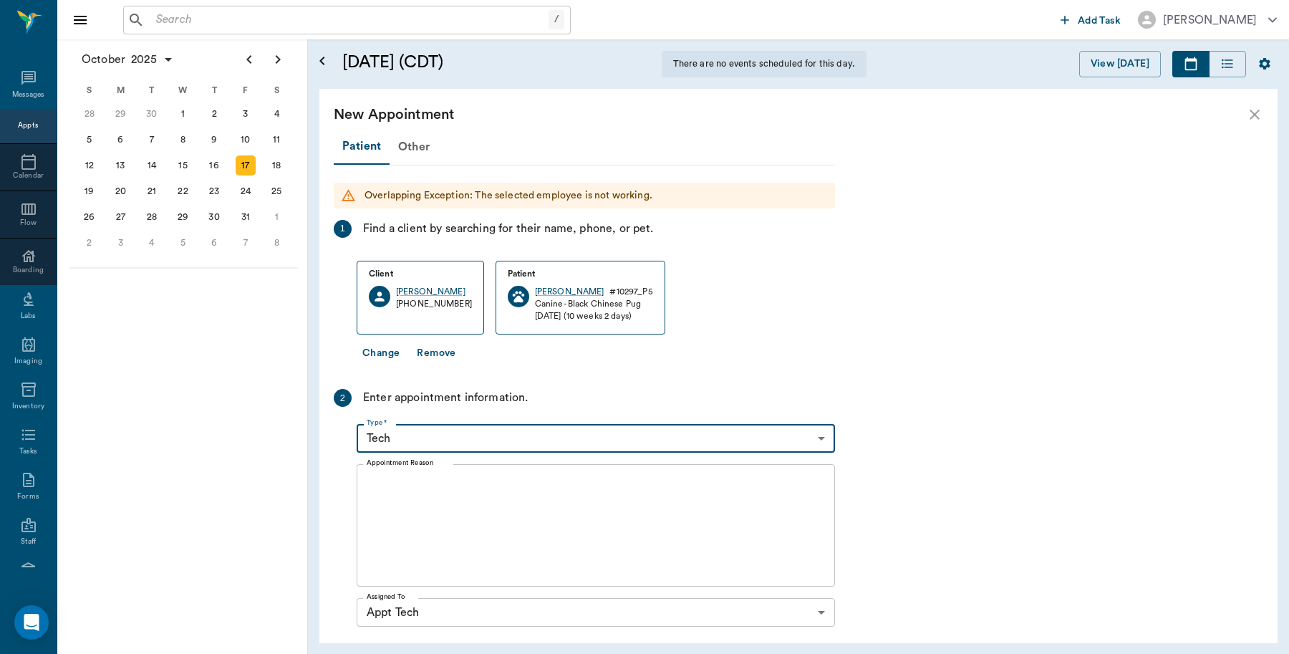
click at [478, 503] on textarea "Appointment Reason" at bounding box center [596, 525] width 458 height 99
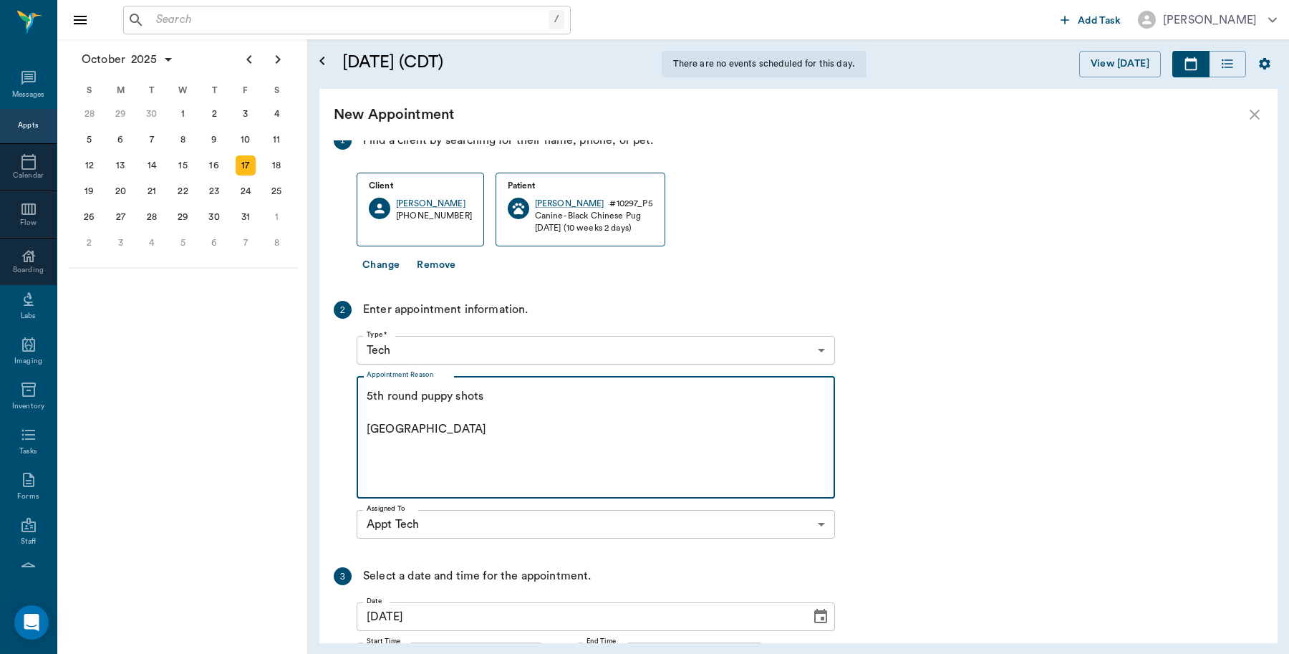
scroll to position [223, 0]
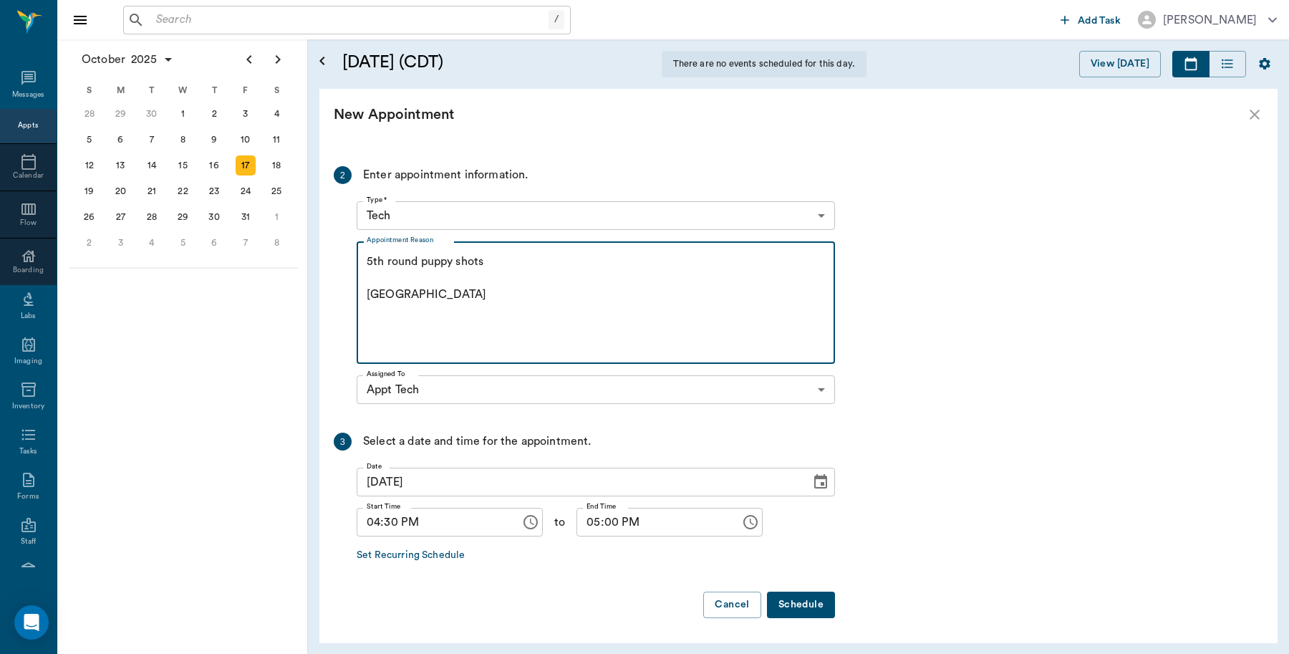
type textarea "5th round puppy shots Caryn"
click at [827, 604] on button "Schedule" at bounding box center [801, 605] width 68 height 26
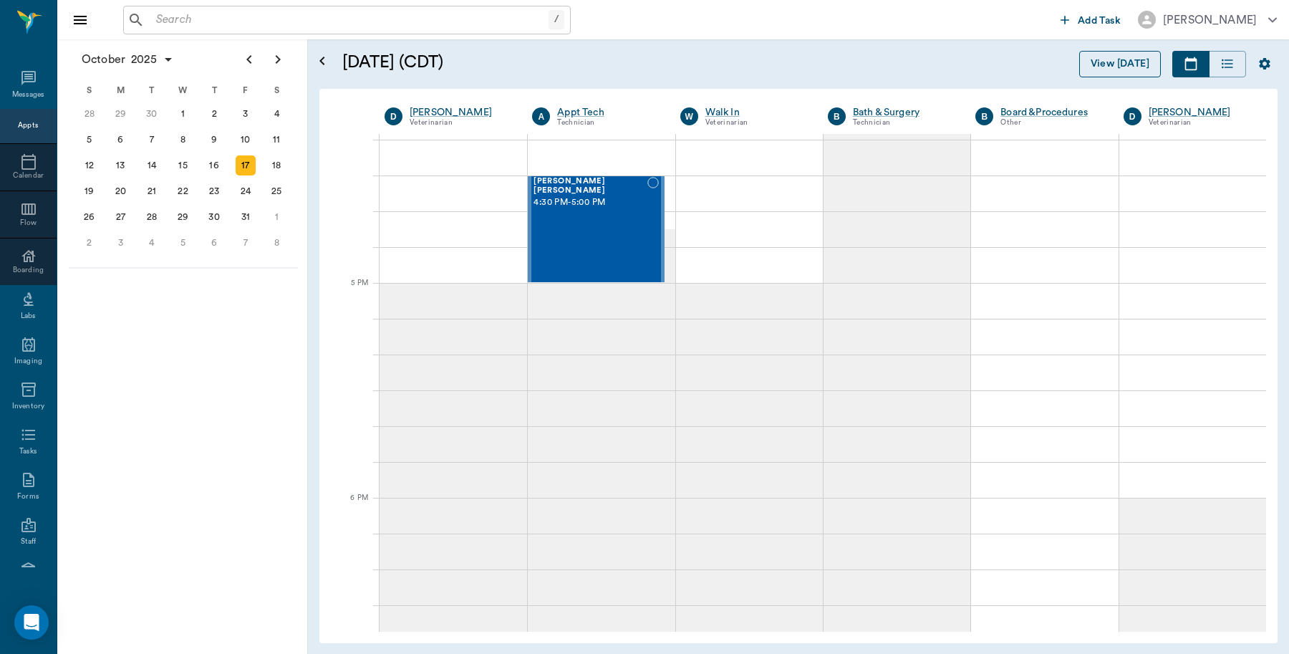
click at [1122, 59] on button "View [DATE]" at bounding box center [1120, 64] width 82 height 26
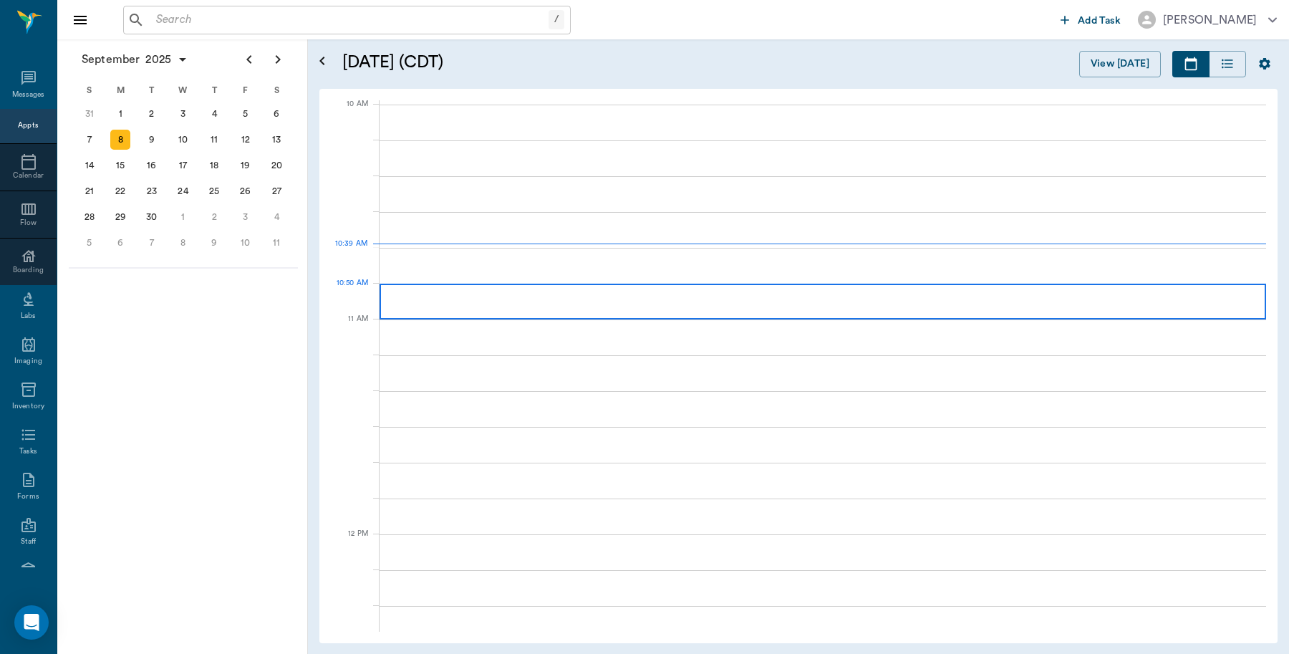
scroll to position [430, 0]
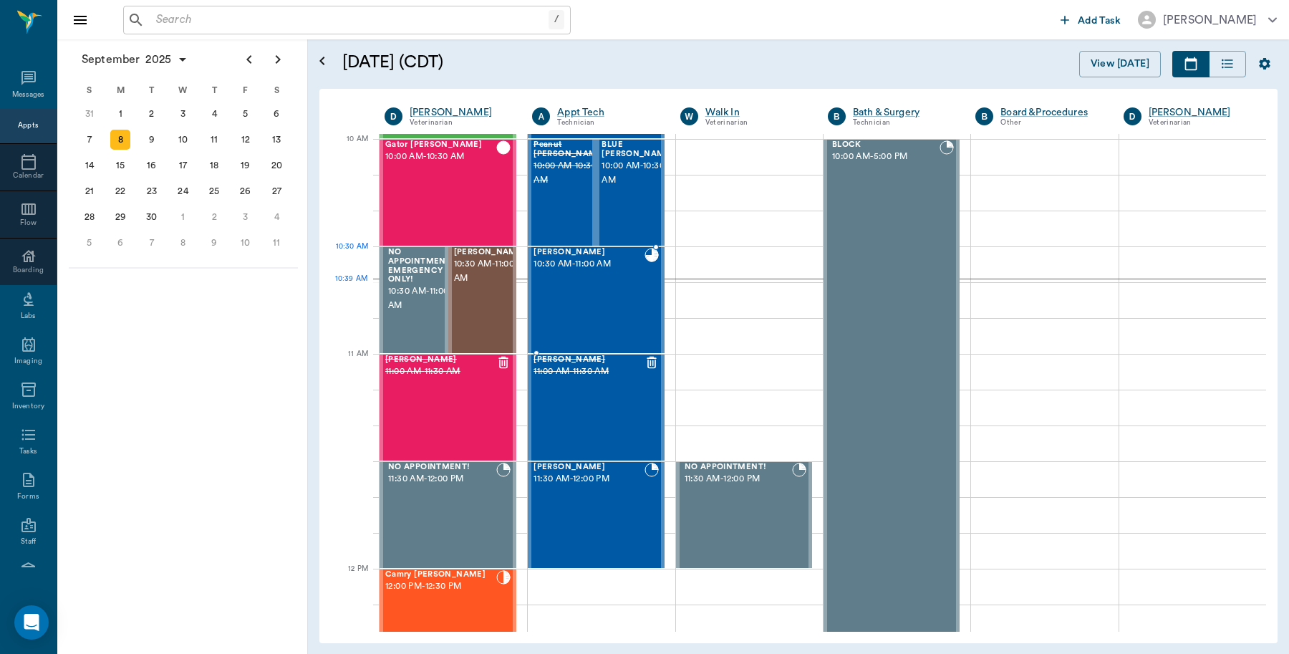
click at [605, 281] on div "Kitty Baugus 10:30 AM - 11:00 AM" at bounding box center [589, 300] width 110 height 105
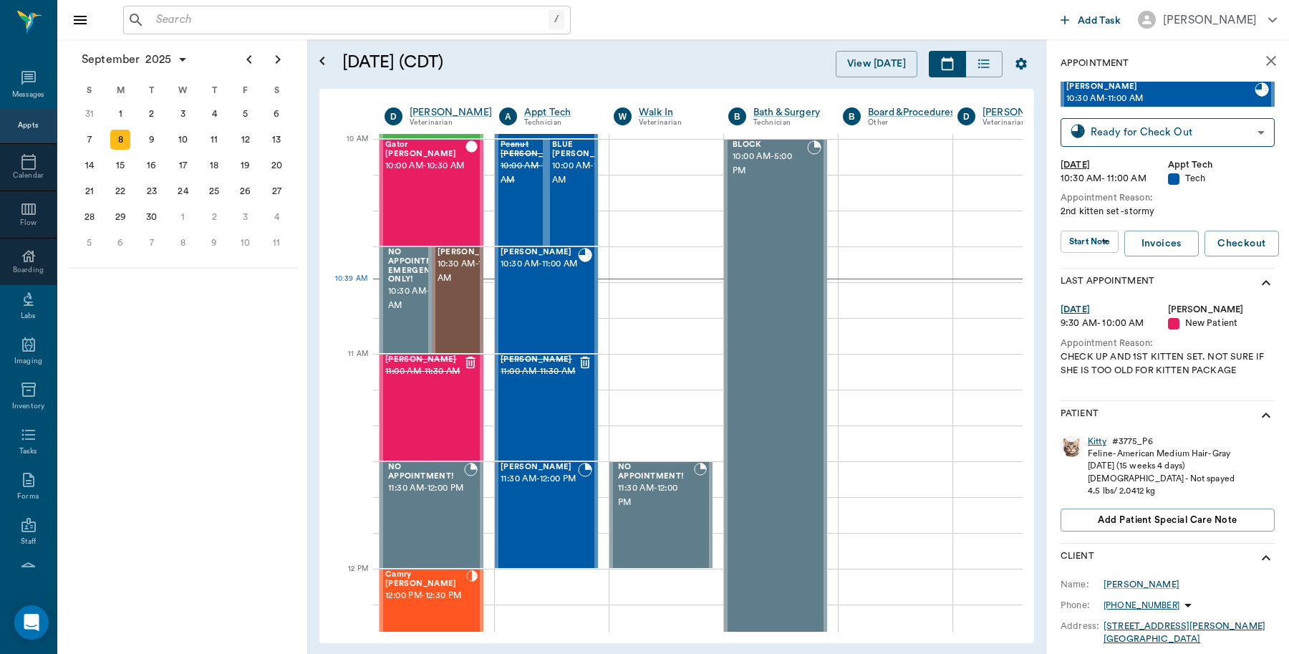
click at [1094, 438] on div "Kitty" at bounding box center [1097, 441] width 19 height 12
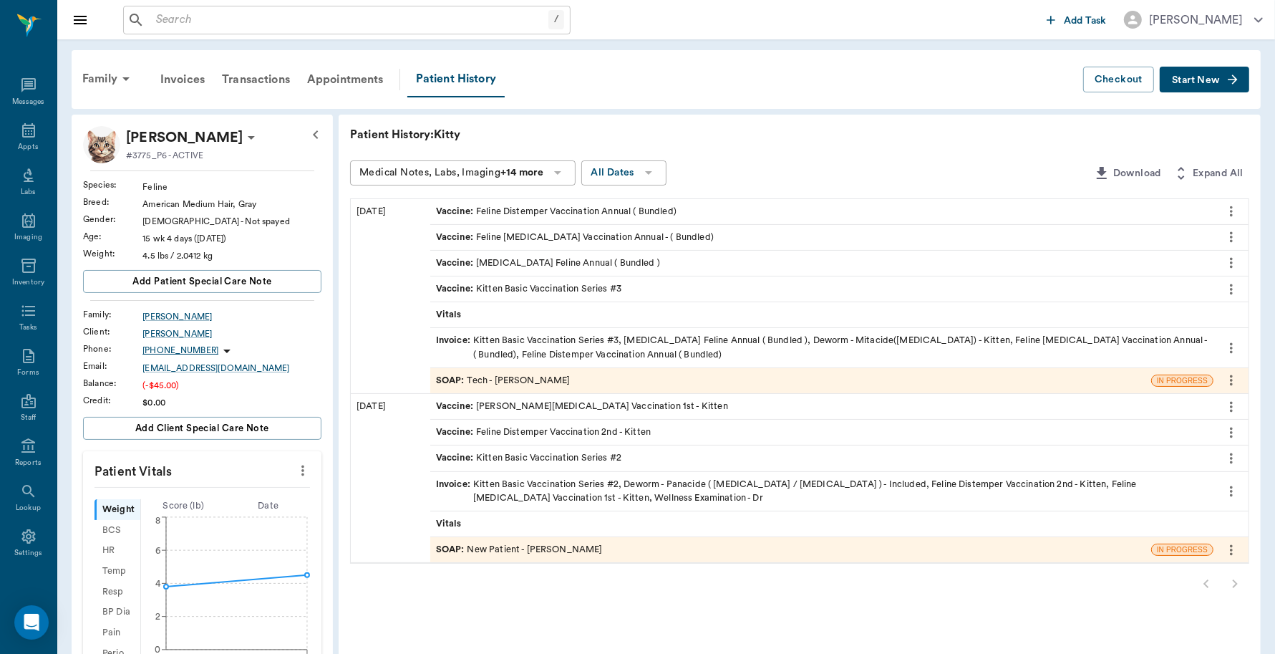
click at [682, 381] on div "SOAP : Tech - Julie Dickerson" at bounding box center [790, 380] width 721 height 25
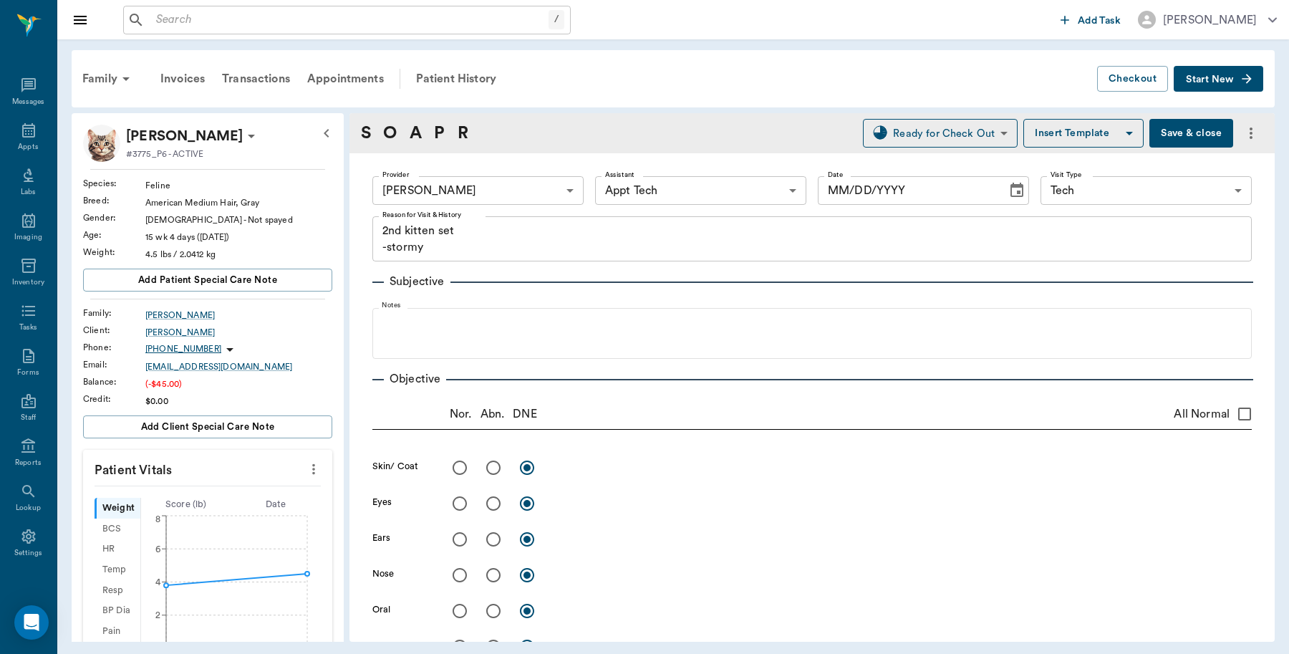
type input "63ec2e7e52e12b0ba117b124"
type input "63ec2f075fda476ae8351a4c"
type input "65d2be4f46e3a538d89b8c1a"
type textarea "2nd kitten set -stormy"
type input "09/08/2025"
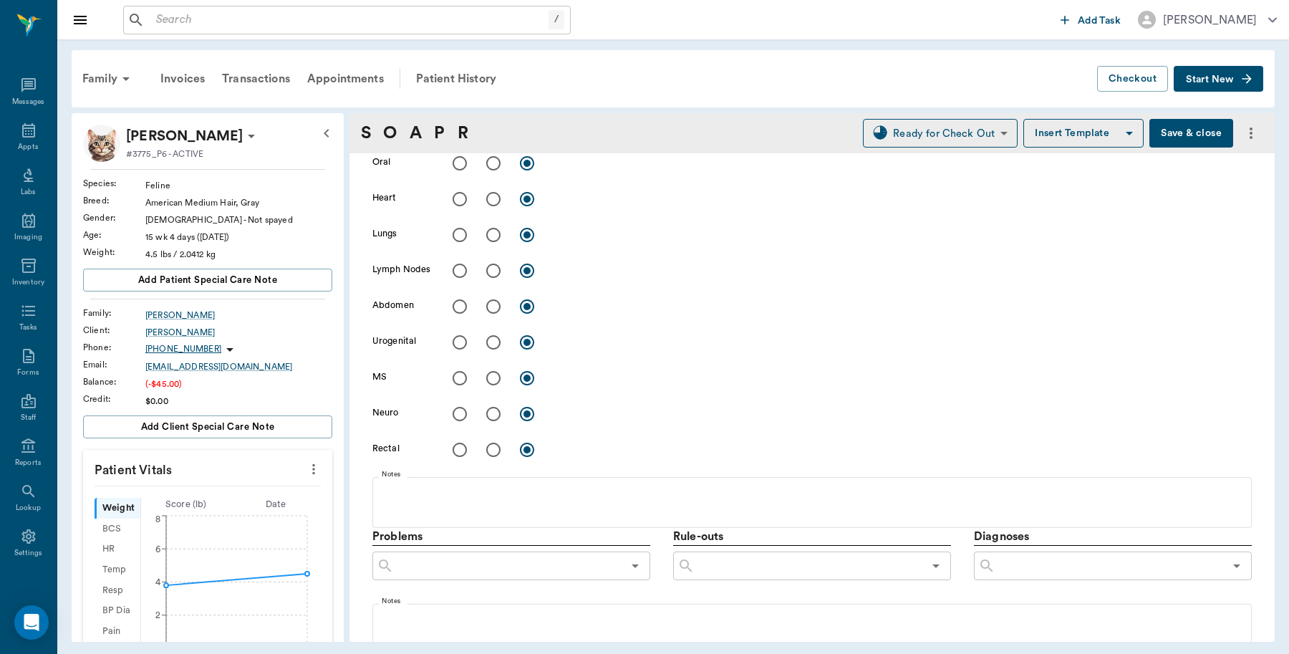
scroll to position [806, 0]
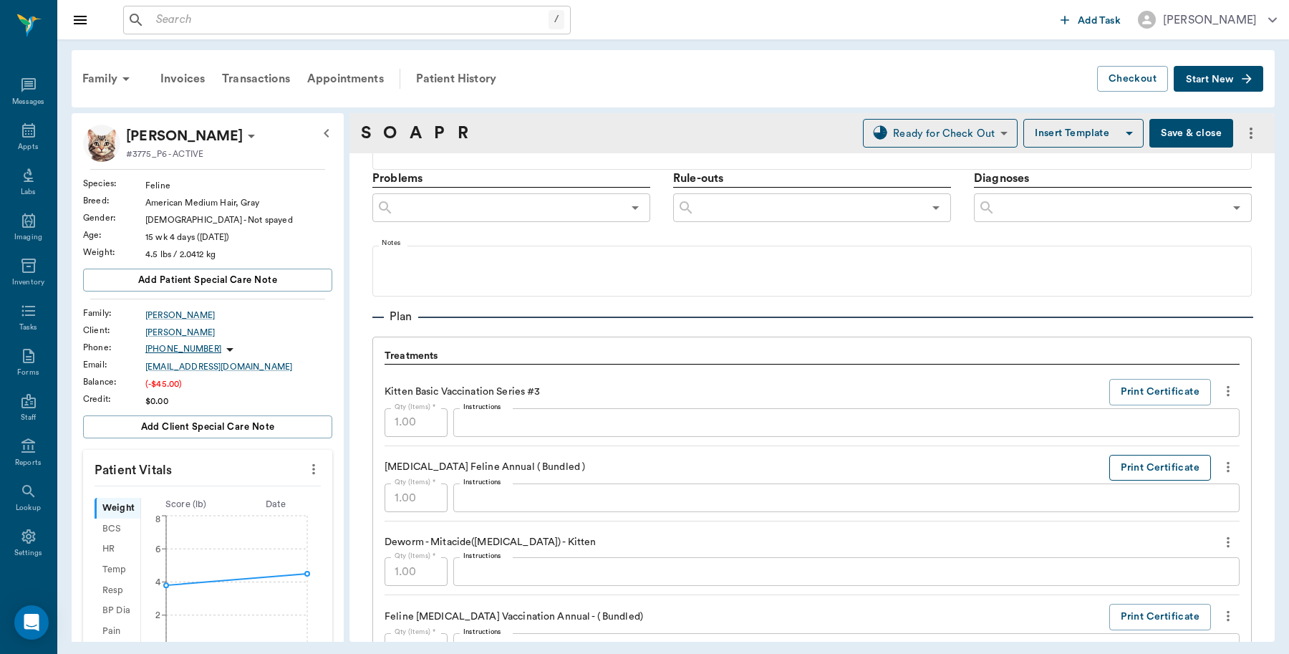
click at [1128, 467] on button "Print Certificate" at bounding box center [1160, 468] width 102 height 26
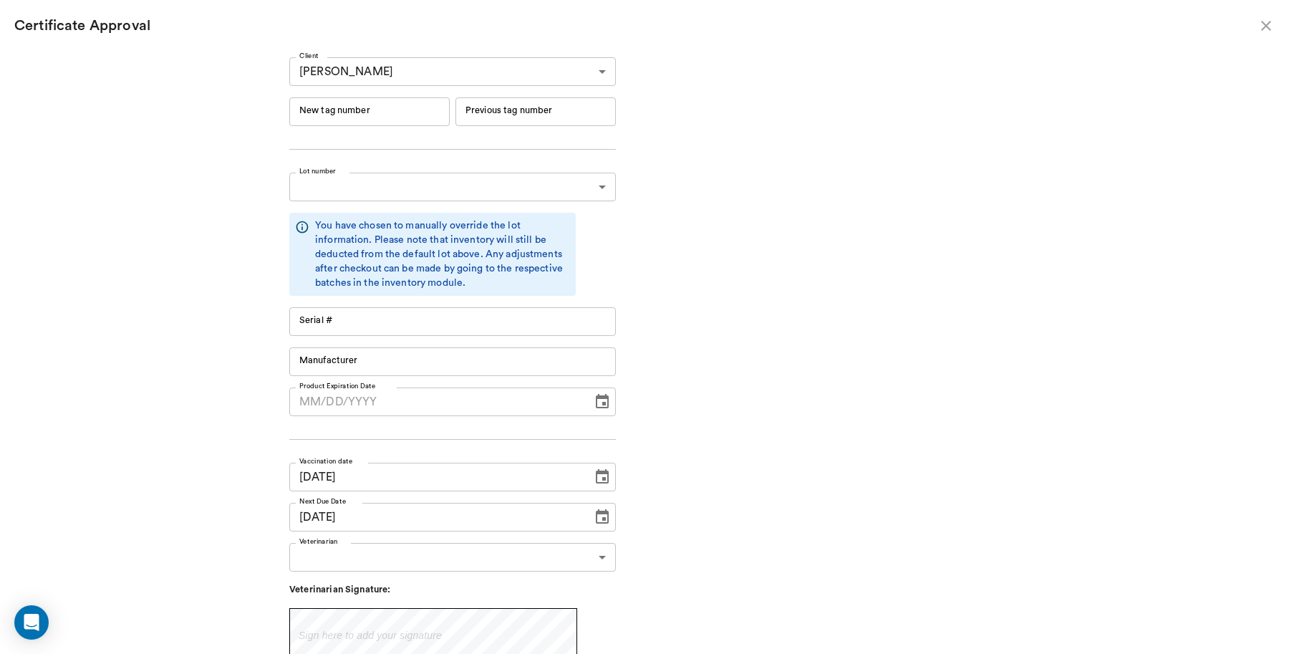
type input "RM384R9"
type input "11148"
type input "Boehringer Ingelheim"
type input "06/19/2026"
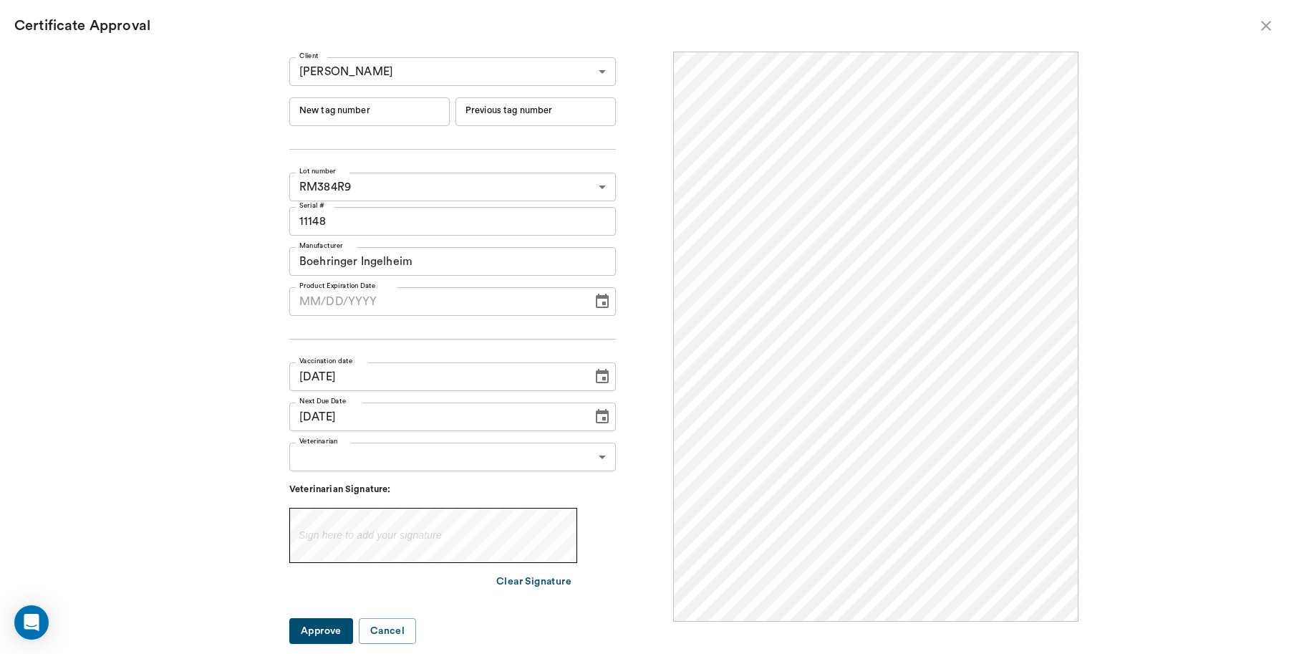
scroll to position [0, 0]
click at [392, 97] on input "New tag number" at bounding box center [369, 111] width 160 height 29
type input "251077"
click at [390, 460] on body "/ ​ Add Task Dr. Bert Ellsworth Nectar Messages Appts Labs Imaging Inventory Ta…" at bounding box center [644, 327] width 1289 height 654
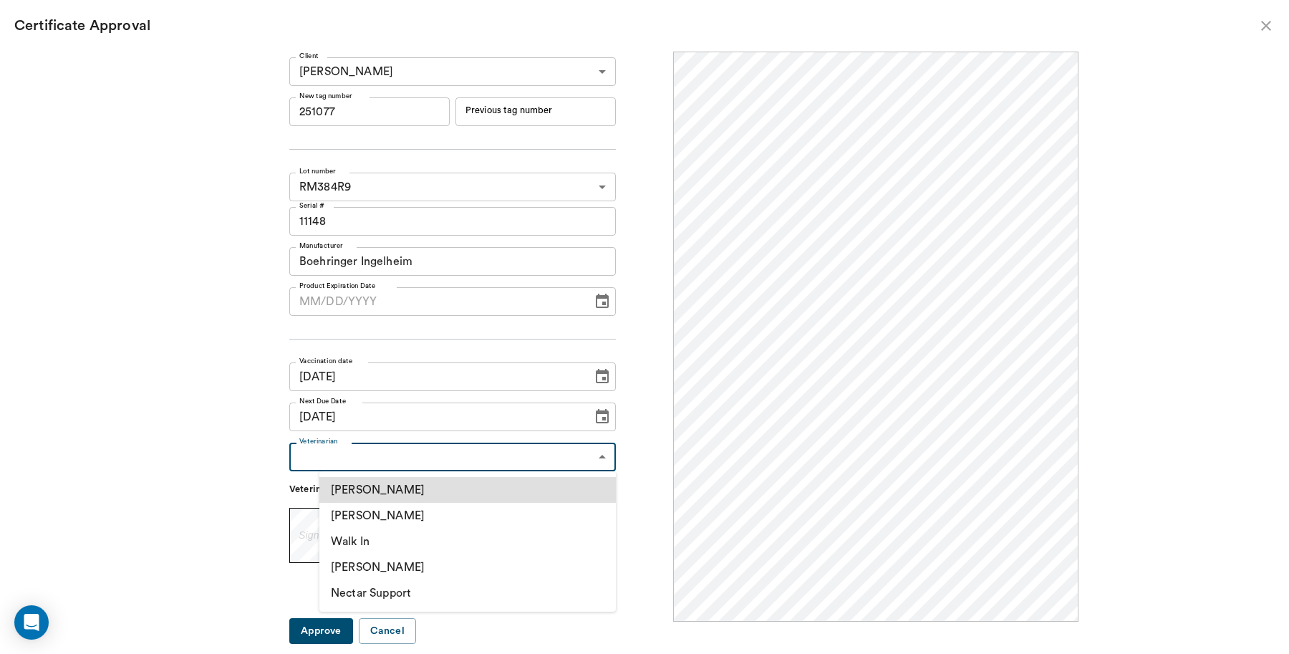
click at [402, 510] on li "[PERSON_NAME]" at bounding box center [467, 516] width 296 height 26
type input "63ec2f075fda476ae8351a4d"
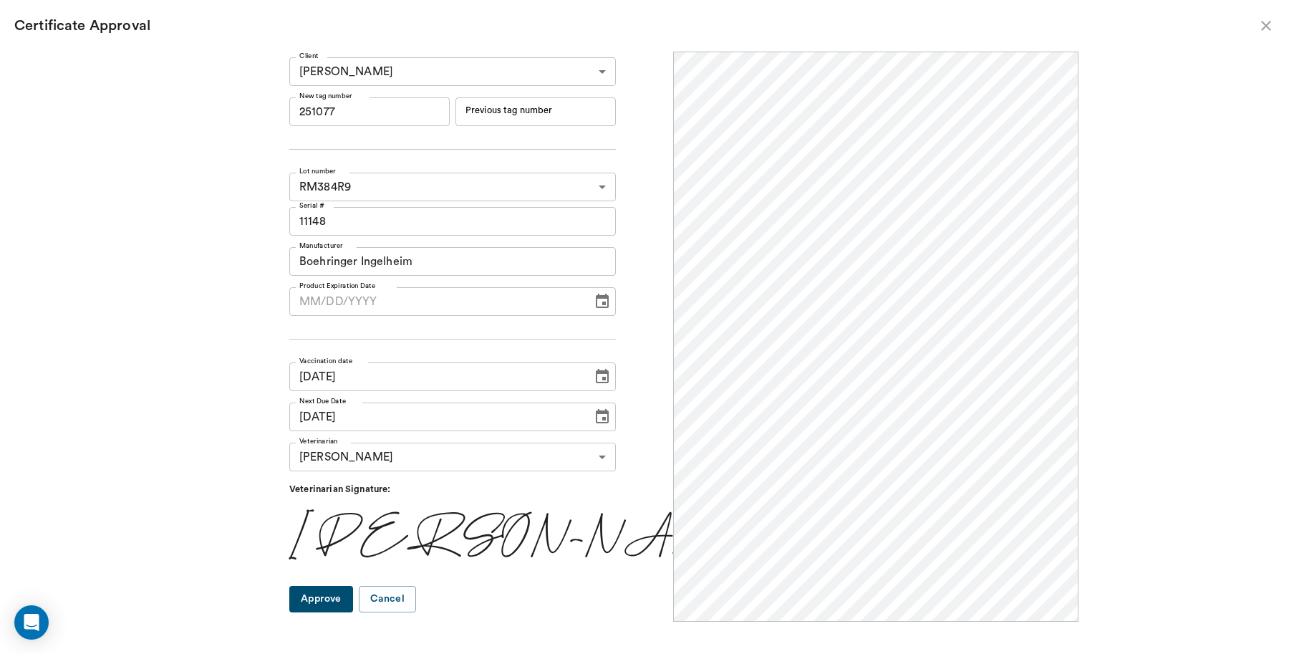
click at [353, 598] on button "Approve" at bounding box center [321, 599] width 64 height 26
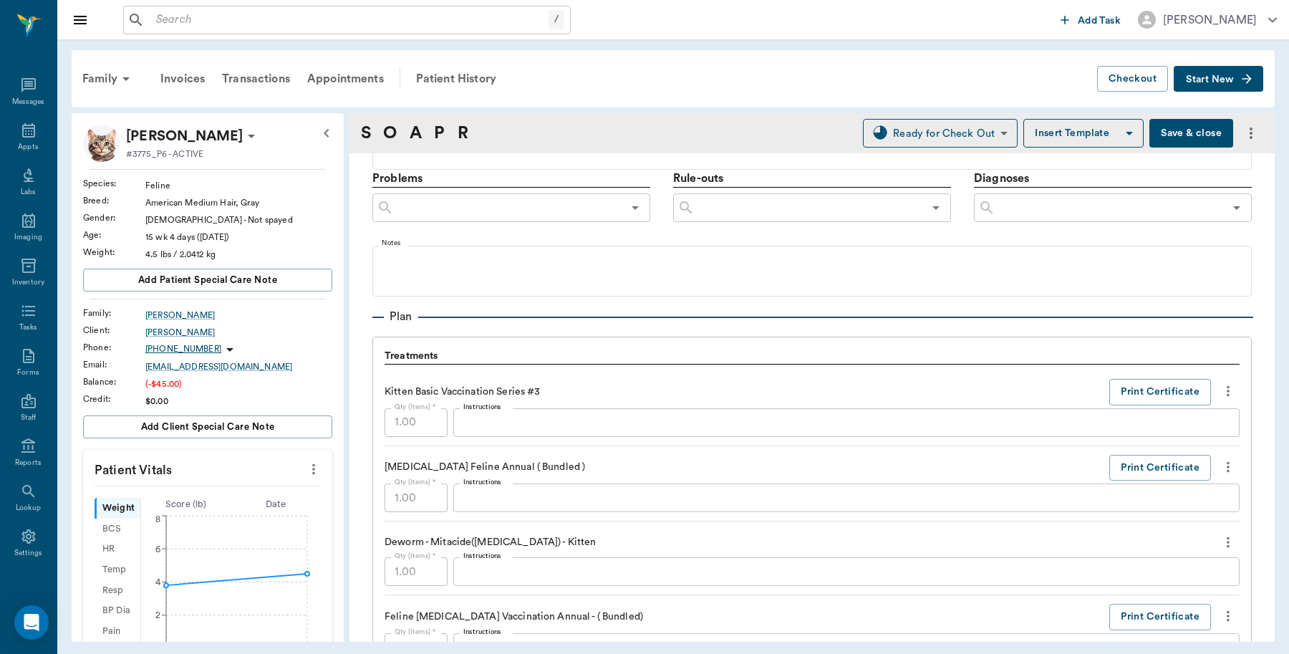
click at [1171, 127] on button "Save & close" at bounding box center [1191, 133] width 84 height 29
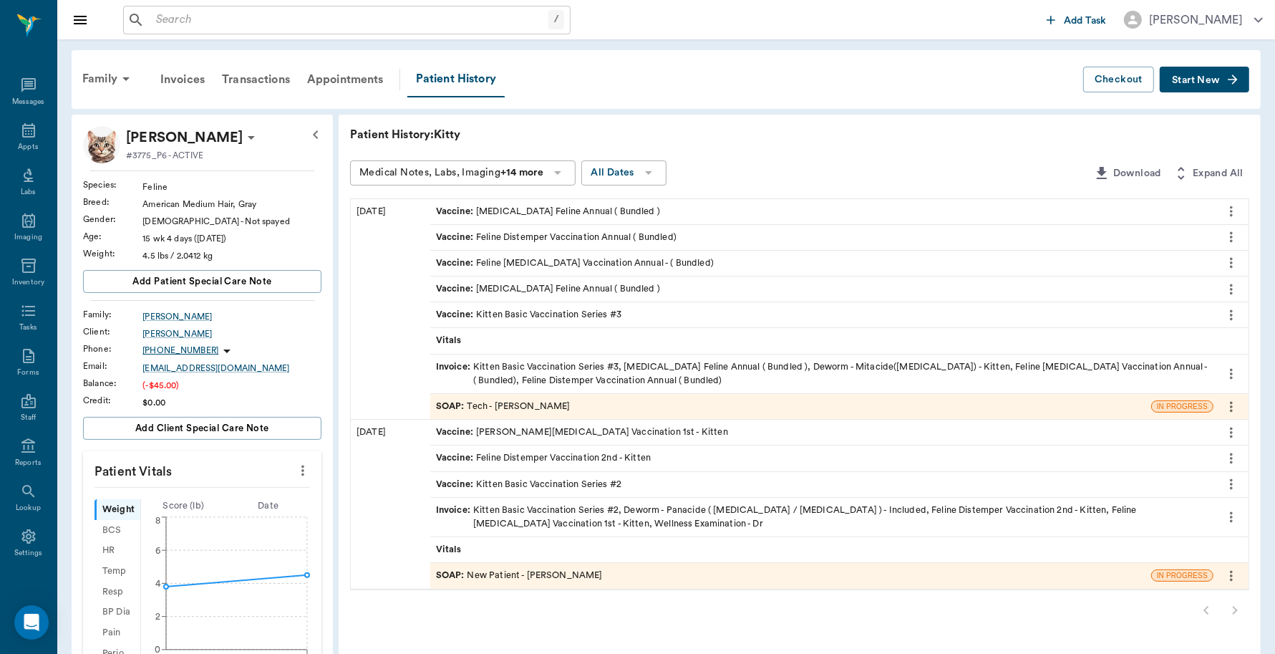
click at [642, 360] on div "Invoice : Kitten Basic Vaccination Series #3, Rabies Vaccination Feline Annual …" at bounding box center [822, 373] width 772 height 27
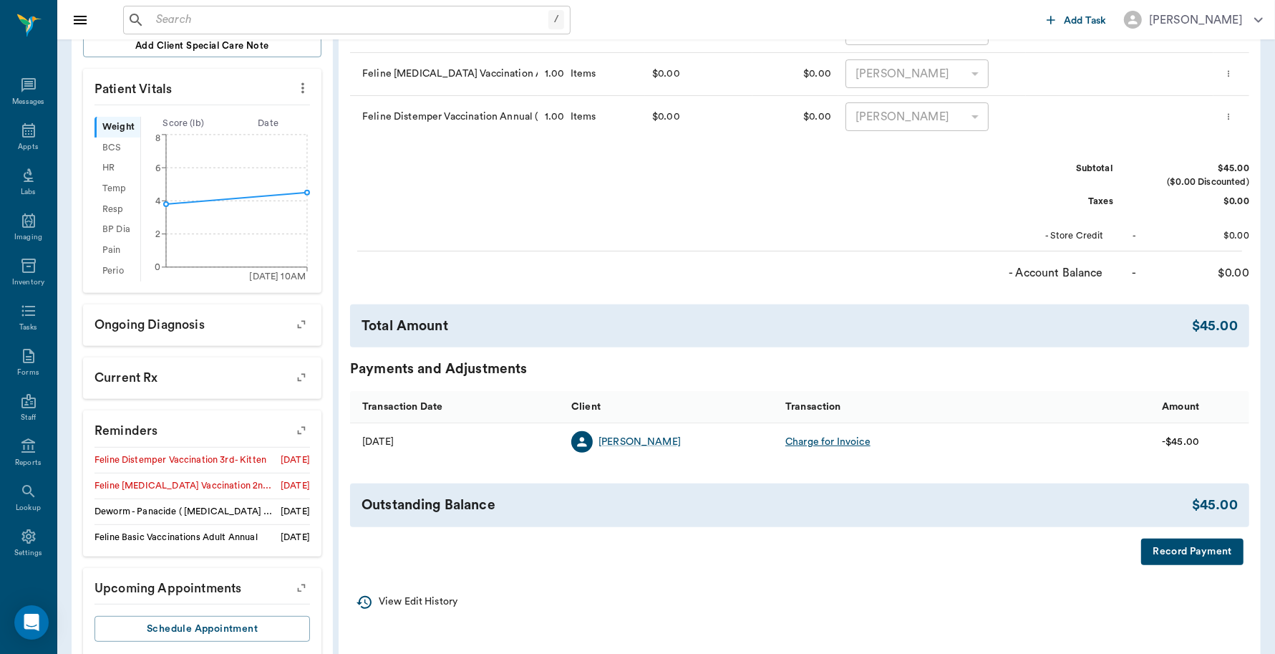
scroll to position [415, 0]
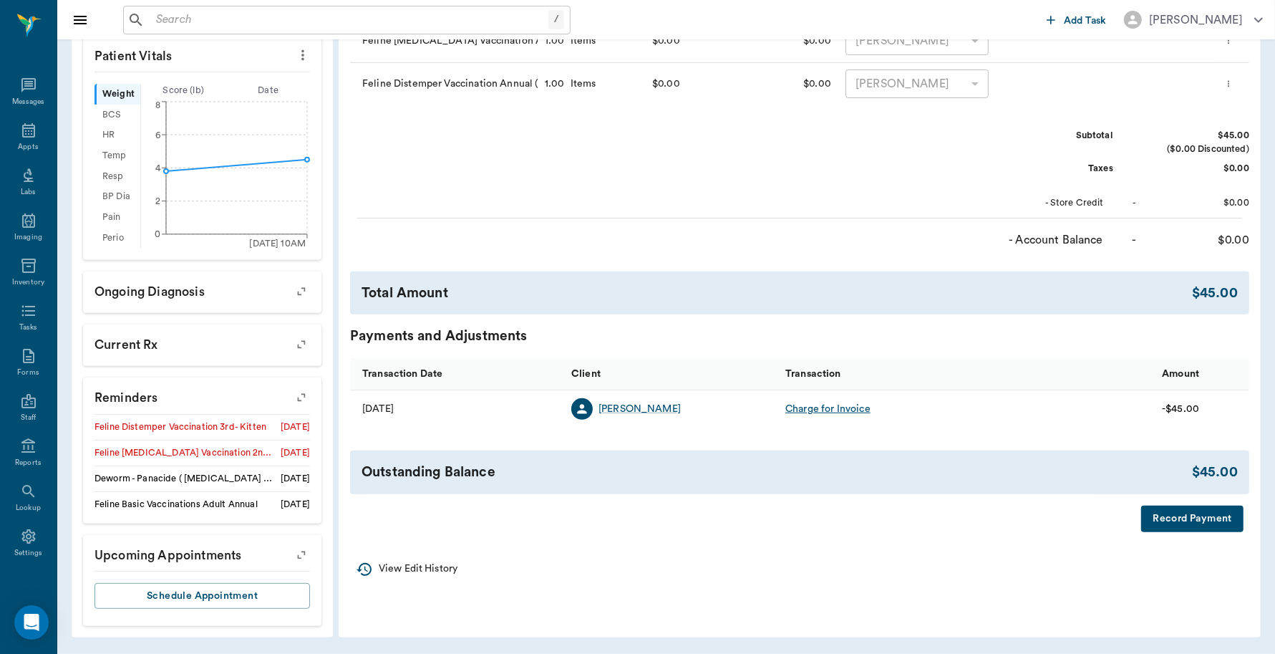
click at [1203, 517] on button "Record Payment" at bounding box center [1193, 519] width 102 height 26
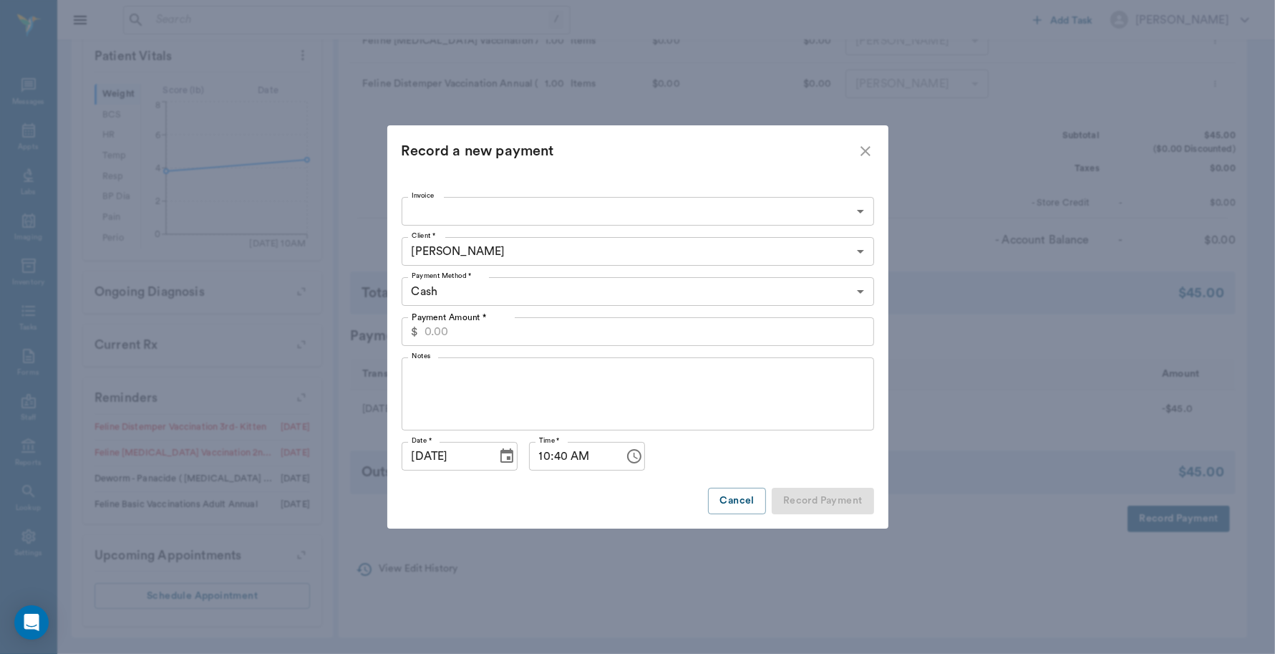
type input "68bef797f99c2d1c88617561"
type input "45.00"
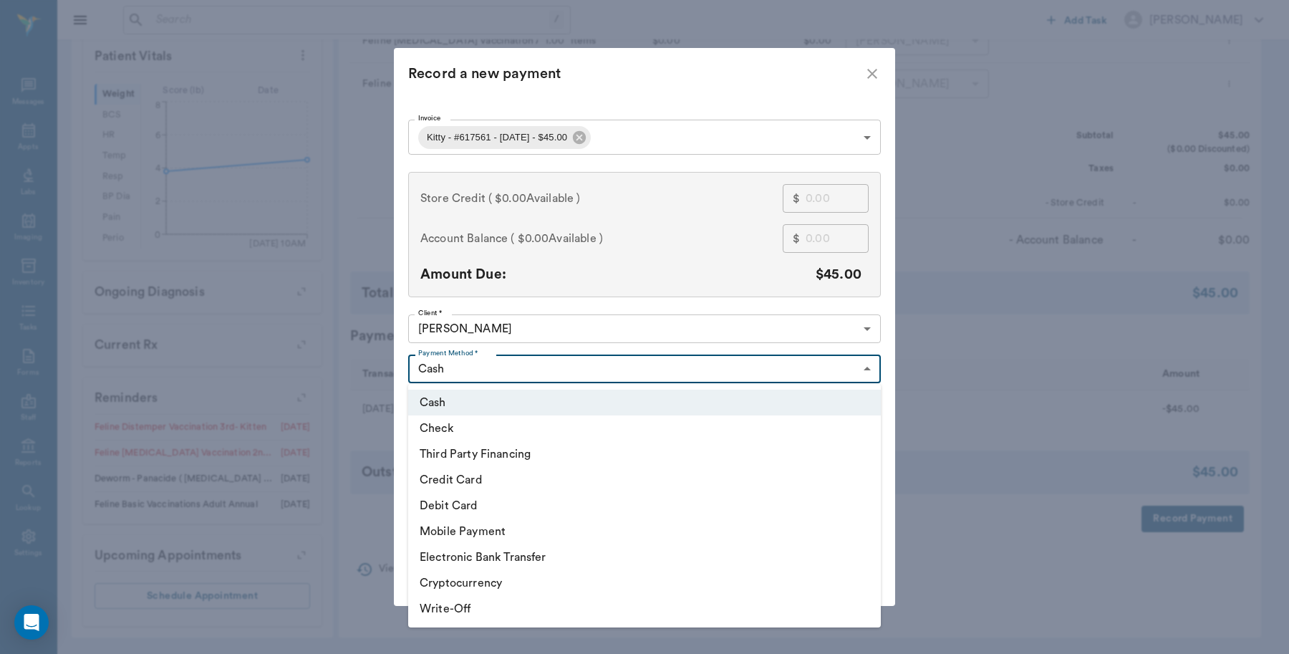
click at [552, 366] on body "/ ​ Add Task Dr. Bert Ellsworth Nectar Messages Appts Labs Imaging Inventory Ta…" at bounding box center [644, 120] width 1289 height 1068
click at [498, 502] on li "Debit Card" at bounding box center [644, 506] width 473 height 26
type input "DEBIT_CARD"
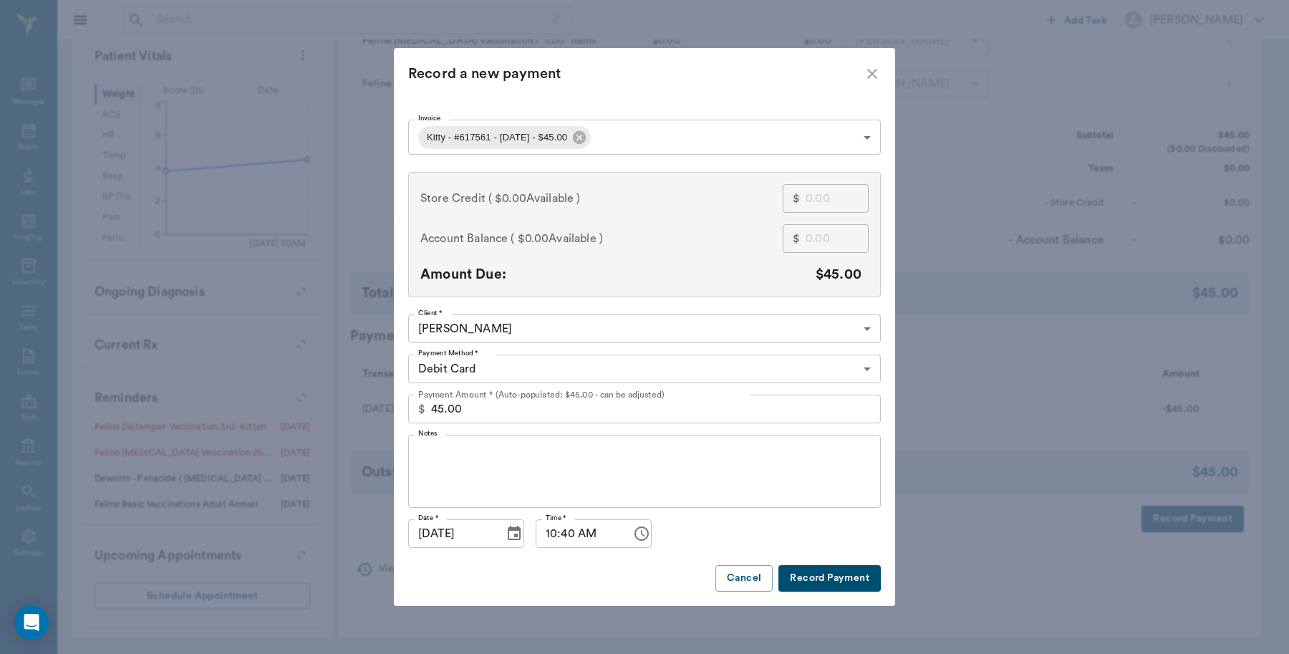
click at [833, 566] on button "Record Payment" at bounding box center [829, 578] width 102 height 26
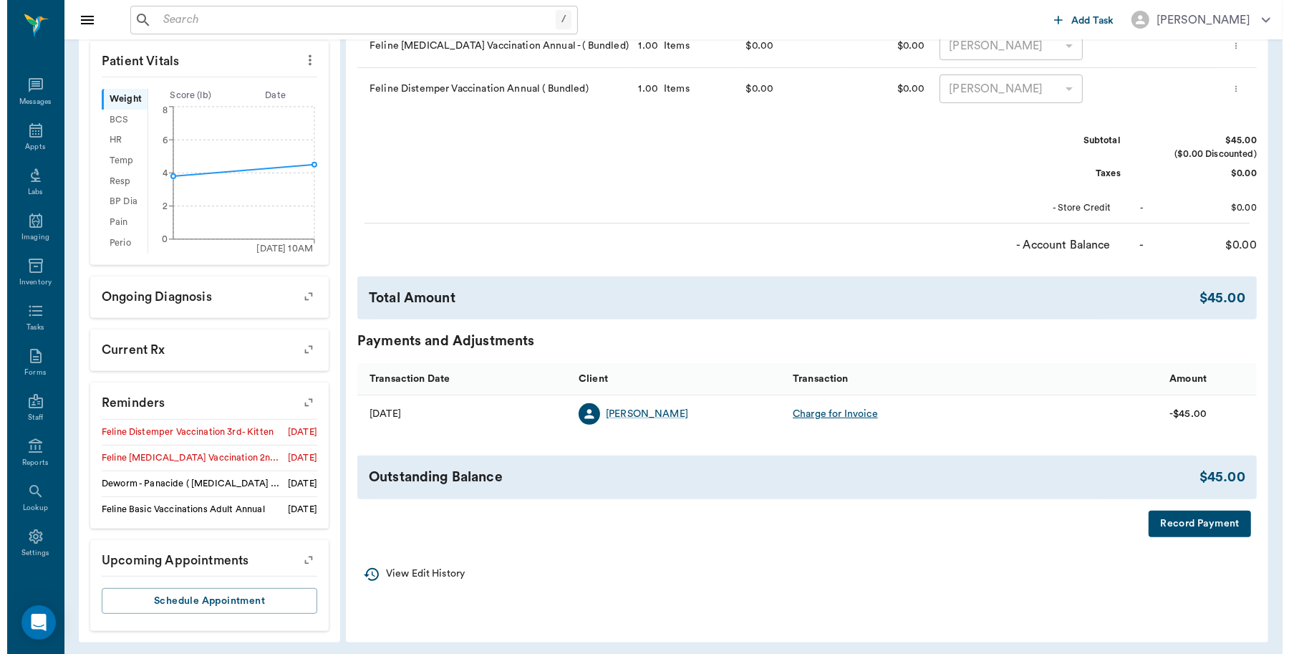
scroll to position [0, 0]
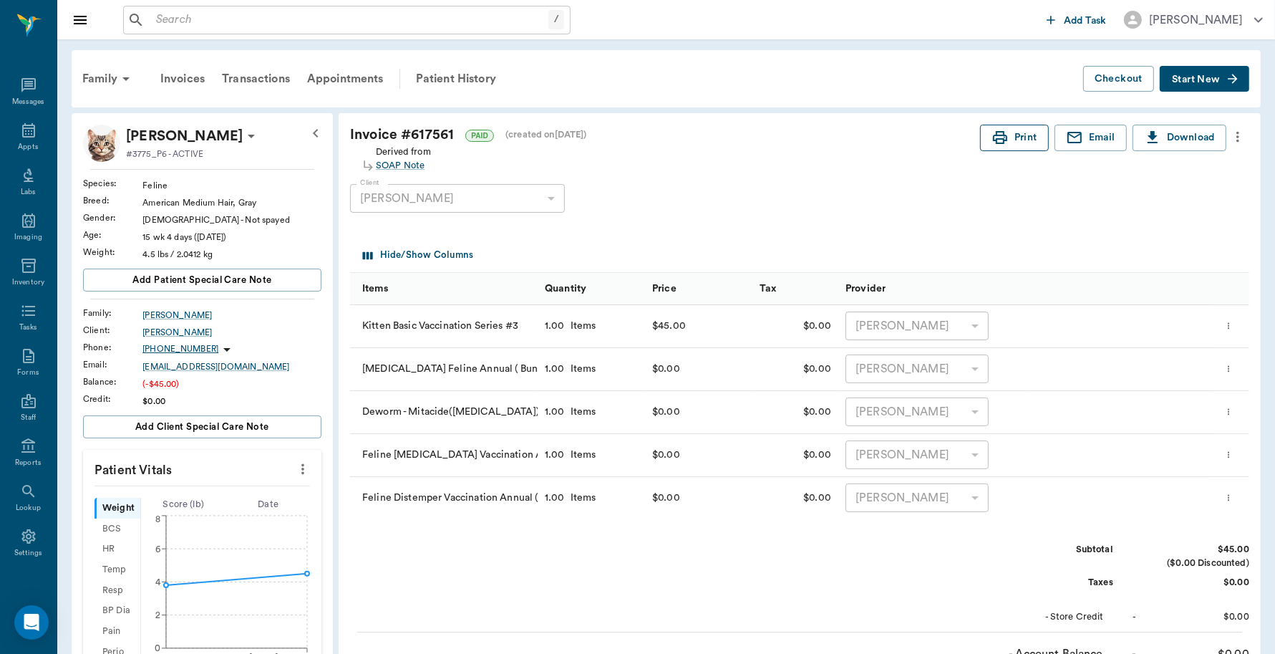
click at [1024, 137] on button "Print" at bounding box center [1014, 138] width 69 height 26
click at [16, 140] on div "Appts" at bounding box center [28, 138] width 57 height 45
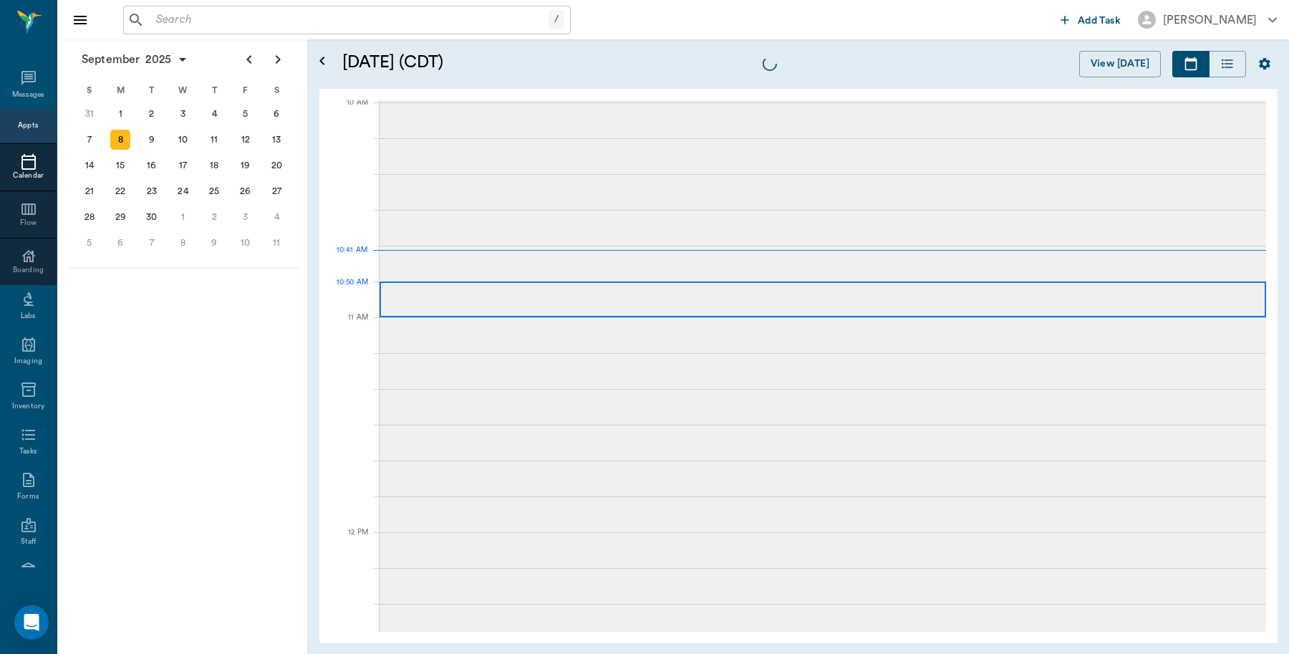
scroll to position [432, 0]
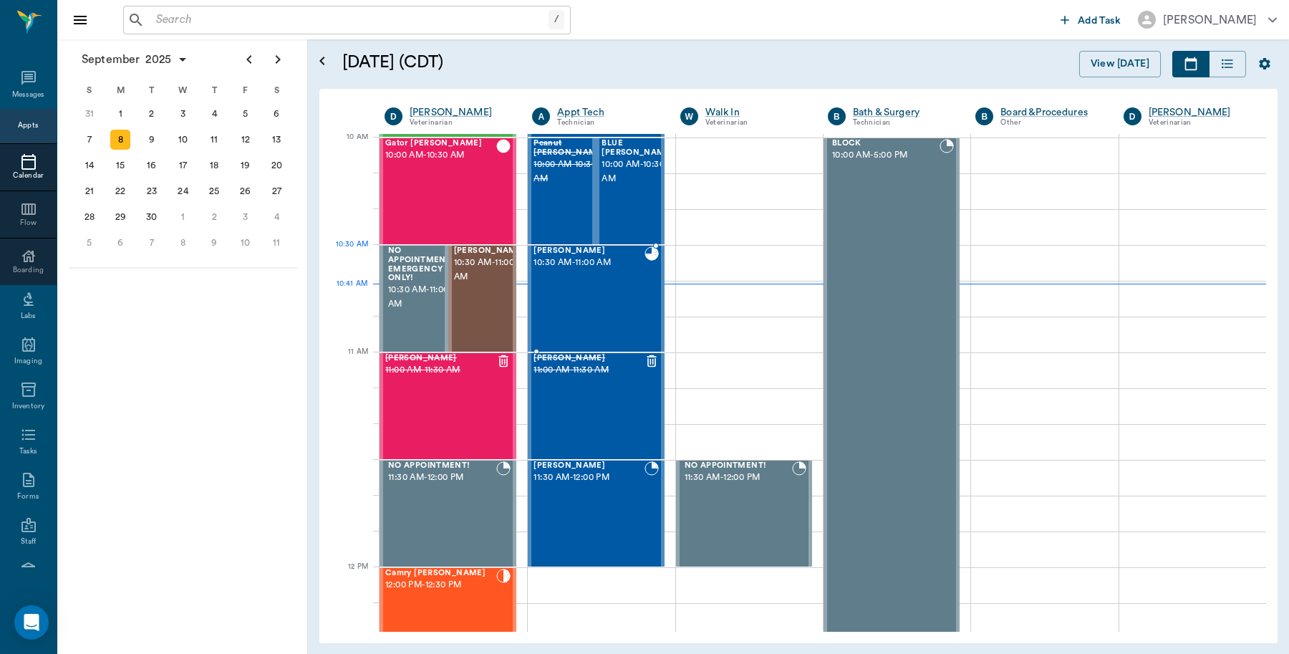
click at [611, 286] on div "Kitty Baugus 10:30 AM - 11:00 AM" at bounding box center [589, 298] width 110 height 105
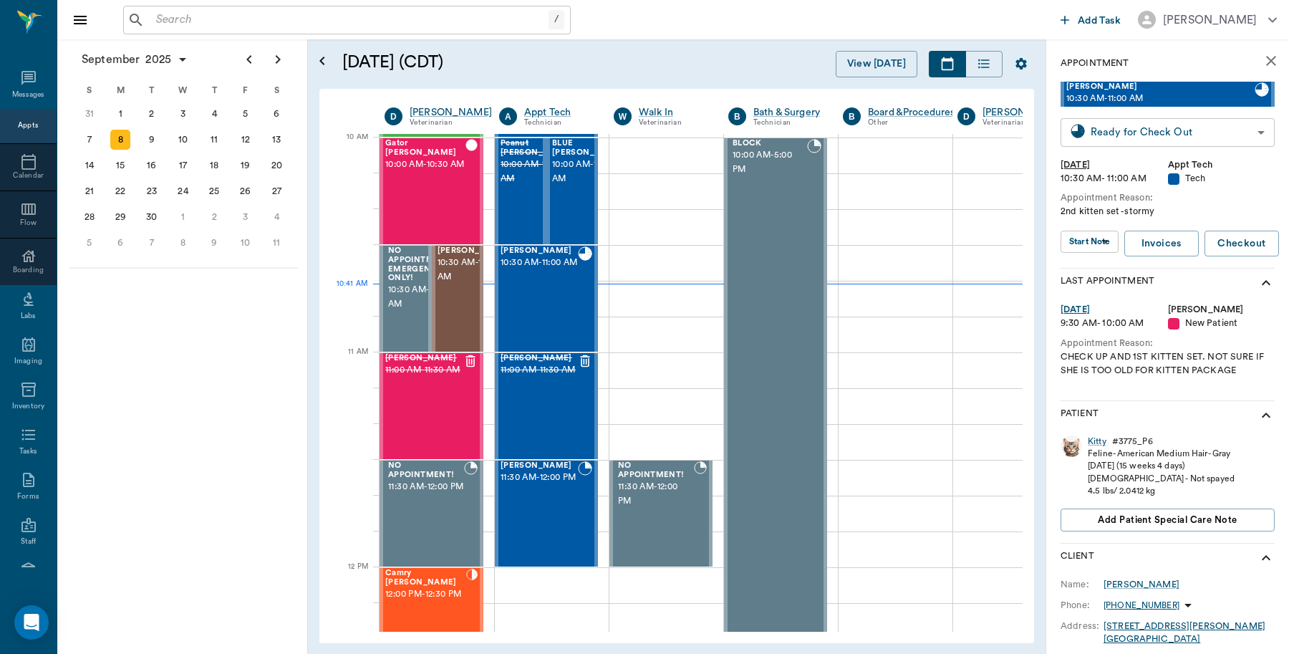
click at [1209, 135] on body "/ ​ Add Task Dr. Bert Ellsworth Nectar Messages Appts Calendar Flow Boarding La…" at bounding box center [644, 327] width 1289 height 654
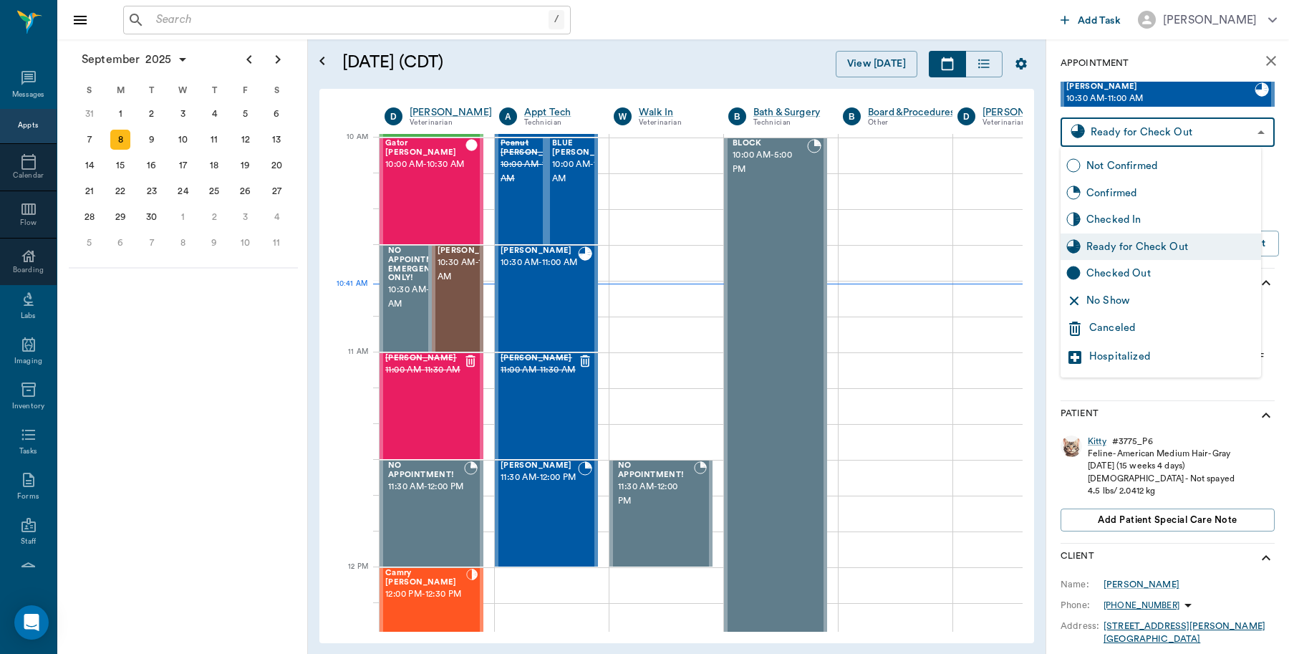
click at [1147, 322] on div "Canceled" at bounding box center [1172, 328] width 166 height 17
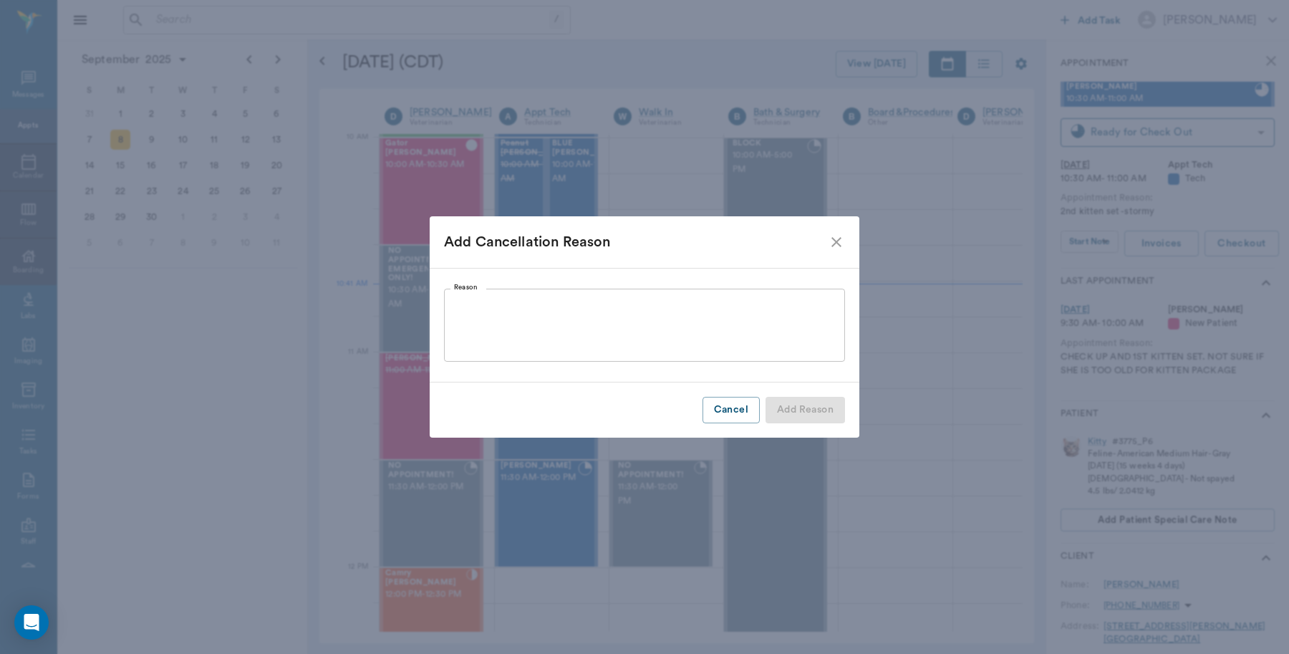
click at [839, 240] on icon "close" at bounding box center [836, 242] width 10 height 10
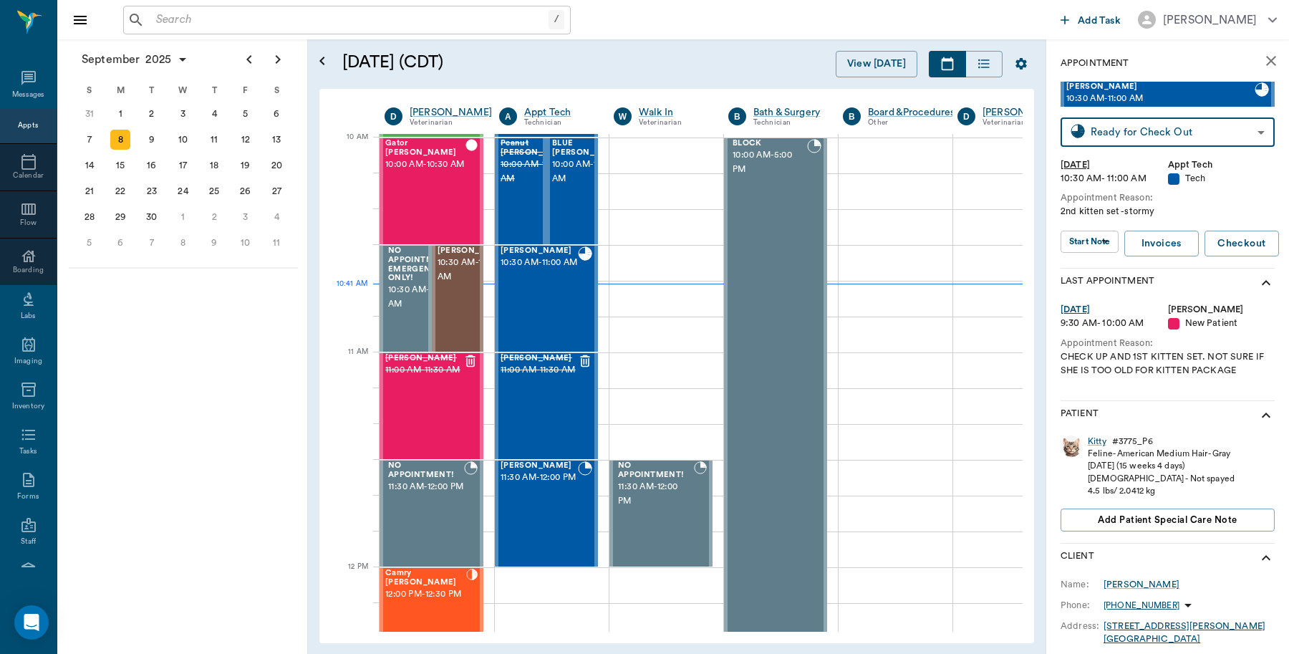
click at [1174, 138] on body "/ ​ Add Task Dr. Bert Ellsworth Nectar Messages Appts Calendar Flow Boarding La…" at bounding box center [644, 327] width 1289 height 654
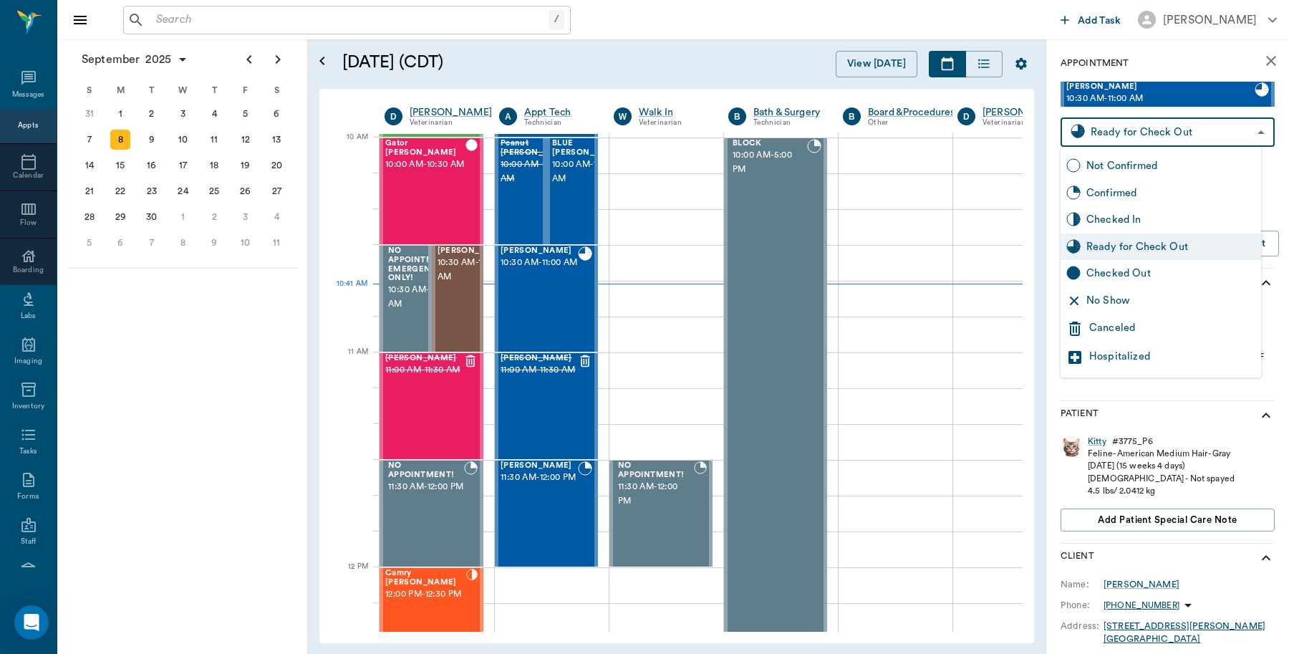
click at [1118, 270] on div "Checked Out" at bounding box center [1170, 274] width 169 height 16
type input "CHECKED_OUT"
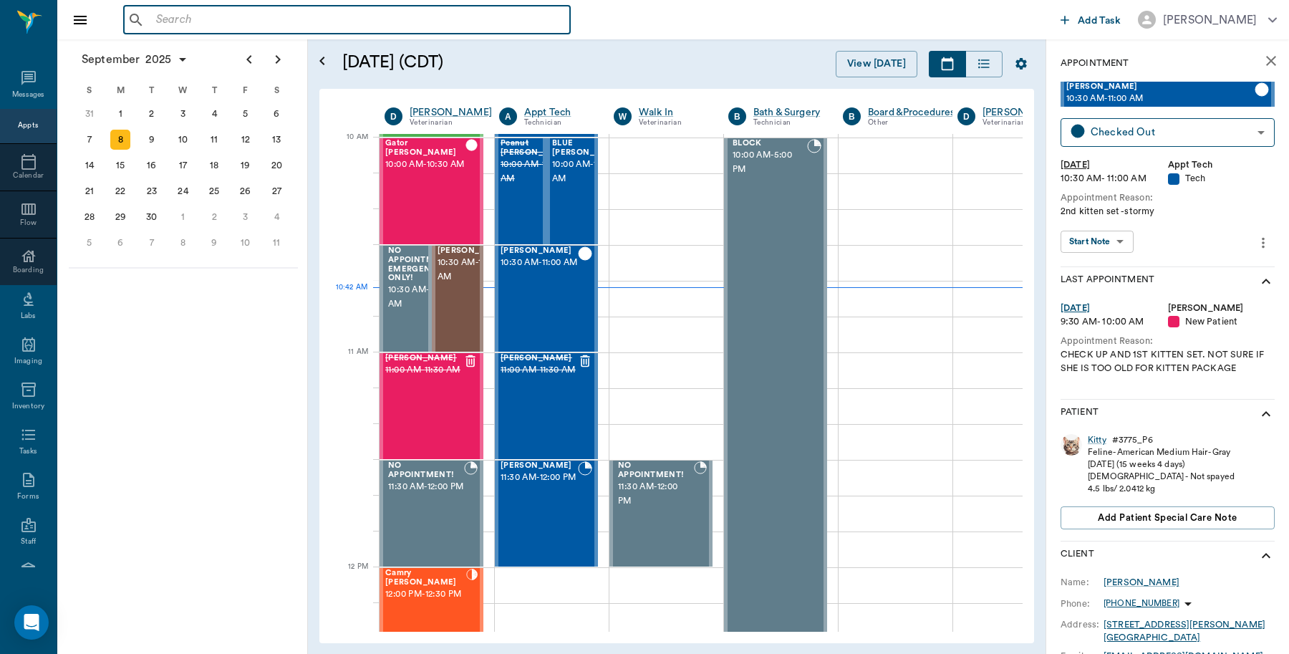
click at [209, 11] on input "text" at bounding box center [357, 20] width 414 height 20
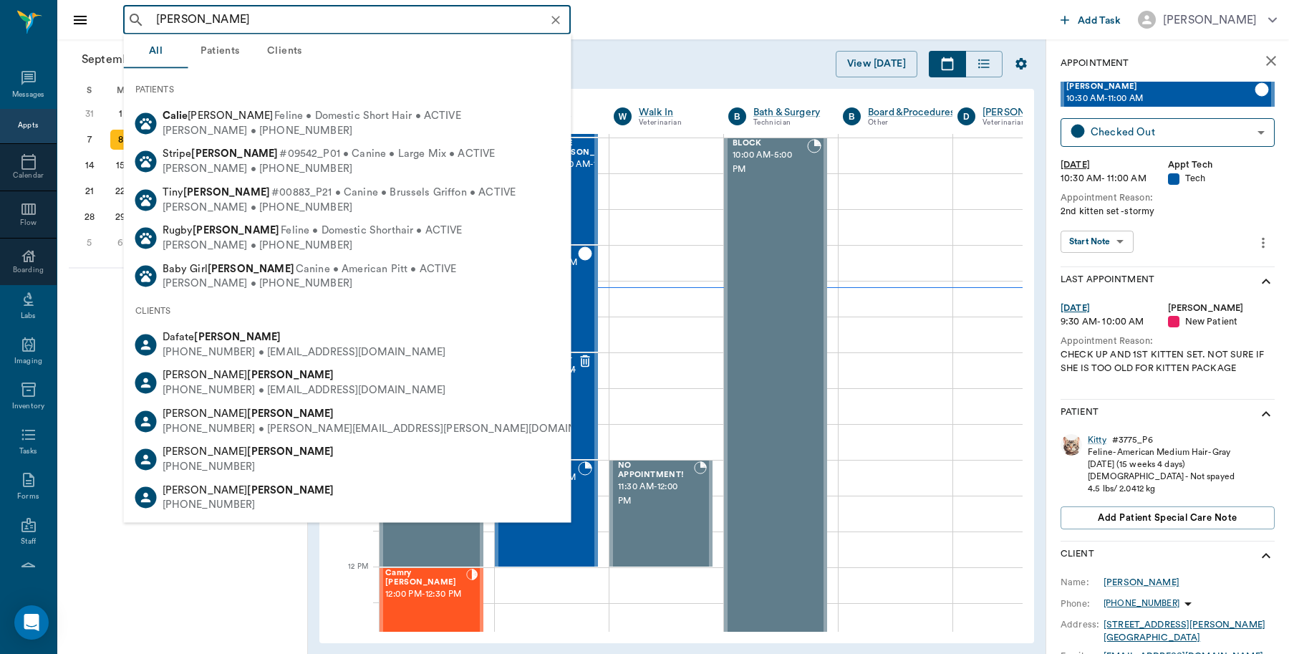
drag, startPoint x: 183, startPoint y: 15, endPoint x: 137, endPoint y: 18, distance: 45.9
click at [137, 18] on div "Calie Myers ​" at bounding box center [347, 20] width 448 height 29
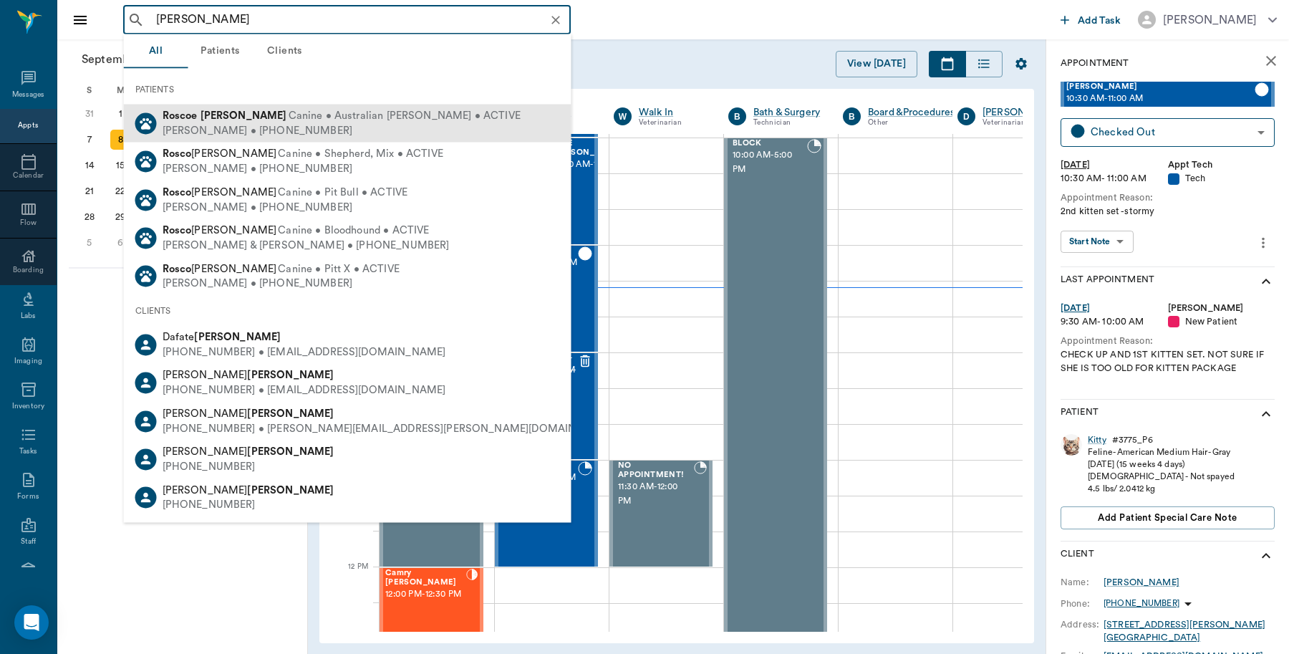
click at [230, 125] on div "Kellie Myers • (817) 659-3550" at bounding box center [342, 130] width 358 height 15
type input "Rosco Myers"
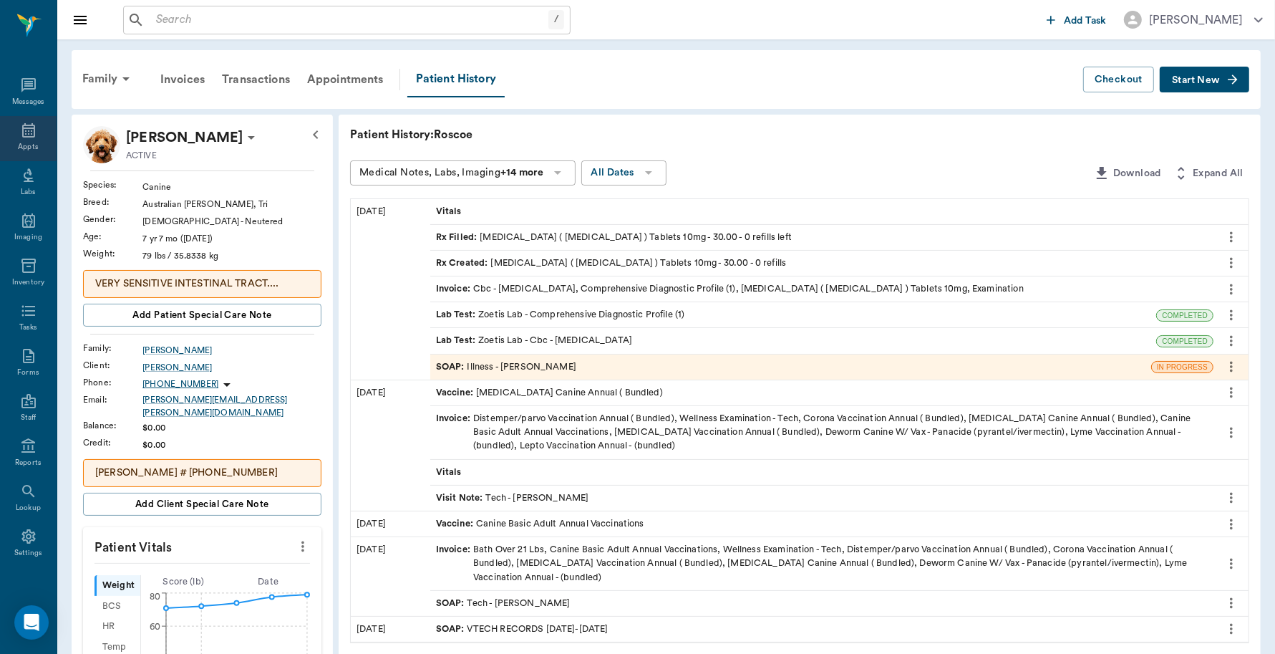
click at [34, 119] on div "Appts" at bounding box center [28, 138] width 57 height 45
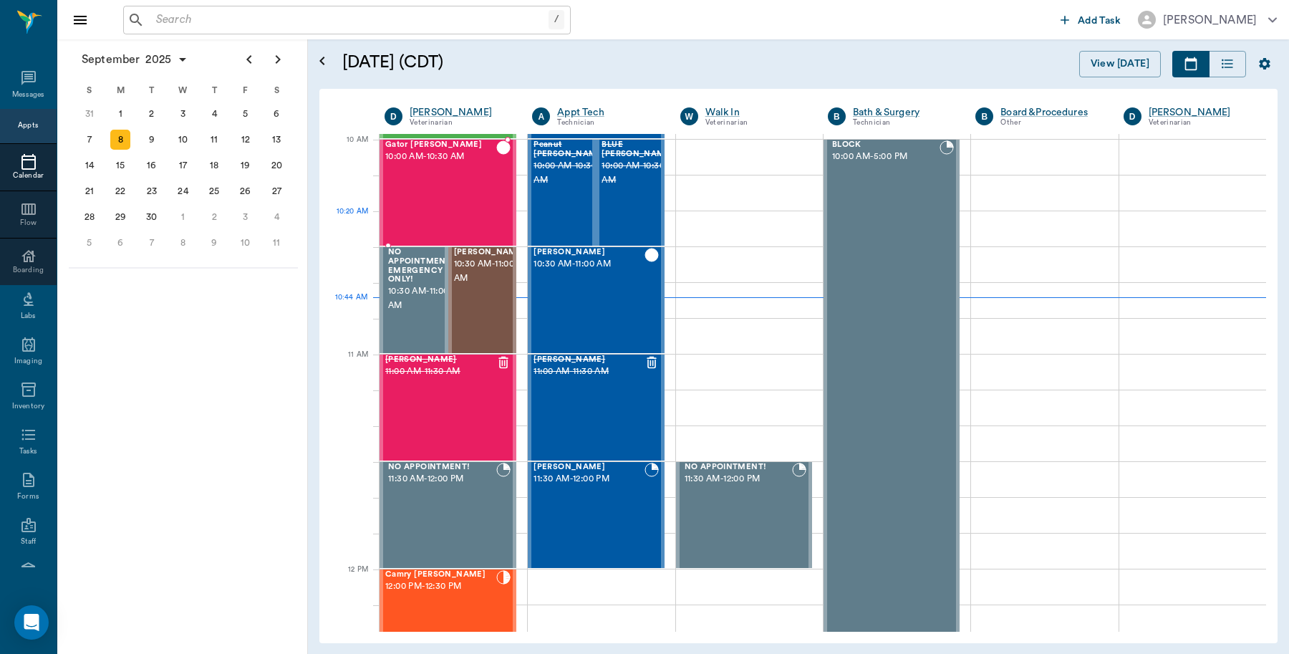
scroll to position [430, 0]
click at [217, 141] on div "11" at bounding box center [214, 140] width 20 height 20
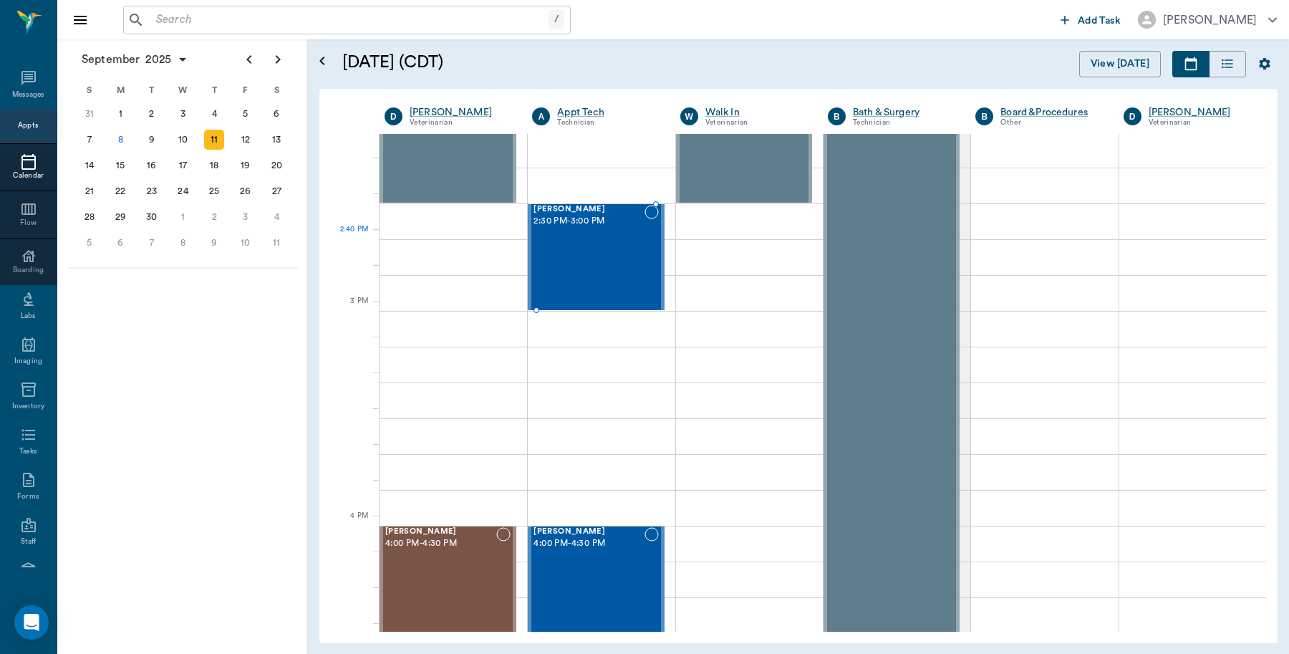
scroll to position [1343, 0]
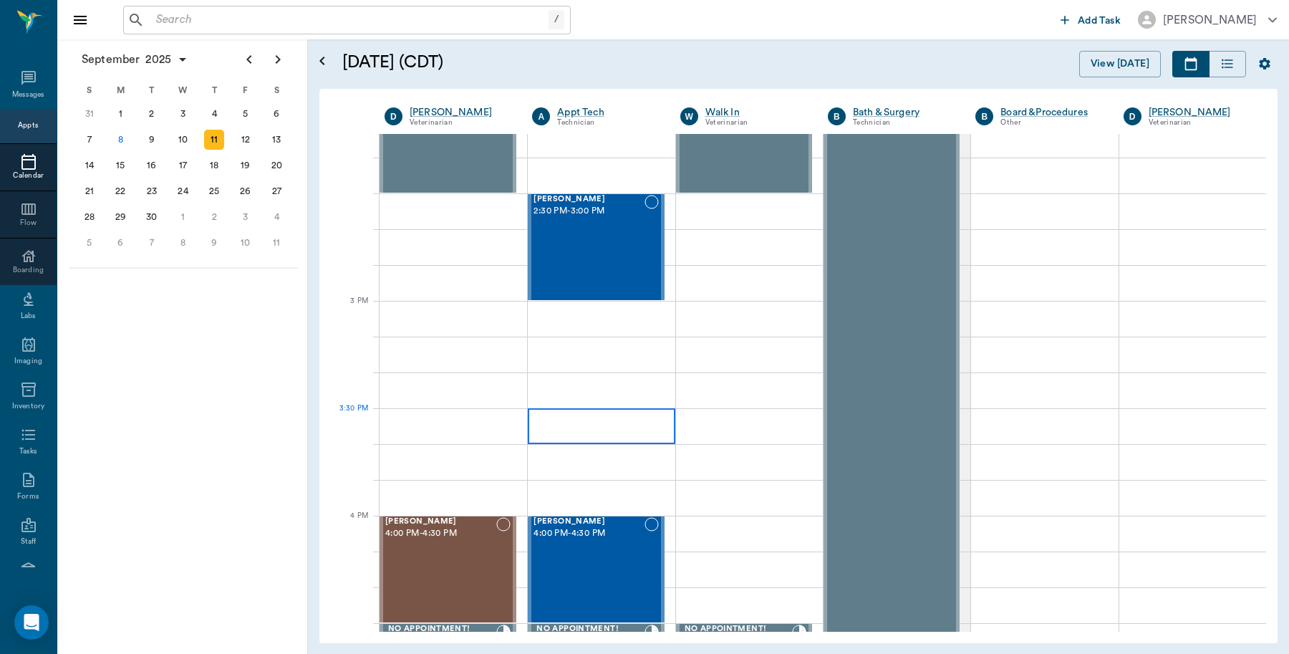
click at [588, 426] on div at bounding box center [601, 426] width 147 height 36
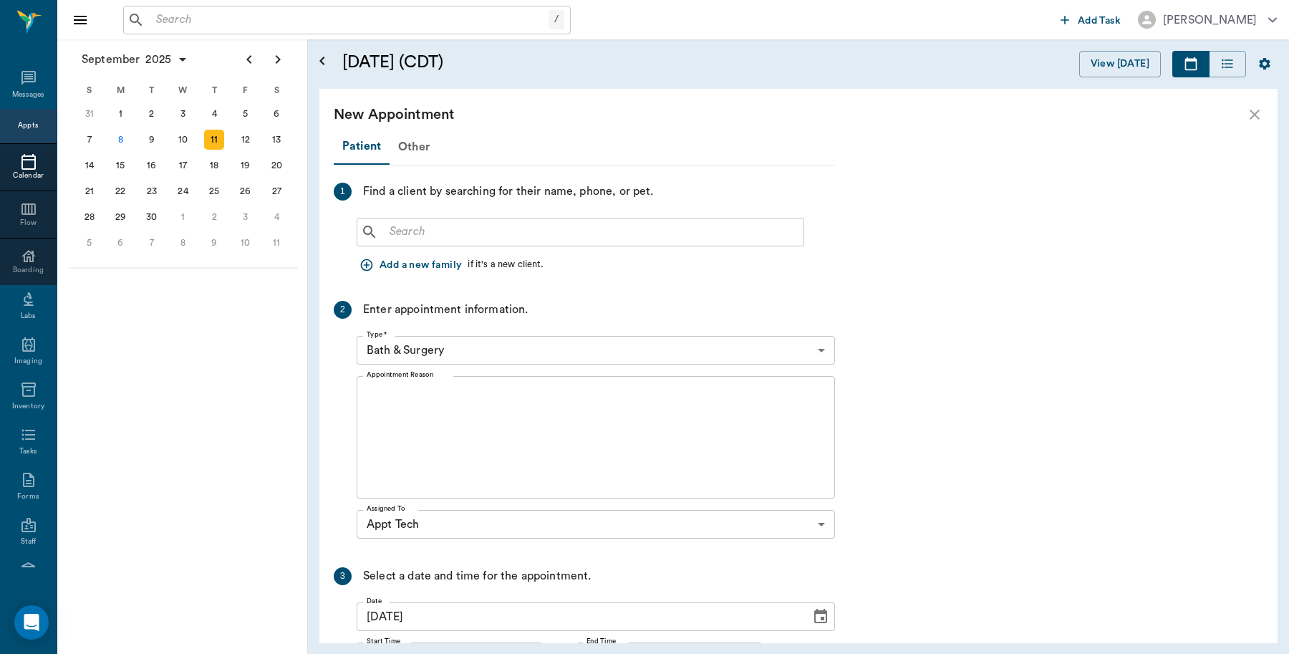
click at [491, 236] on input "text" at bounding box center [591, 232] width 414 height 20
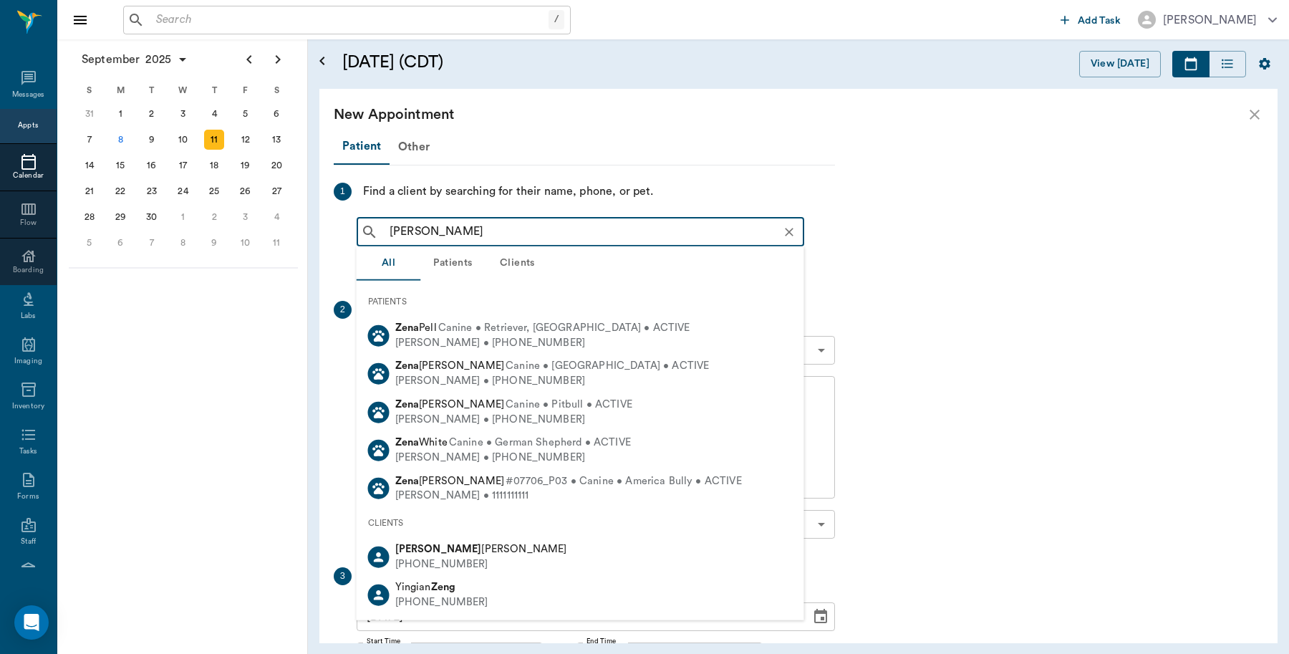
type input "Zena Myers"
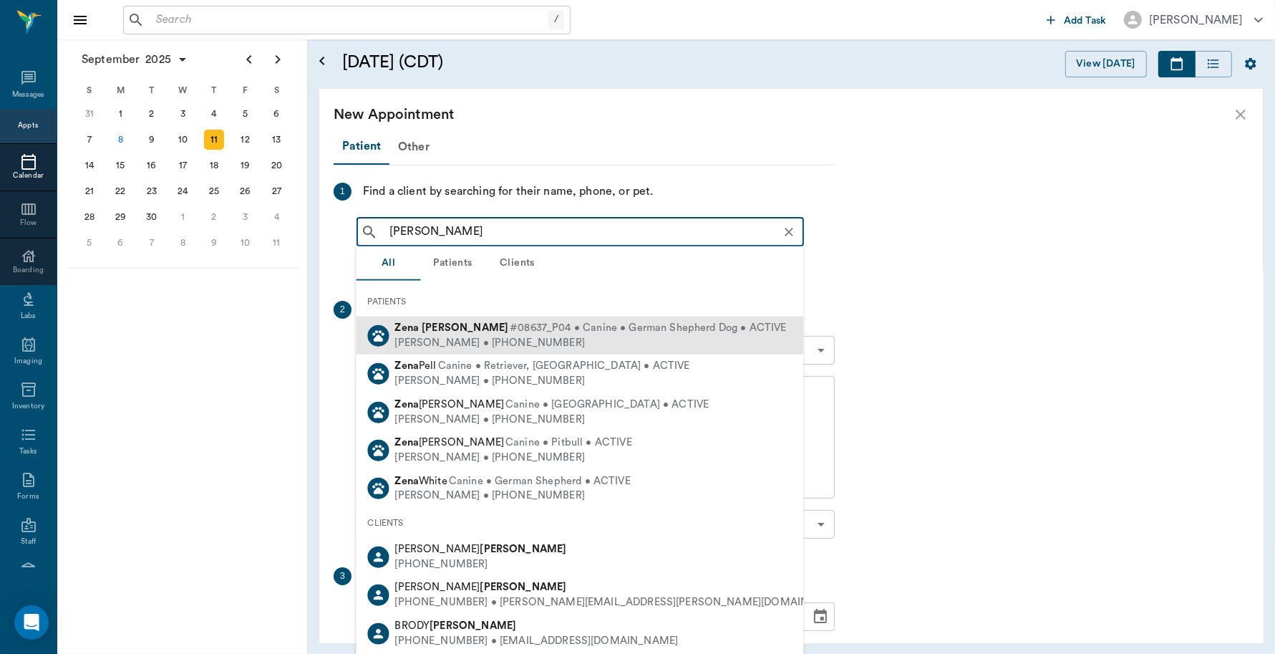
click at [441, 337] on div "Kellie Myers • (817) 659-3550" at bounding box center [591, 342] width 392 height 15
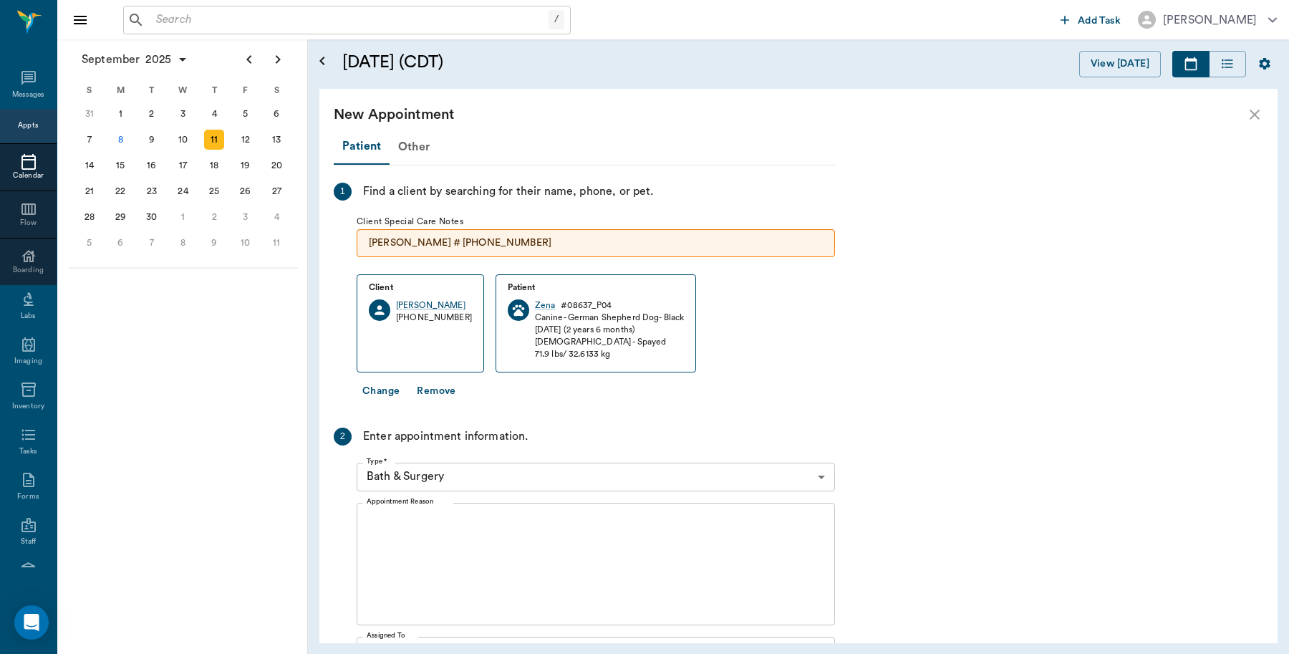
click at [452, 477] on body "/ ​ Add Task Dr. Bert Ellsworth Nectar Messages Appts Calendar Flow Boarding La…" at bounding box center [644, 327] width 1289 height 654
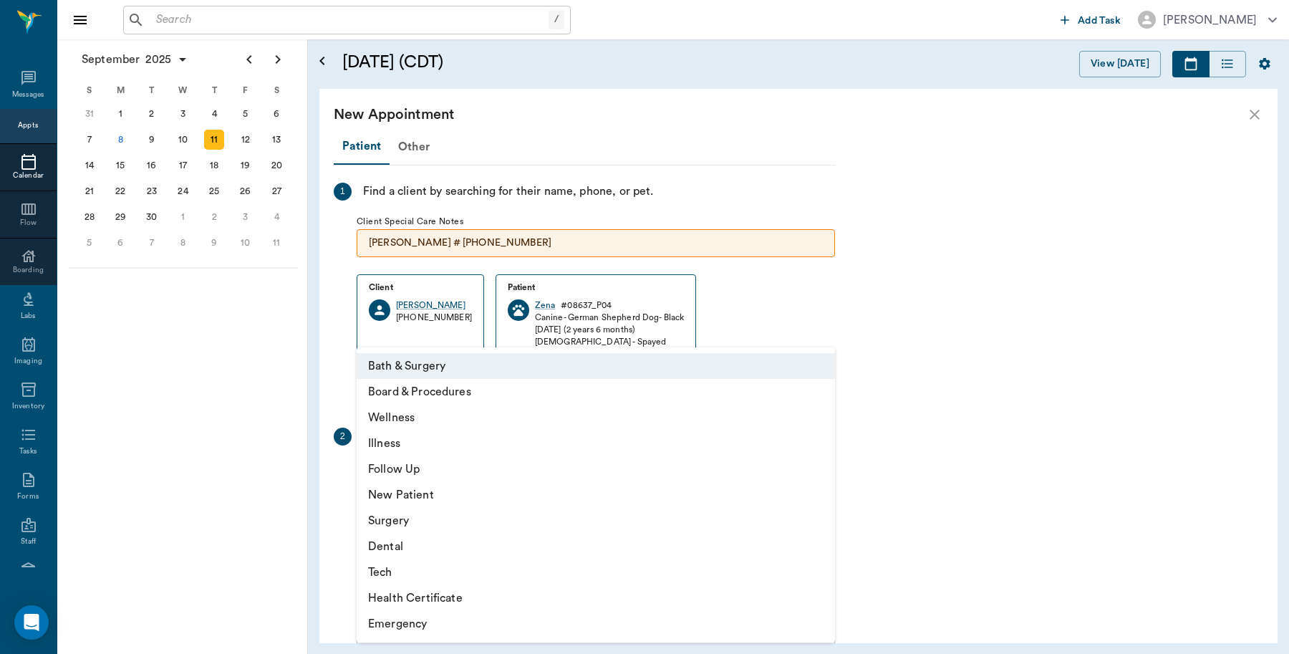
click at [392, 574] on li "Tech" at bounding box center [596, 572] width 478 height 26
type input "65d2be4f46e3a538d89b8c1a"
type input "04:00 PM"
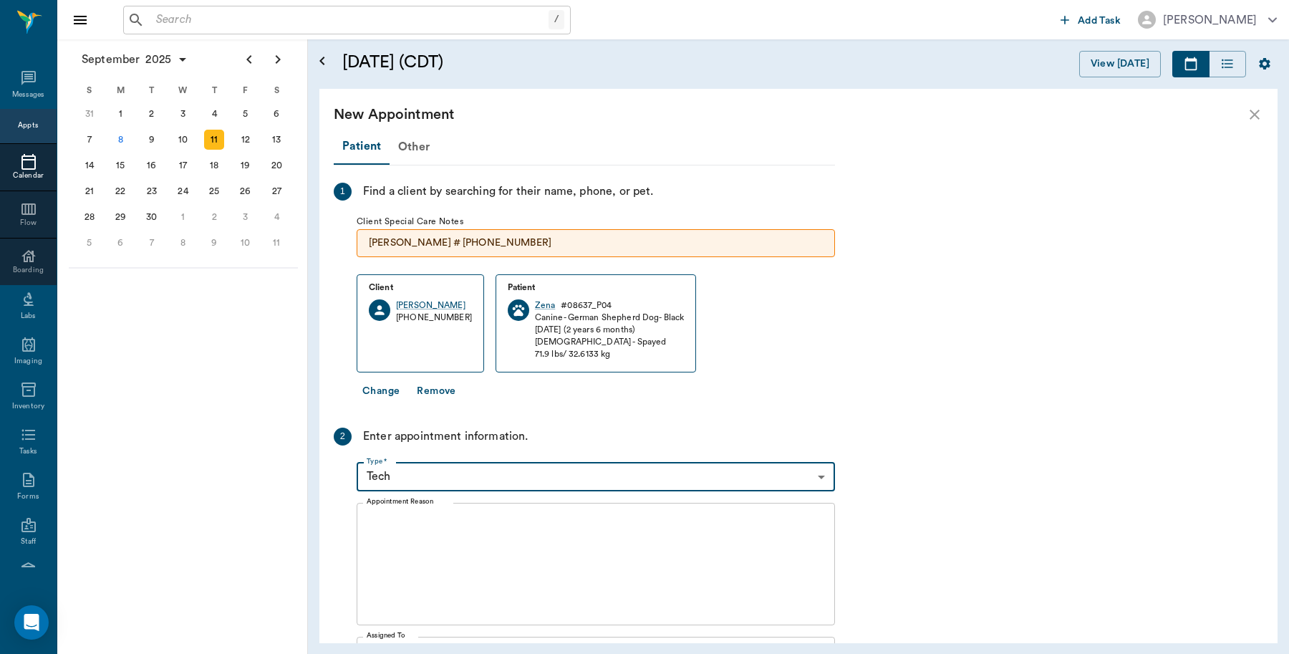
click at [428, 528] on textarea "Appointment Reason" at bounding box center [596, 563] width 458 height 99
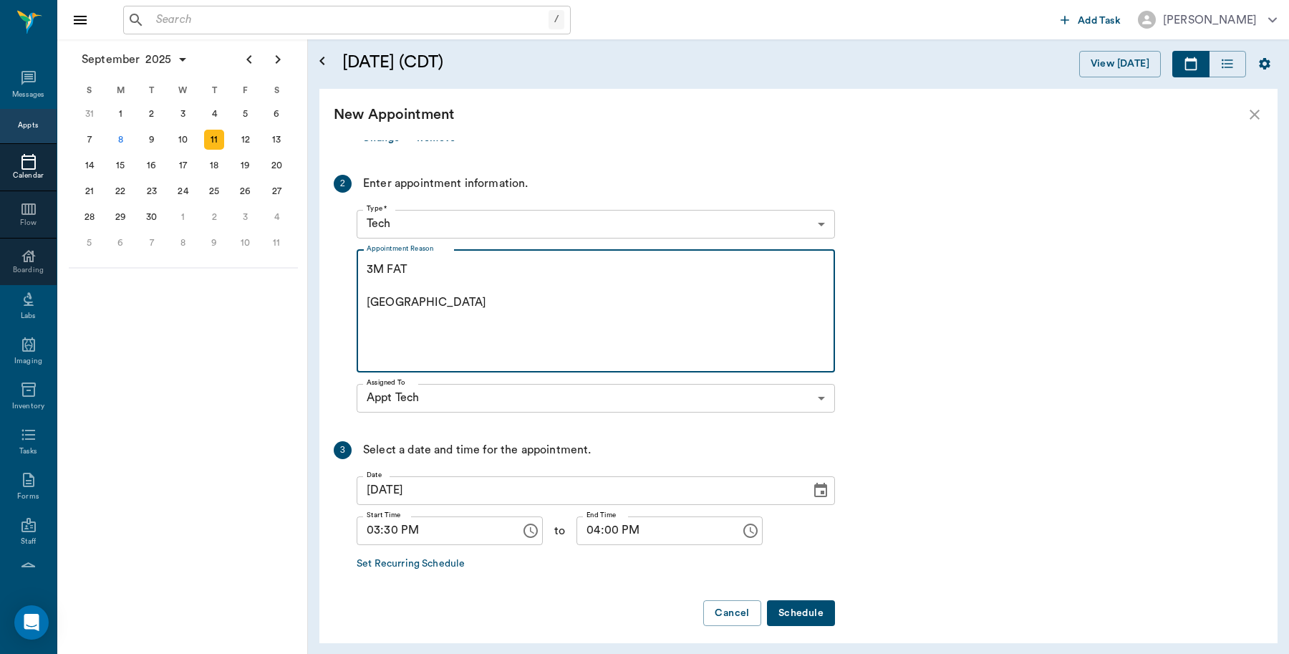
scroll to position [261, 0]
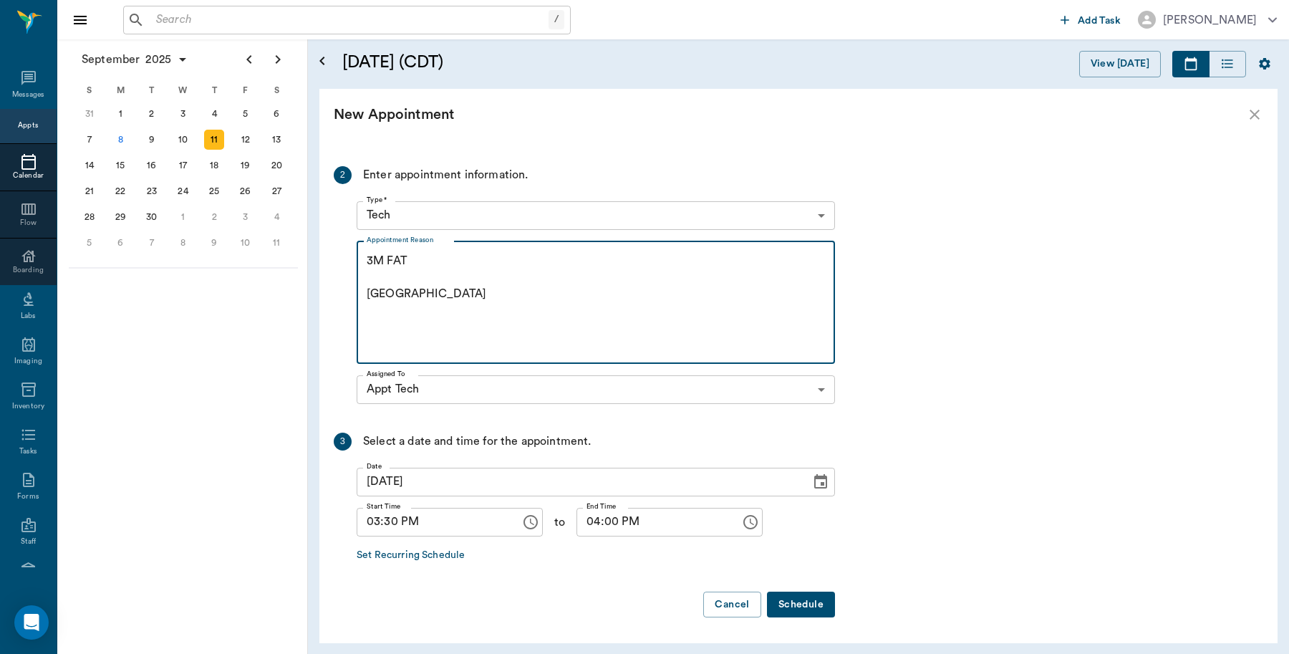
type textarea "3M FAT Caryn"
click at [788, 609] on button "Schedule" at bounding box center [801, 605] width 68 height 26
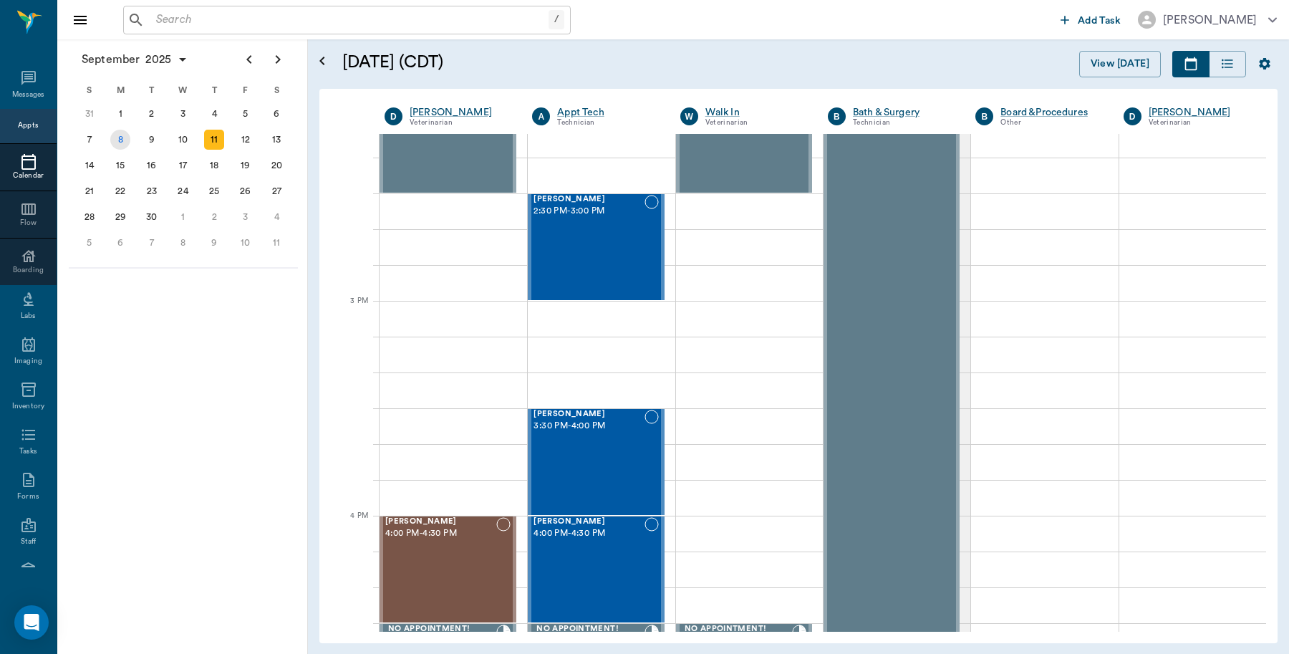
click at [122, 137] on div "8" at bounding box center [120, 140] width 20 height 20
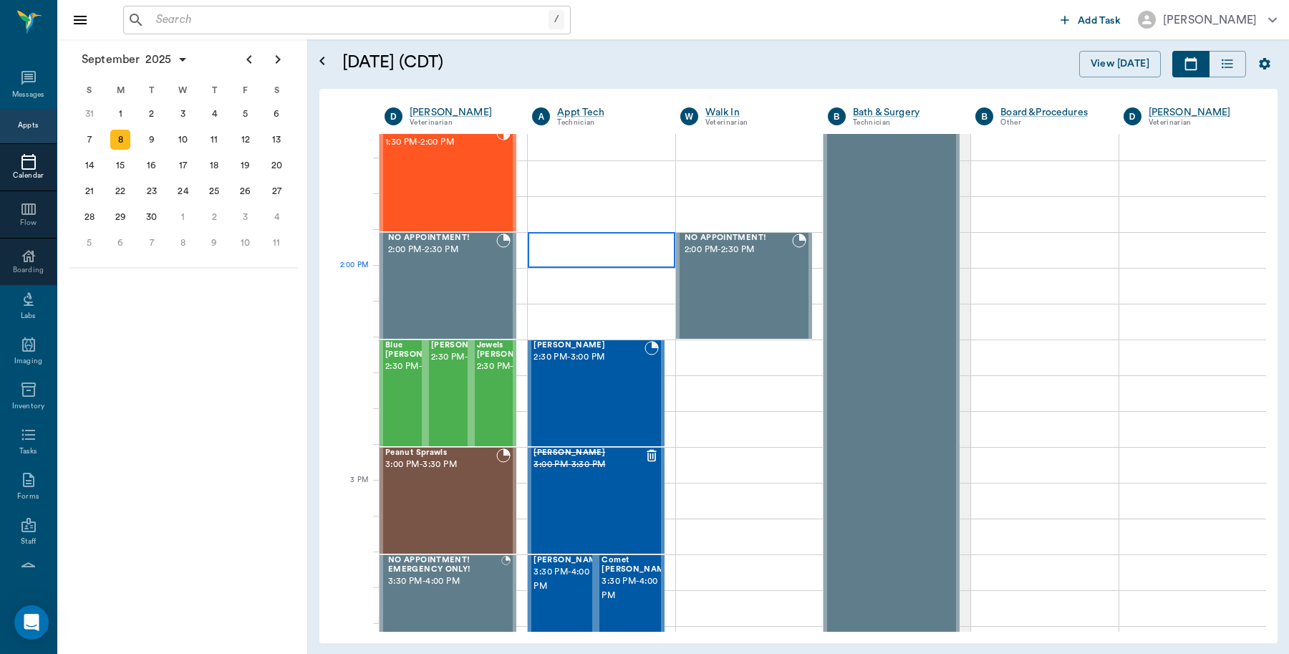
scroll to position [1164, 0]
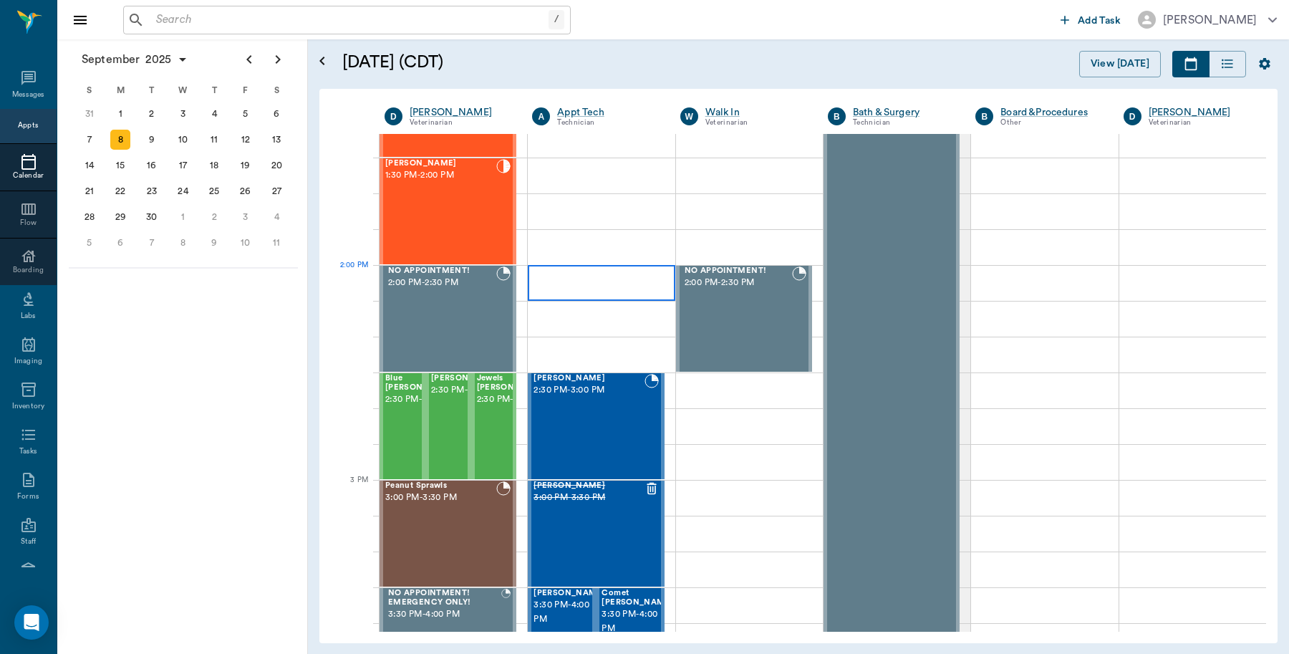
click at [638, 274] on div at bounding box center [601, 283] width 147 height 36
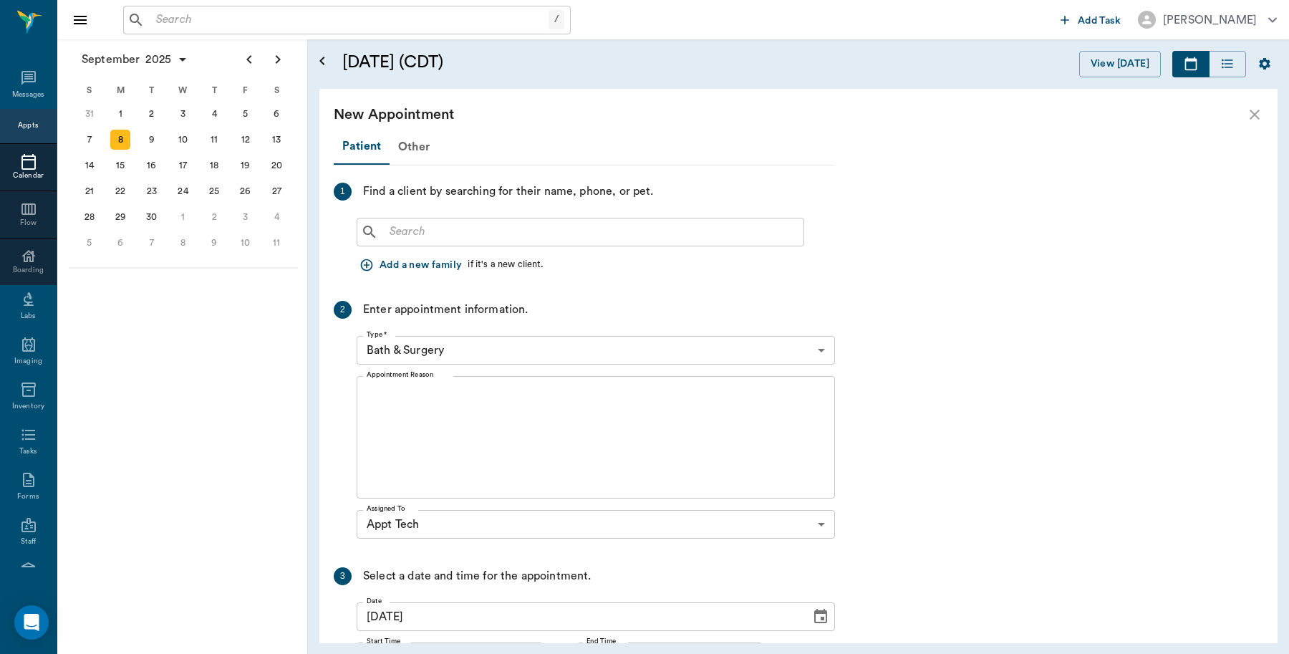
click at [507, 219] on div "​" at bounding box center [581, 232] width 448 height 29
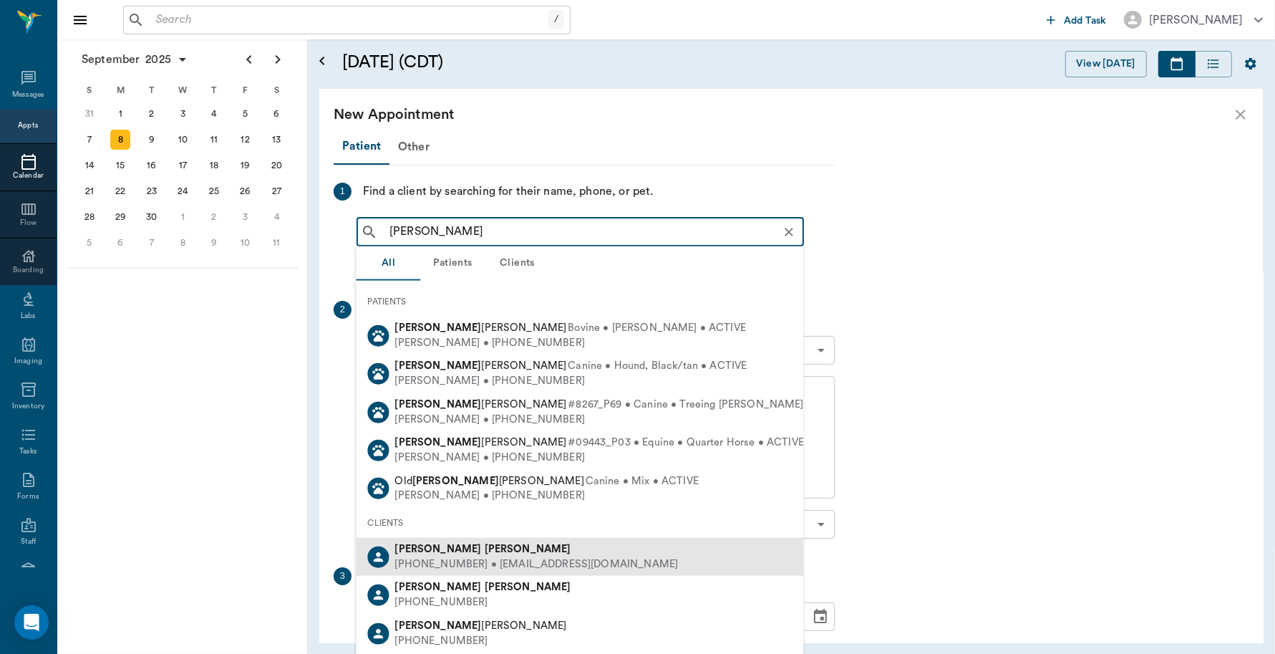
click at [470, 549] on div "[PERSON_NAME]" at bounding box center [537, 549] width 284 height 15
type input "[PERSON_NAME]"
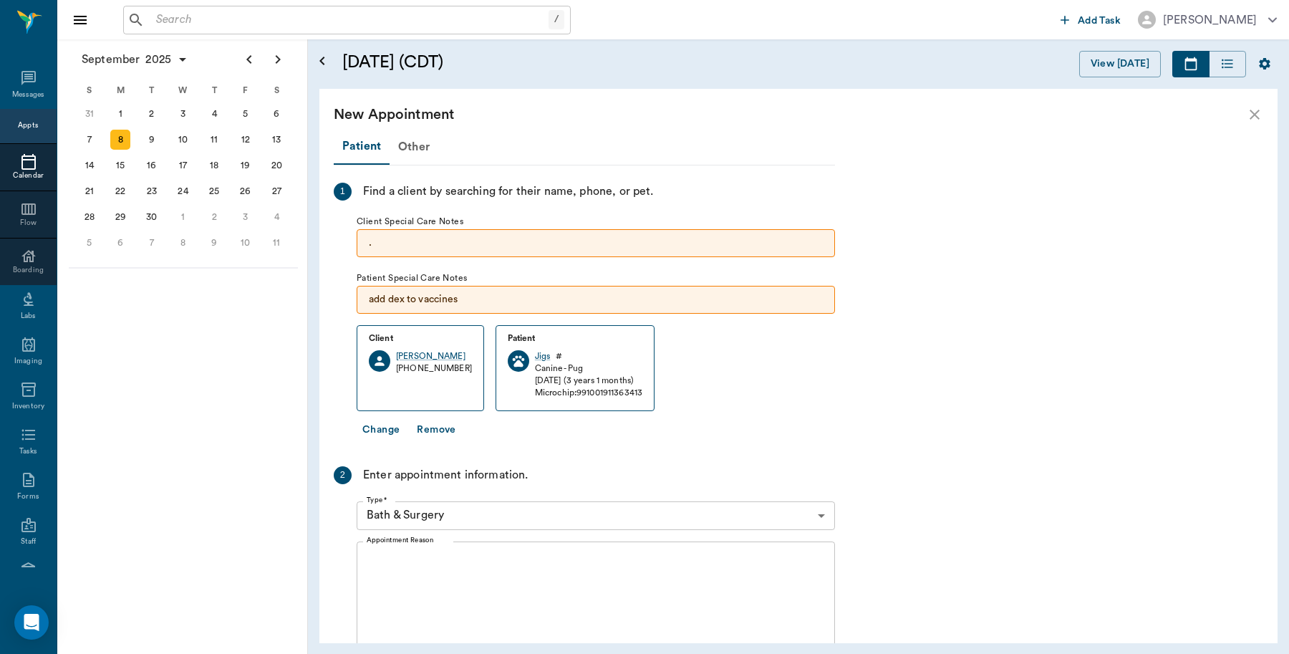
click at [440, 516] on body "/ ​ Add Task [PERSON_NAME] Nectar Messages Appts Calendar Flow Boarding Labs Im…" at bounding box center [644, 327] width 1289 height 654
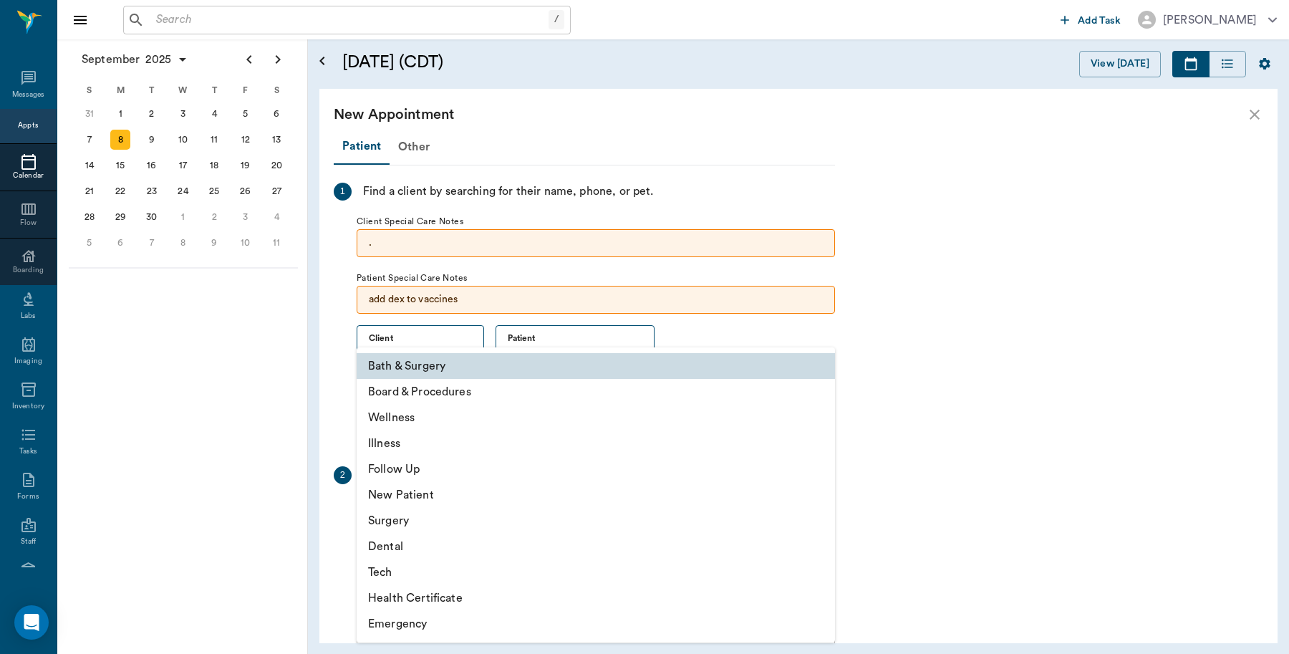
click at [420, 571] on li "Tech" at bounding box center [596, 572] width 478 height 26
type input "65d2be4f46e3a538d89b8c1a"
type input "02:30 PM"
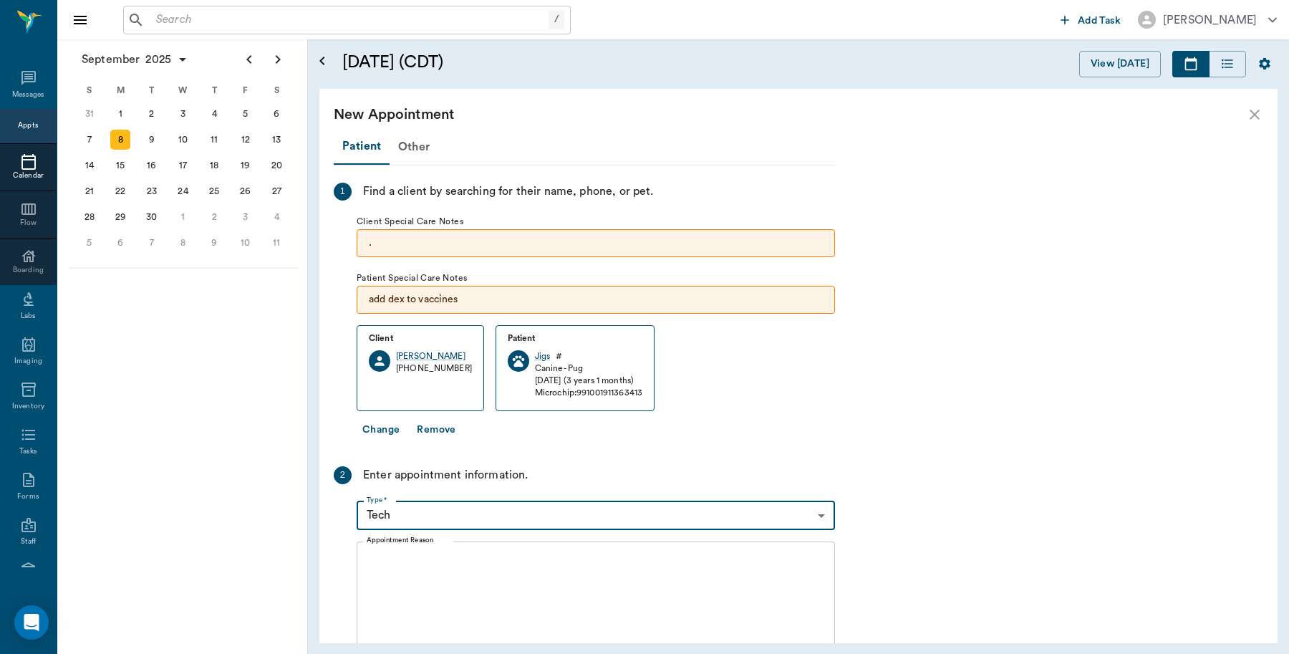
click at [462, 559] on textarea "Appointment Reason" at bounding box center [596, 602] width 458 height 99
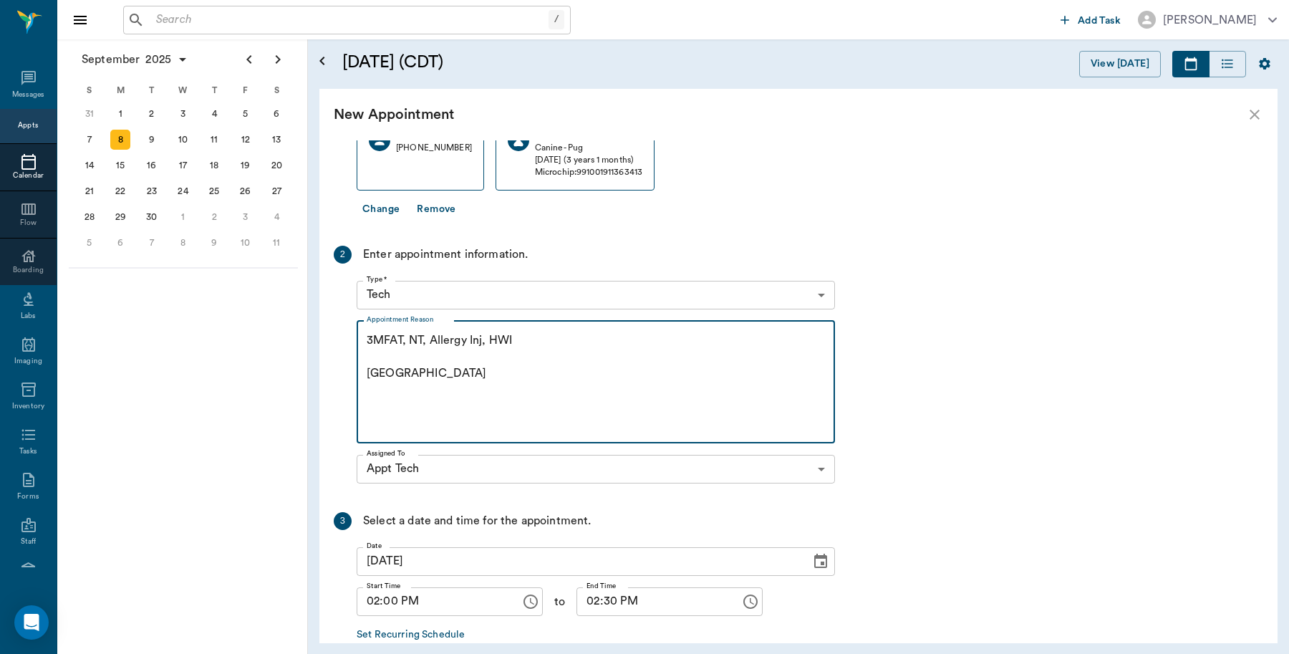
scroll to position [301, 0]
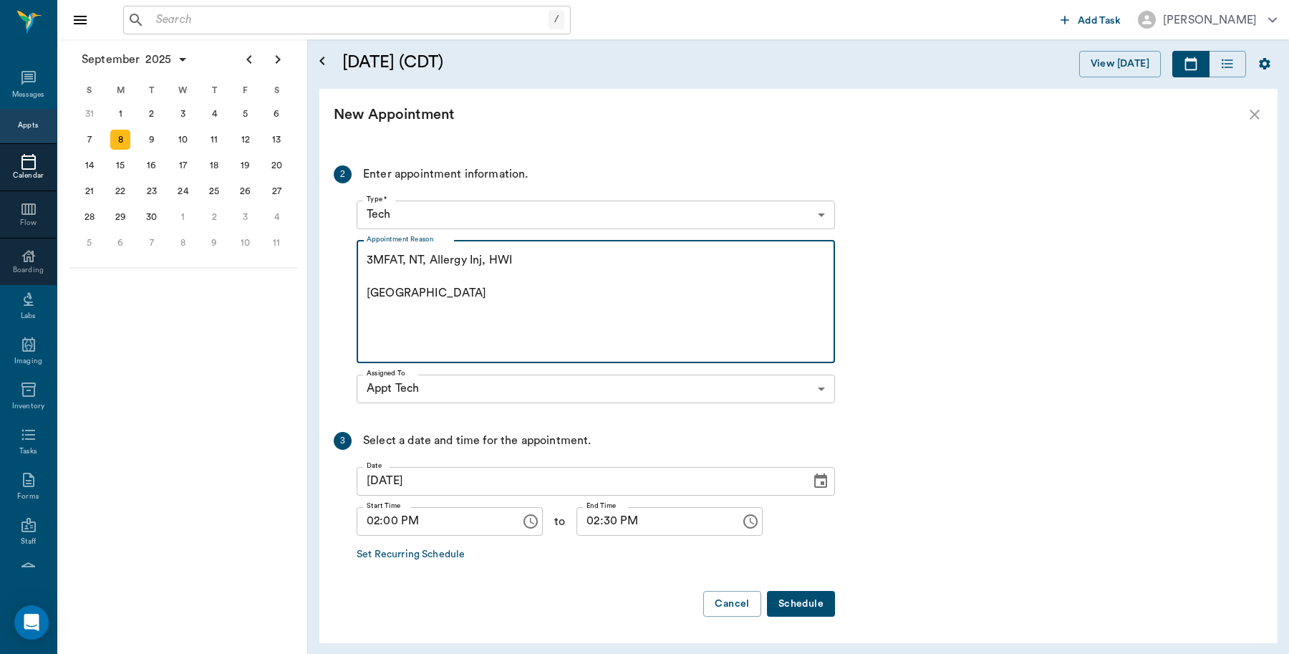
type textarea "3MFAT, NT, Allergy Inj, HWI [GEOGRAPHIC_DATA]"
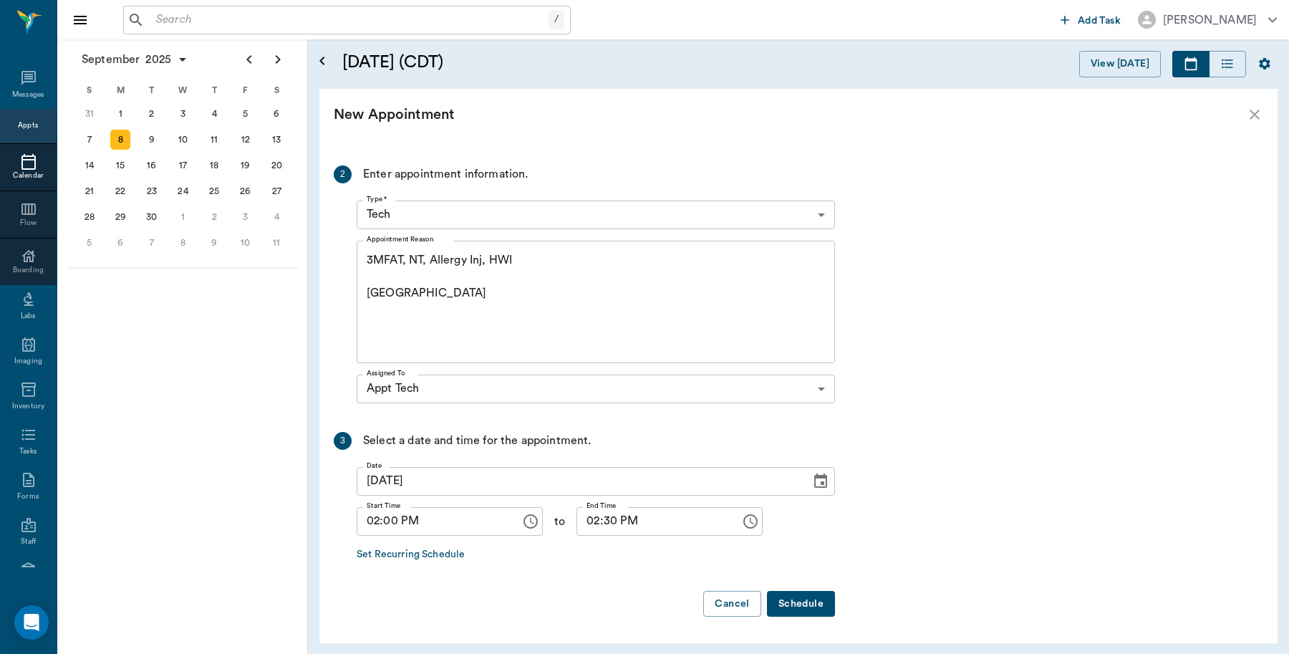
click at [816, 602] on button "Schedule" at bounding box center [801, 604] width 68 height 26
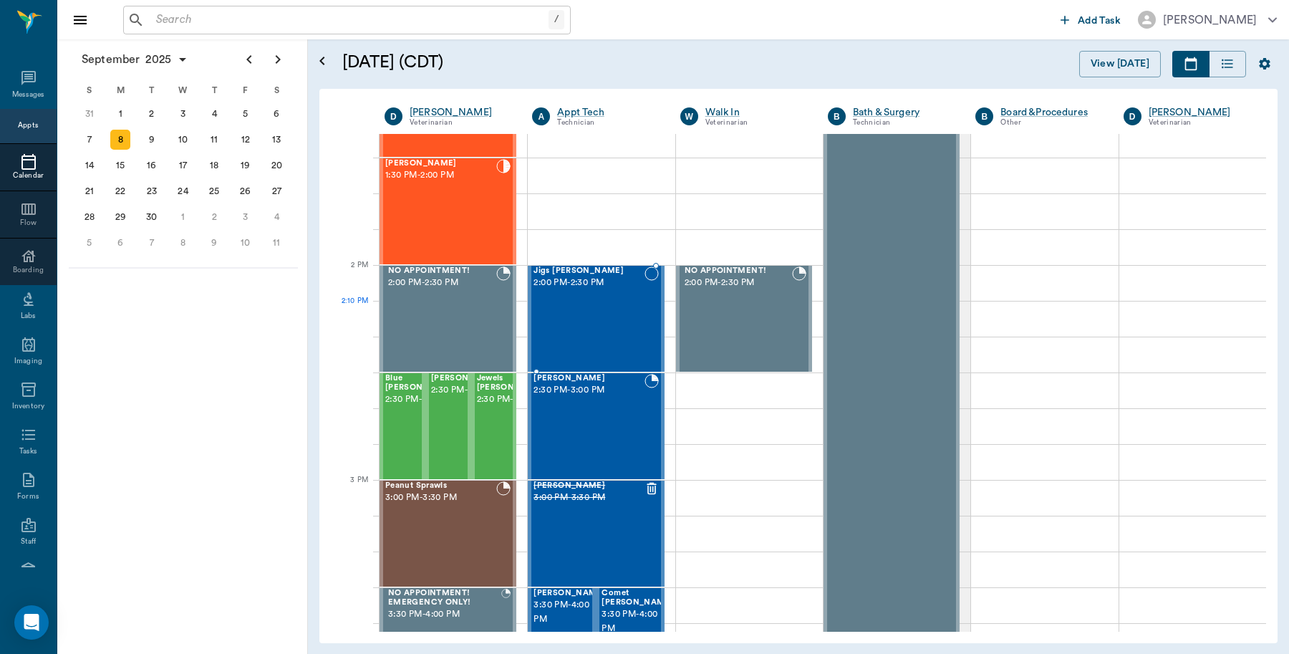
click at [563, 302] on div "Jigs [PERSON_NAME] 2:00 PM - 2:30 PM" at bounding box center [589, 318] width 110 height 105
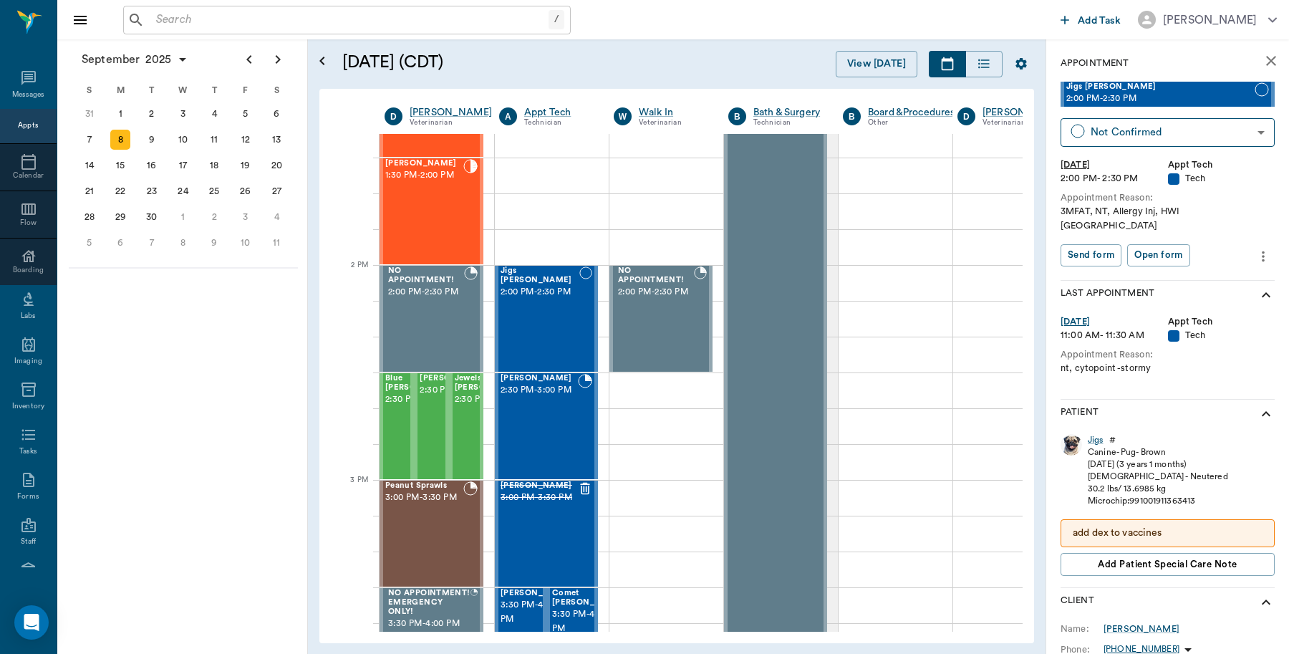
click at [1096, 434] on div "Jigs" at bounding box center [1096, 440] width 16 height 12
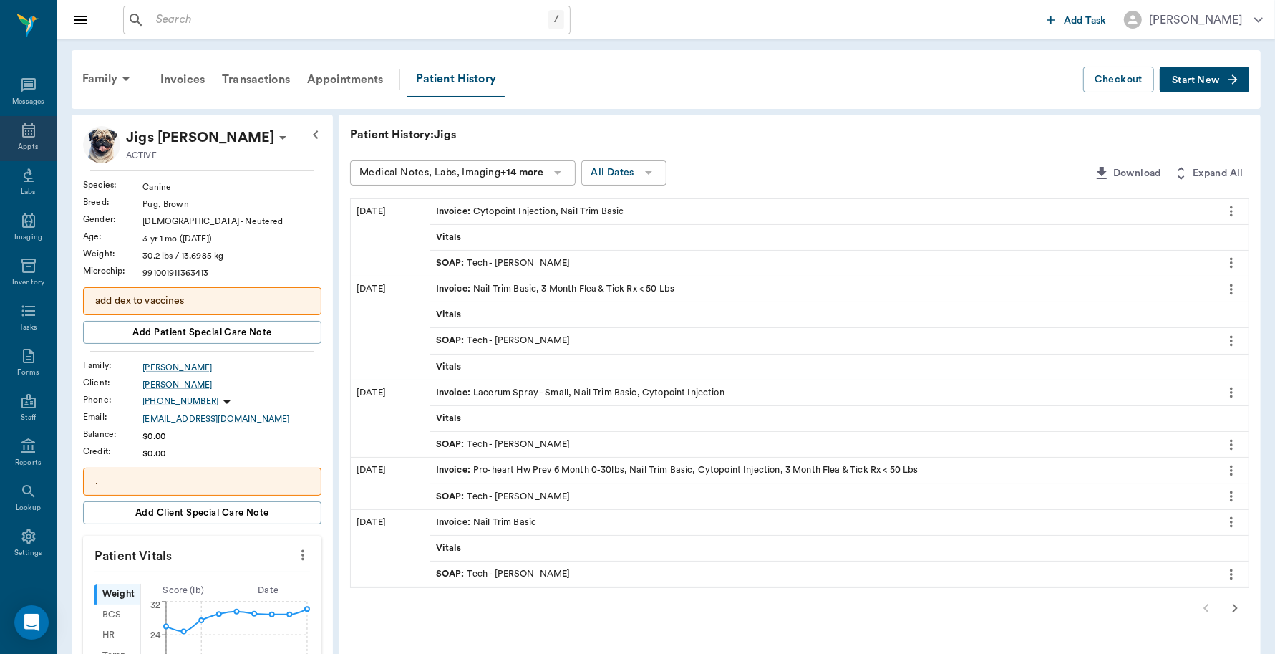
click at [22, 120] on div "Appts" at bounding box center [28, 138] width 57 height 45
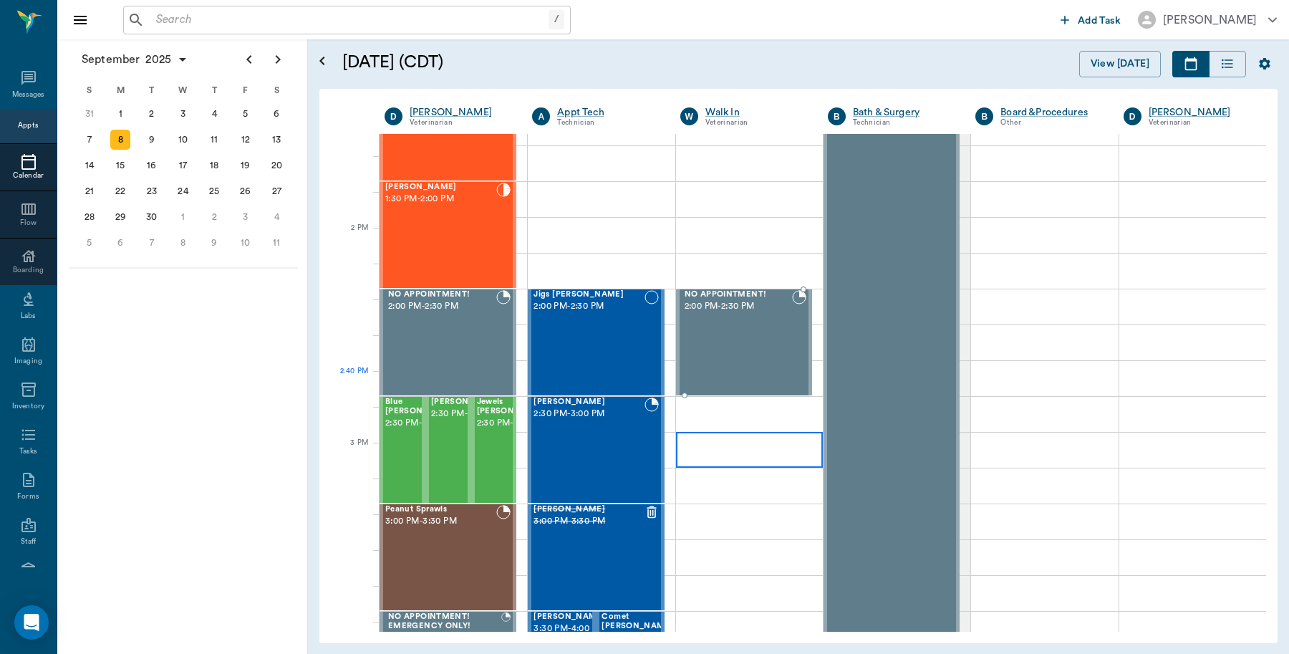
scroll to position [1236, 0]
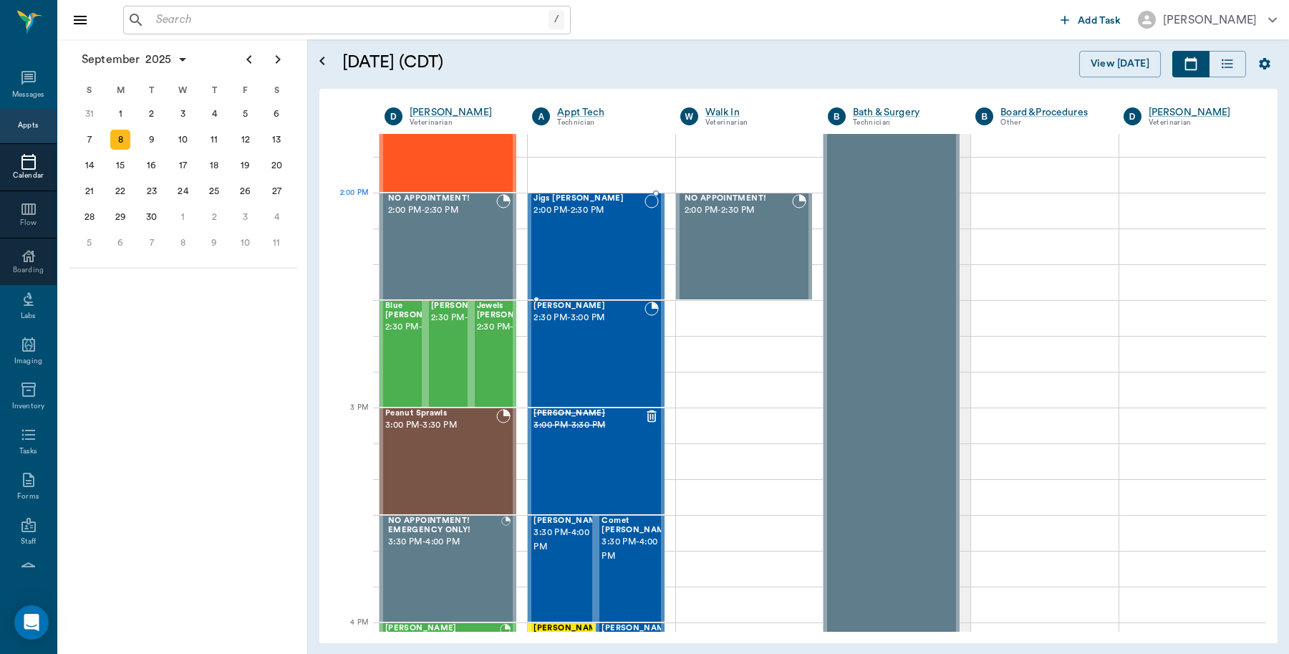
click at [587, 221] on div "Jigs [PERSON_NAME] 2:00 PM - 2:30 PM" at bounding box center [589, 246] width 110 height 105
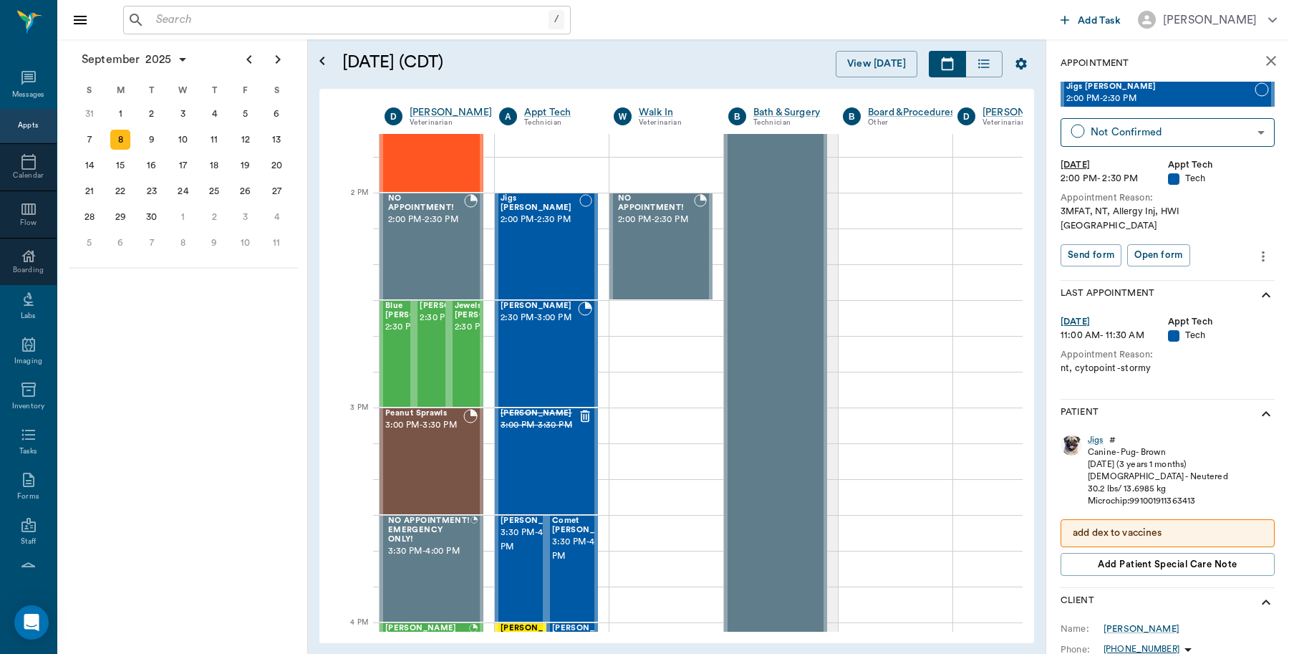
click at [1255, 248] on icon "more" at bounding box center [1263, 256] width 16 height 17
click at [1172, 266] on span "Edit appointment" at bounding box center [1189, 267] width 120 height 15
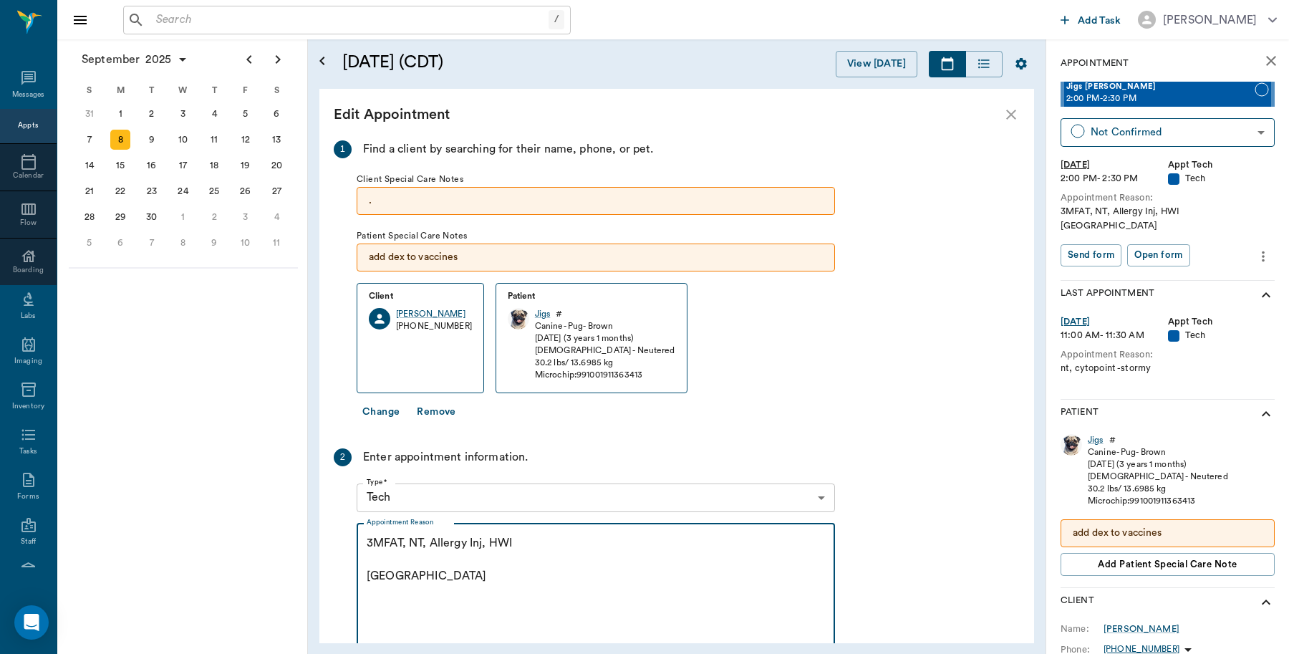
drag, startPoint x: 466, startPoint y: 542, endPoint x: 434, endPoint y: 550, distance: 33.2
click at [434, 550] on textarea "3MFAT, NT, Allergy Inj, HWI [GEOGRAPHIC_DATA]" at bounding box center [596, 584] width 458 height 99
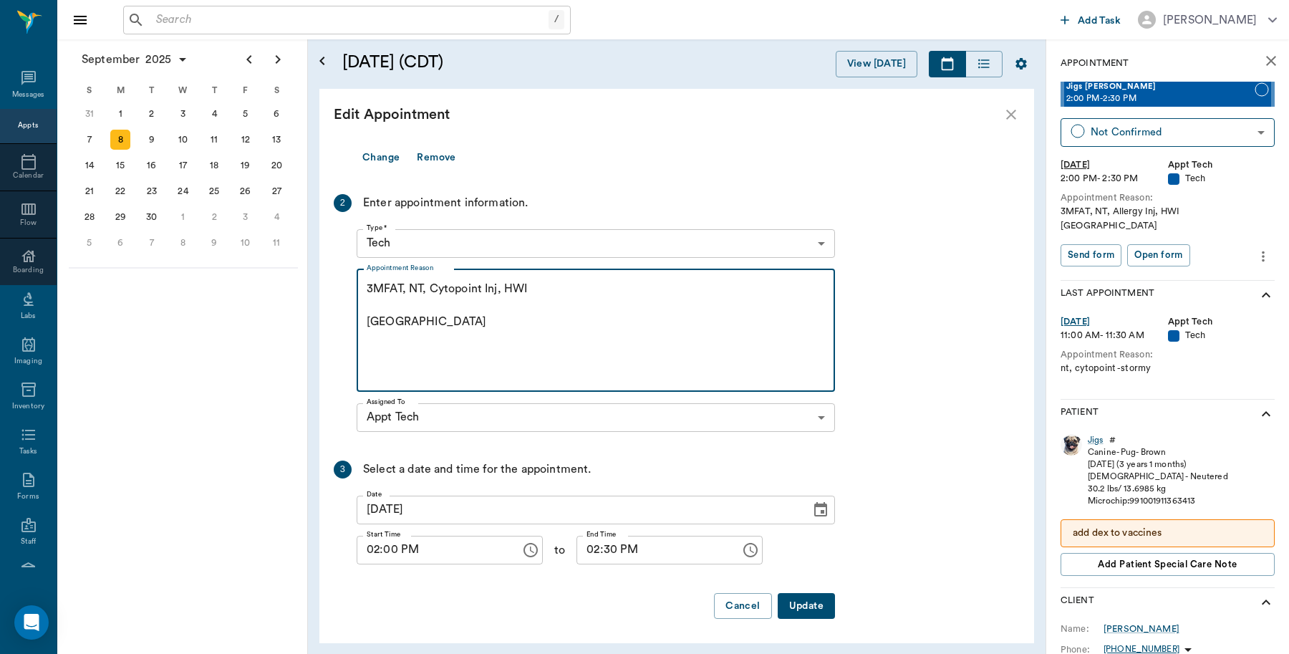
scroll to position [256, 0]
type textarea "3MFAT, NT, Cytopoint Inj, HWI [GEOGRAPHIC_DATA]"
click at [801, 602] on button "Update" at bounding box center [806, 604] width 57 height 26
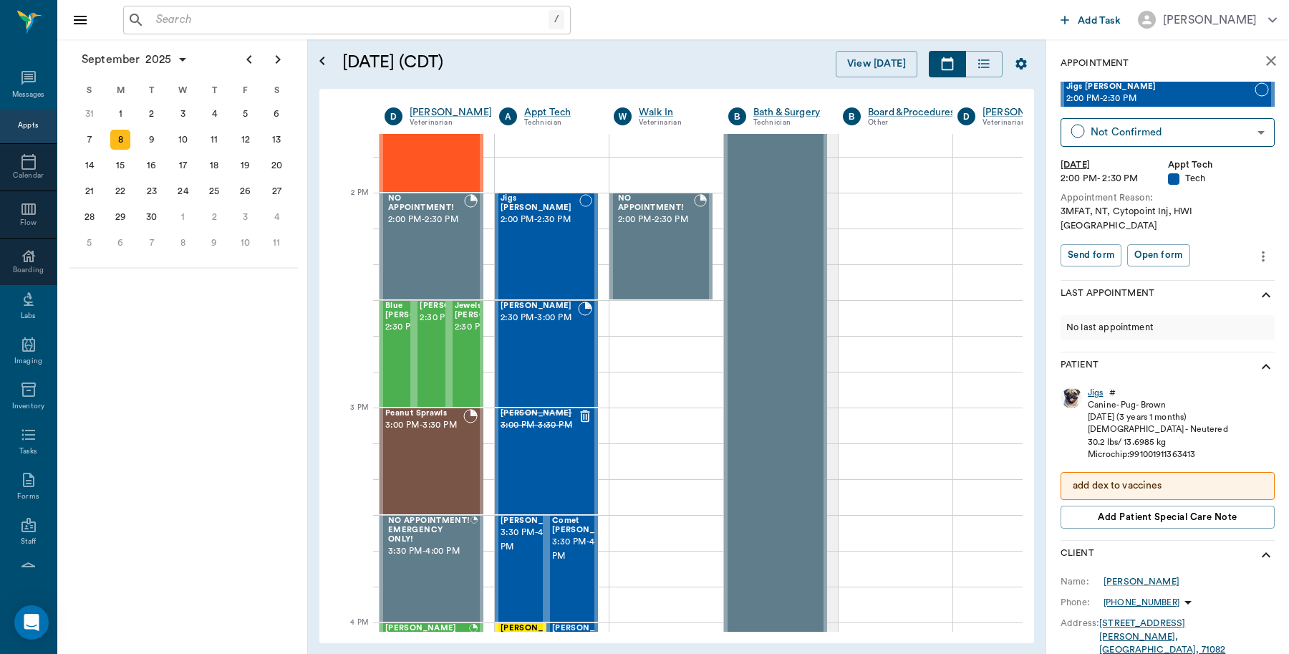
click at [1099, 387] on div "Jigs" at bounding box center [1096, 393] width 16 height 12
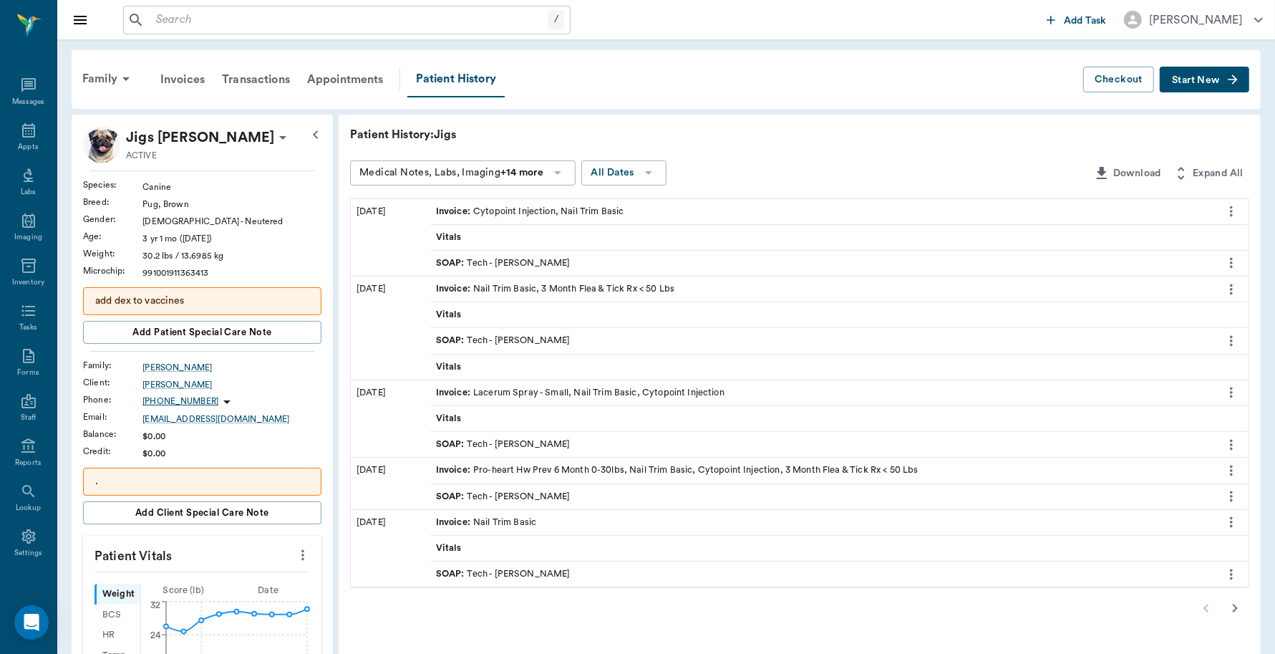
click at [525, 256] on div "SOAP : Tech - [PERSON_NAME]" at bounding box center [503, 263] width 135 height 14
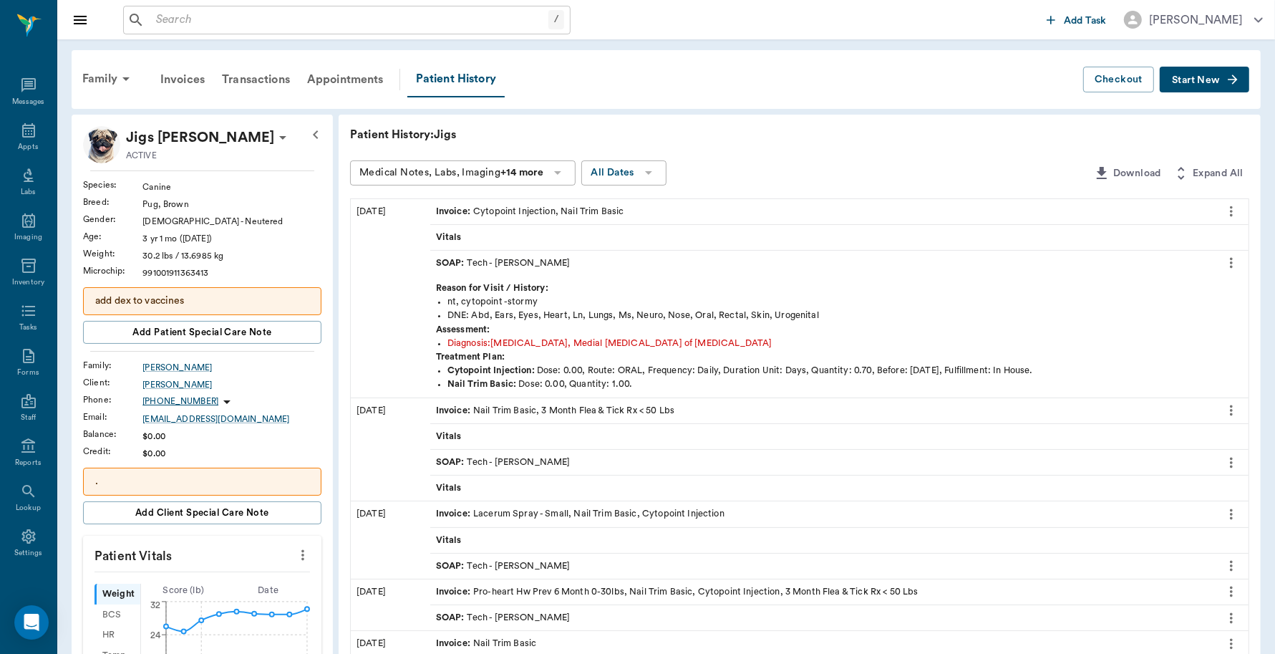
click at [1227, 266] on icon "more" at bounding box center [1232, 262] width 16 height 17
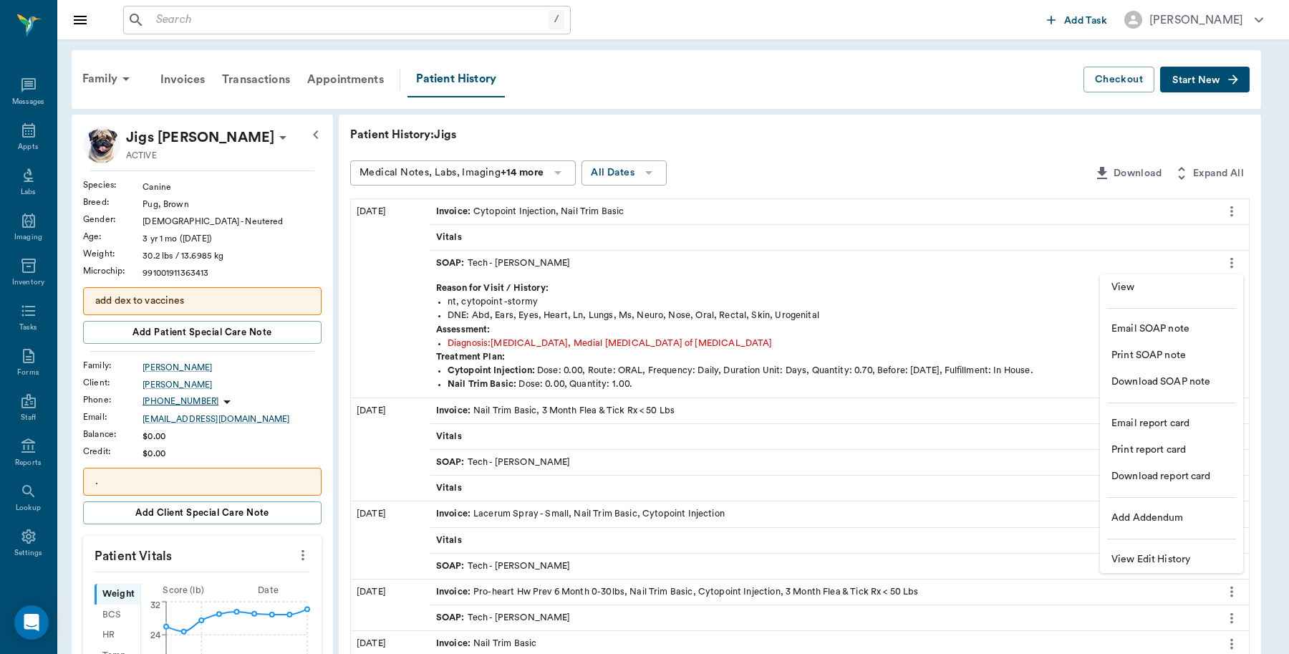
click at [1175, 290] on span "View" at bounding box center [1171, 287] width 120 height 15
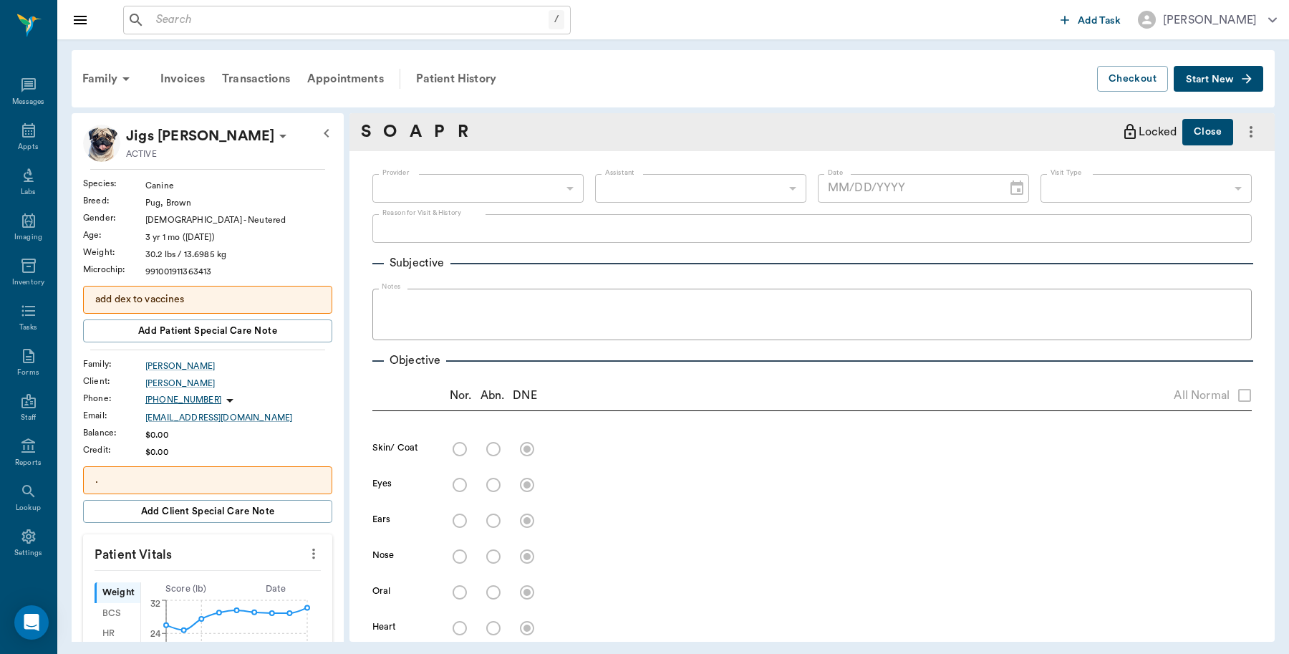
type input "682b670d8bdc6f7f8feef3db"
type input "63ec2f075fda476ae8351a4c"
type input "65d2be4f46e3a538d89b8c1a"
type textarea "nt, cytopoint -stormy"
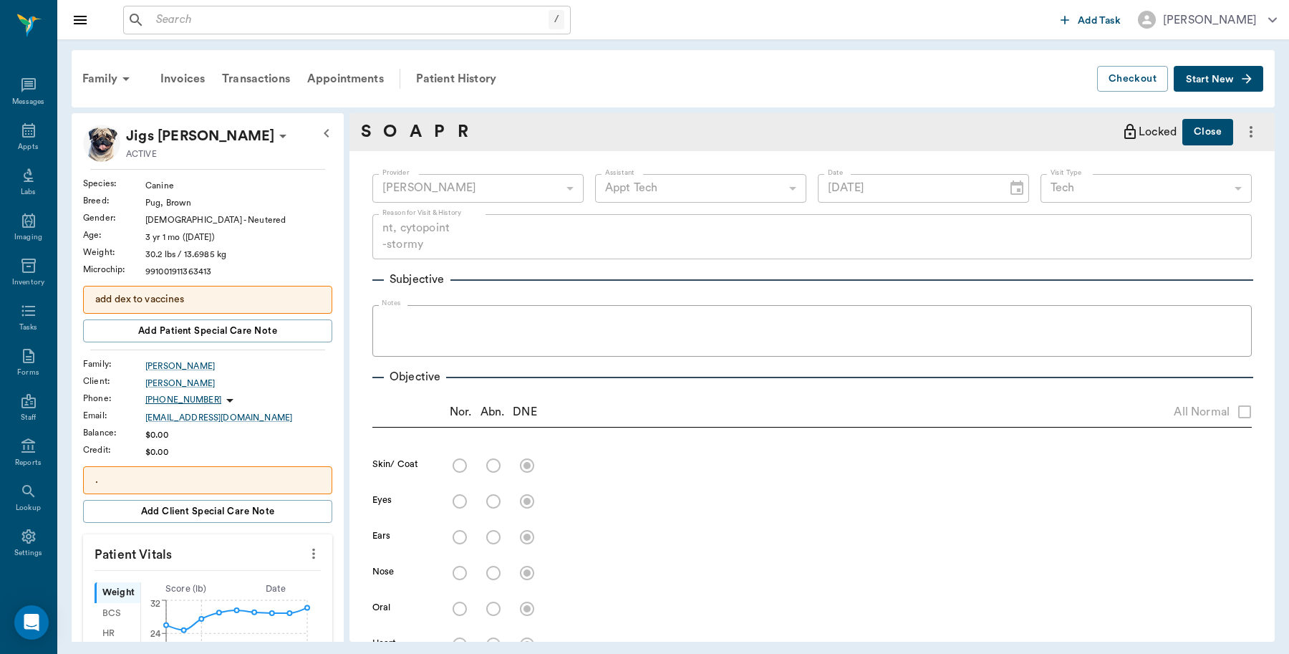
type input "[DATE]"
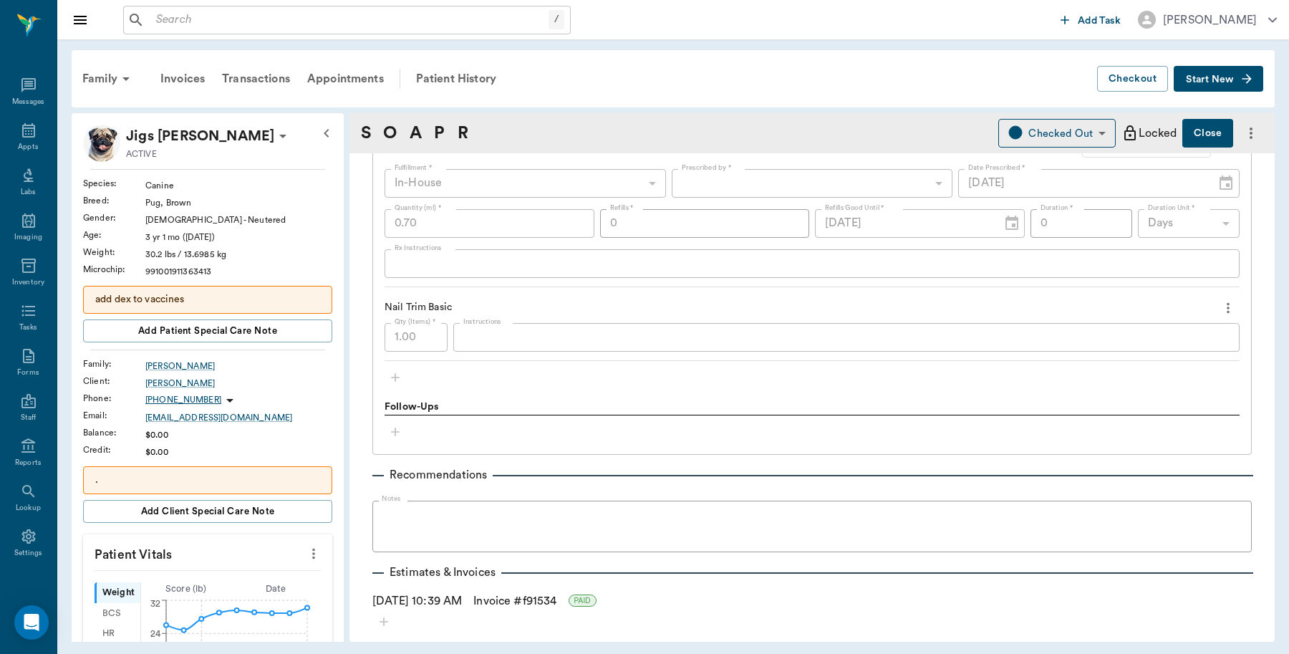
scroll to position [1075, 0]
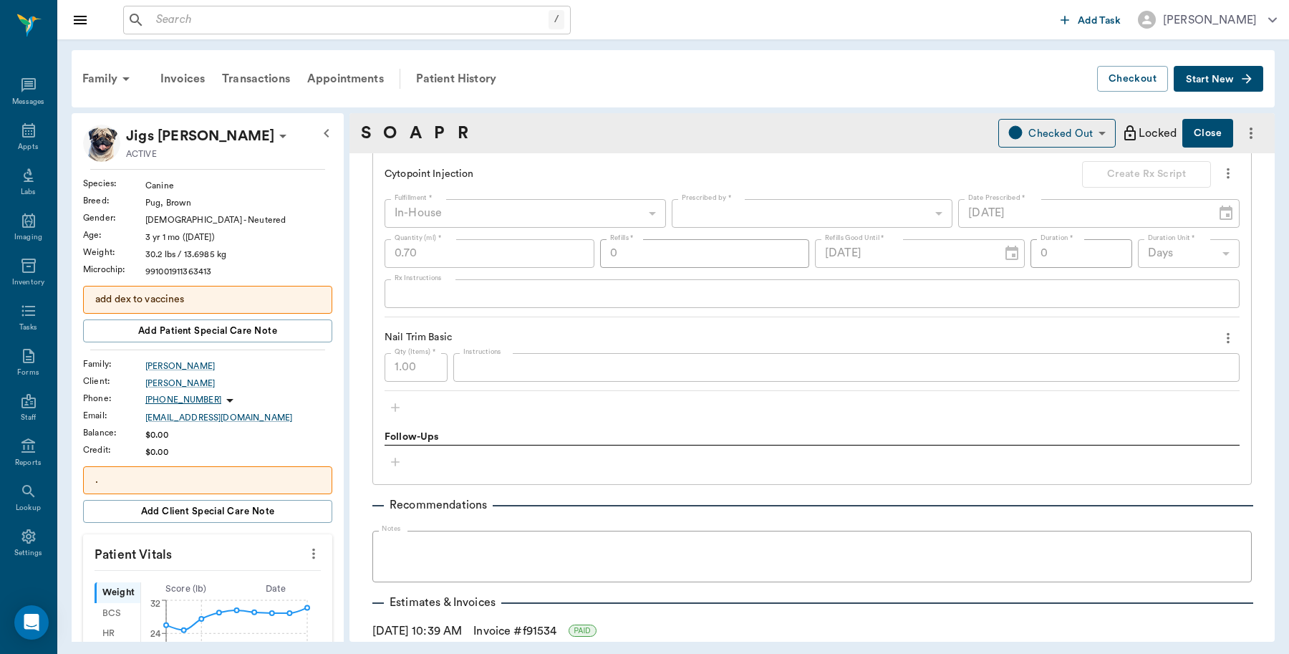
click at [1201, 127] on button "Close" at bounding box center [1207, 133] width 51 height 29
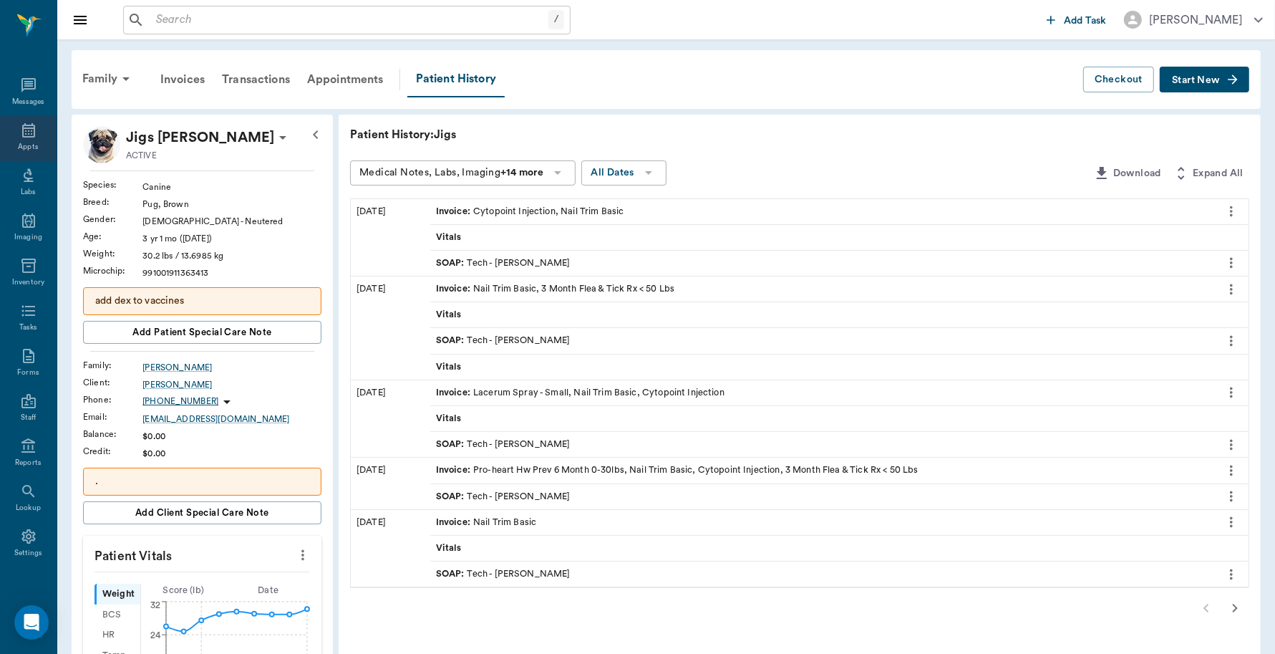
click at [22, 136] on icon at bounding box center [28, 130] width 13 height 14
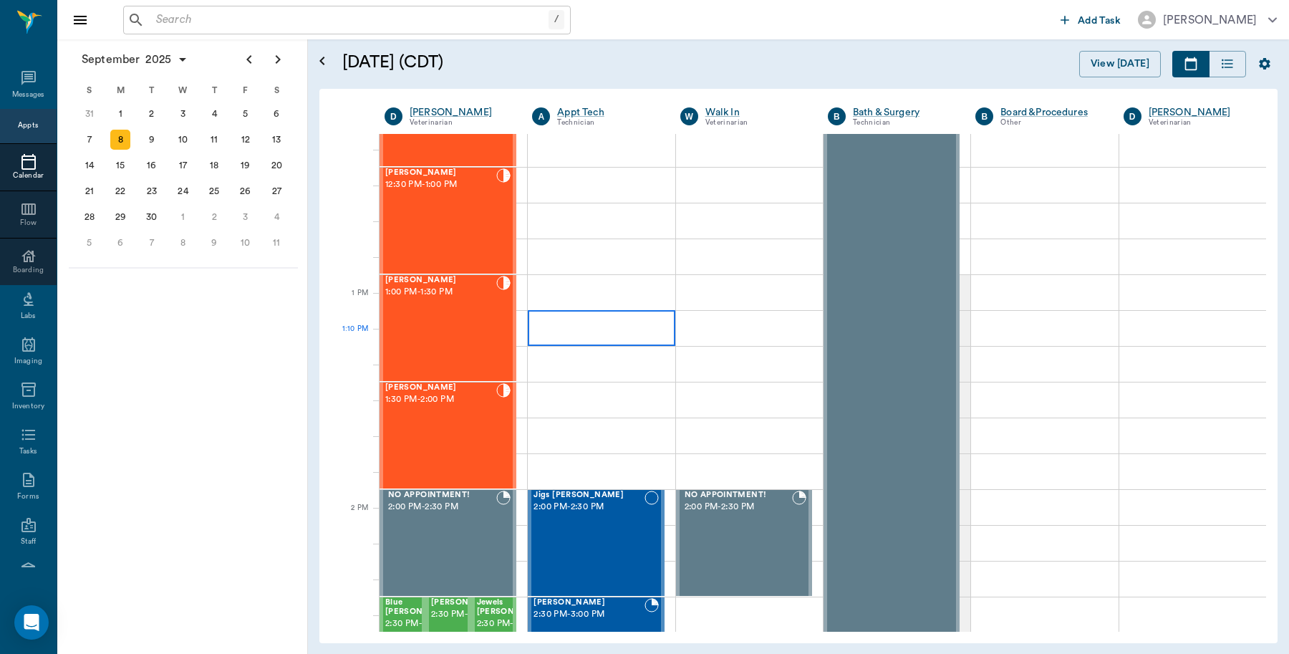
scroll to position [968, 0]
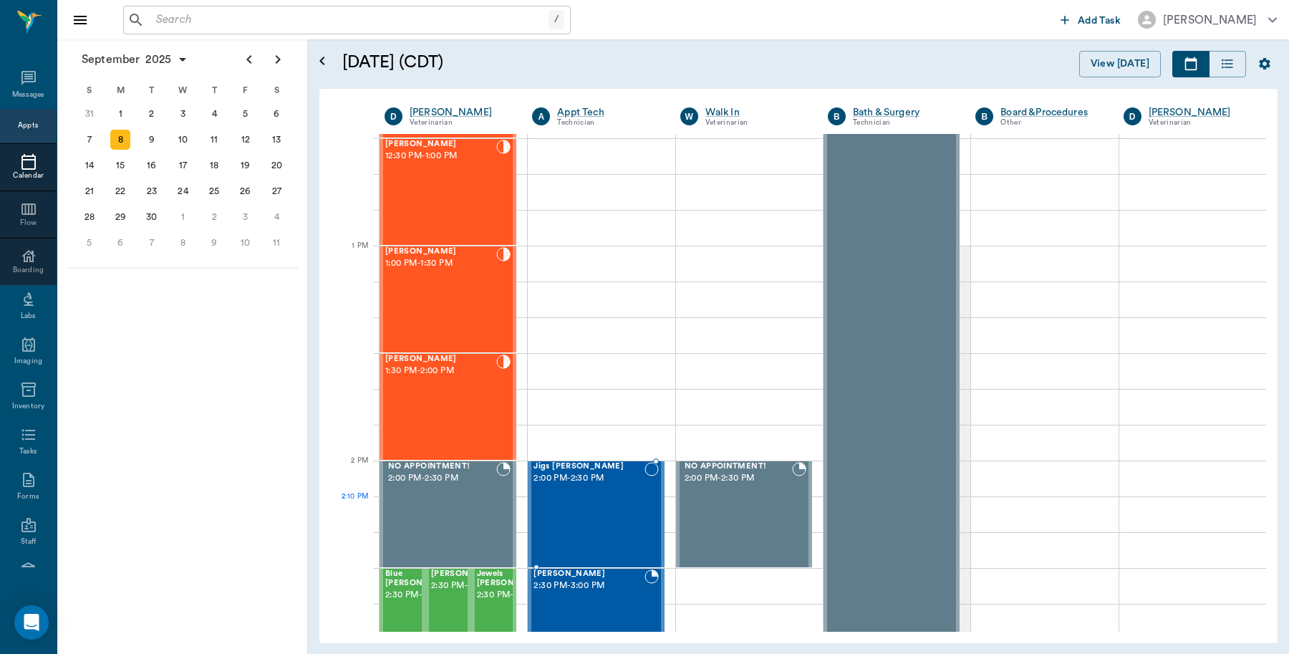
click at [597, 498] on div "Jigs [PERSON_NAME] 2:00 PM - 2:30 PM" at bounding box center [589, 514] width 110 height 105
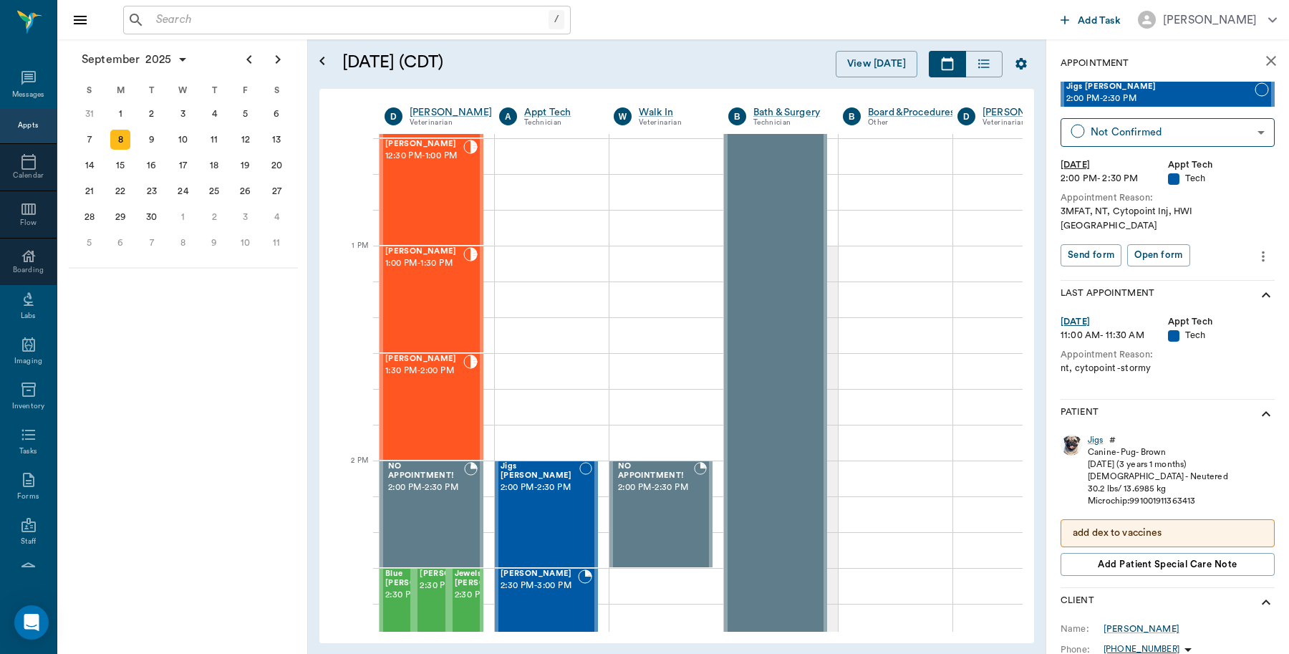
click at [1255, 248] on icon "more" at bounding box center [1263, 256] width 16 height 17
click at [1209, 269] on span "Edit appointment" at bounding box center [1189, 267] width 120 height 15
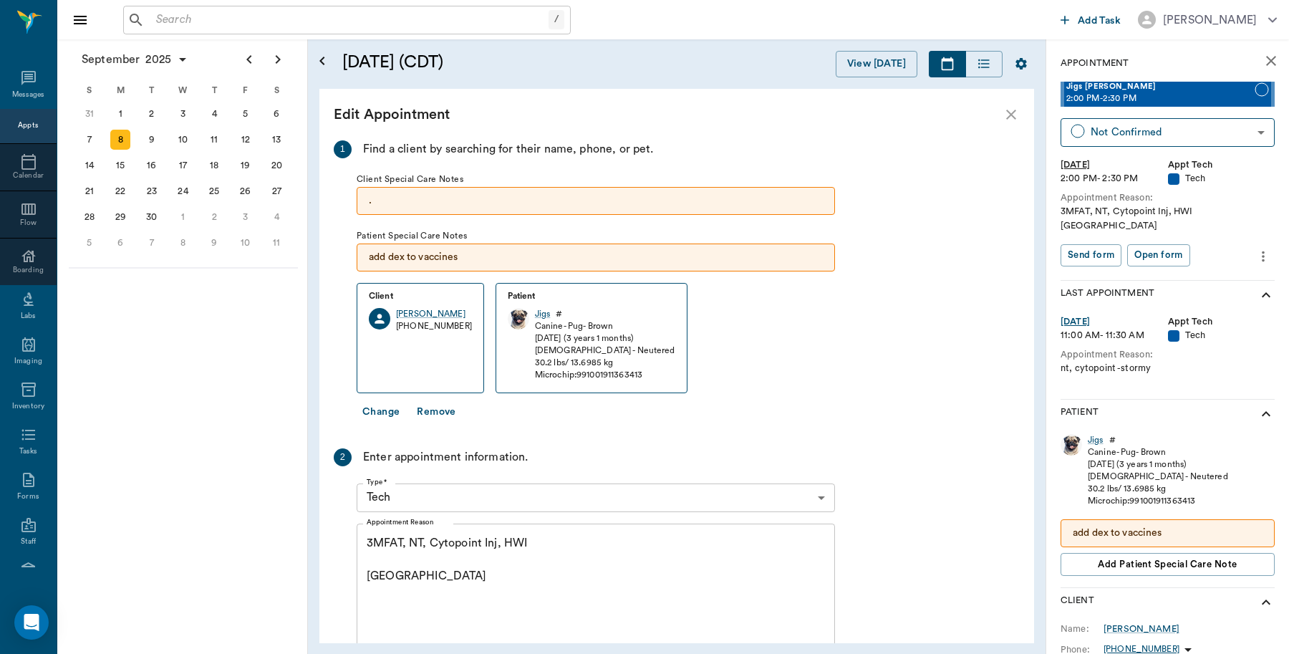
click at [498, 541] on textarea "3MFAT, NT, Cytopoint Inj, HWI [GEOGRAPHIC_DATA]" at bounding box center [596, 584] width 458 height 99
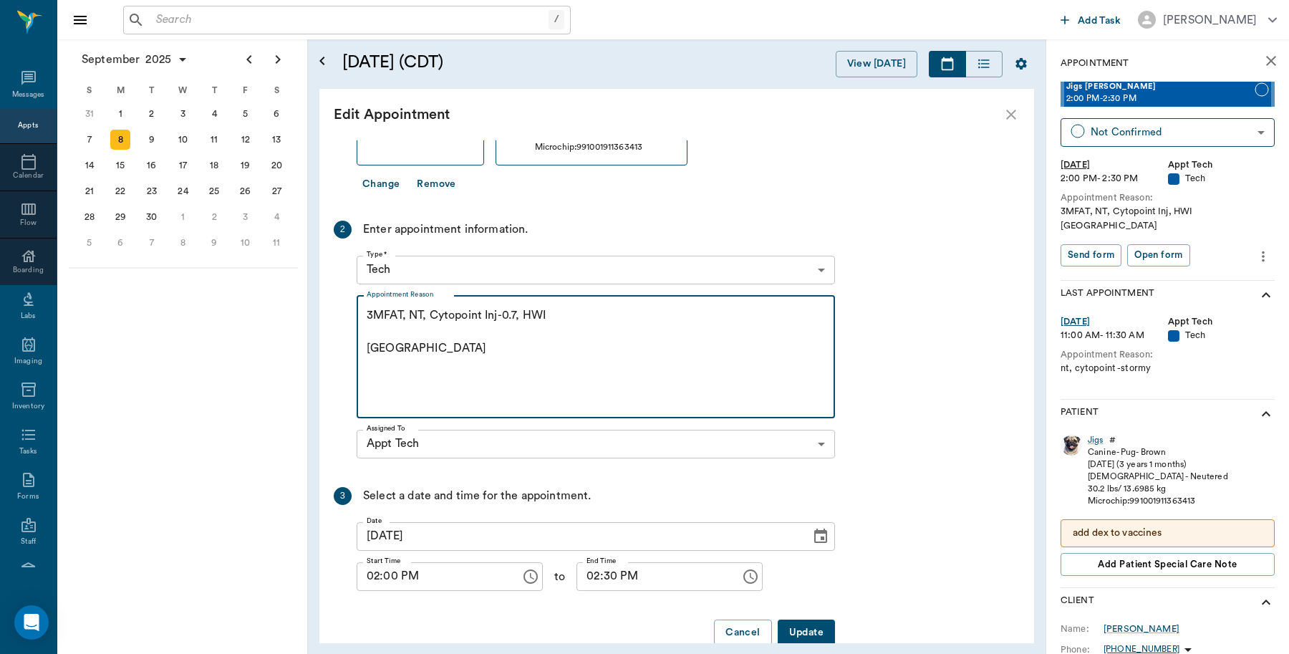
scroll to position [256, 0]
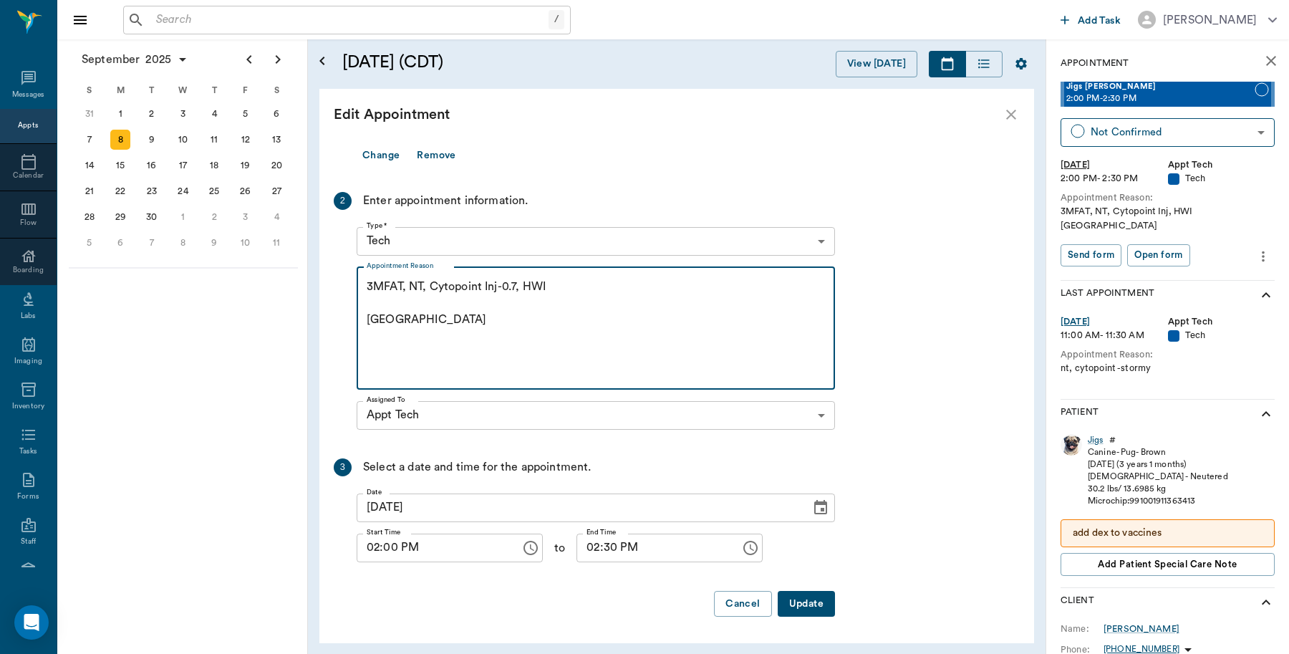
type textarea "3MFAT, NT, Cytopoint Inj-0.7, HWI [GEOGRAPHIC_DATA]"
click at [802, 607] on button "Update" at bounding box center [806, 604] width 57 height 26
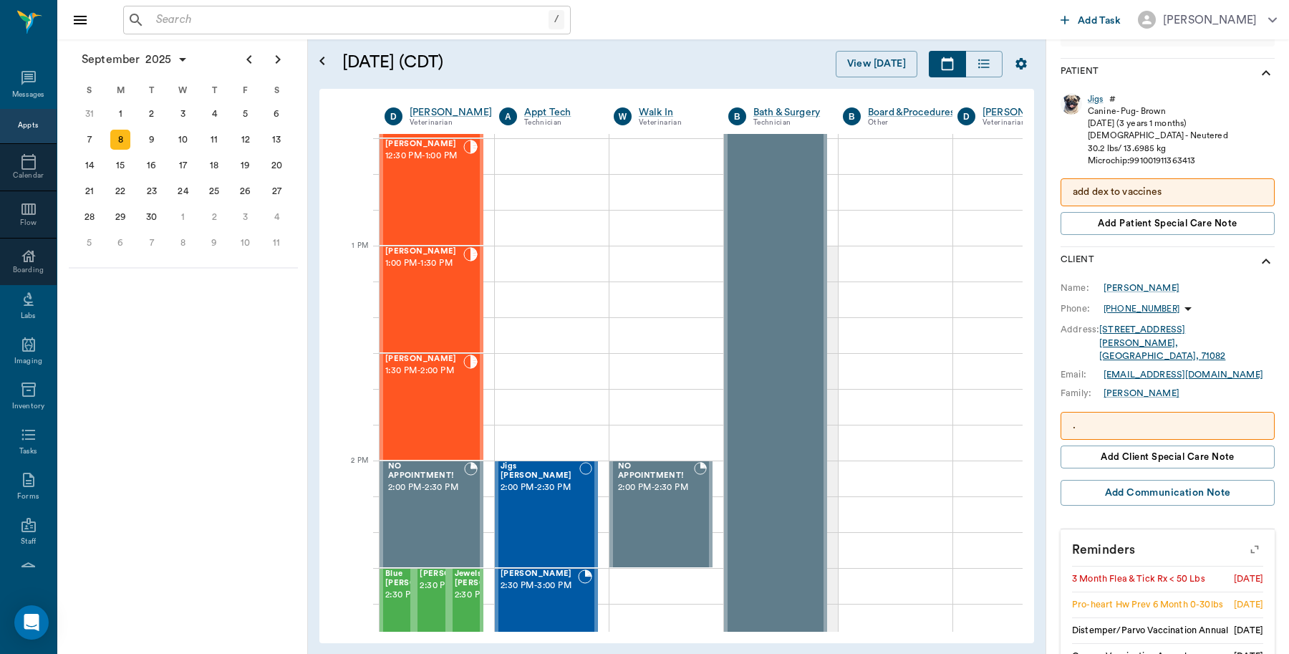
scroll to position [304, 0]
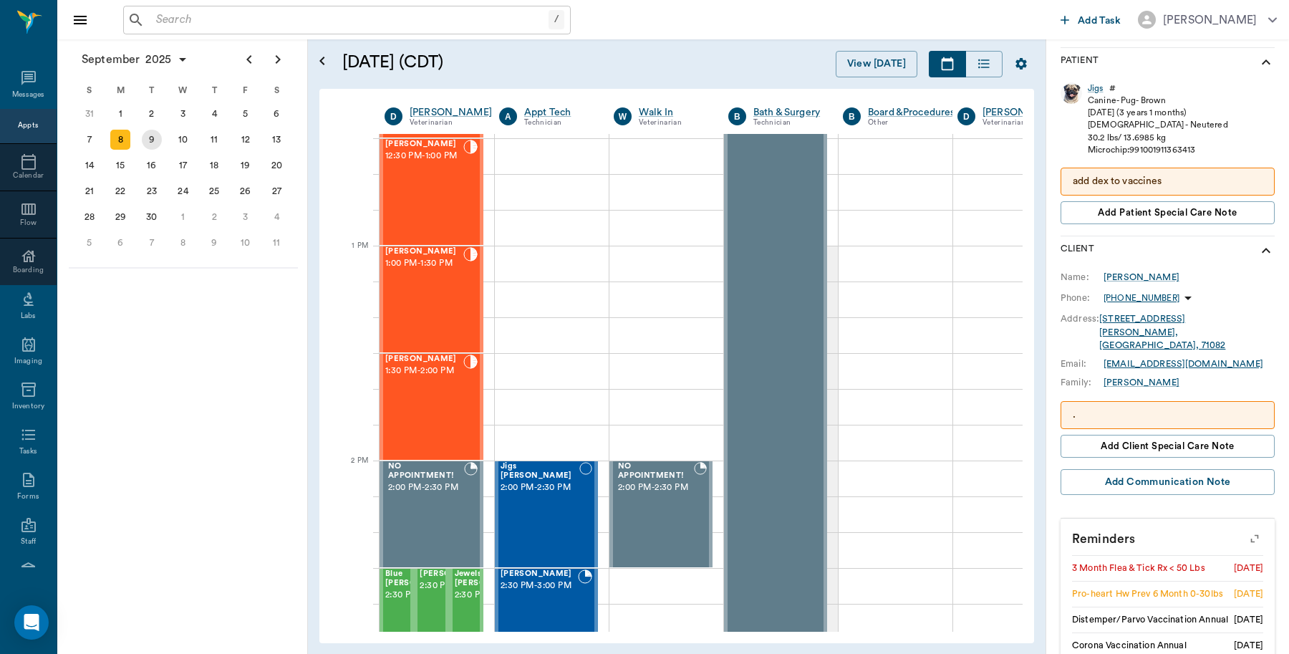
drag, startPoint x: 156, startPoint y: 137, endPoint x: 173, endPoint y: 145, distance: 18.6
click at [161, 137] on div "9" at bounding box center [152, 140] width 20 height 20
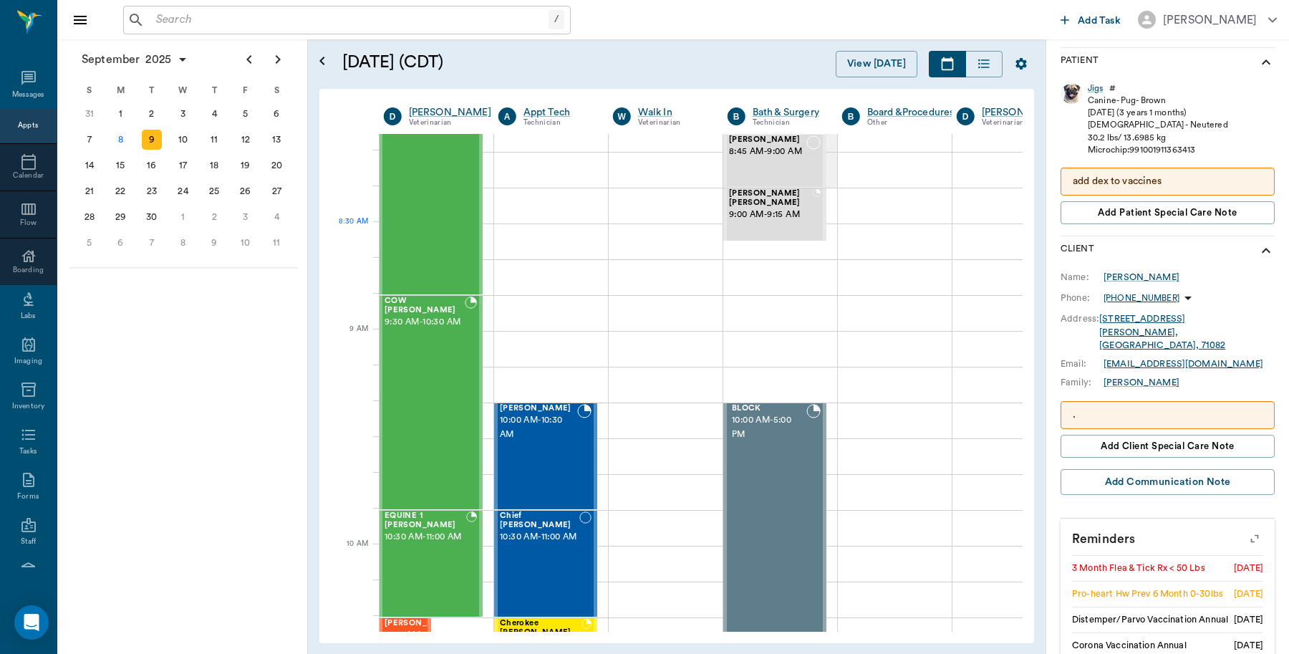
scroll to position [0, 1]
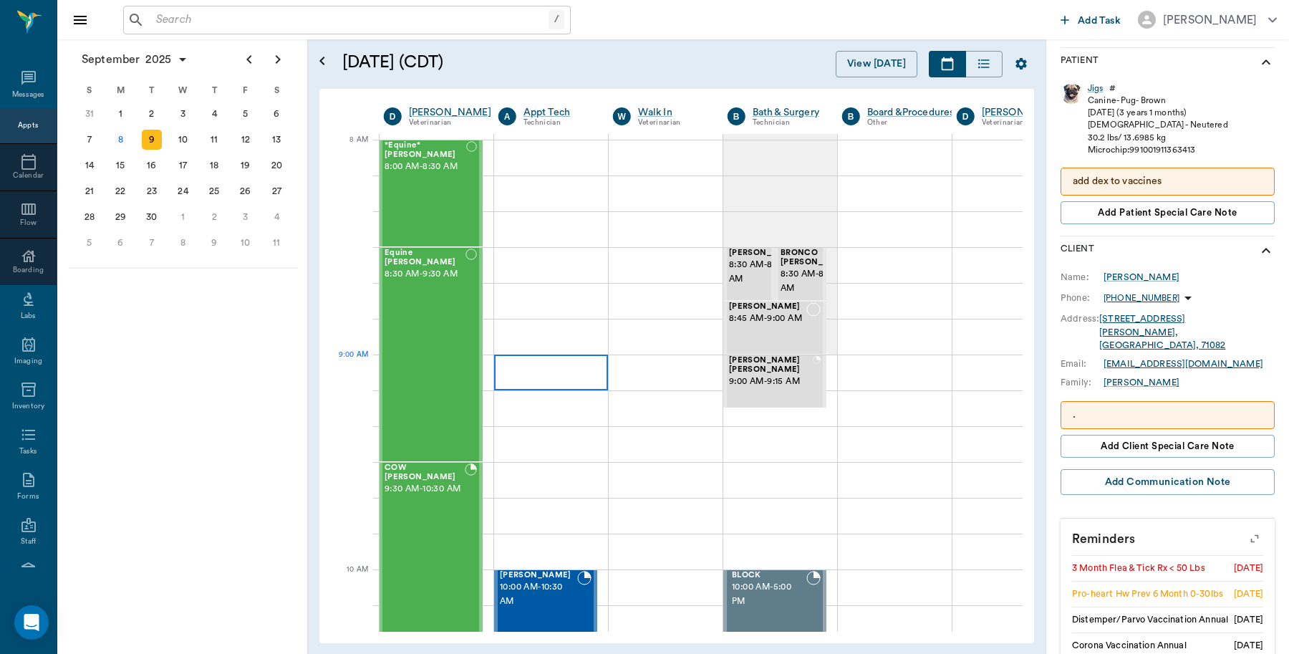
click at [524, 370] on div at bounding box center [551, 372] width 114 height 36
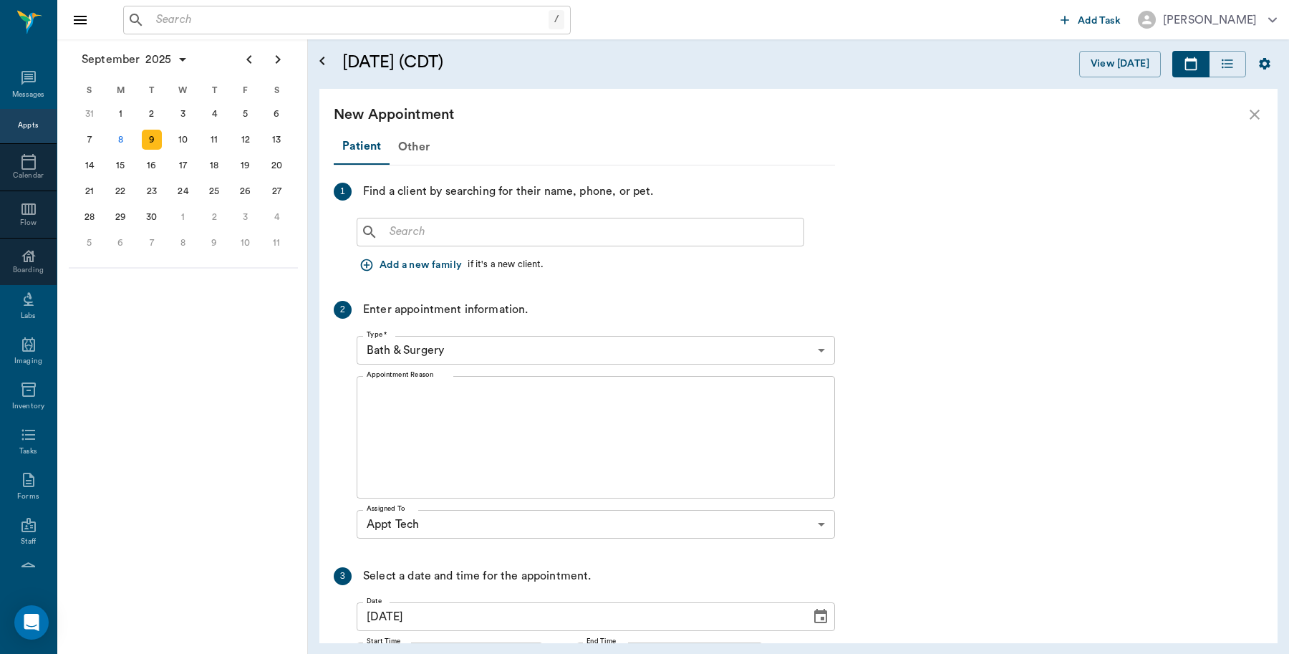
scroll to position [0, 0]
click at [507, 233] on input "text" at bounding box center [591, 232] width 414 height 20
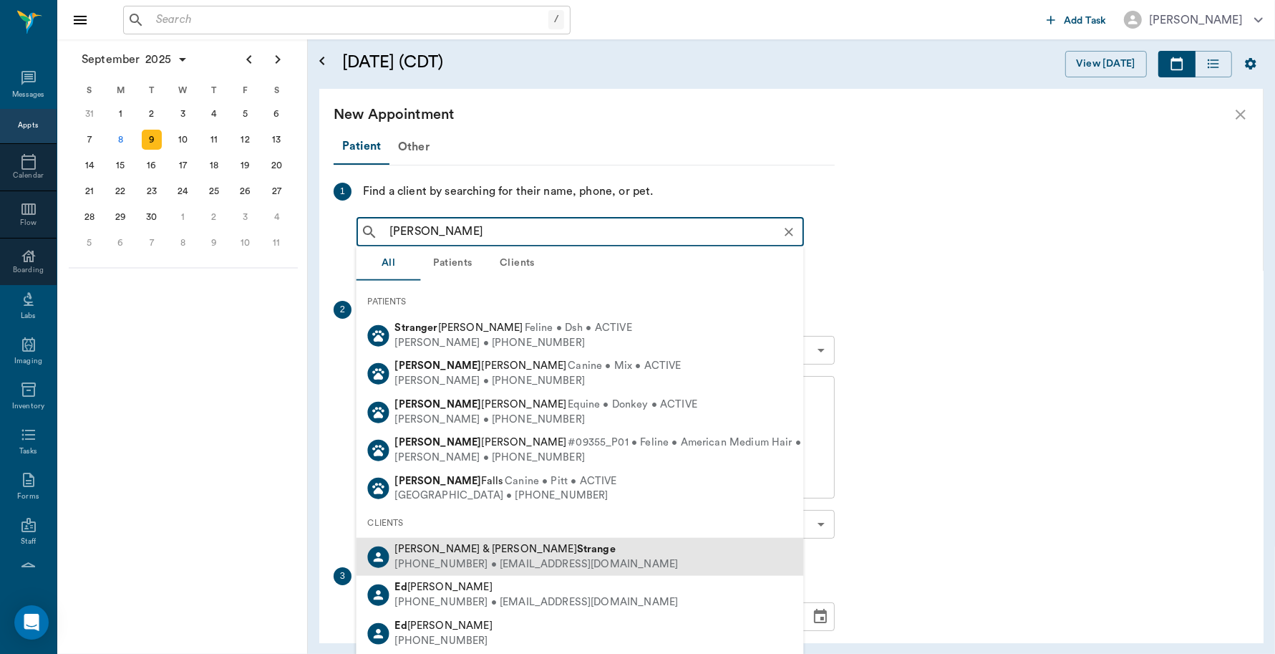
click at [467, 561] on div "[PHONE_NUMBER] • [EMAIL_ADDRESS][DOMAIN_NAME]" at bounding box center [537, 563] width 284 height 15
type input "[PERSON_NAME]"
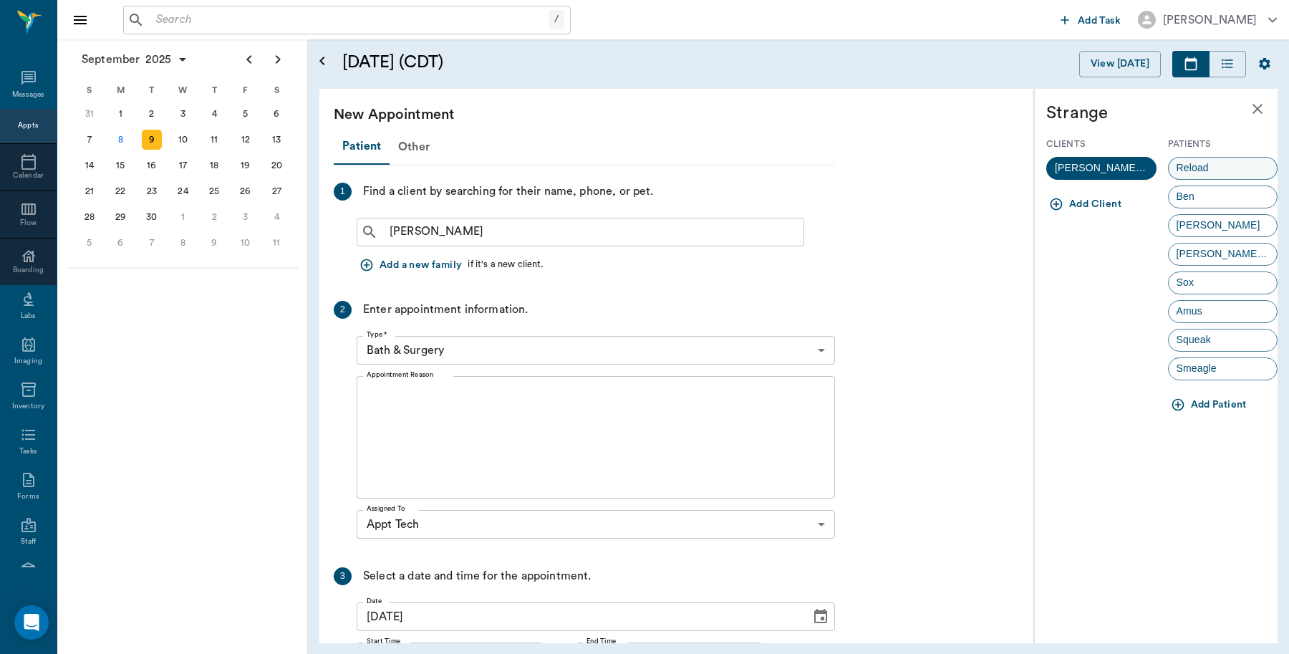
click at [1236, 167] on div "Reload" at bounding box center [1223, 168] width 110 height 23
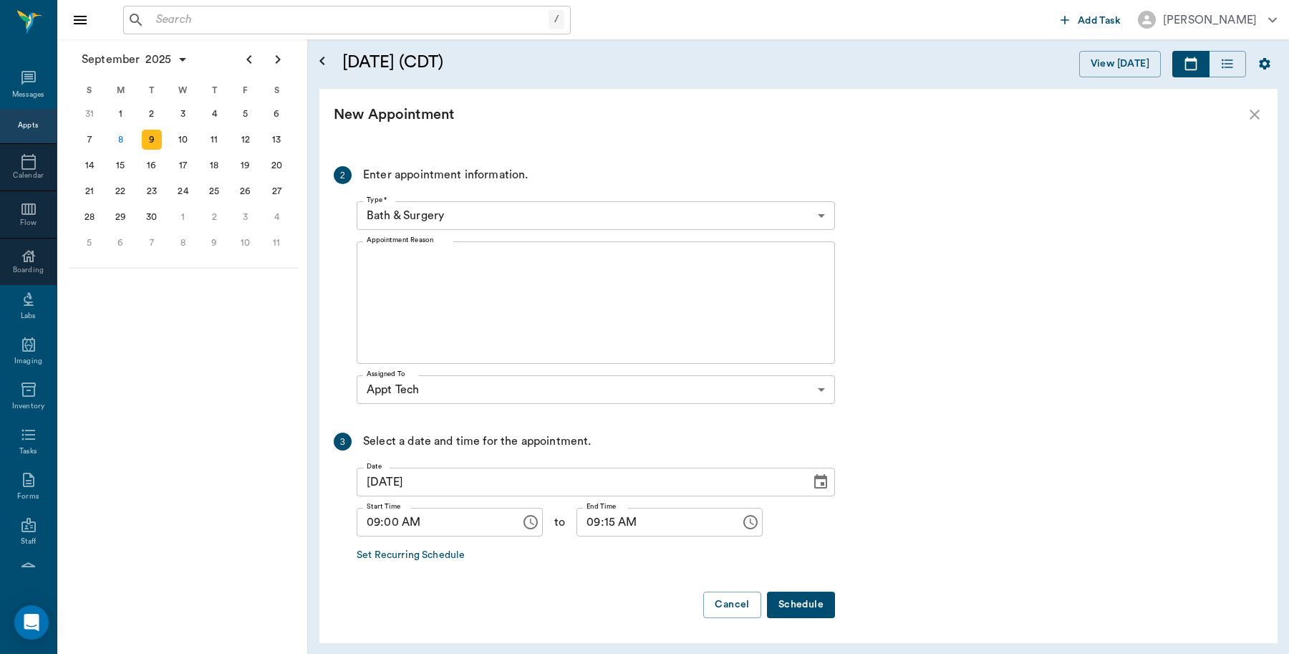
scroll to position [288, 0]
click at [545, 212] on body "/ ​ Add Task [PERSON_NAME] Nectar Messages Appts Calendar Flow Boarding Labs Im…" at bounding box center [644, 327] width 1289 height 654
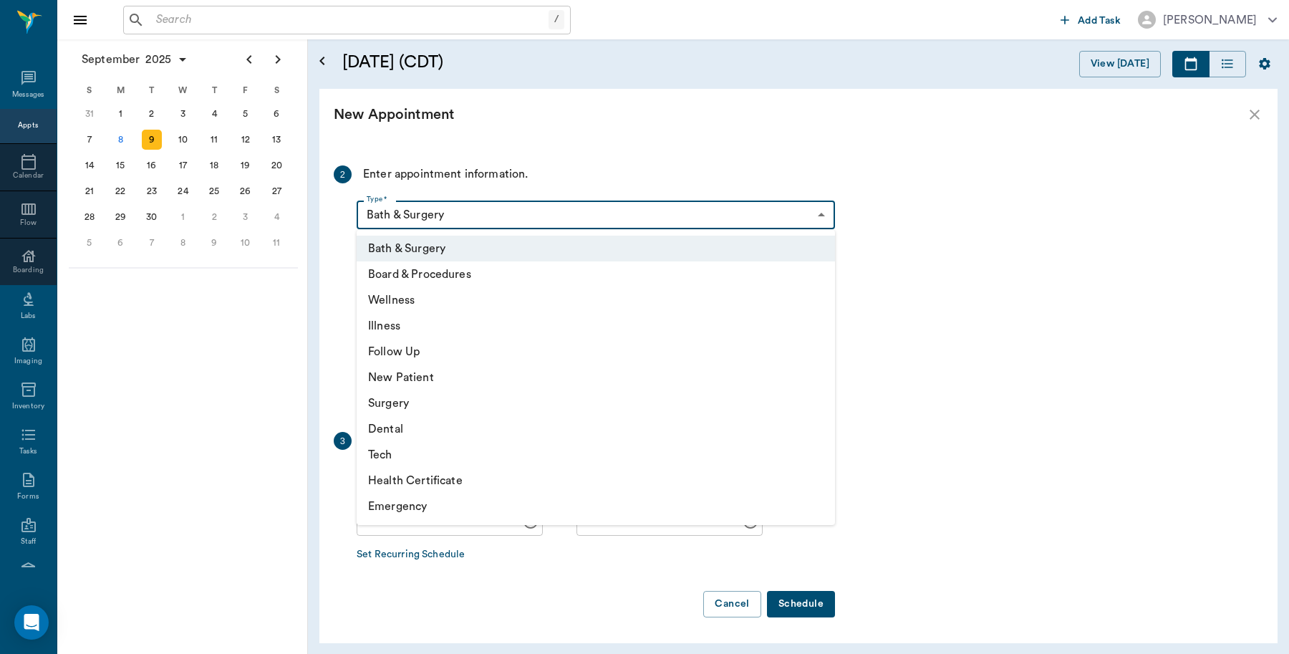
click at [401, 448] on li "Tech" at bounding box center [596, 455] width 478 height 26
type input "65d2be4f46e3a538d89b8c1a"
type input "09:30 AM"
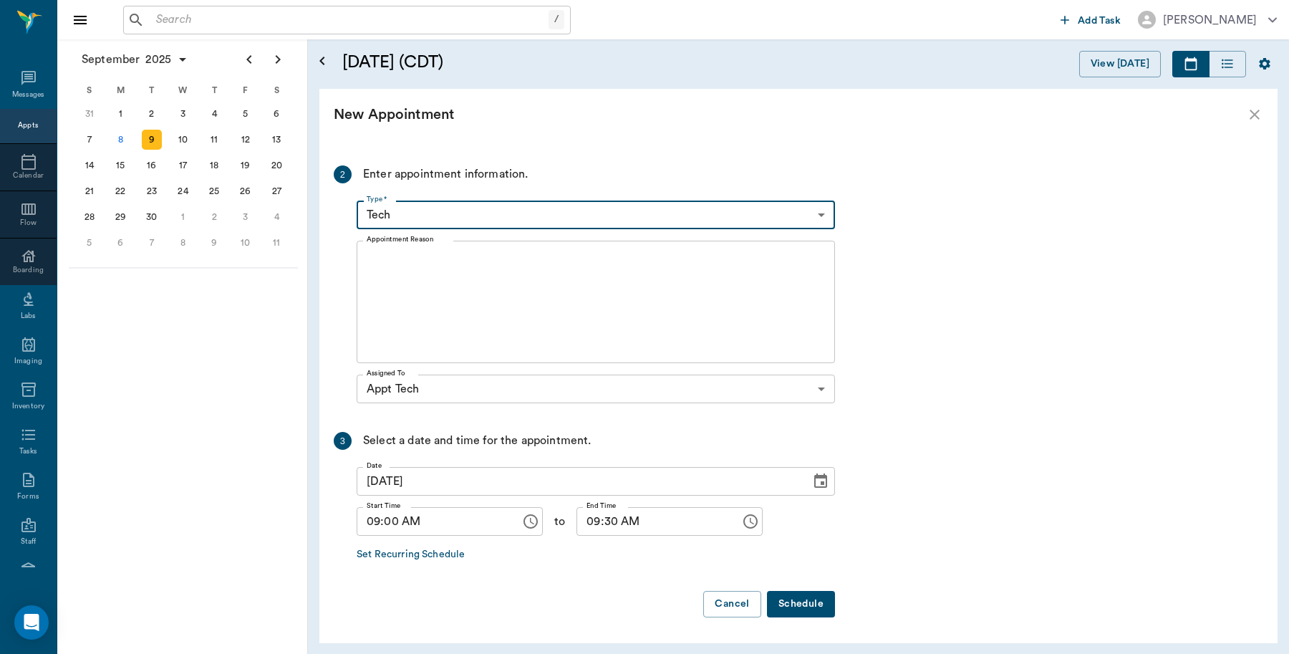
click at [451, 261] on textarea "Appointment Reason" at bounding box center [596, 302] width 458 height 99
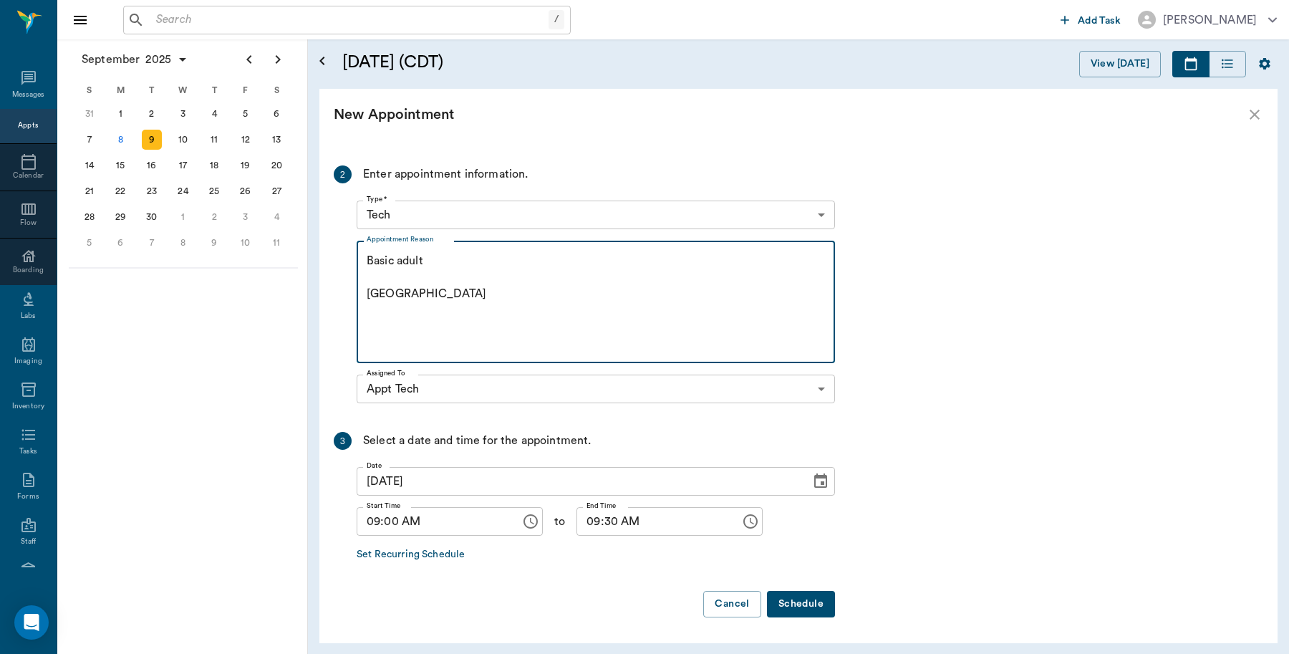
type textarea "Basic adult [GEOGRAPHIC_DATA]"
click at [816, 610] on button "Schedule" at bounding box center [801, 604] width 68 height 26
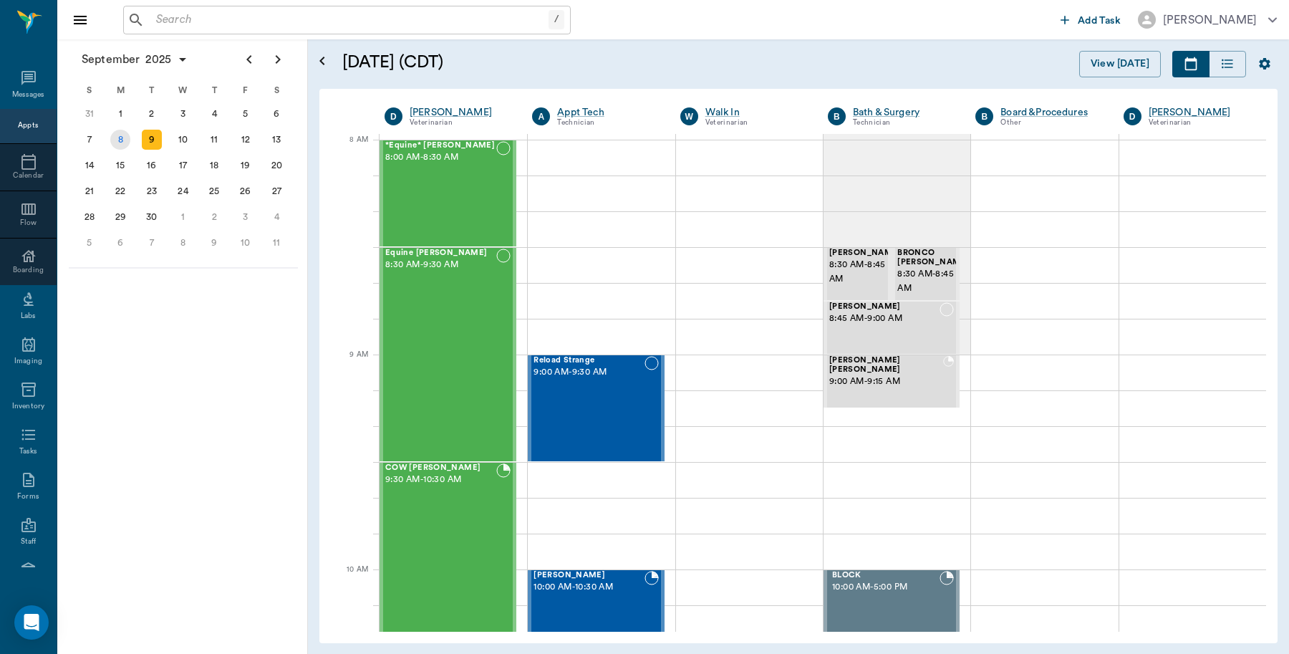
click at [113, 137] on div "8" at bounding box center [120, 140] width 20 height 20
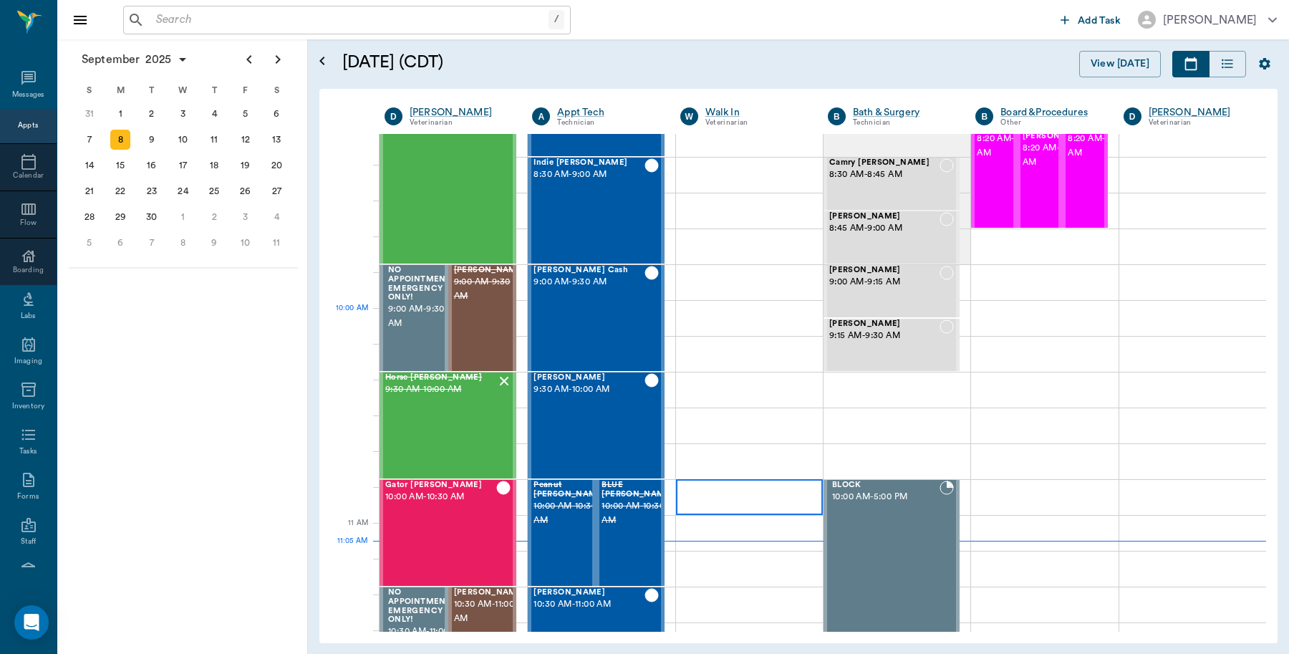
scroll to position [537, 0]
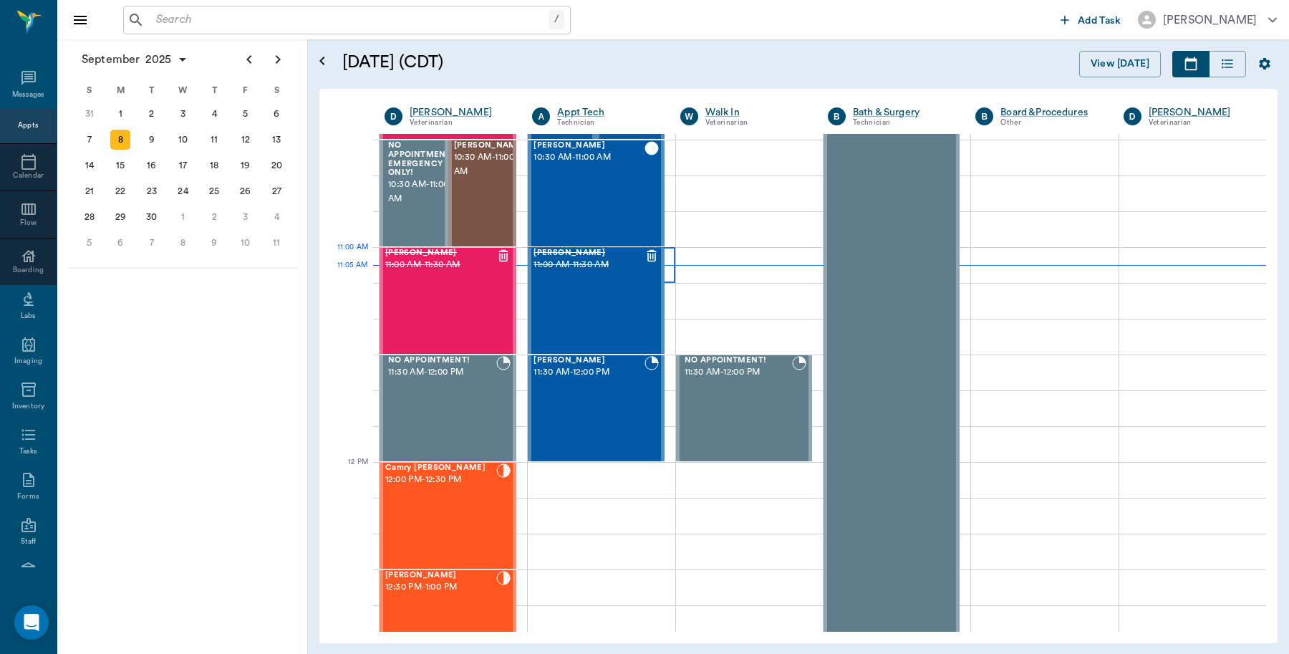
click at [668, 259] on div at bounding box center [601, 265] width 147 height 36
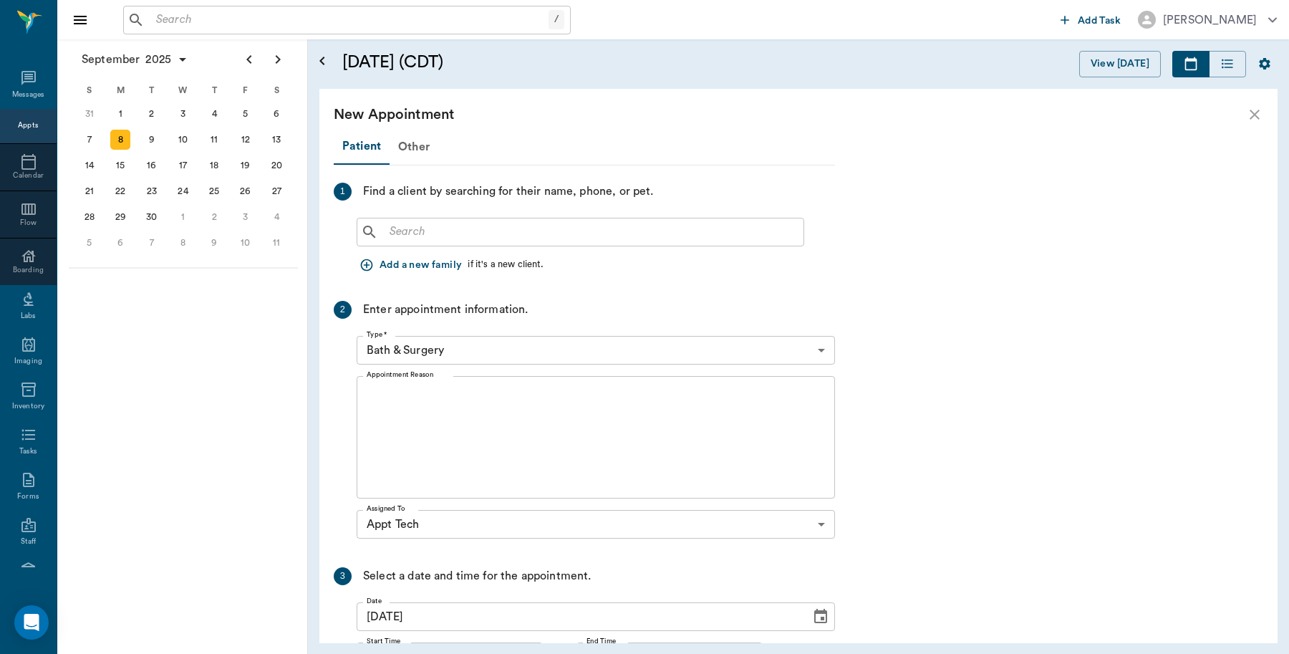
click at [516, 236] on input "text" at bounding box center [591, 232] width 414 height 20
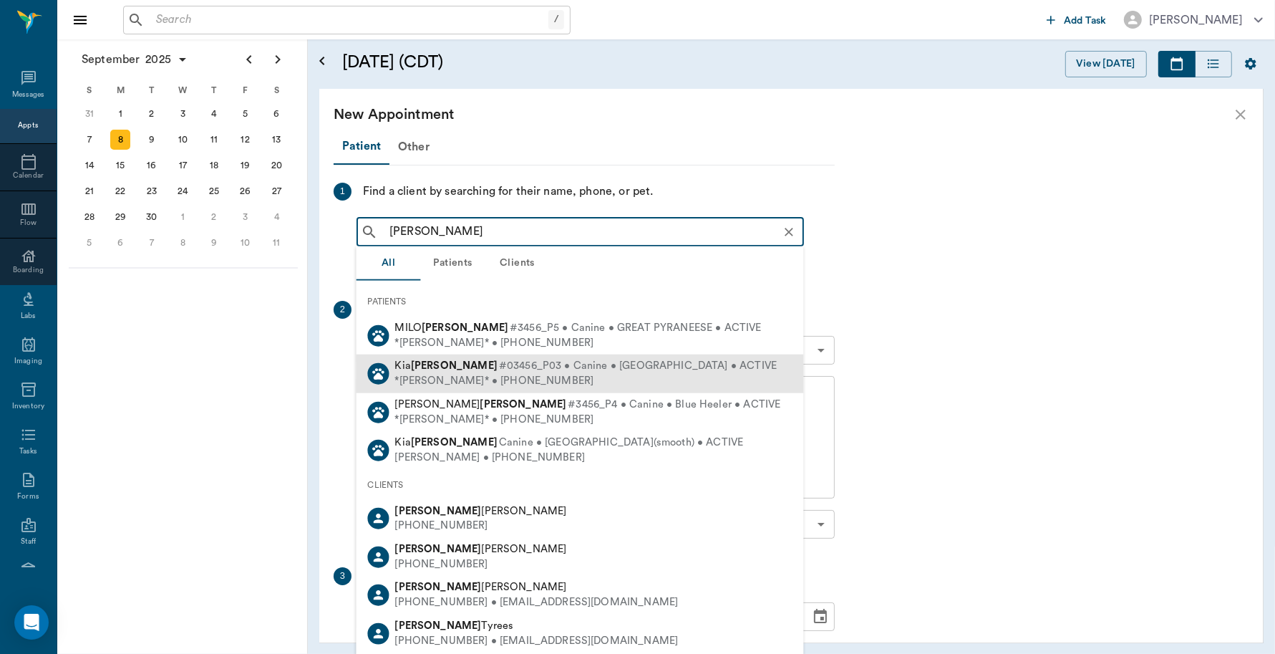
click at [427, 377] on div "*[PERSON_NAME]* • [PHONE_NUMBER]" at bounding box center [586, 381] width 382 height 15
type input "[PERSON_NAME]"
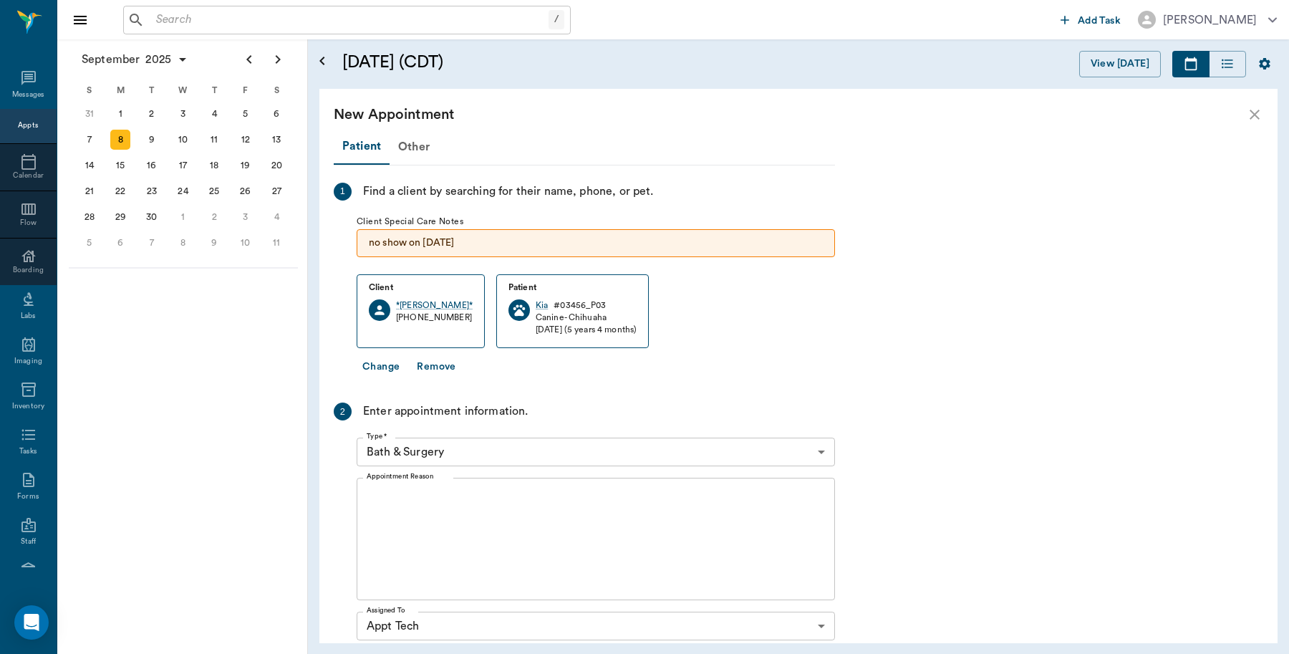
click at [498, 453] on body "/ ​ Add Task [PERSON_NAME] Nectar Messages Appts Calendar Flow Boarding Labs Im…" at bounding box center [644, 327] width 1289 height 654
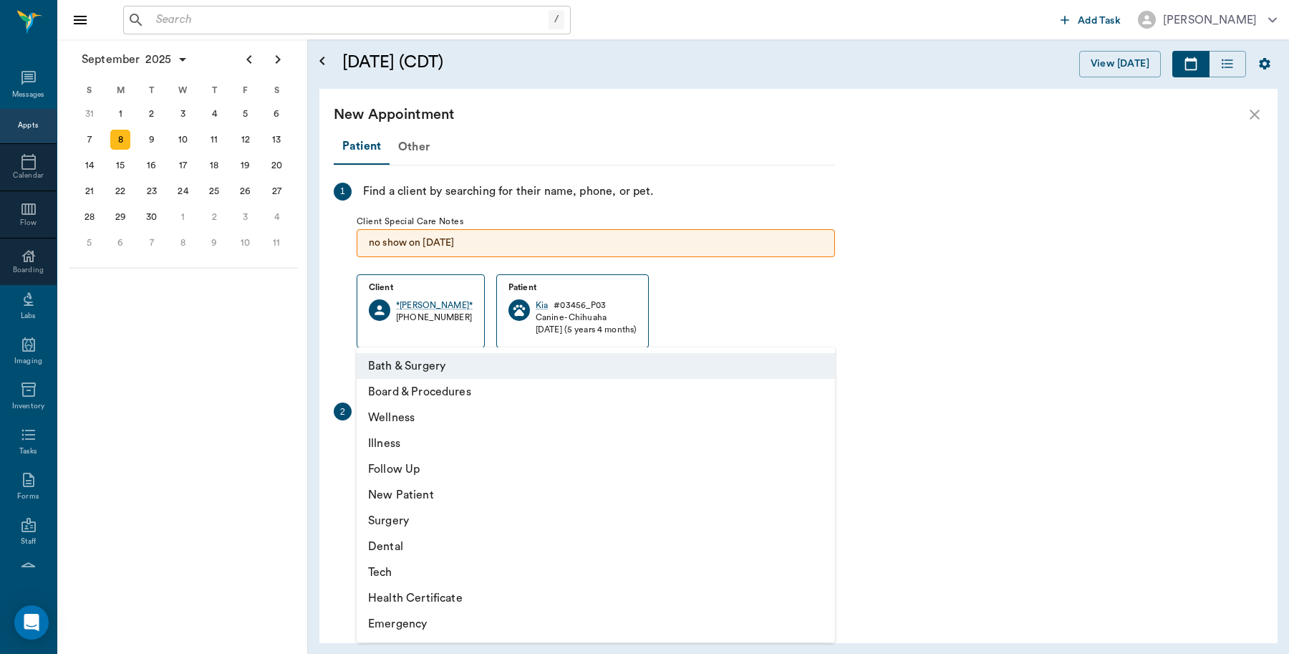
click at [394, 574] on li "Tech" at bounding box center [596, 572] width 478 height 26
type input "65d2be4f46e3a538d89b8c1a"
type input "11:30 AM"
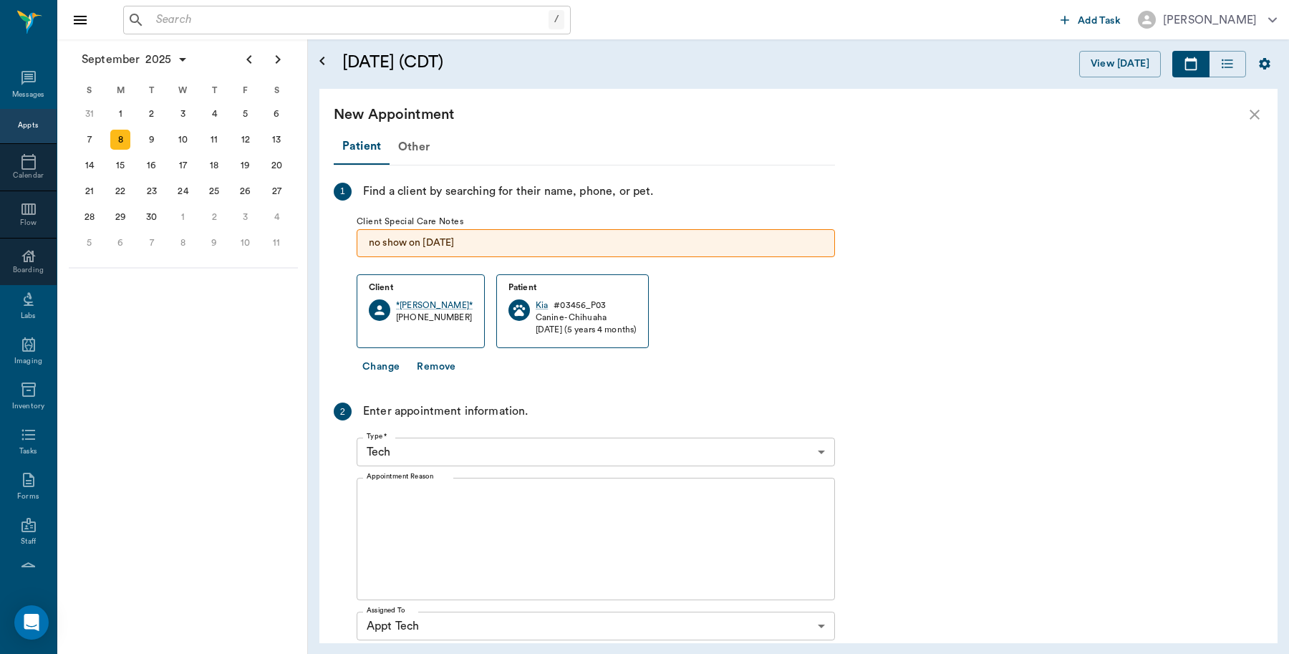
click at [448, 485] on div "x Appointment Reason" at bounding box center [596, 539] width 478 height 122
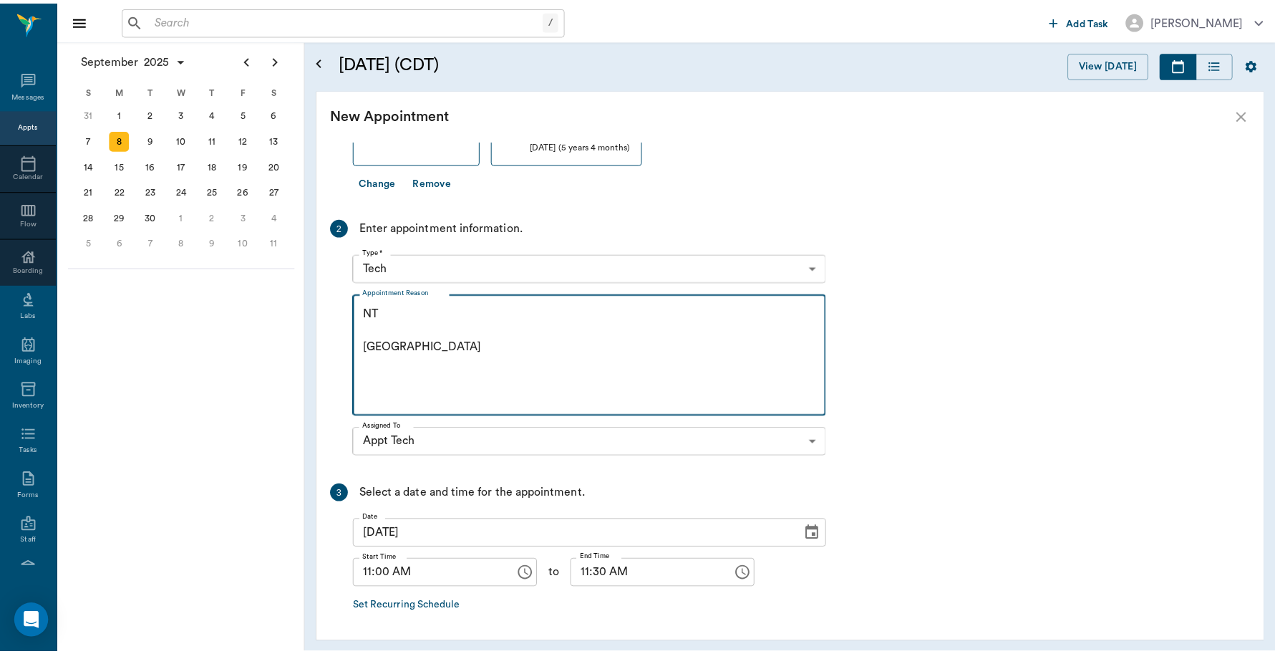
scroll to position [237, 0]
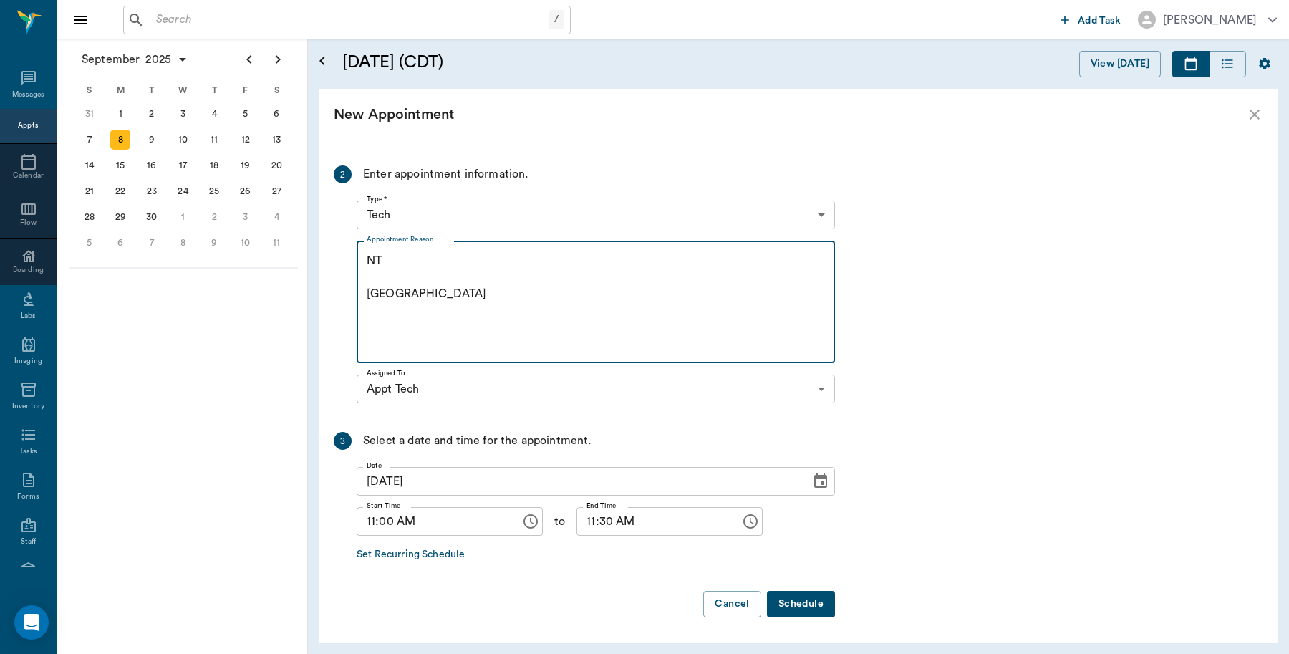
type textarea "NT [GEOGRAPHIC_DATA]"
click at [810, 604] on button "Schedule" at bounding box center [801, 604] width 68 height 26
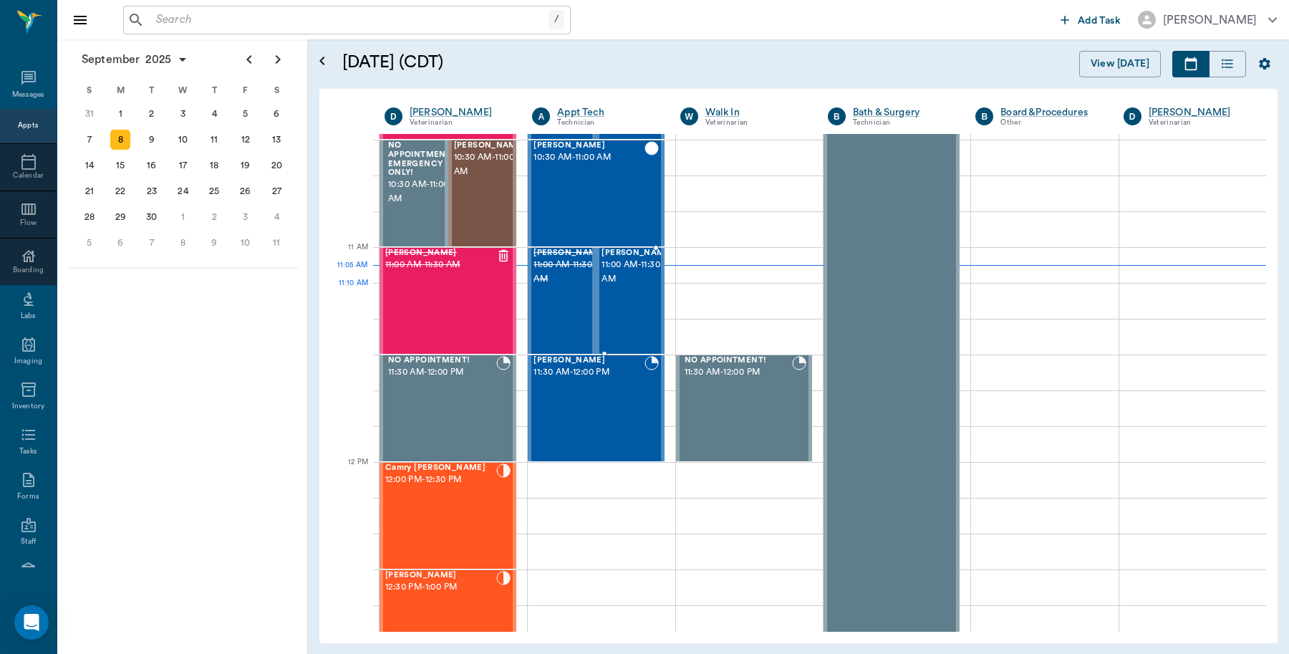
click at [613, 286] on span "11:00 AM - 11:30 AM" at bounding box center [638, 272] width 72 height 29
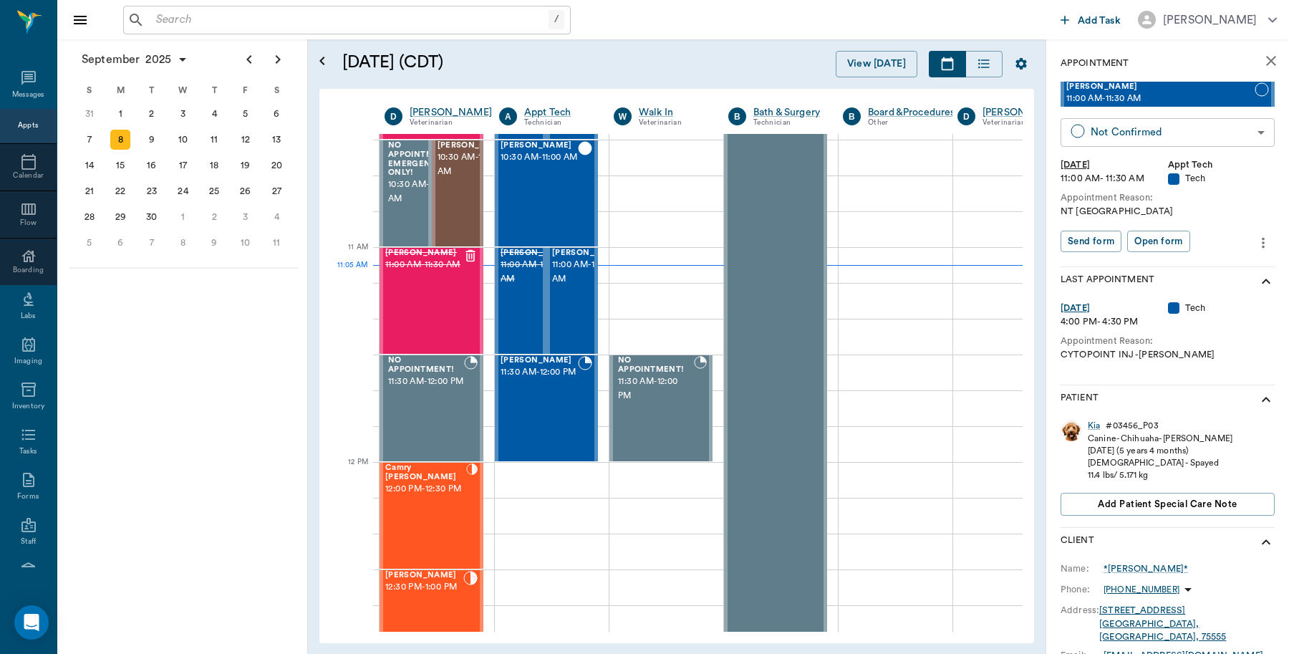
click at [1126, 134] on body "/ ​ Add Task [PERSON_NAME] Nectar Messages Appts Calendar Flow Boarding Labs Im…" at bounding box center [644, 327] width 1289 height 654
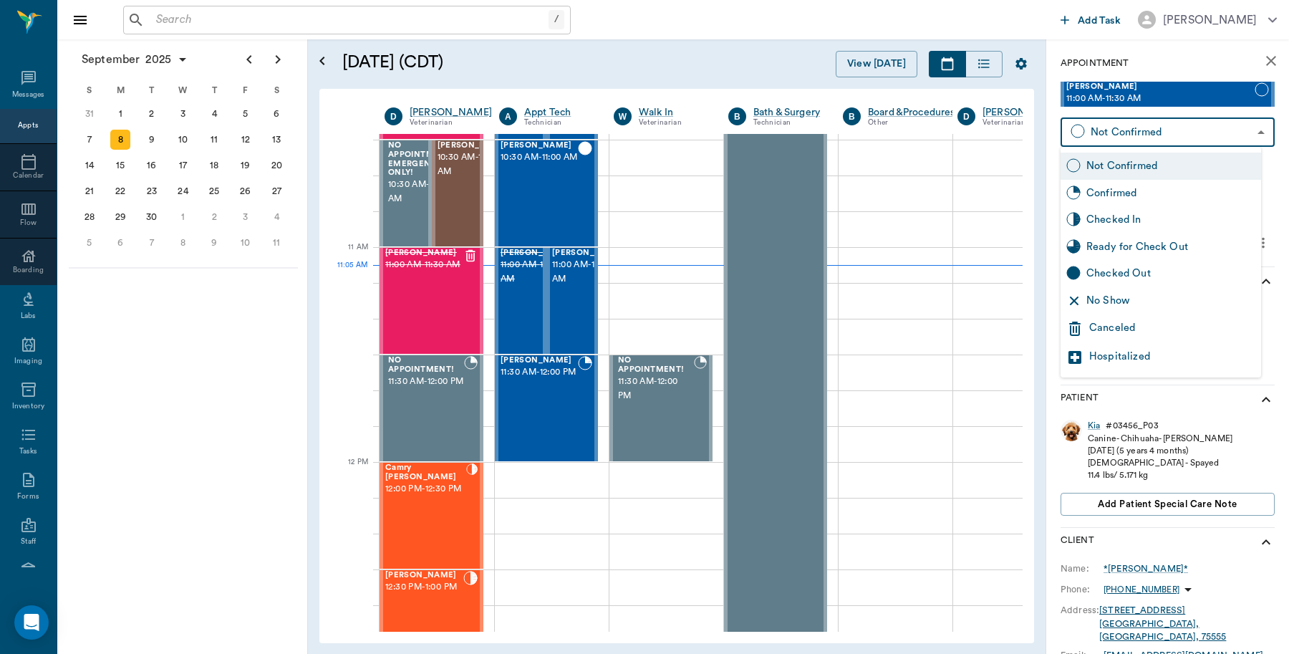
click at [1129, 224] on div "Checked In" at bounding box center [1170, 220] width 169 height 16
type input "CHECKED_IN"
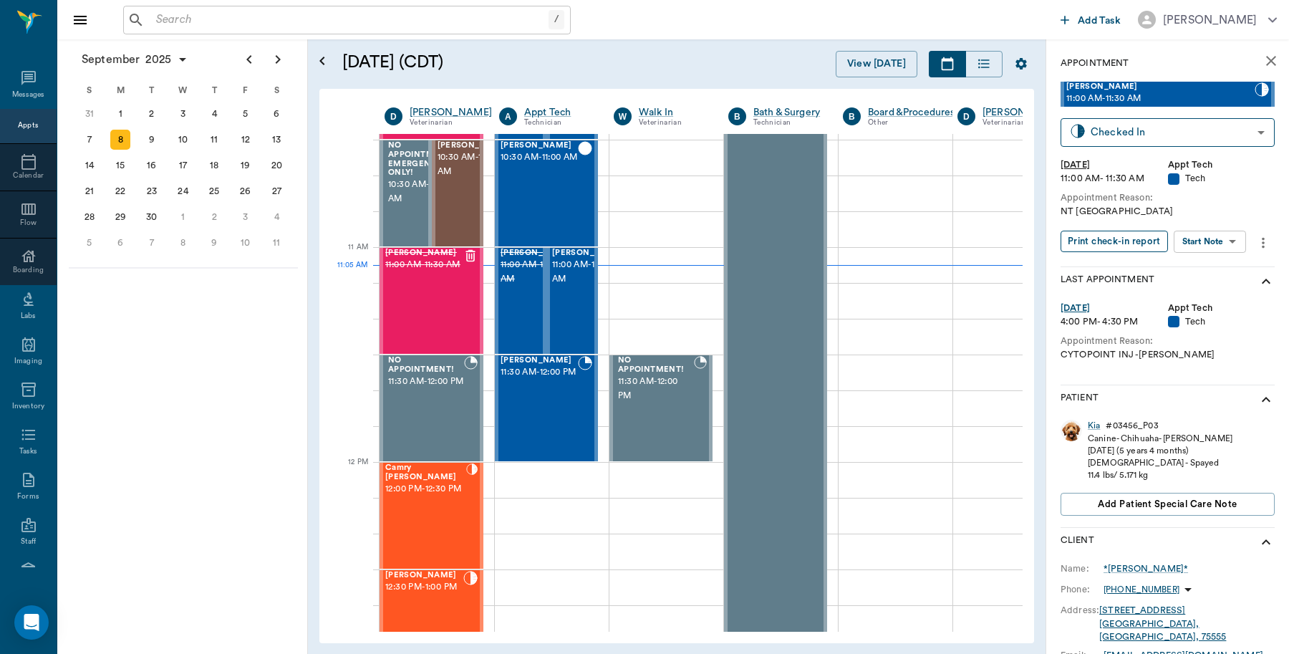
click at [1142, 242] on button "Print check-in report" at bounding box center [1114, 242] width 107 height 22
click at [367, 19] on input "text" at bounding box center [349, 20] width 398 height 20
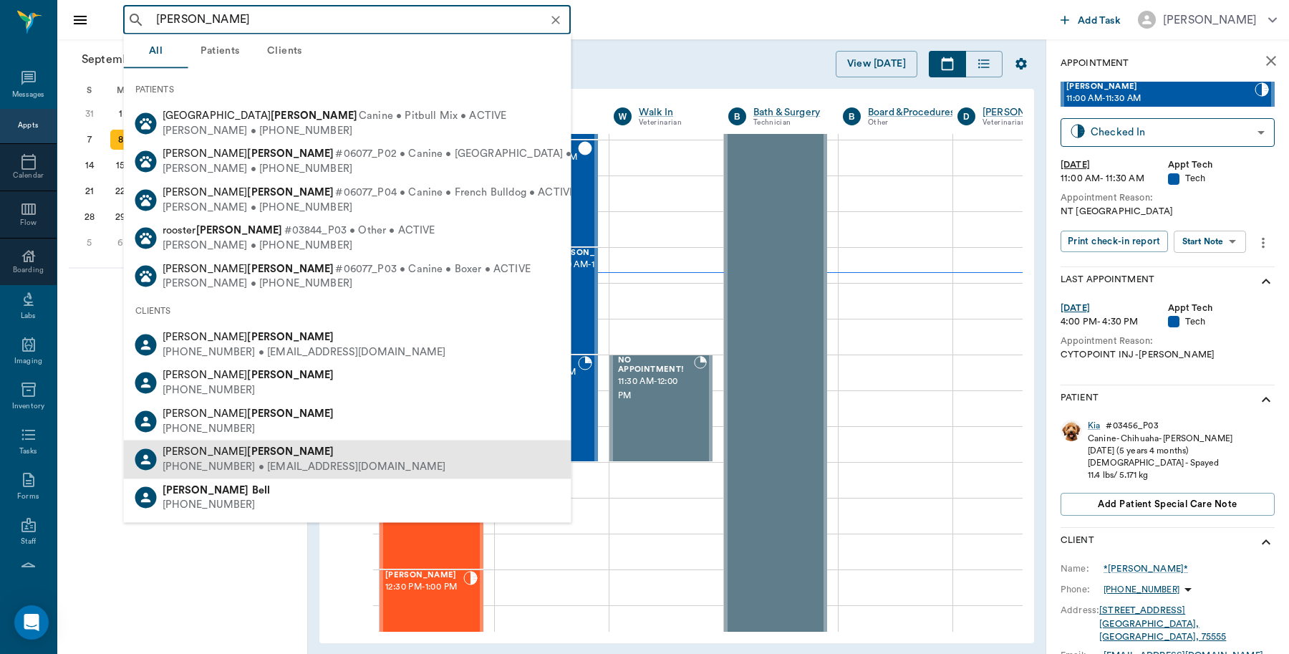
click at [196, 448] on span "[PERSON_NAME]" at bounding box center [249, 451] width 172 height 11
type input "[PERSON_NAME]"
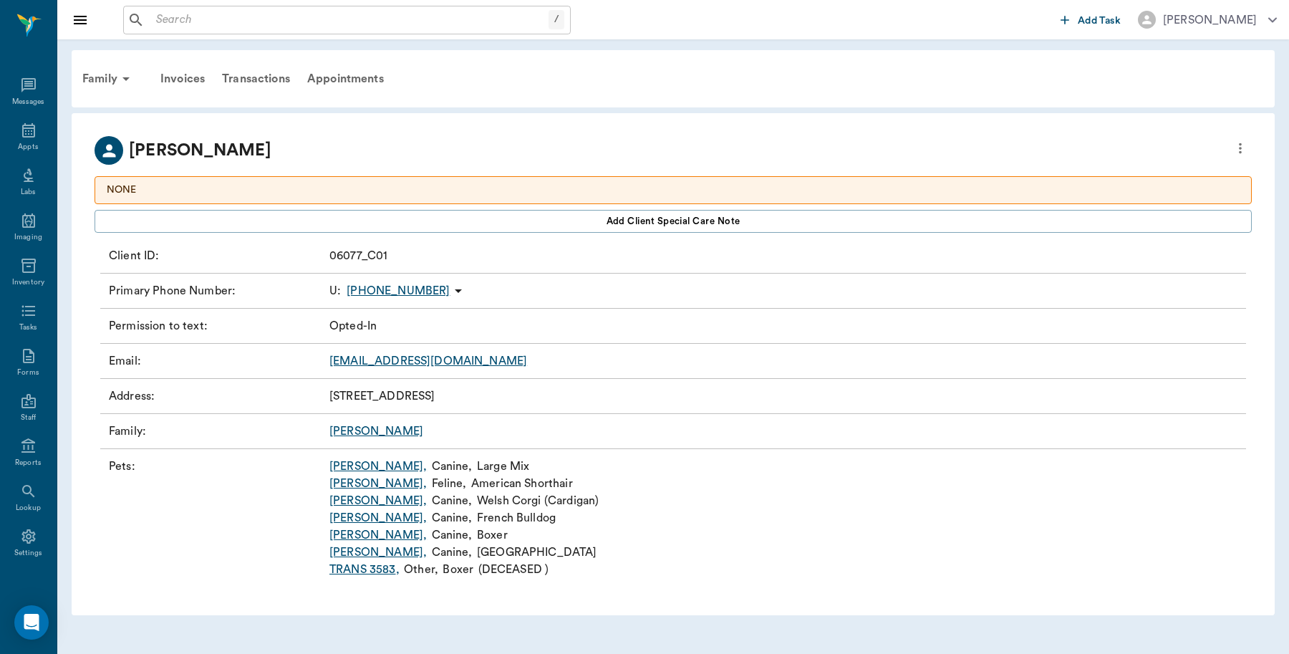
click at [329, 516] on link "[PERSON_NAME] ," at bounding box center [377, 517] width 97 height 17
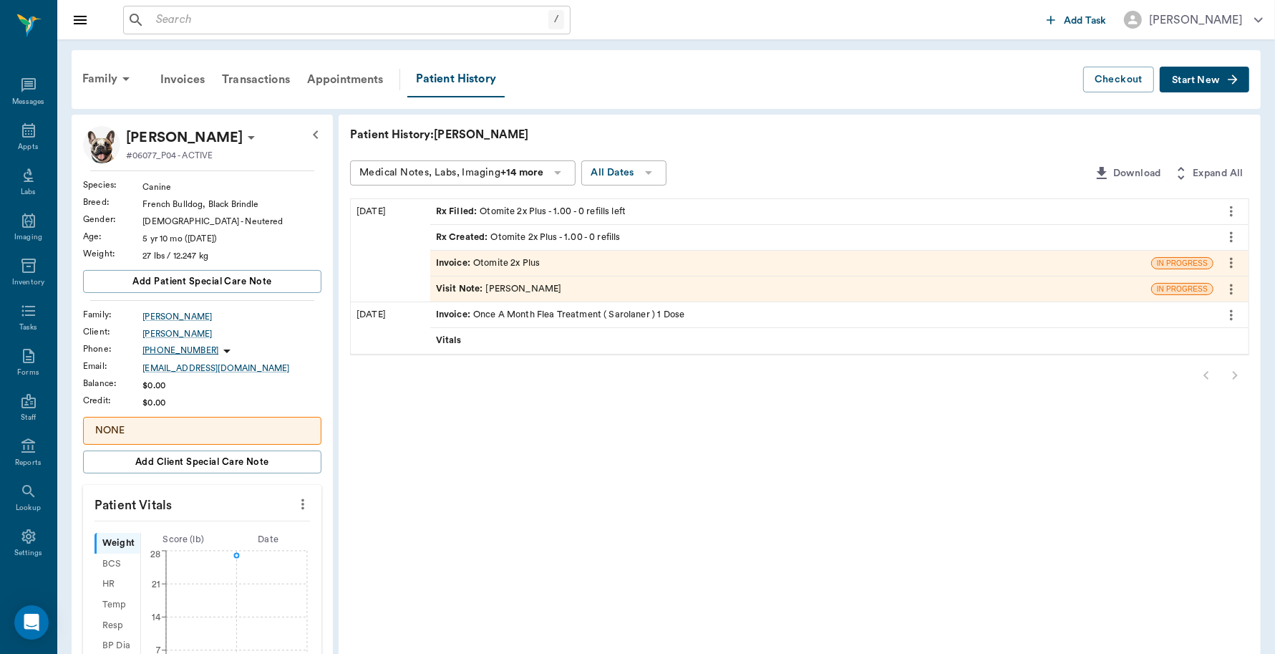
click at [534, 262] on div "Invoice : Otomite 2x Plus" at bounding box center [488, 263] width 104 height 14
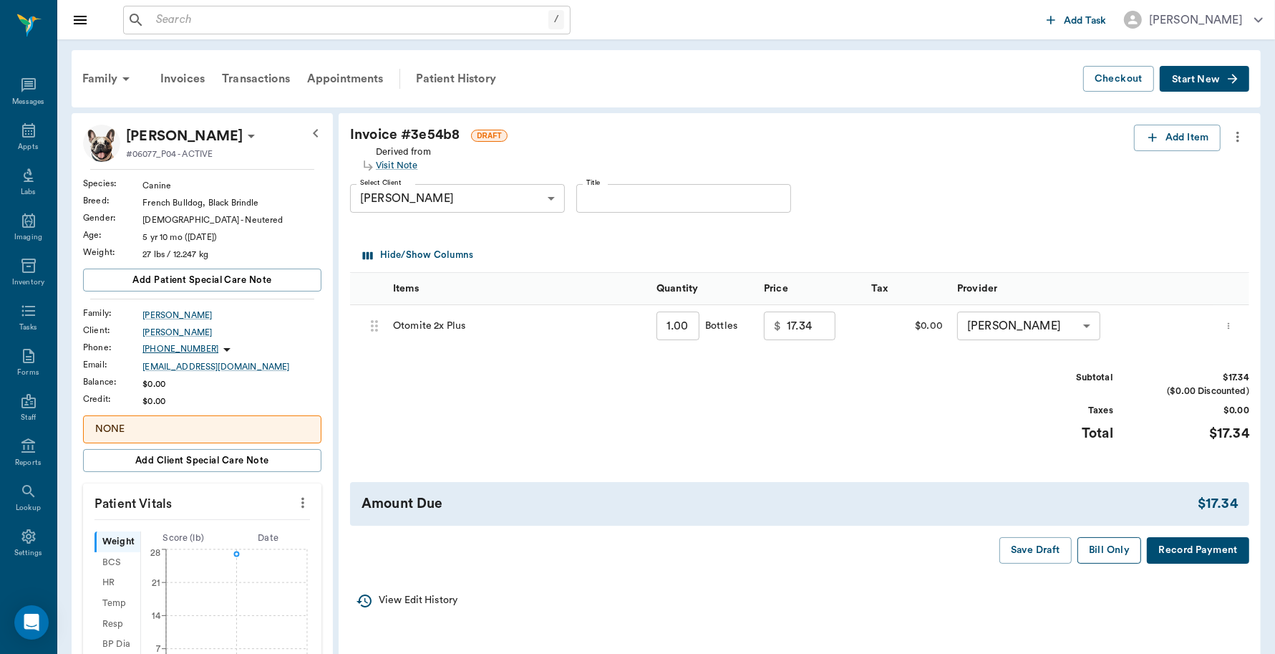
click at [1111, 556] on button "Bill Only" at bounding box center [1110, 550] width 64 height 26
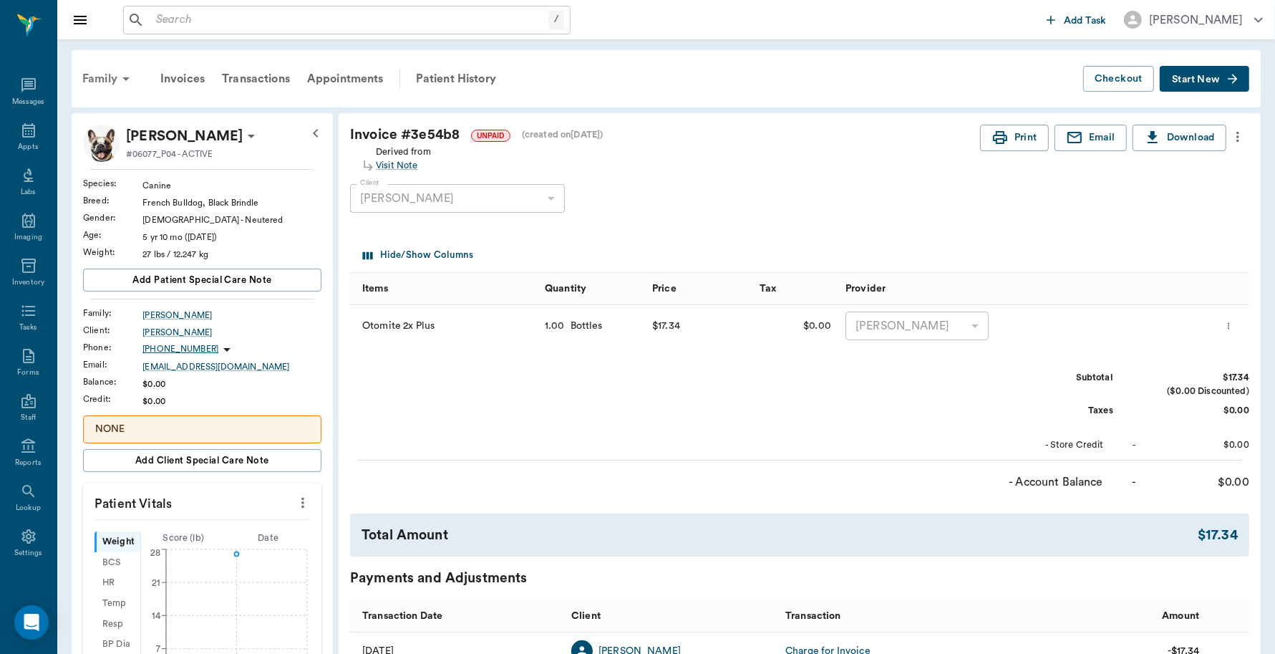
click at [101, 77] on div "Family" at bounding box center [108, 79] width 69 height 34
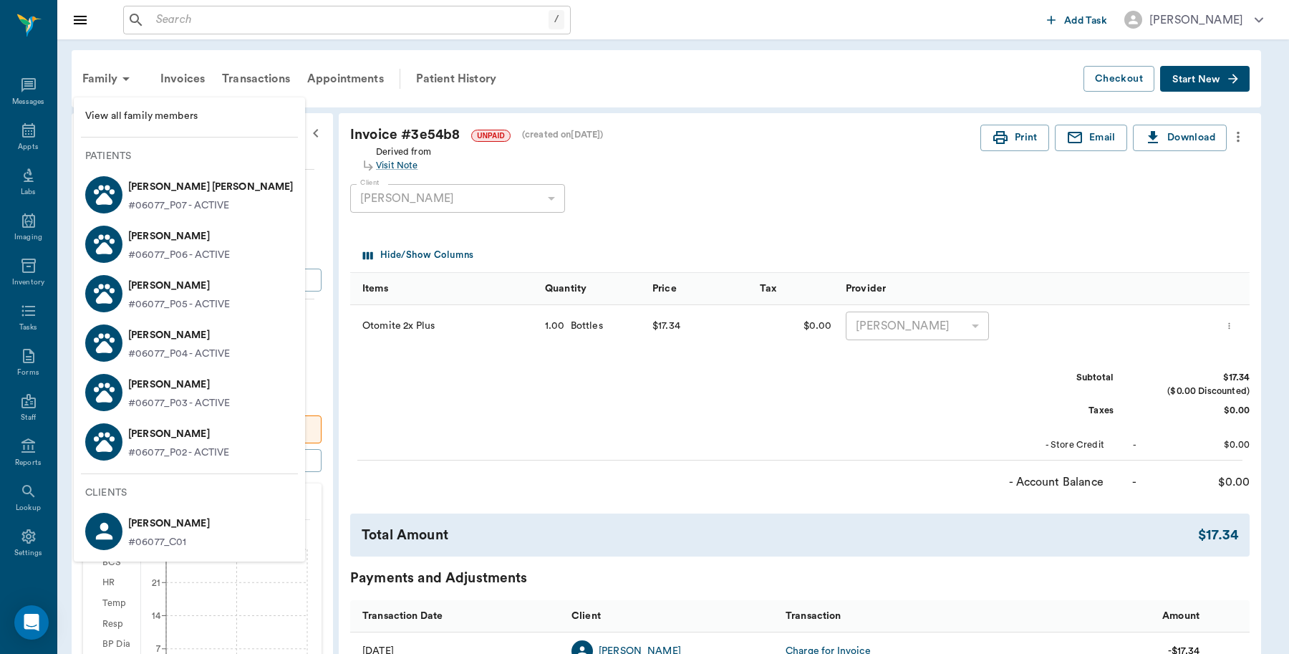
click at [140, 235] on p "[PERSON_NAME]" at bounding box center [179, 236] width 102 height 23
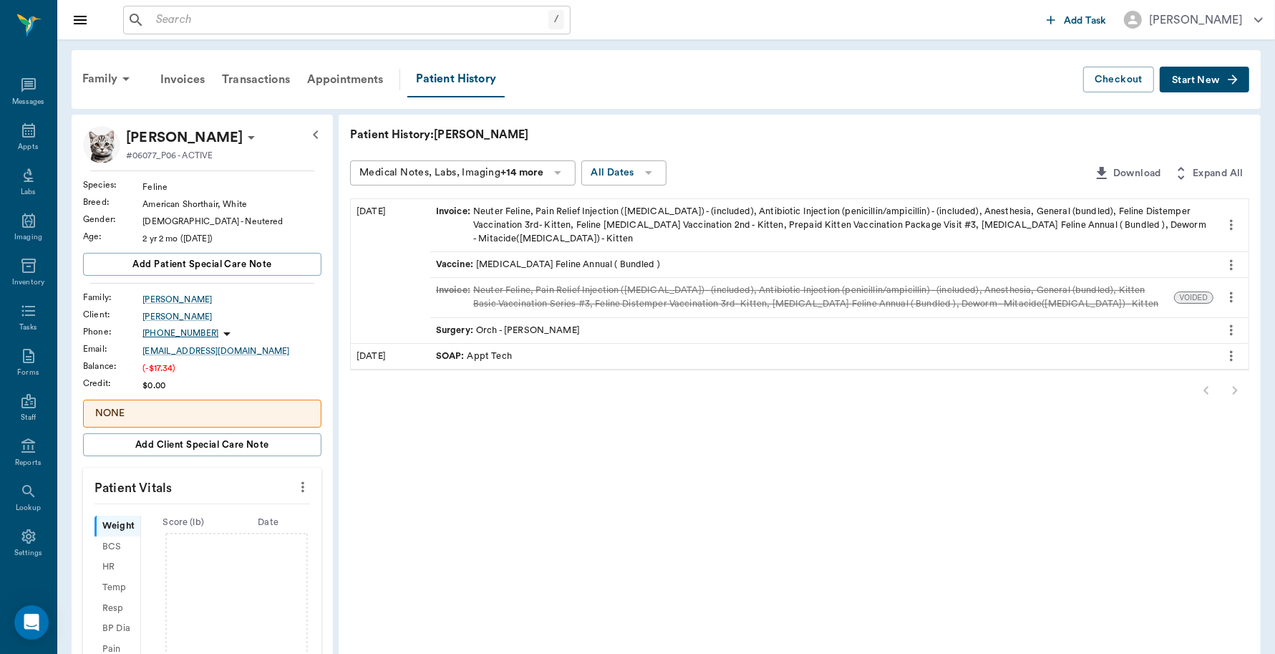
click at [1185, 80] on span "Start New" at bounding box center [1196, 80] width 48 height 0
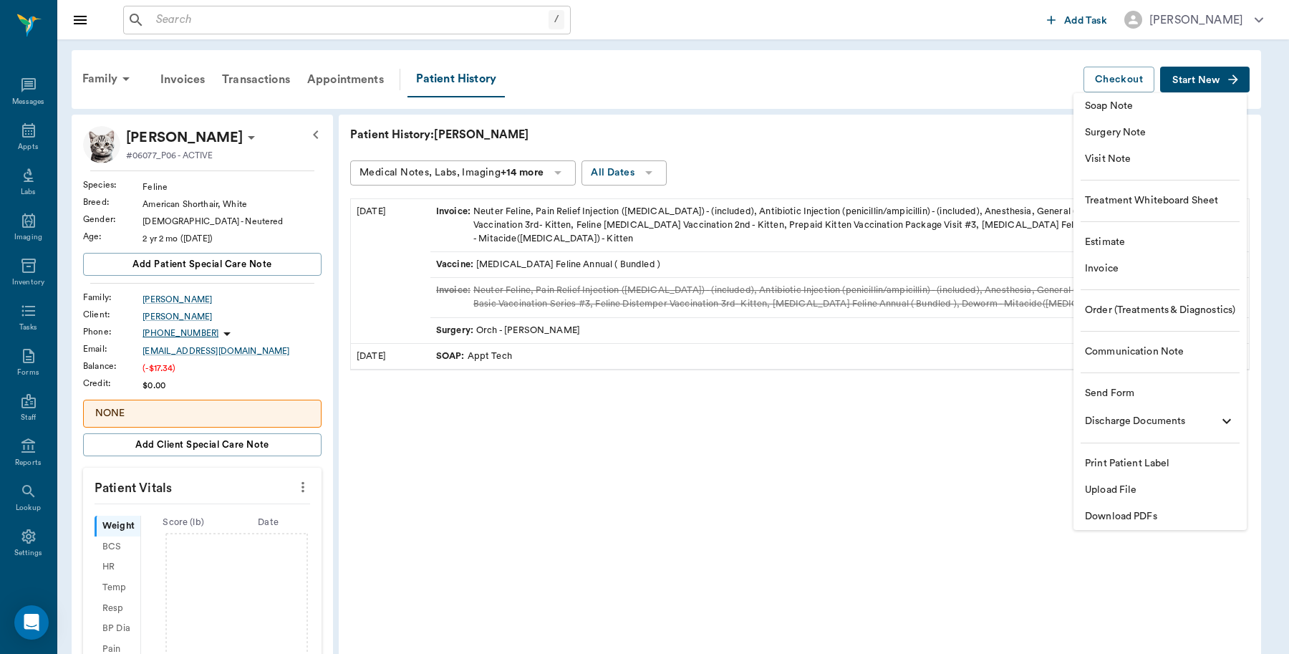
click at [1099, 271] on span "Invoice" at bounding box center [1160, 268] width 150 height 15
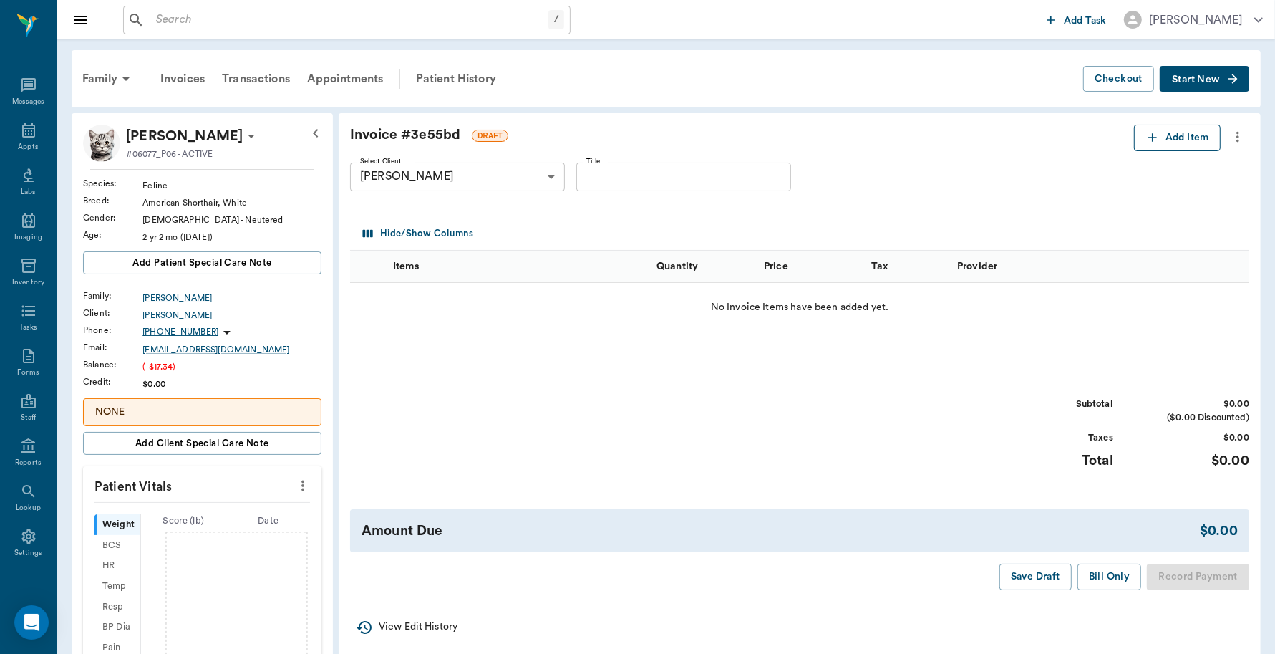
click at [1155, 142] on icon "button" at bounding box center [1153, 137] width 14 height 14
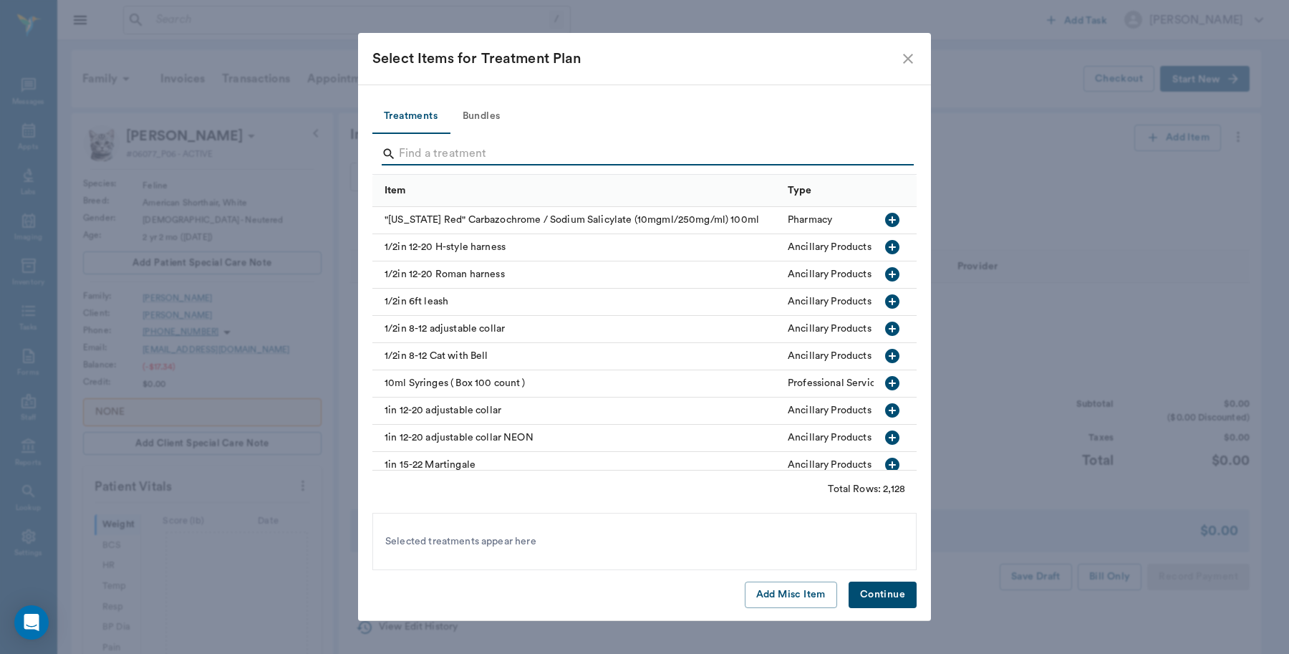
click at [428, 155] on input "Search" at bounding box center [645, 154] width 493 height 23
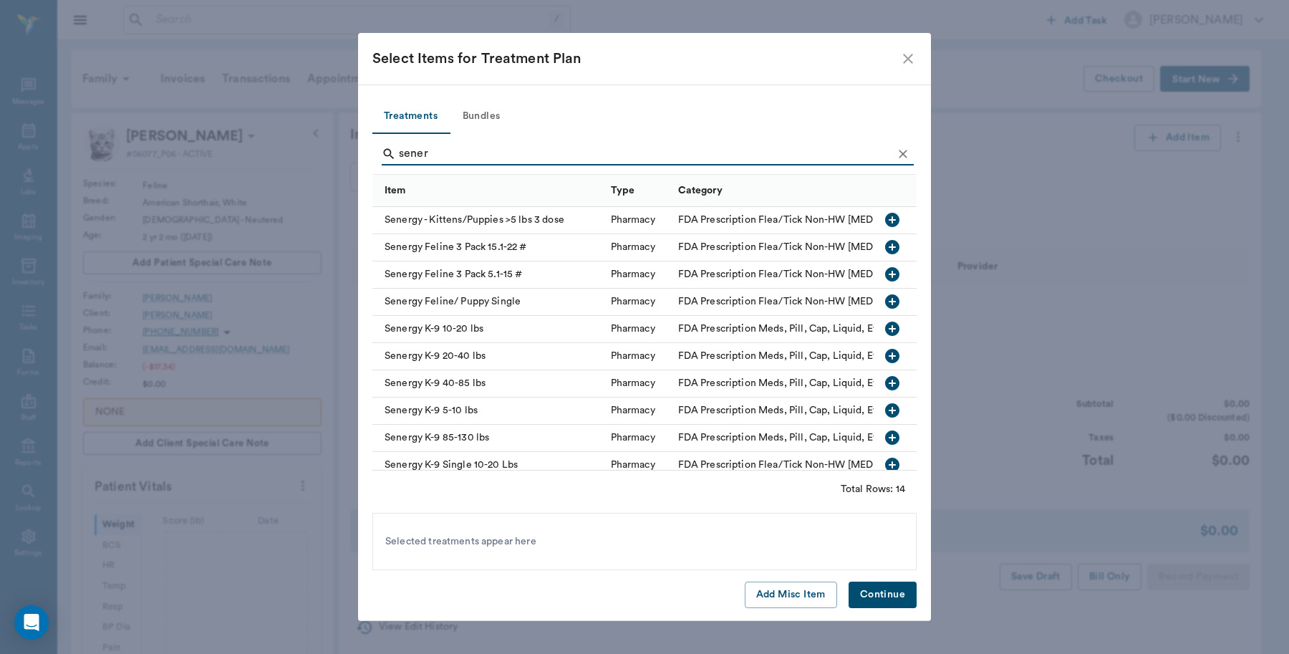
type input "sener"
click at [885, 298] on icon "button" at bounding box center [892, 301] width 14 height 14
click at [892, 597] on button "Continue" at bounding box center [883, 594] width 68 height 26
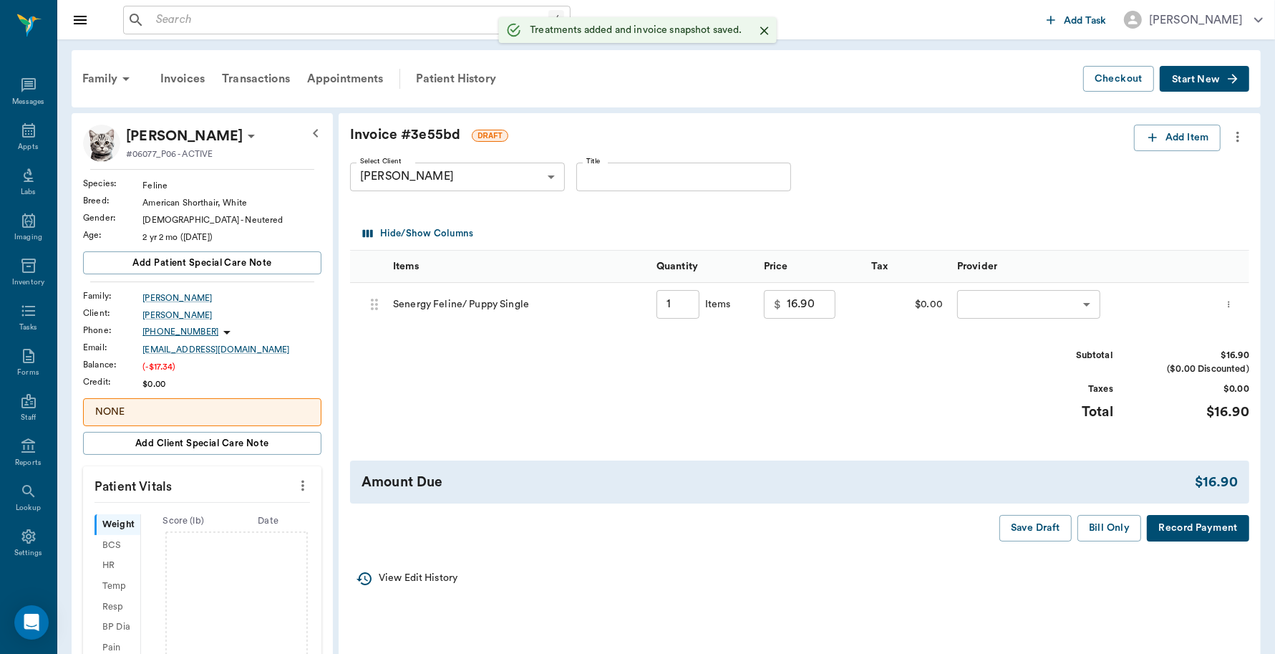
click at [1062, 303] on body "/ ​ Add Task [PERSON_NAME] Nectar Messages Appts Labs Imaging Inventory Tasks F…" at bounding box center [637, 542] width 1275 height 1084
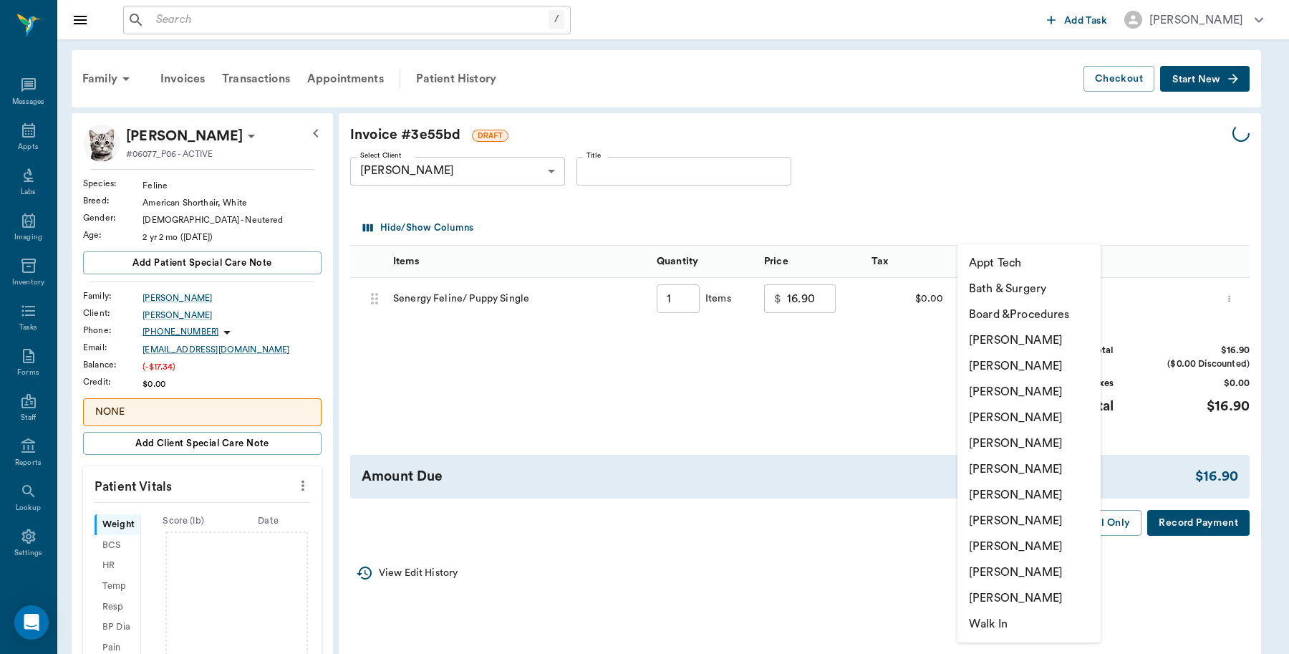
click at [1008, 571] on li "[PERSON_NAME]" at bounding box center [1028, 572] width 143 height 26
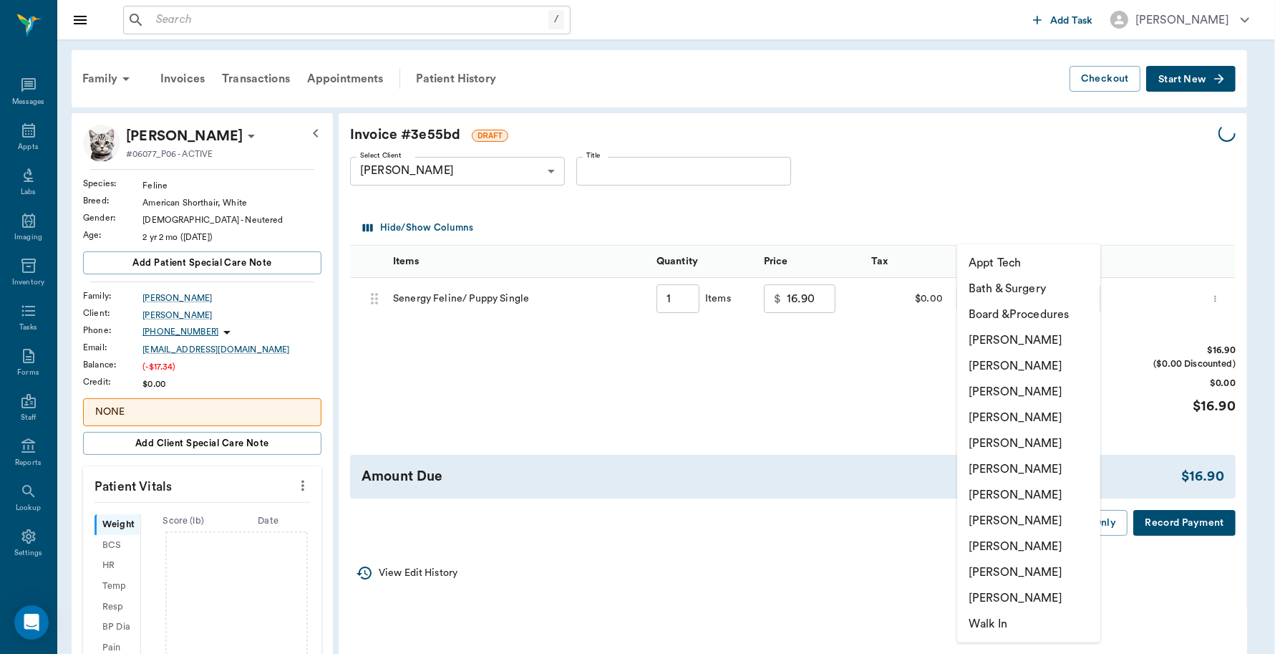
type input "none-63ec2ece52e12b0ba117cc90"
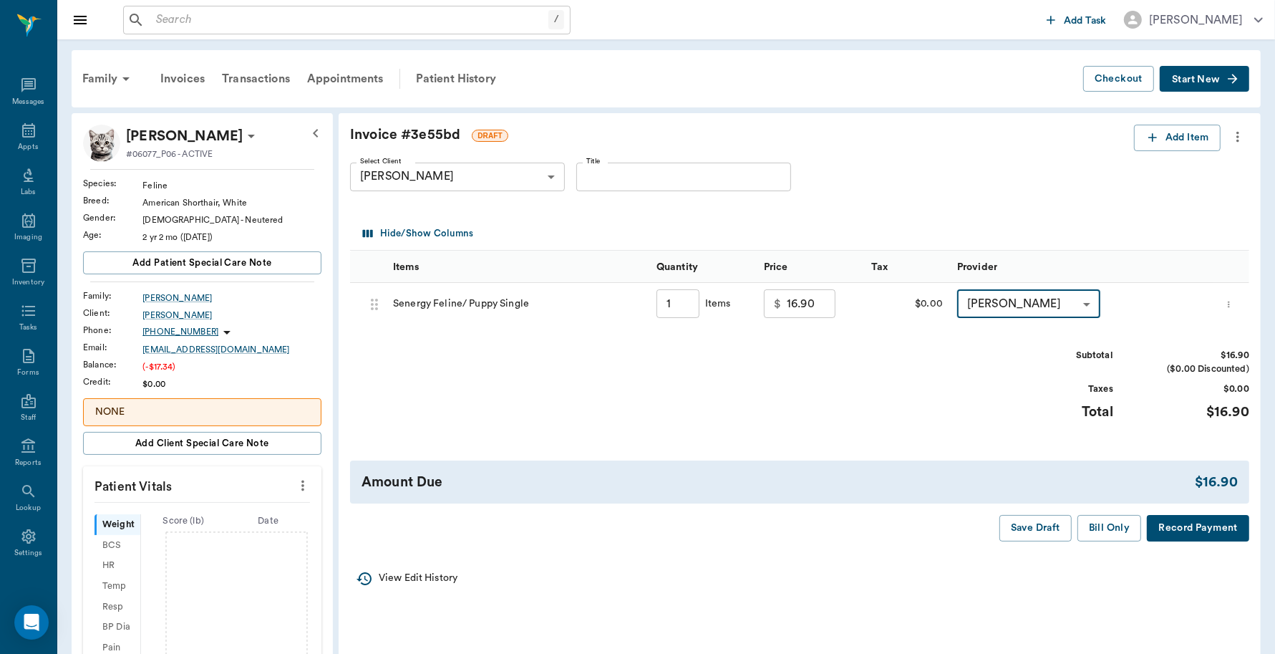
type input "1.00"
click at [1105, 529] on div at bounding box center [637, 327] width 1275 height 654
click at [1021, 305] on body "/ ​ Add Task [PERSON_NAME] Nectar Messages Appts Labs Imaging Inventory Tasks F…" at bounding box center [637, 542] width 1275 height 1084
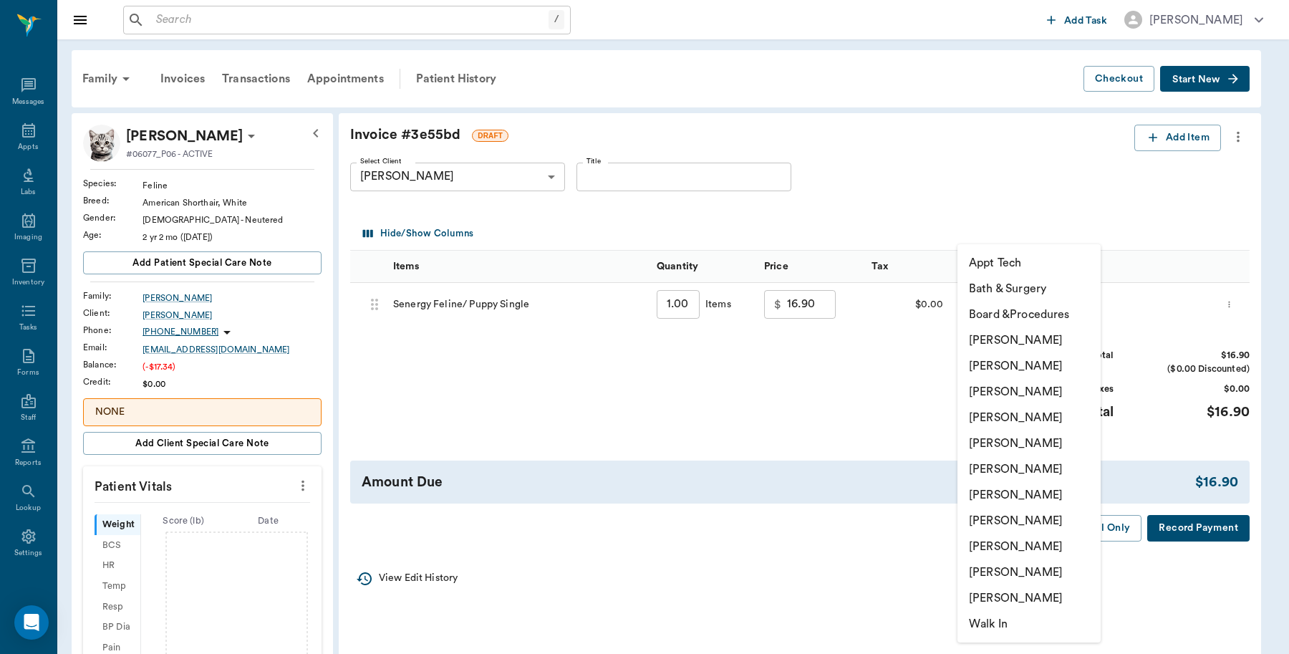
click at [990, 569] on li "[PERSON_NAME]" at bounding box center [1028, 572] width 143 height 26
type input "none-63ec2ece52e12b0ba117cc90"
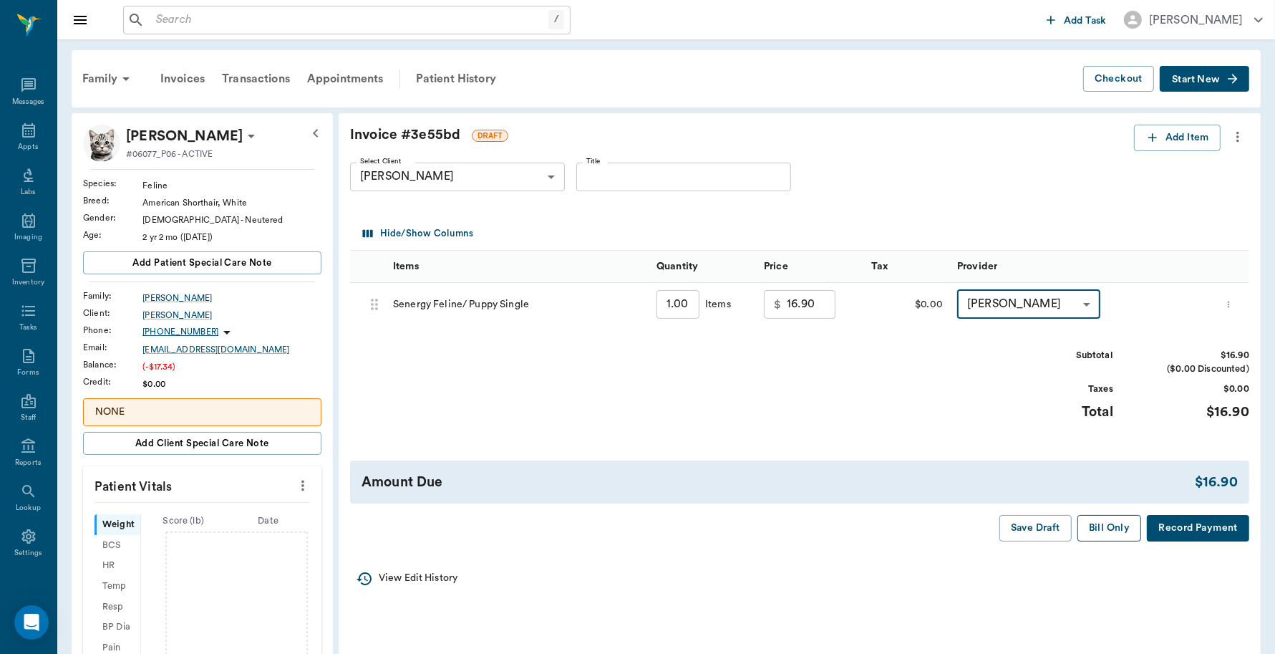
click at [1106, 526] on button "Bill Only" at bounding box center [1110, 528] width 64 height 26
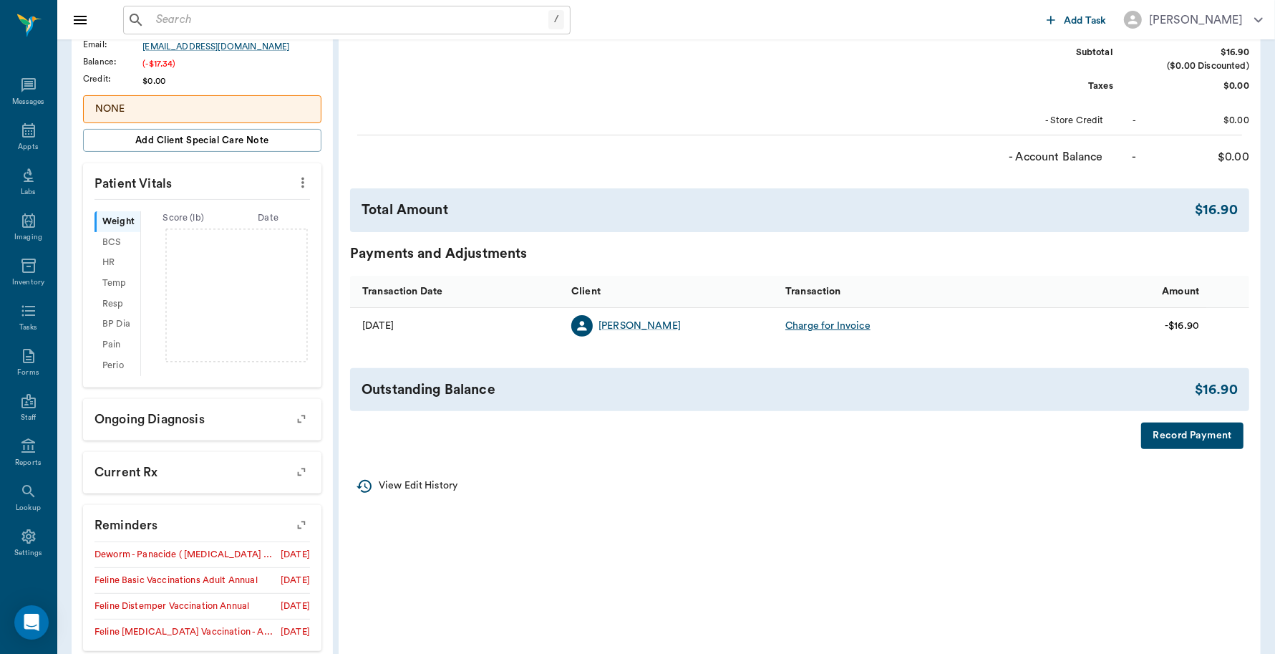
scroll to position [358, 0]
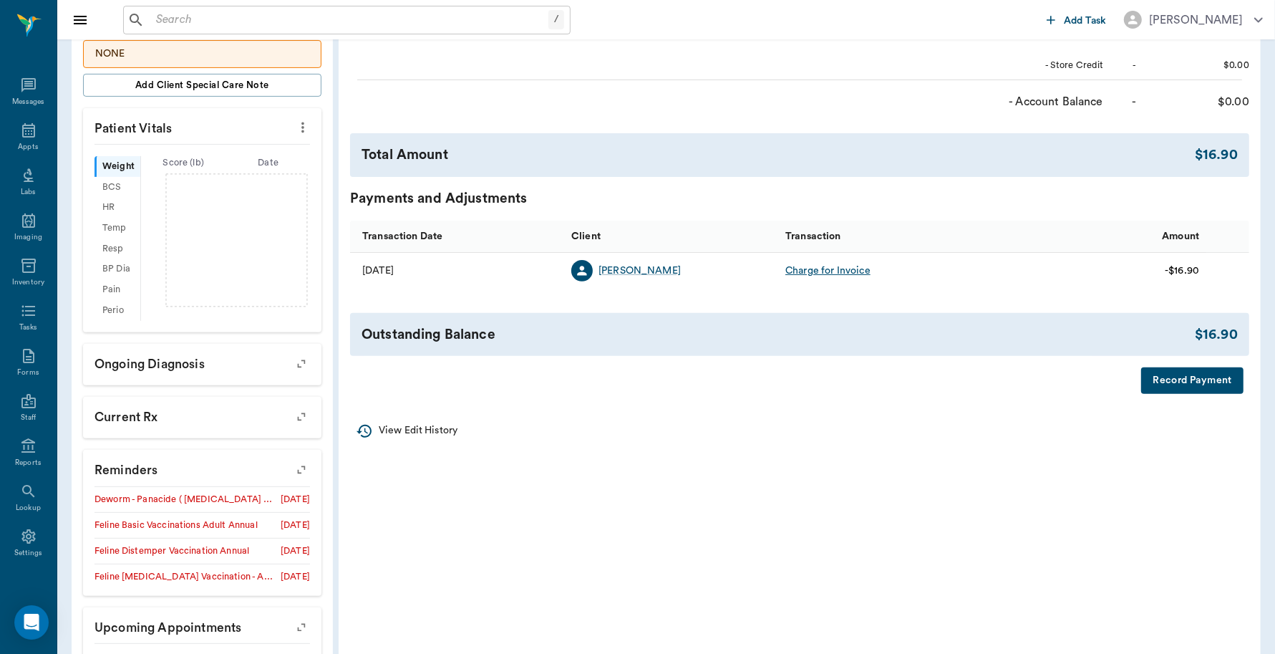
click at [1207, 382] on button "Record Payment" at bounding box center [1193, 380] width 102 height 26
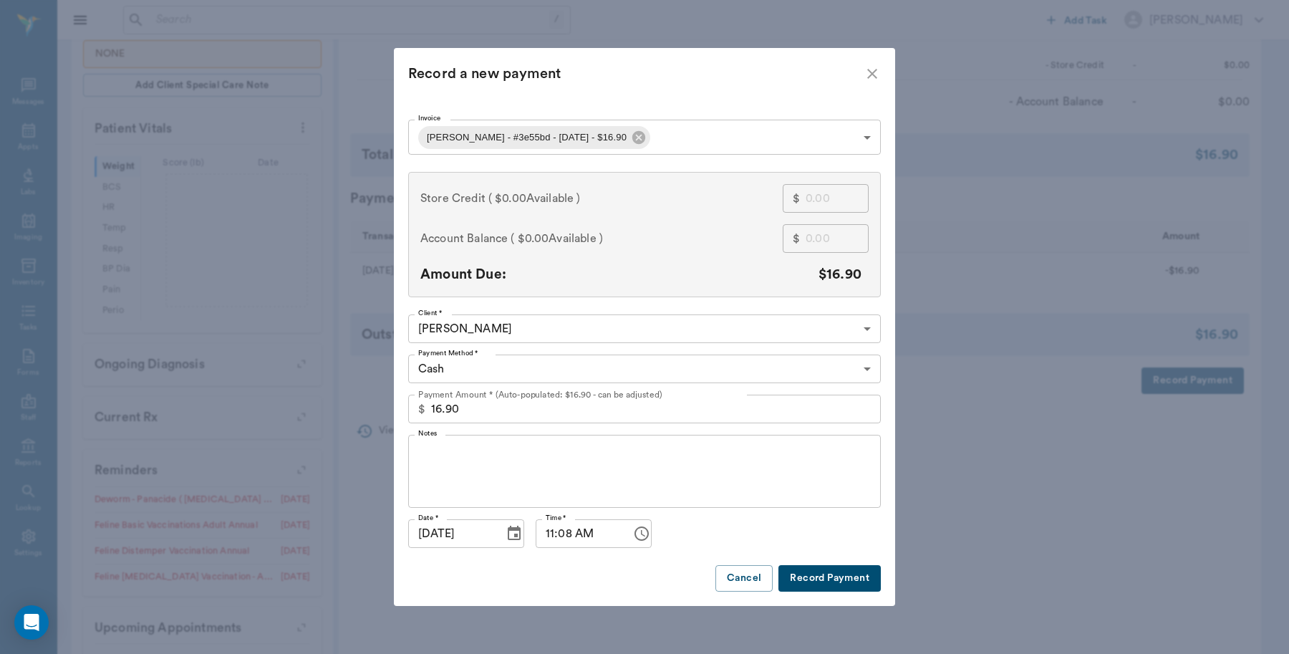
click at [672, 132] on body "/ ​ Add Task [PERSON_NAME] Nectar Messages Appts Labs Imaging Inventory Tasks F…" at bounding box center [644, 184] width 1289 height 1084
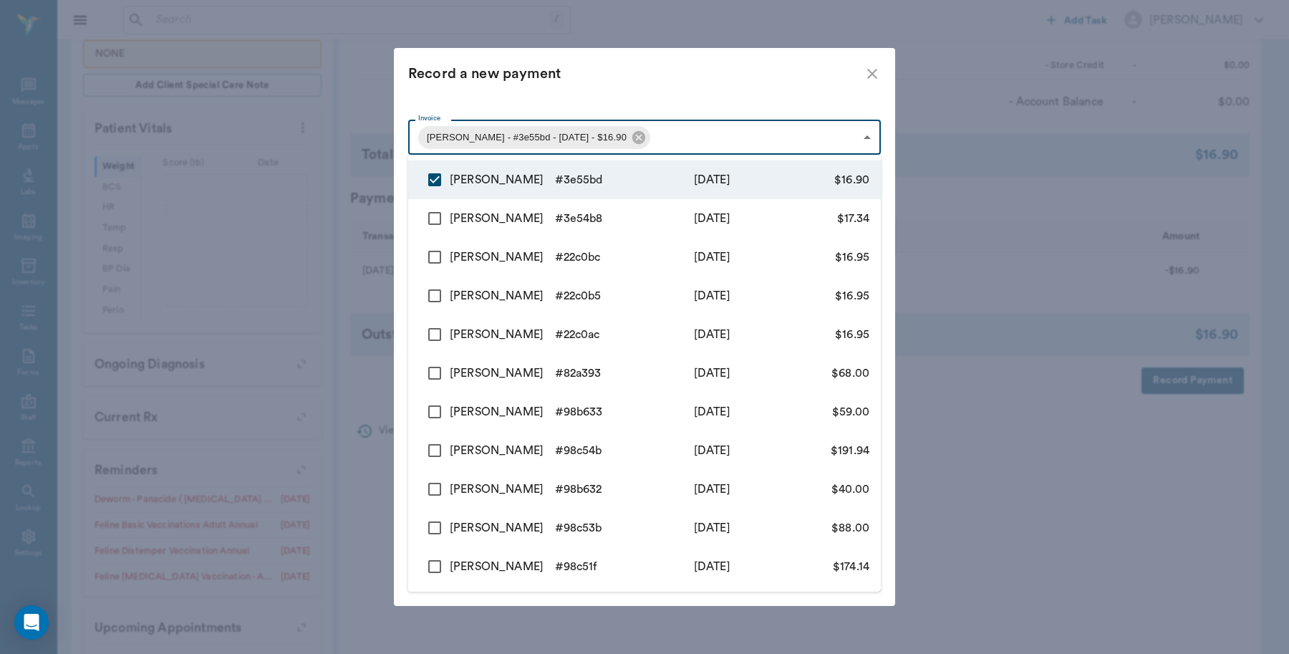
click at [427, 211] on input "checkbox" at bounding box center [435, 218] width 30 height 30
checkbox input "true"
type input "68beff45bf9cc4c5503e55bd,68bed9e2bf9cc4c5503e54b8"
type input "34.24"
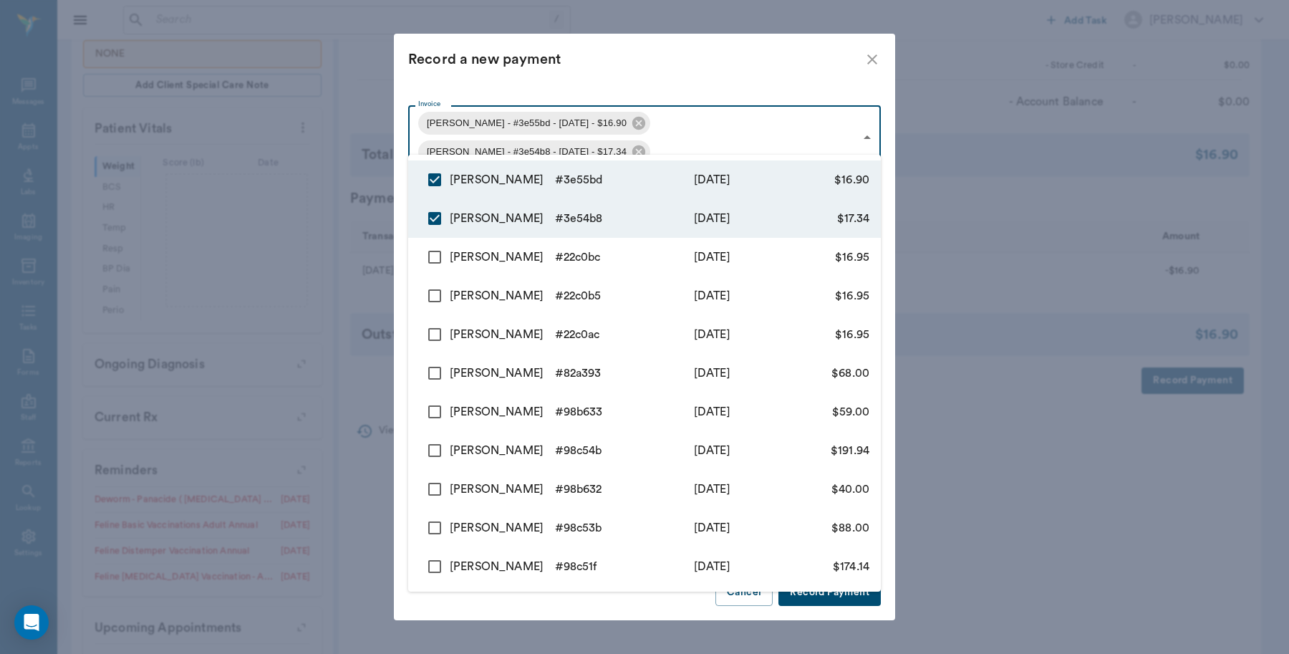
click at [640, 80] on div at bounding box center [644, 327] width 1289 height 654
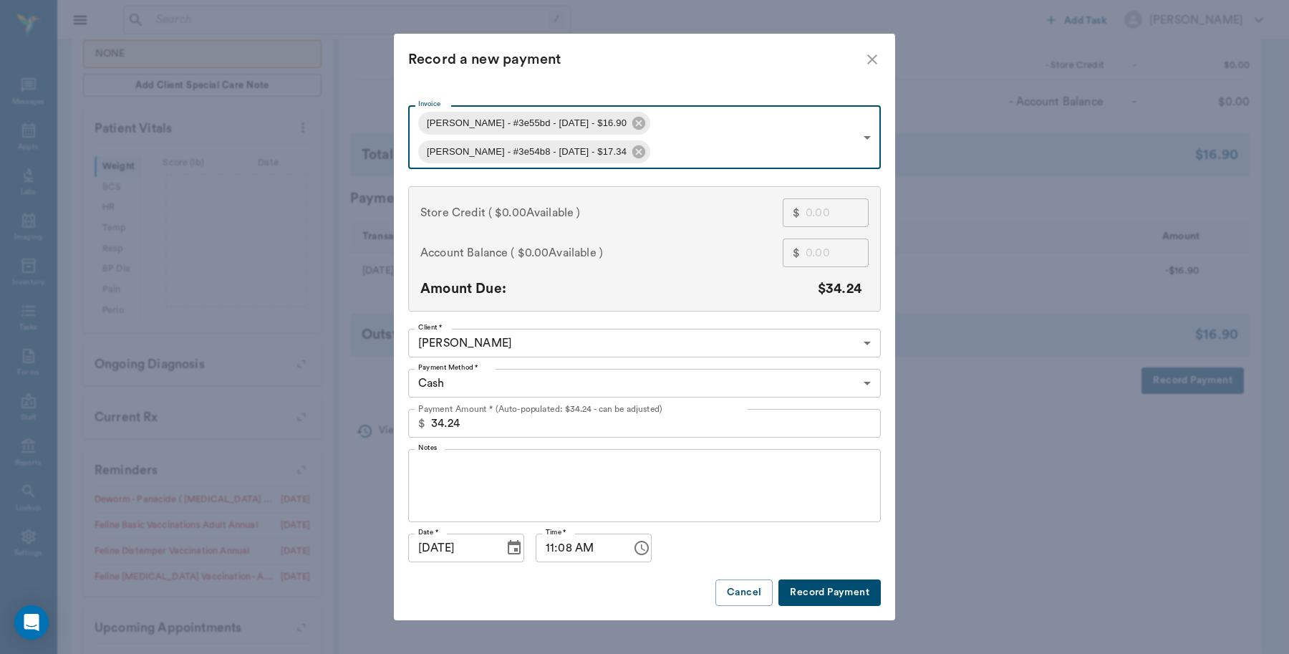
click at [489, 366] on body "/ ​ Add Task [PERSON_NAME] Nectar Messages Appts Labs Imaging Inventory Tasks F…" at bounding box center [644, 184] width 1289 height 1084
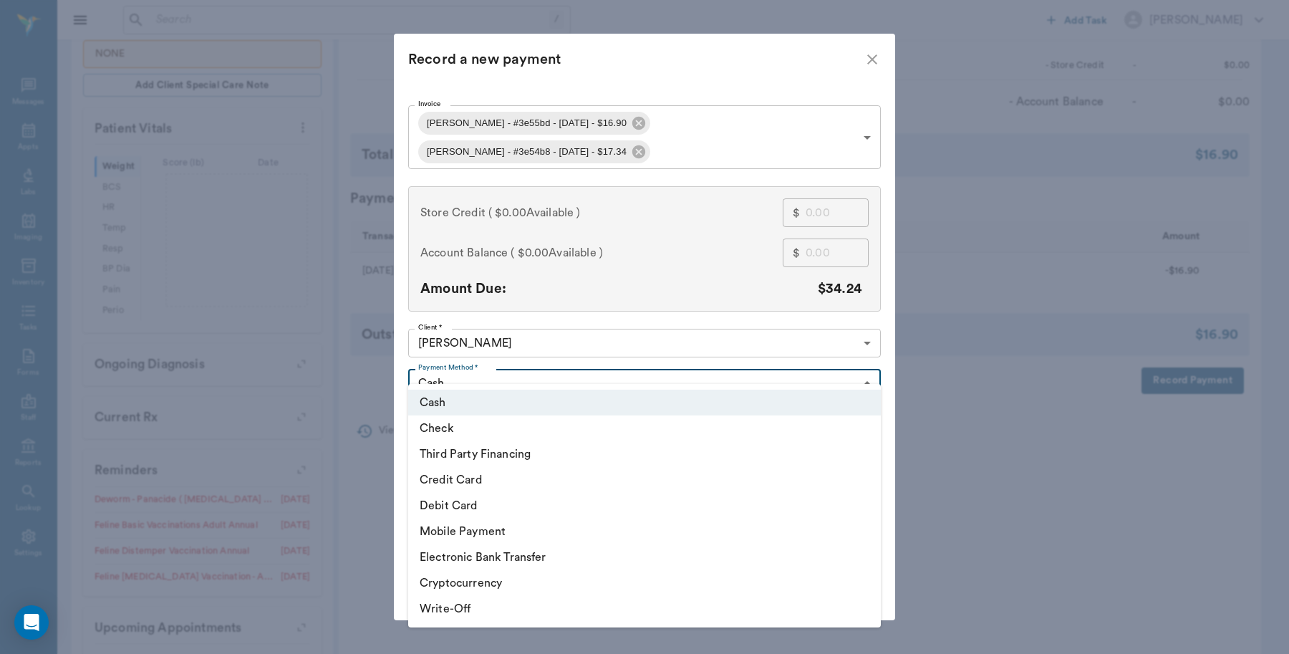
click at [463, 478] on li "Credit Card" at bounding box center [644, 480] width 473 height 26
type input "CREDIT_CARD"
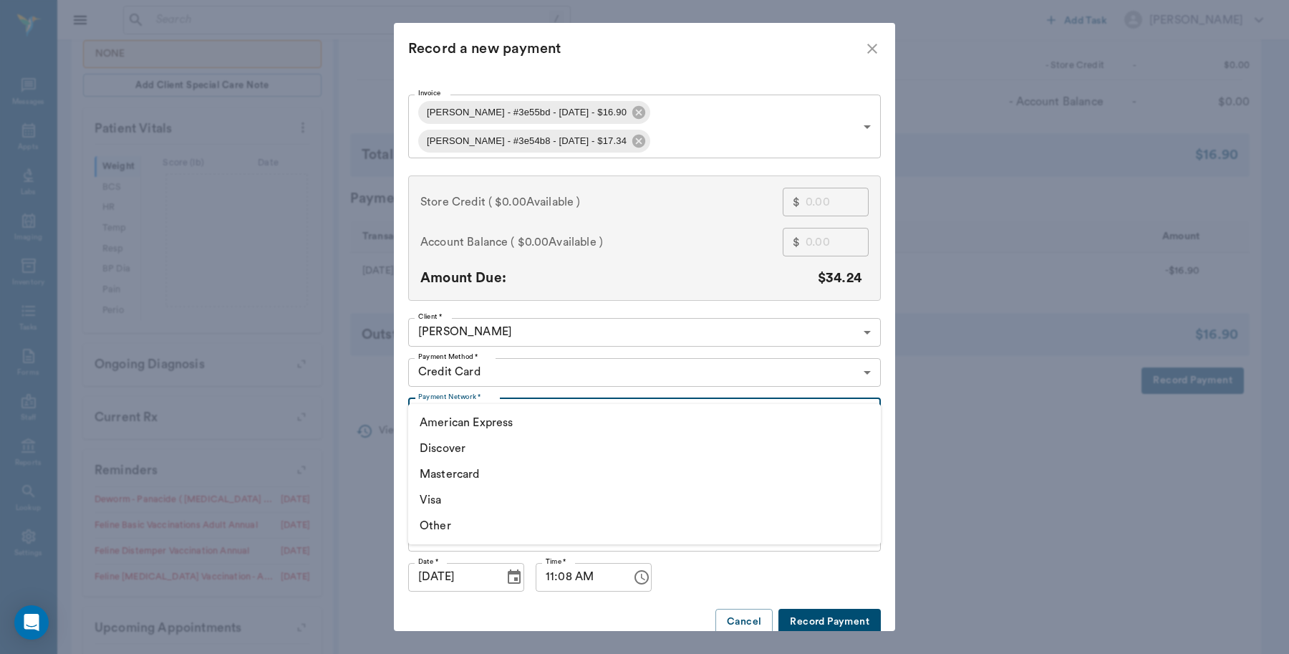
click at [487, 387] on body "/ ​ Add Task [PERSON_NAME] Nectar Messages Appts Labs Imaging Inventory Tasks F…" at bounding box center [644, 184] width 1289 height 1084
click at [437, 496] on li "Visa" at bounding box center [644, 500] width 473 height 26
type input "VISA"
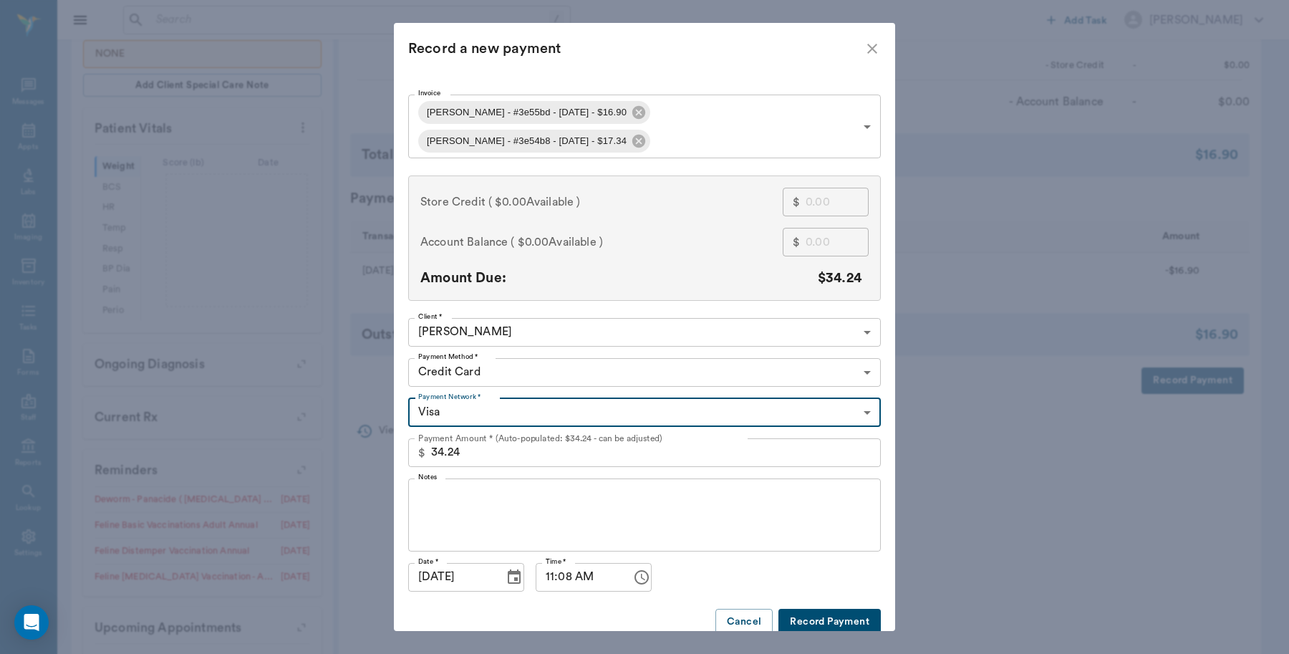
type input "68beff45bf9cc4c5503e55bd"
type input "16.90"
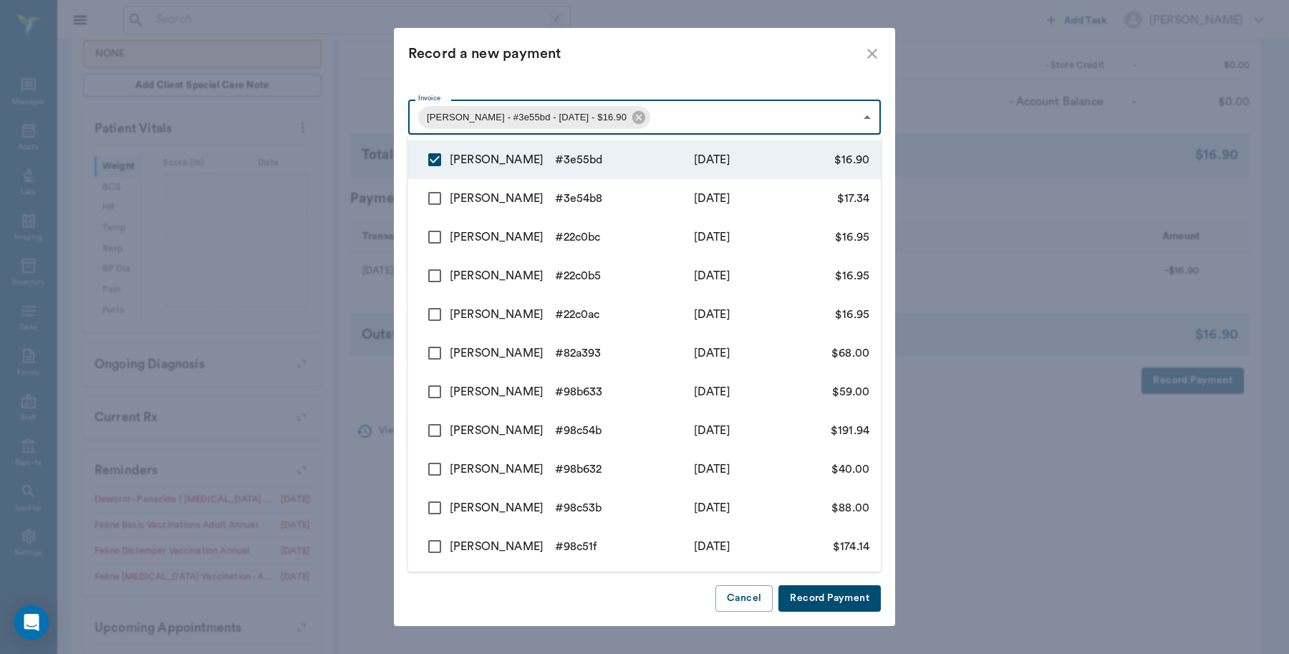
click at [657, 115] on body "/ ​ Add Task [PERSON_NAME] Nectar Messages Appts Labs Imaging Inventory Tasks F…" at bounding box center [644, 184] width 1289 height 1084
click at [437, 197] on input "checkbox" at bounding box center [435, 198] width 30 height 30
checkbox input "true"
type input "68beff45bf9cc4c5503e55bd,68bed9e2bf9cc4c5503e54b8"
type input "34.24"
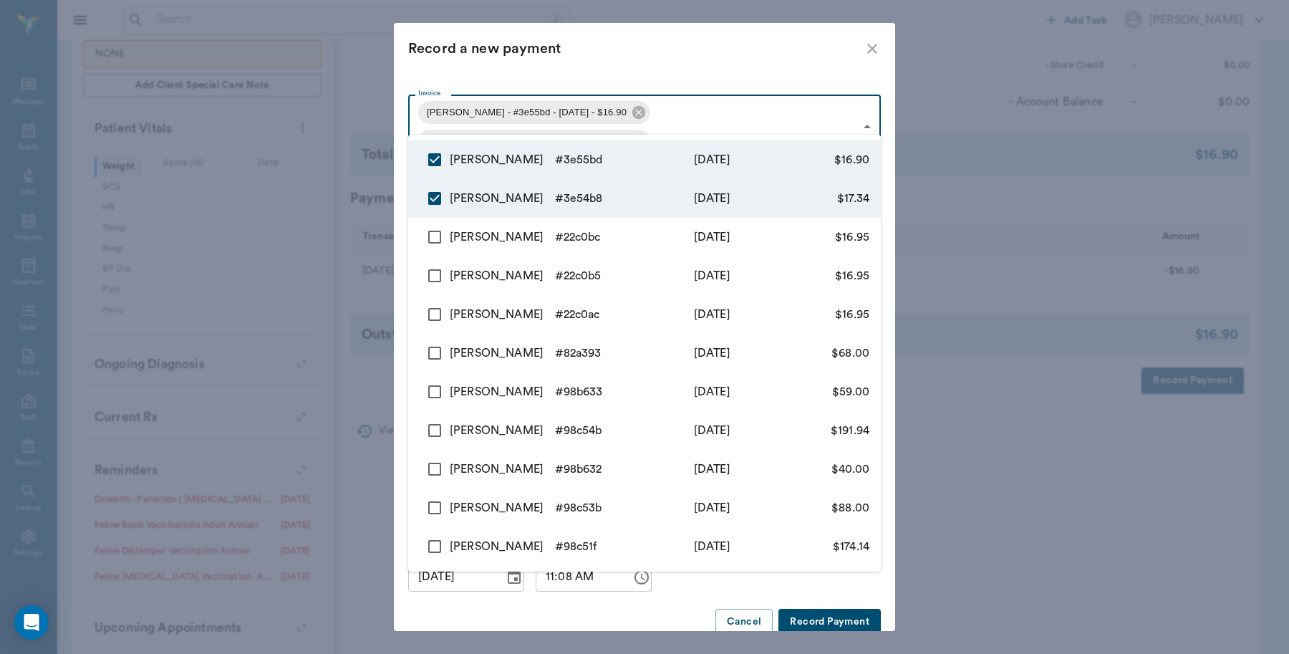
click at [634, 49] on div at bounding box center [644, 327] width 1289 height 654
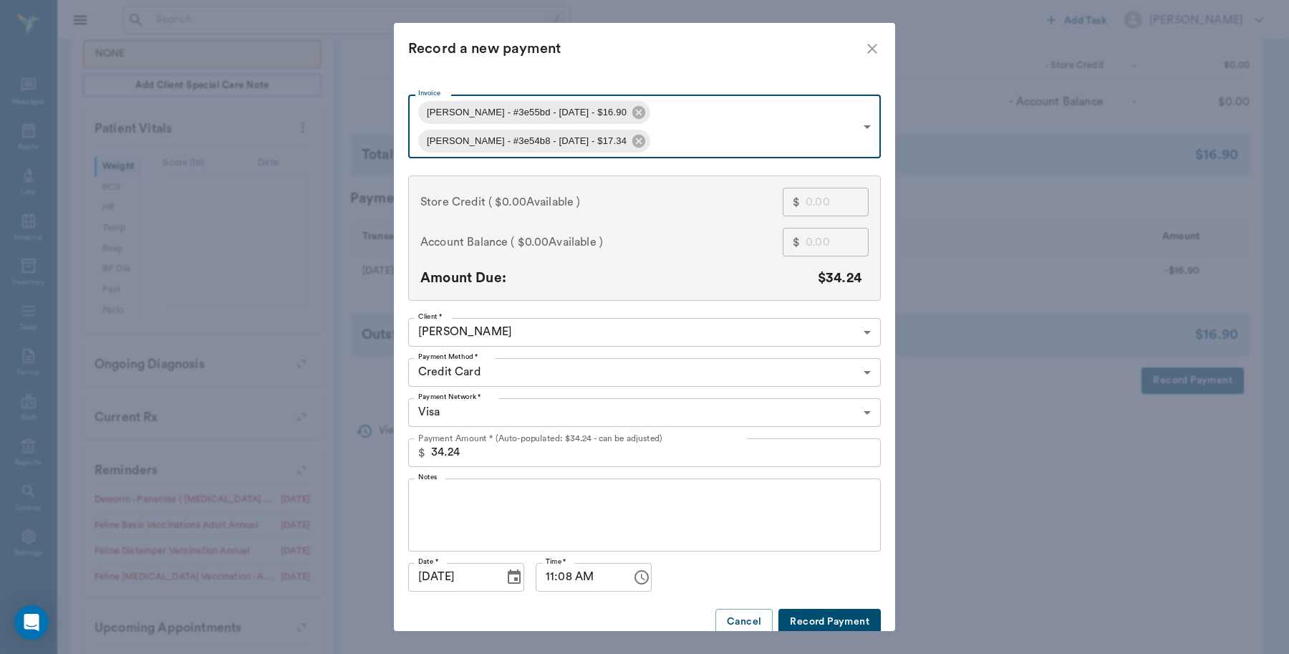
type input "68beff45bf9cc4c5503e55bd"
type input "16.90"
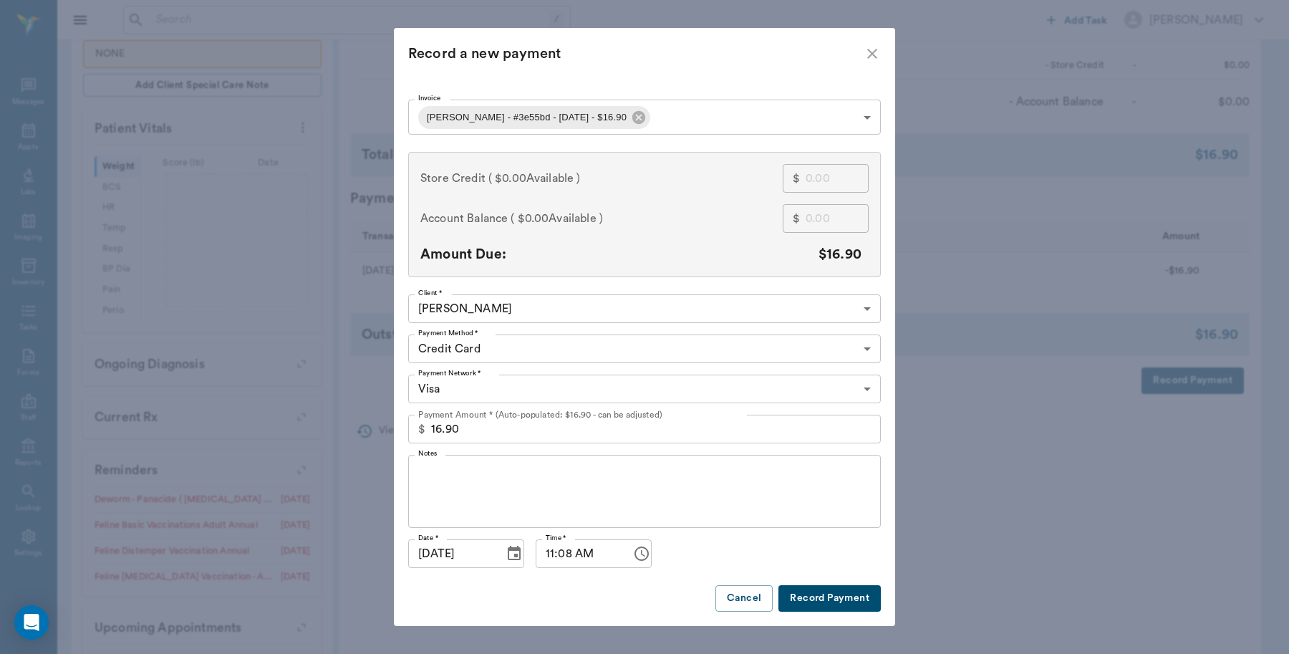
click at [824, 599] on button "Record Payment" at bounding box center [829, 598] width 102 height 26
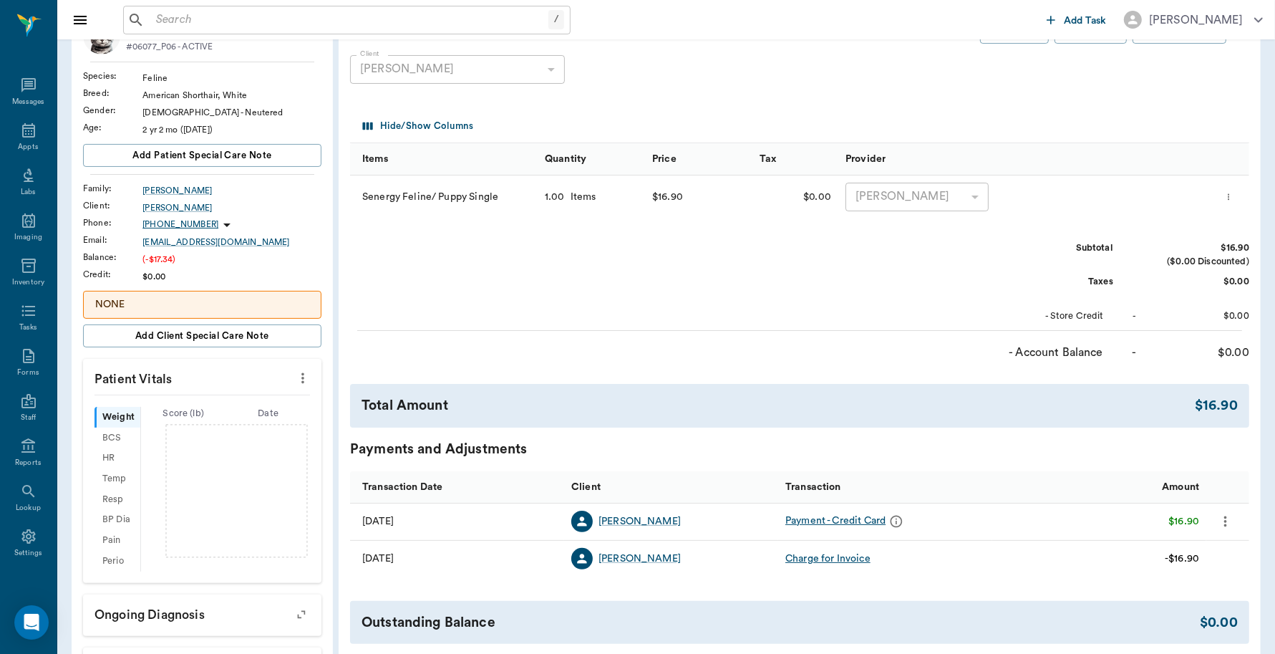
scroll to position [0, 0]
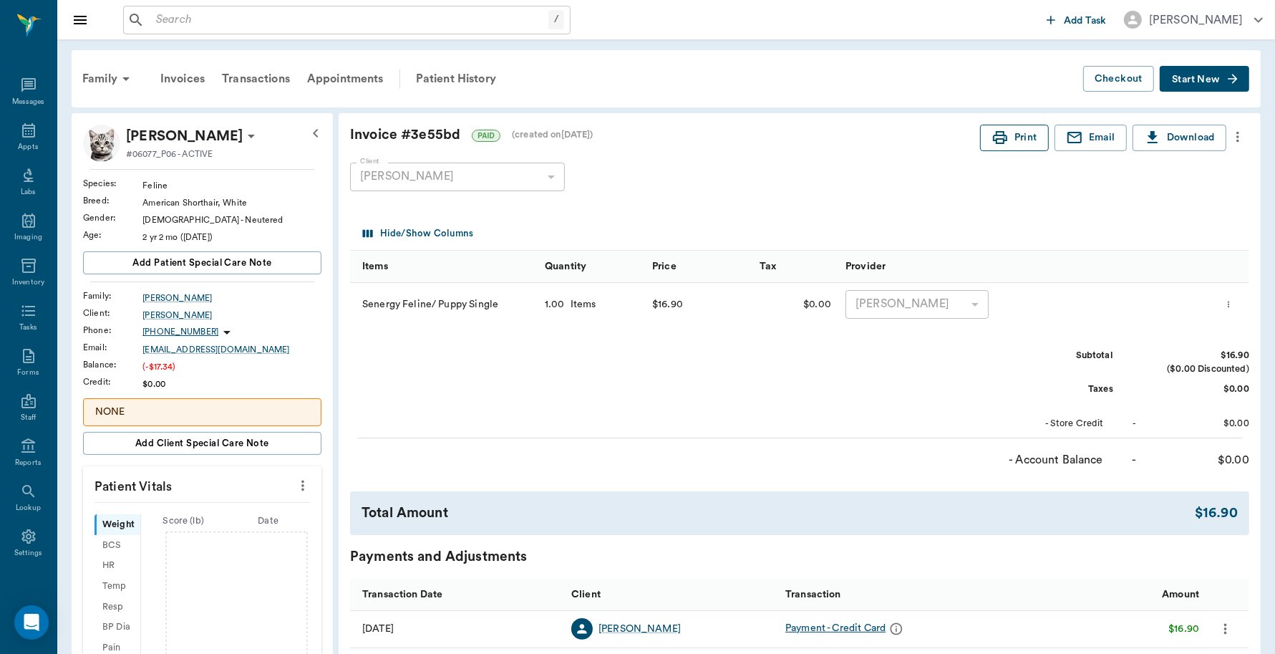
click at [1019, 140] on button "Print" at bounding box center [1014, 138] width 69 height 26
click at [97, 75] on div "Family" at bounding box center [108, 79] width 69 height 34
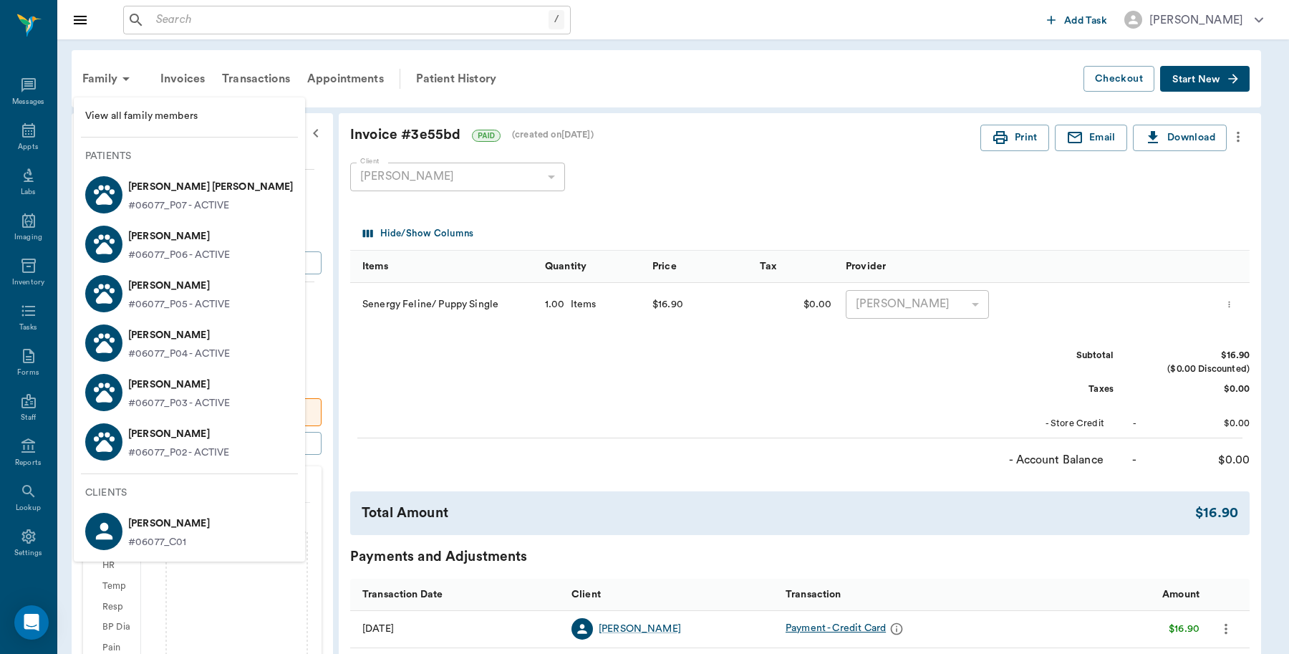
click at [137, 337] on p "[PERSON_NAME]" at bounding box center [179, 335] width 102 height 23
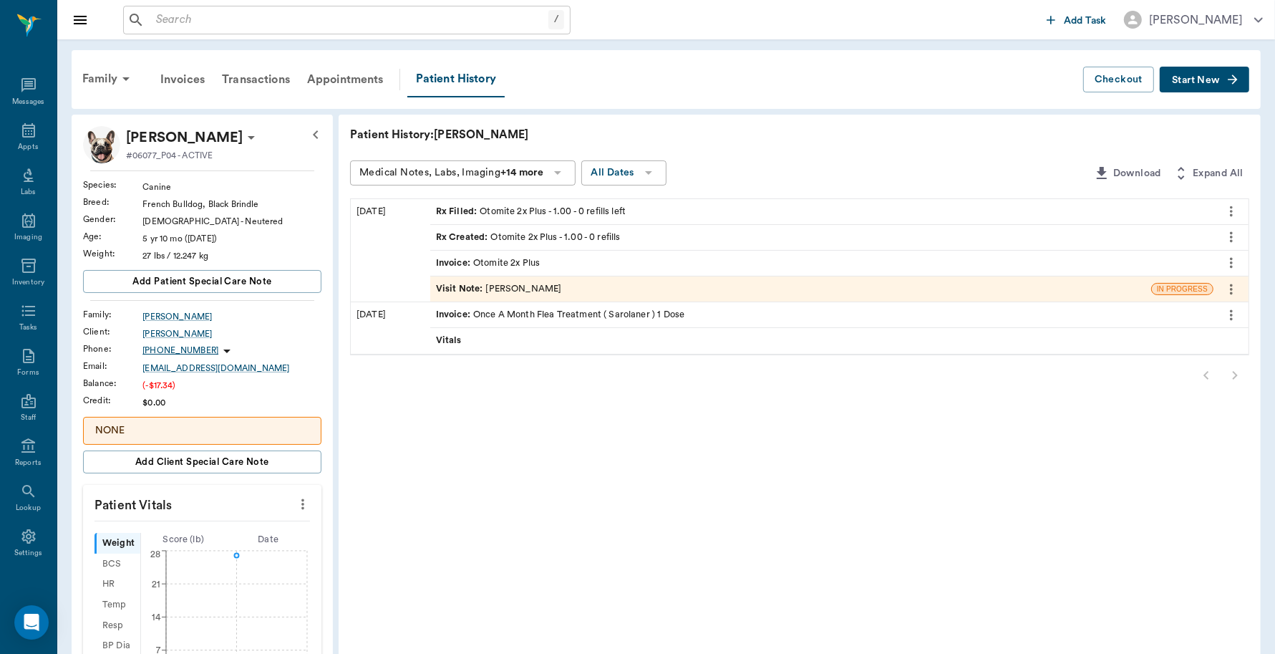
click at [503, 263] on div "Invoice : Otomite 2x Plus" at bounding box center [488, 263] width 104 height 14
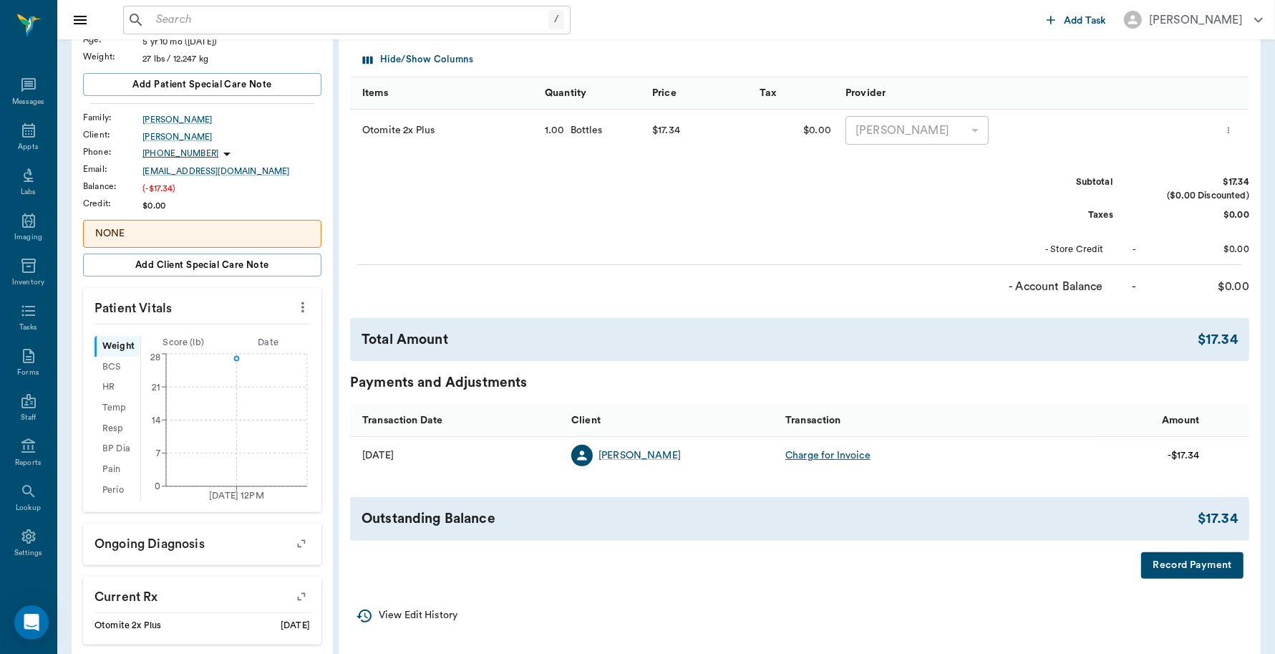
scroll to position [269, 0]
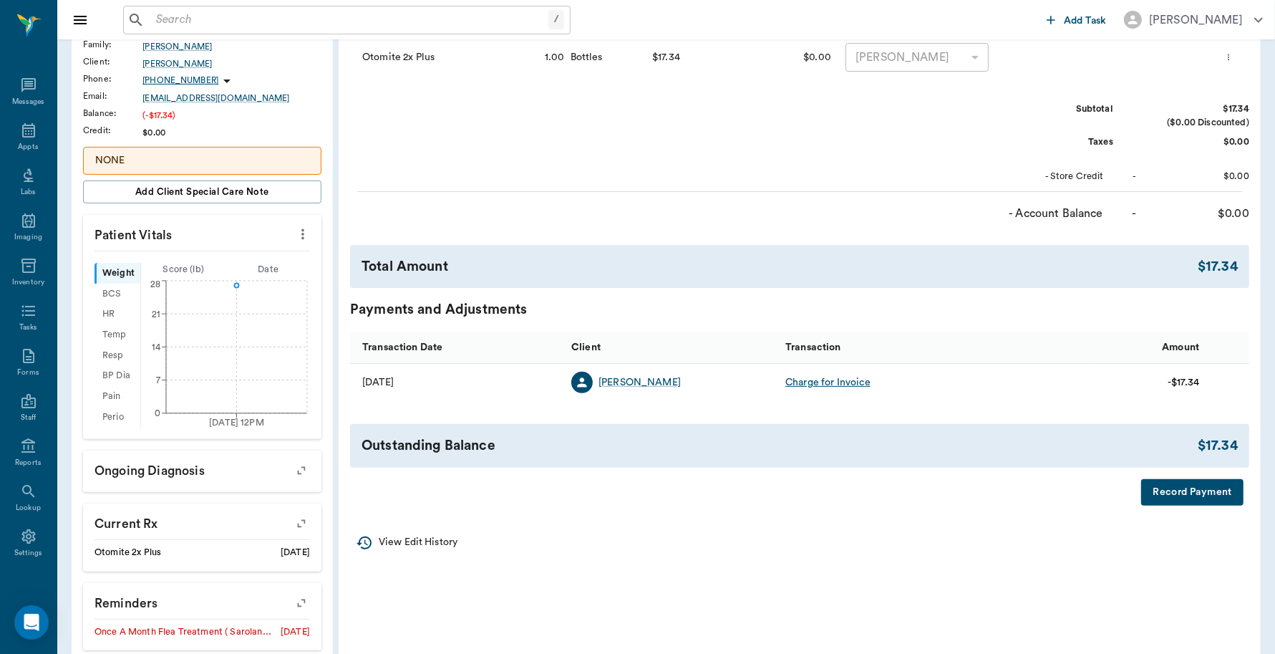
click at [1189, 492] on button "Record Payment" at bounding box center [1193, 492] width 102 height 26
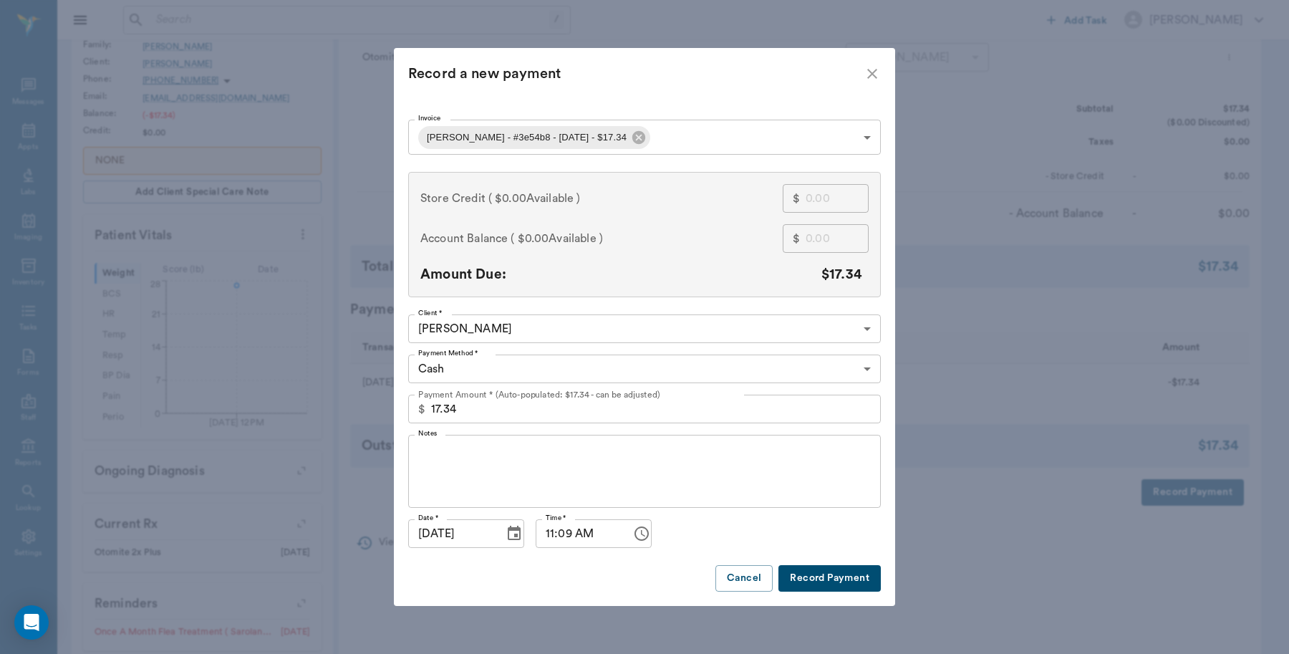
click at [470, 357] on label "Payment Method *" at bounding box center [448, 353] width 60 height 10
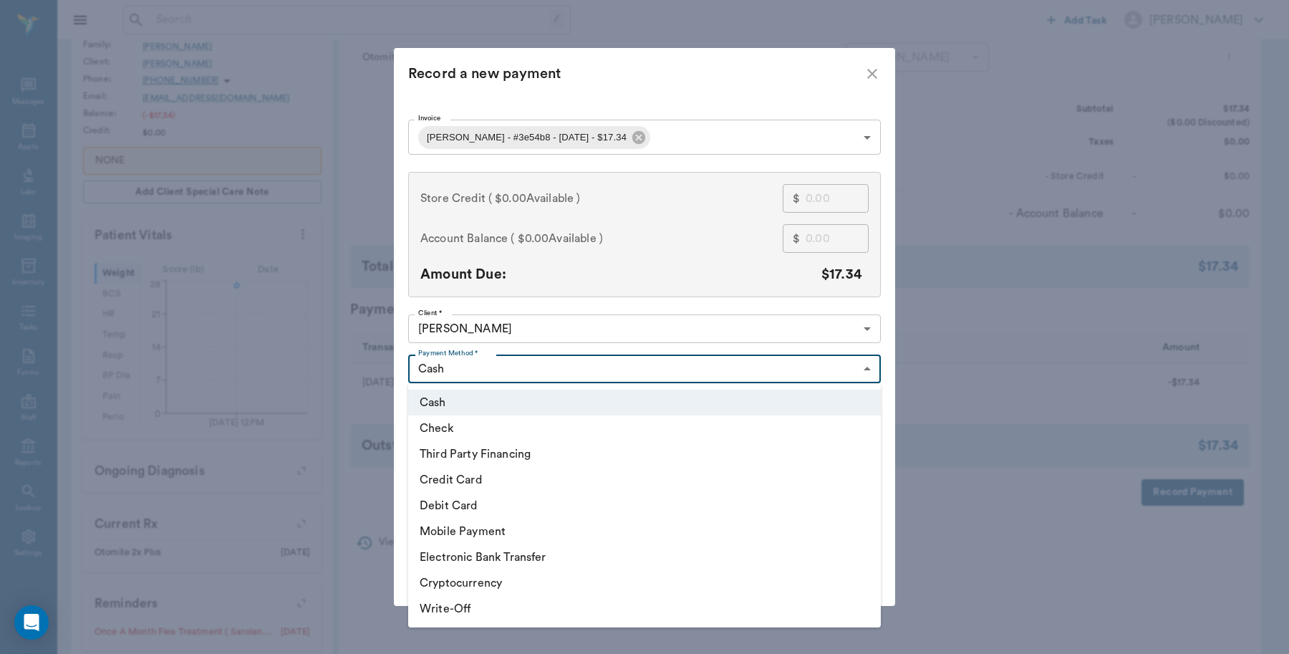
click at [468, 365] on body "/ ​ Add Task [PERSON_NAME] Nectar Messages Appts Labs Imaging Inventory Tasks F…" at bounding box center [644, 256] width 1289 height 1050
click at [462, 477] on li "Credit Card" at bounding box center [644, 480] width 473 height 26
type input "CREDIT_CARD"
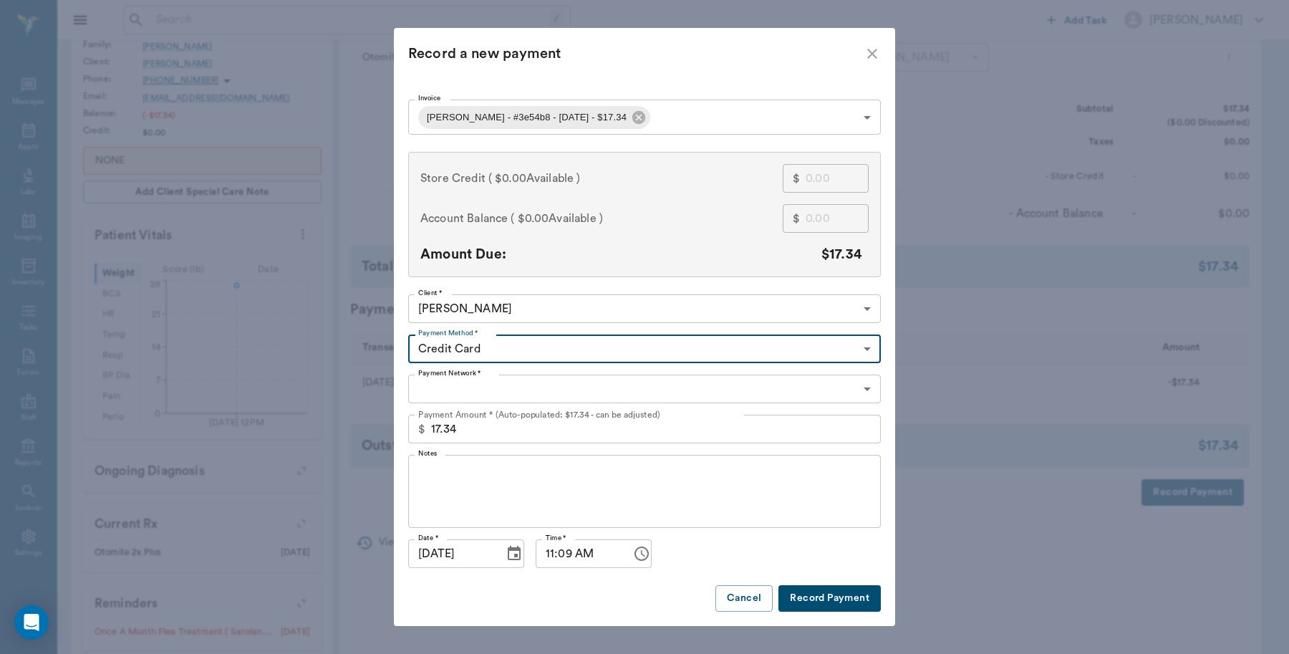
click at [483, 385] on body "/ ​ Add Task [PERSON_NAME] Nectar Messages Appts Labs Imaging Inventory Tasks F…" at bounding box center [644, 256] width 1289 height 1050
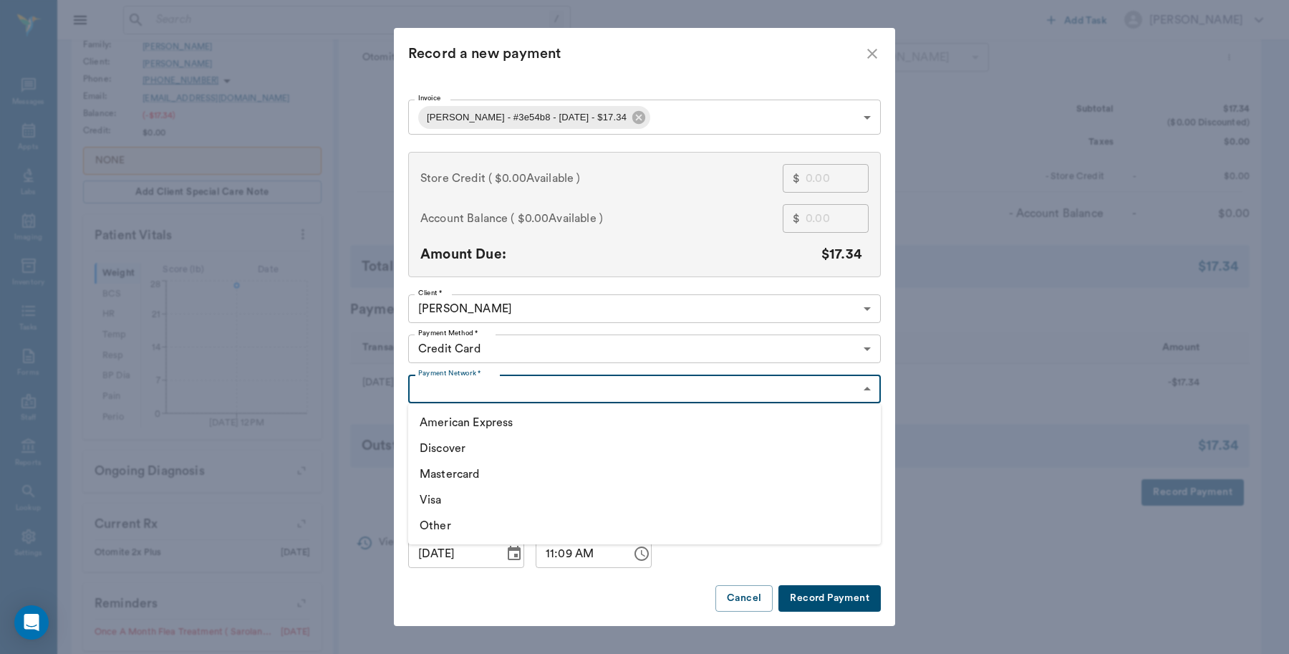
click at [452, 503] on li "Visa" at bounding box center [644, 500] width 473 height 26
type input "VISA"
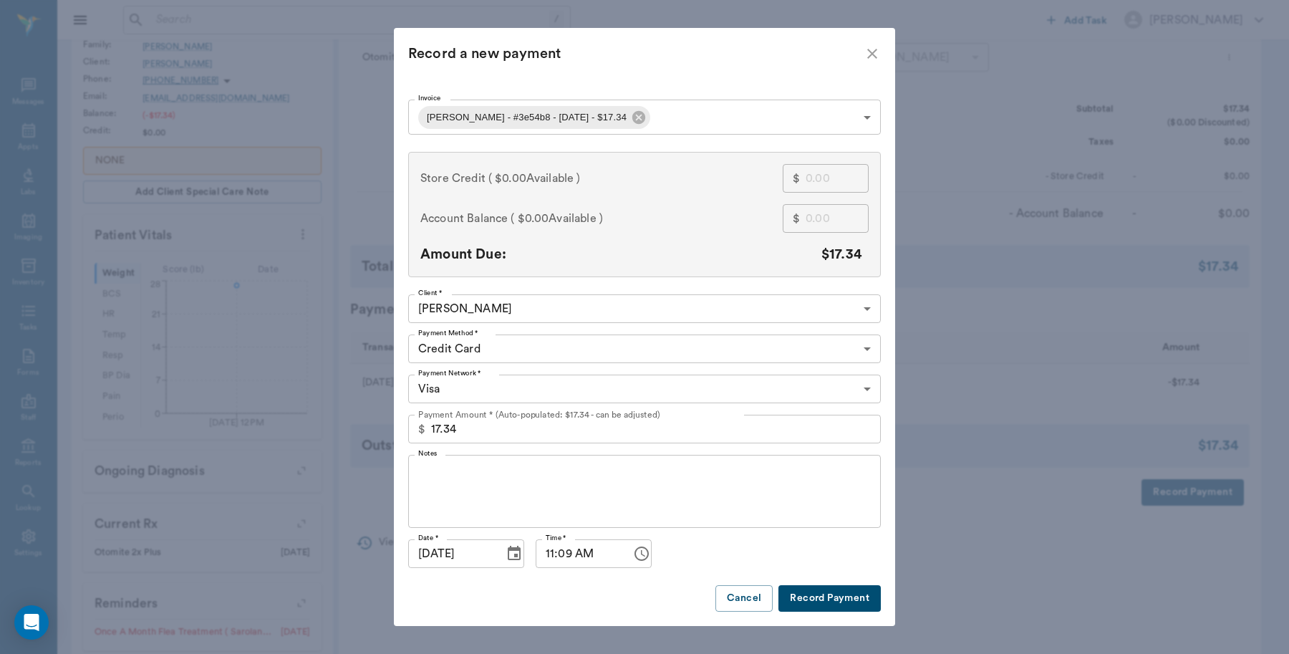
click at [829, 599] on button "Record Payment" at bounding box center [829, 598] width 102 height 26
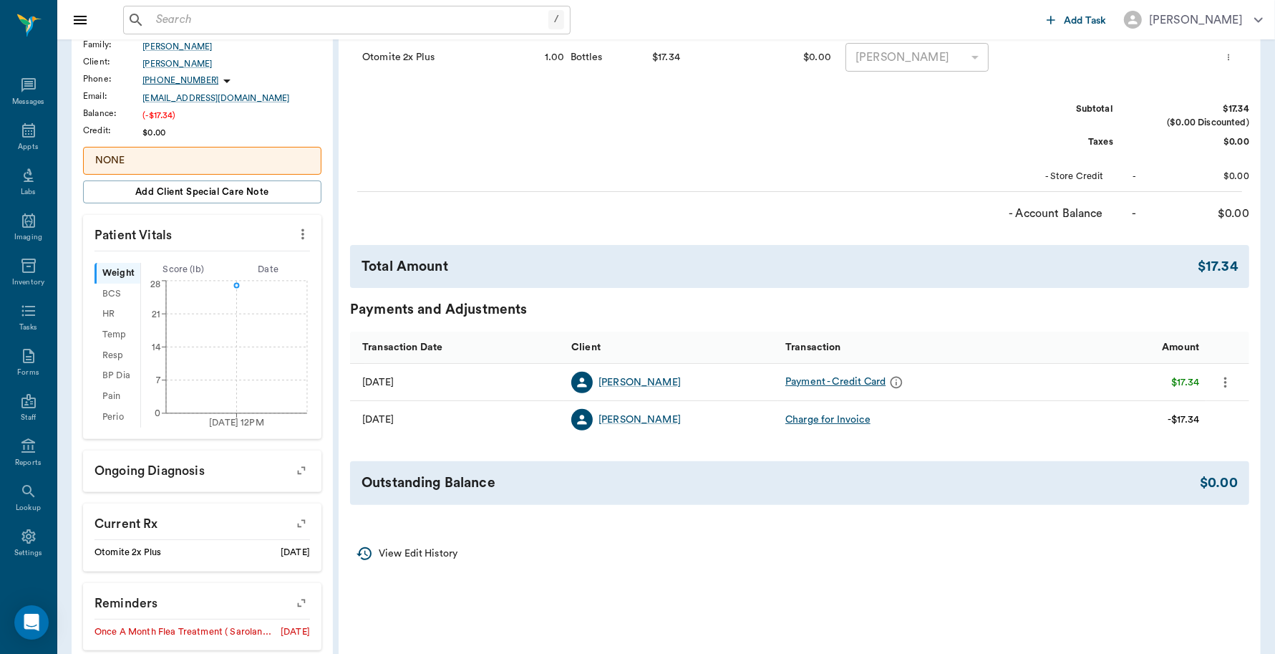
scroll to position [0, 0]
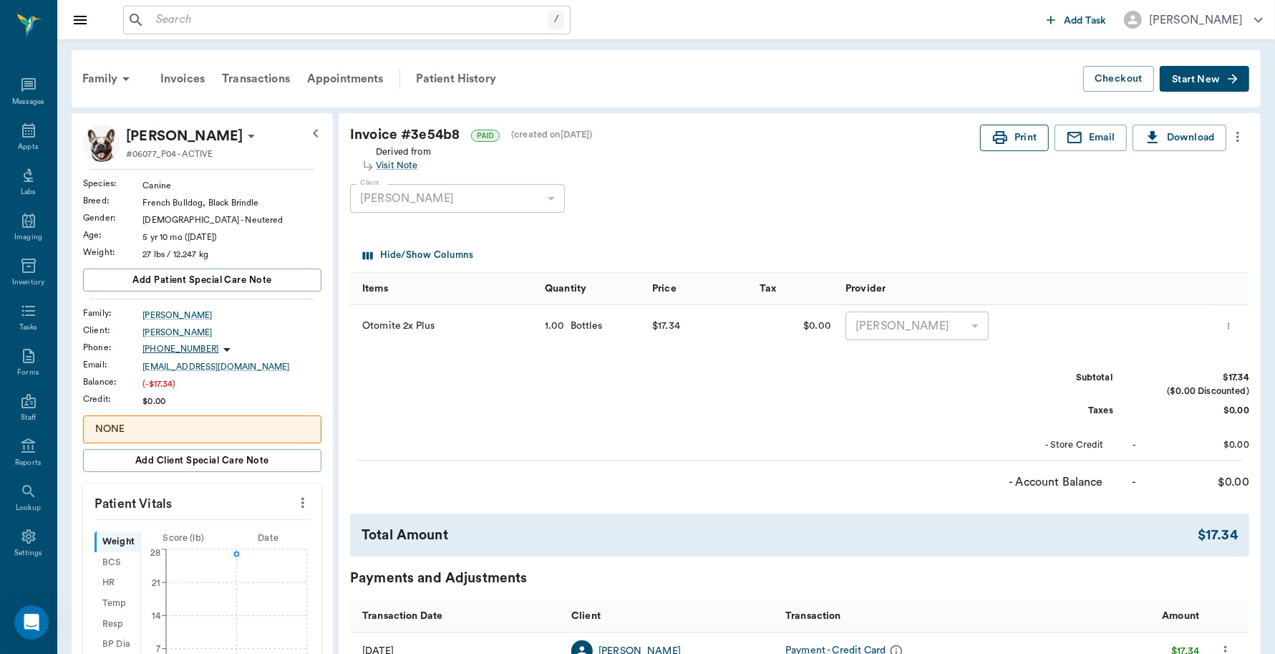
click at [1010, 132] on button "Print" at bounding box center [1014, 138] width 69 height 26
click at [233, 18] on input "text" at bounding box center [349, 20] width 398 height 20
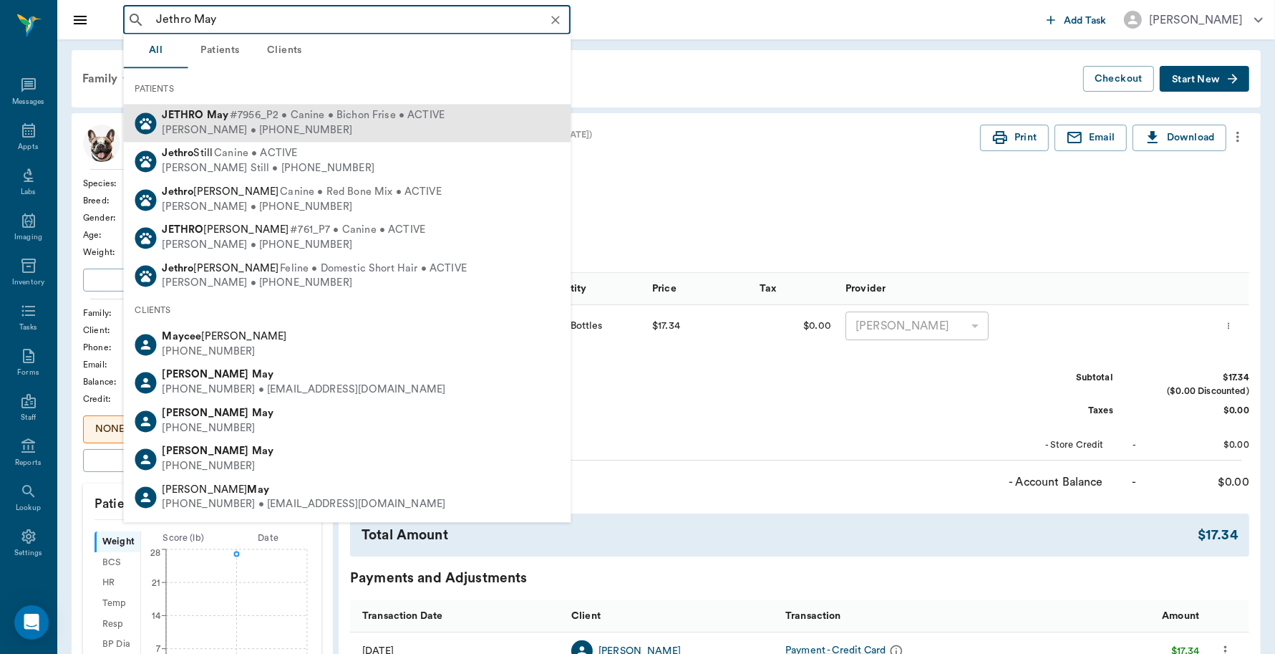
click at [238, 115] on span "#7956_P2 • Canine • Bichon Frise • ACTIVE" at bounding box center [337, 116] width 215 height 15
type input "Jethro May"
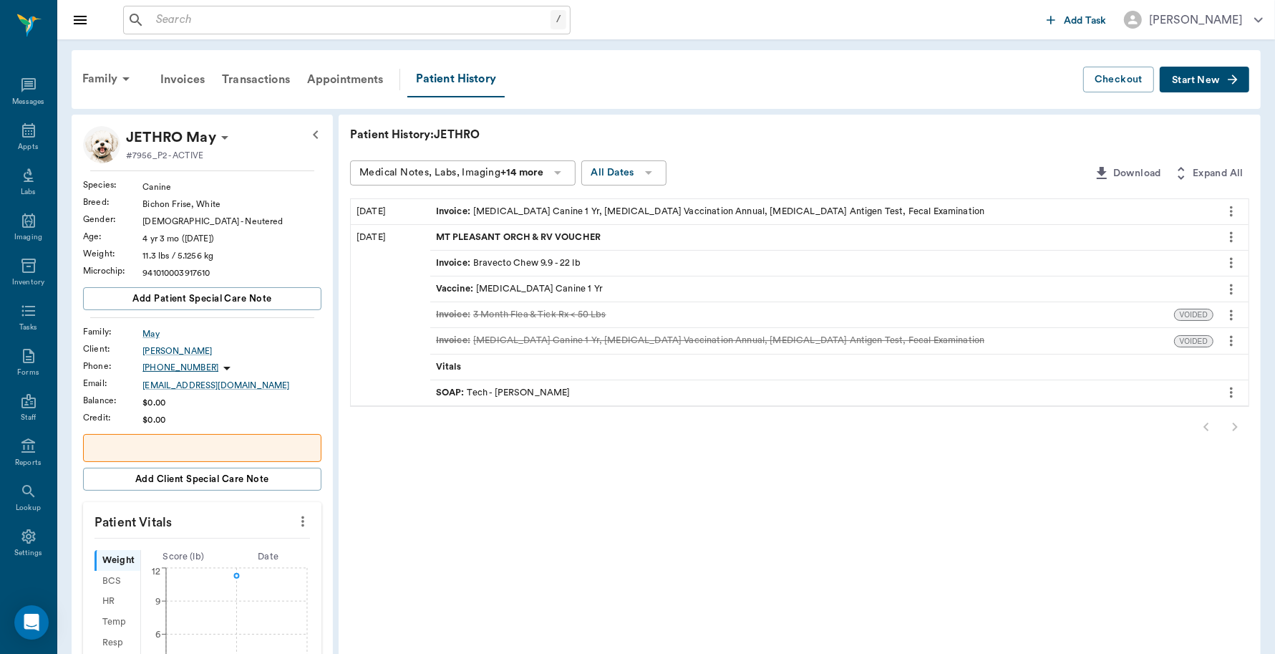
click at [1209, 72] on button "Start New" at bounding box center [1205, 80] width 90 height 26
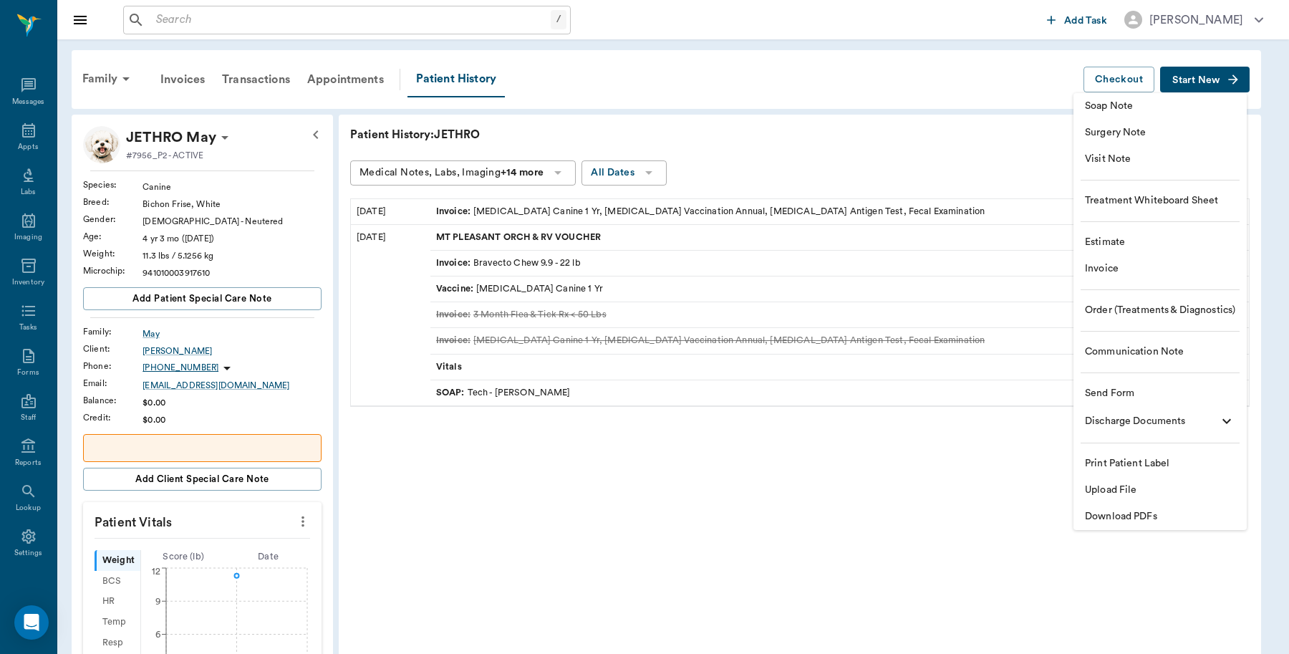
click at [1118, 266] on span "Invoice" at bounding box center [1160, 268] width 150 height 15
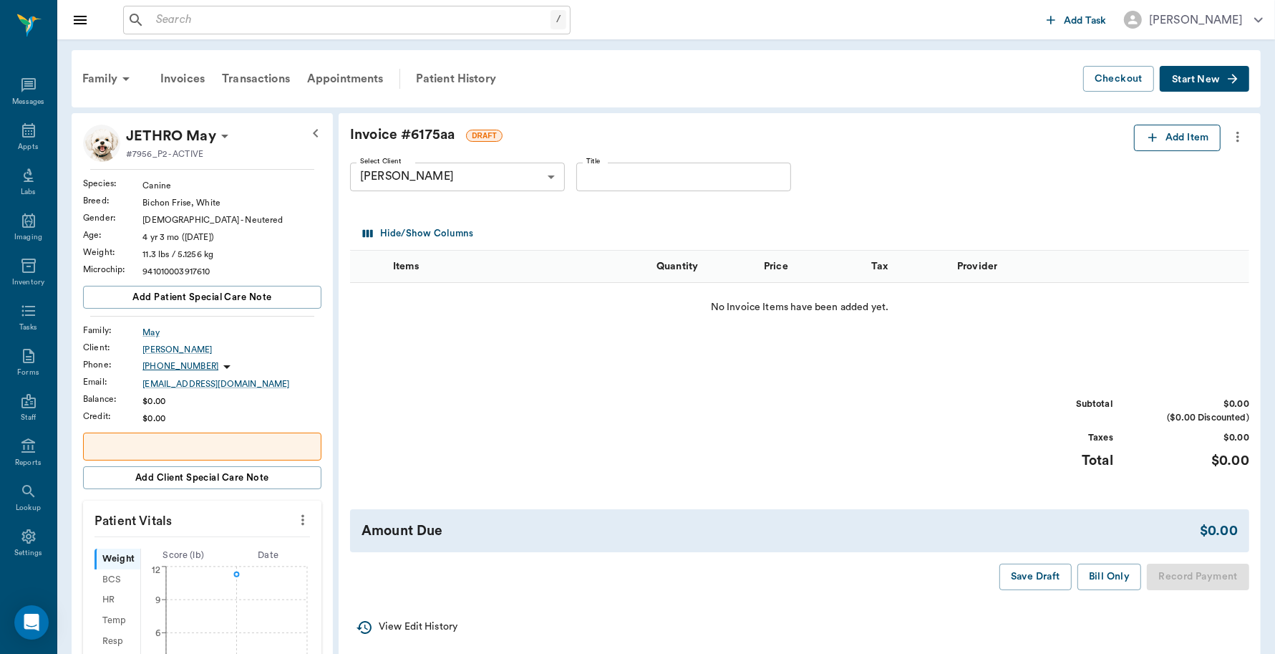
click at [1207, 145] on button "Add Item" at bounding box center [1177, 138] width 87 height 26
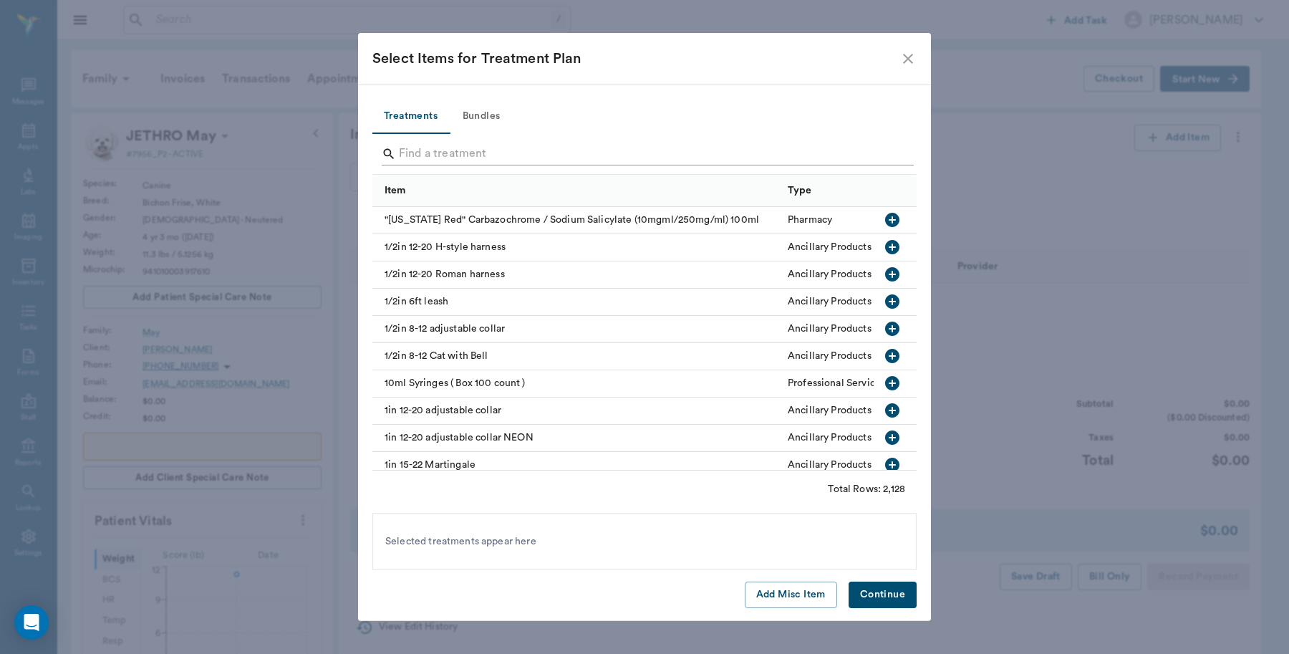
click at [534, 155] on input "Search" at bounding box center [645, 154] width 493 height 23
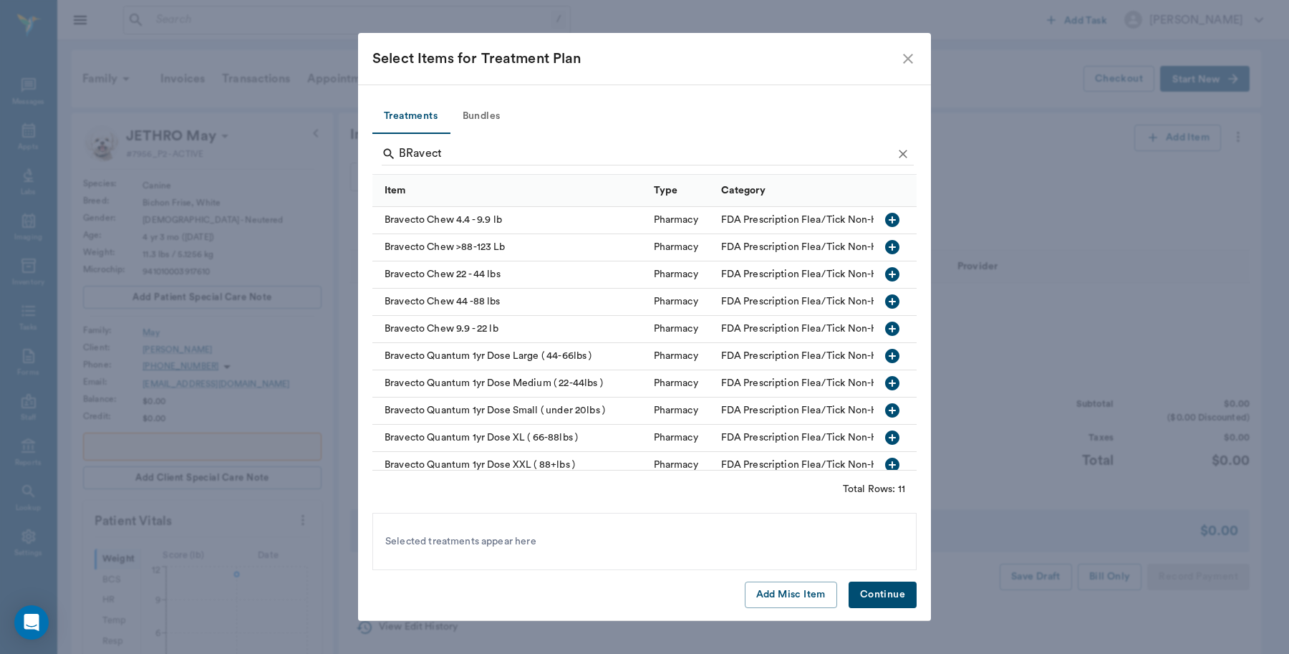
click at [524, 329] on div "Bravecto Chew 9.9 - 22 lb" at bounding box center [509, 329] width 274 height 27
type input "B"
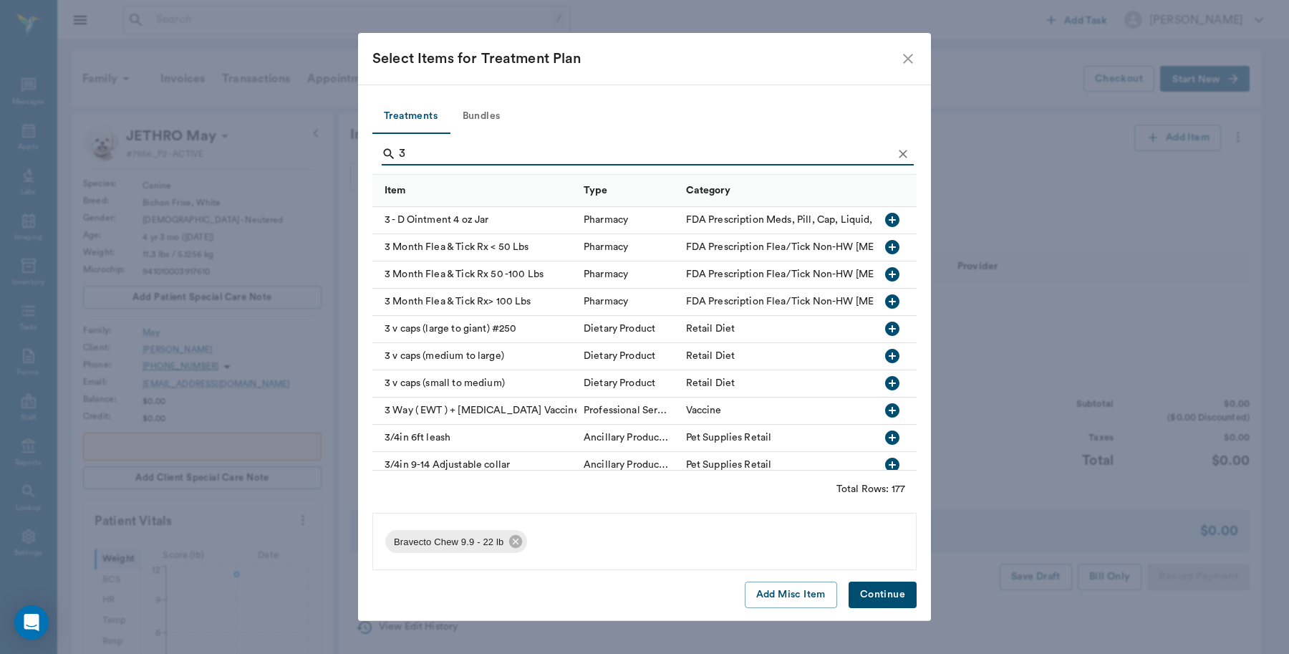
type input "3"
click at [884, 248] on icon "button" at bounding box center [892, 246] width 17 height 17
click at [894, 594] on button "Continue" at bounding box center [883, 594] width 68 height 26
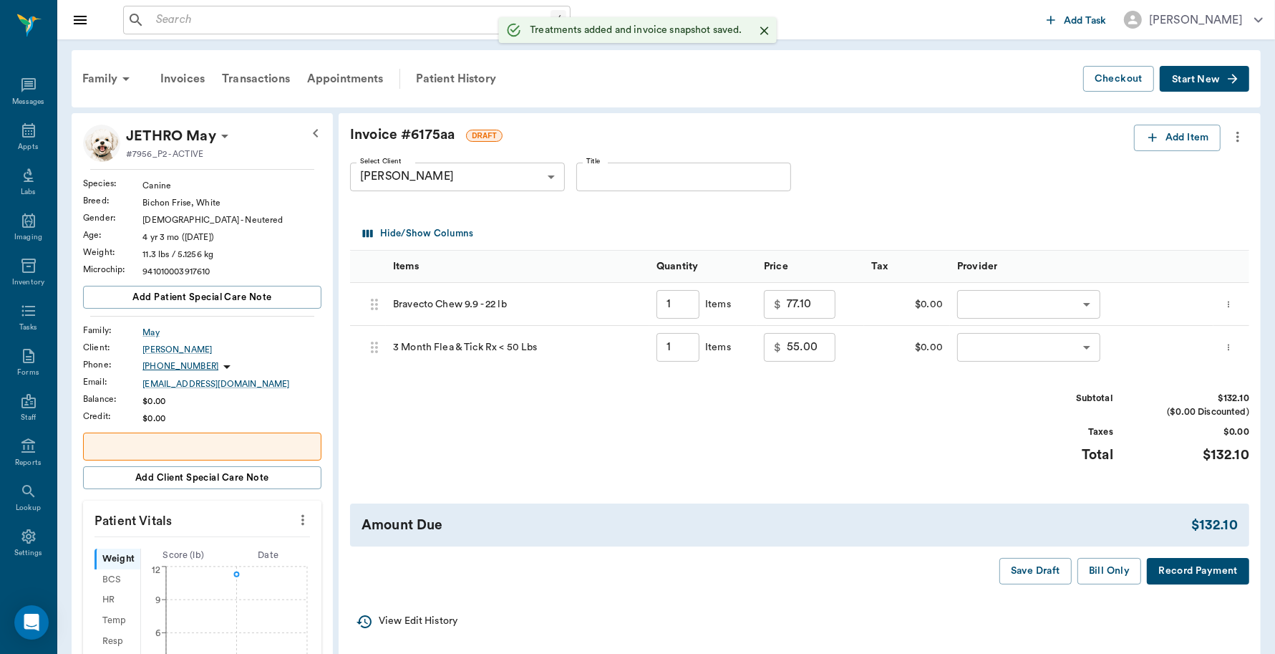
click at [1021, 302] on body "/ ​ Add Task [PERSON_NAME] Nectar Messages Appts Labs Imaging Inventory Tasks F…" at bounding box center [637, 559] width 1275 height 1119
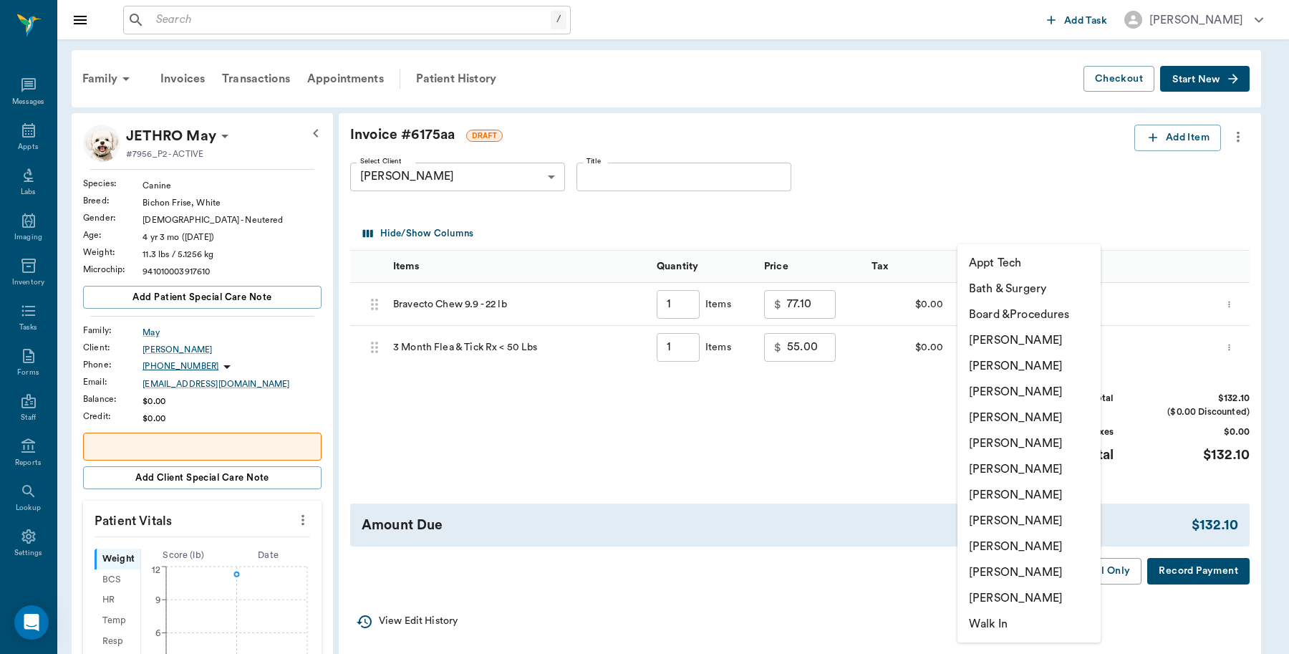
click at [1012, 339] on li "[PERSON_NAME]" at bounding box center [1028, 340] width 143 height 26
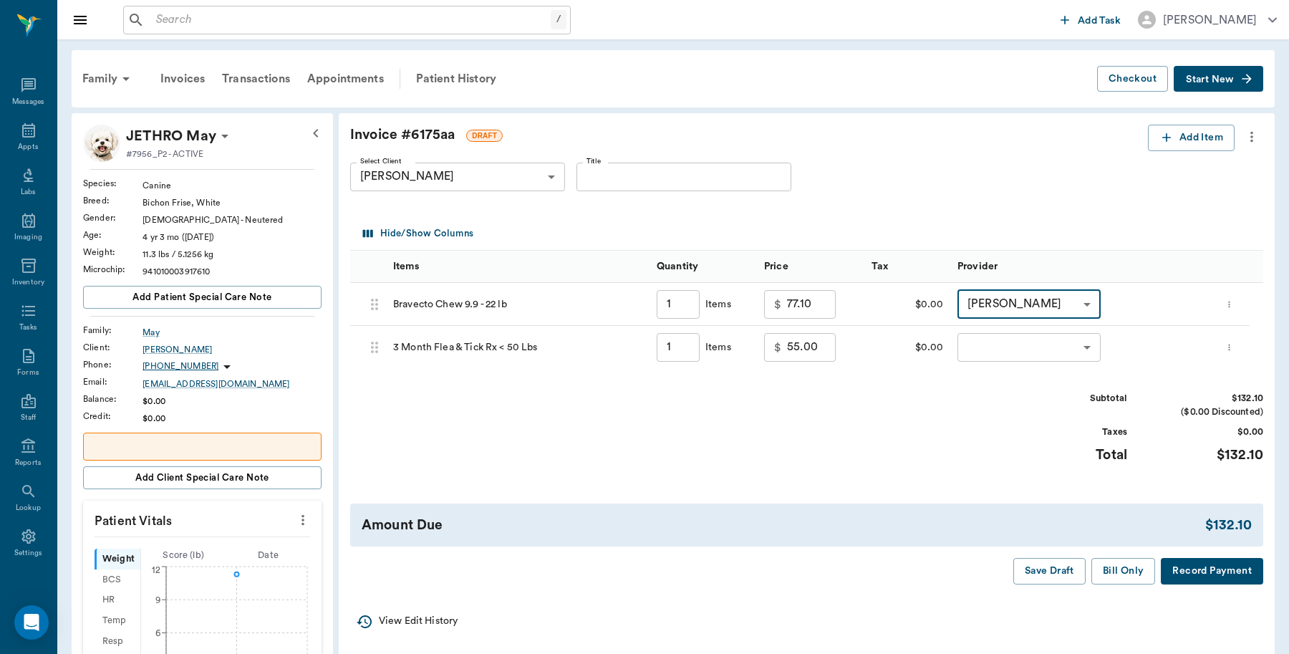
type input "1.00"
type input "none-6899ea08ed37b777db10de45"
type input "1.00"
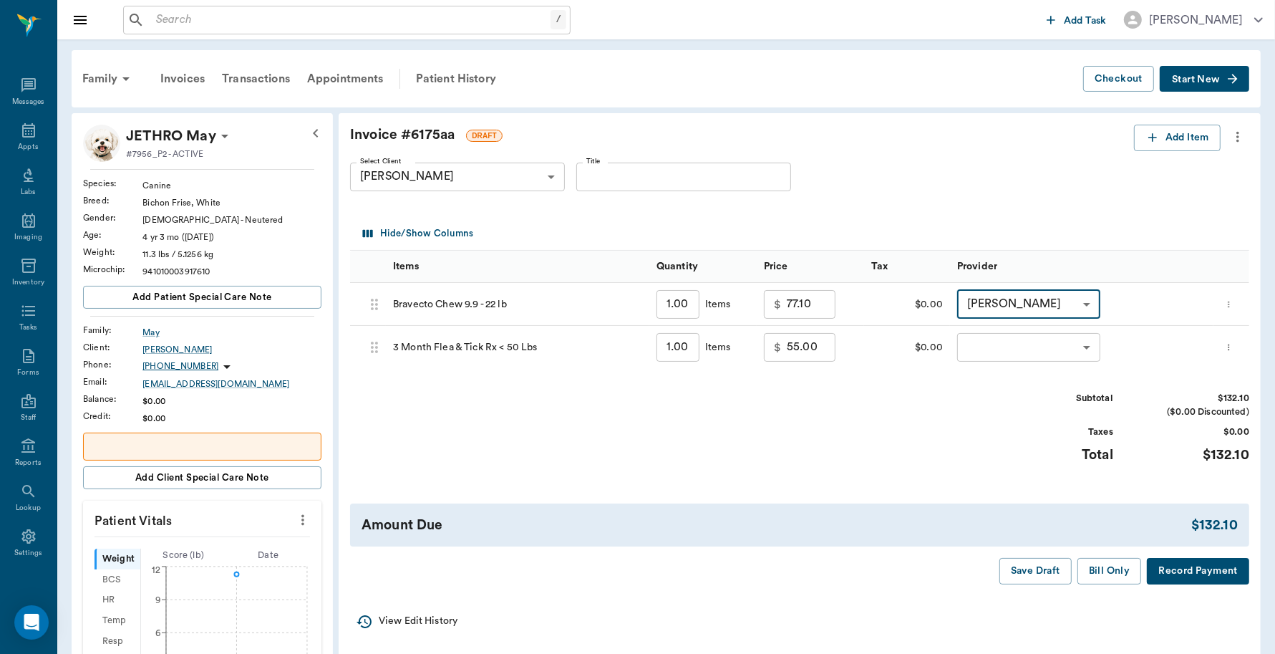
click at [1019, 357] on li "[PERSON_NAME]" at bounding box center [1028, 359] width 107 height 14
click at [1057, 309] on body "/ ​ Add Task [PERSON_NAME] Nectar Messages Appts Labs Imaging Inventory Tasks F…" at bounding box center [637, 559] width 1275 height 1119
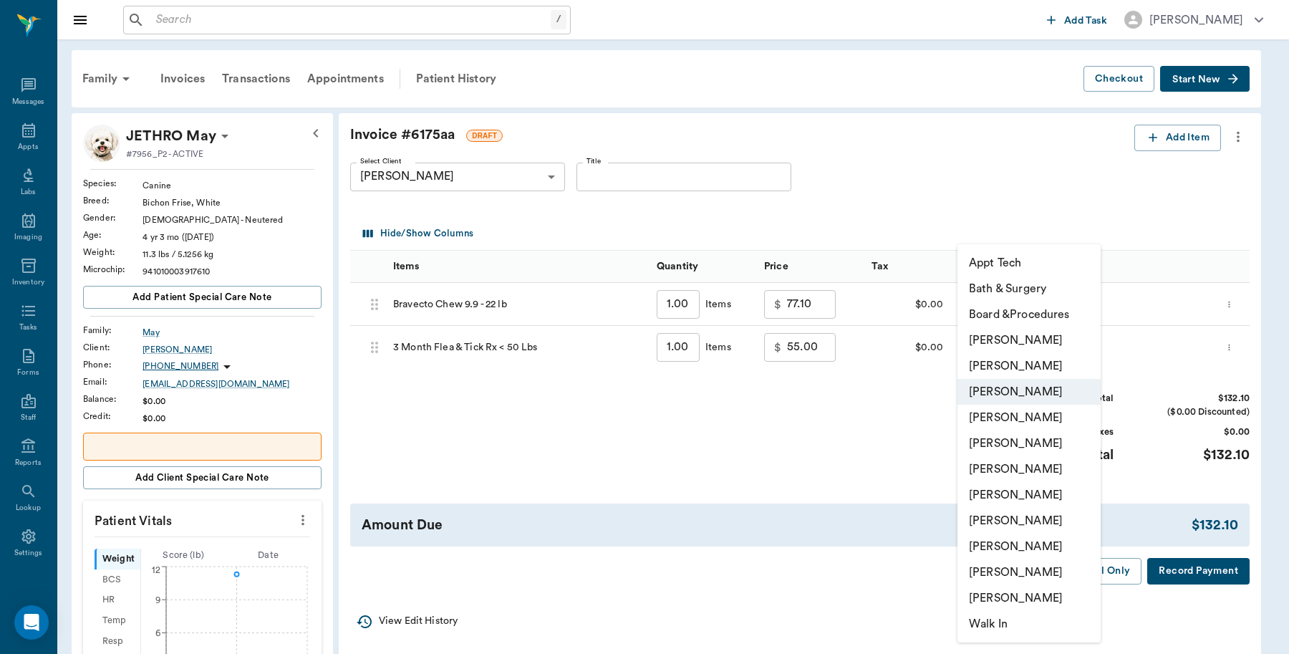
click at [1046, 334] on li "[PERSON_NAME]" at bounding box center [1028, 340] width 143 height 26
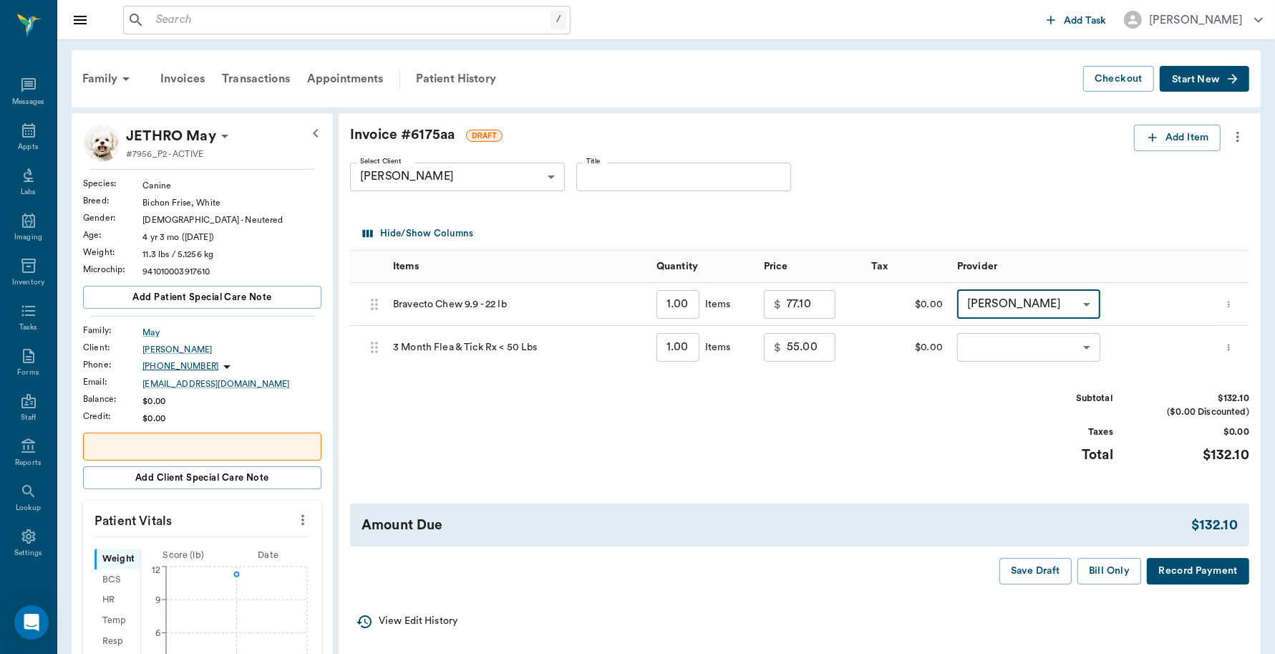
type input "none-6899ea08ed37b777db10de45"
click at [1043, 352] on body "/ ​ Add Task [PERSON_NAME] Nectar Messages Appts Labs Imaging Inventory Tasks F…" at bounding box center [637, 559] width 1275 height 1119
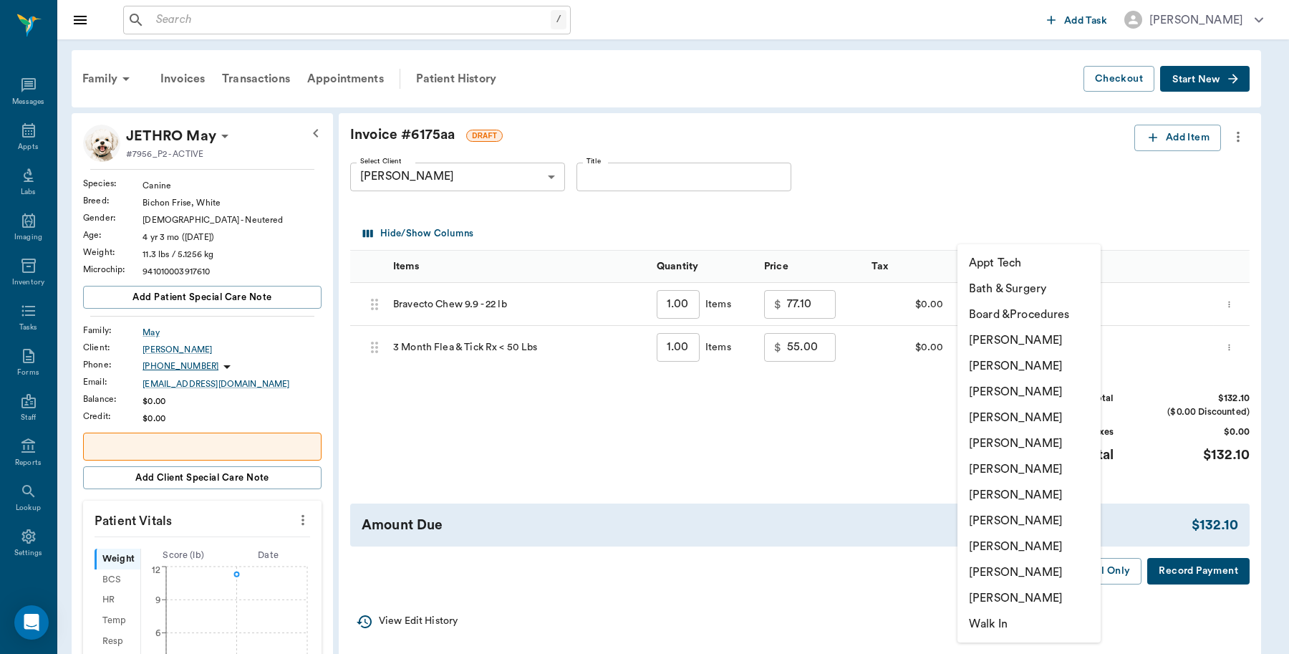
click at [1041, 344] on li "[PERSON_NAME]" at bounding box center [1028, 340] width 143 height 26
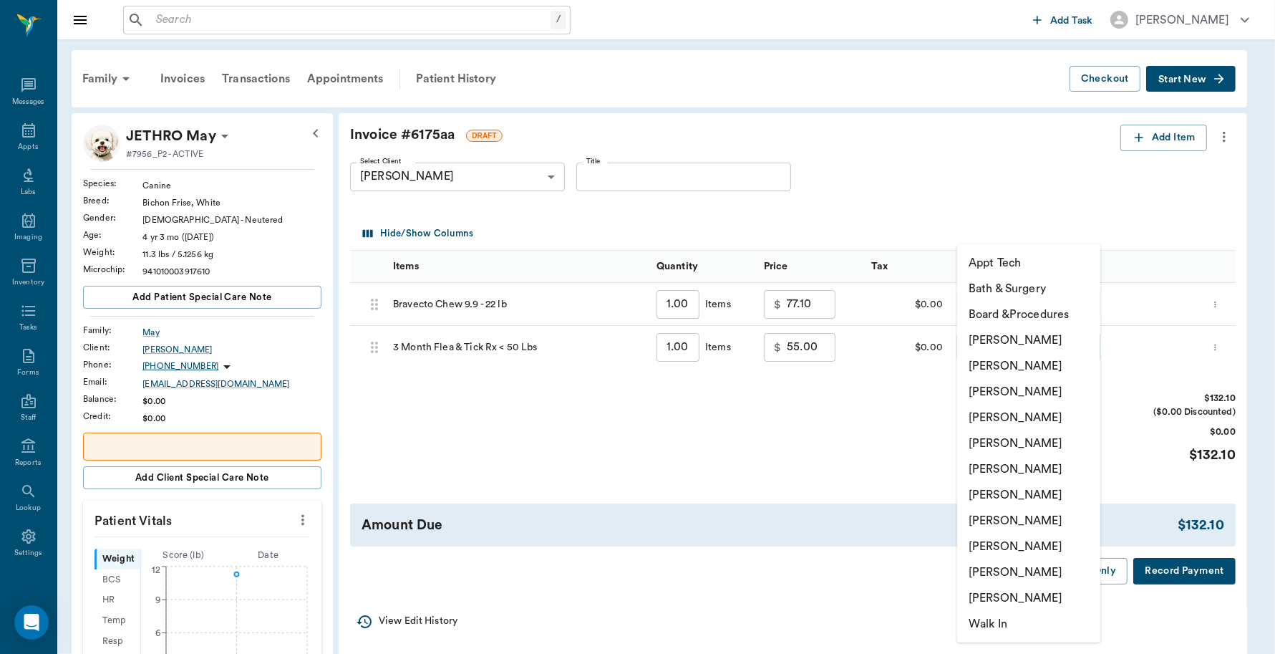
type input "none-6899ea08ed37b777db10de45"
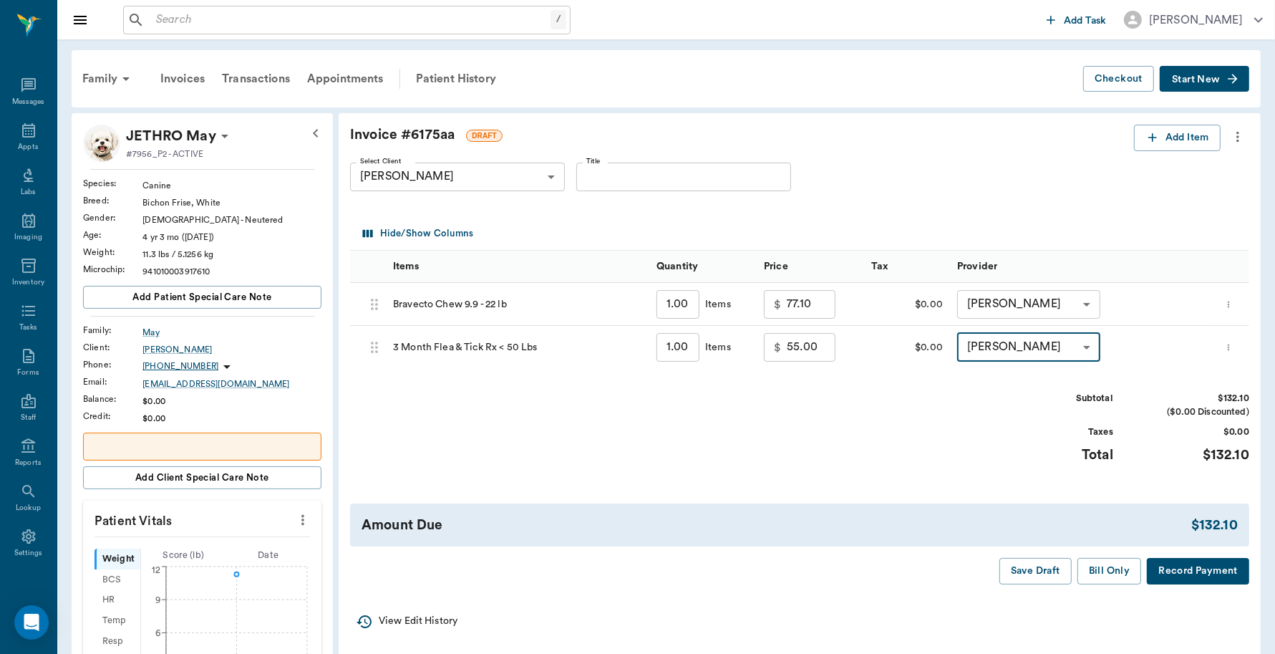
click at [1187, 578] on button "Record Payment" at bounding box center [1198, 571] width 102 height 26
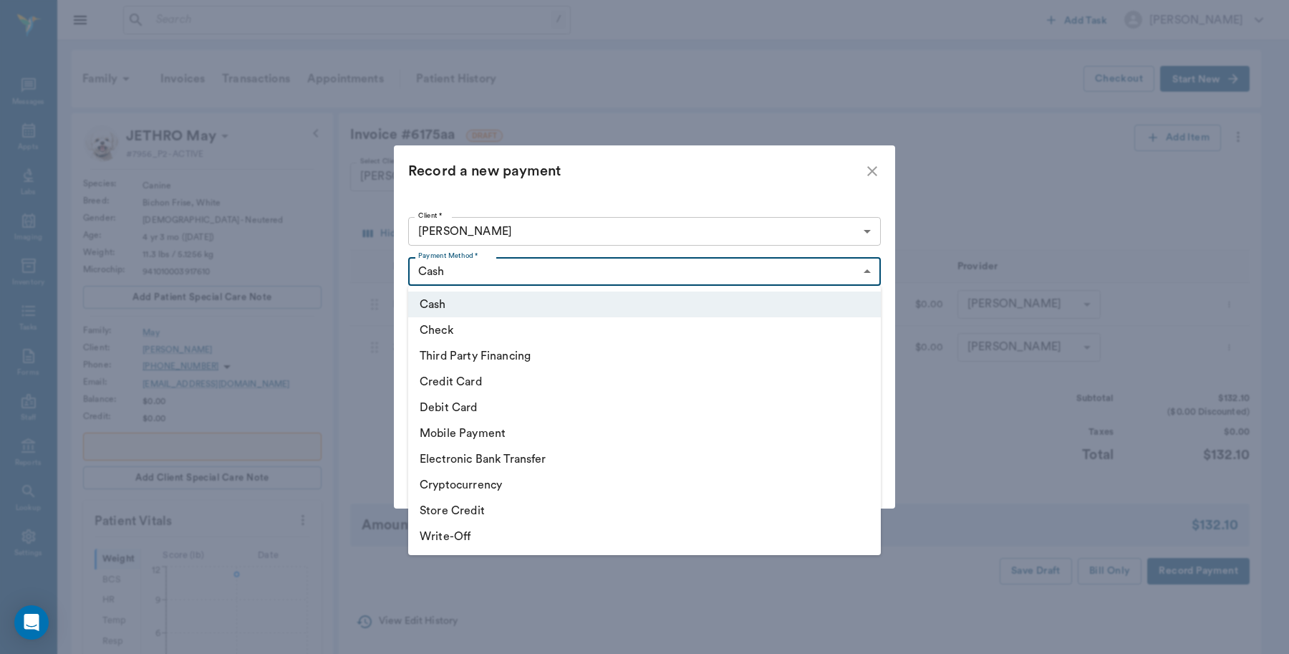
click at [564, 270] on body "/ ​ Add Task [PERSON_NAME] Nectar Messages Appts Labs Imaging Inventory Tasks F…" at bounding box center [644, 559] width 1289 height 1119
click at [508, 403] on li "Debit Card" at bounding box center [644, 408] width 473 height 26
type input "DEBIT_CARD"
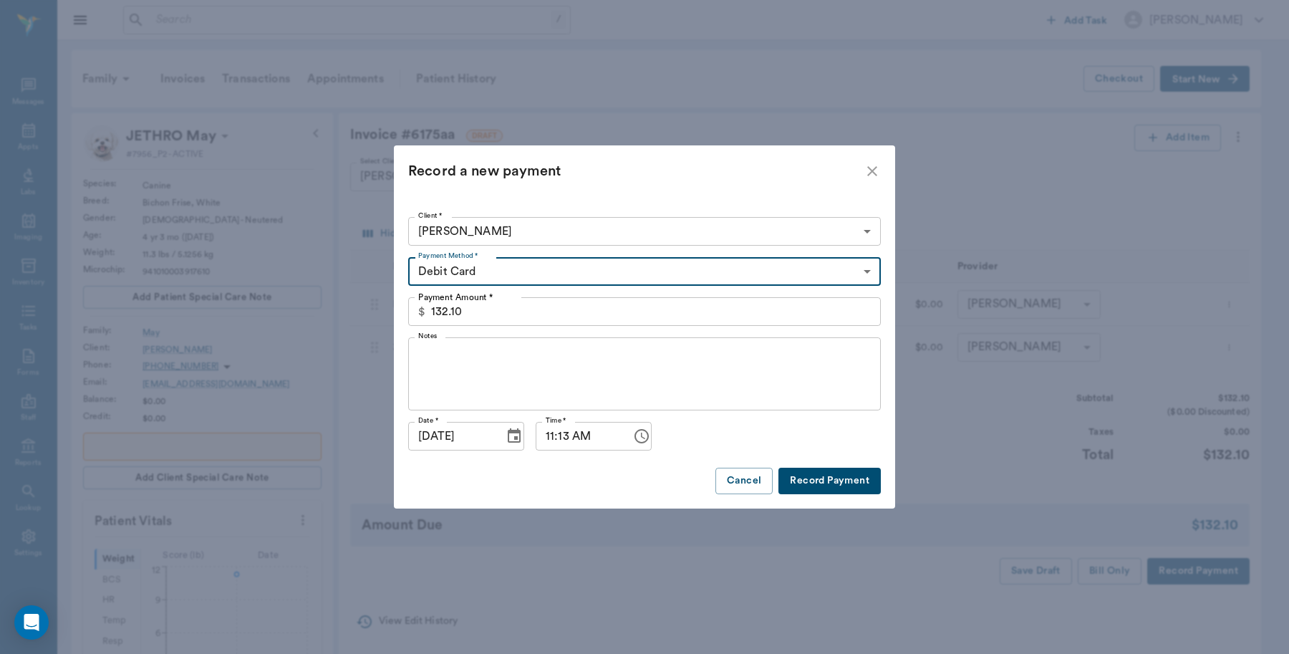
click at [846, 475] on button "Record Payment" at bounding box center [829, 481] width 102 height 26
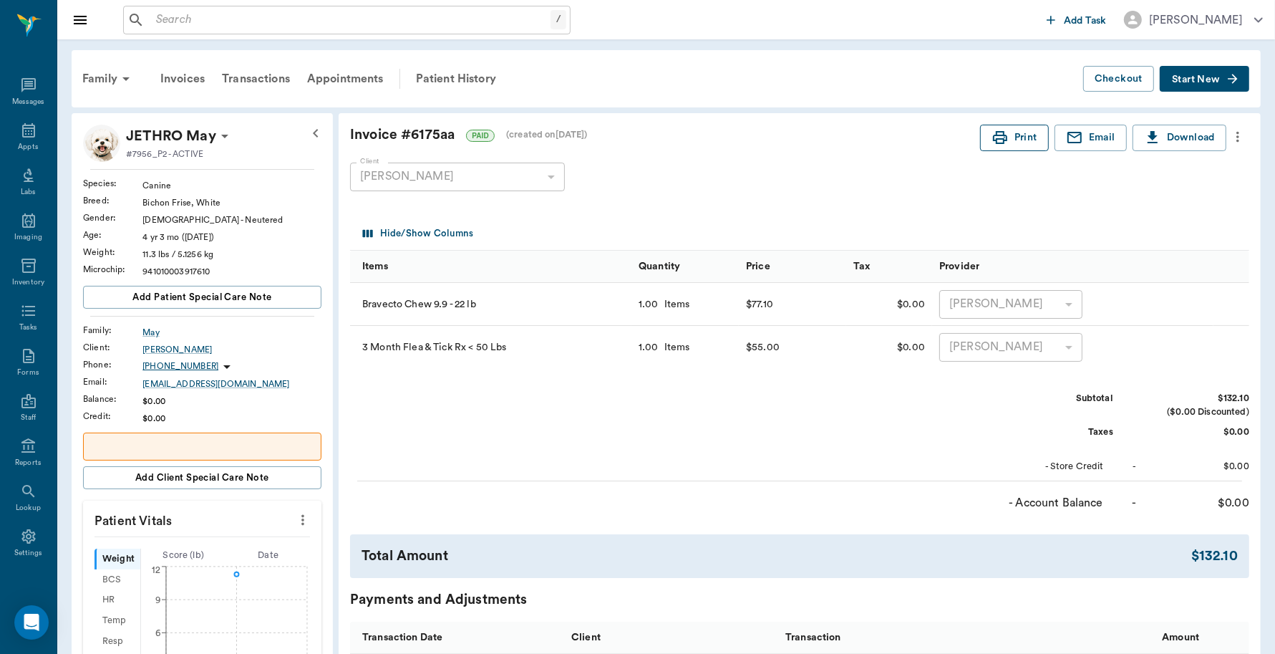
click at [1008, 134] on button "Print" at bounding box center [1014, 138] width 69 height 26
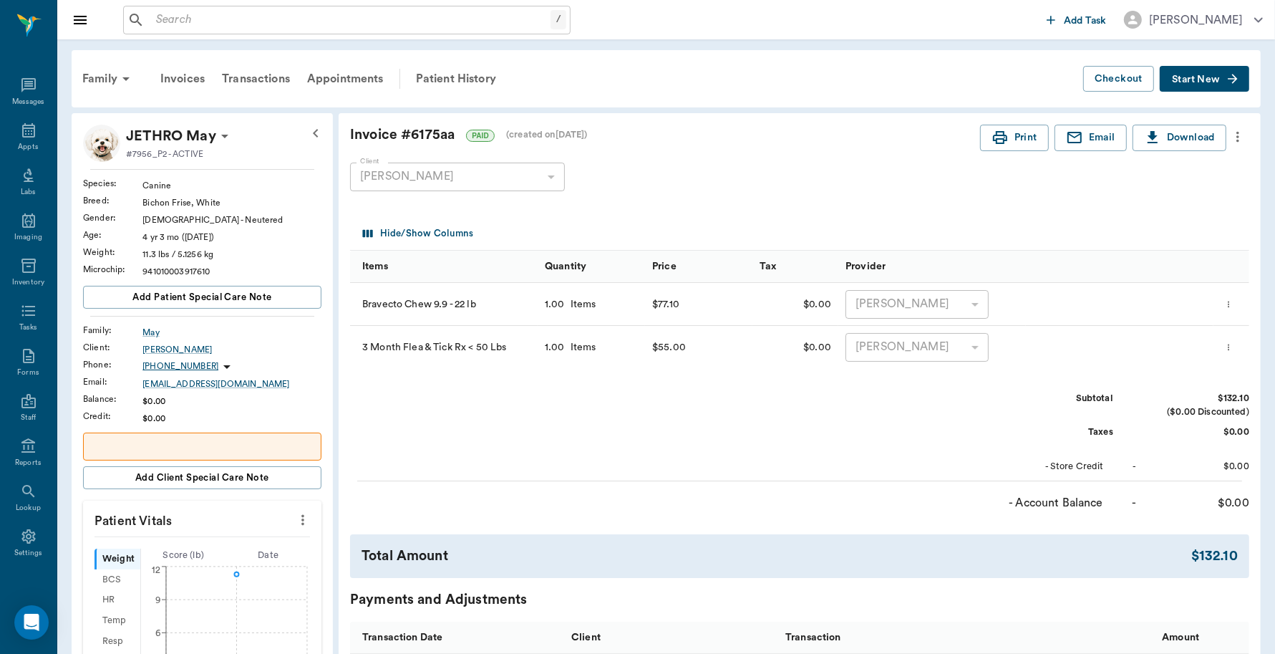
click at [106, 73] on div "Family" at bounding box center [108, 79] width 69 height 34
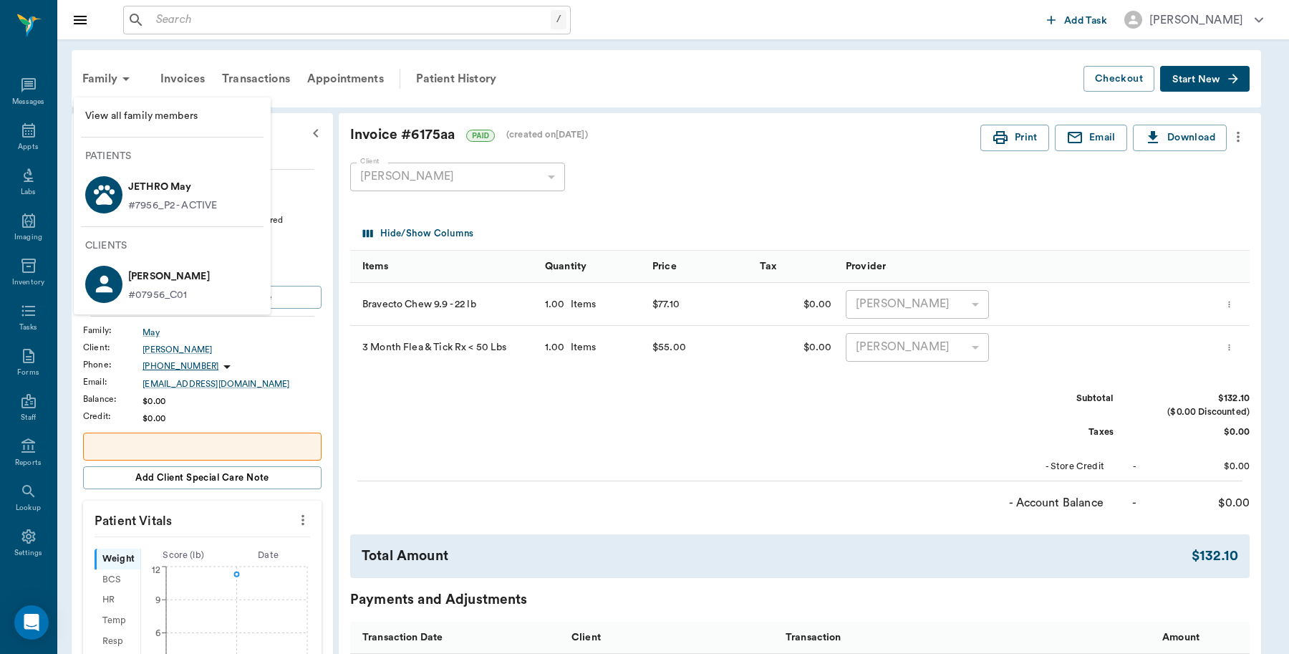
click at [144, 186] on p "JETHRO May" at bounding box center [172, 186] width 89 height 23
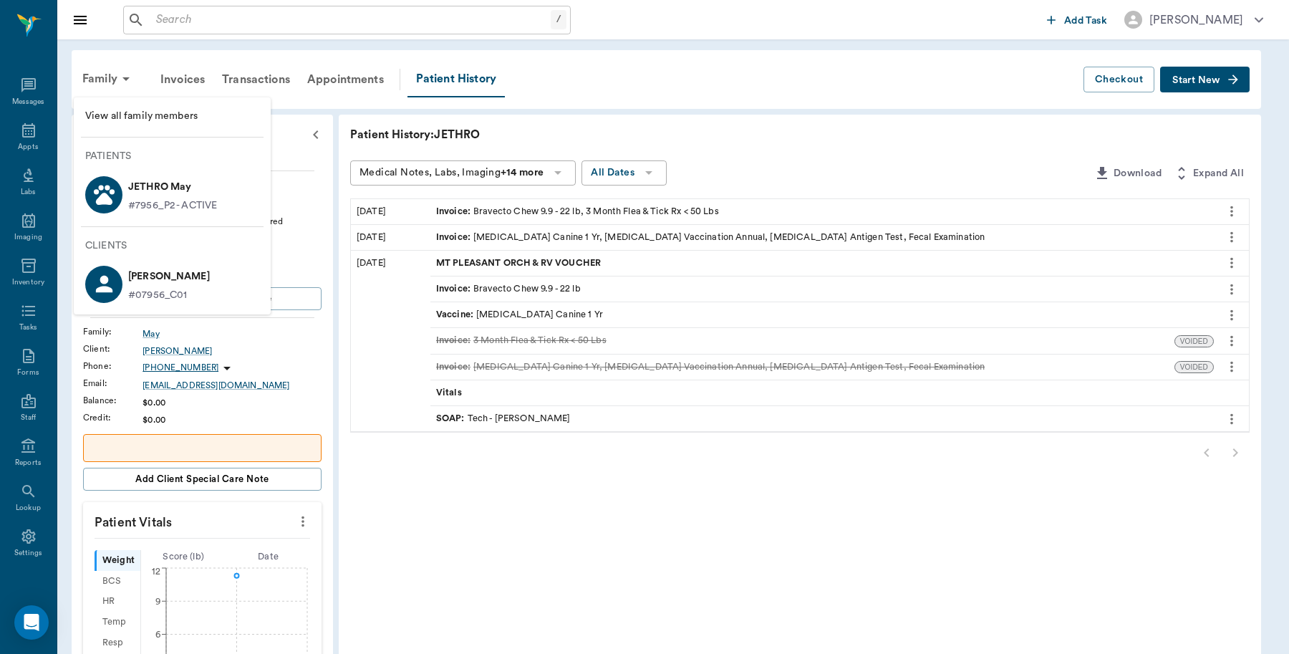
click at [390, 332] on div at bounding box center [644, 327] width 1289 height 654
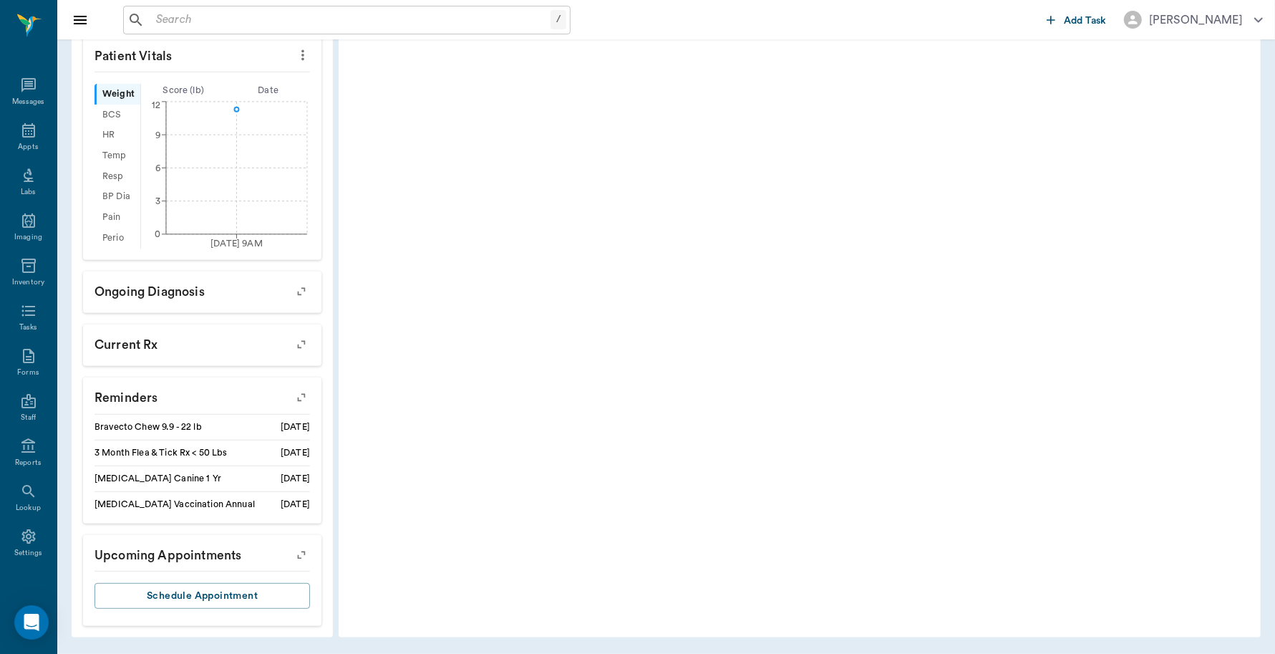
scroll to position [468, 0]
click at [299, 391] on icon "button" at bounding box center [301, 397] width 20 height 20
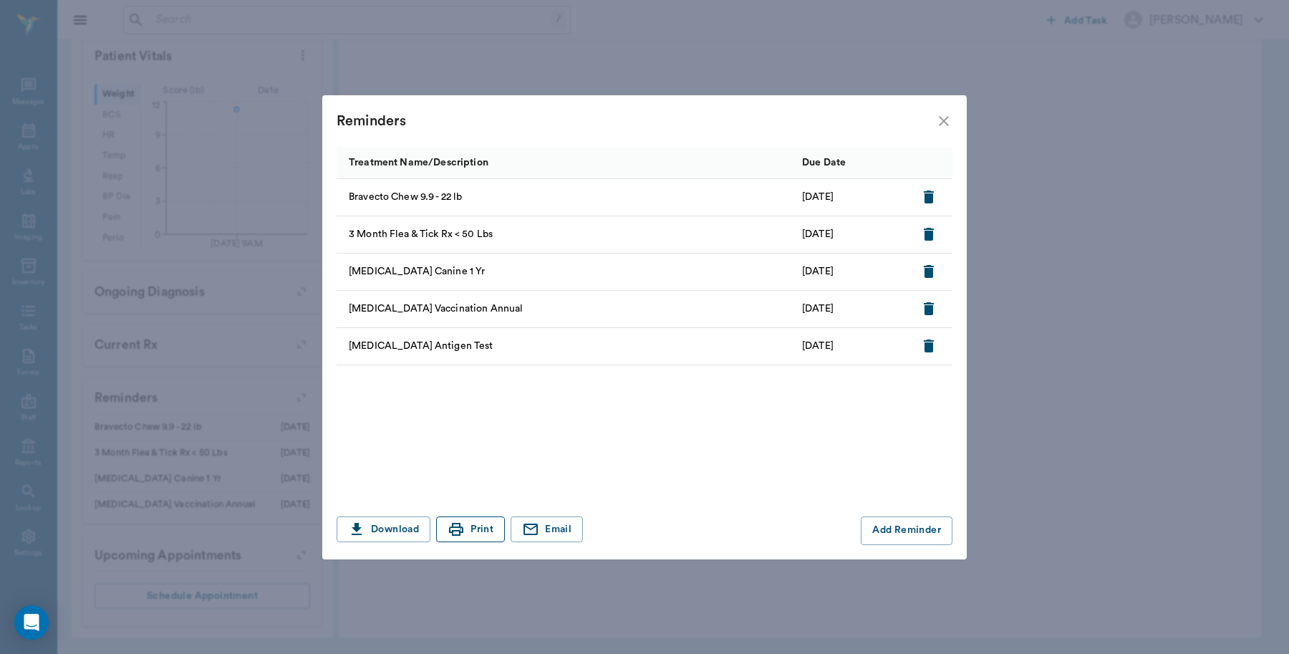
click at [484, 535] on button "Print" at bounding box center [470, 529] width 69 height 26
click at [946, 126] on icon "close" at bounding box center [943, 120] width 17 height 17
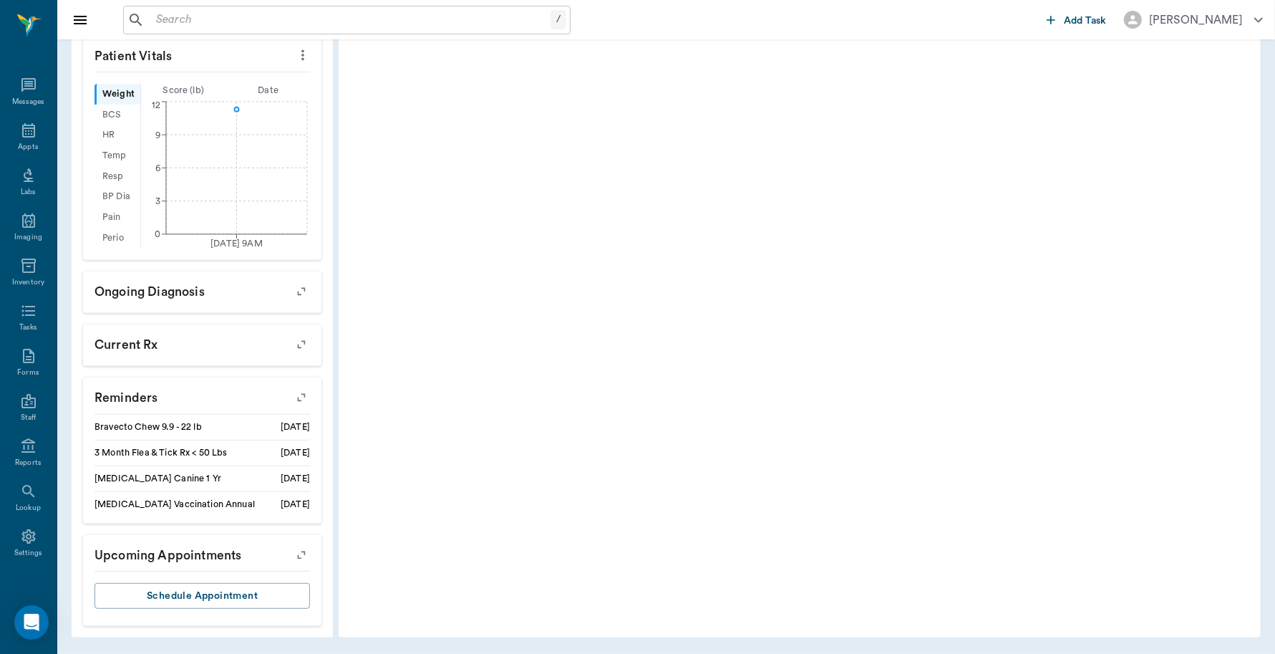
scroll to position [20, 0]
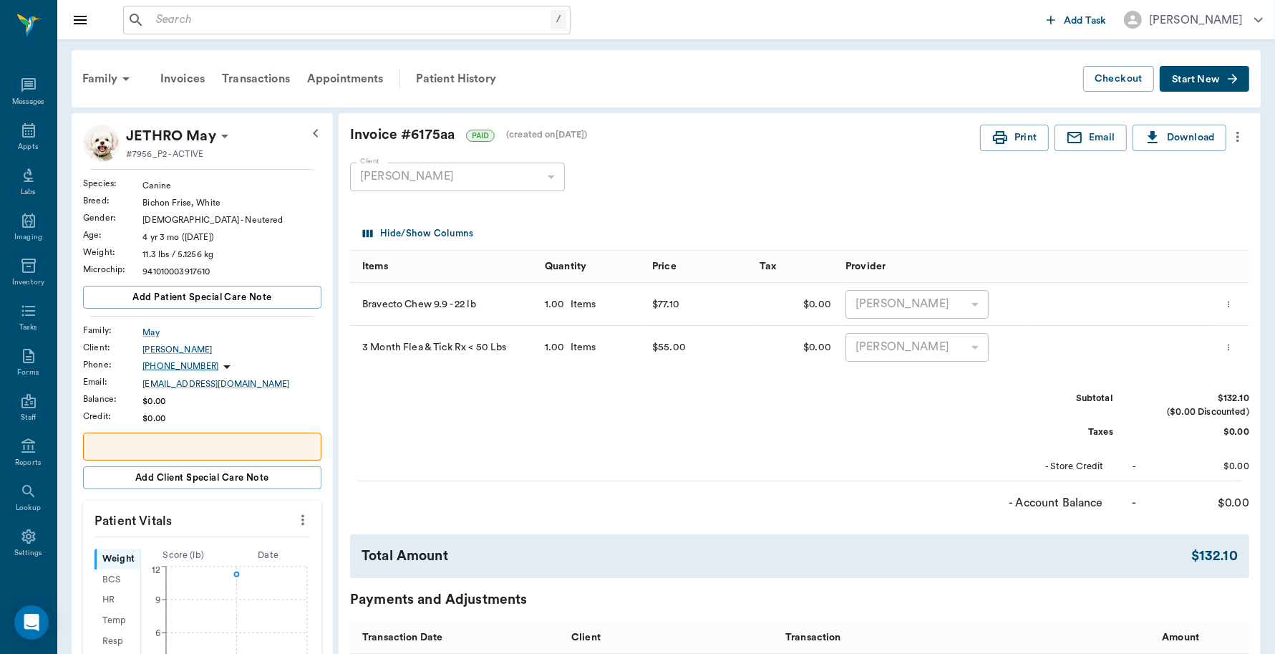
click at [1229, 302] on icon "more" at bounding box center [1229, 304] width 9 height 17
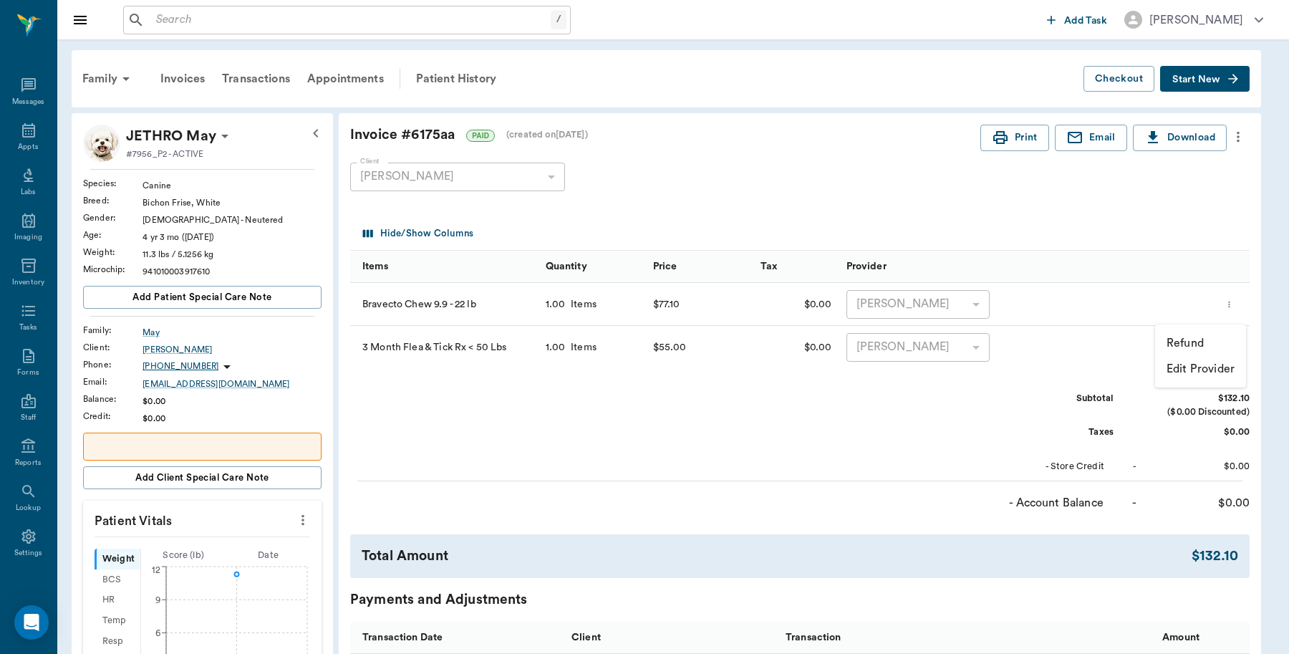
click at [1197, 334] on p "Refund" at bounding box center [1185, 342] width 37 height 17
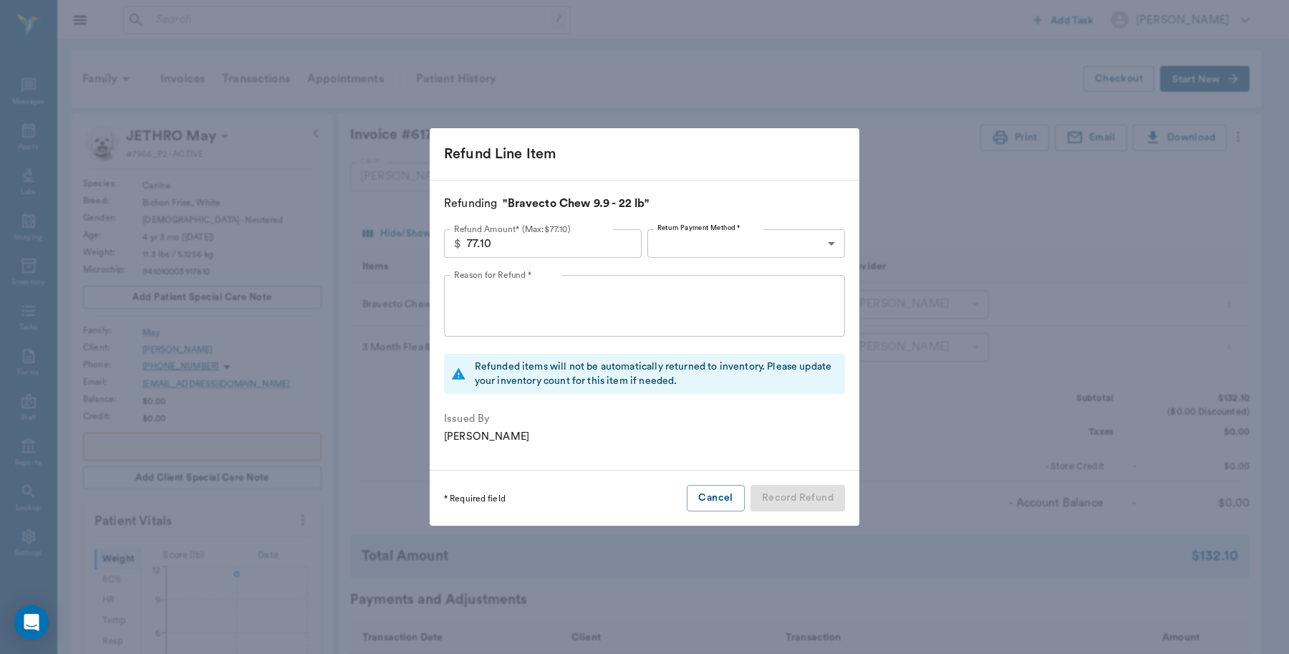
click at [750, 244] on body "/ ​ Add Task [PERSON_NAME] Nectar Messages Appts Labs Imaging Inventory Tasks F…" at bounding box center [644, 559] width 1289 height 1119
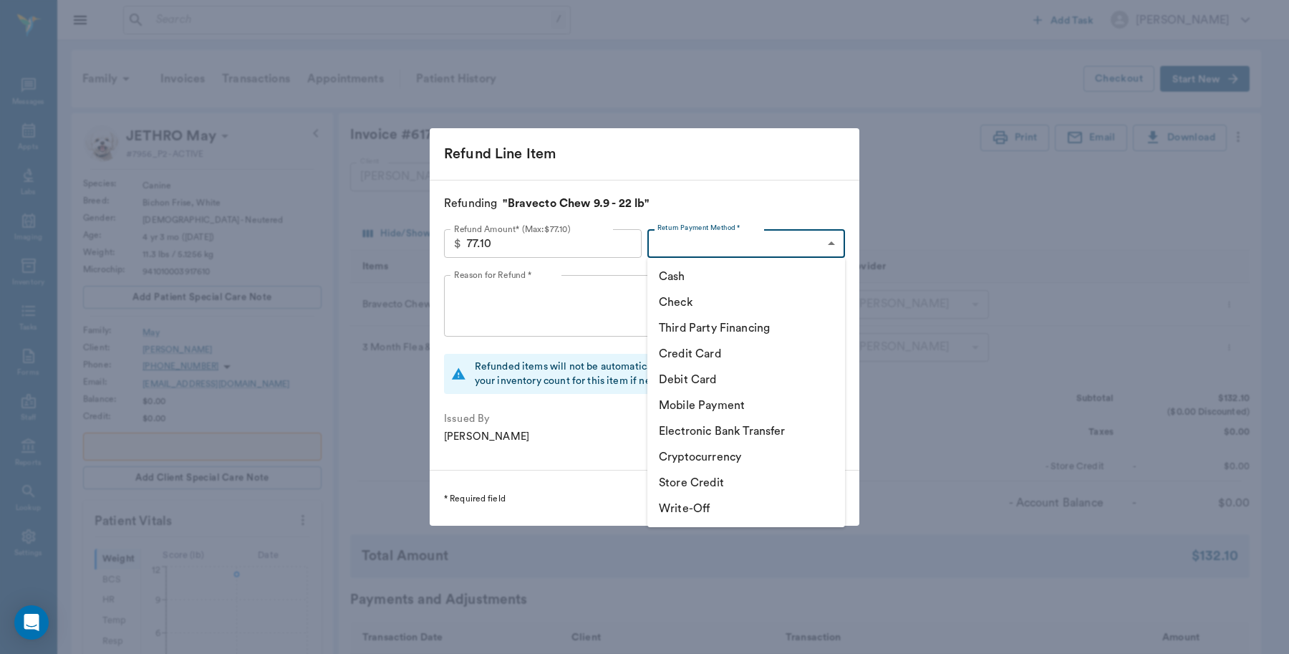
click at [713, 352] on li "Credit Card" at bounding box center [746, 354] width 198 height 26
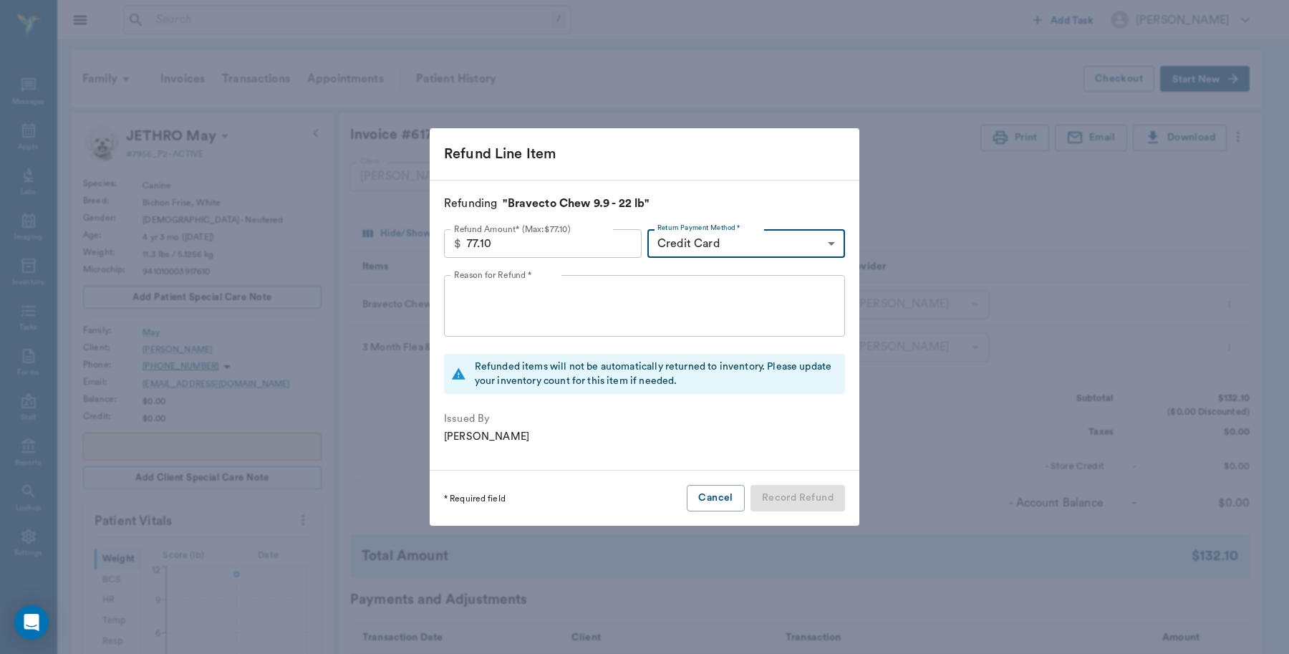
click at [745, 247] on body "/ ​ Add Task Dr. Bert Ellsworth Nectar Messages Appts Labs Imaging Inventory Ta…" at bounding box center [644, 559] width 1289 height 1119
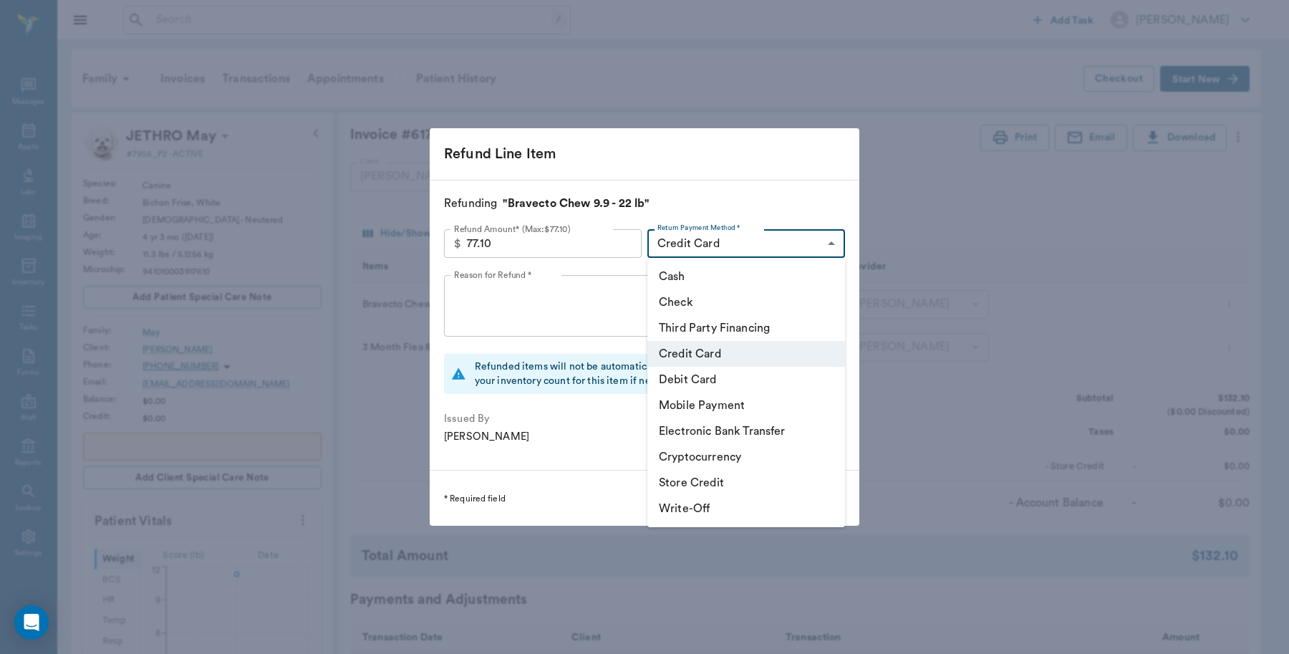
click at [692, 372] on li "Debit Card" at bounding box center [746, 380] width 198 height 26
type input "DEBIT_CARD"
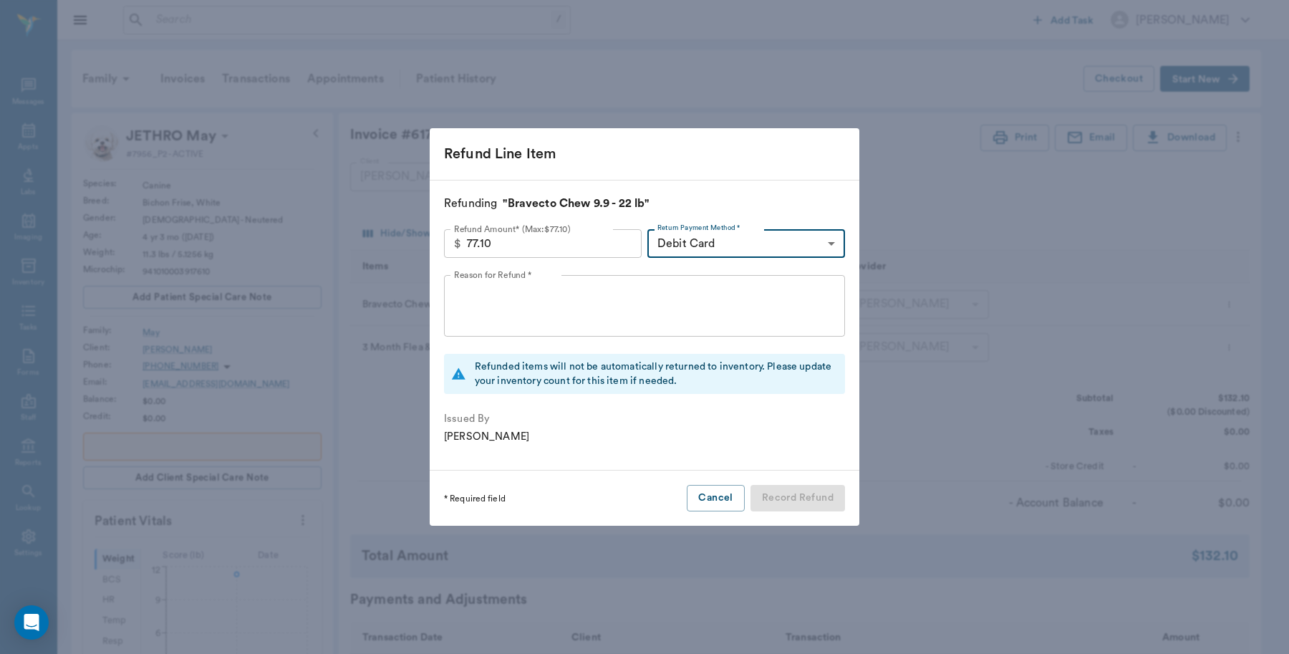
click at [534, 291] on textarea "Reason for Refund *" at bounding box center [644, 305] width 381 height 49
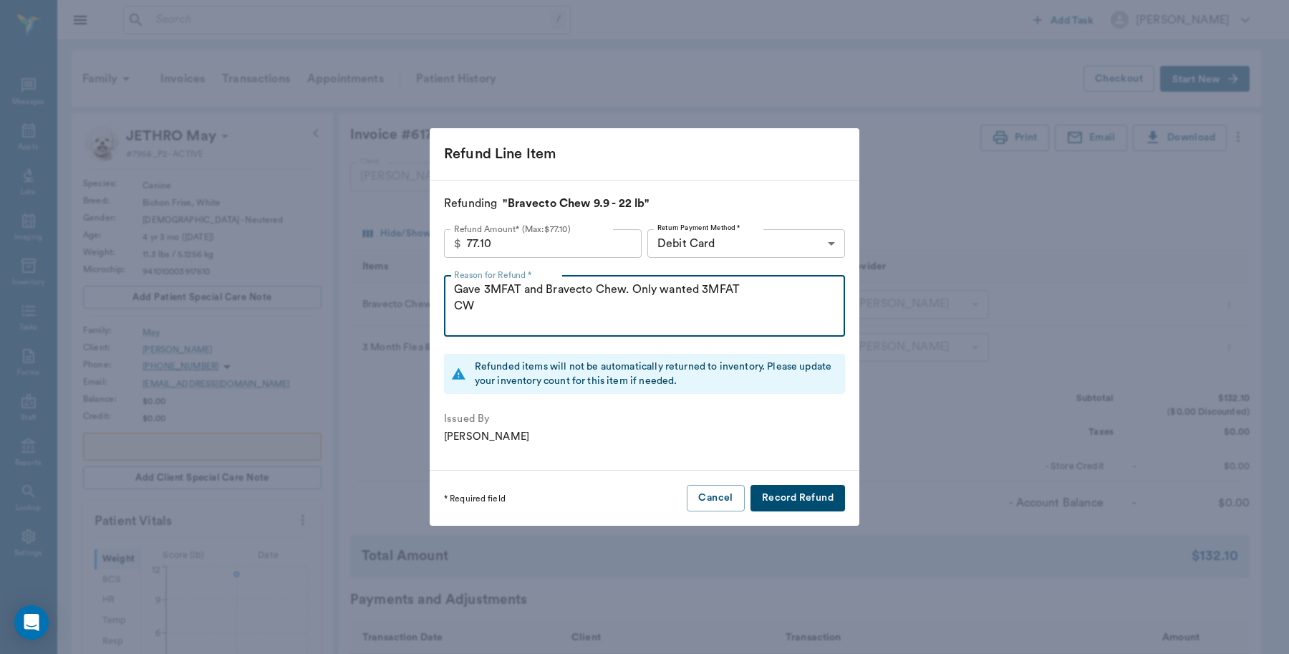
type textarea "Gave 3MFAT and Bravecto Chew. Only wanted 3MFAT CW"
click at [824, 496] on button "Record Refund" at bounding box center [797, 498] width 95 height 26
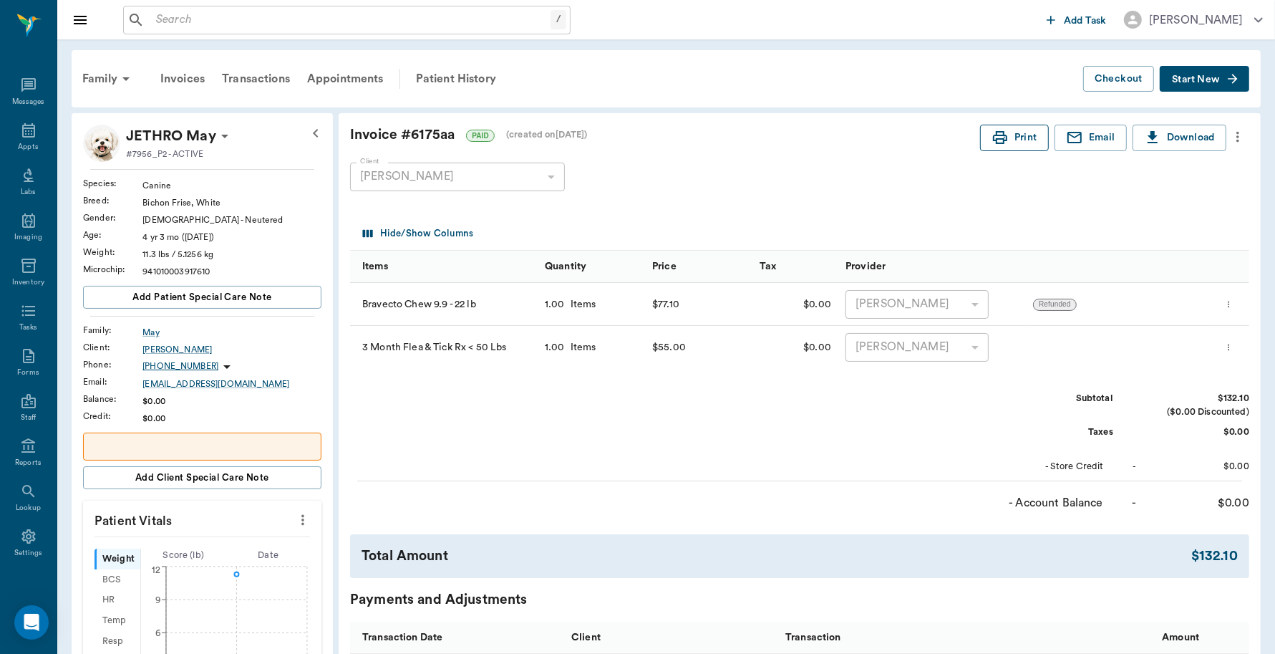
click at [1020, 136] on button "Print" at bounding box center [1014, 138] width 69 height 26
click at [20, 134] on icon at bounding box center [28, 130] width 17 height 17
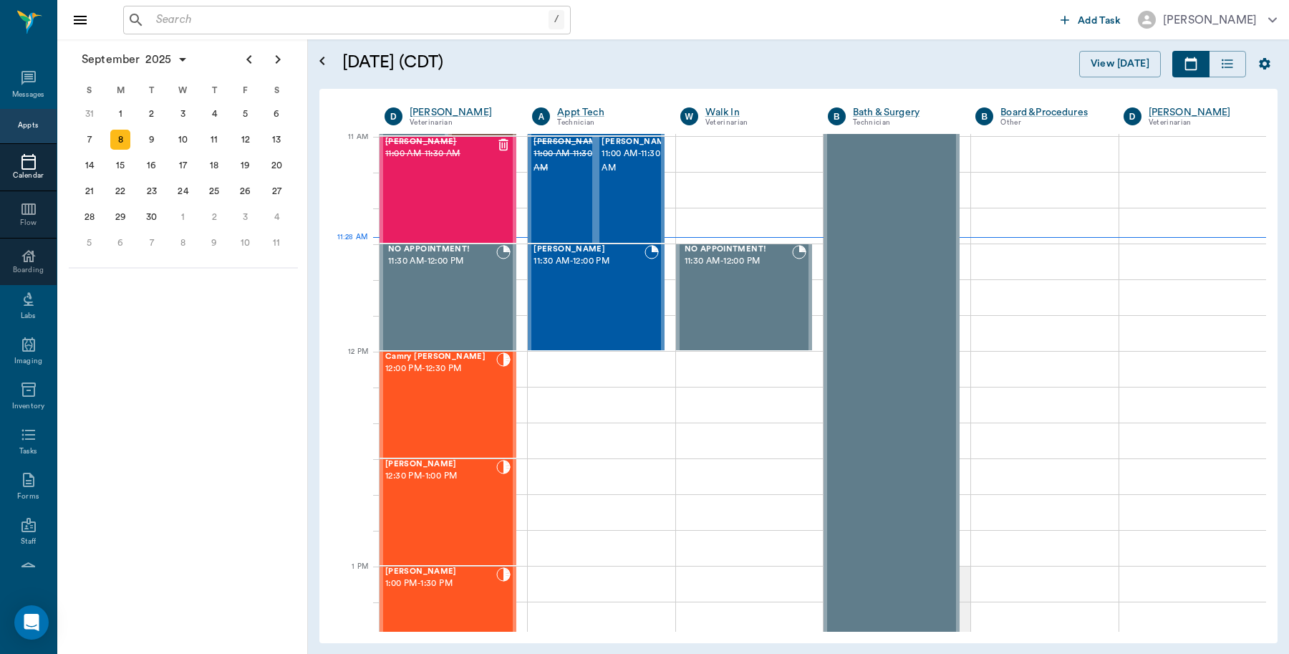
scroll to position [647, 0]
click at [632, 208] on div "[PERSON_NAME] 11:00 AM - 11:30 AM" at bounding box center [638, 191] width 72 height 105
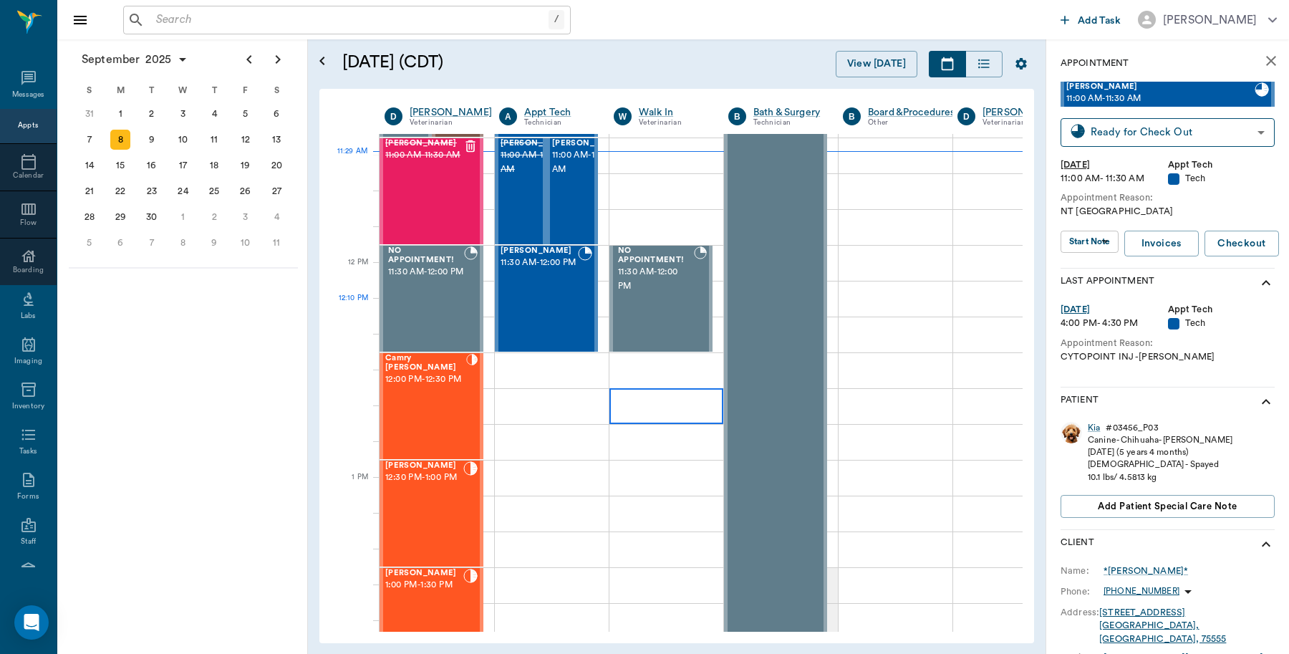
scroll to position [736, 0]
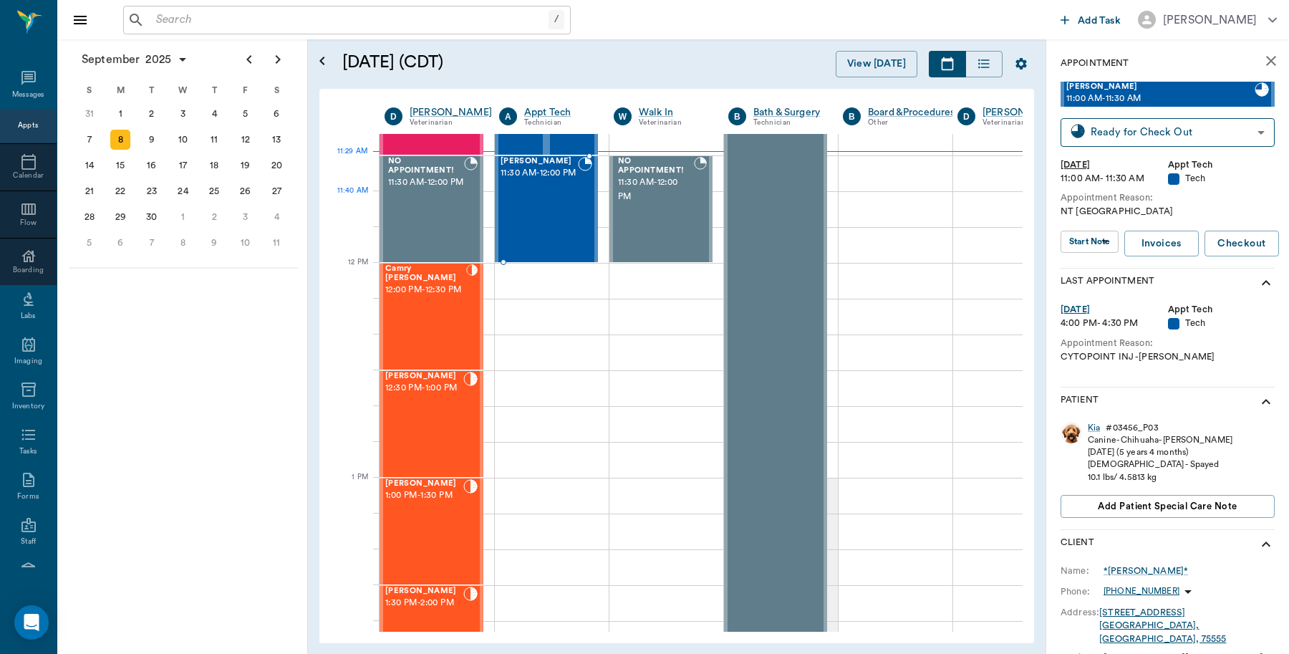
click at [546, 206] on div "[PERSON_NAME] 11:30 AM - 12:00 PM" at bounding box center [539, 209] width 77 height 105
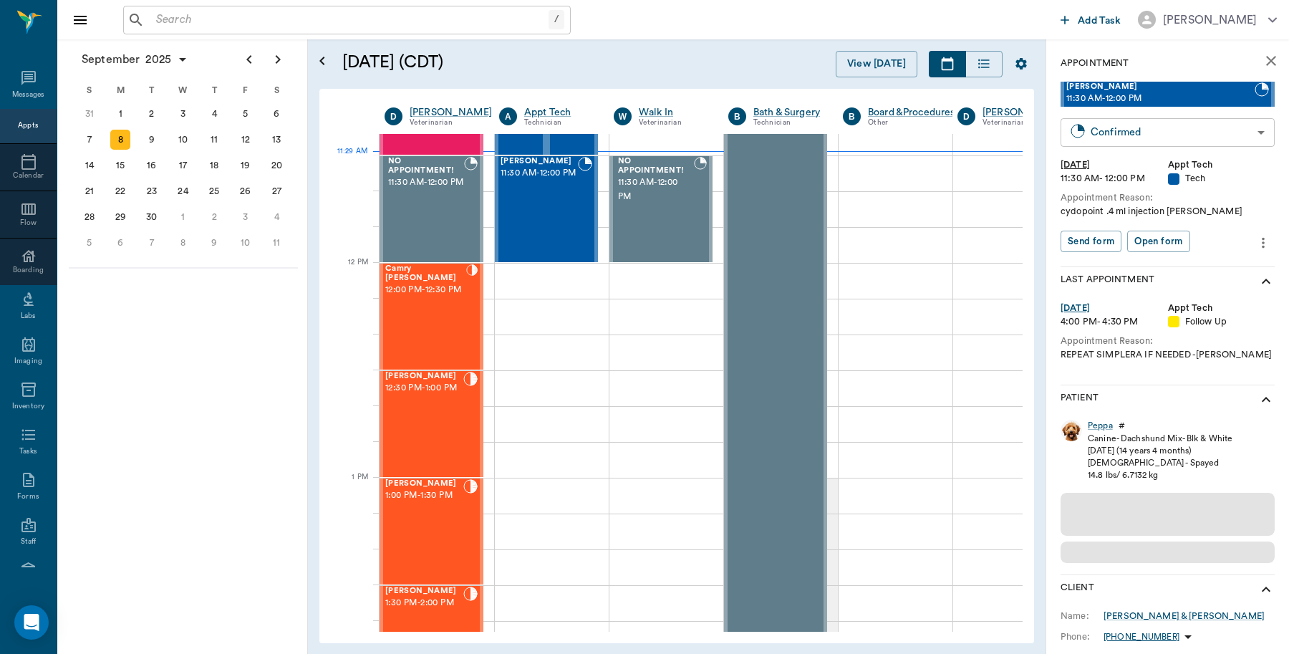
click at [1144, 127] on body "/ ​ Add Task Dr. Bert Ellsworth Nectar Messages Appts Calendar Flow Boarding La…" at bounding box center [644, 327] width 1289 height 654
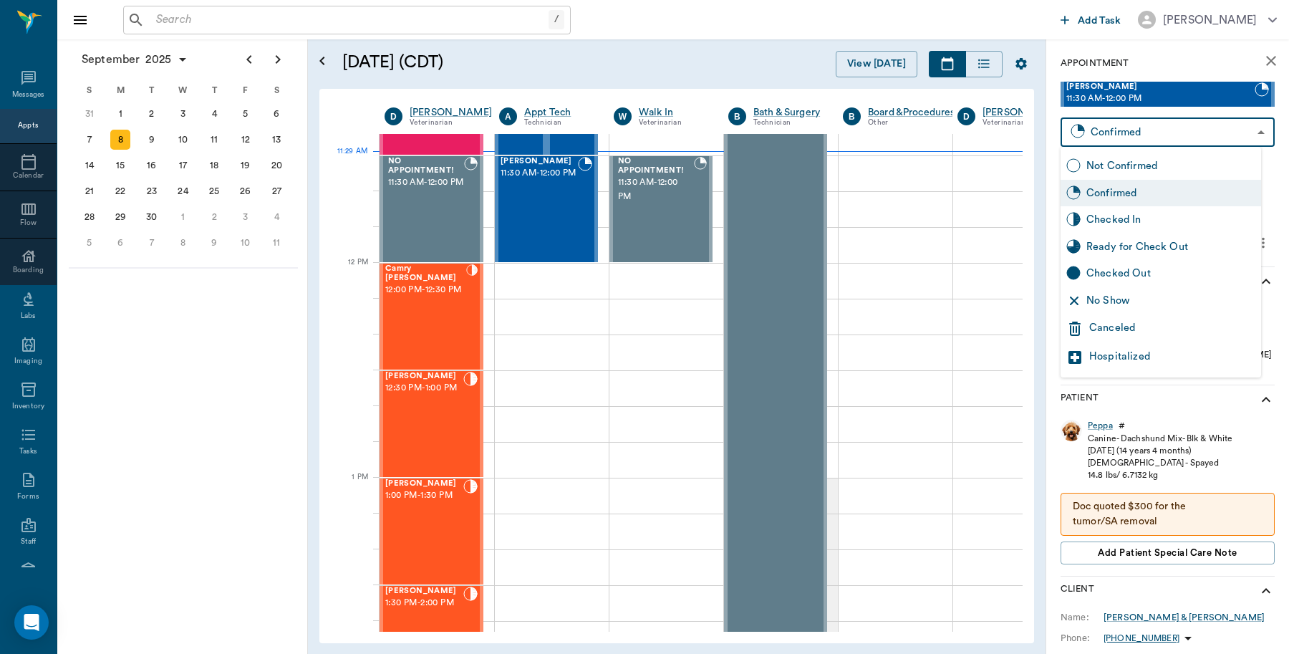
click at [1124, 219] on div "Checked In" at bounding box center [1170, 220] width 169 height 16
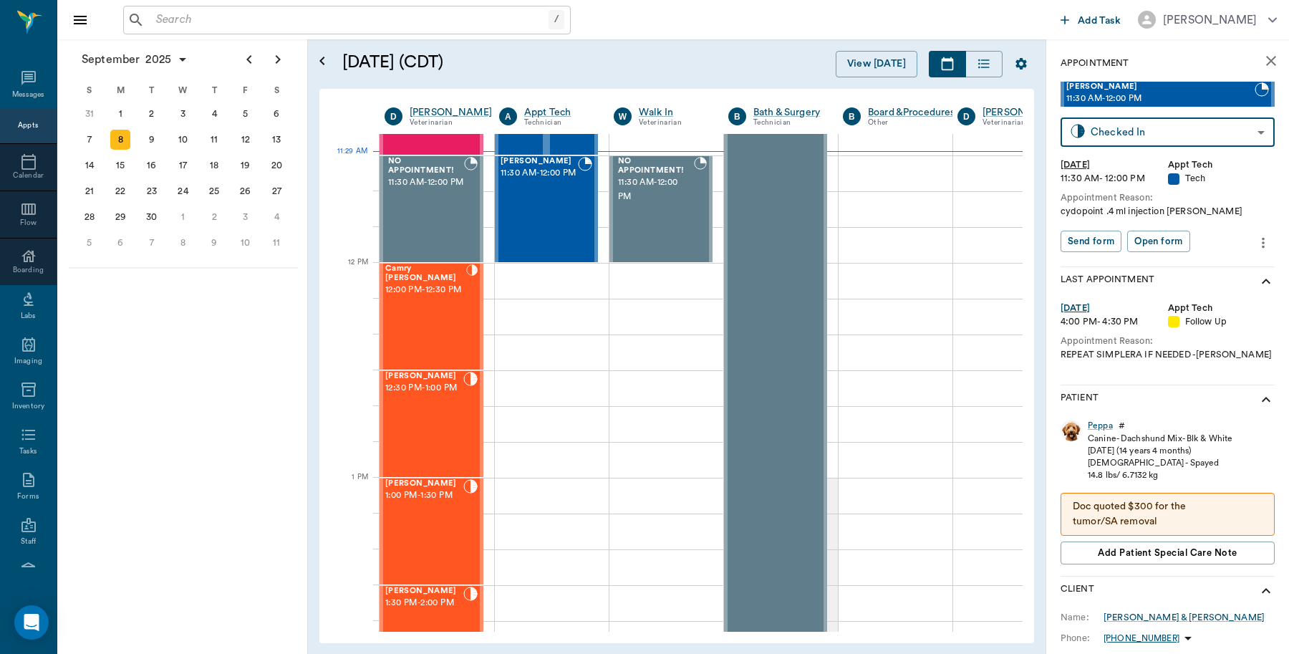
type input "CHECKED_IN"
click at [1101, 244] on icon at bounding box center [1096, 249] width 13 height 10
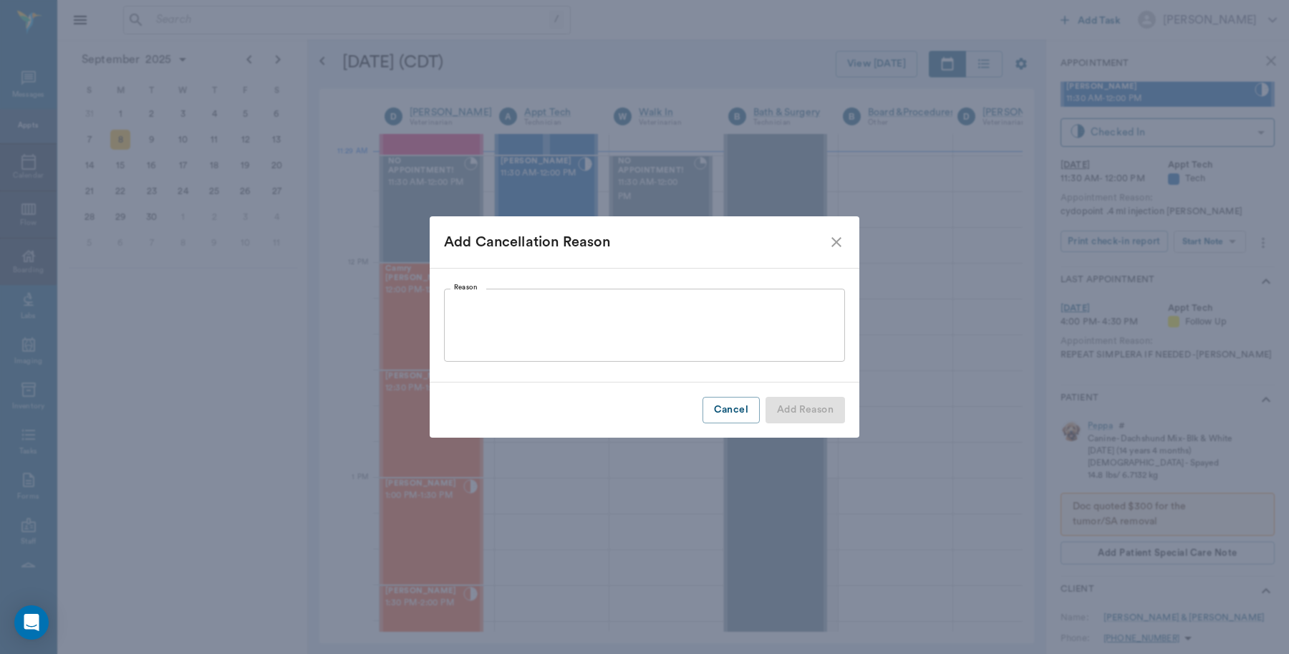
click at [833, 238] on icon "close" at bounding box center [836, 242] width 10 height 10
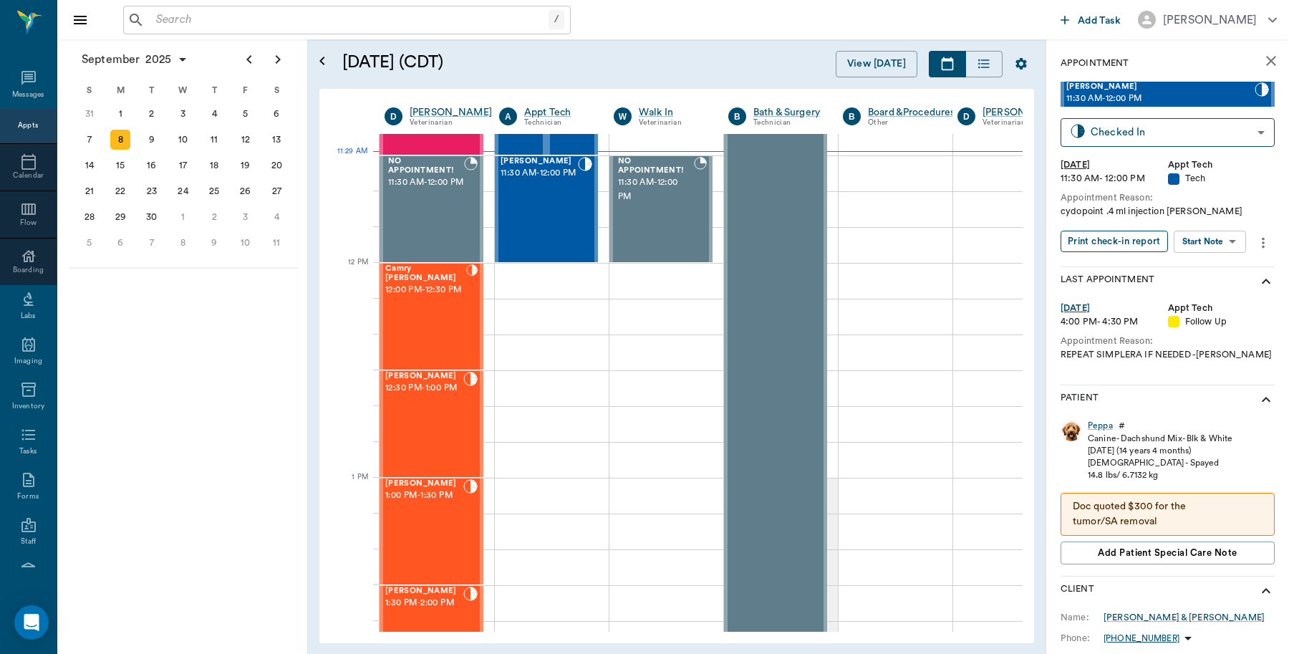
click at [1114, 241] on button "Print check-in report" at bounding box center [1114, 242] width 107 height 22
click at [1083, 238] on button "Print check-in report" at bounding box center [1114, 242] width 107 height 22
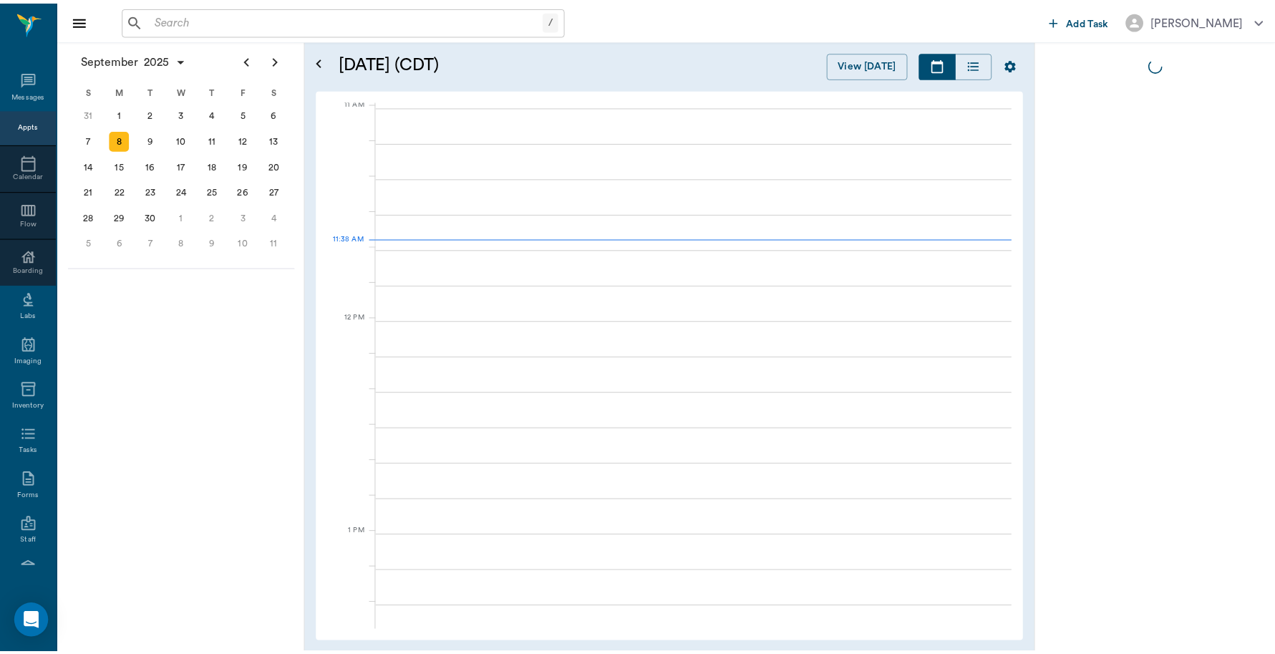
scroll to position [647, 1]
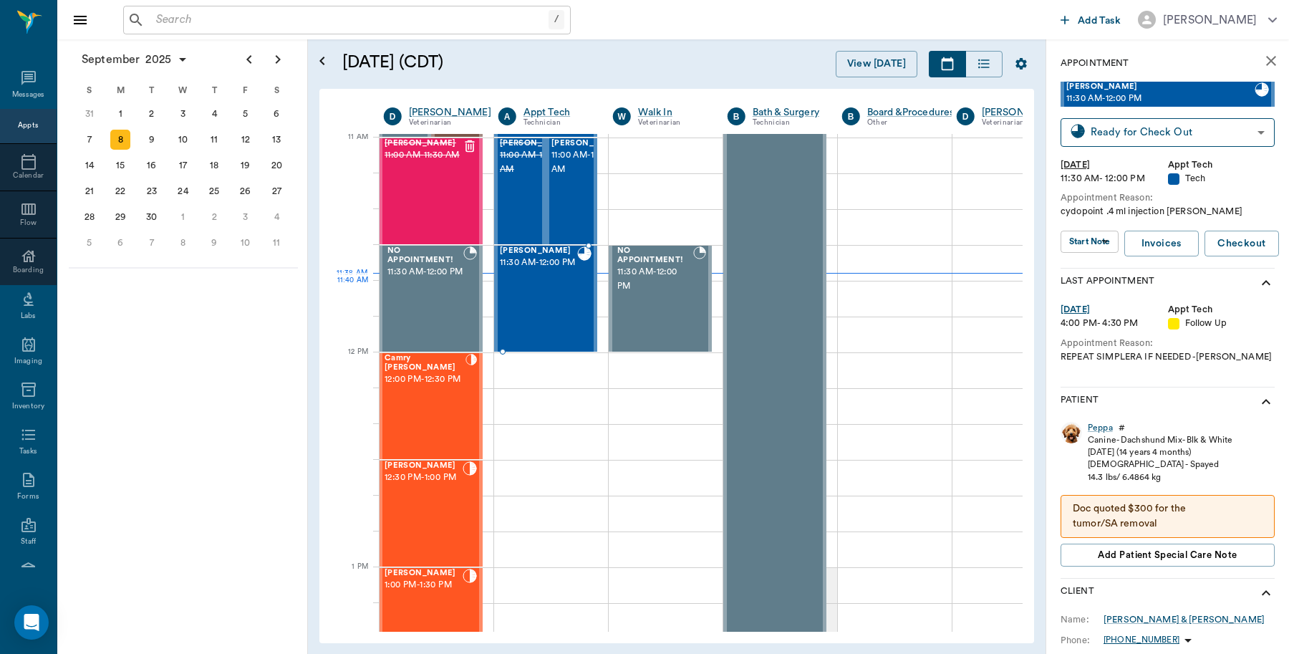
click at [534, 270] on span "11:30 AM - 12:00 PM" at bounding box center [538, 263] width 77 height 14
click at [1099, 426] on div "Peppa" at bounding box center [1100, 428] width 25 height 12
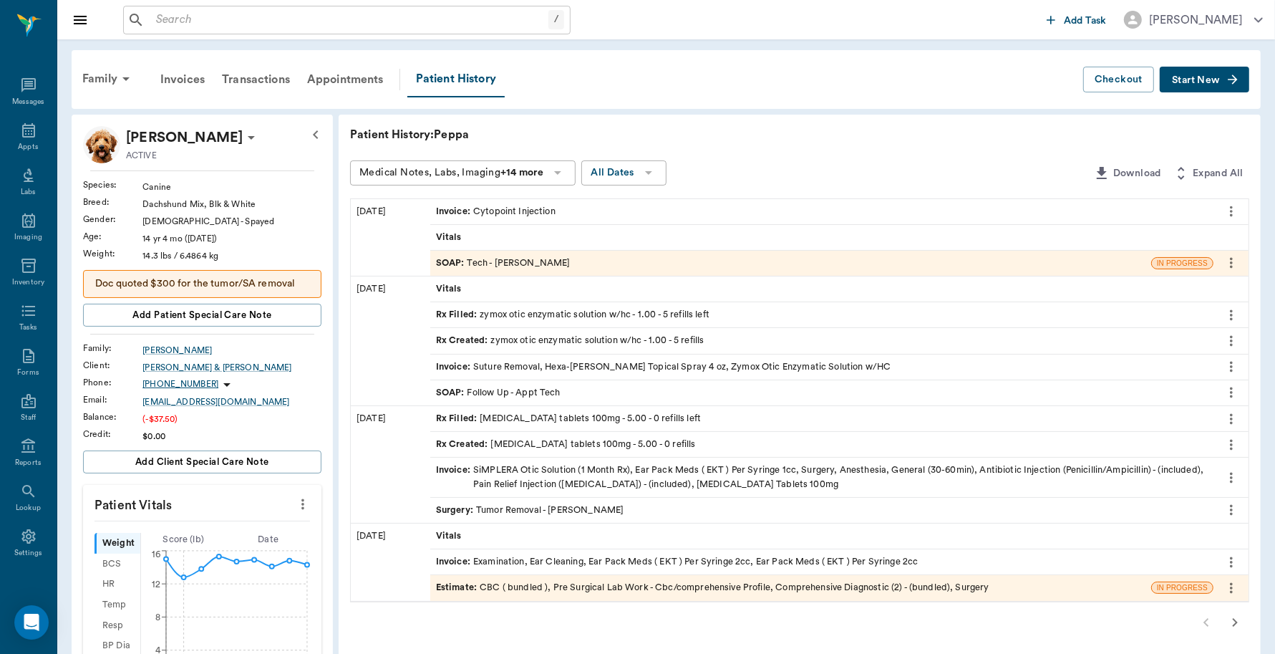
click at [539, 210] on div "Invoice : Cytopoint Injection" at bounding box center [496, 212] width 120 height 14
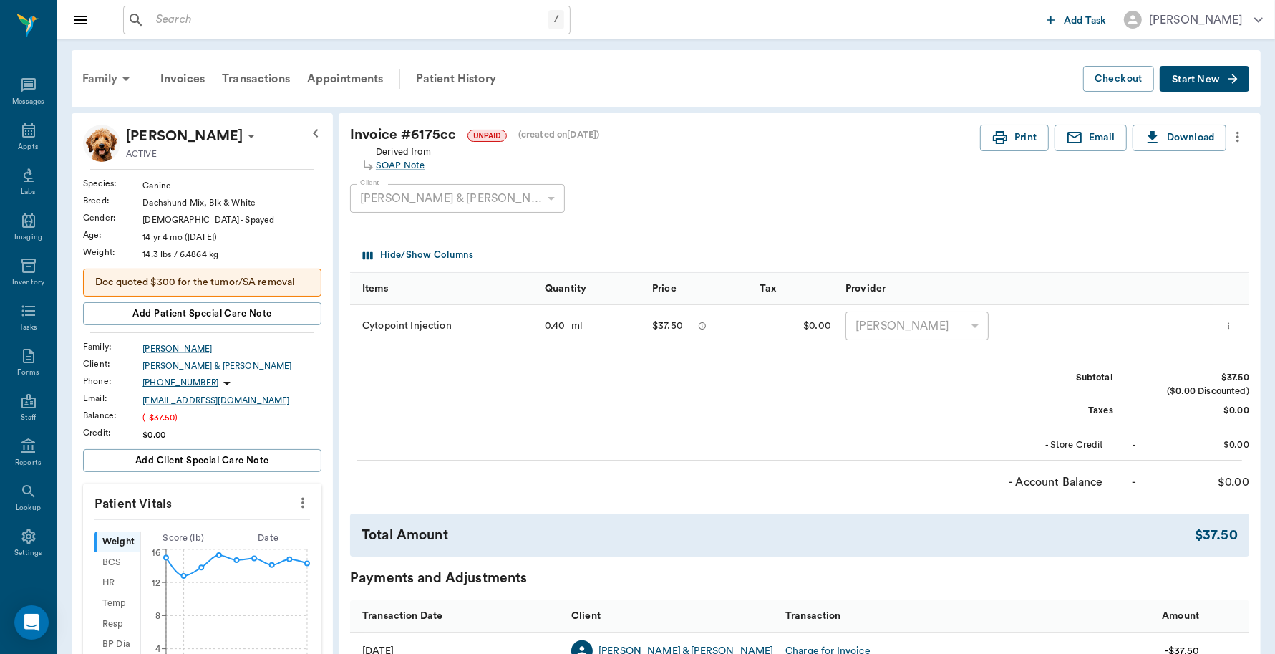
click at [93, 79] on div "Family" at bounding box center [108, 79] width 69 height 34
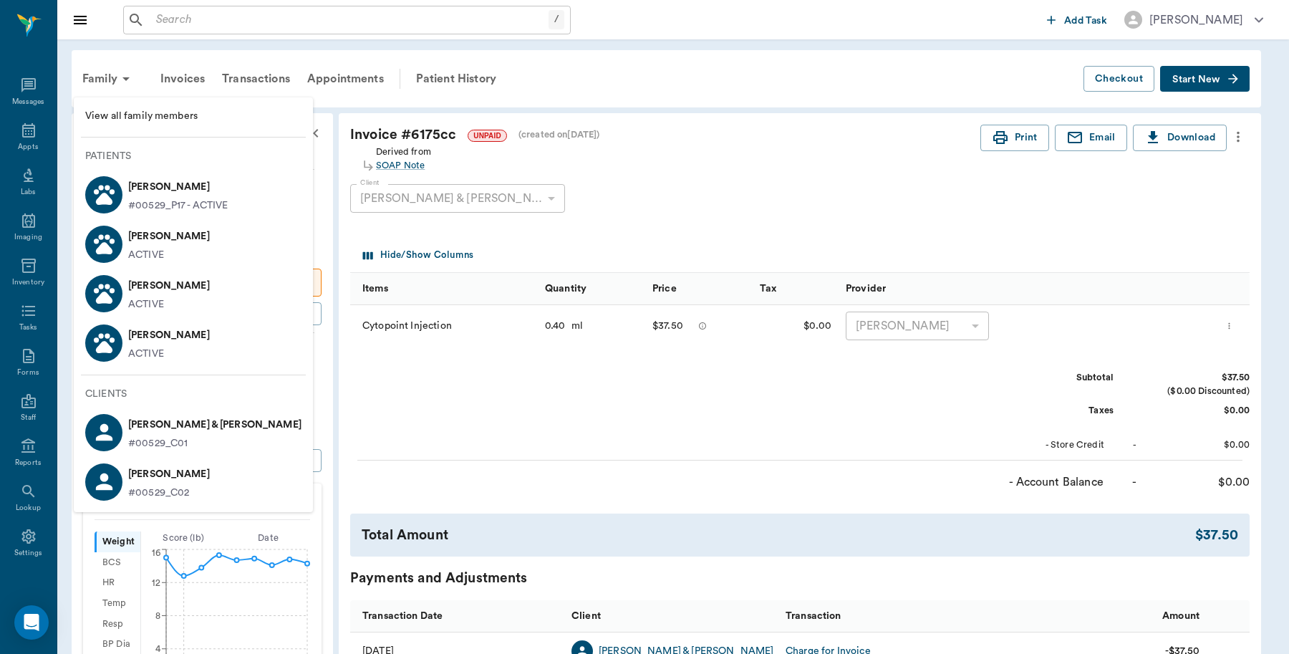
click at [179, 348] on div "ACTIVE" at bounding box center [169, 354] width 82 height 15
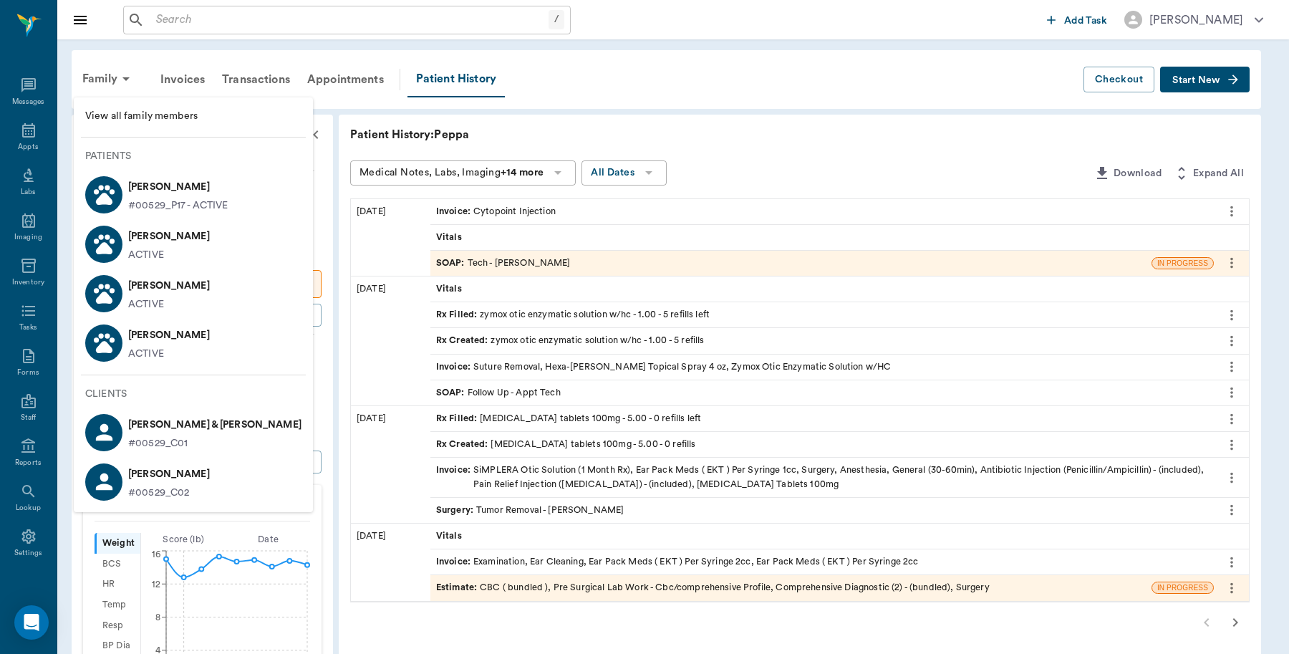
click at [861, 145] on div at bounding box center [644, 327] width 1289 height 654
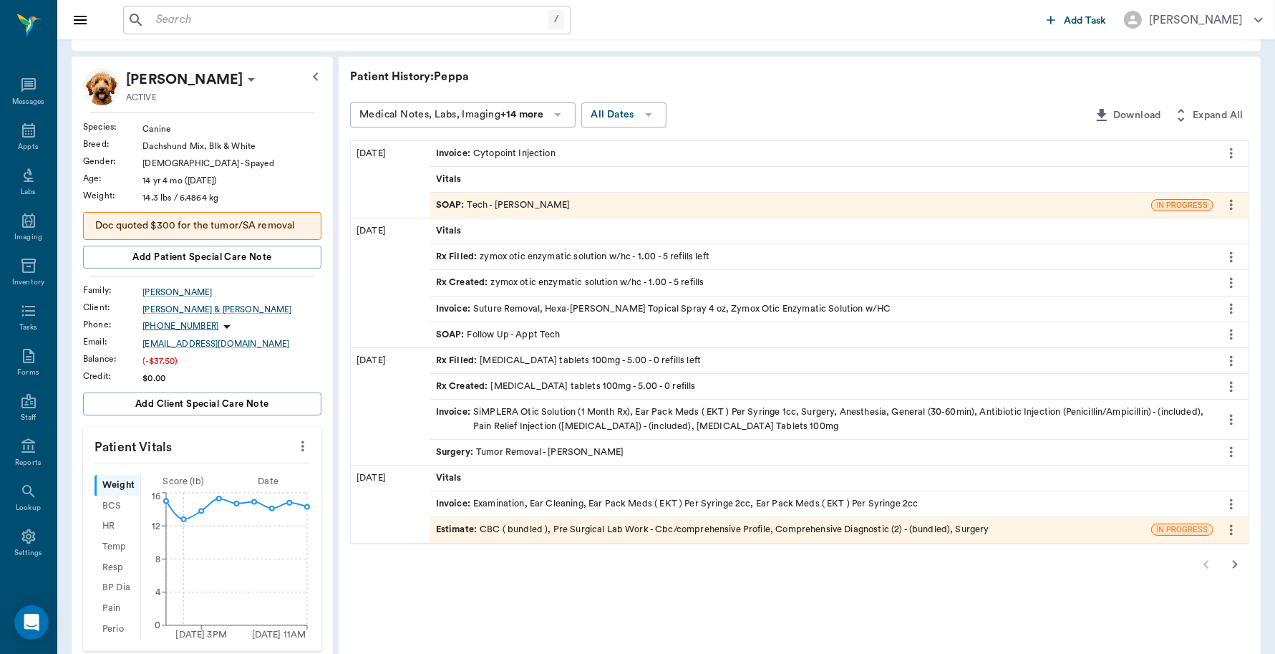
scroll to position [90, 0]
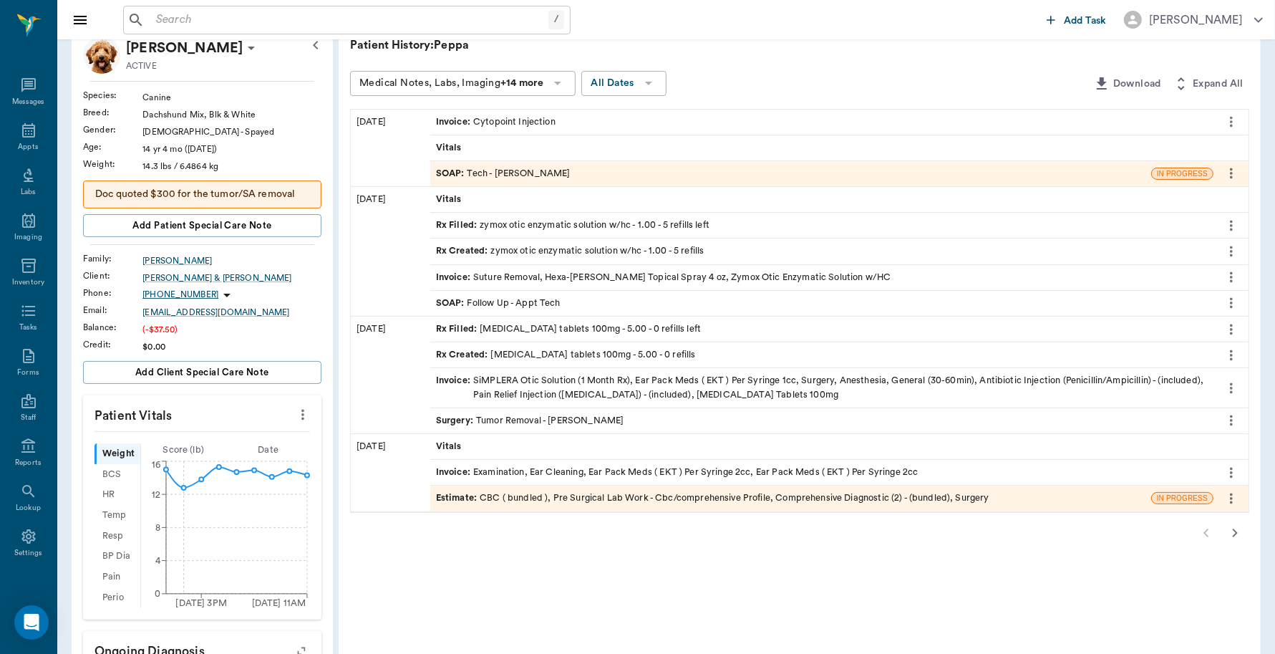
click at [1235, 534] on icon "button" at bounding box center [1235, 532] width 17 height 17
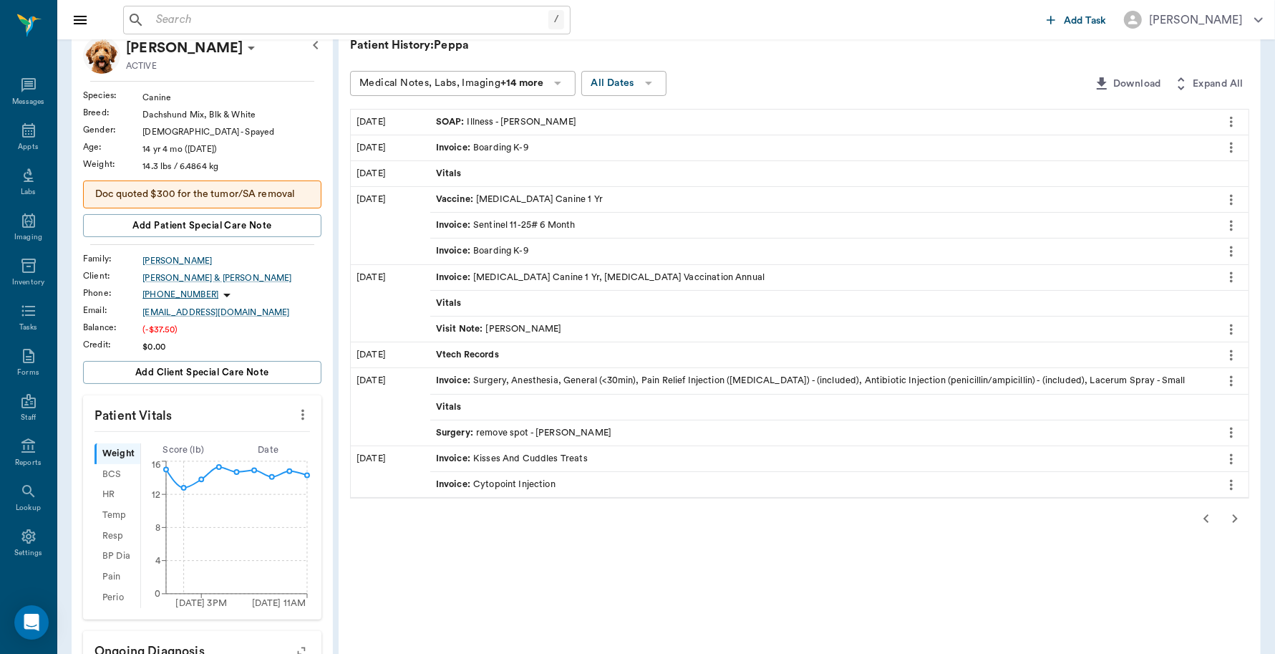
scroll to position [0, 0]
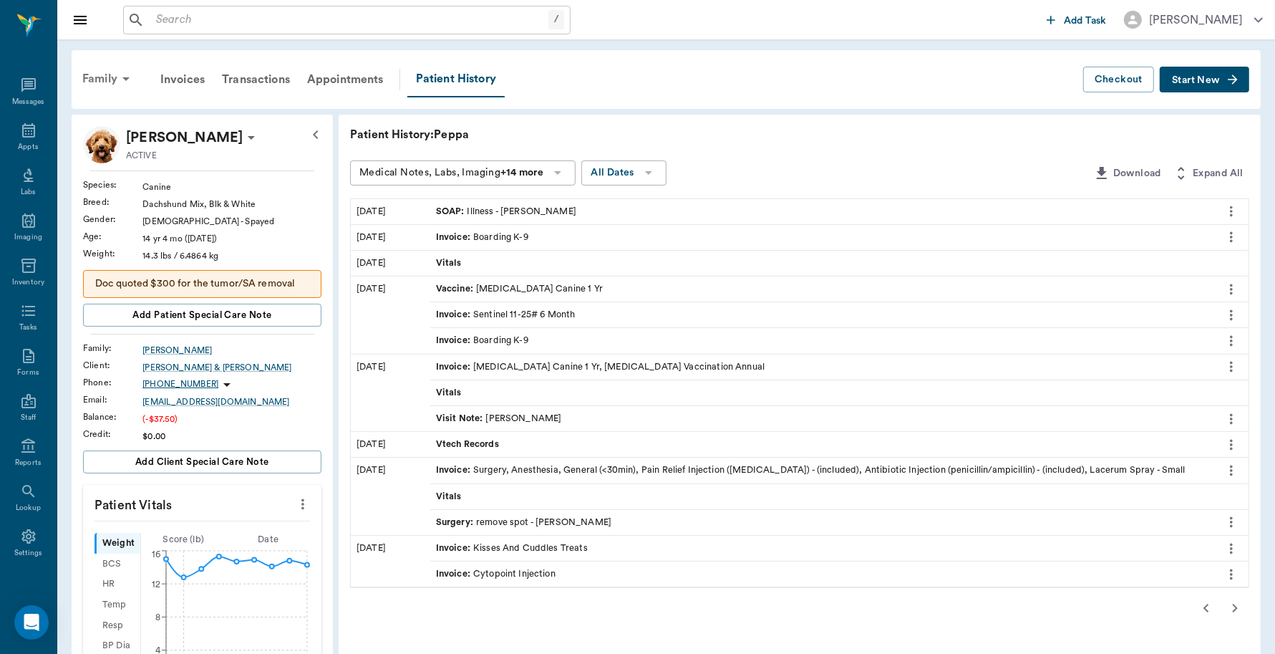
click at [102, 75] on div "Family" at bounding box center [108, 79] width 69 height 34
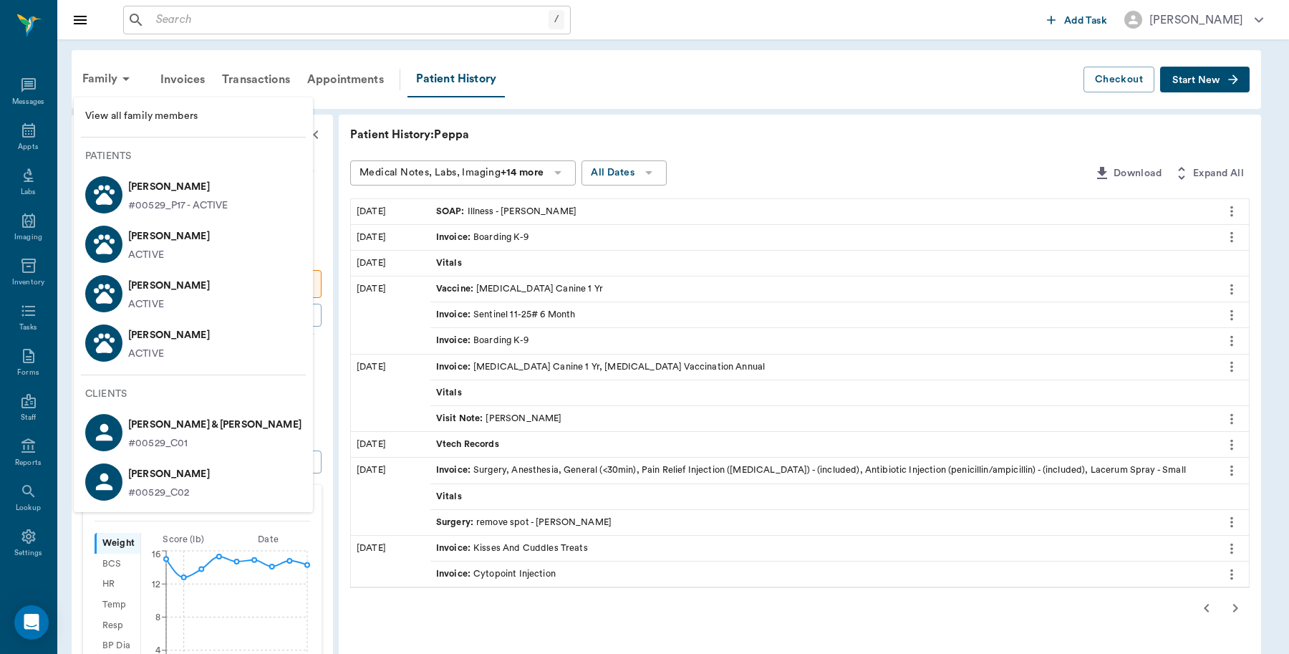
click at [145, 184] on p "[PERSON_NAME]" at bounding box center [178, 186] width 100 height 23
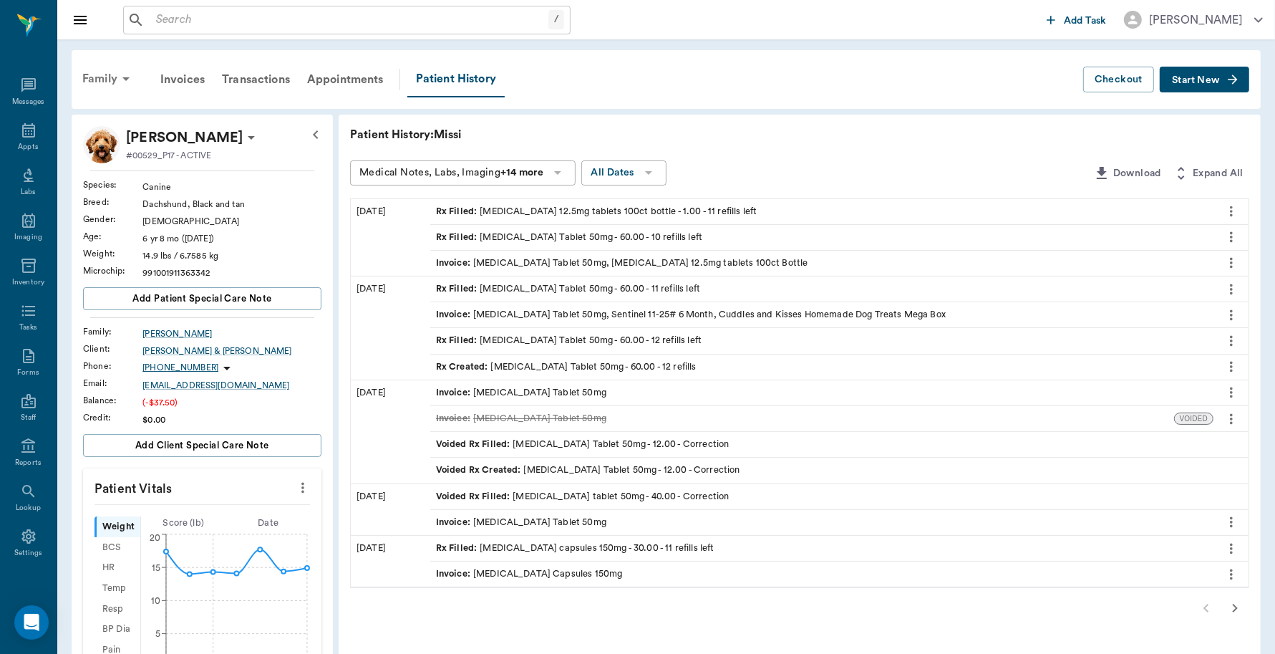
click at [112, 69] on div "Family" at bounding box center [108, 79] width 69 height 34
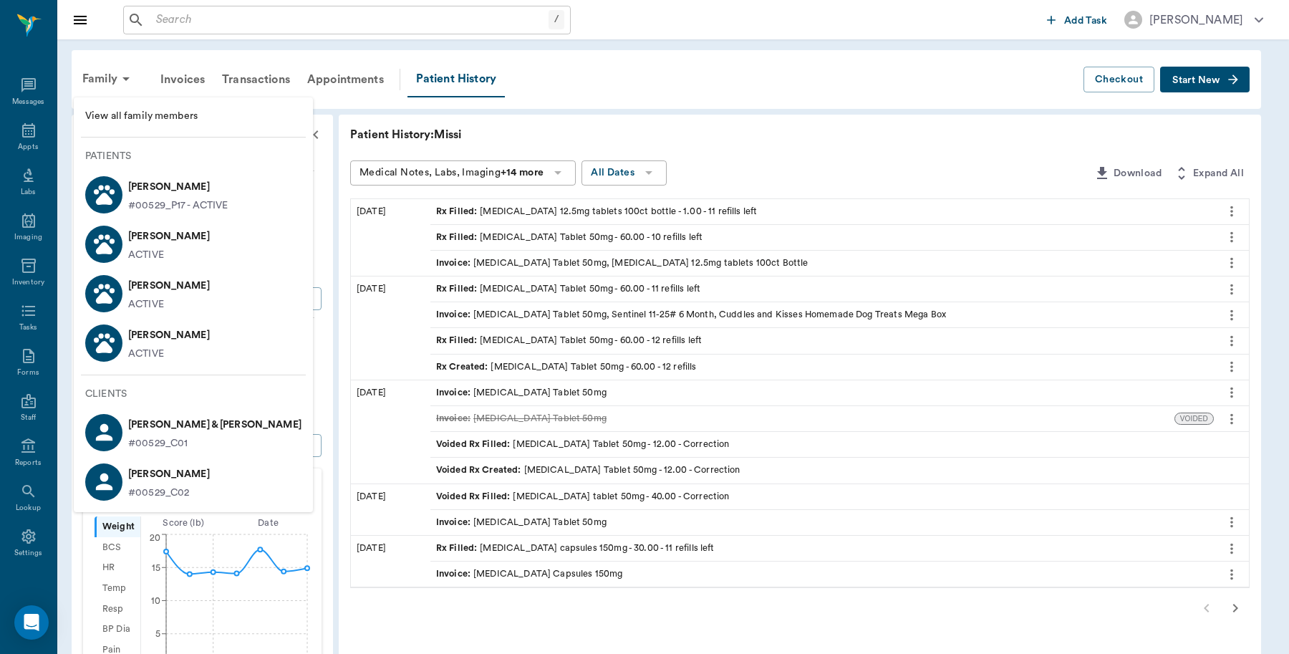
click at [501, 548] on div at bounding box center [644, 327] width 1289 height 654
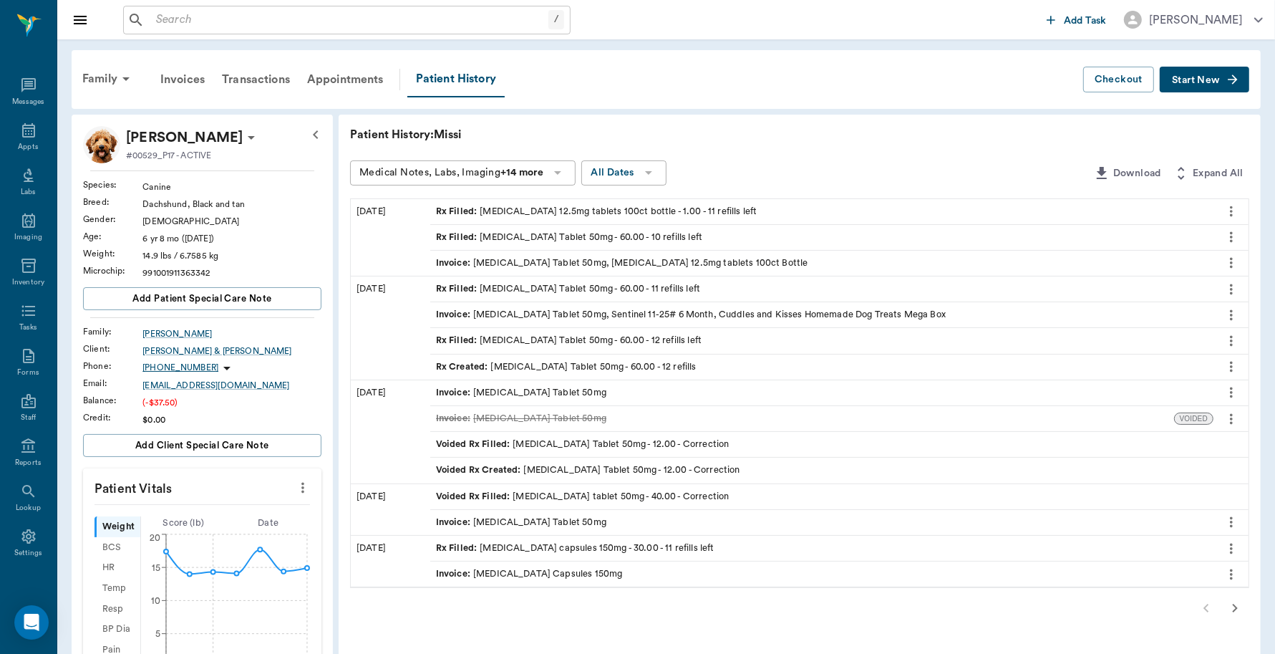
click at [681, 545] on div "Rx Filled : [MEDICAL_DATA] capsules 150mg - 30.00 - 11 refills left" at bounding box center [575, 548] width 279 height 14
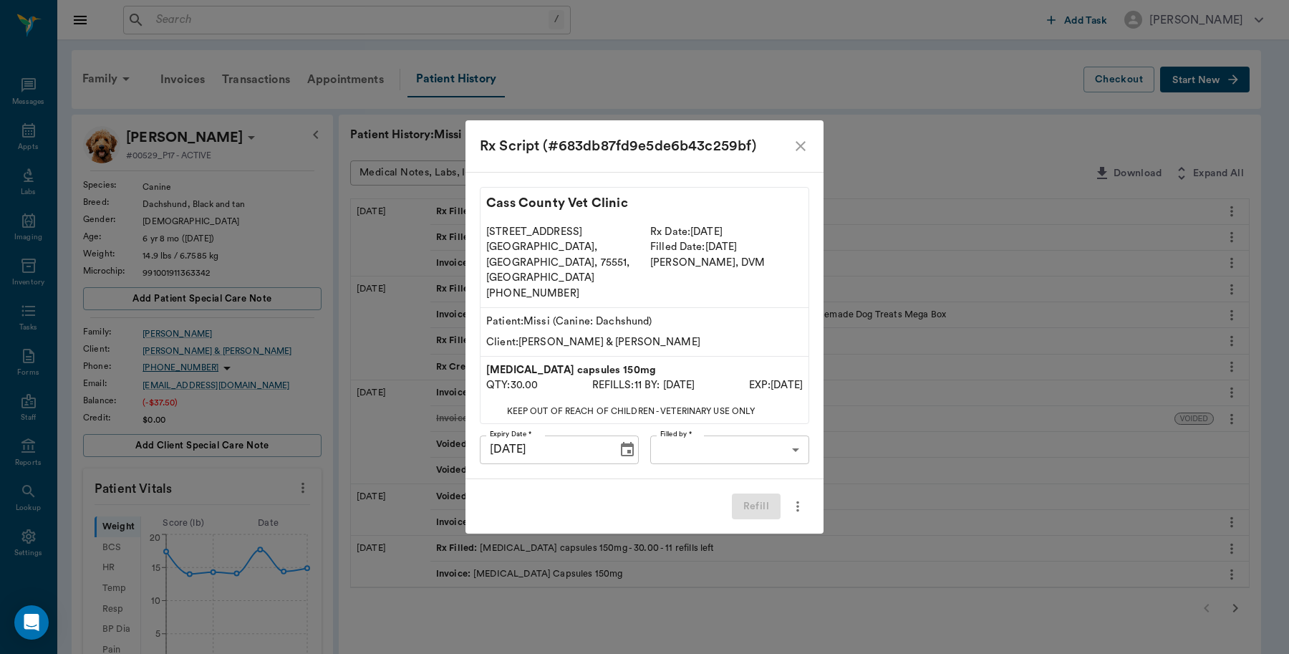
click at [706, 435] on body "/ ​ Add Task [PERSON_NAME] Nectar Messages Appts Labs Imaging Inventory Tasks F…" at bounding box center [644, 556] width 1289 height 1113
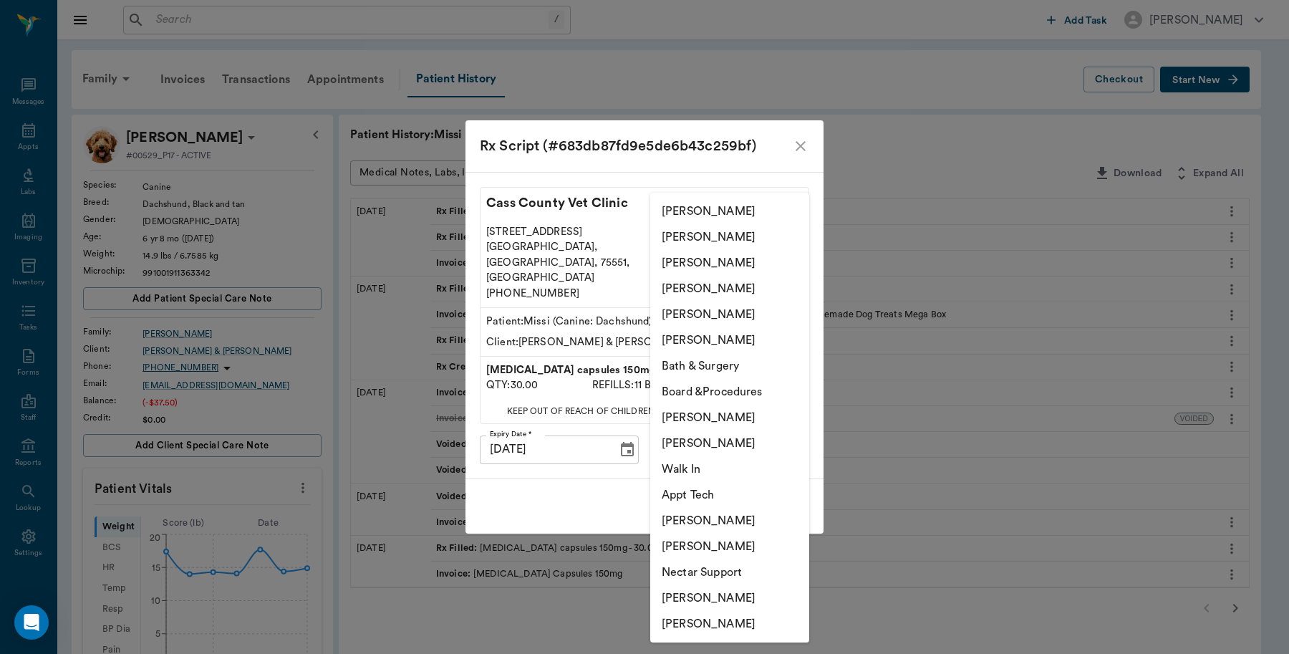
click at [691, 312] on li "Lorean Lingle" at bounding box center [729, 314] width 159 height 26
type input "63ec2ece52e12b0ba117cc90"
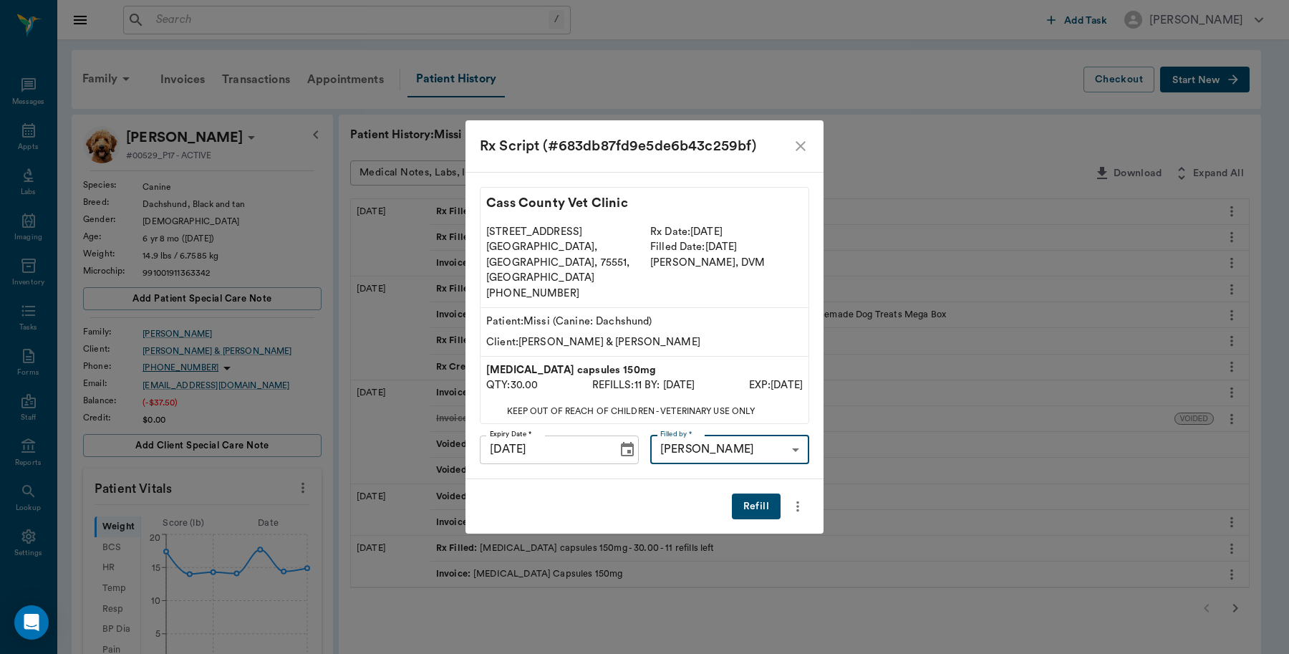
click at [761, 493] on button "Refill" at bounding box center [756, 506] width 49 height 26
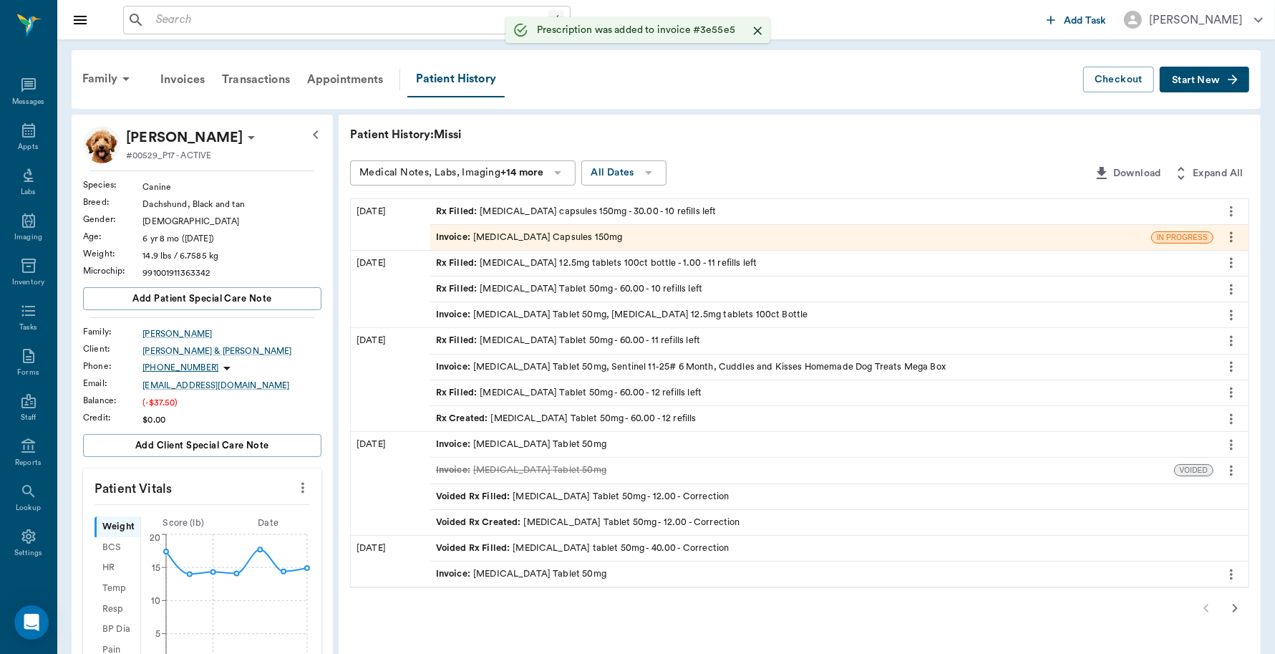
click at [556, 240] on div "Invoice : Clindamycin Capsules 150mg" at bounding box center [529, 238] width 187 height 14
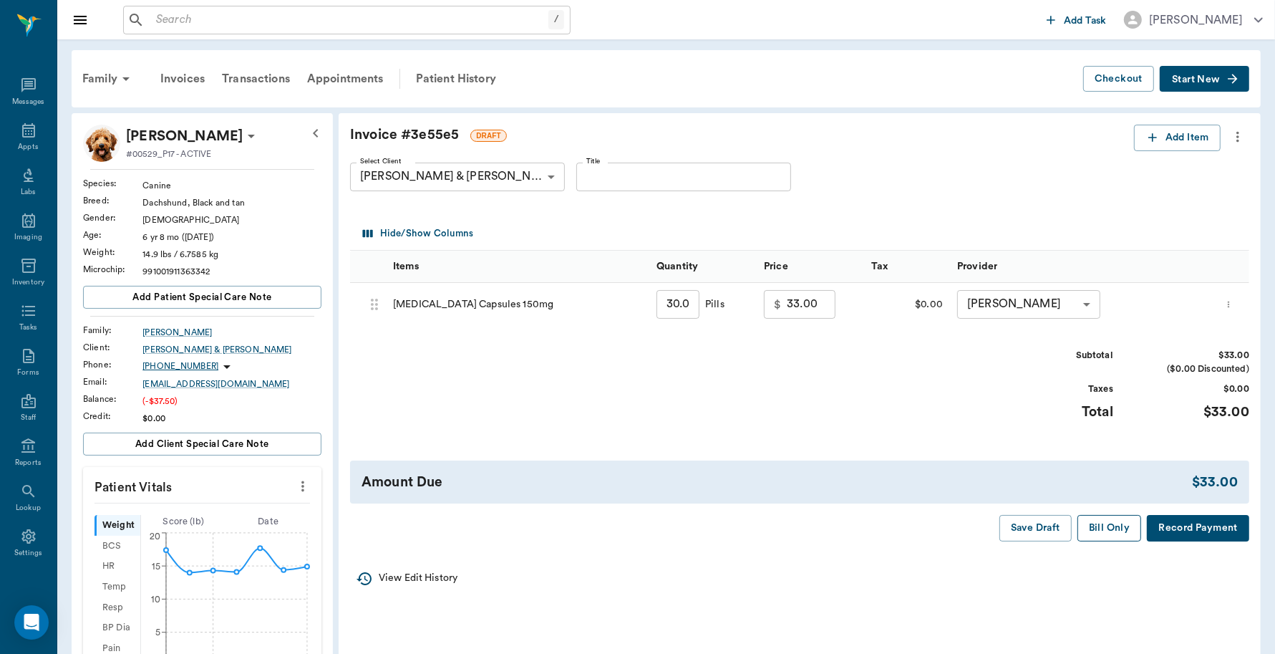
click at [1100, 530] on button "Bill Only" at bounding box center [1110, 528] width 64 height 26
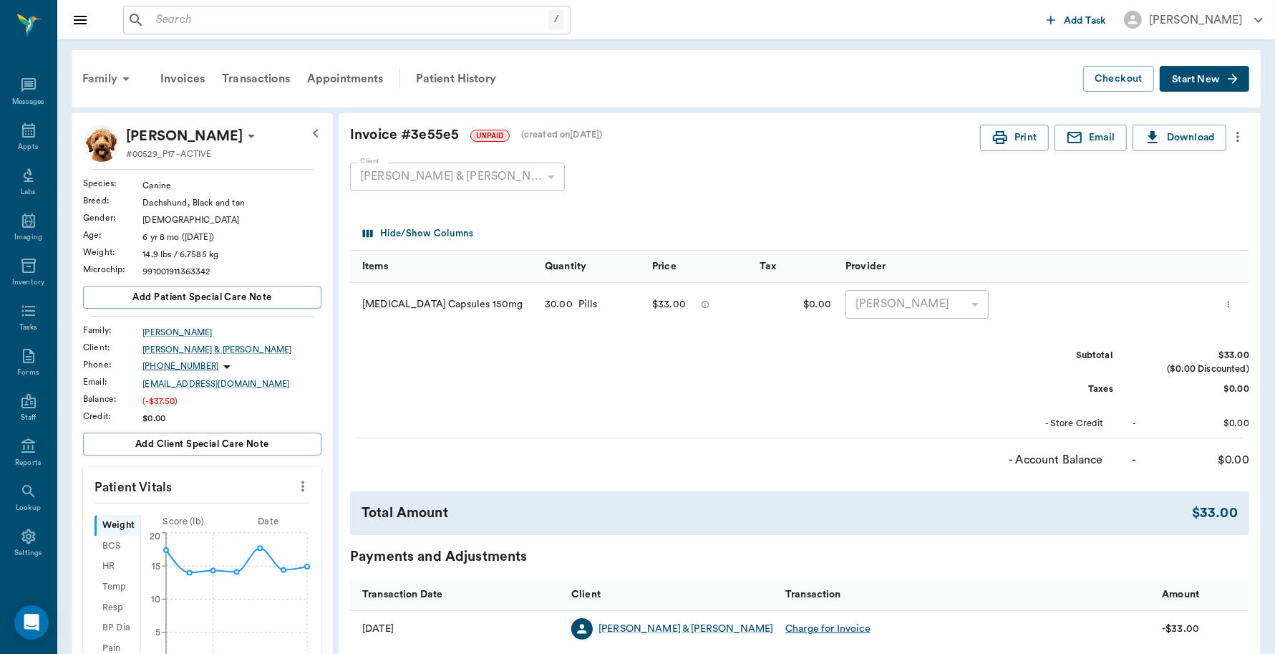
click at [111, 77] on div "Family" at bounding box center [108, 79] width 69 height 34
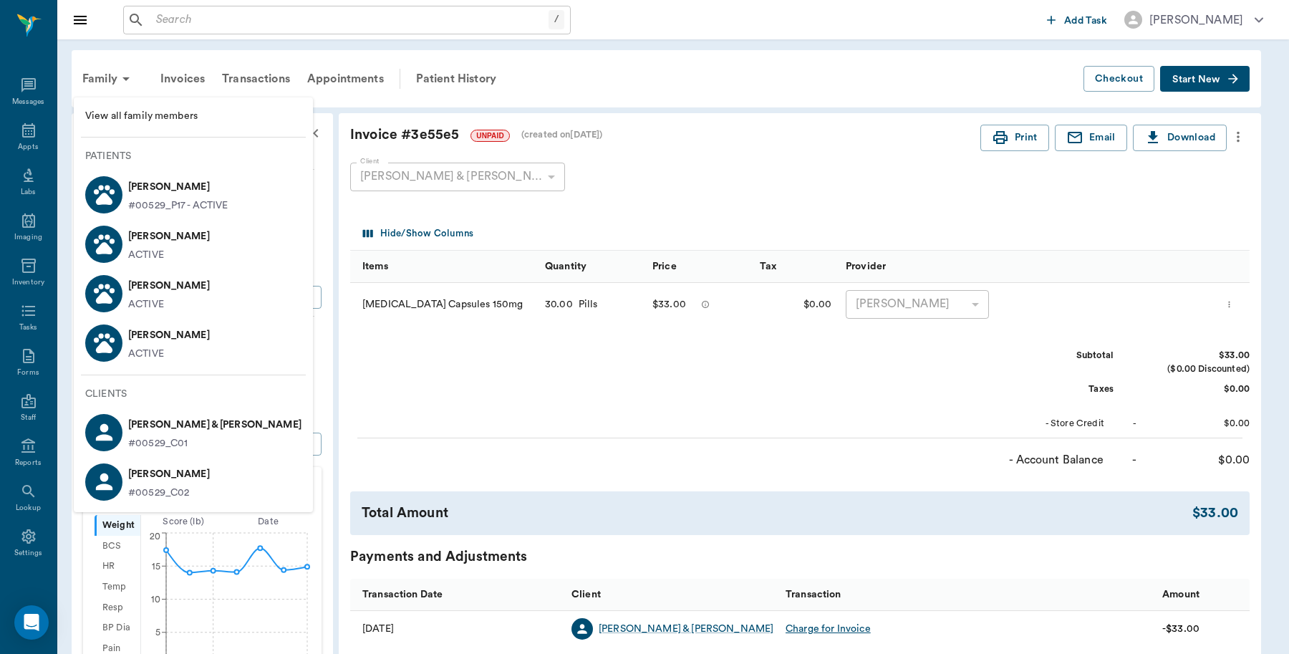
click at [144, 338] on p "[PERSON_NAME]" at bounding box center [169, 335] width 82 height 23
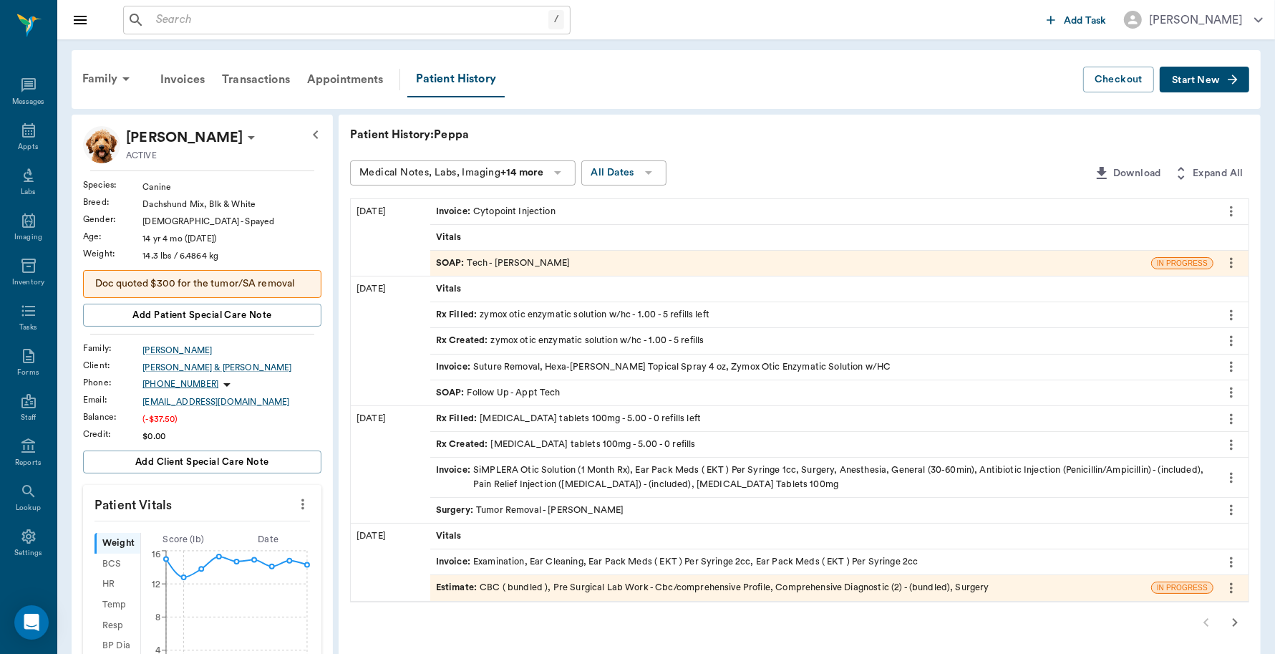
click at [478, 206] on div "Invoice : Cytopoint Injection" at bounding box center [496, 212] width 120 height 14
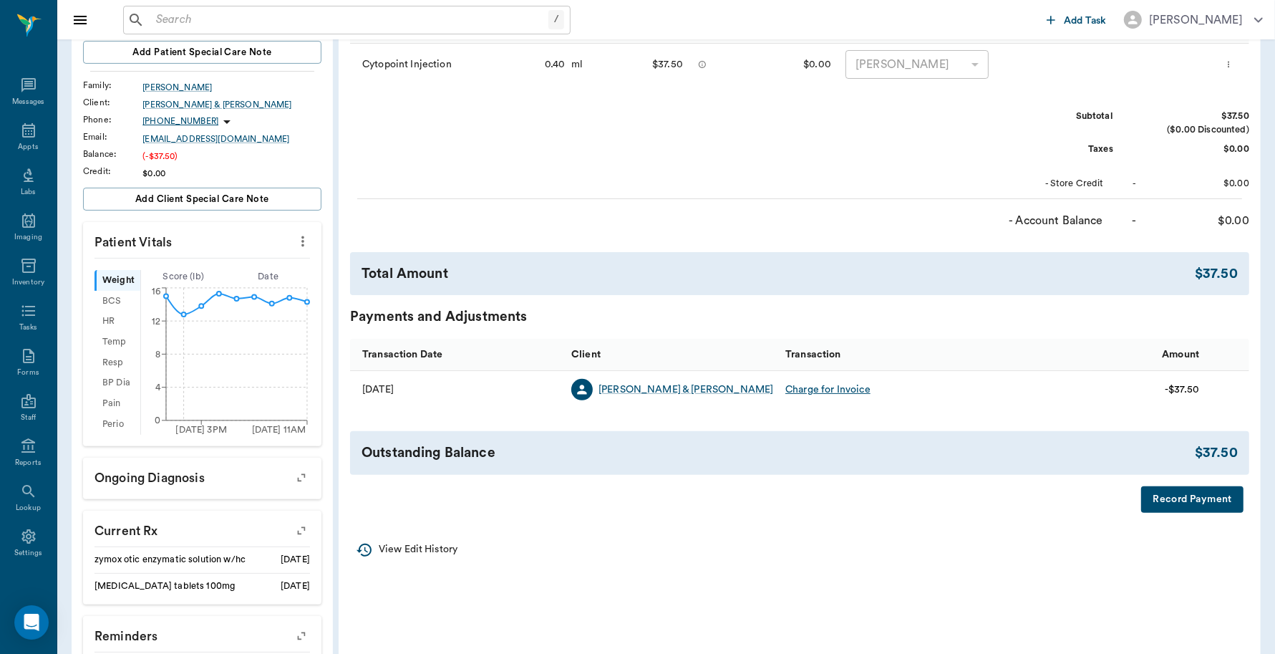
scroll to position [269, 0]
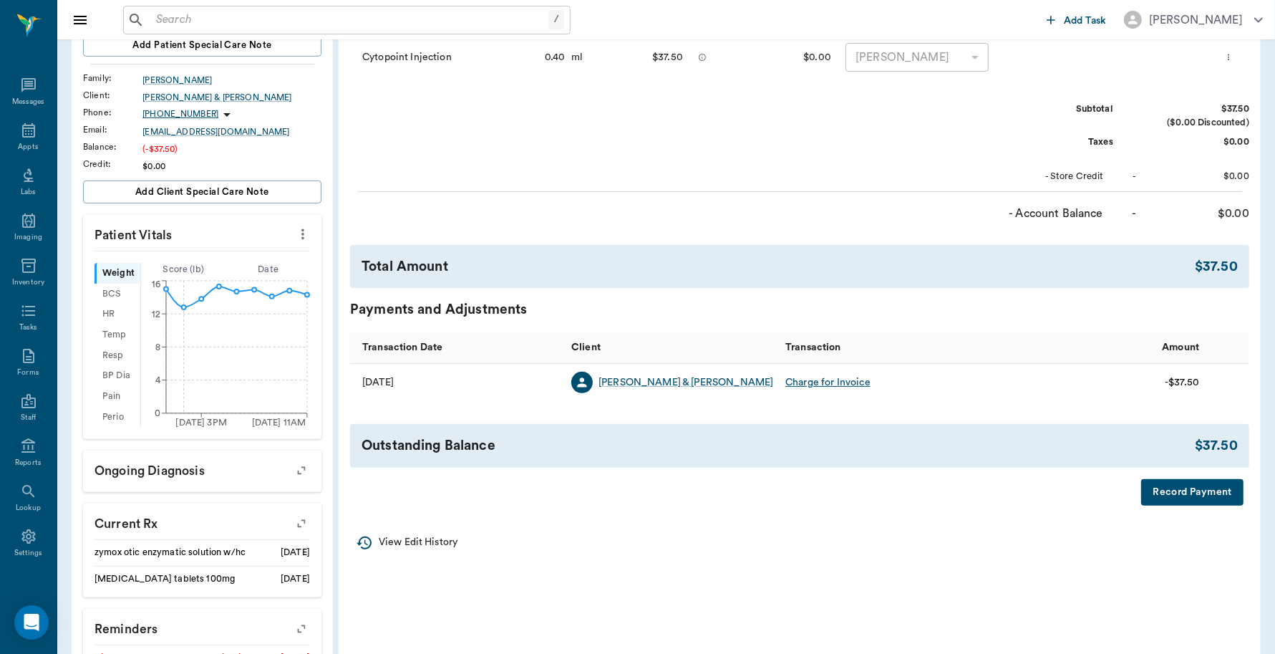
click at [1182, 492] on button "Record Payment" at bounding box center [1193, 492] width 102 height 26
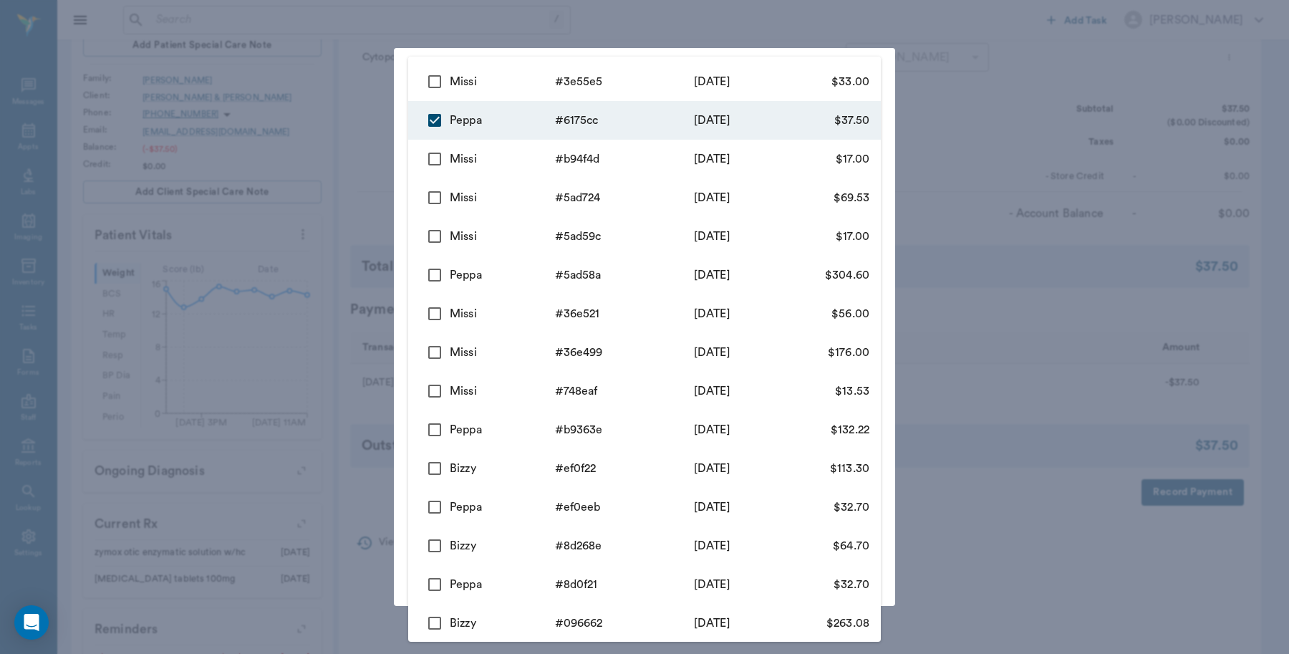
click at [653, 130] on body "/ ​ Add Task Dr. Bert Ellsworth Nectar Messages Appts Labs Imaging Inventory Ta…" at bounding box center [644, 308] width 1289 height 1154
click at [430, 85] on input "checkbox" at bounding box center [435, 82] width 30 height 30
checkbox input "true"
type input "68bf05b6f99c2d1c886175cc,68bf06d8bf9cc4c5503e55e5"
type input "70.50"
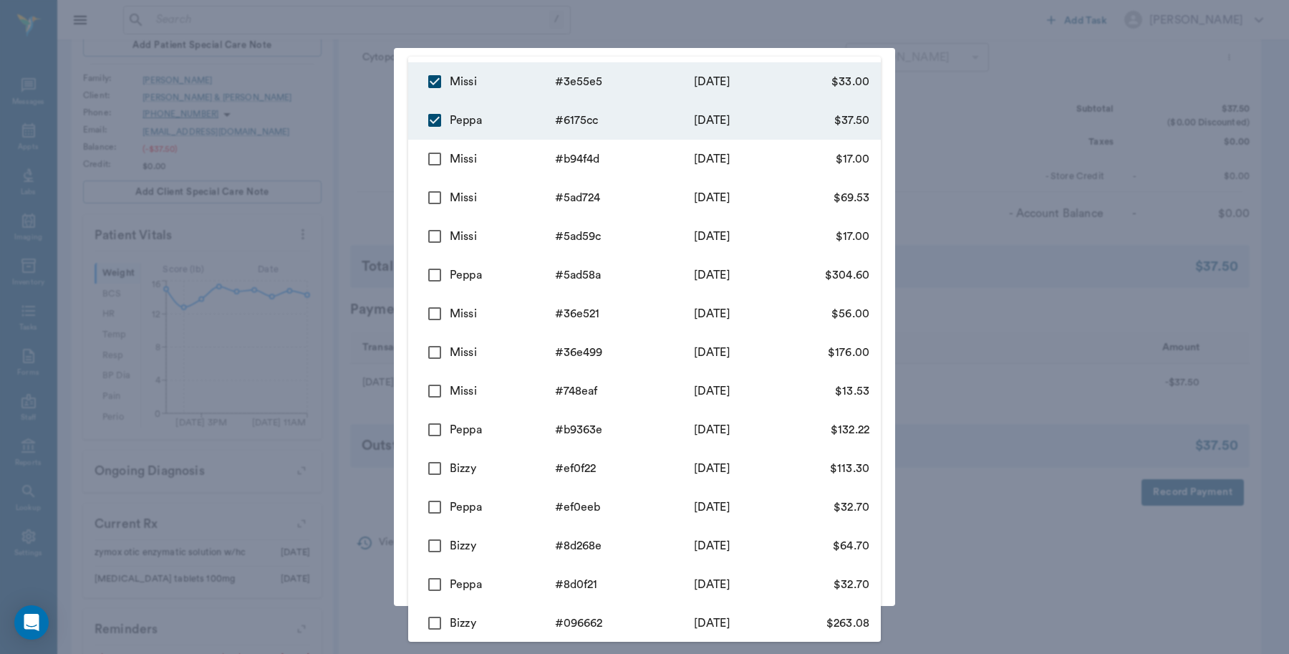
click at [617, 15] on div at bounding box center [644, 327] width 1289 height 654
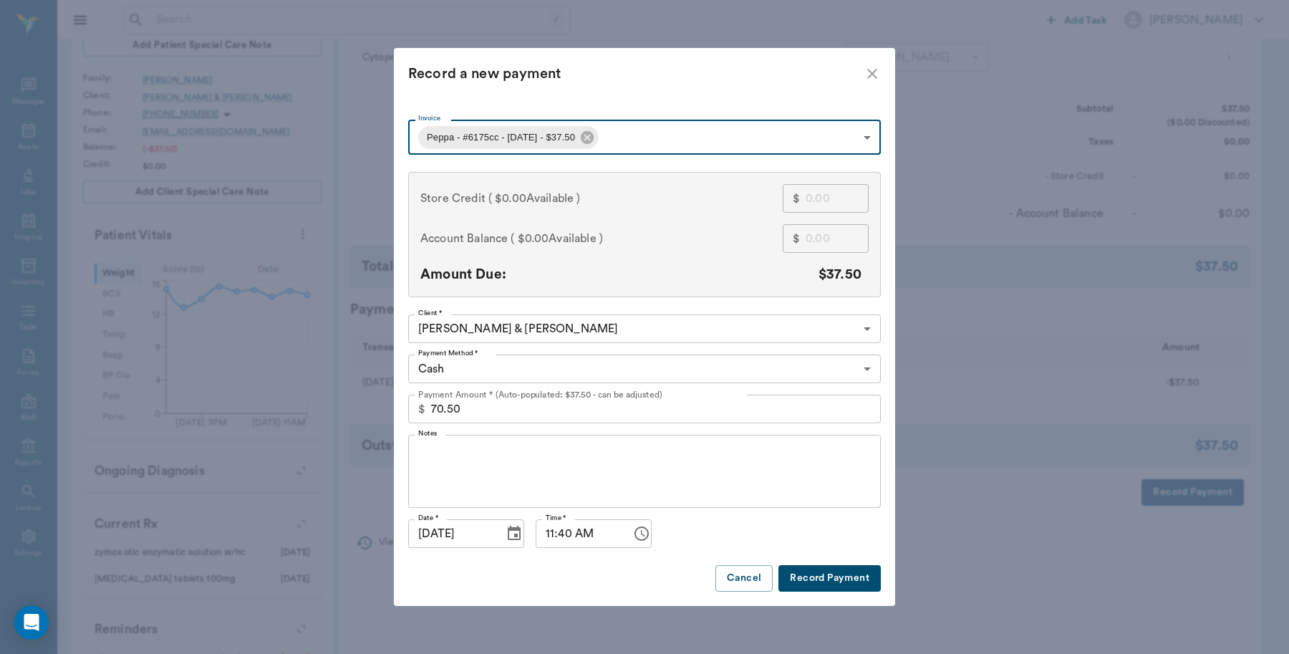
type input "68bf05b6f99c2d1c886175cc"
type input "37.50"
checkbox input "false"
click at [632, 136] on body "/ ​ Add Task Dr. Bert Ellsworth Nectar Messages Appts Labs Imaging Inventory Ta…" at bounding box center [644, 308] width 1289 height 1154
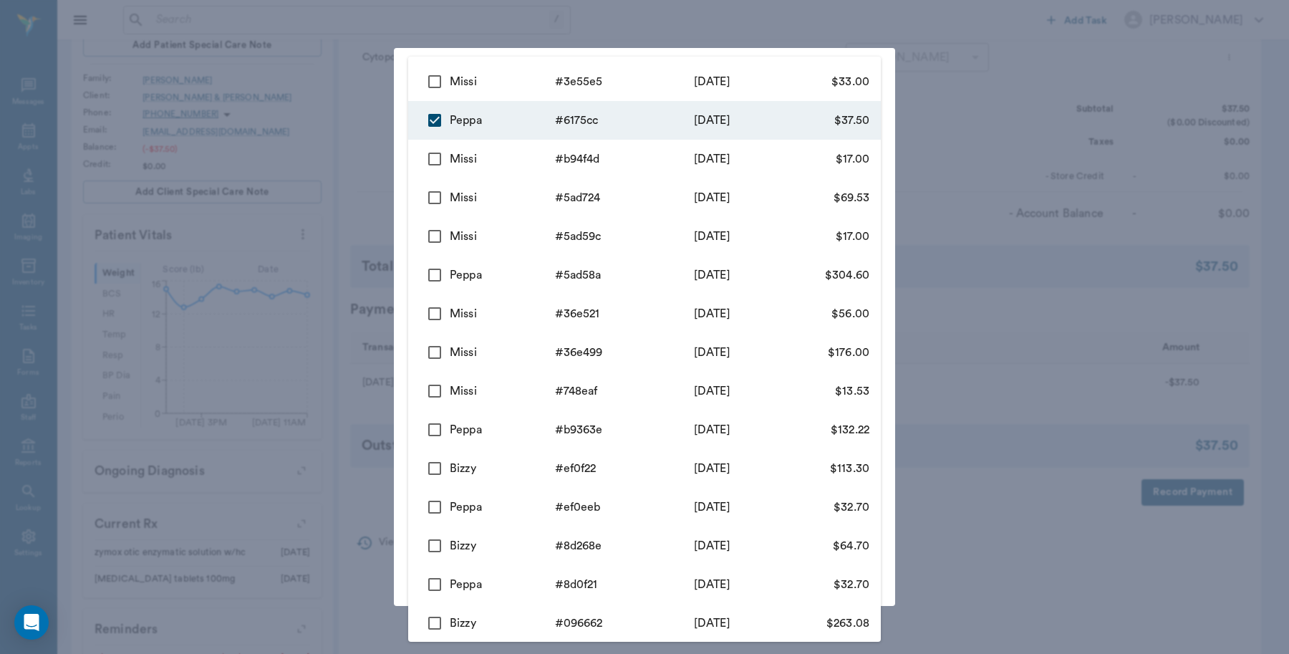
click at [430, 77] on input "checkbox" at bounding box center [435, 82] width 30 height 30
checkbox input "true"
type input "68bf05b6f99c2d1c886175cc,68bf06d8bf9cc4c5503e55e5"
type input "70.50"
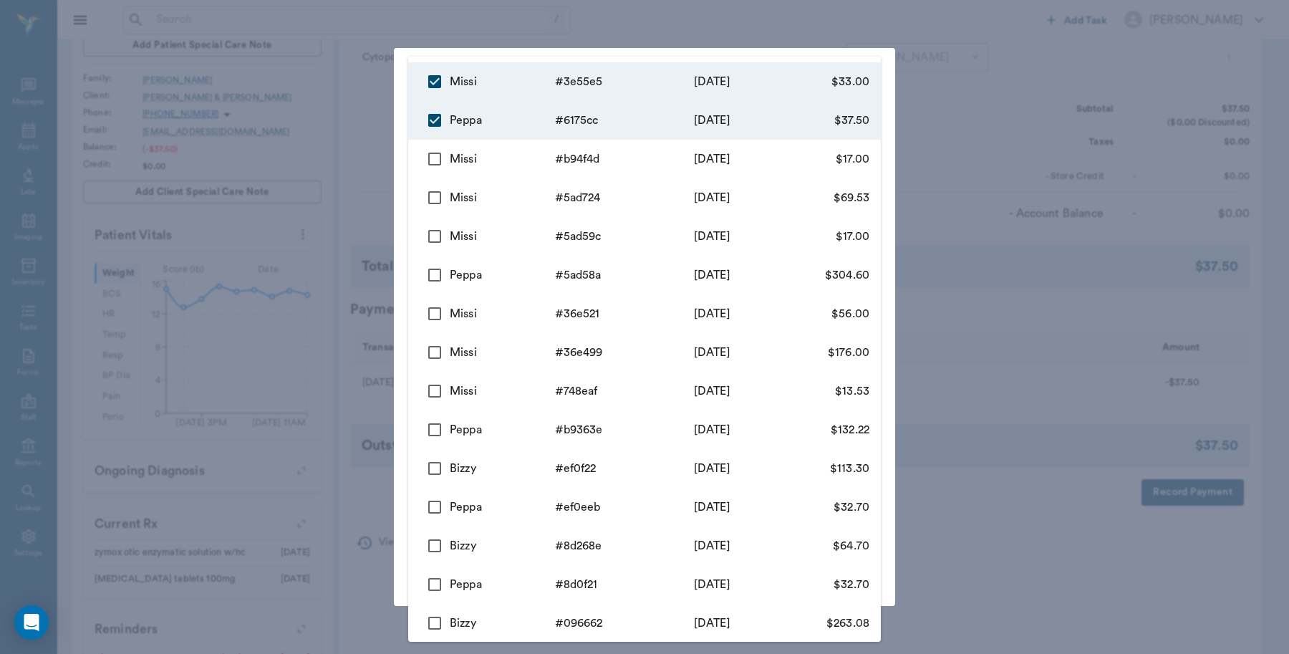
click at [1039, 130] on div at bounding box center [644, 327] width 1289 height 654
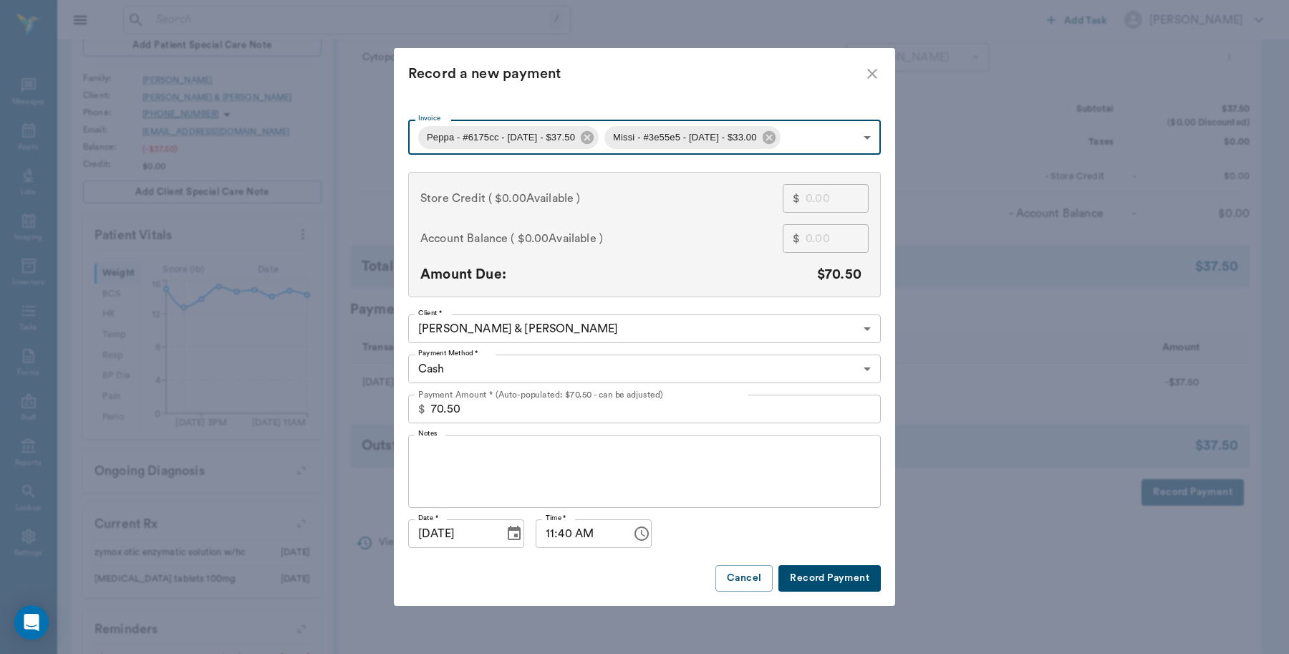
type input "68bf05b6f99c2d1c886175cc"
type input "37.50"
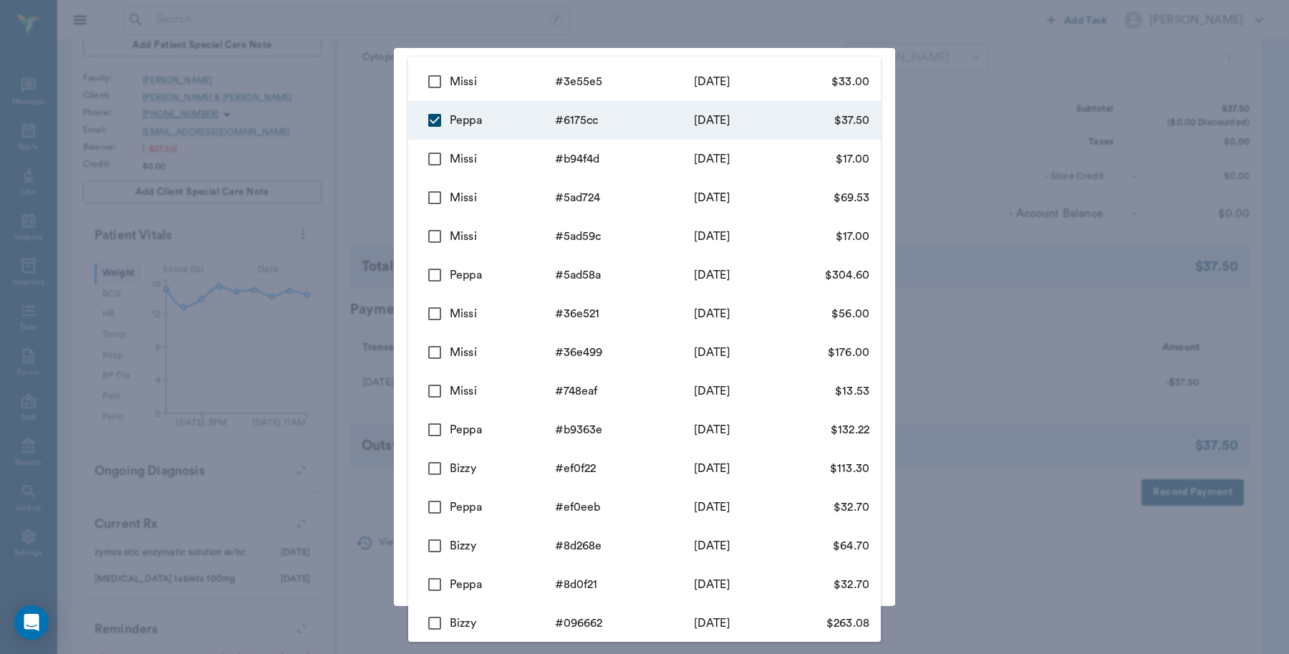
click at [681, 144] on body "/ ​ Add Task Dr. Bert Ellsworth Nectar Messages Appts Labs Imaging Inventory Ta…" at bounding box center [644, 308] width 1289 height 1154
click at [441, 79] on input "checkbox" at bounding box center [435, 82] width 30 height 30
checkbox input "true"
type input "68bf05b6f99c2d1c886175cc,68bf06d8bf9cc4c5503e55e5"
type input "70.50"
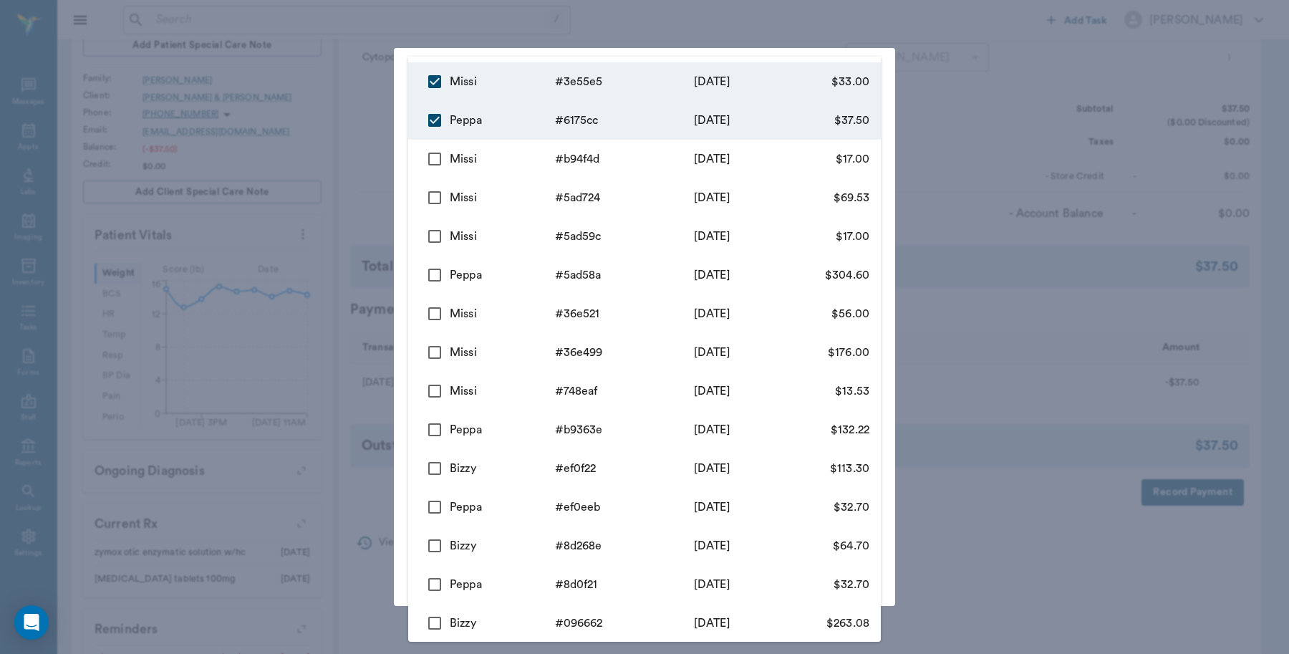
click at [1050, 69] on div at bounding box center [644, 327] width 1289 height 654
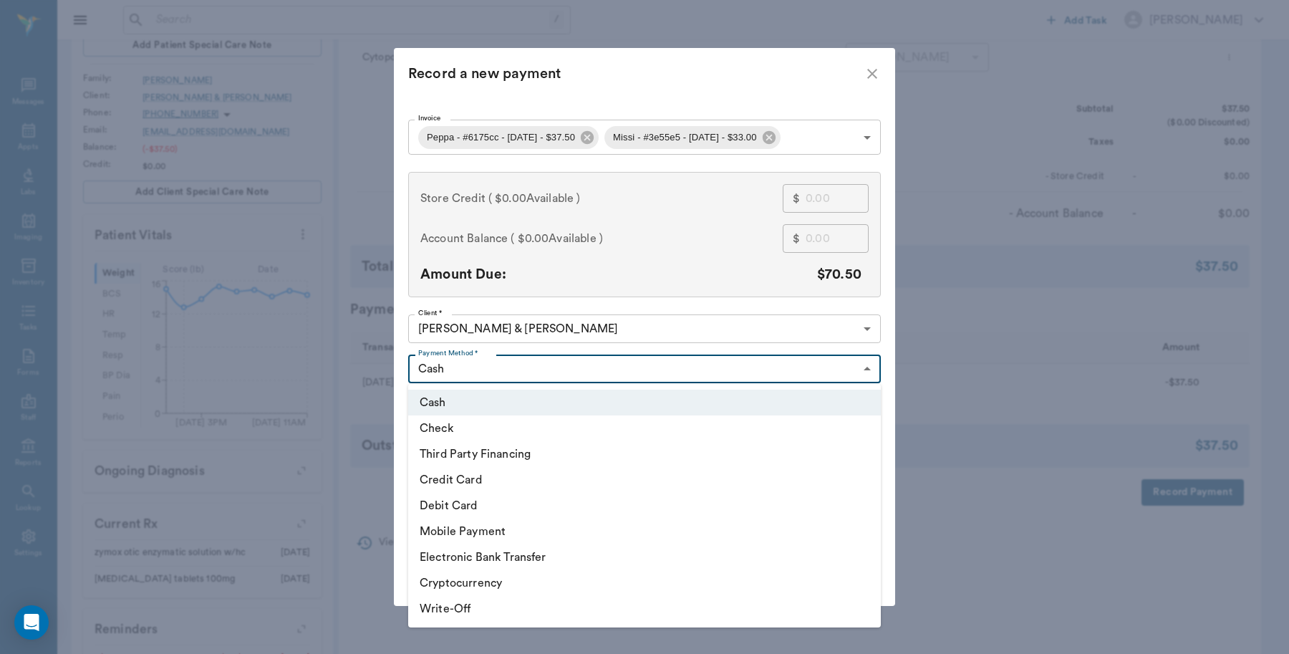
click at [552, 364] on body "/ ​ Add Task Dr. Bert Ellsworth Nectar Messages Appts Labs Imaging Inventory Ta…" at bounding box center [644, 308] width 1289 height 1154
click at [491, 480] on li "Credit Card" at bounding box center [644, 480] width 473 height 26
type input "CREDIT_CARD"
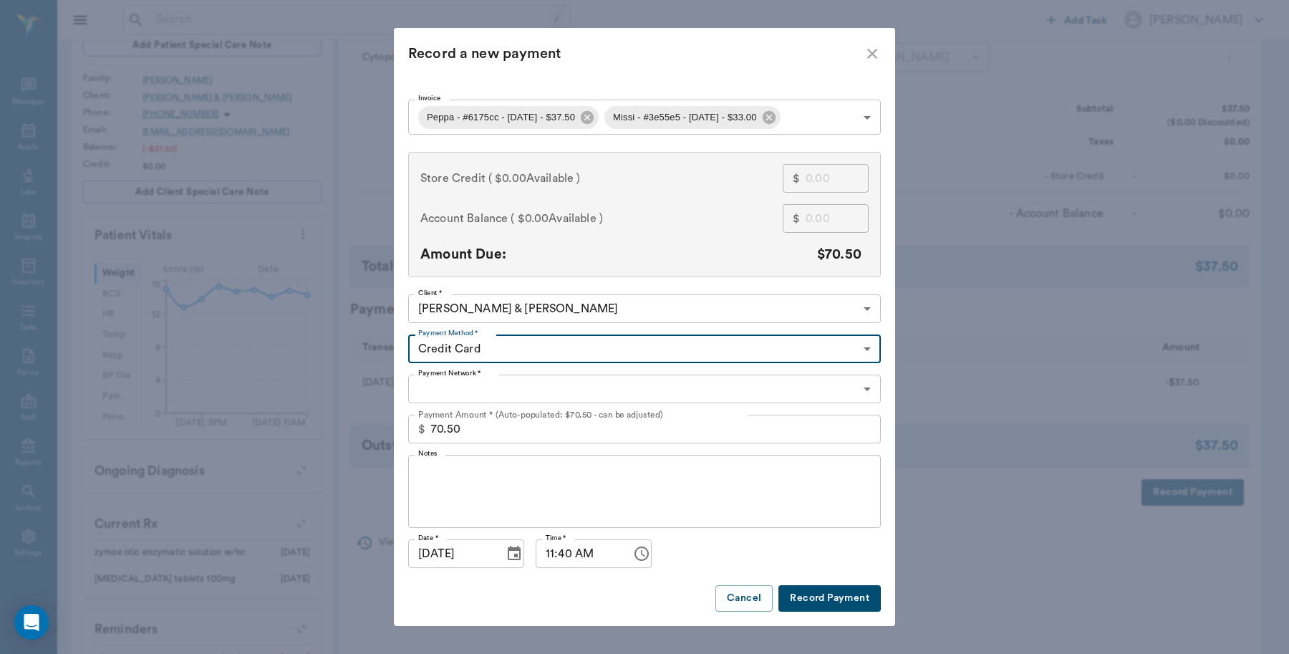
click at [517, 395] on body "/ ​ Add Task Dr. Bert Ellsworth Nectar Messages Appts Labs Imaging Inventory Ta…" at bounding box center [644, 308] width 1289 height 1154
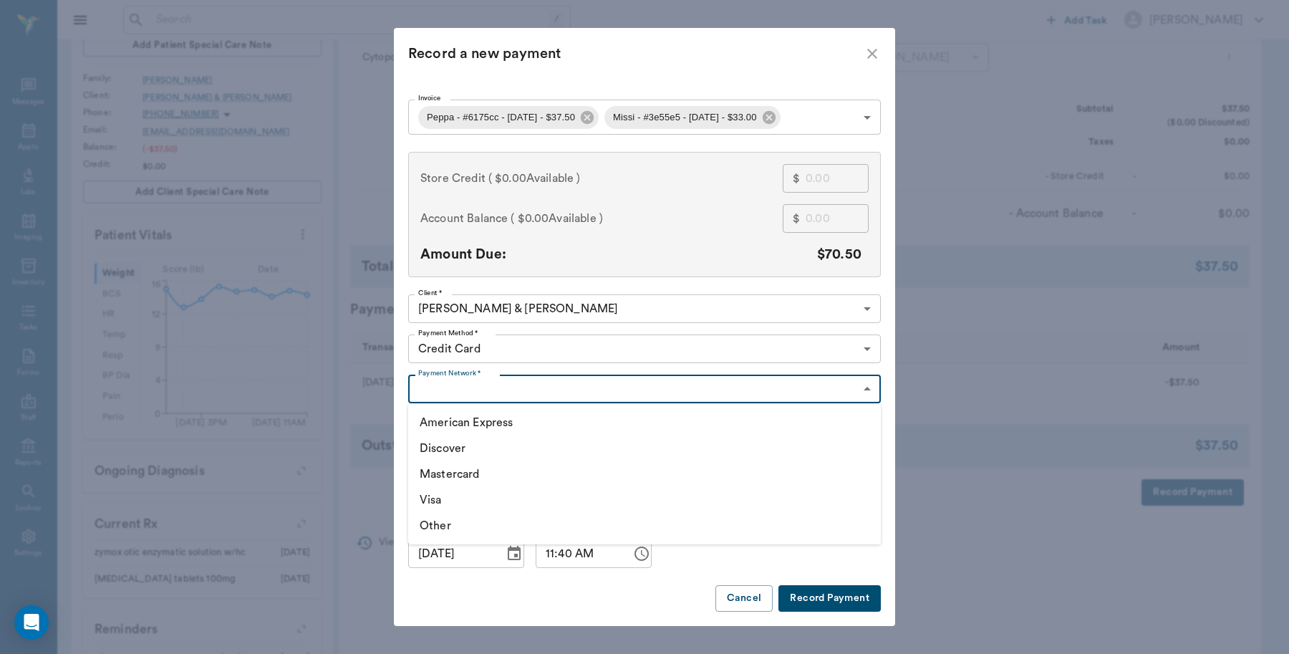
click at [449, 500] on li "Visa" at bounding box center [644, 500] width 473 height 26
type input "VISA"
type input "68bf05b6f99c2d1c886175cc"
type input "37.50"
click at [650, 111] on body "/ ​ Add Task Dr. Bert Ellsworth Nectar Messages Appts Labs Imaging Inventory Ta…" at bounding box center [644, 308] width 1289 height 1154
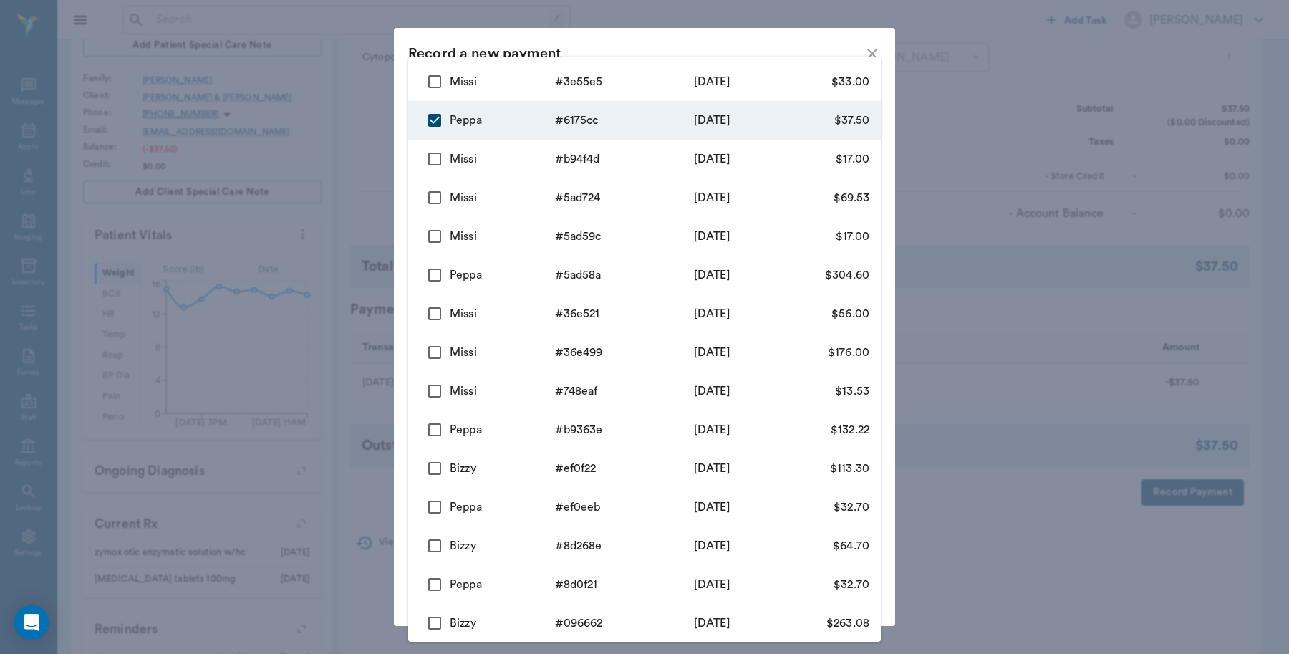
click at [438, 82] on input "checkbox" at bounding box center [435, 82] width 30 height 30
checkbox input "true"
type input "68bf05b6f99c2d1c886175cc,68bf06d8bf9cc4c5503e55e5"
type input "70.50"
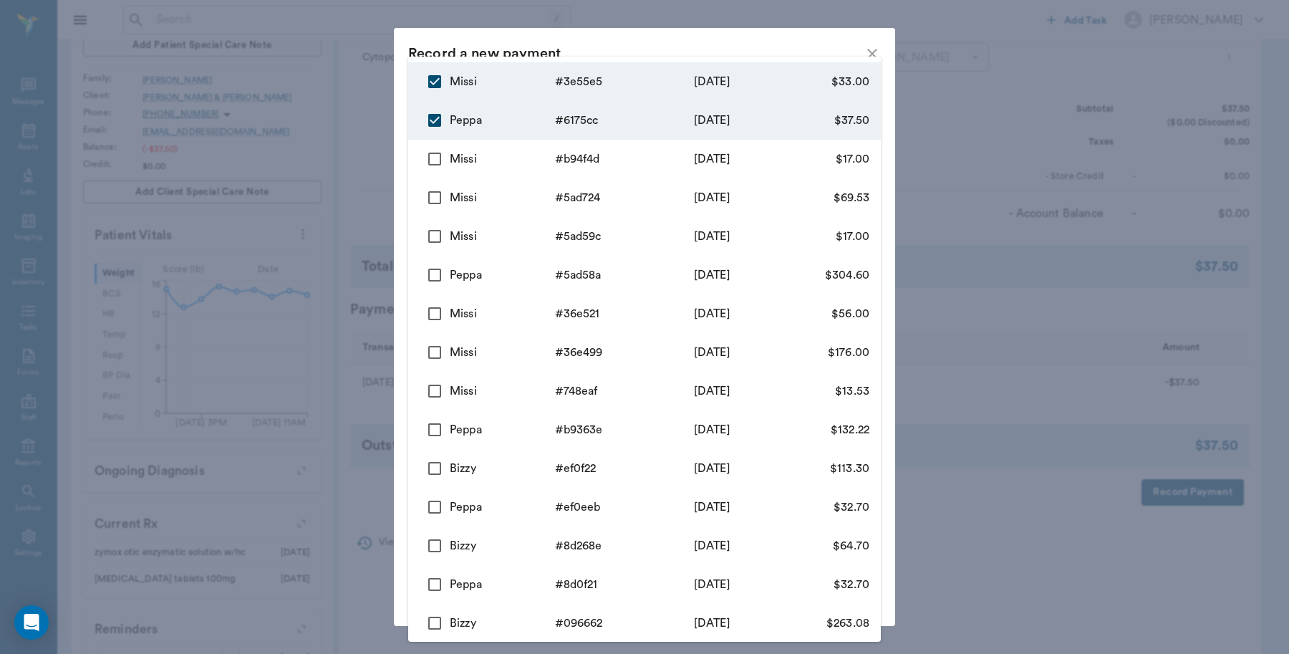
click at [1164, 145] on div at bounding box center [644, 327] width 1289 height 654
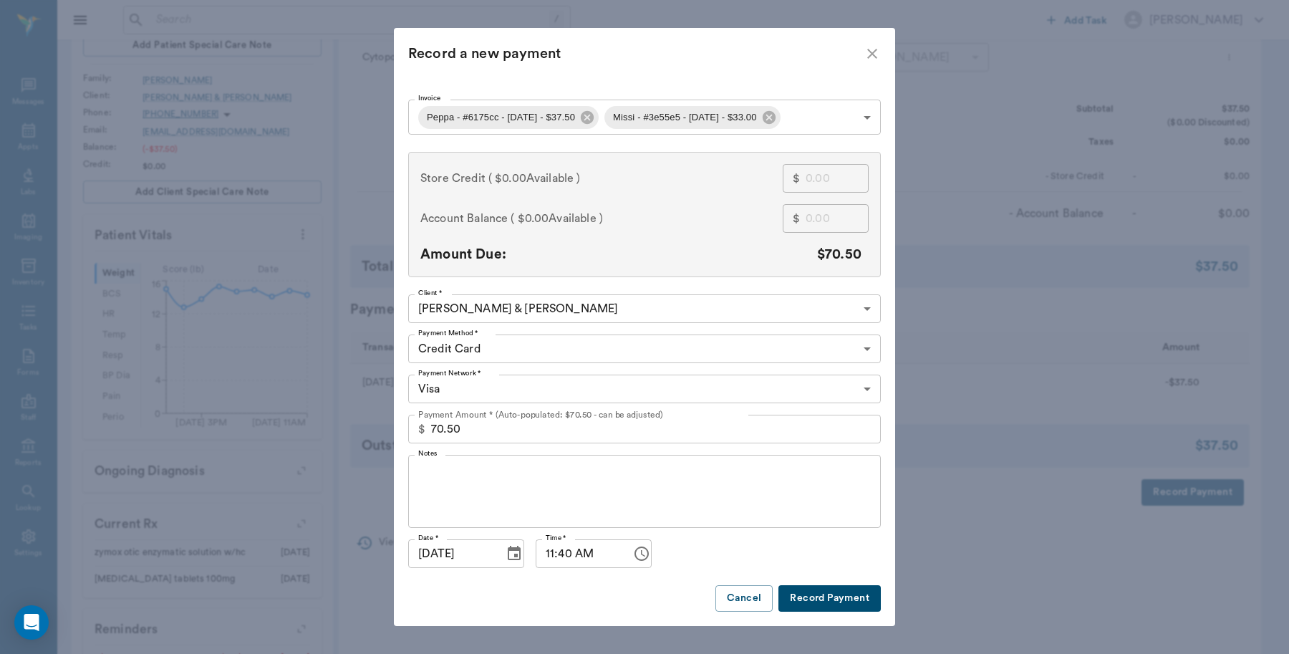
click at [828, 599] on button "Record Payment" at bounding box center [829, 598] width 102 height 26
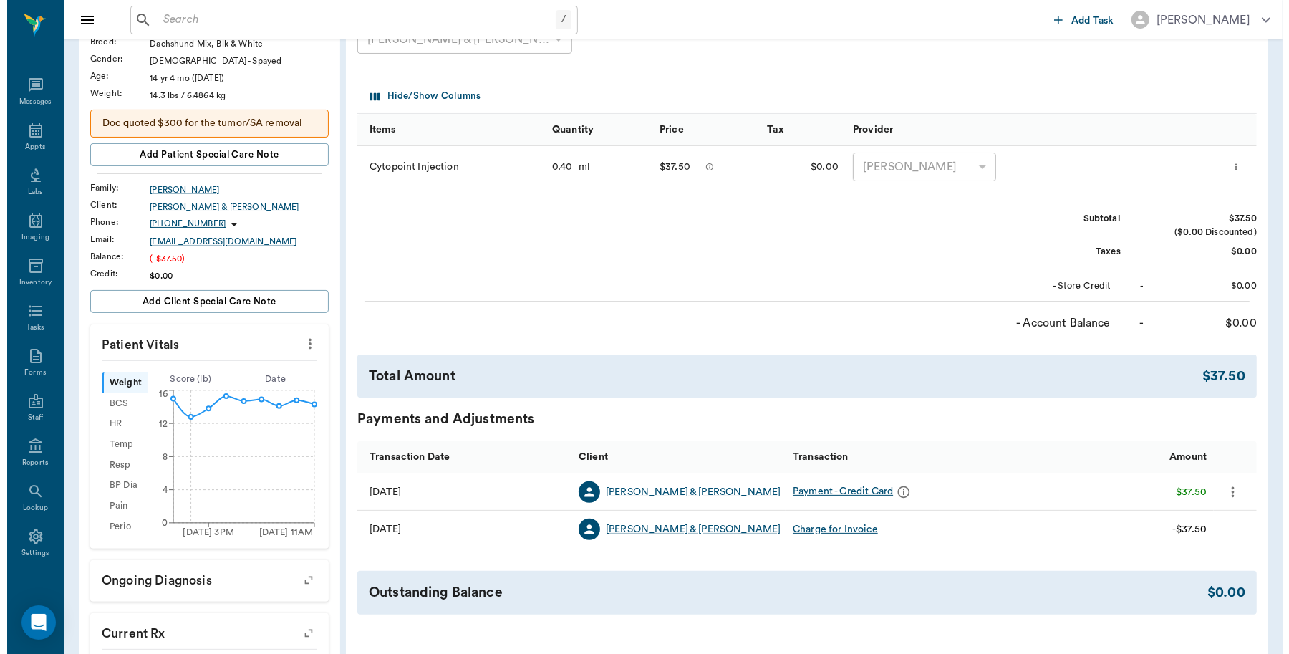
scroll to position [0, 0]
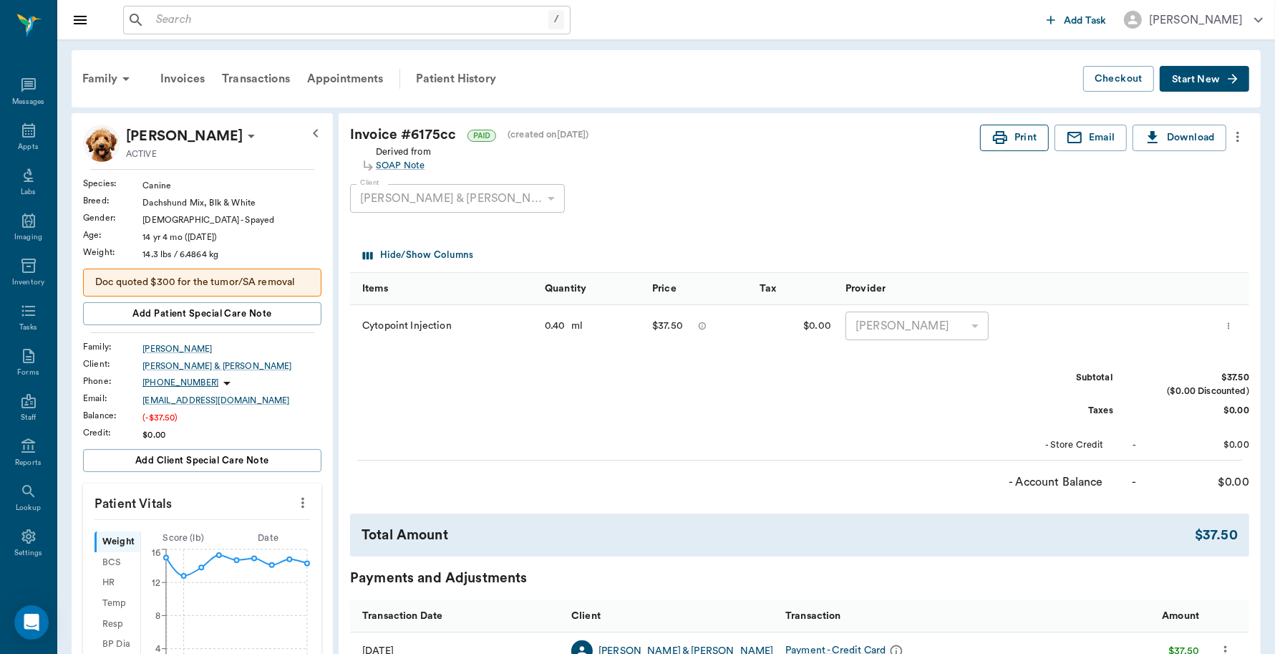
click at [1003, 143] on icon "button" at bounding box center [1000, 137] width 14 height 13
click at [88, 74] on div "Family" at bounding box center [108, 79] width 69 height 34
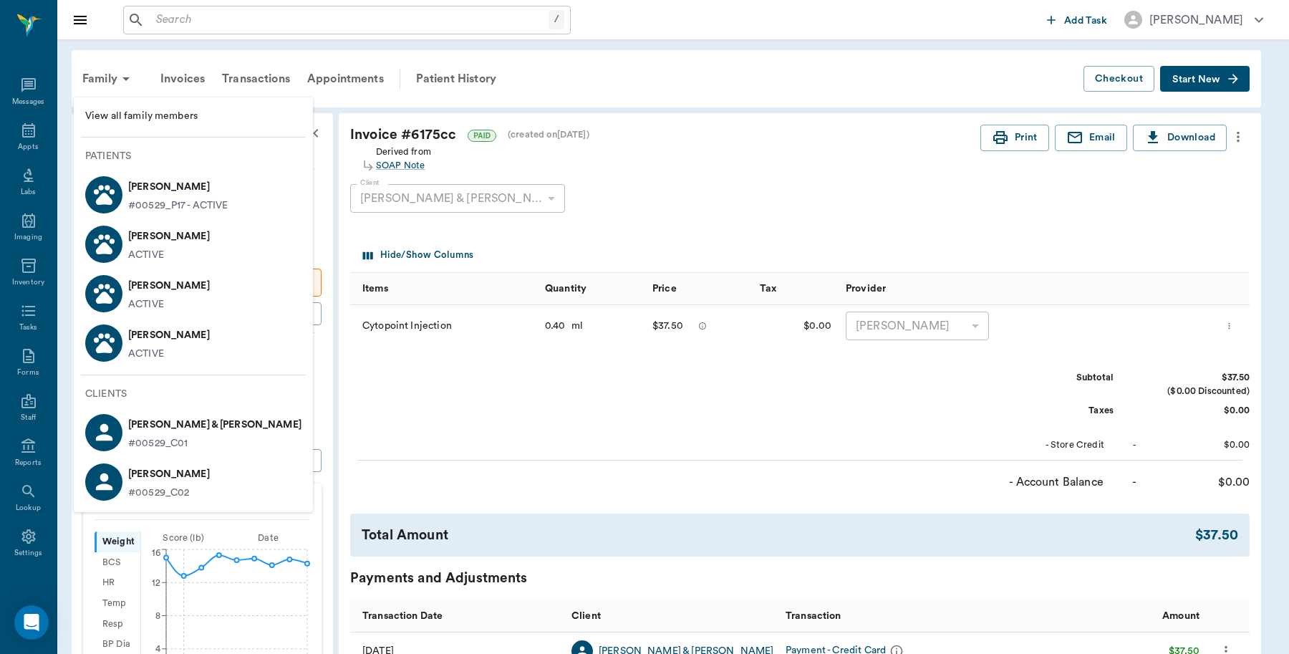
click at [155, 185] on p "Missi McGowan" at bounding box center [178, 186] width 100 height 23
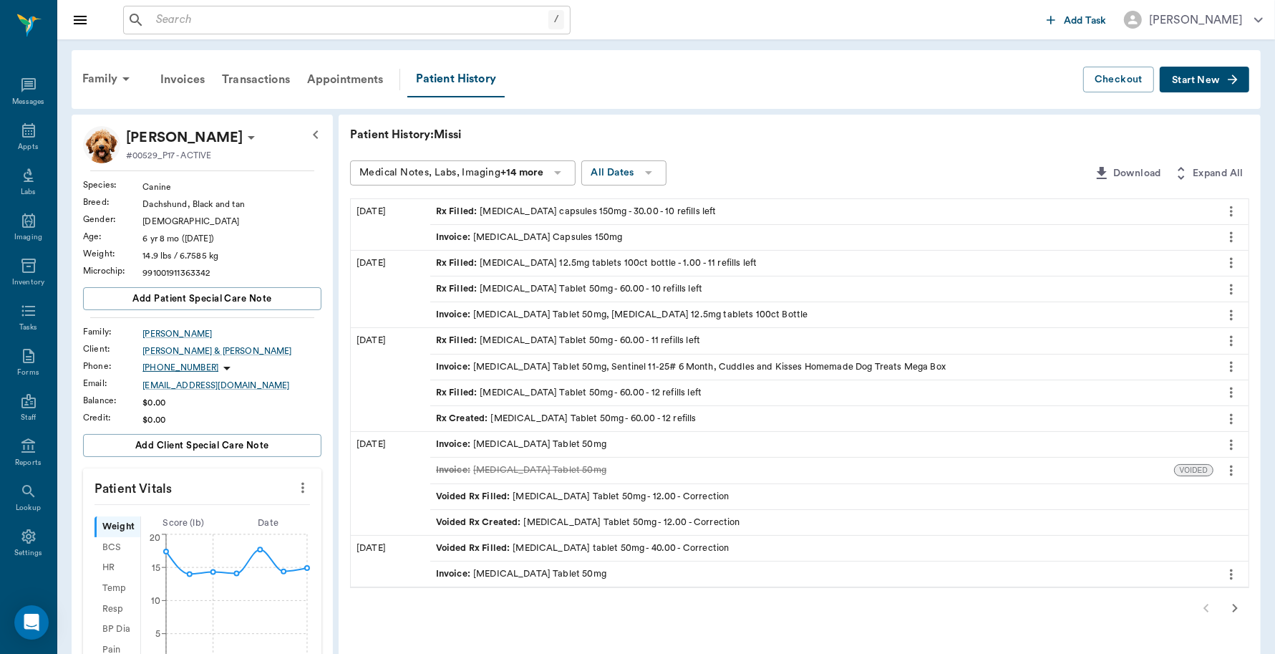
click at [459, 205] on span "Rx Filled :" at bounding box center [458, 212] width 44 height 14
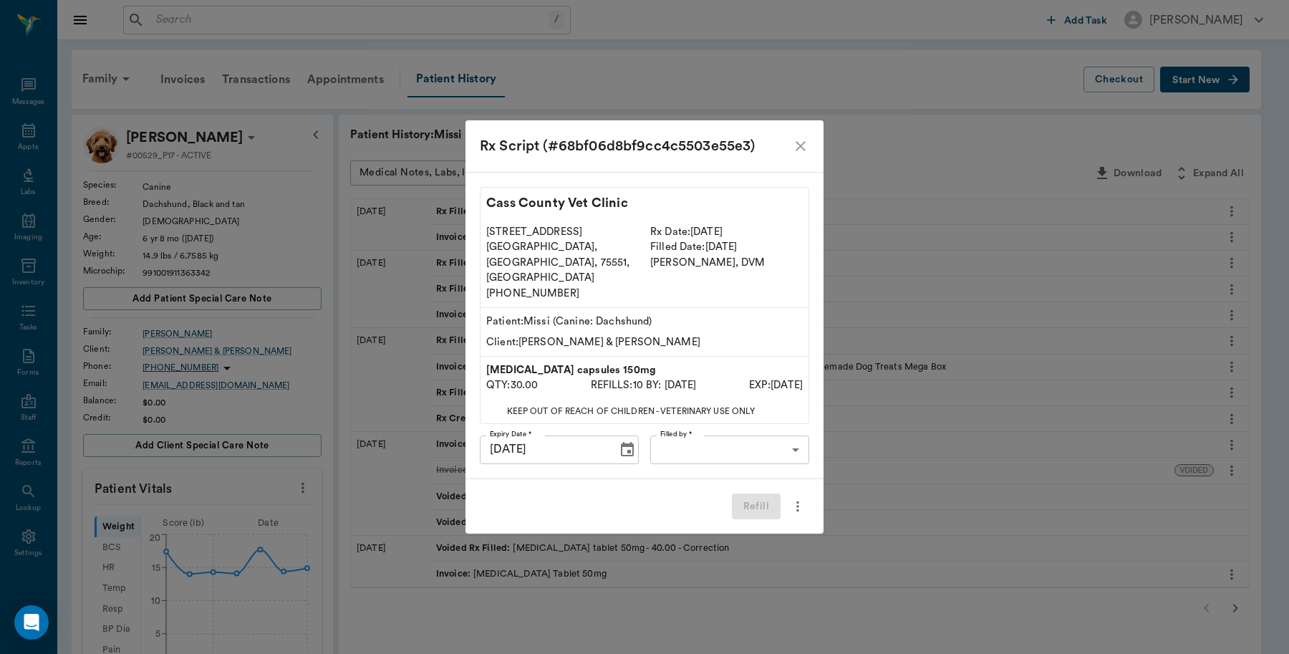
click at [798, 151] on icon "close" at bounding box center [801, 146] width 10 height 10
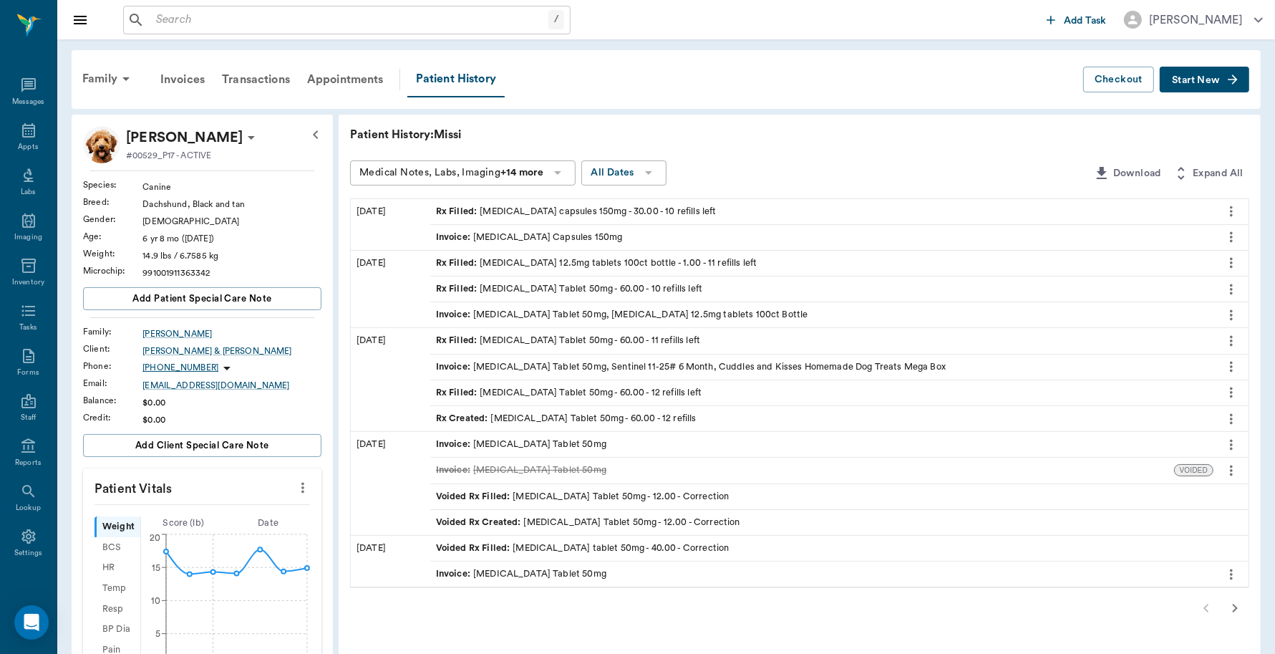
click at [537, 233] on div "Invoice : Clindamycin Capsules 150mg" at bounding box center [529, 238] width 187 height 14
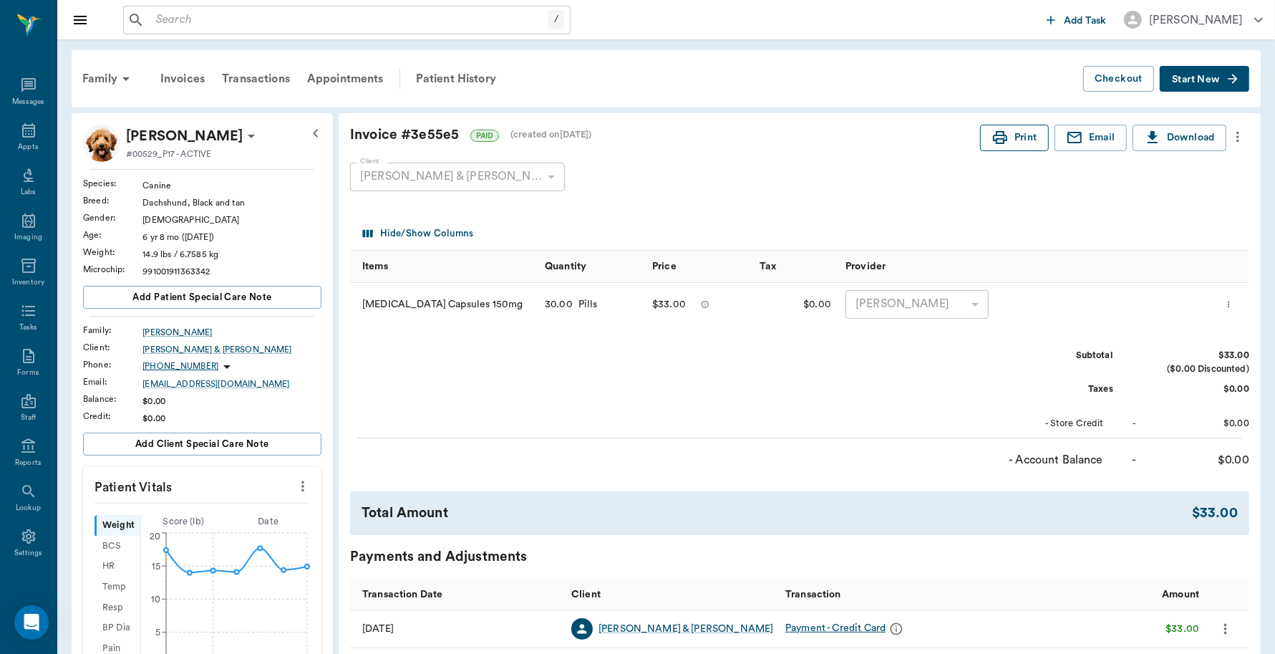
click at [1006, 140] on icon "button" at bounding box center [1000, 137] width 17 height 17
click at [25, 131] on icon at bounding box center [28, 130] width 17 height 17
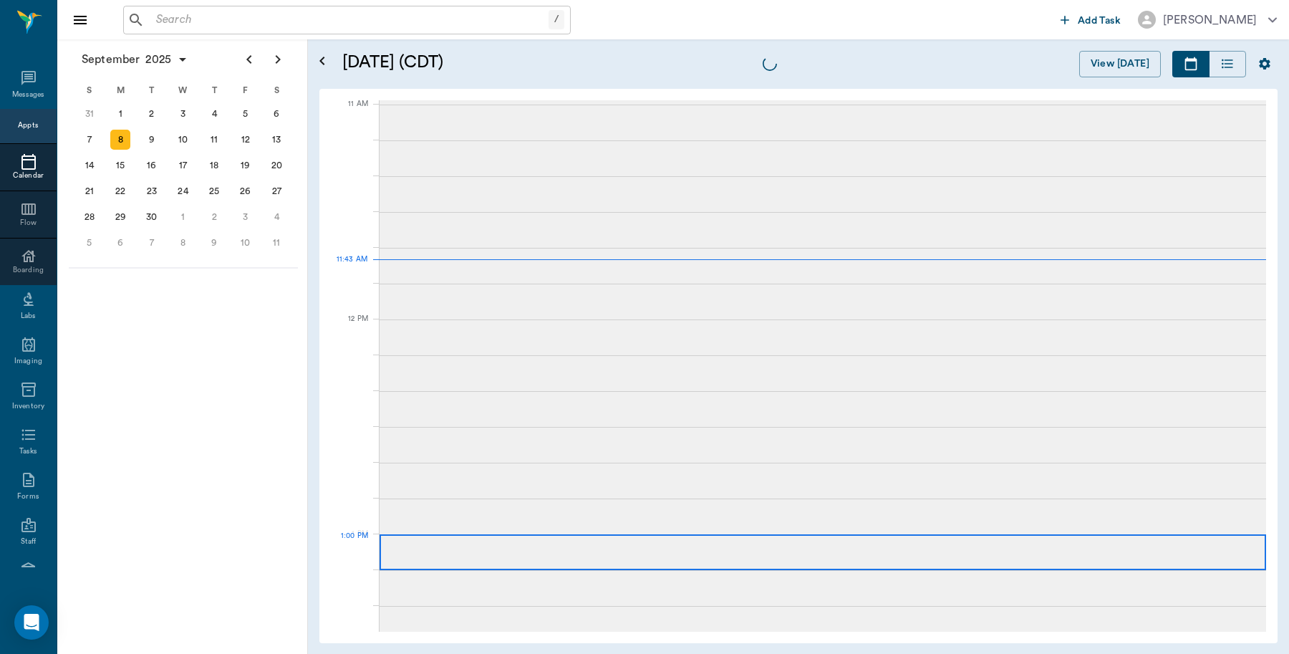
scroll to position [645, 0]
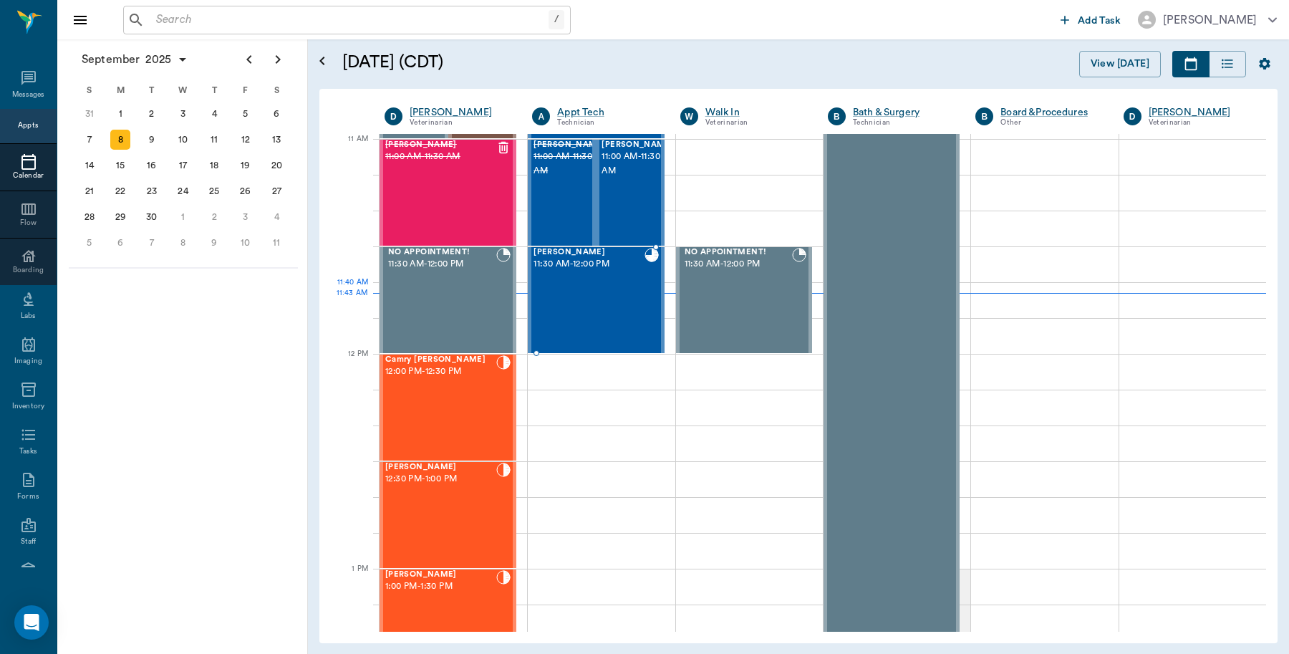
click at [602, 301] on div "Peppa McGowan 11:30 AM - 12:00 PM" at bounding box center [589, 300] width 110 height 105
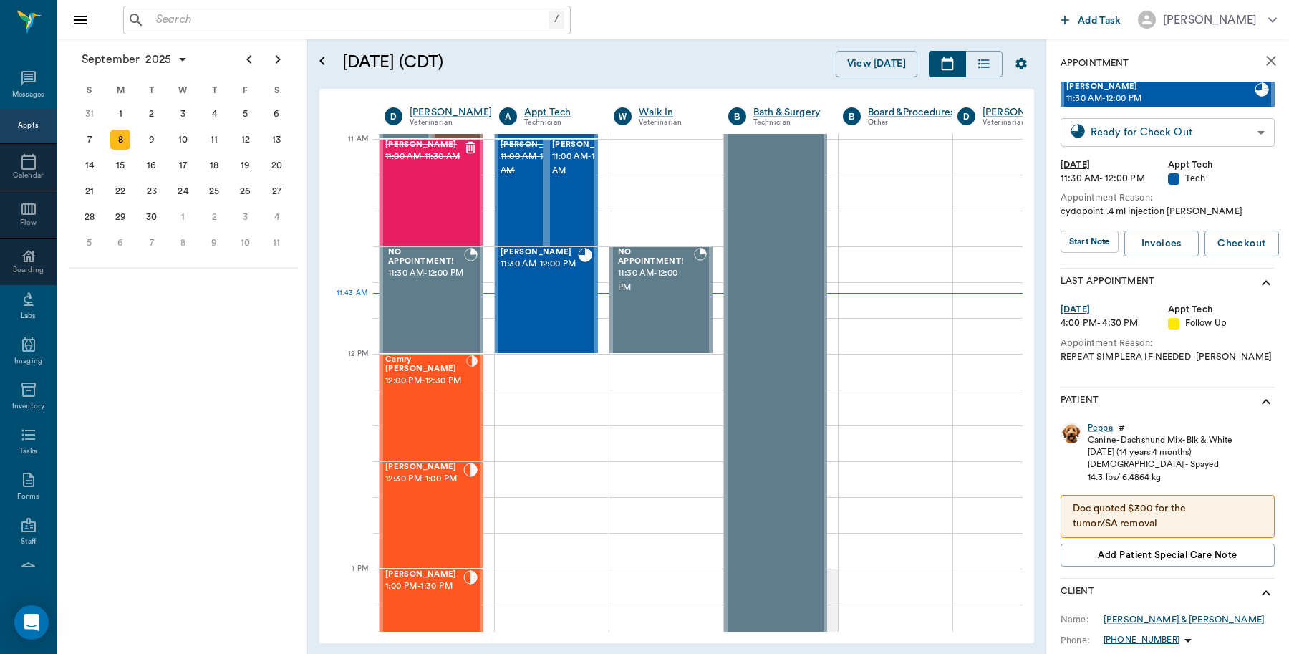
click at [1189, 137] on body "/ ​ Add Task Dr. Bert Ellsworth Nectar Messages Appts Calendar Flow Boarding La…" at bounding box center [644, 327] width 1289 height 654
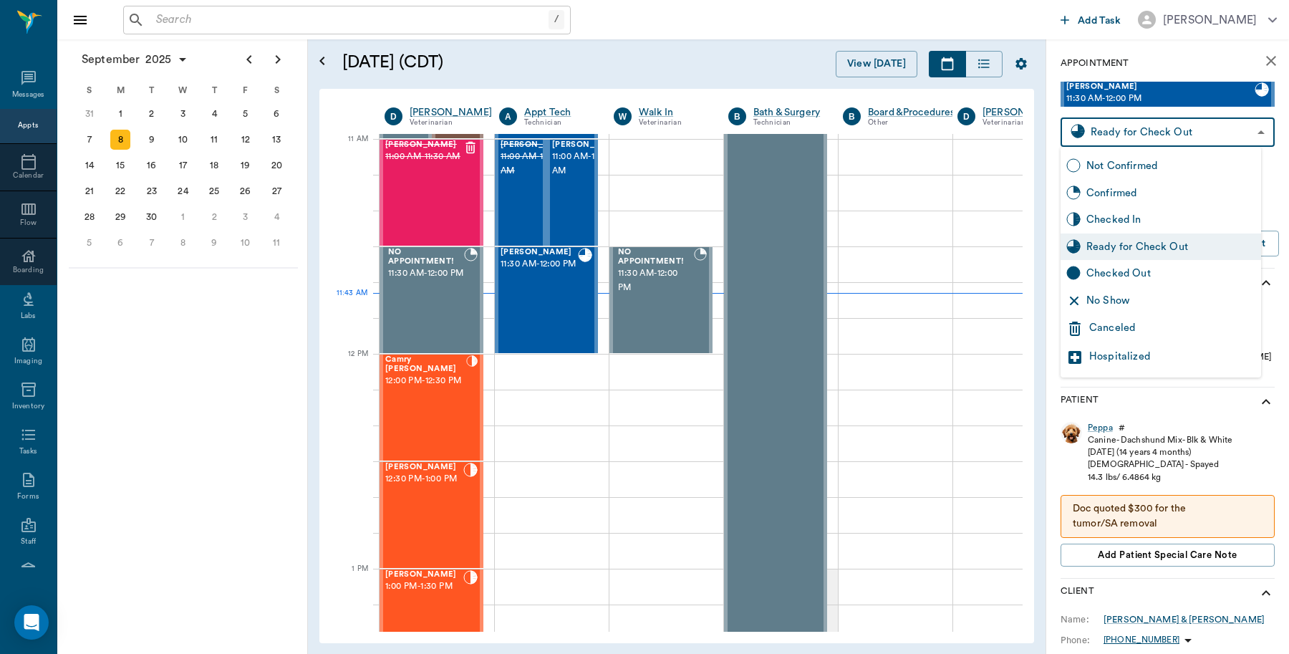
click at [1131, 274] on div "Checked Out" at bounding box center [1170, 274] width 169 height 16
type input "CHECKED_OUT"
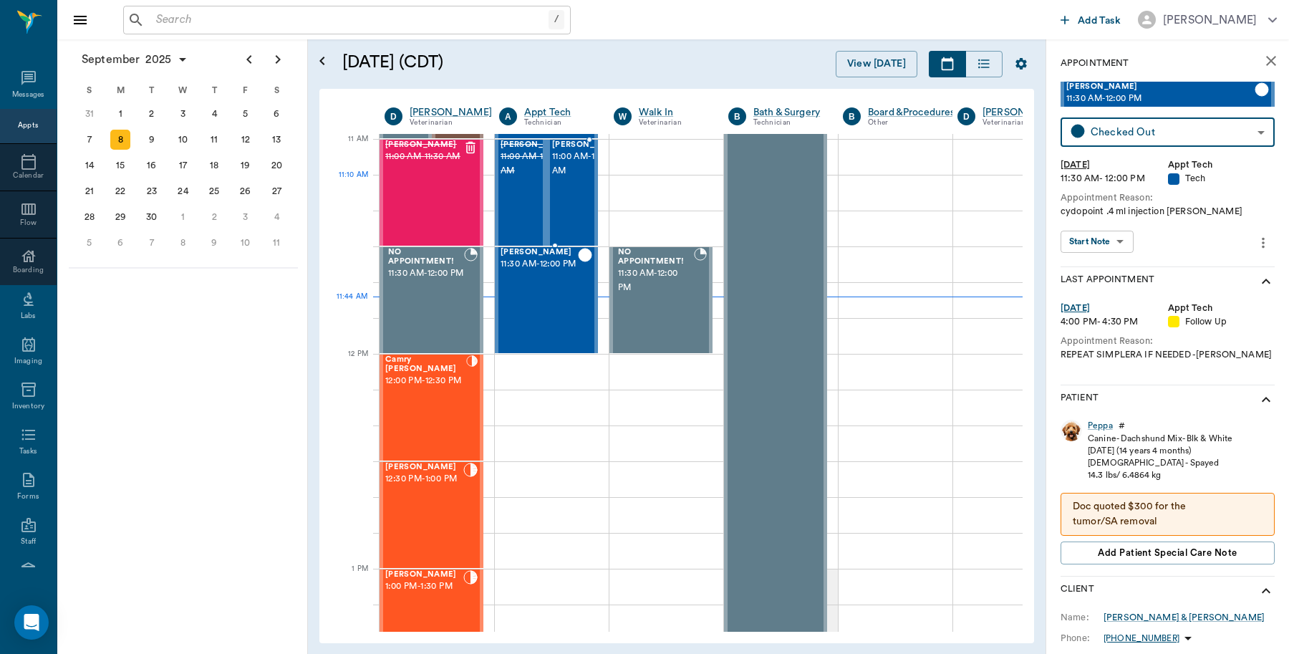
click at [584, 178] on span "11:00 AM - 11:30 AM" at bounding box center [588, 164] width 72 height 29
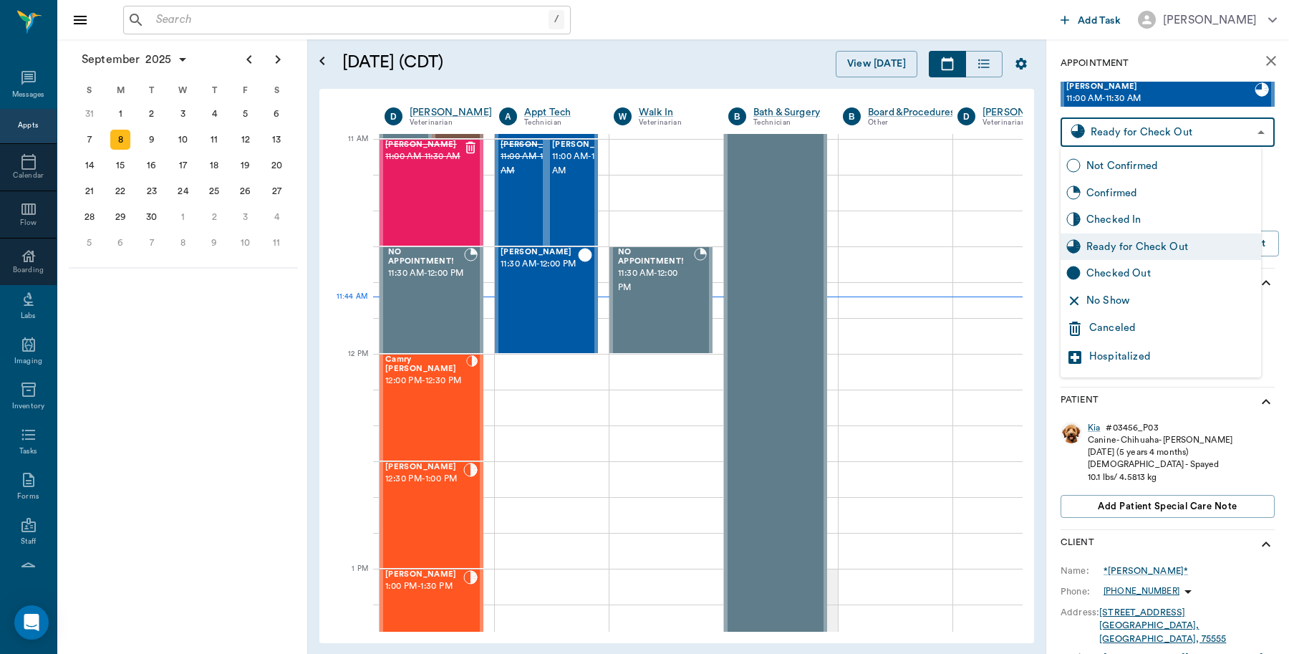
click at [1179, 123] on body "/ ​ Add Task Dr. Bert Ellsworth Nectar Messages Appts Calendar Flow Boarding La…" at bounding box center [644, 327] width 1289 height 654
click at [1112, 274] on div "Checked Out" at bounding box center [1170, 274] width 169 height 16
type input "CHECKED_OUT"
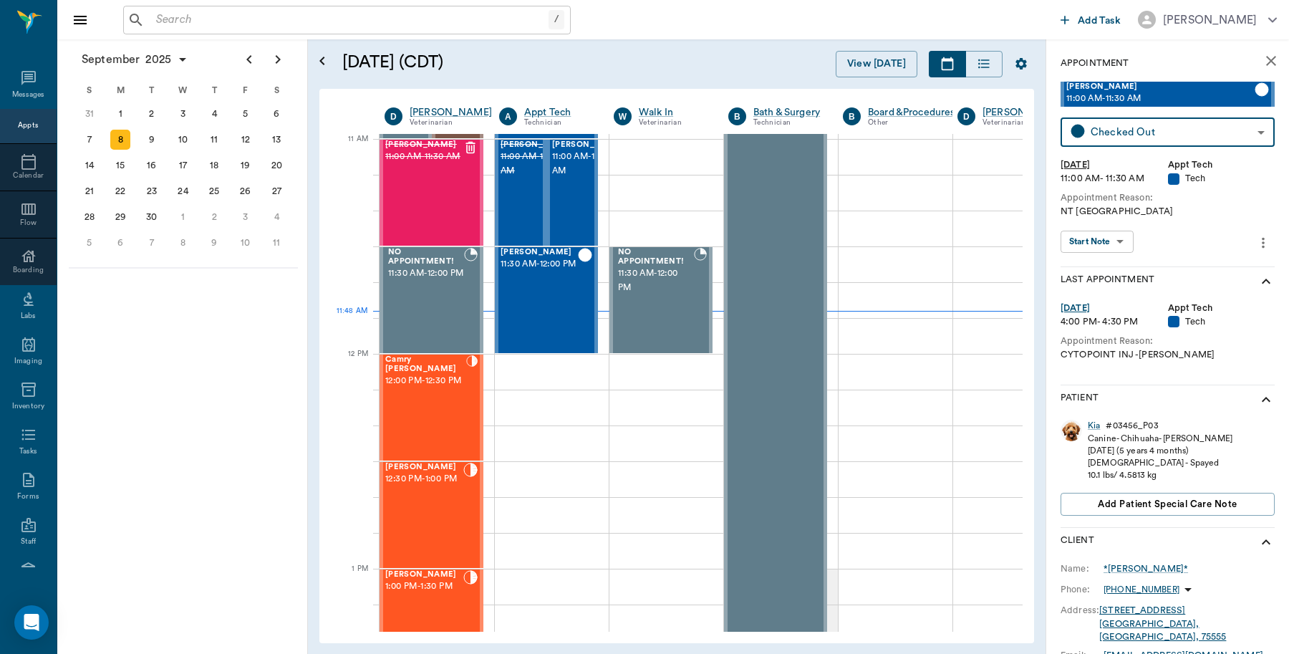
click at [353, 23] on input "text" at bounding box center [349, 20] width 398 height 20
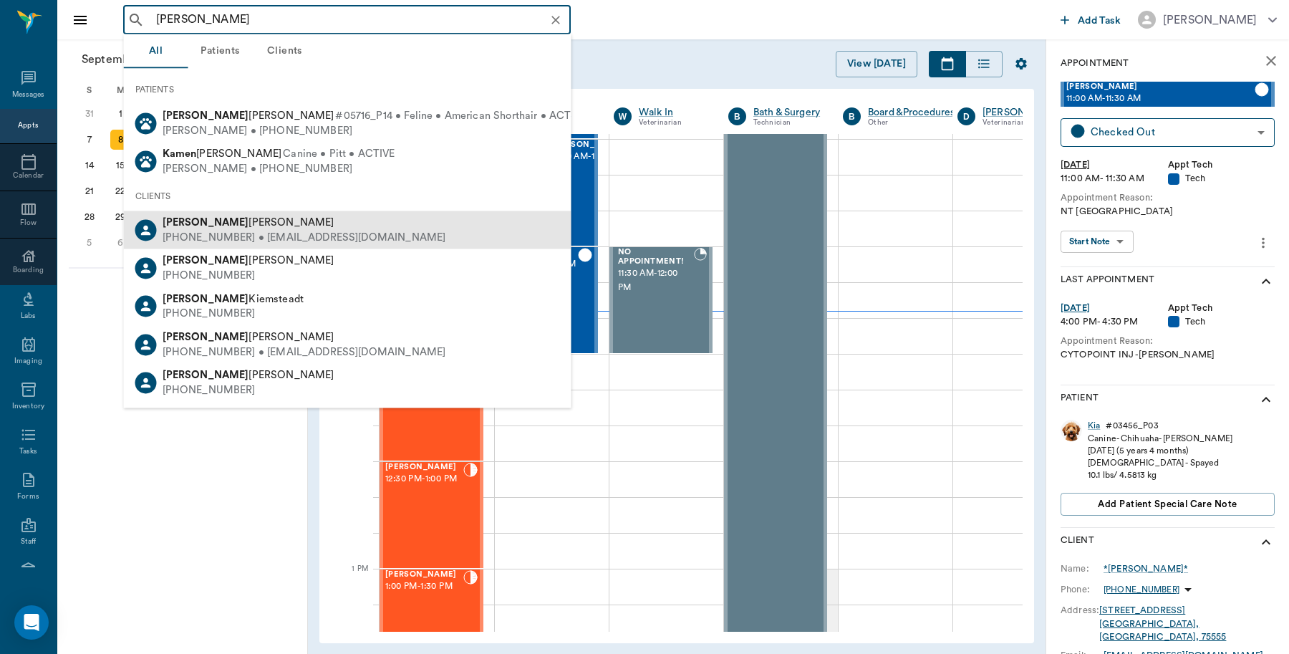
click at [208, 223] on span "Karen Laule" at bounding box center [249, 221] width 172 height 11
type input "Karen"
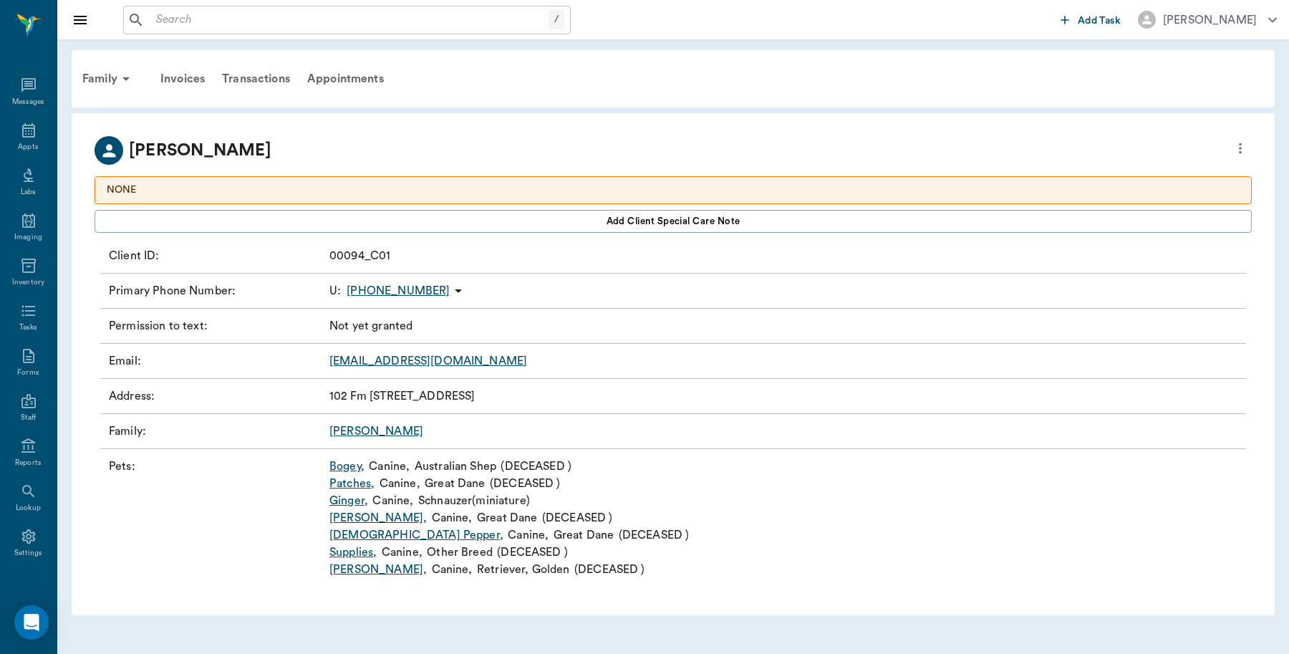
click at [289, 19] on input "text" at bounding box center [349, 20] width 398 height 20
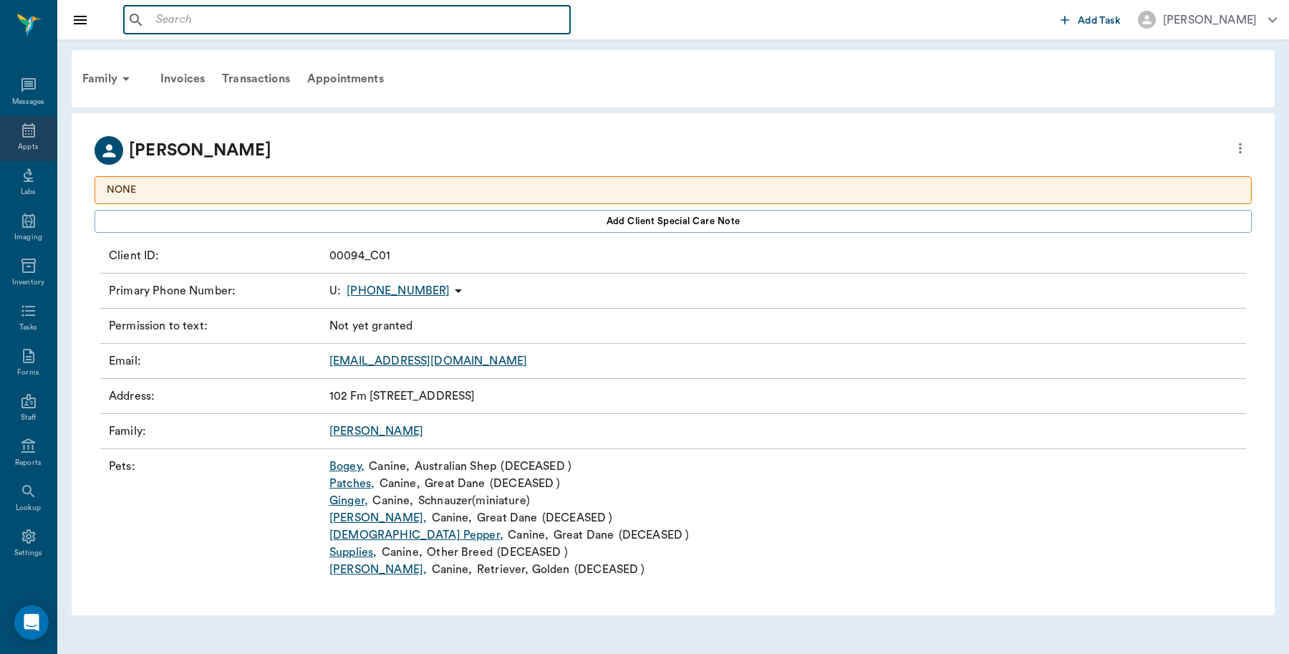
click at [20, 130] on icon at bounding box center [28, 130] width 17 height 17
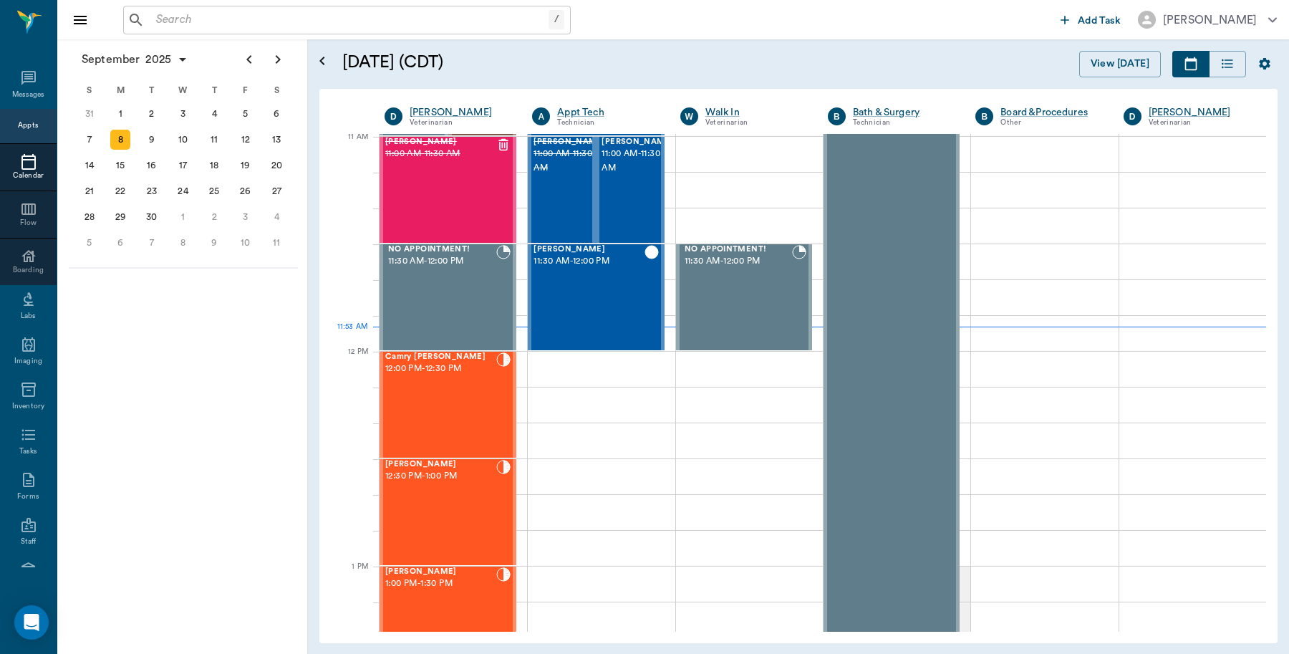
scroll to position [647, 0]
click at [161, 136] on div "9" at bounding box center [152, 140] width 20 height 20
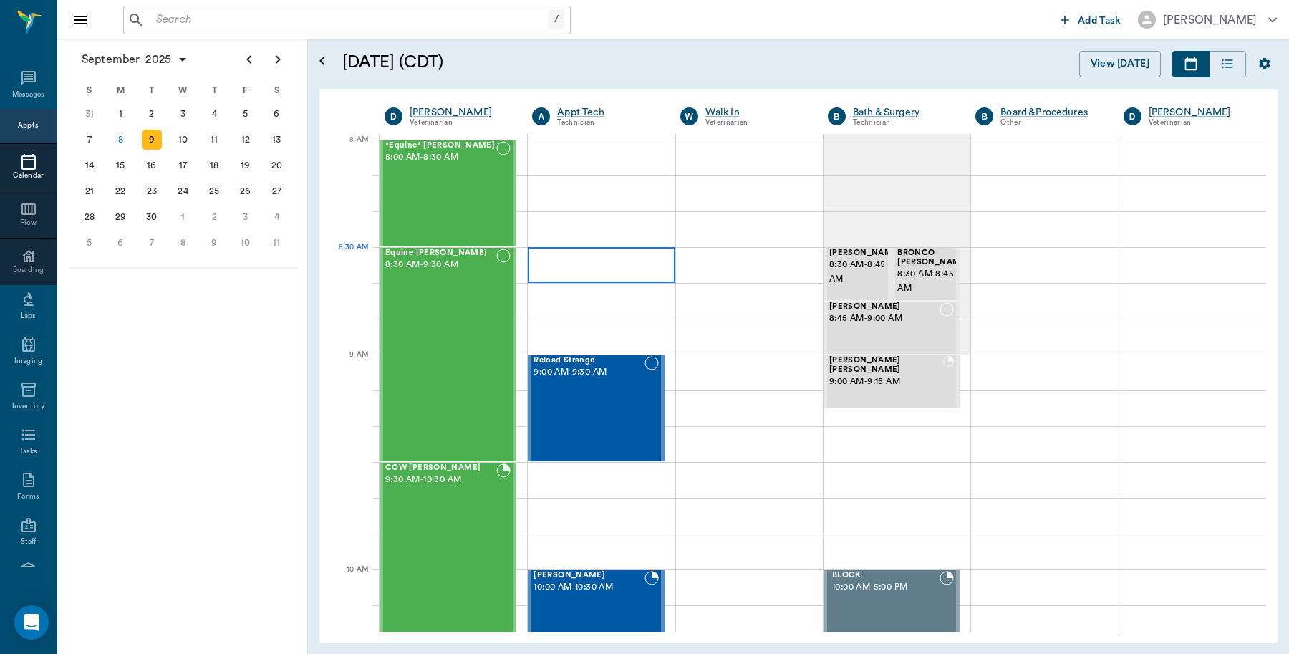
click at [544, 261] on div at bounding box center [601, 265] width 147 height 36
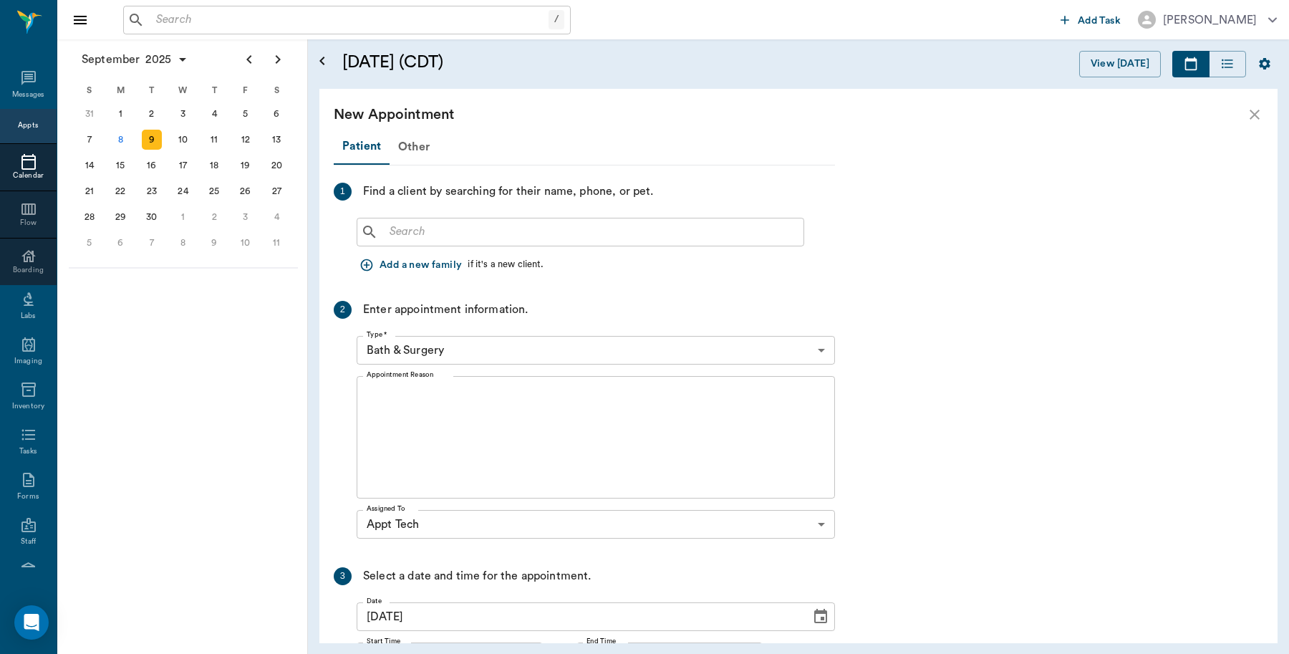
click at [502, 235] on input "text" at bounding box center [591, 232] width 414 height 20
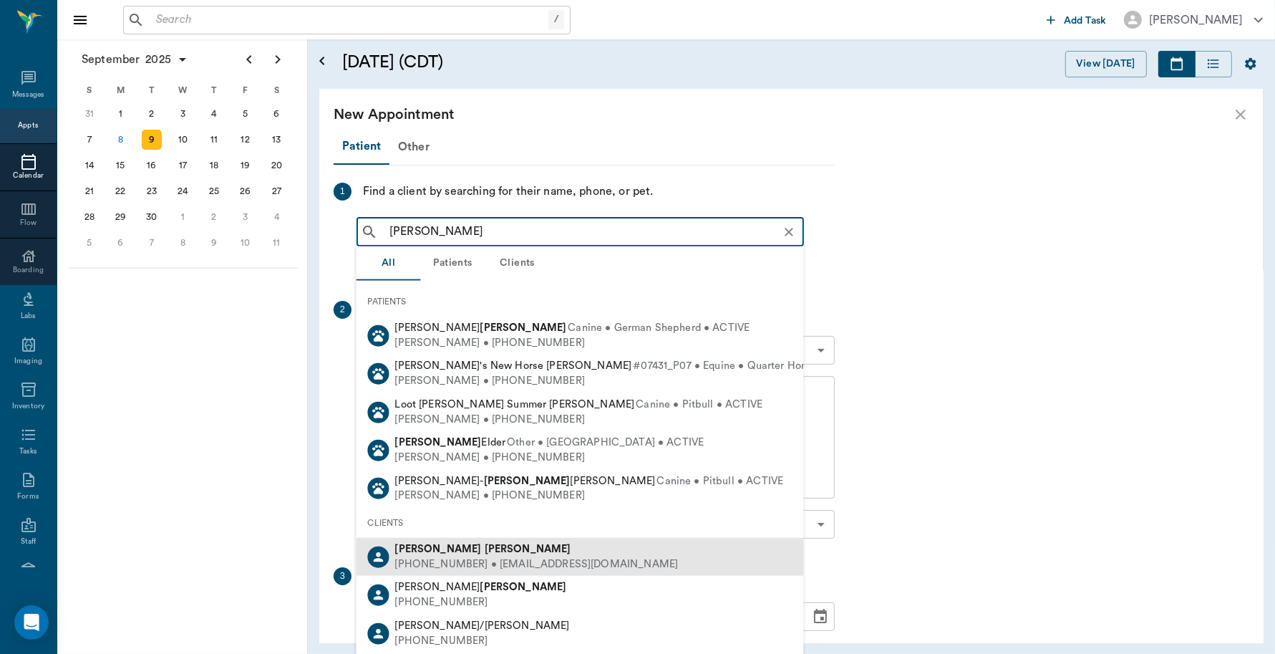
click at [485, 553] on b "Mahoney" at bounding box center [528, 549] width 87 height 11
type input "Mich Mahoney"
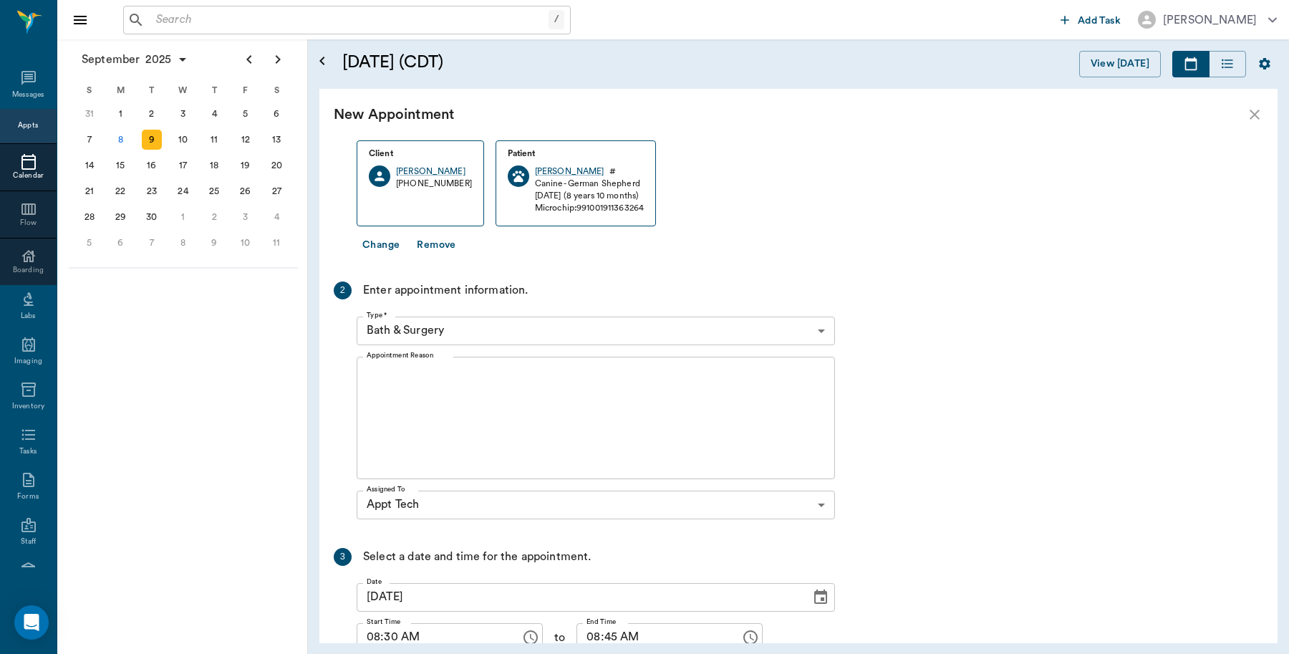
scroll to position [269, 0]
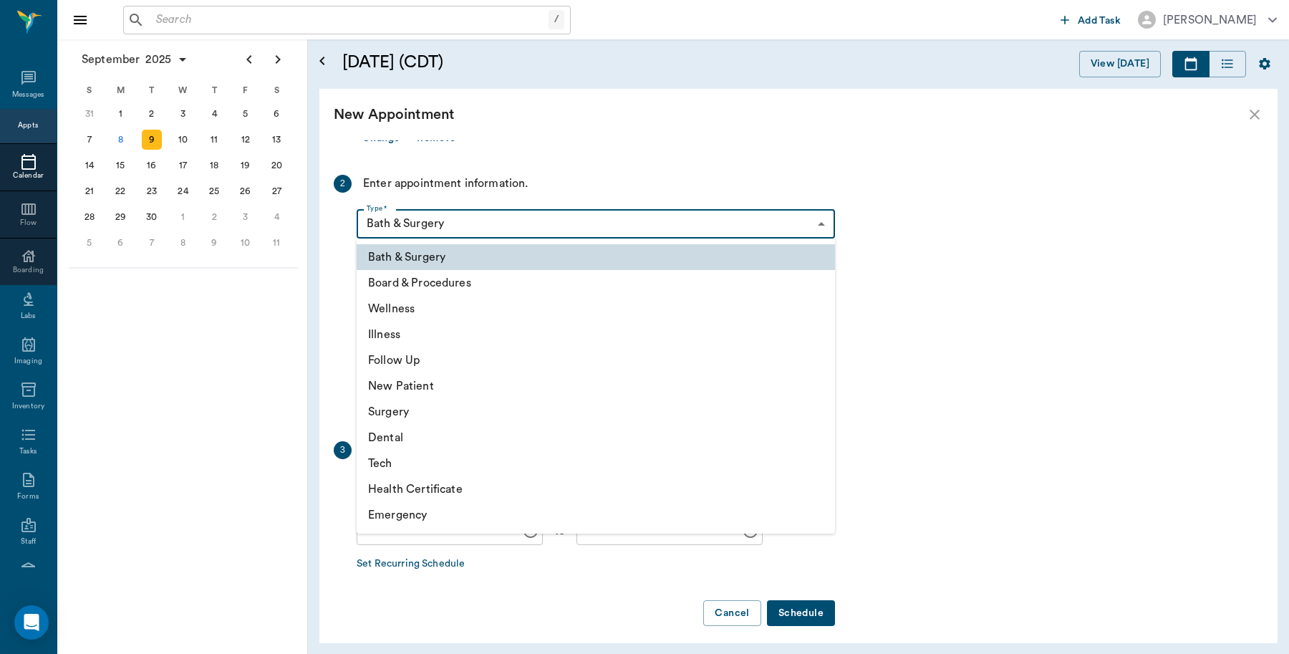
click at [519, 217] on body "/ ​ Add Task Dr. Bert Ellsworth Nectar Messages Appts Calendar Flow Boarding La…" at bounding box center [644, 327] width 1289 height 654
click at [390, 464] on li "Tech" at bounding box center [596, 463] width 478 height 26
type input "65d2be4f46e3a538d89b8c1a"
type input "09:00 AM"
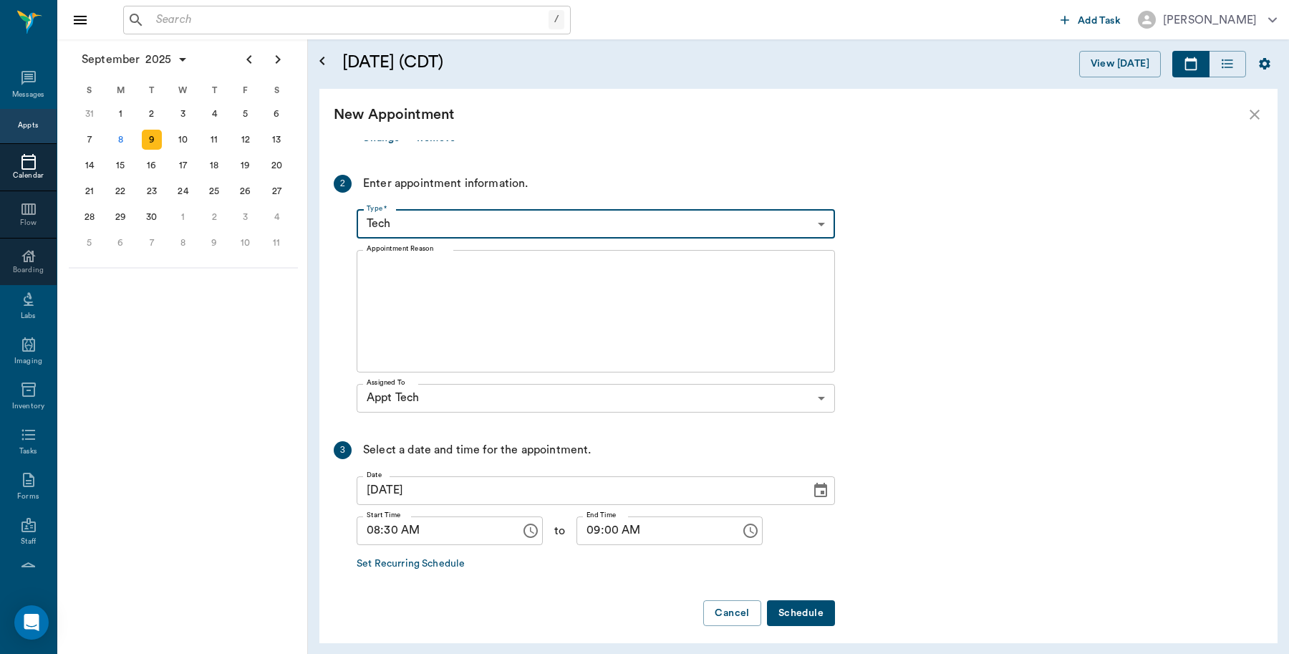
click at [428, 272] on textarea "Appointment Reason" at bounding box center [596, 310] width 458 height 99
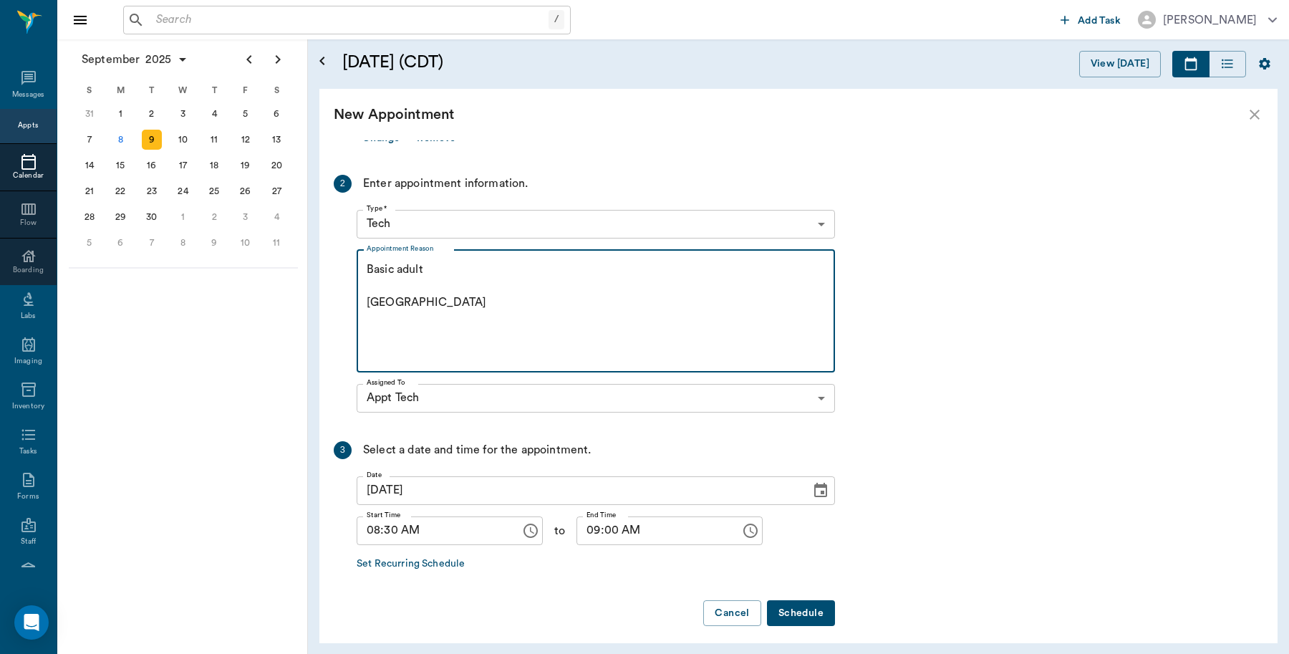
type textarea "Basic adult Caryn"
click at [801, 607] on button "Schedule" at bounding box center [801, 613] width 68 height 26
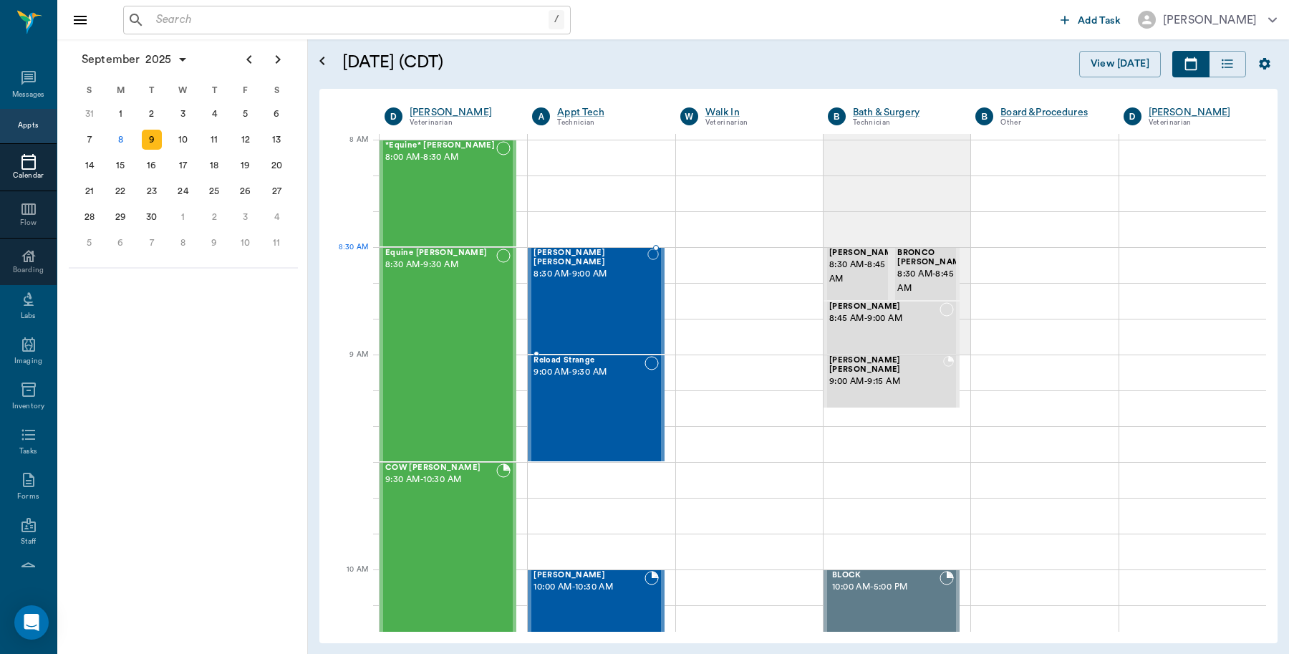
click at [593, 274] on div "Pence Mahoney 8:30 AM - 9:00 AM" at bounding box center [591, 300] width 114 height 105
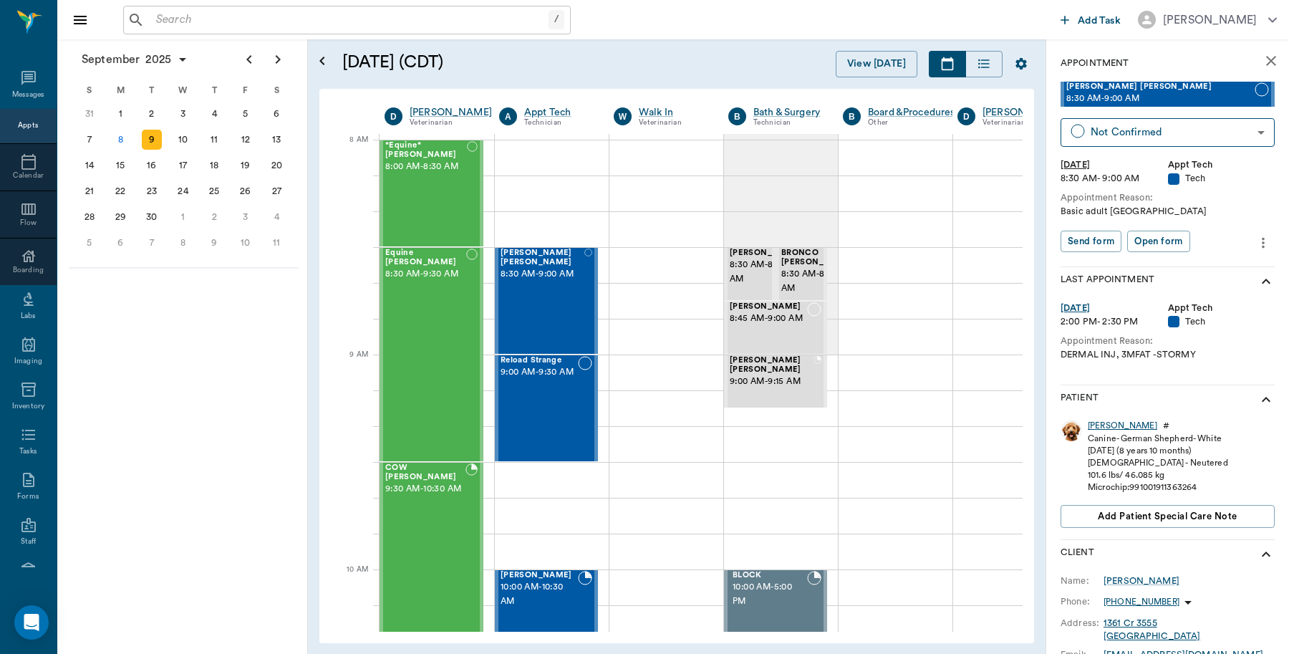
click at [1100, 426] on div "Pence" at bounding box center [1122, 426] width 69 height 12
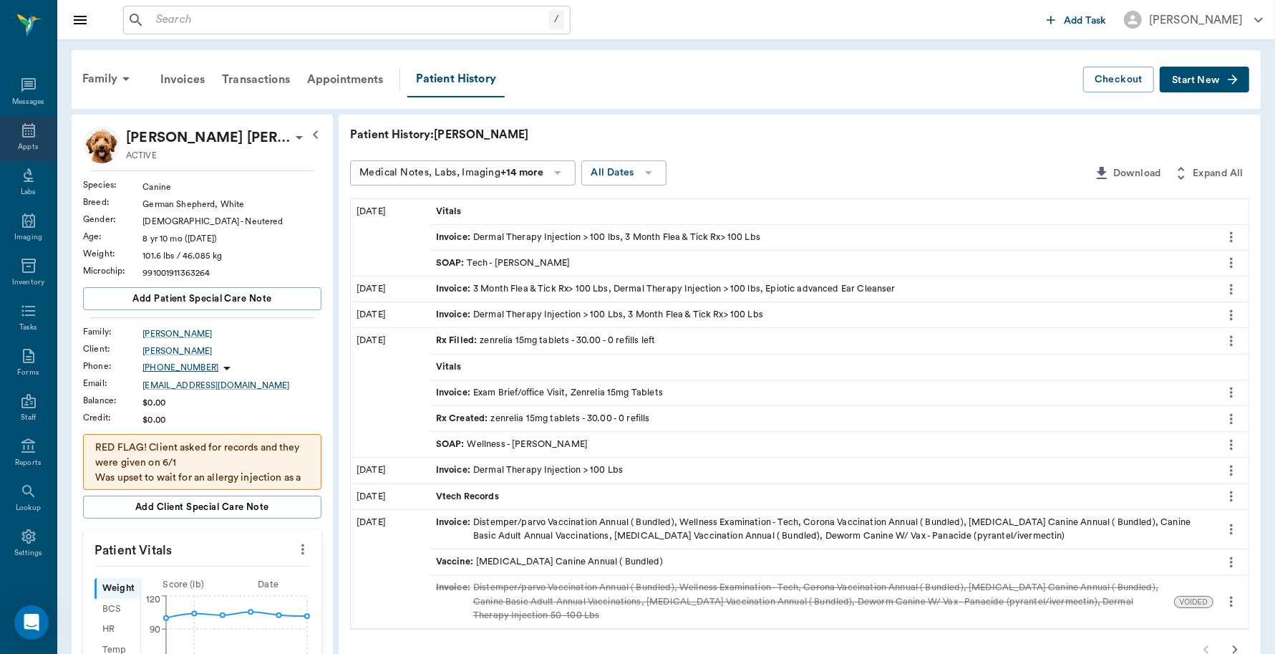
click at [20, 129] on icon at bounding box center [28, 130] width 17 height 17
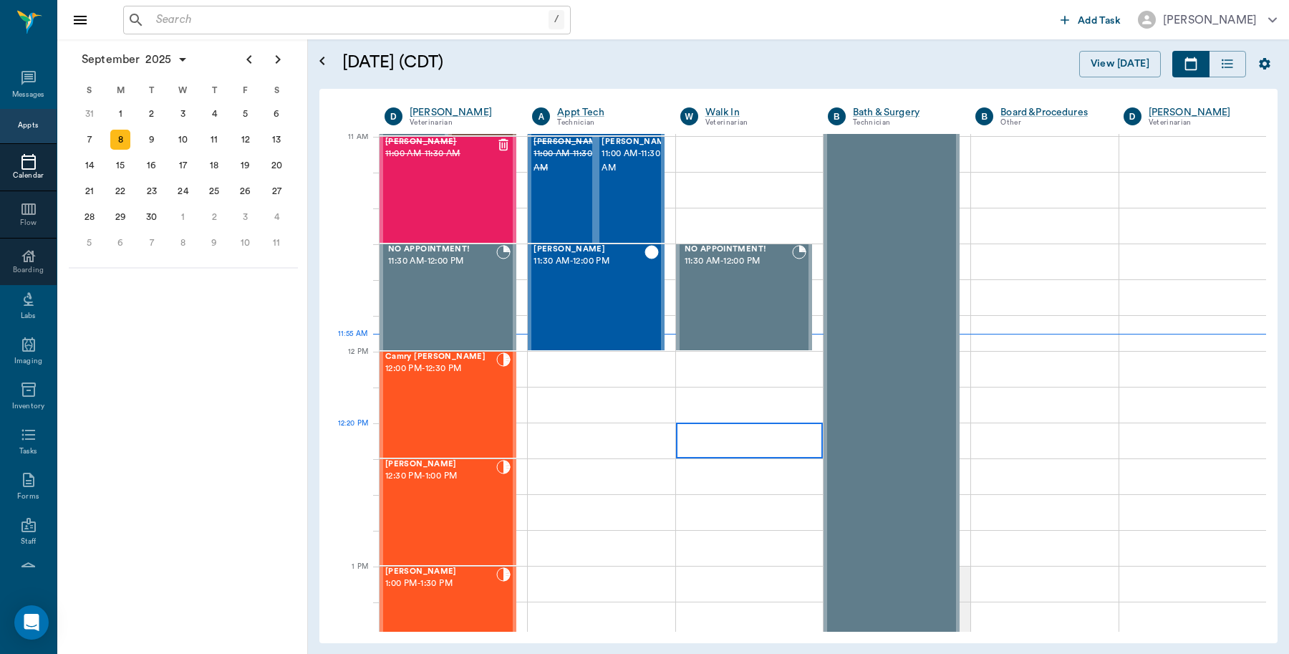
scroll to position [647, 0]
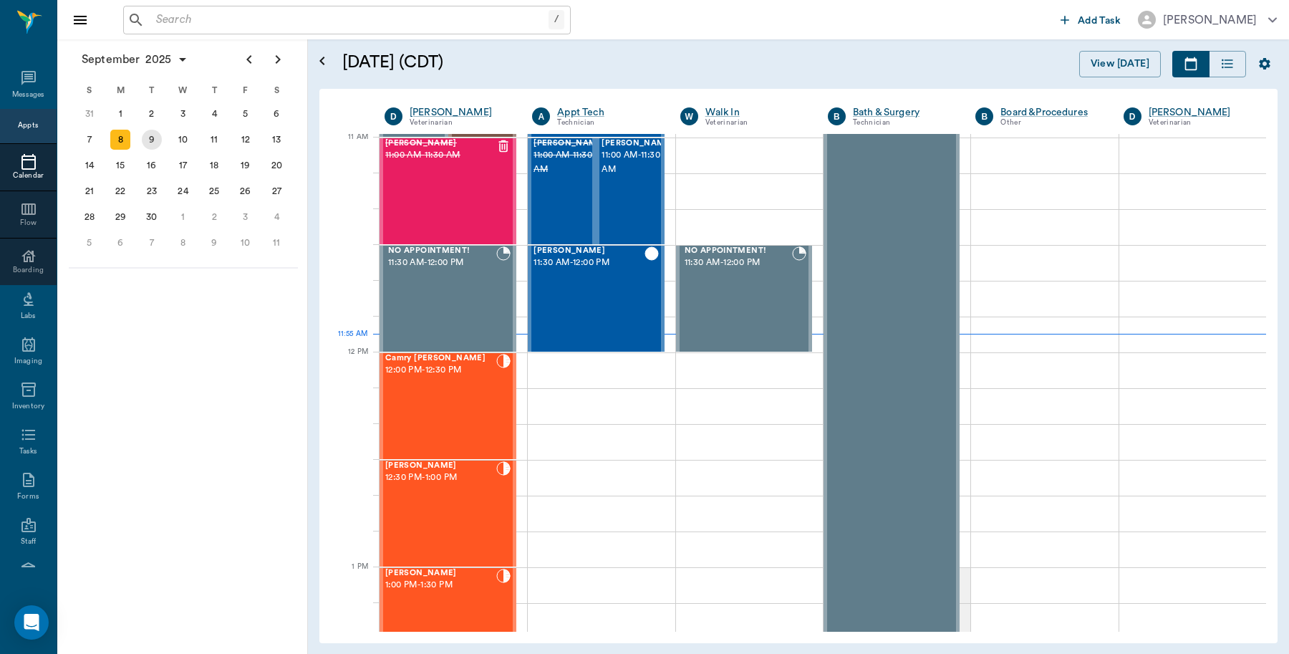
click at [155, 140] on div "9" at bounding box center [152, 140] width 20 height 20
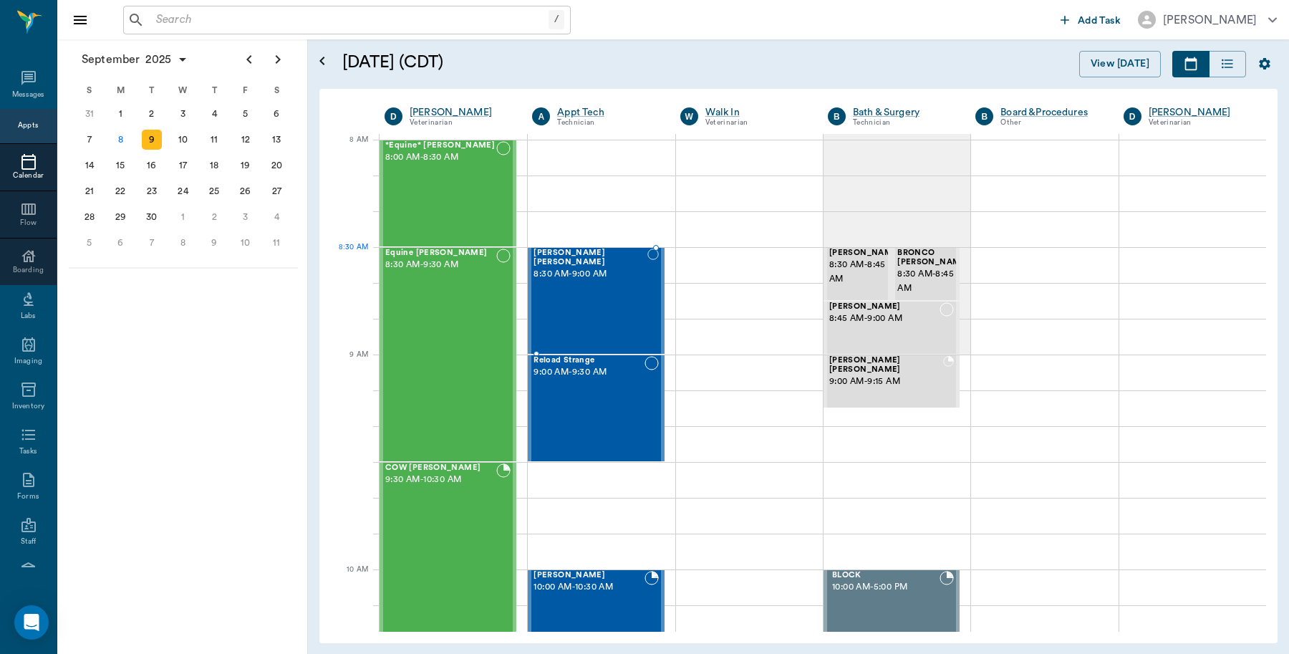
click at [582, 267] on span "8:30 AM - 9:00 AM" at bounding box center [591, 274] width 114 height 14
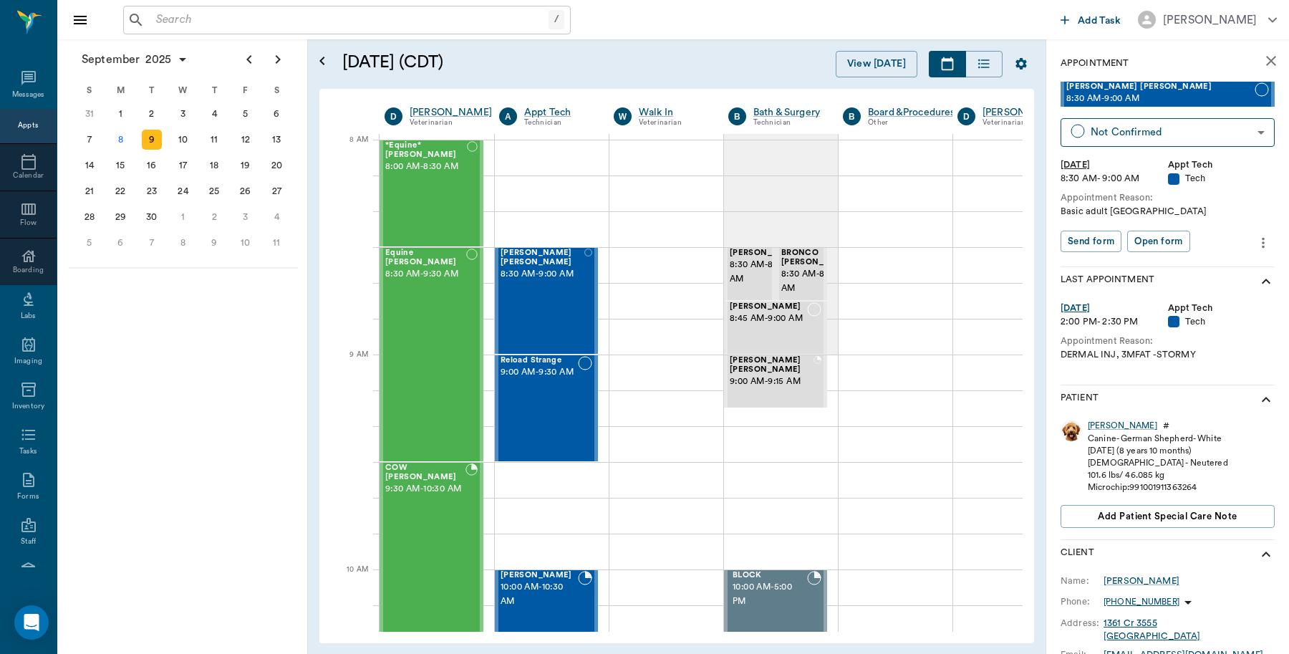
click at [1255, 243] on icon "more" at bounding box center [1263, 242] width 16 height 17
click at [1189, 269] on span "Edit appointment" at bounding box center [1189, 267] width 120 height 15
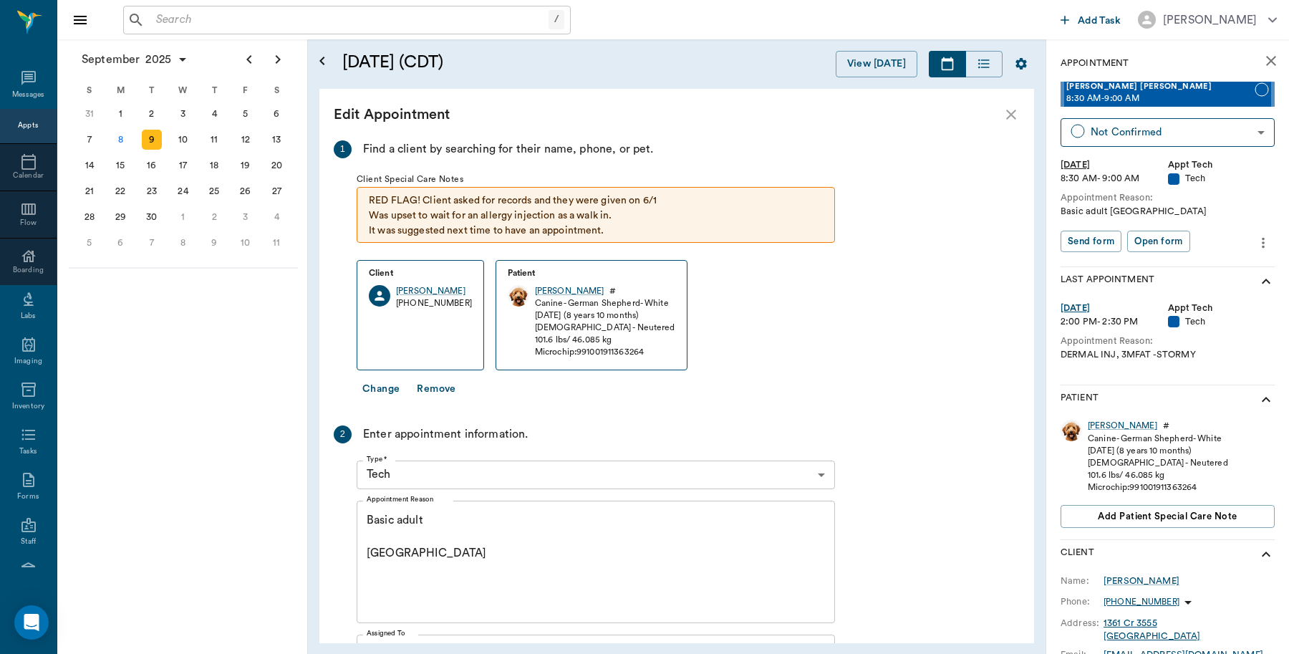
click at [1255, 244] on icon "more" at bounding box center [1263, 242] width 16 height 17
click at [433, 514] on div at bounding box center [644, 327] width 1289 height 654
click at [430, 519] on textarea "Basic adult Caryn" at bounding box center [596, 561] width 458 height 99
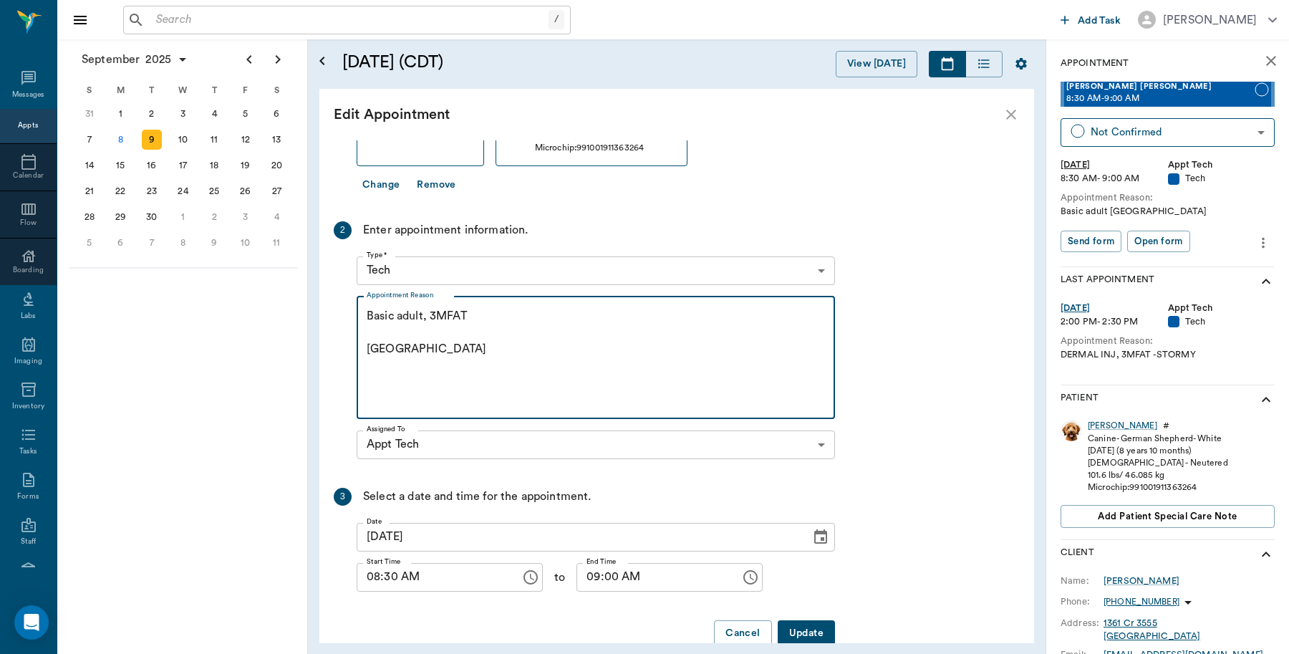
scroll to position [233, 0]
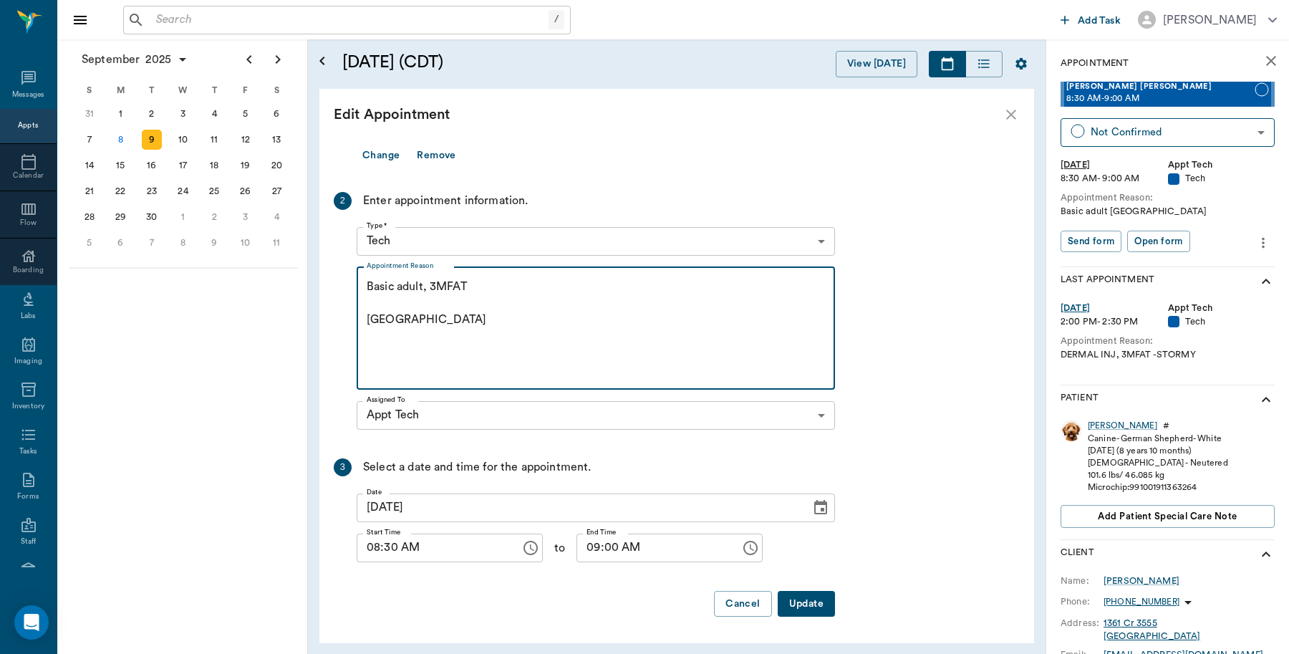
type textarea "Basic adult, 3MFAT Caryn"
click at [817, 602] on button "Update" at bounding box center [806, 604] width 57 height 26
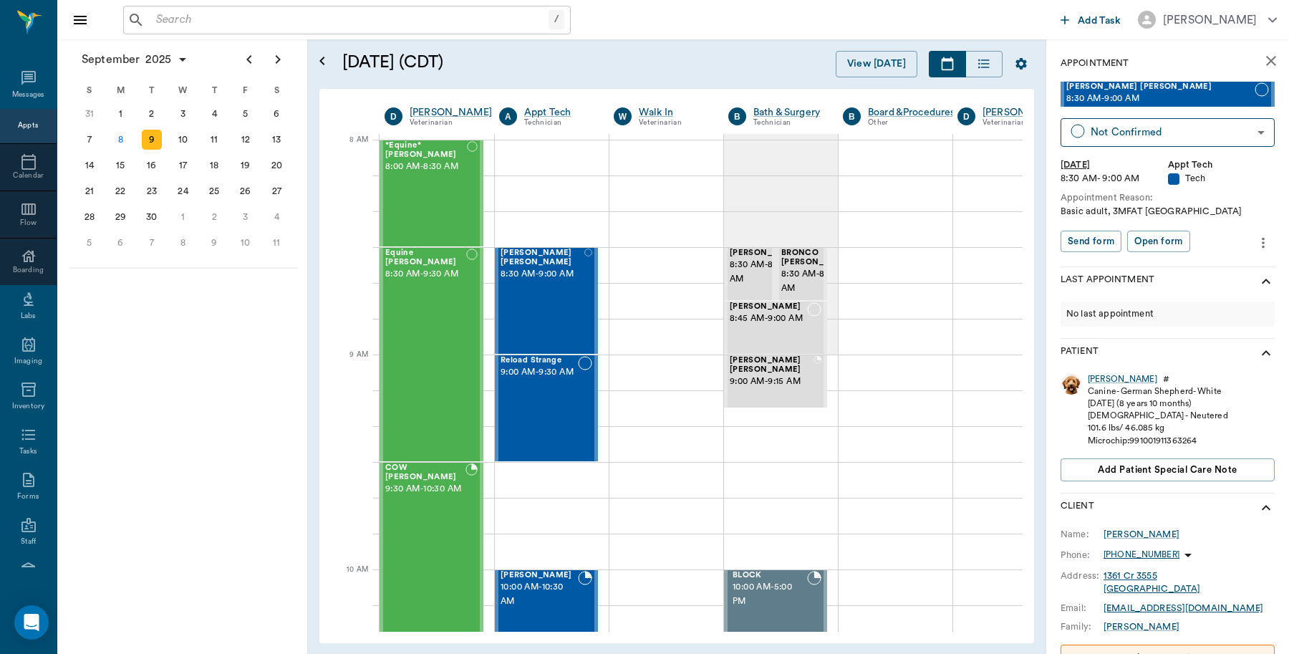
click at [1263, 62] on icon "close" at bounding box center [1271, 60] width 17 height 17
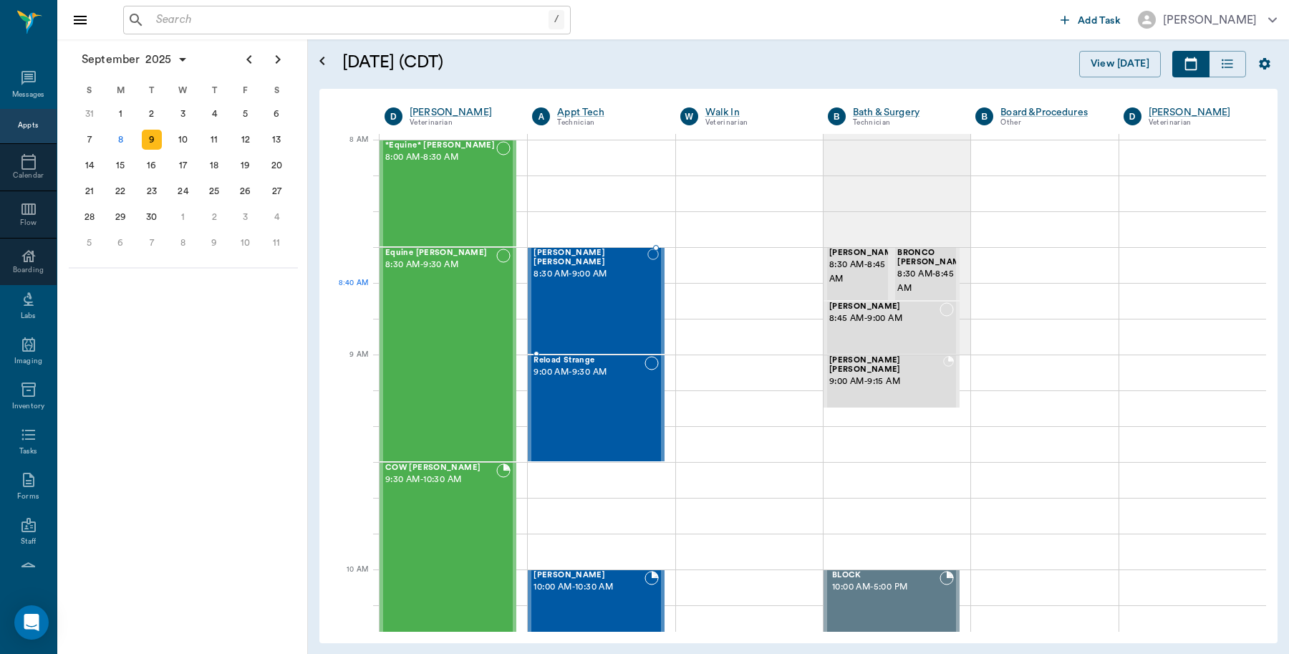
click at [597, 284] on div "Pence Mahoney 8:30 AM - 9:00 AM" at bounding box center [591, 300] width 114 height 105
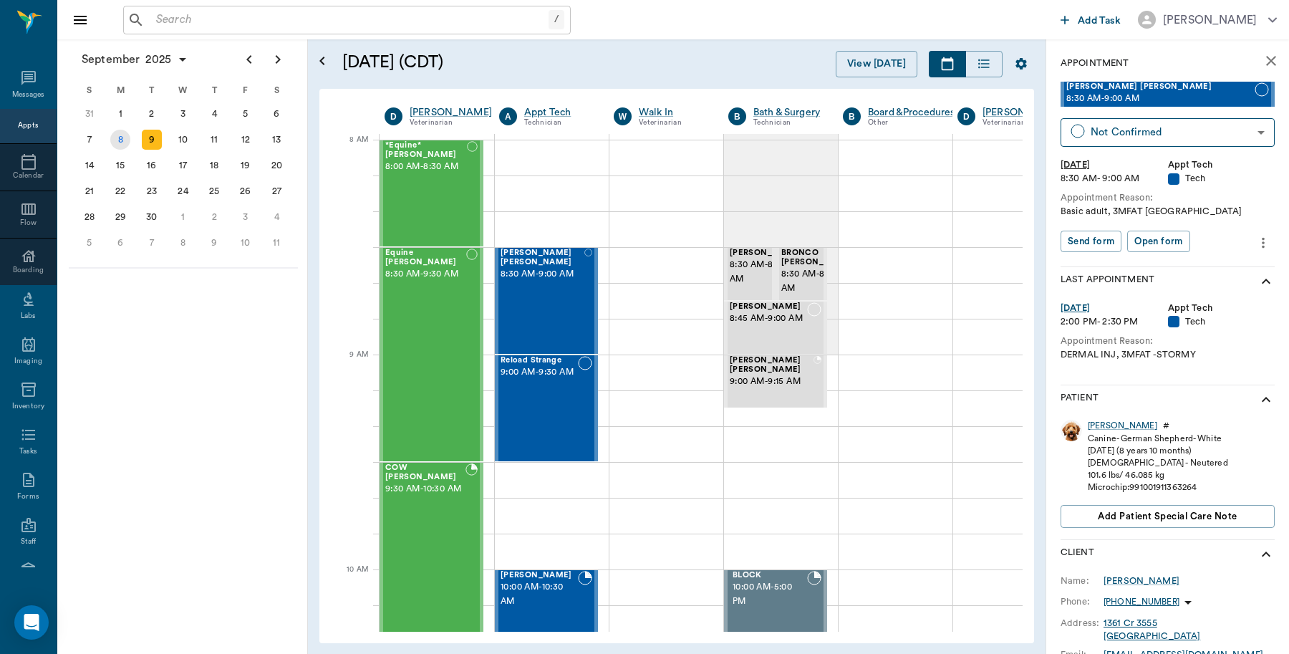
click at [122, 135] on div "8" at bounding box center [120, 140] width 20 height 20
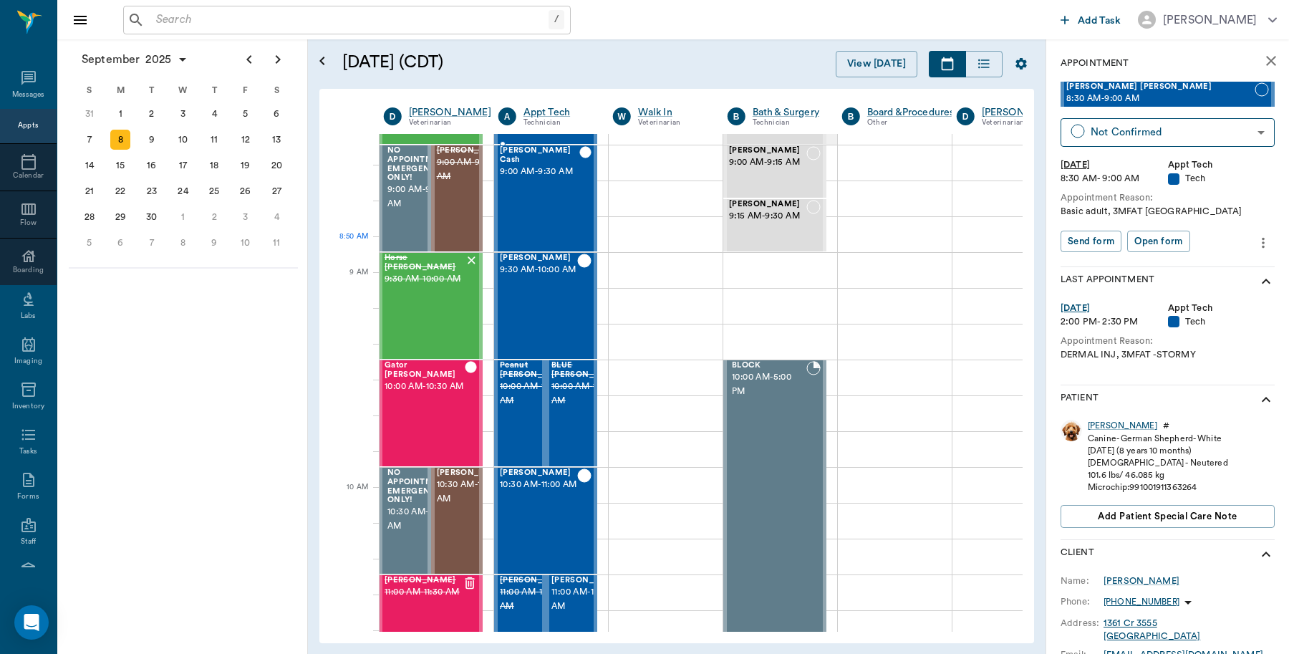
scroll to position [269, 1]
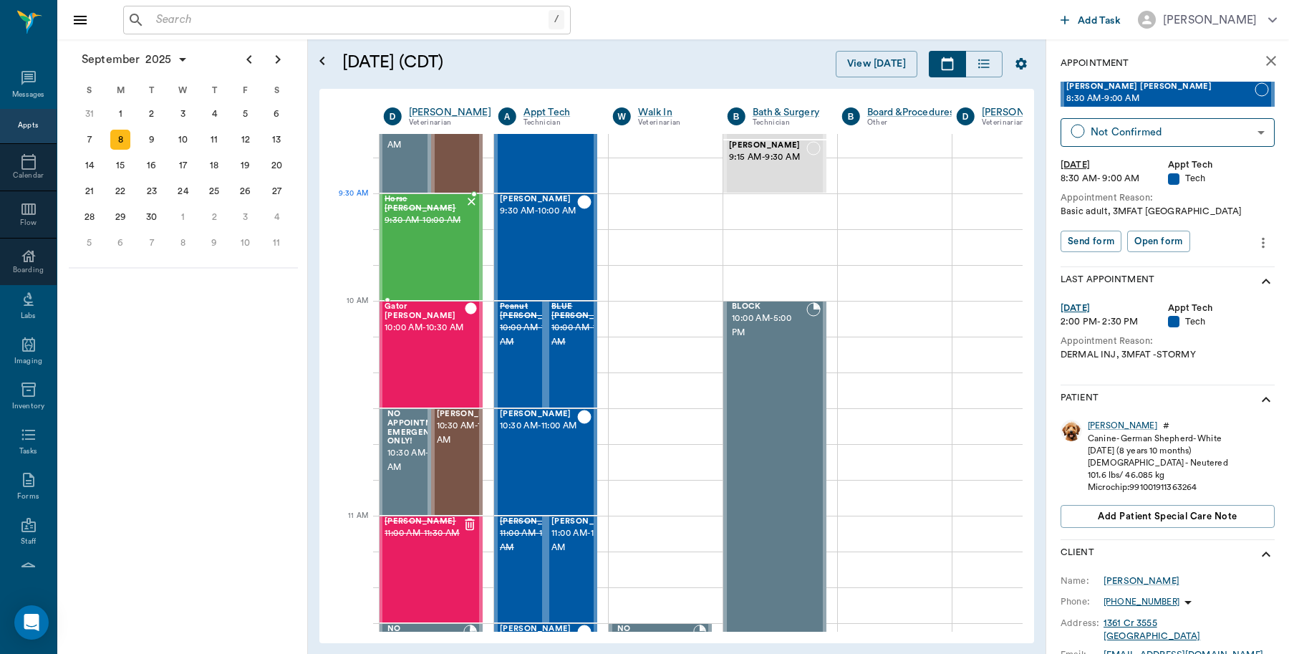
click at [433, 223] on span "9:30 AM - 10:00 AM" at bounding box center [425, 220] width 80 height 14
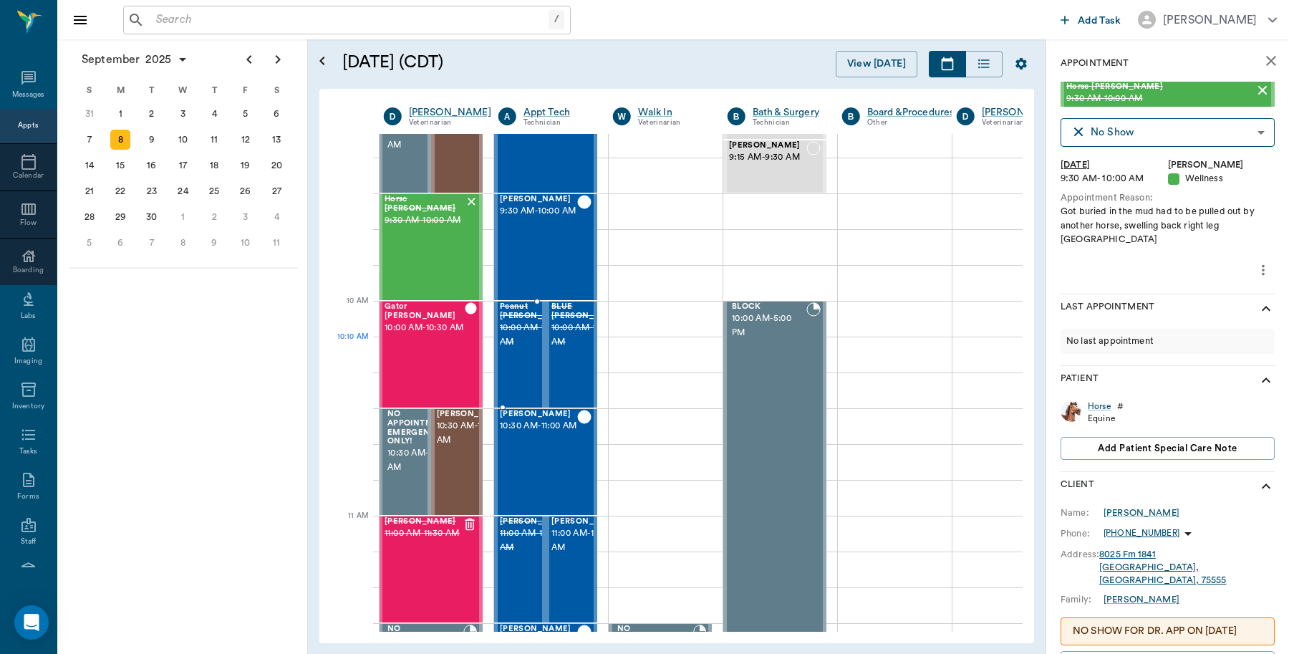
click at [513, 342] on span "10:00 AM - 10:30 AM" at bounding box center [536, 335] width 72 height 29
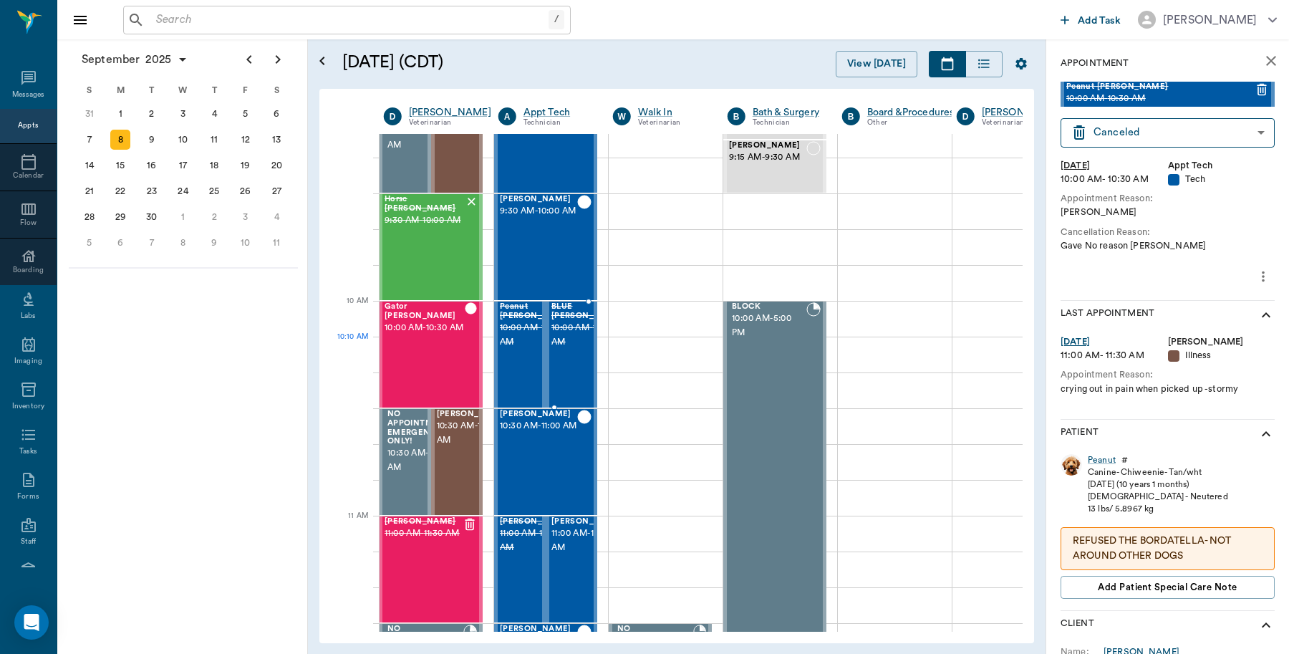
click at [574, 349] on span "10:00 AM - 10:30 AM" at bounding box center [587, 335] width 72 height 29
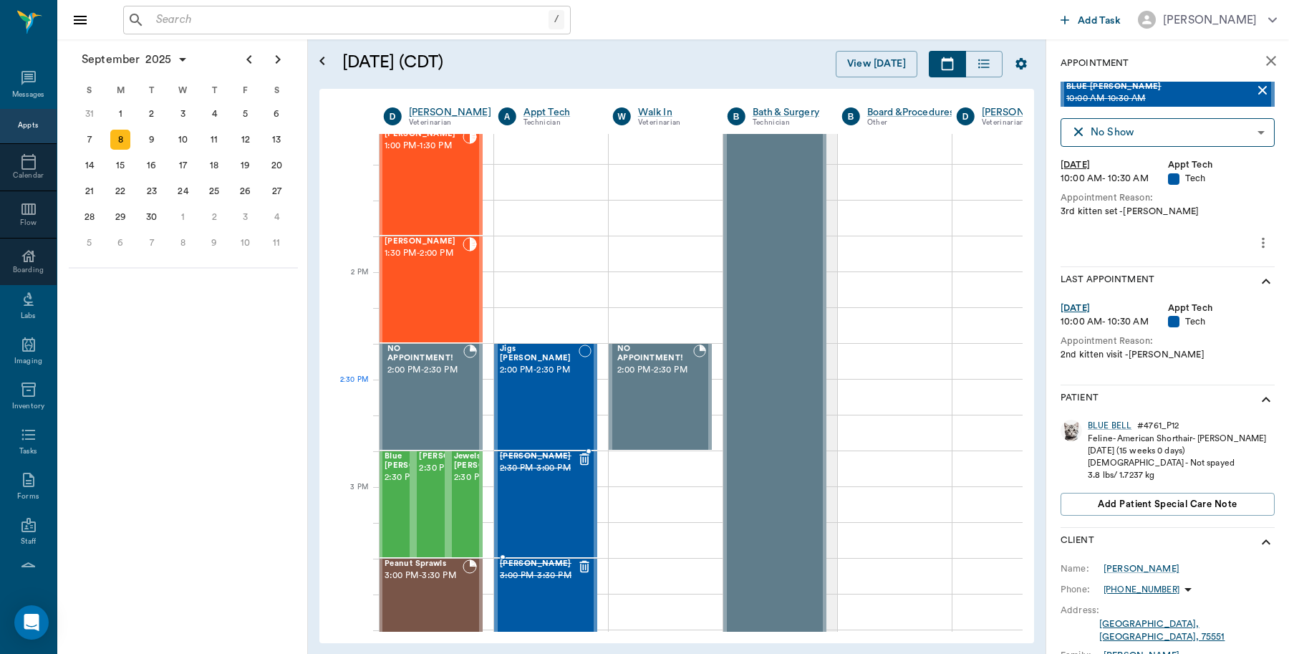
scroll to position [1074, 1]
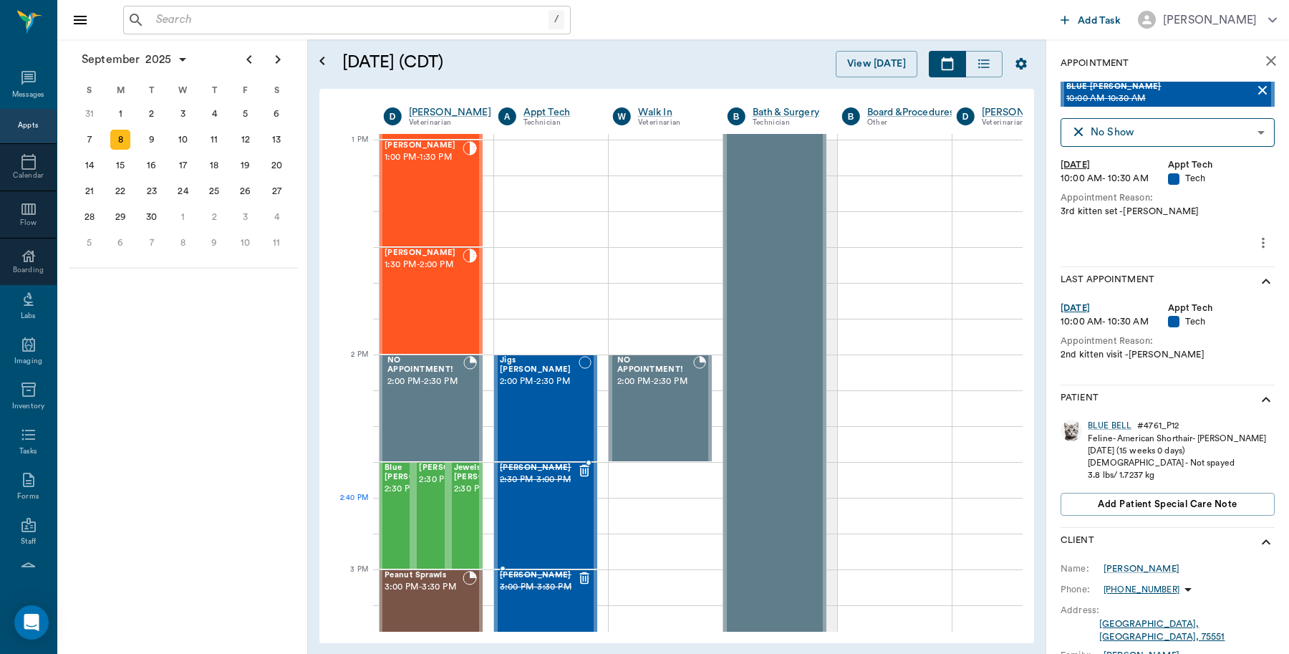
click at [581, 505] on div at bounding box center [584, 515] width 14 height 105
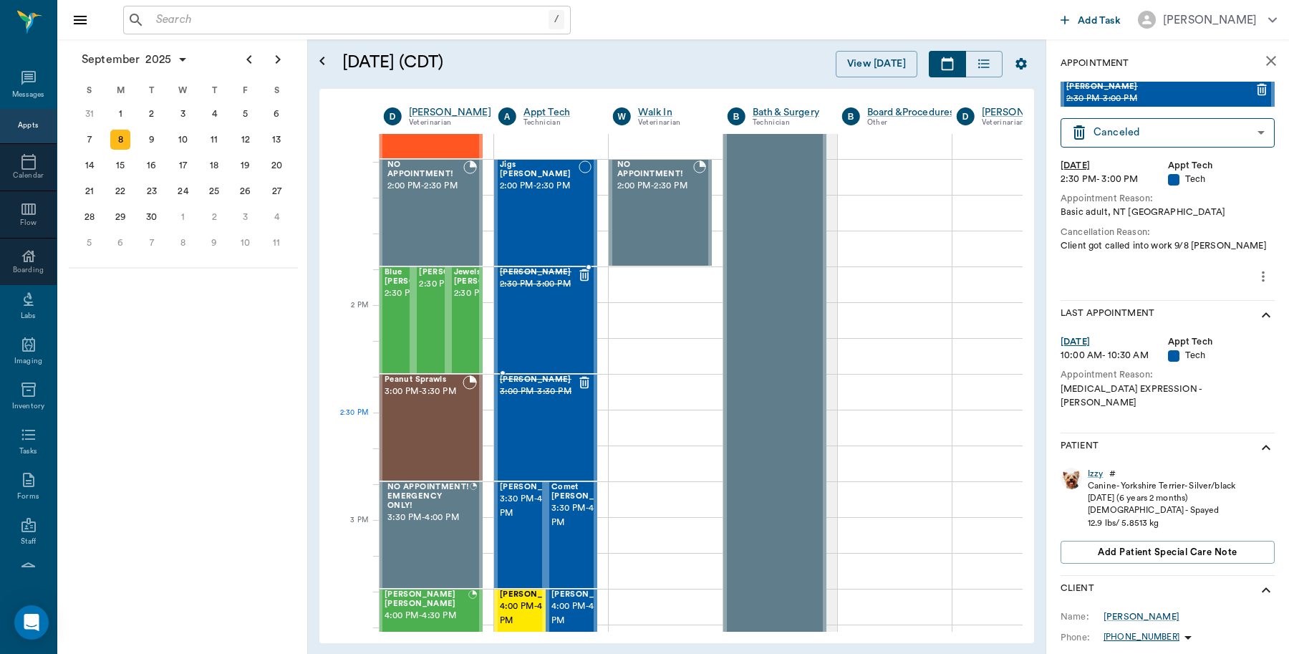
scroll to position [1343, 1]
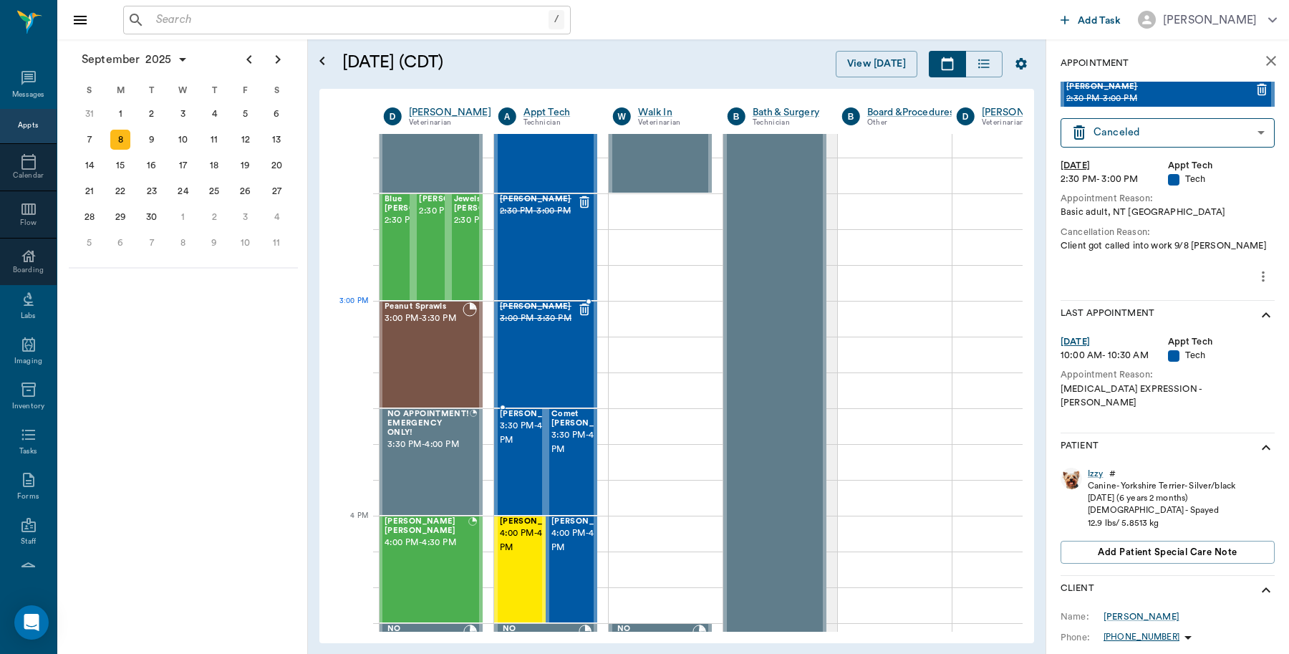
click at [539, 326] on span "3:00 PM - 3:30 PM" at bounding box center [538, 319] width 77 height 14
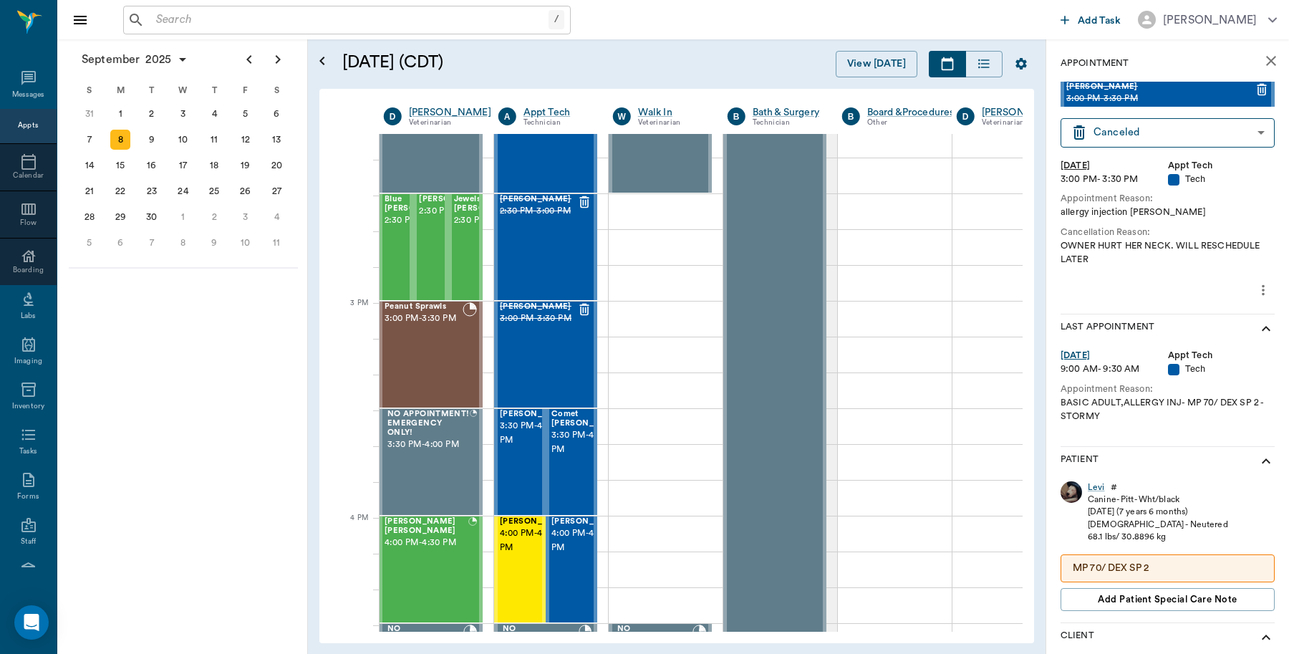
scroll to position [1253, 1]
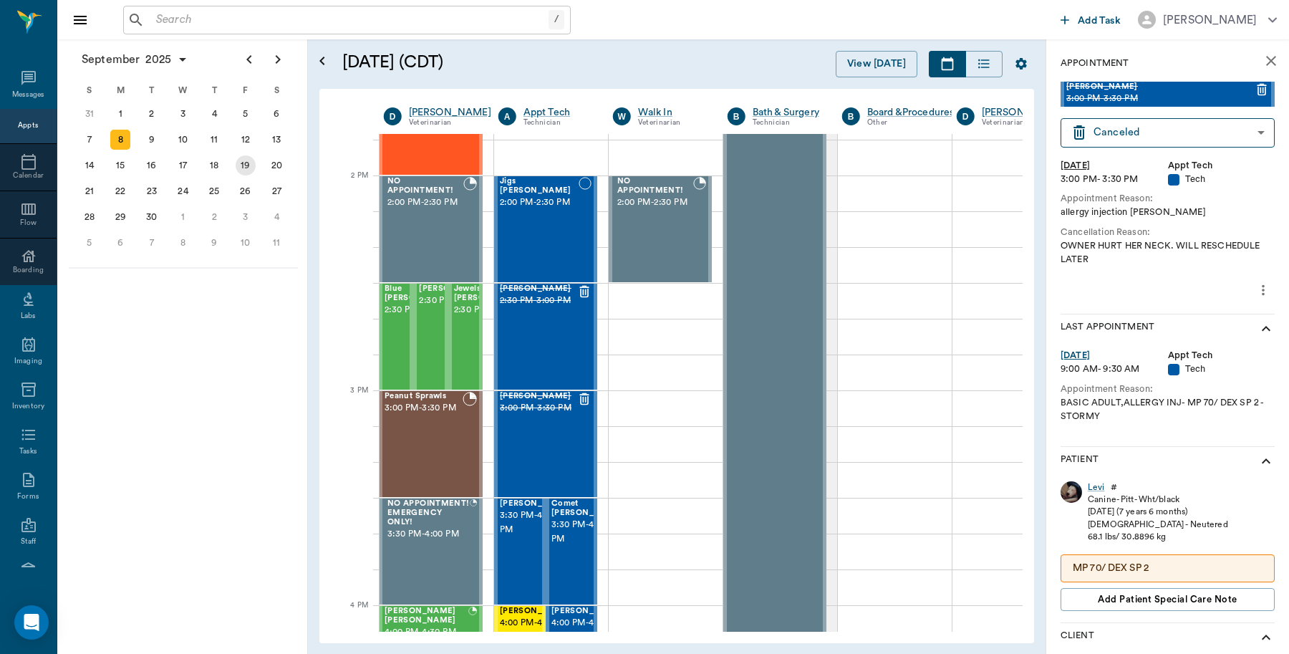
click at [247, 165] on div "19" at bounding box center [246, 165] width 20 height 20
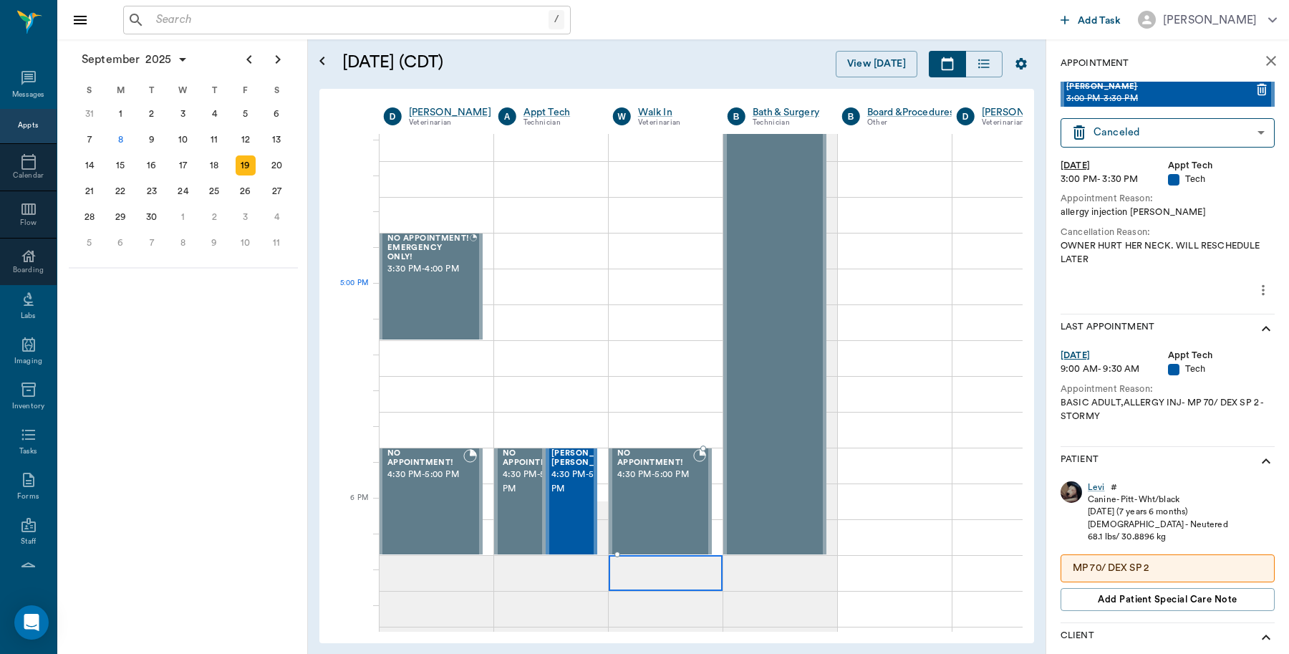
scroll to position [1790, 1]
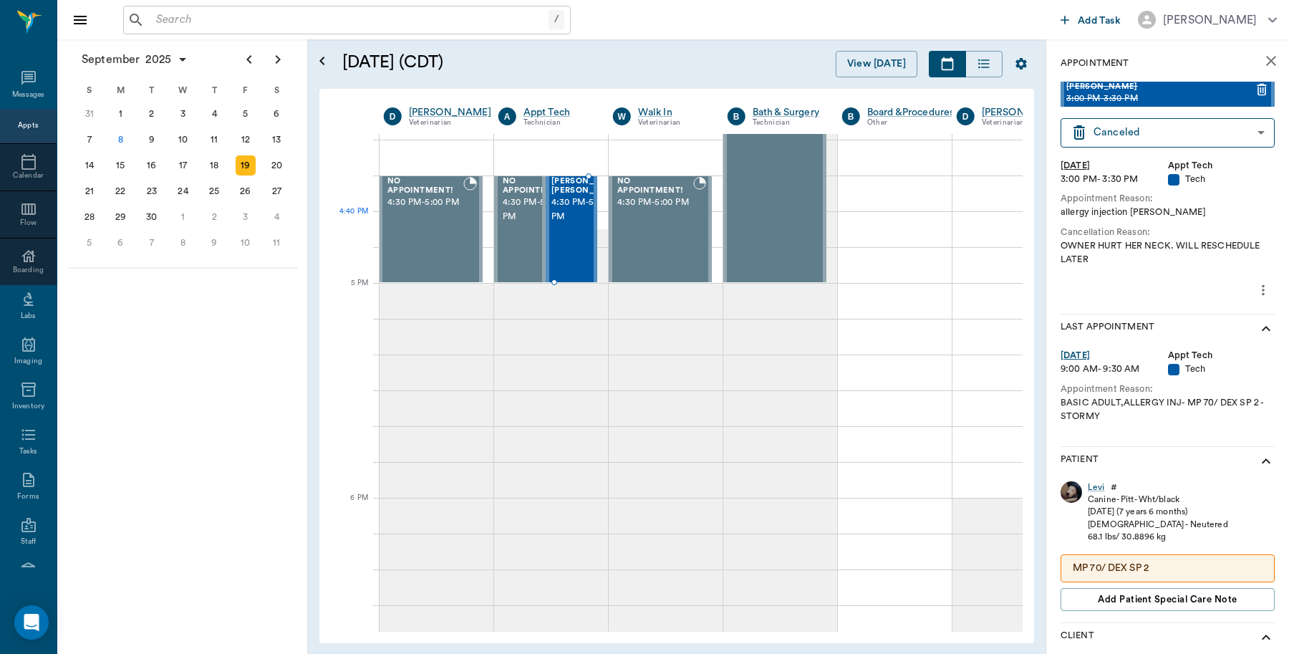
click at [564, 221] on span "4:30 PM - 5:00 PM" at bounding box center [587, 210] width 72 height 29
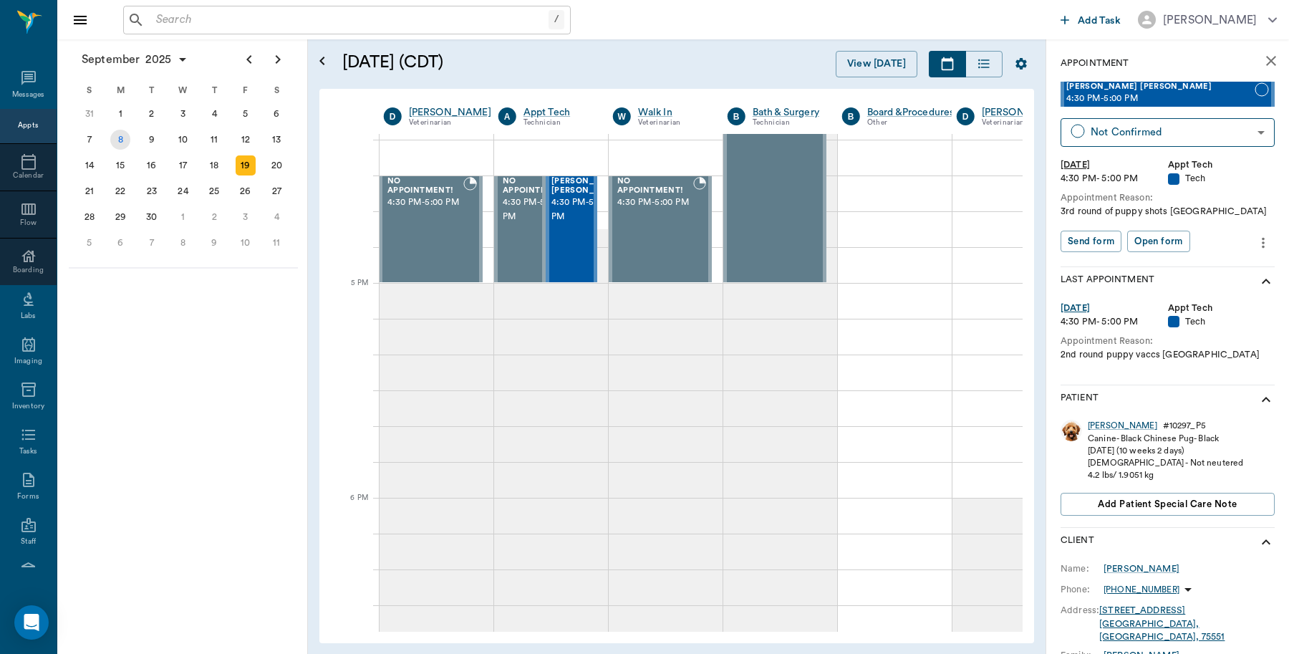
click at [123, 141] on div "8" at bounding box center [120, 140] width 20 height 20
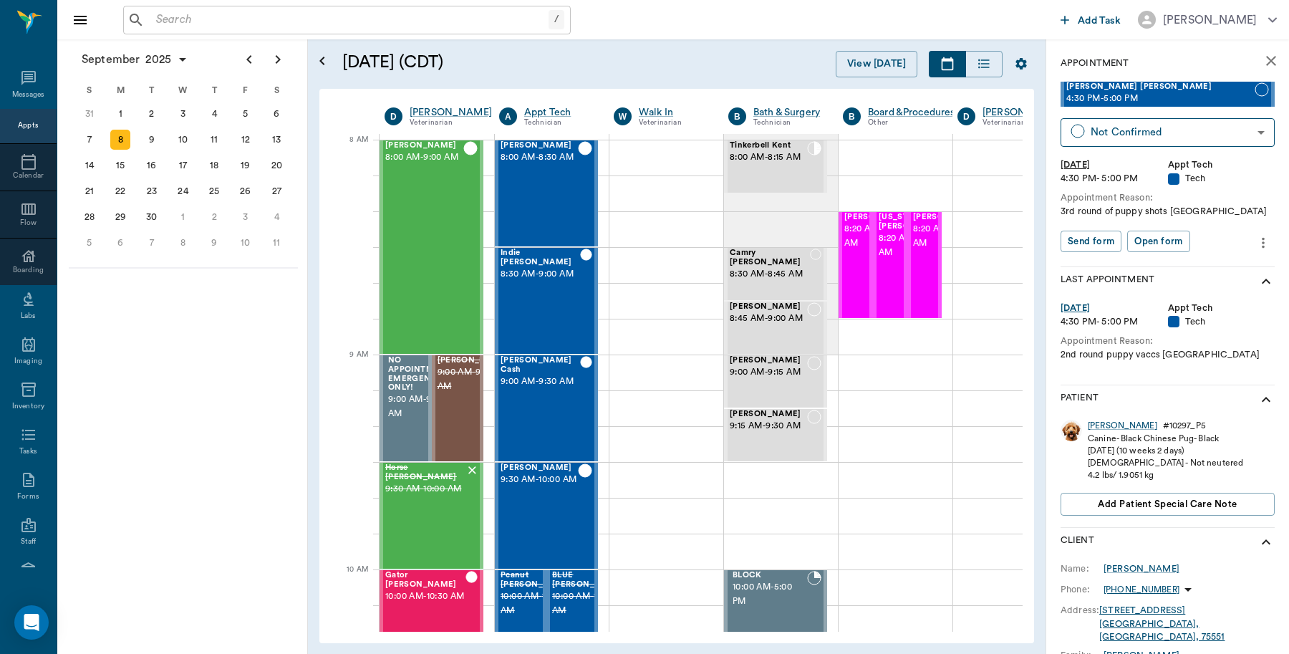
scroll to position [0, 1]
click at [1265, 59] on icon "close" at bounding box center [1271, 60] width 17 height 17
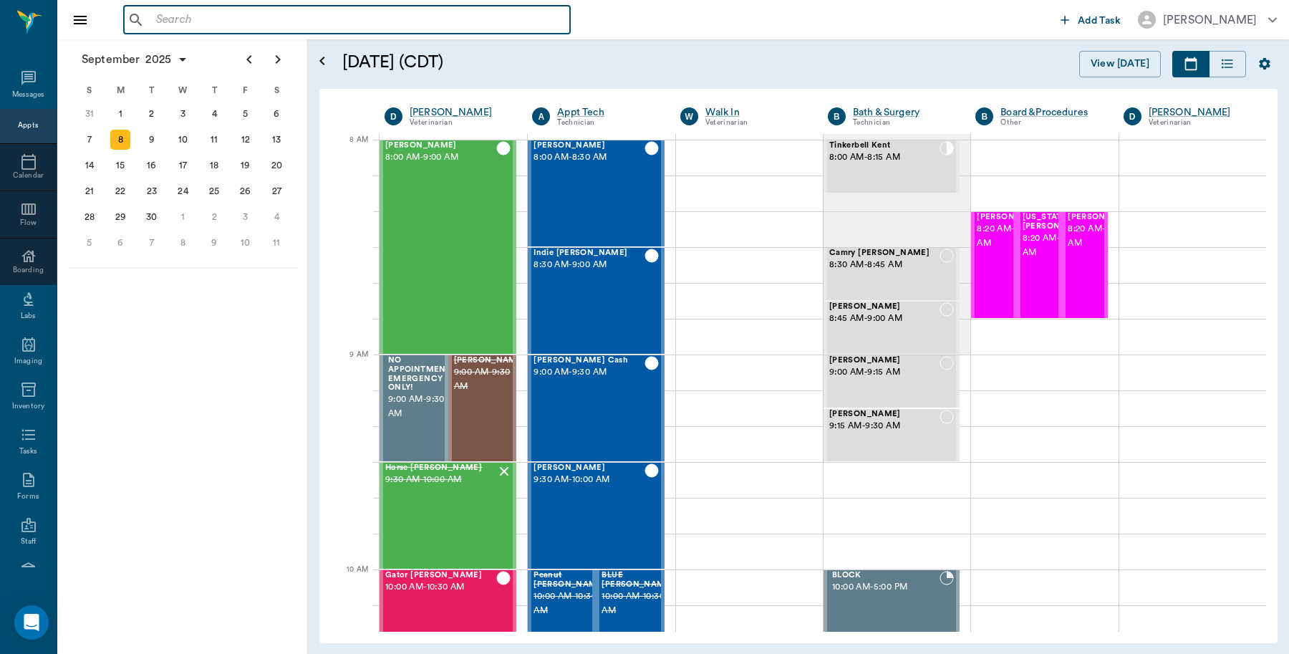
click at [301, 25] on input "text" at bounding box center [357, 20] width 414 height 20
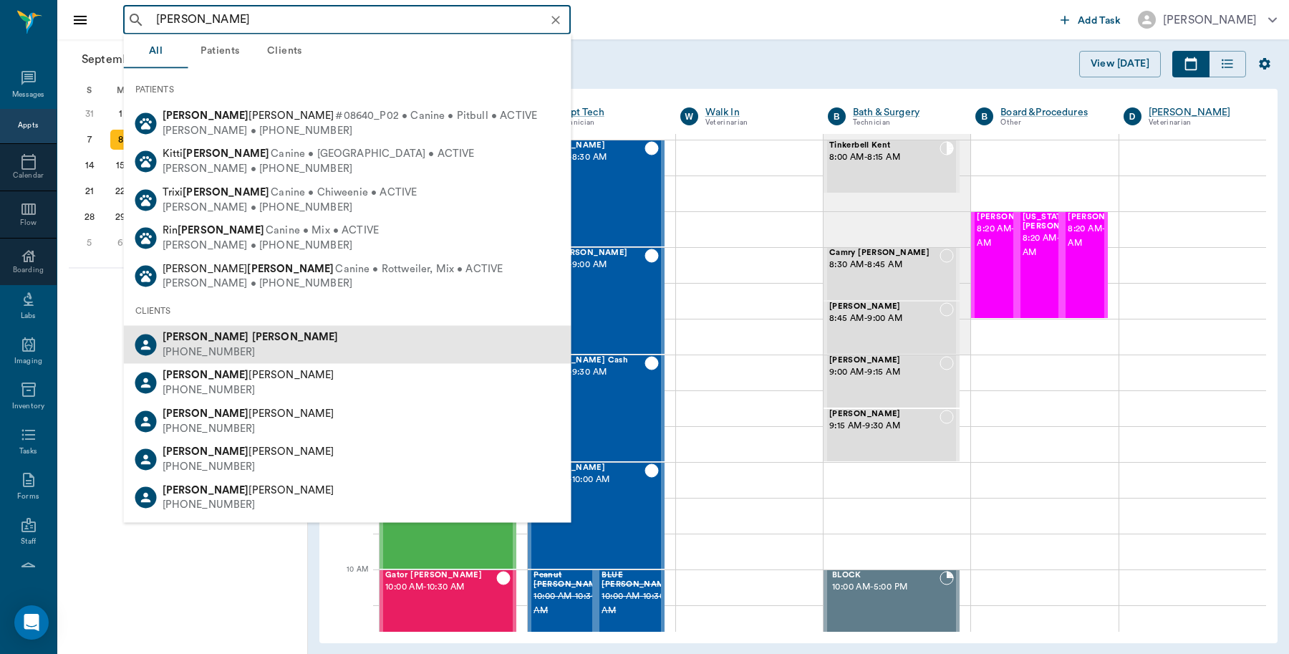
click at [252, 340] on b "Fullen" at bounding box center [295, 337] width 87 height 11
type input "DEnnis Fullen"
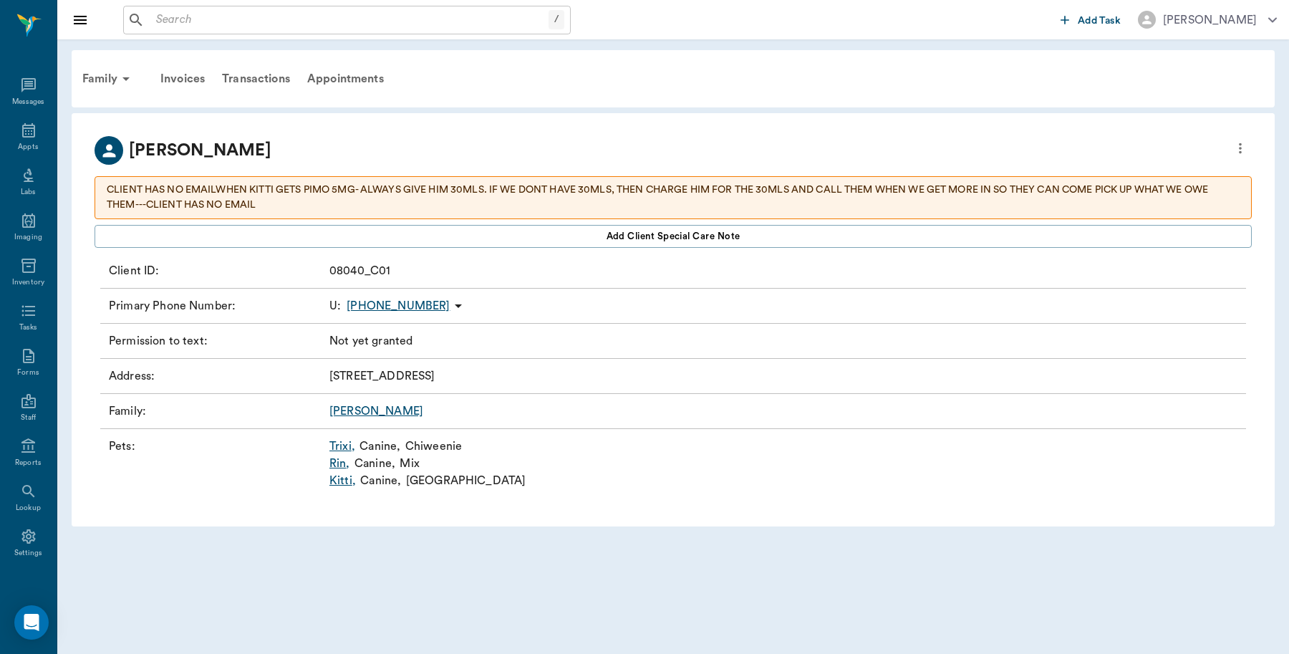
click at [345, 481] on link "Kitti ," at bounding box center [342, 480] width 26 height 17
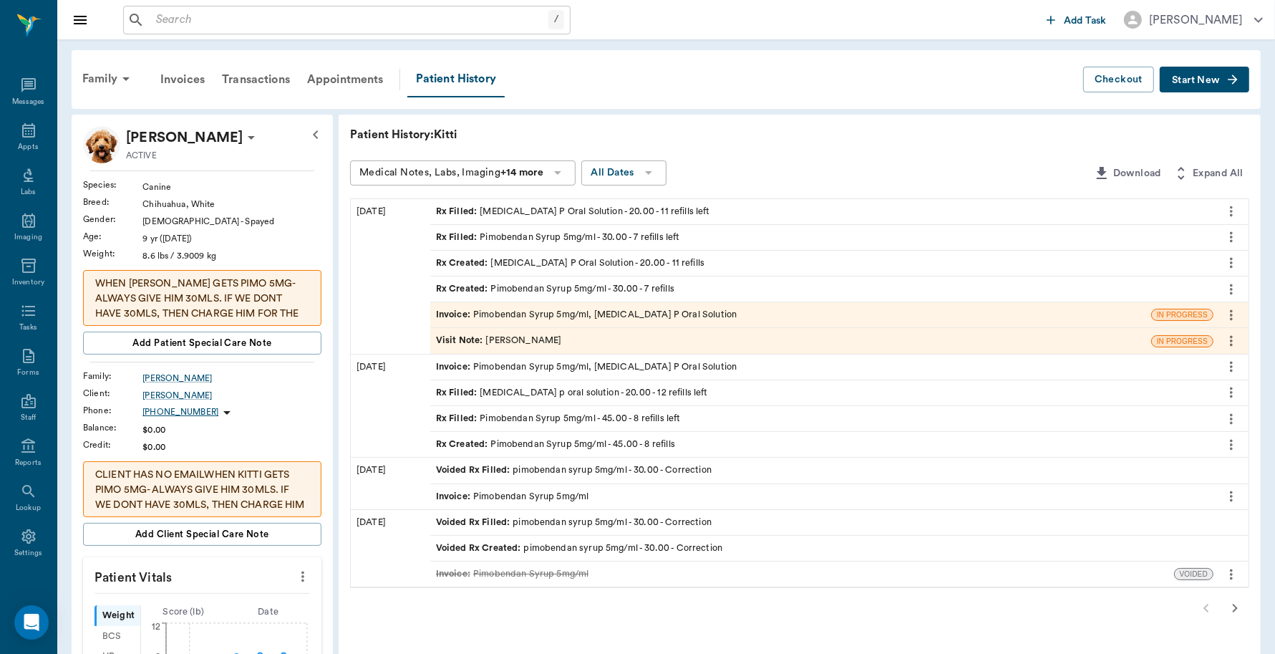
click at [621, 317] on div "Invoice : Pimobendan Syrup 5mg/ml, [MEDICAL_DATA] P Oral Solution" at bounding box center [586, 315] width 301 height 14
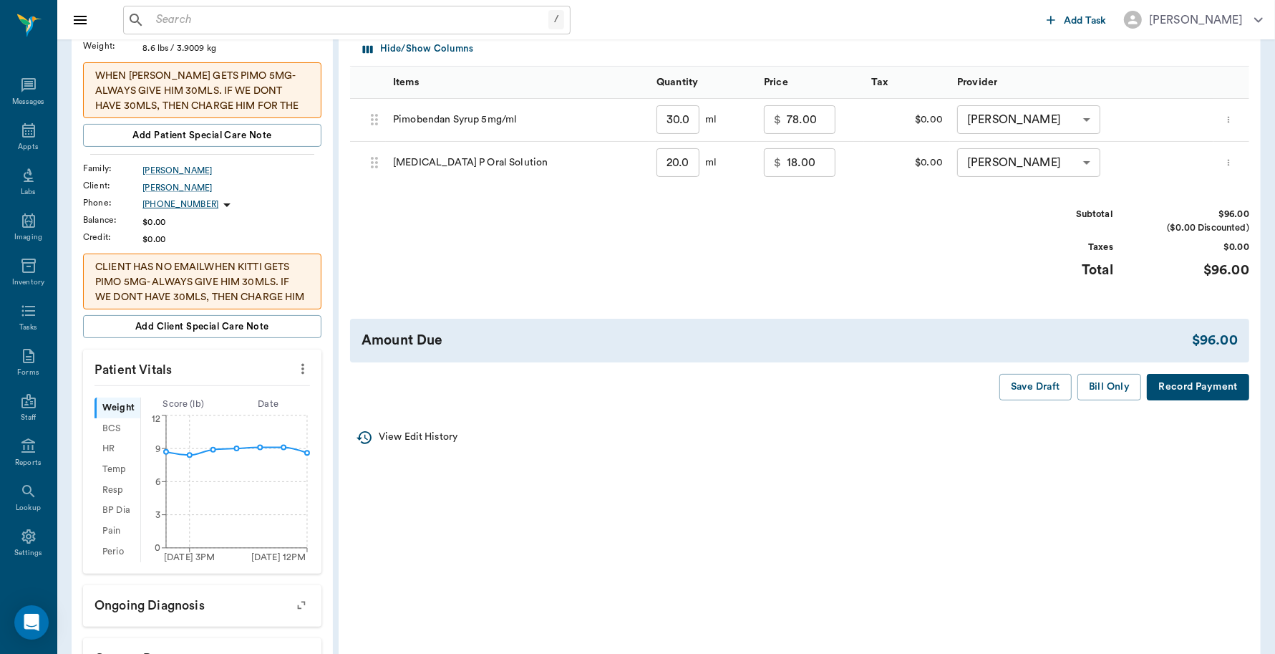
scroll to position [179, 0]
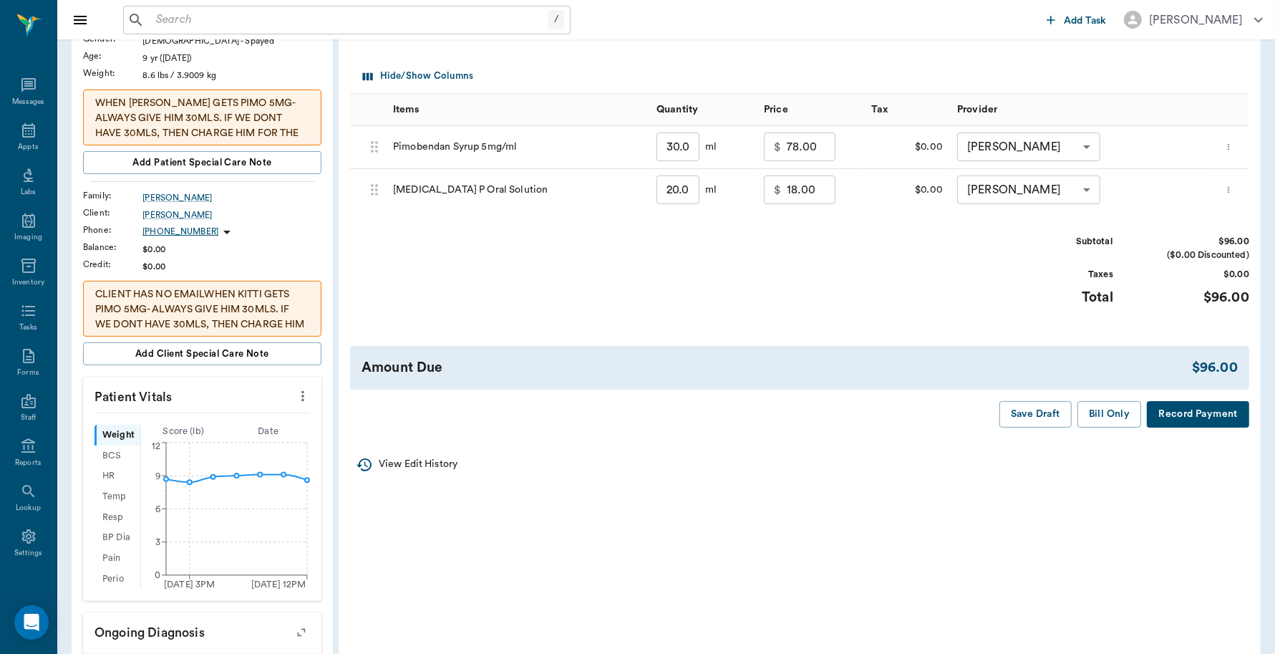
click at [1182, 420] on button "Record Payment" at bounding box center [1198, 414] width 102 height 26
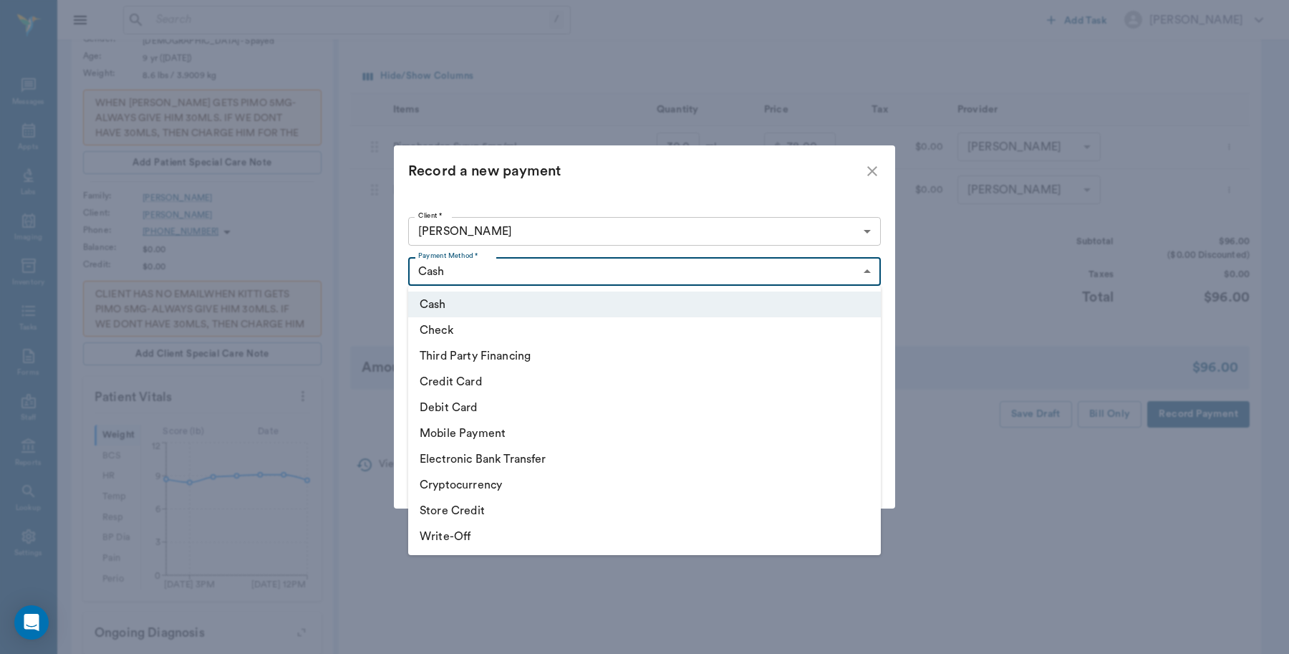
click at [508, 263] on body "/ ​ Add Task [PERSON_NAME] Nectar Messages Appts Labs Imaging Inventory Tasks F…" at bounding box center [644, 382] width 1289 height 1122
click at [484, 384] on li "Credit Card" at bounding box center [644, 382] width 473 height 26
type input "CREDIT_CARD"
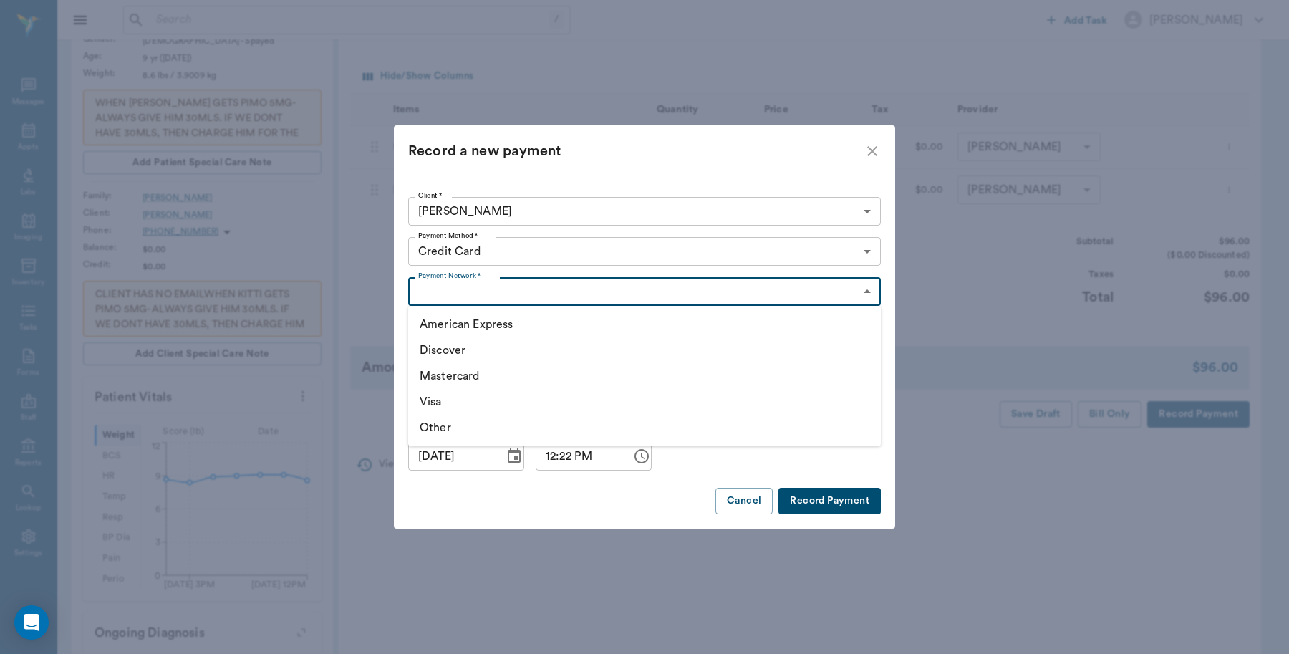
click at [506, 281] on body "/ ​ Add Task [PERSON_NAME] Nectar Messages Appts Labs Imaging Inventory Tasks F…" at bounding box center [644, 382] width 1289 height 1122
click at [438, 401] on li "Visa" at bounding box center [644, 402] width 473 height 26
type input "VISA"
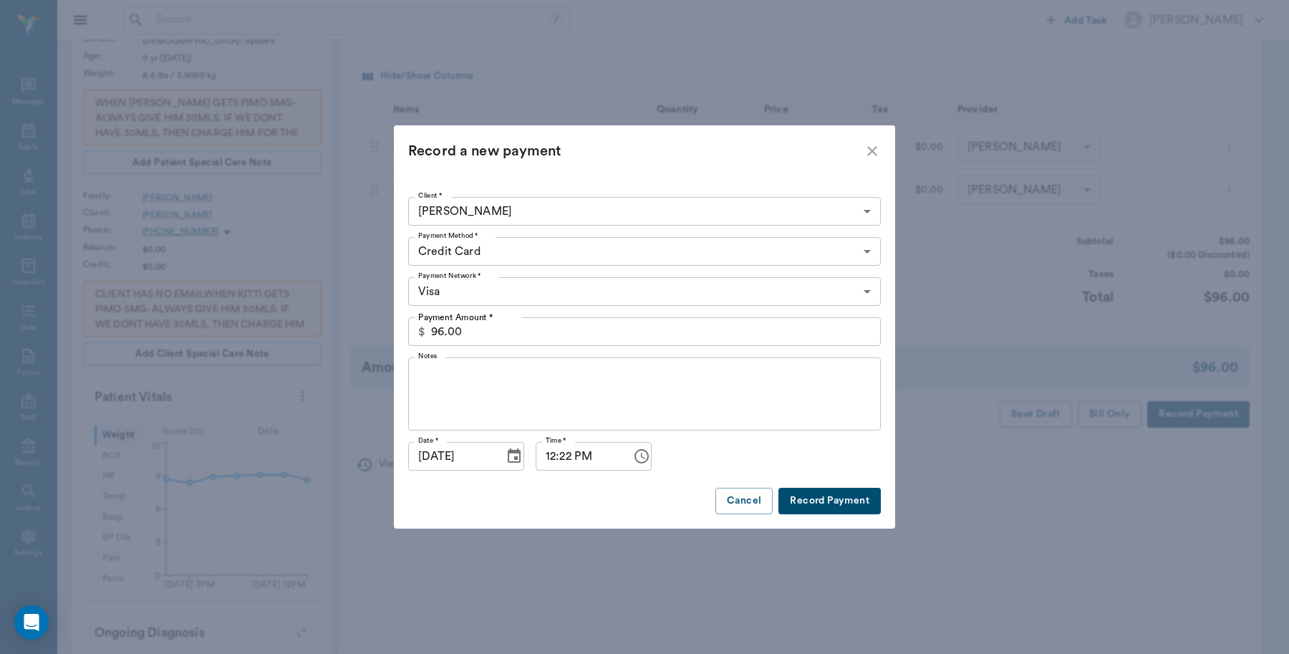
click at [826, 502] on button "Record Payment" at bounding box center [829, 501] width 102 height 26
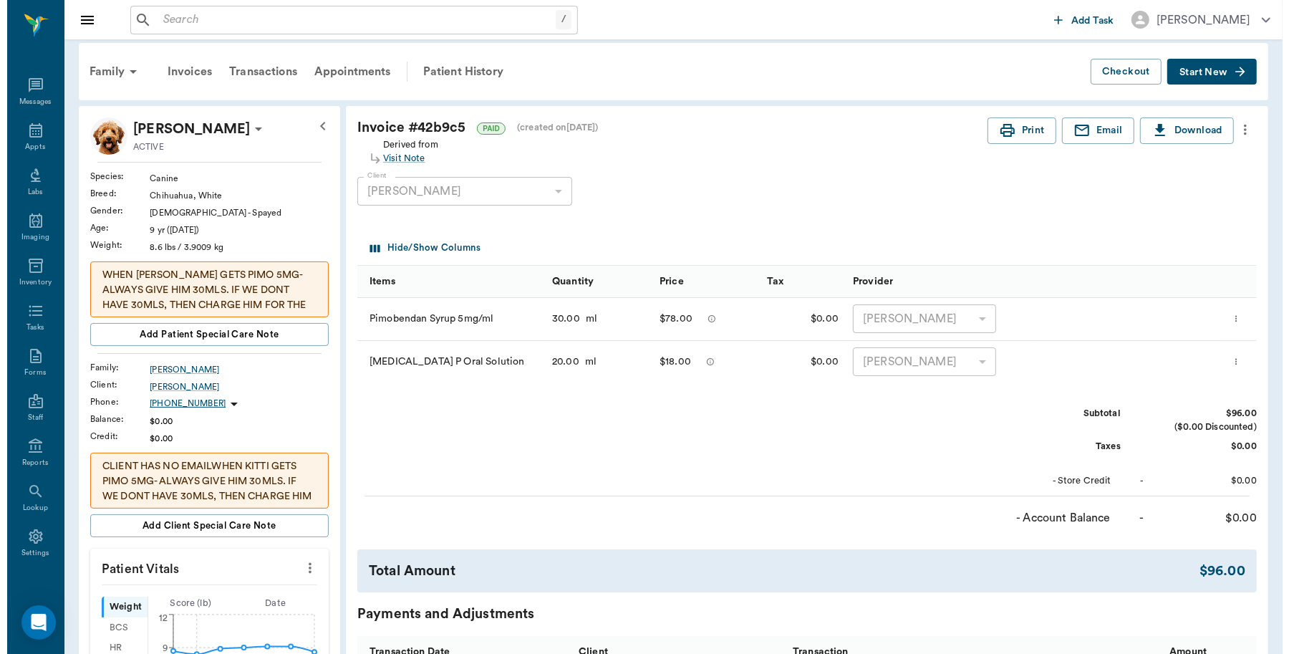
scroll to position [0, 0]
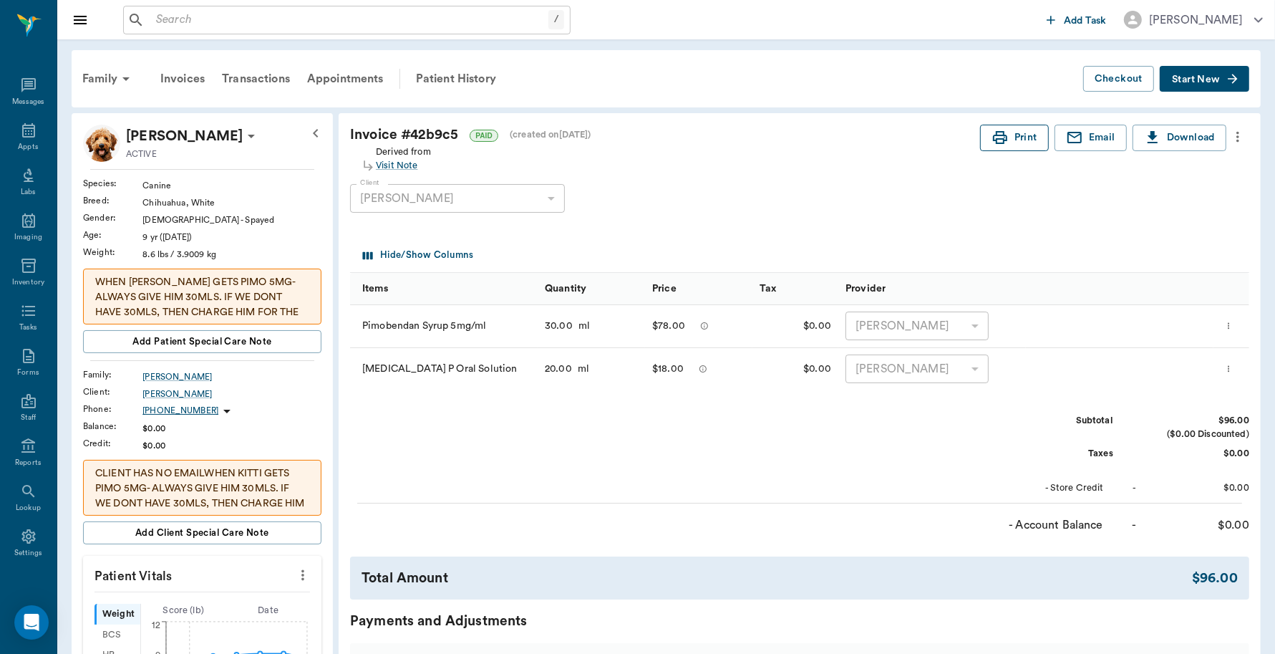
click at [994, 138] on icon "button" at bounding box center [1000, 137] width 14 height 13
click at [23, 137] on icon at bounding box center [28, 130] width 13 height 14
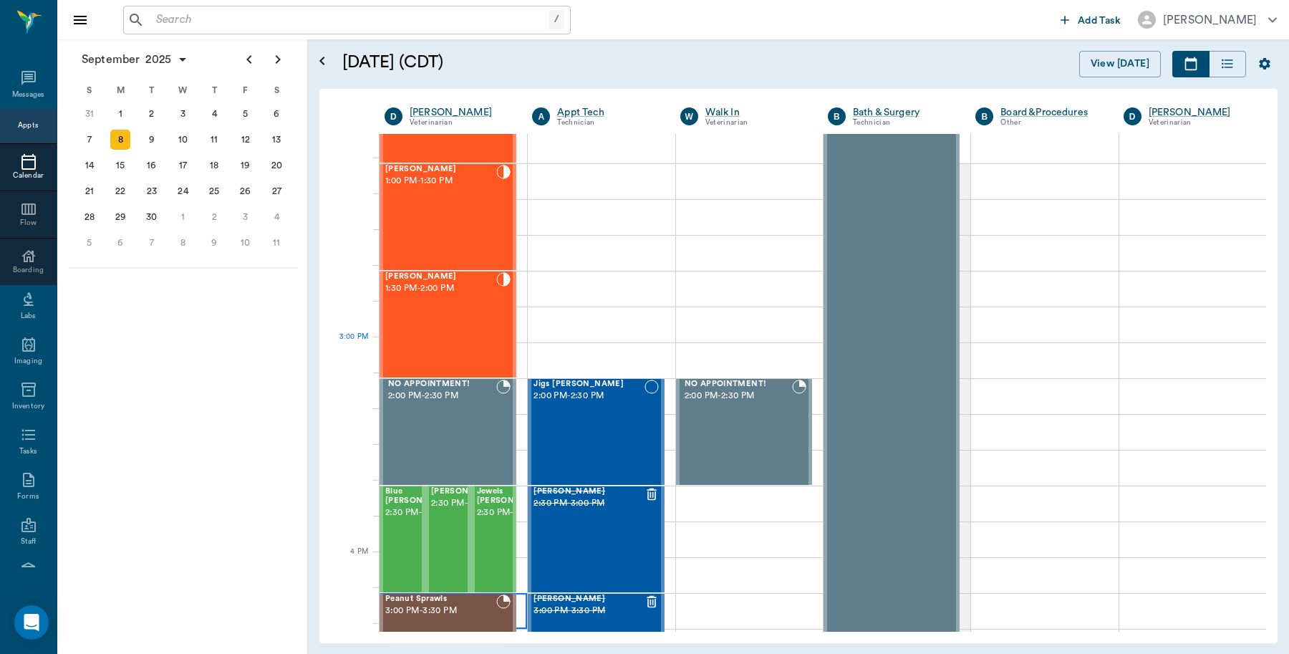
scroll to position [1309, 0]
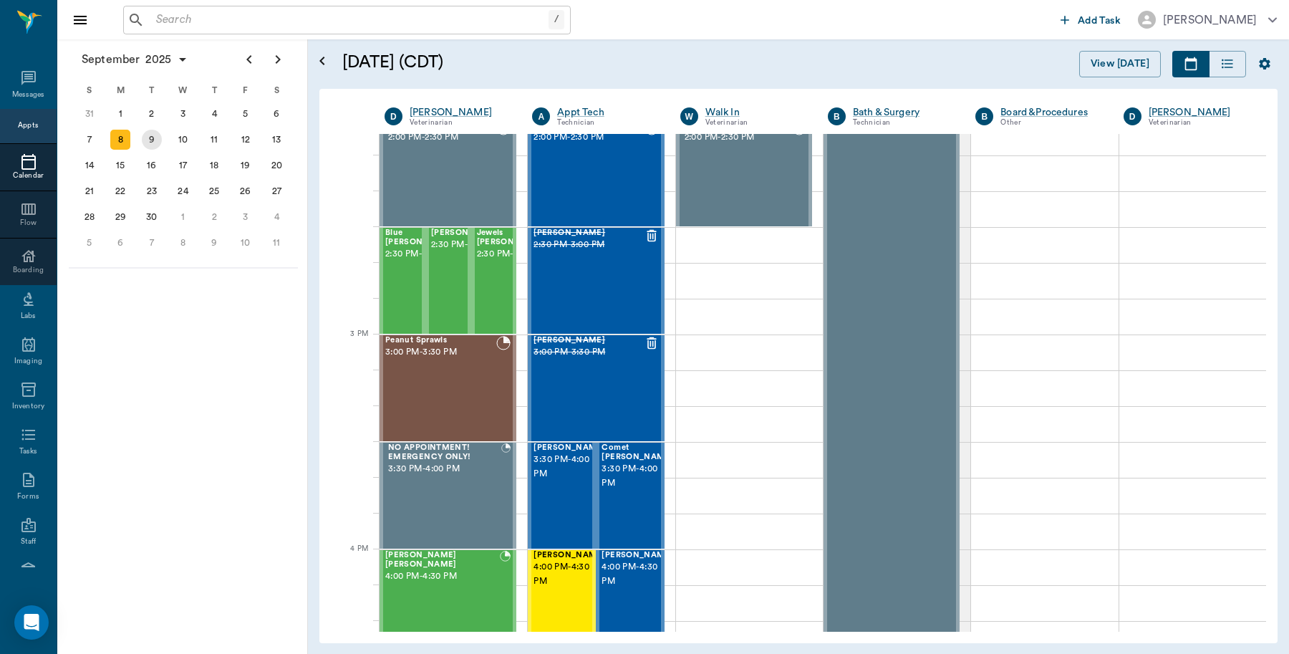
click at [153, 134] on div "9" at bounding box center [152, 140] width 20 height 20
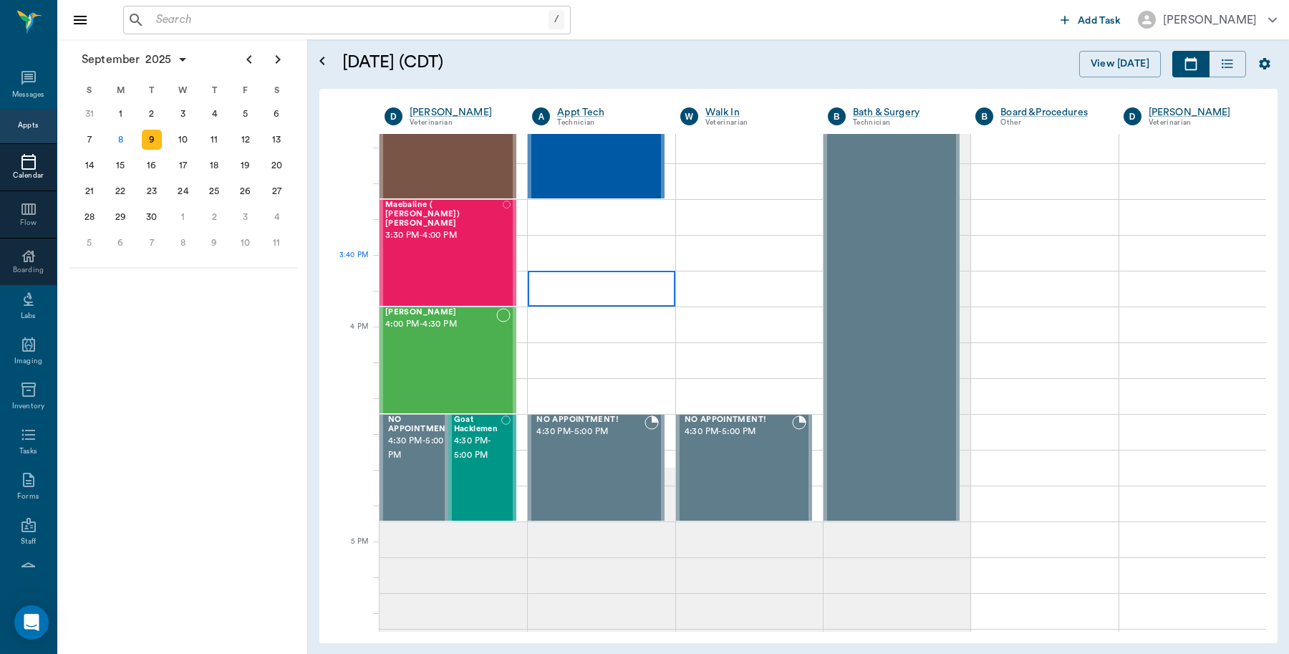
scroll to position [1522, 0]
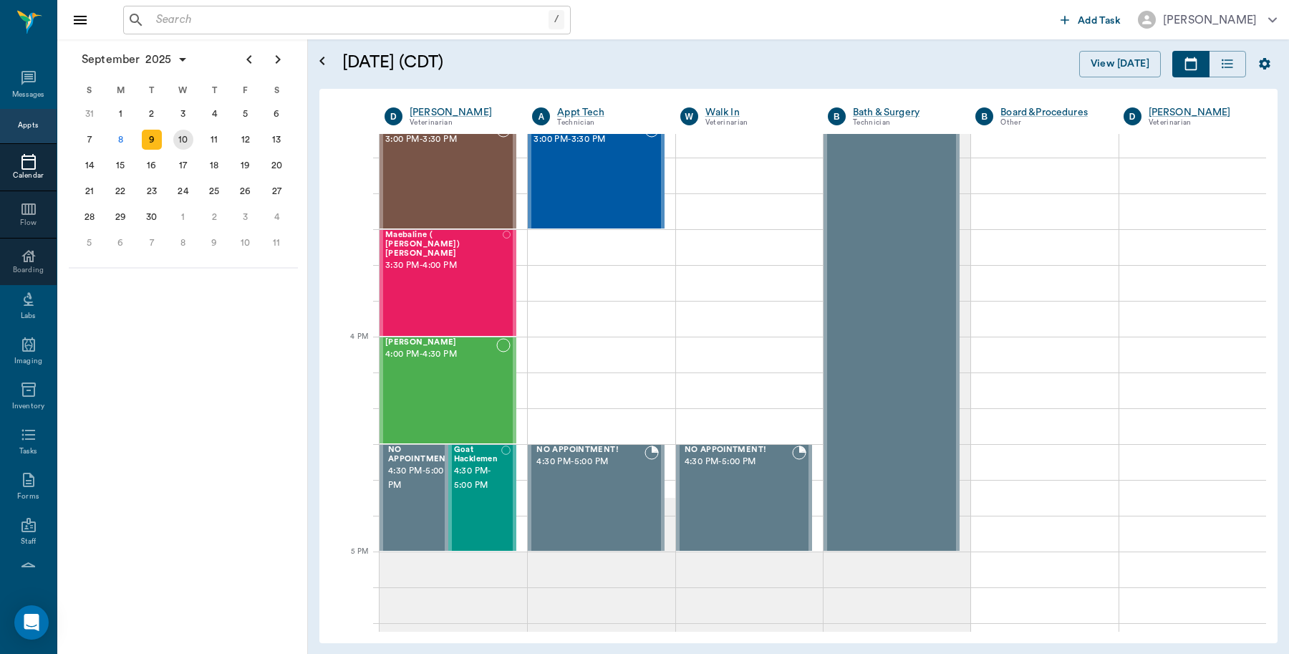
click at [175, 140] on div "10" at bounding box center [183, 140] width 20 height 20
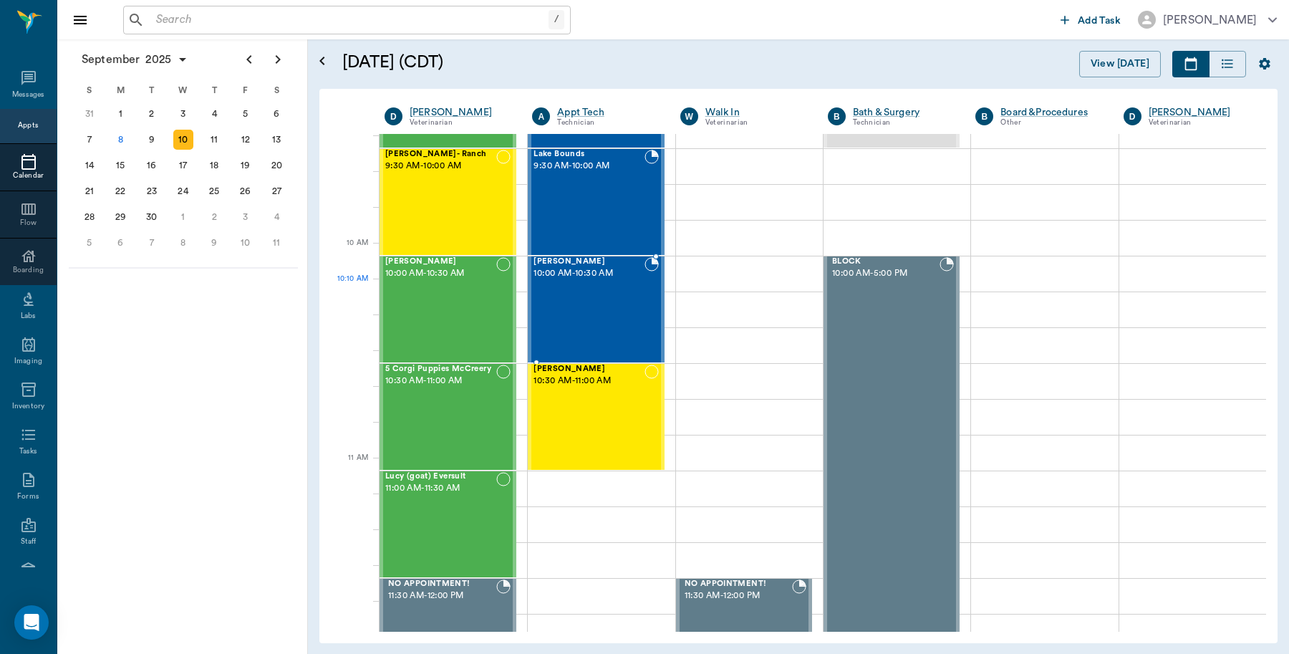
scroll to position [358, 0]
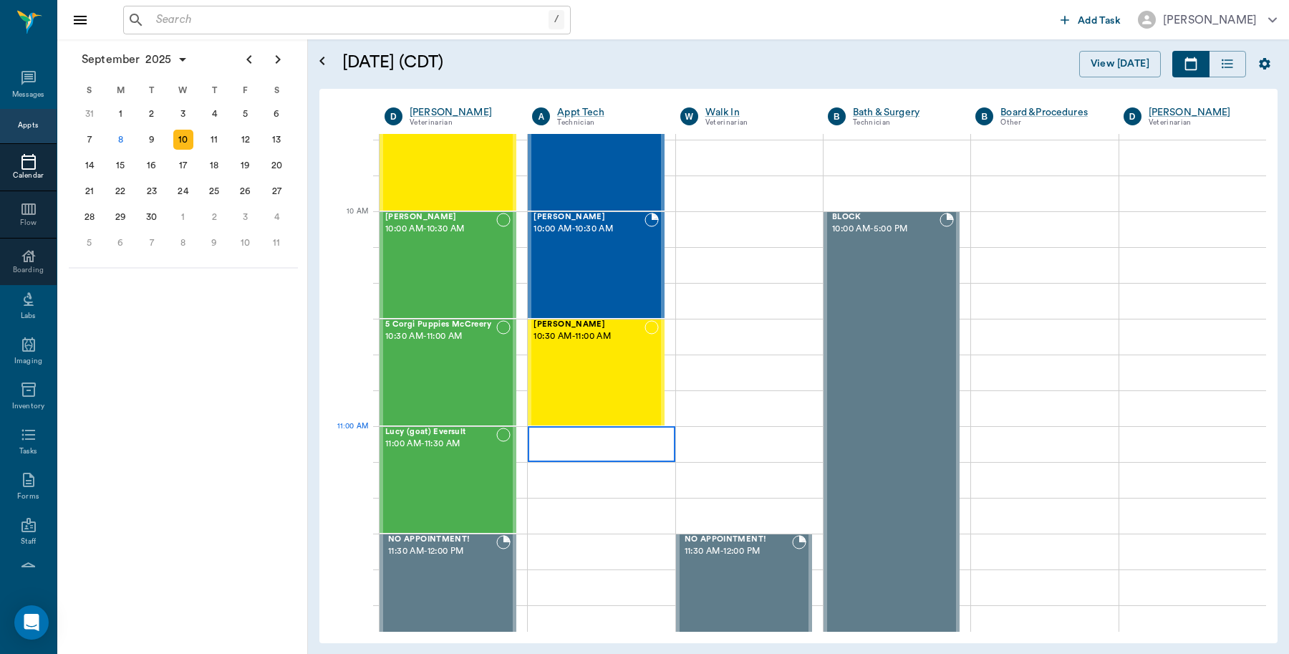
click at [553, 452] on div at bounding box center [601, 444] width 147 height 36
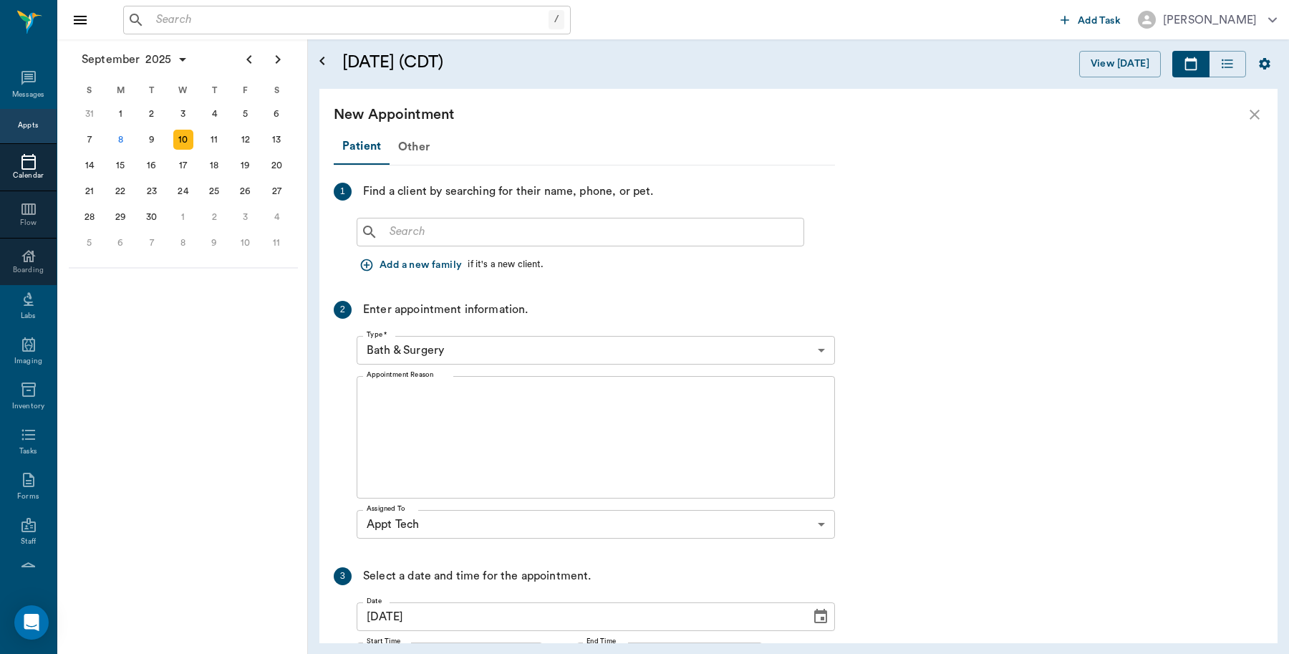
click at [502, 223] on input "text" at bounding box center [591, 232] width 414 height 20
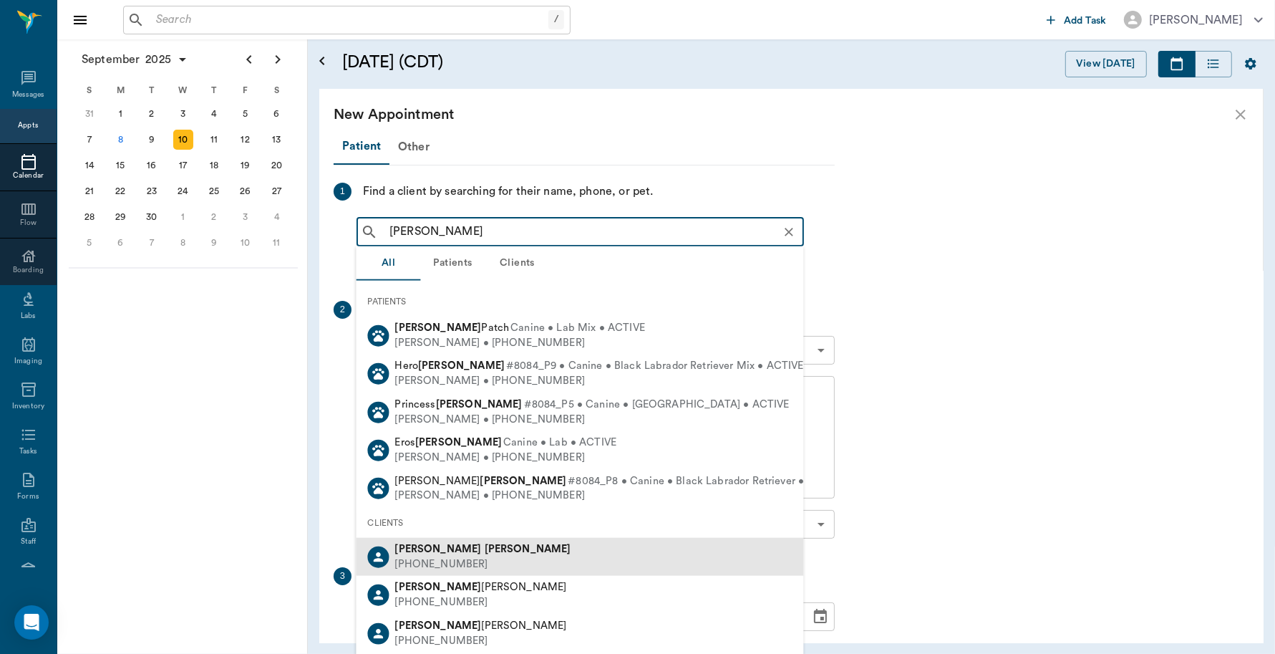
click at [485, 551] on b "[PERSON_NAME]" at bounding box center [528, 549] width 87 height 11
type input "[PERSON_NAME]"
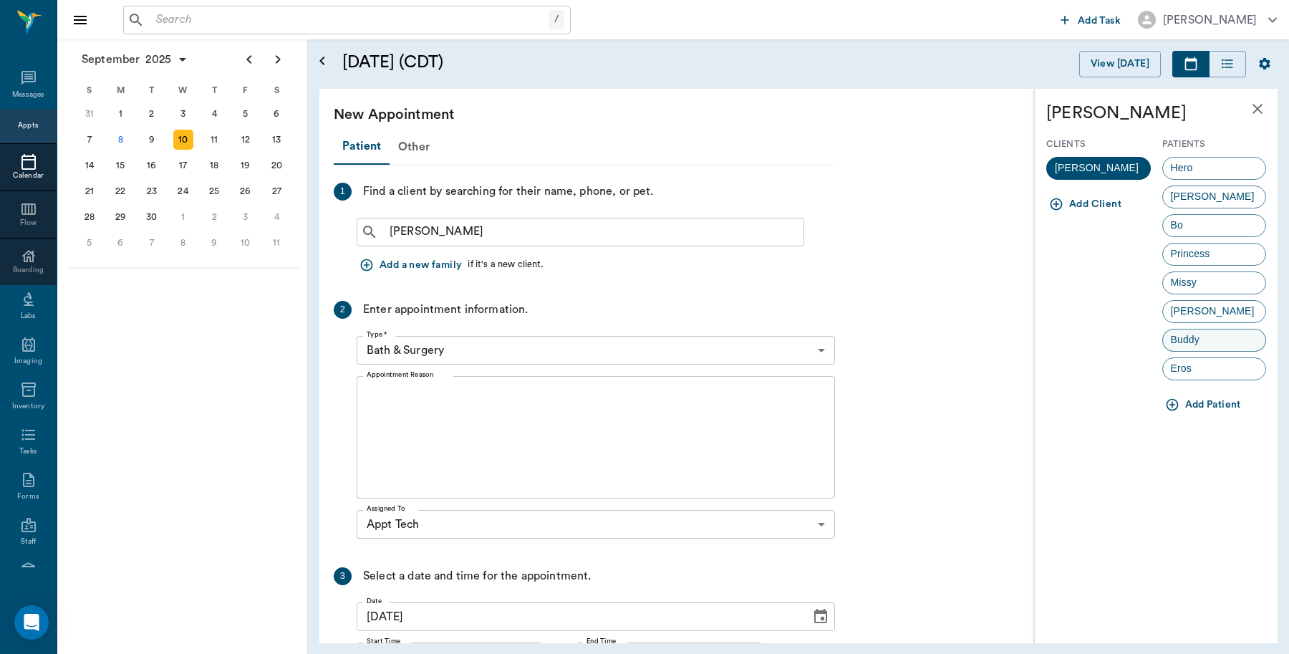
click at [1197, 344] on span "Buddy" at bounding box center [1185, 339] width 44 height 15
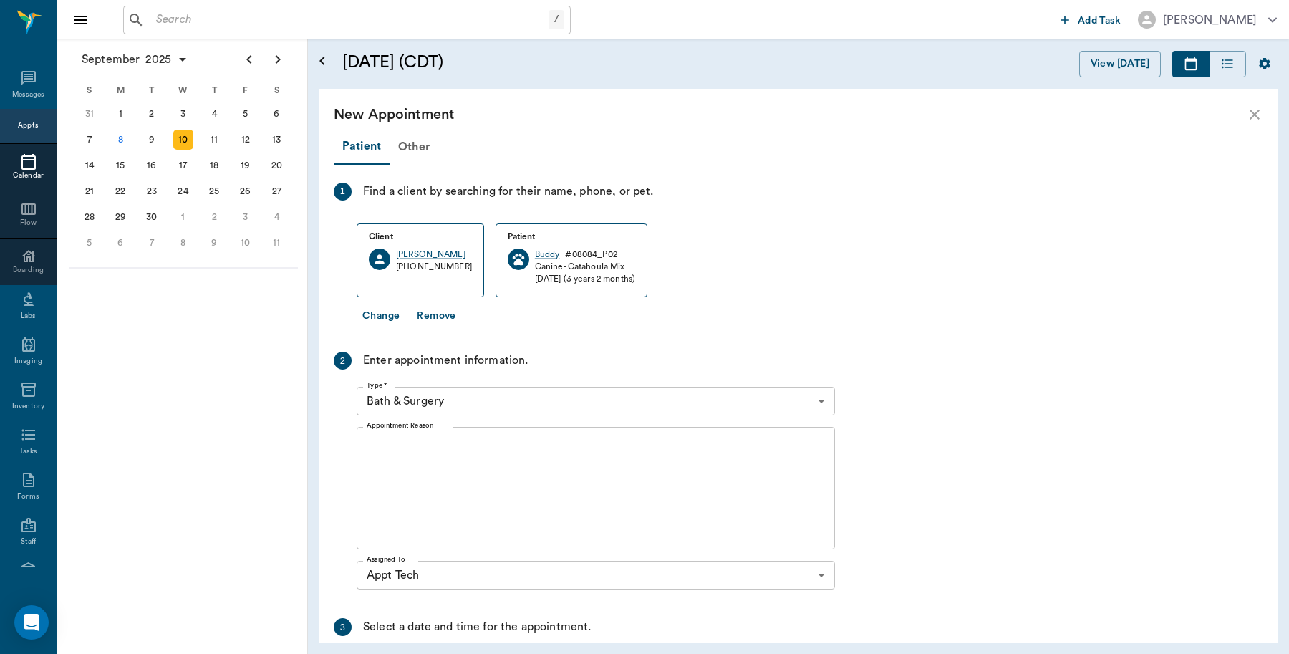
click at [516, 398] on body "/ ​ Add Task [PERSON_NAME] Nectar Messages Appts Calendar Flow Boarding Labs Im…" at bounding box center [644, 327] width 1289 height 654
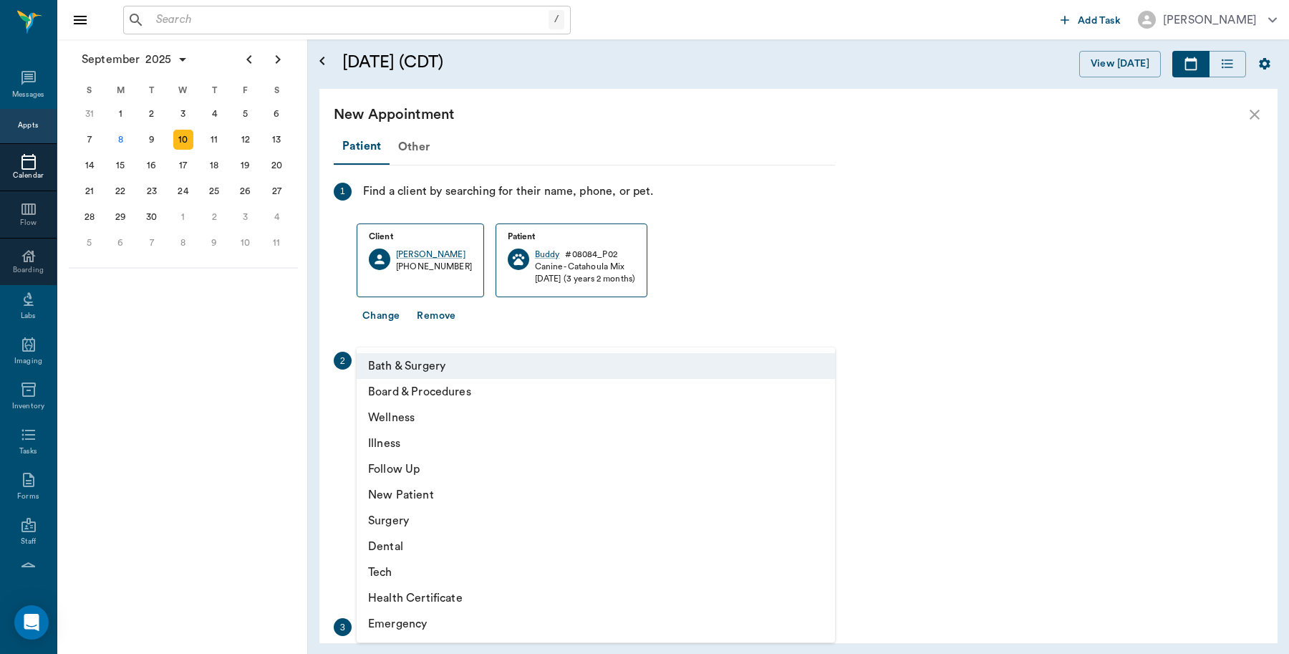
click at [395, 573] on li "Tech" at bounding box center [596, 572] width 478 height 26
type input "65d2be4f46e3a538d89b8c1a"
type input "11:30 AM"
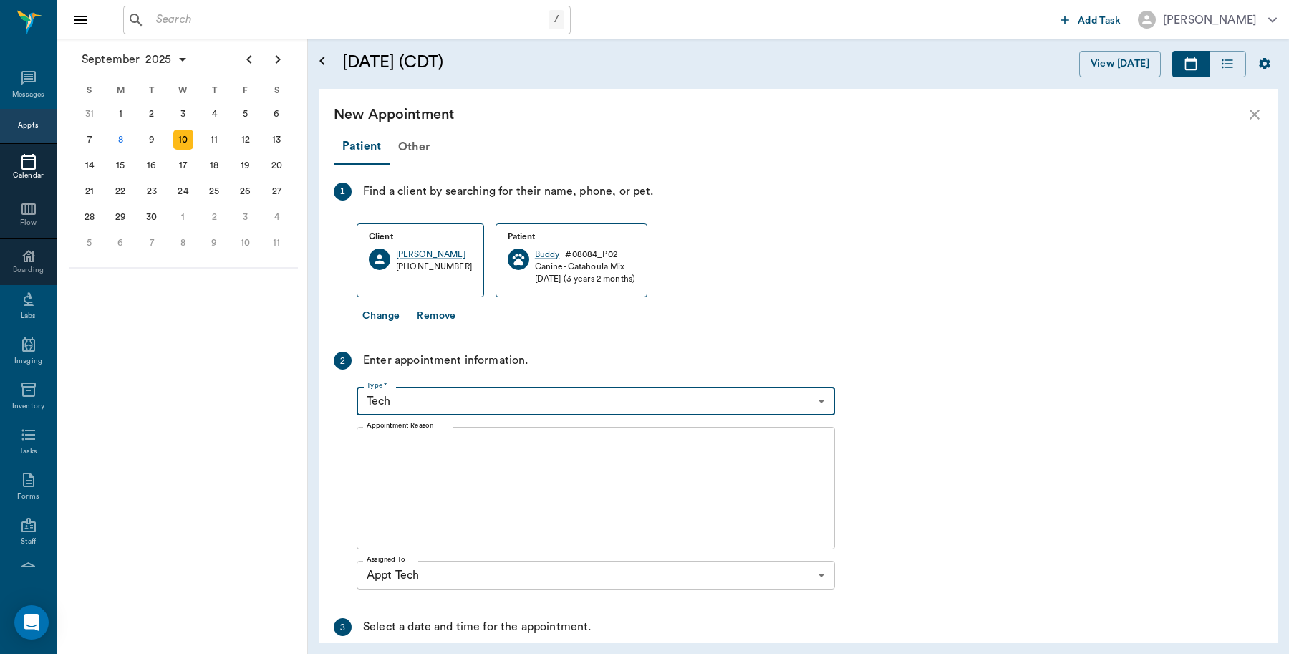
click at [428, 456] on textarea "Appointment Reason" at bounding box center [596, 488] width 458 height 99
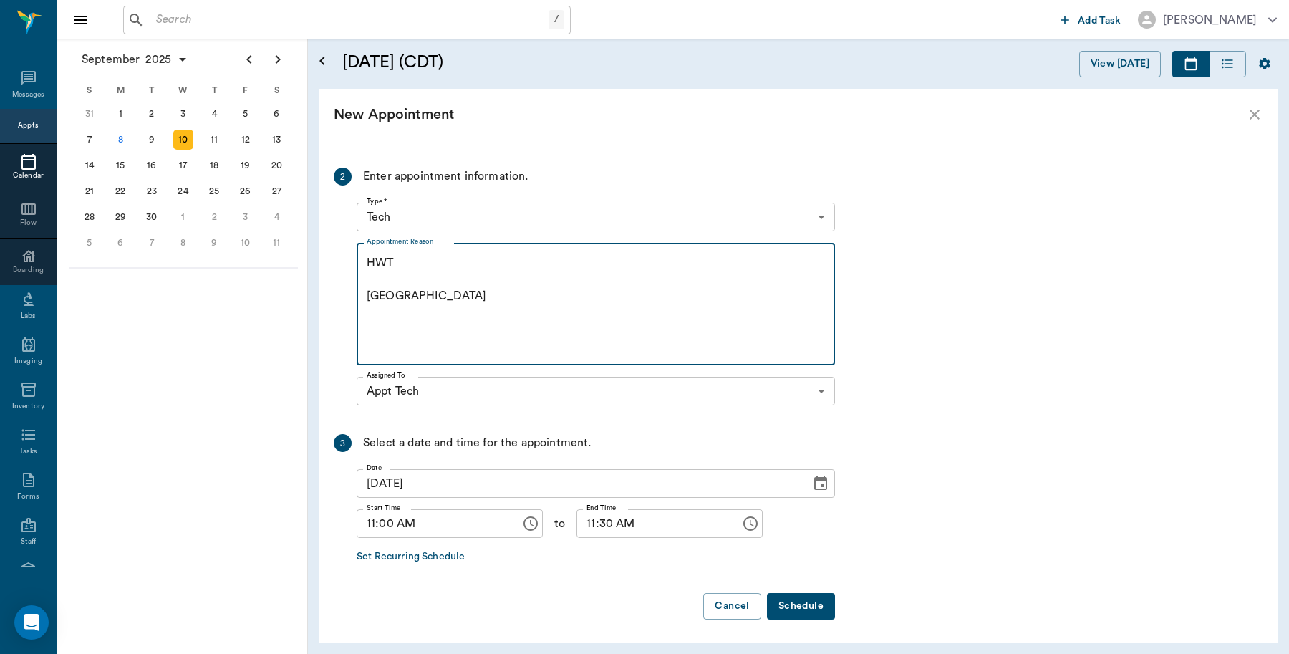
scroll to position [186, 0]
type textarea "HWT [GEOGRAPHIC_DATA]"
click at [803, 597] on button "Schedule" at bounding box center [801, 604] width 68 height 26
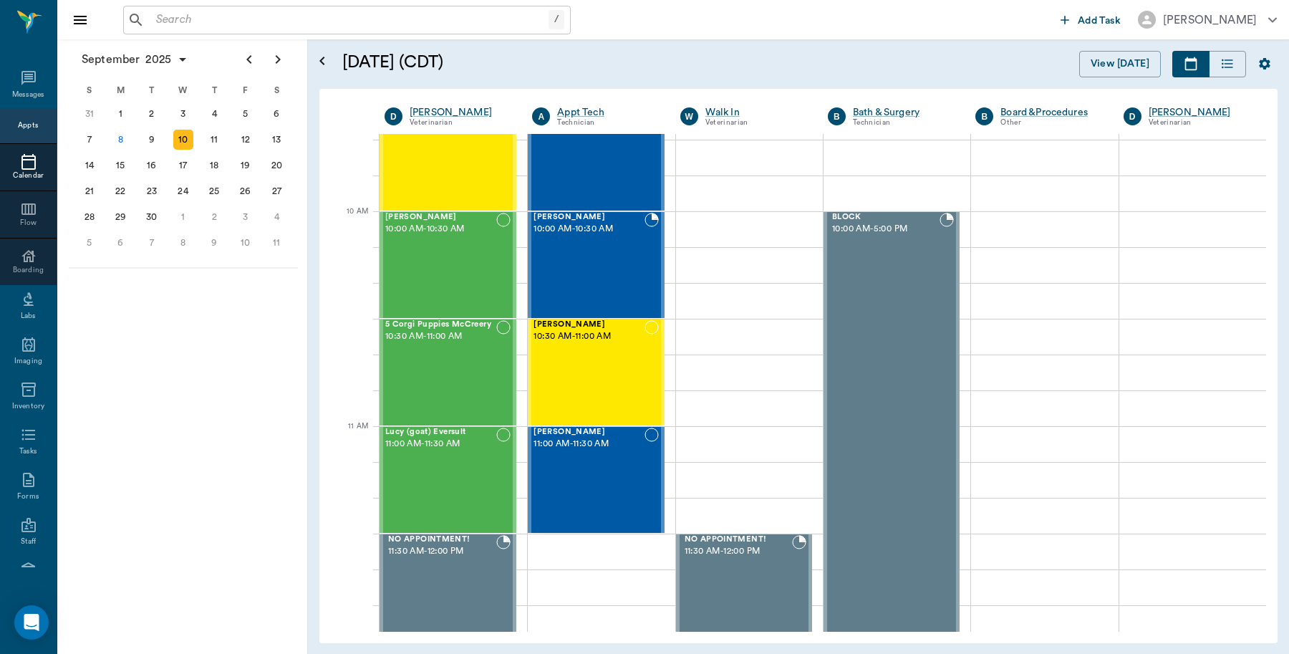
click at [334, 113] on div at bounding box center [355, 117] width 49 height 34
click at [118, 133] on div "8" at bounding box center [120, 140] width 20 height 20
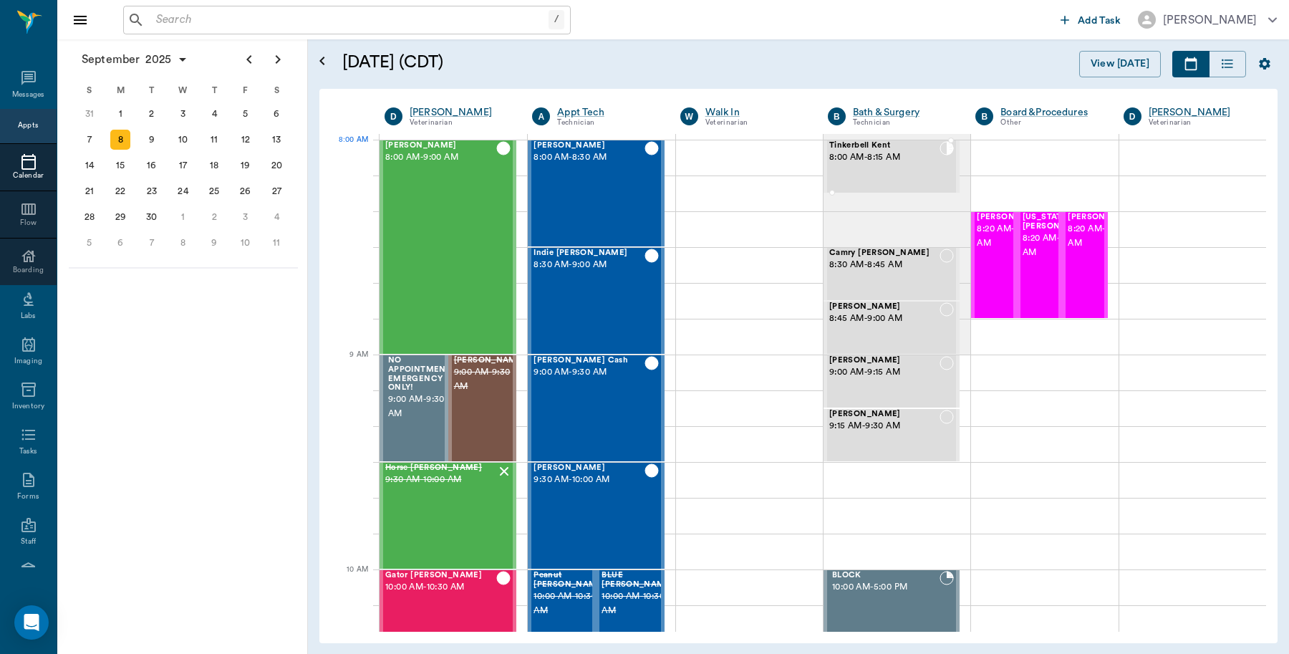
click at [909, 163] on span "8:00 AM - 8:15 AM" at bounding box center [884, 157] width 110 height 14
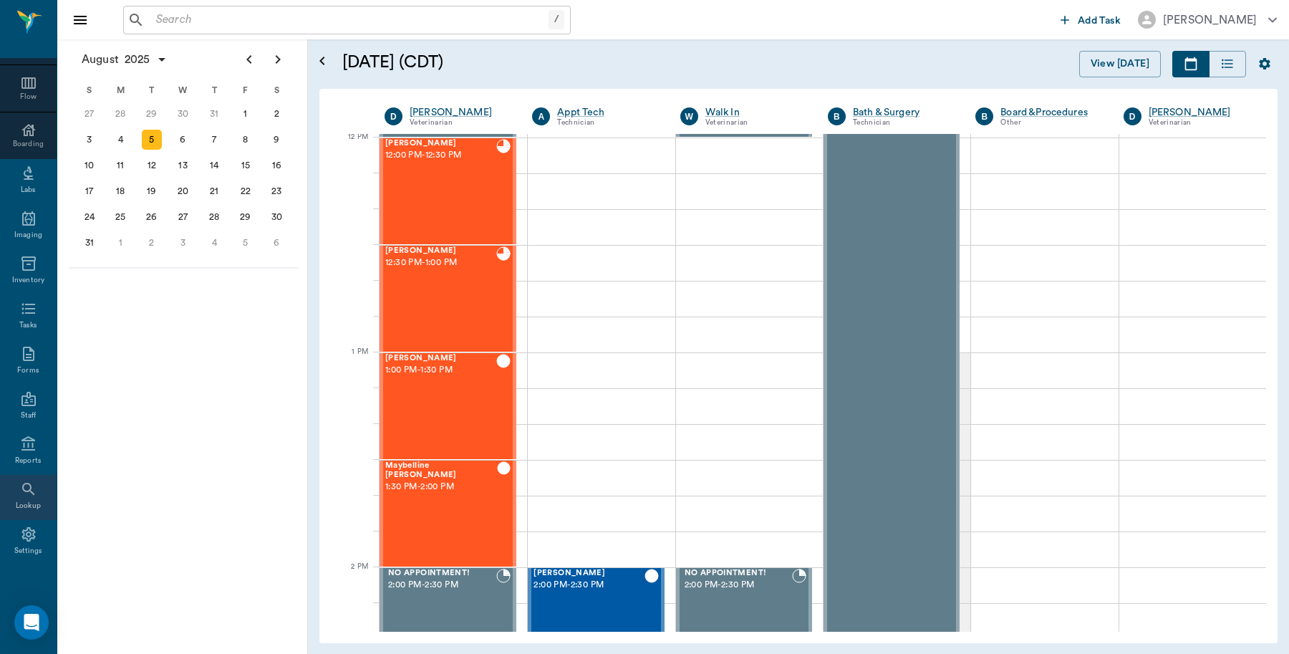
scroll to position [127, 0]
click at [11, 530] on div "Settings" at bounding box center [28, 540] width 57 height 45
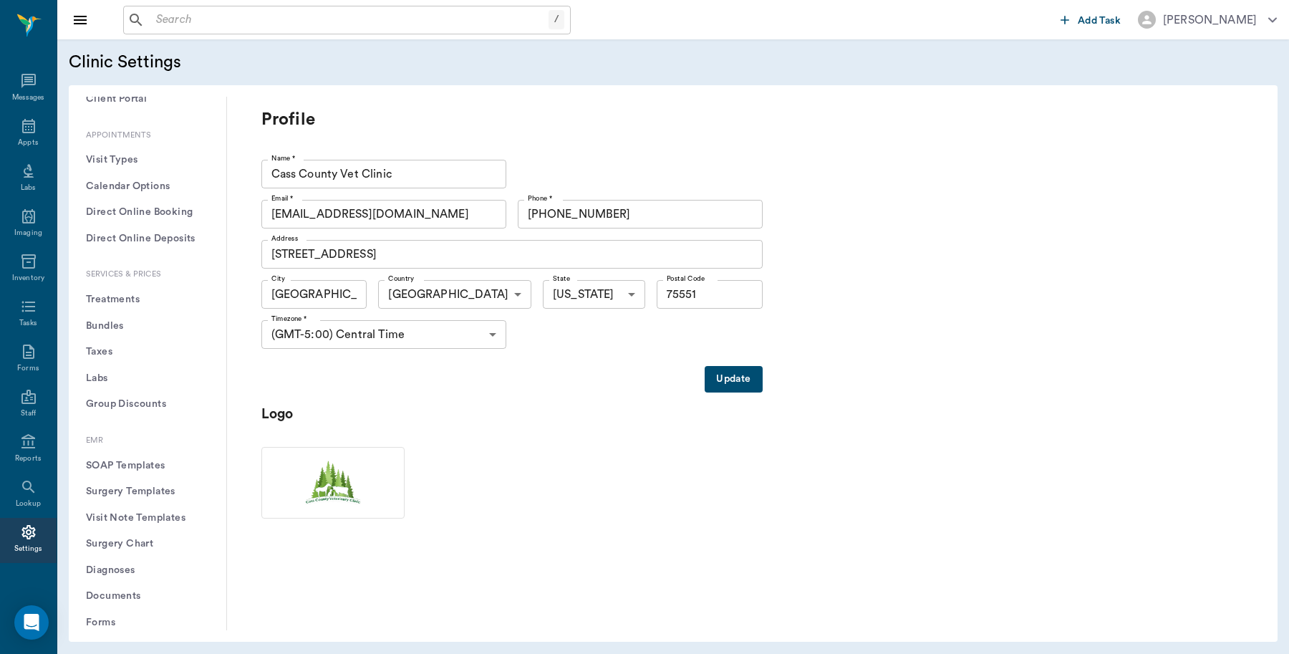
scroll to position [358, 0]
click at [144, 295] on button "Treatments" at bounding box center [147, 292] width 135 height 26
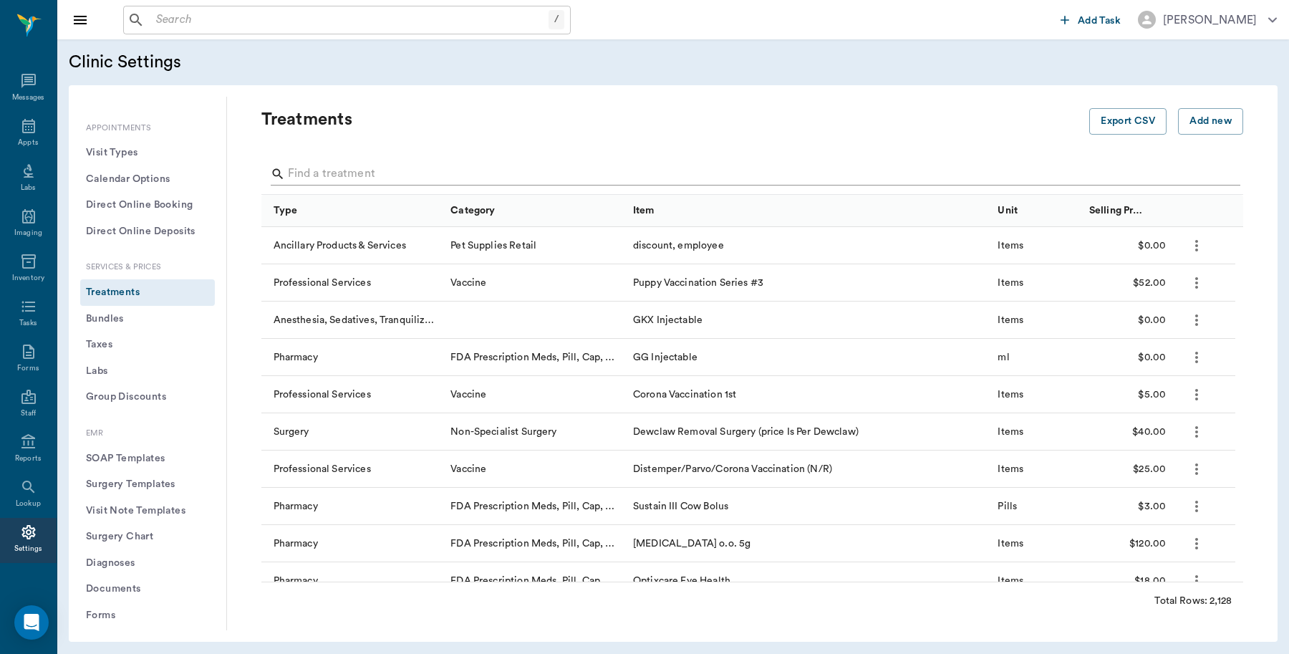
click at [337, 173] on input "Search" at bounding box center [753, 174] width 931 height 23
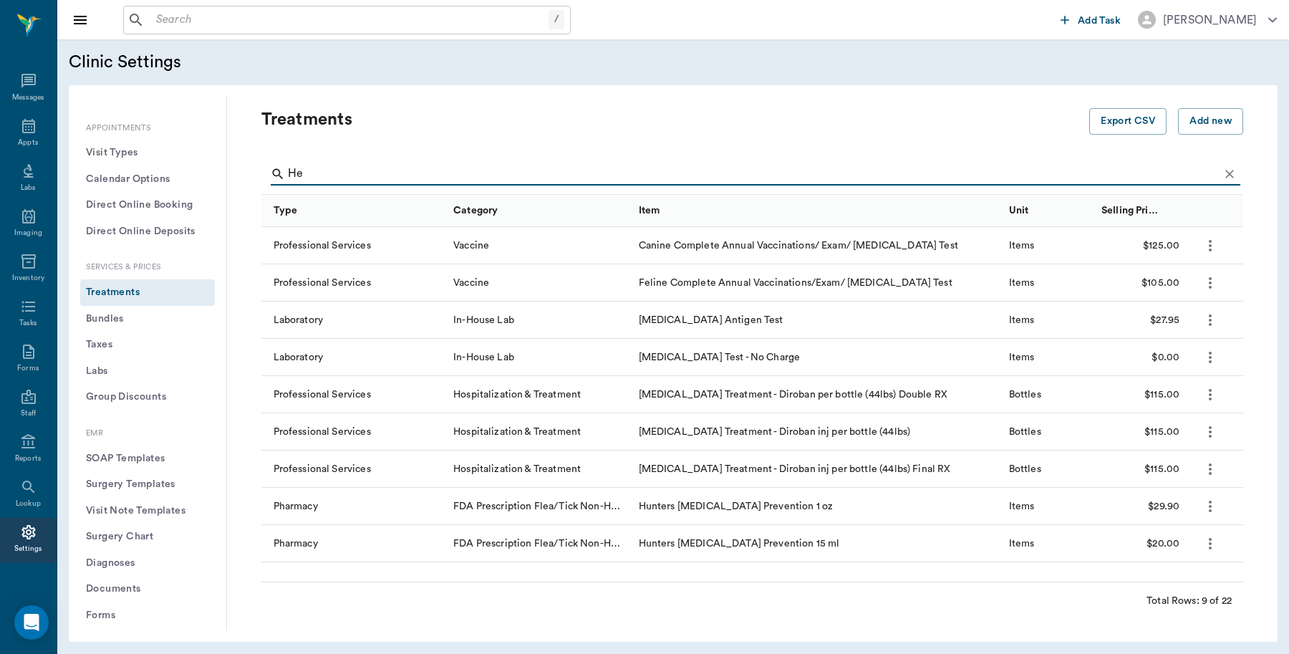
type input "H"
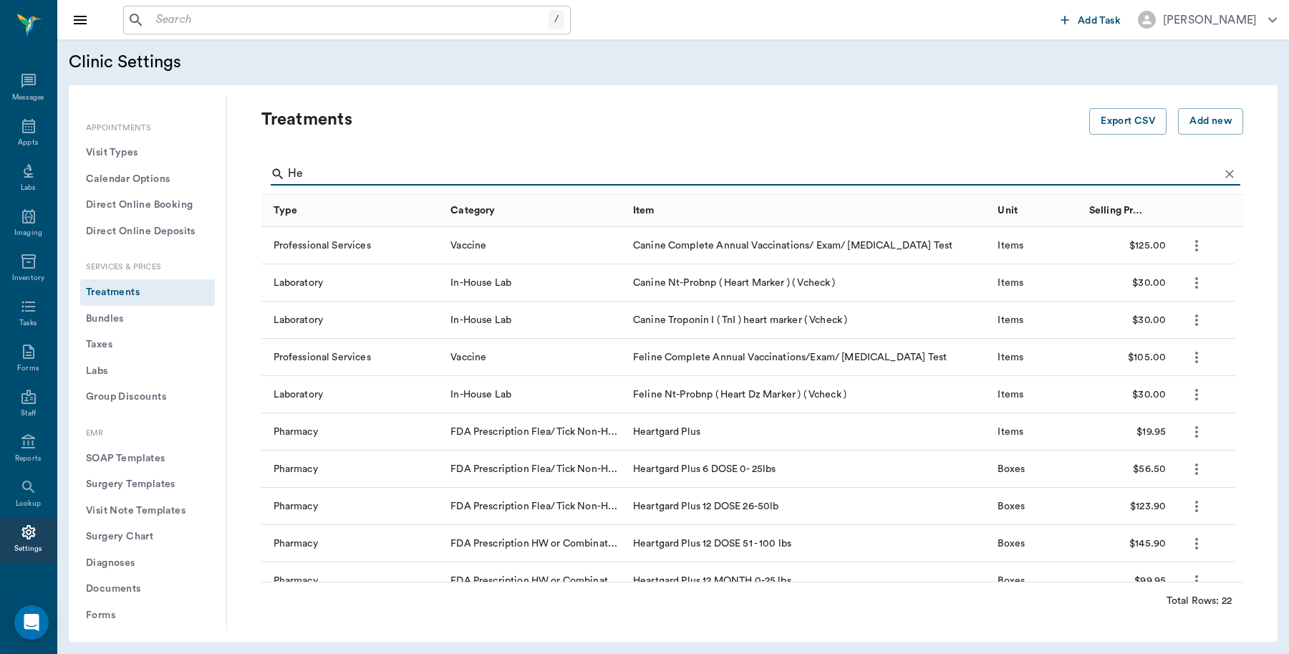
type input "H"
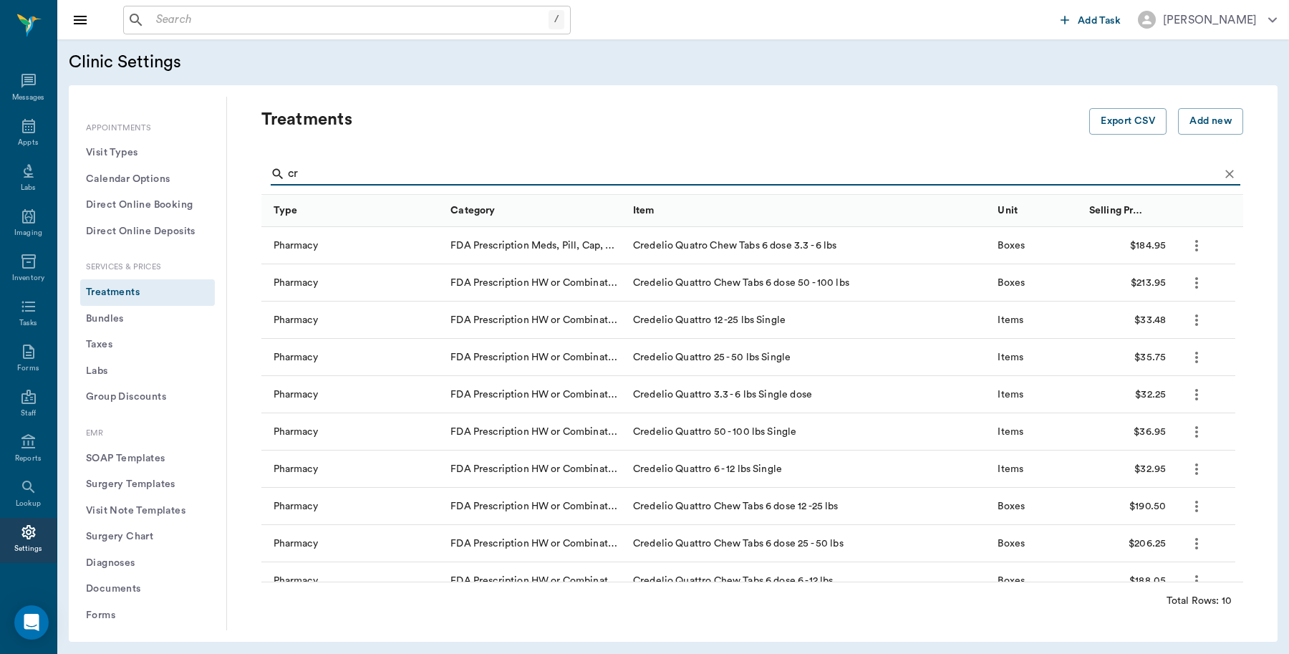
type input "c"
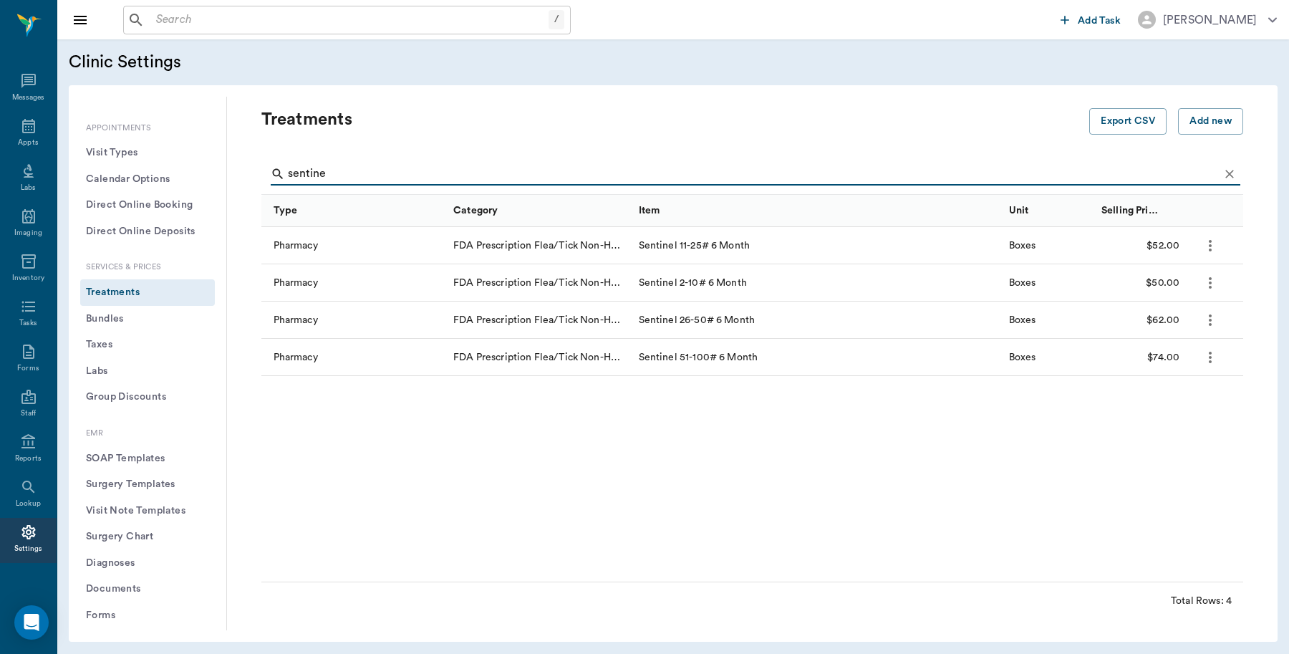
type input "sentine"
